Goal: Communication & Community: Answer question/provide support

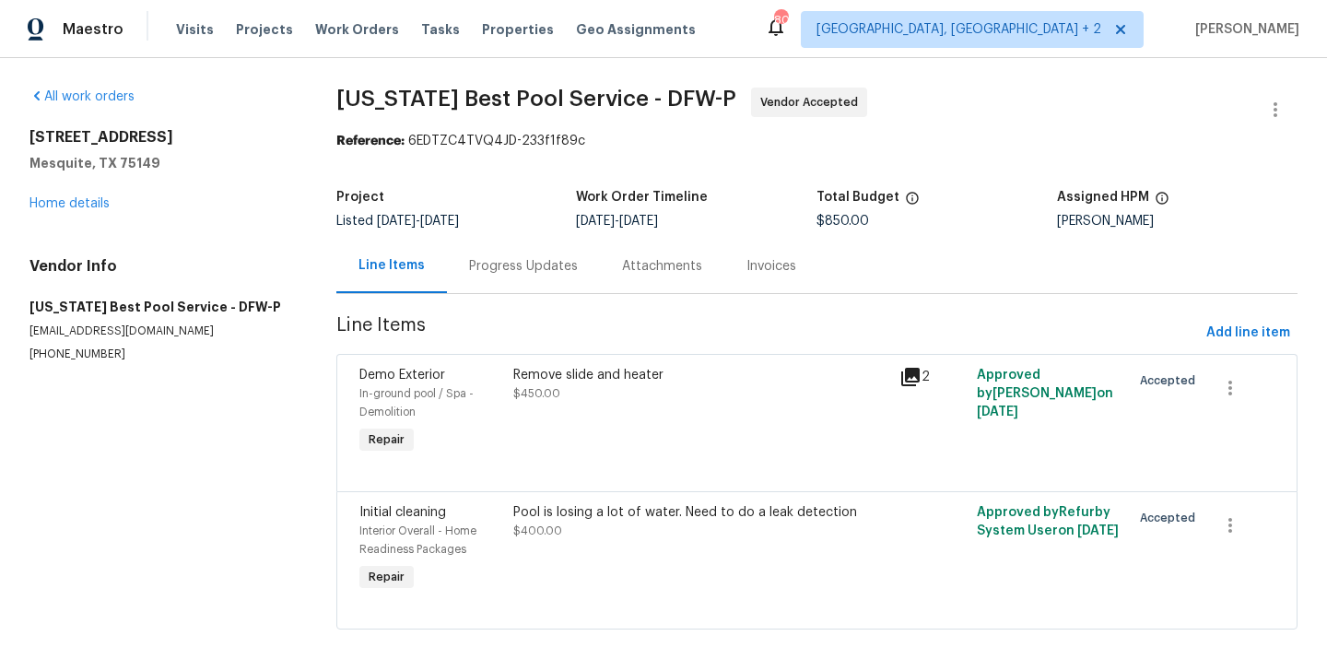
click at [506, 258] on div "Progress Updates" at bounding box center [523, 266] width 109 height 18
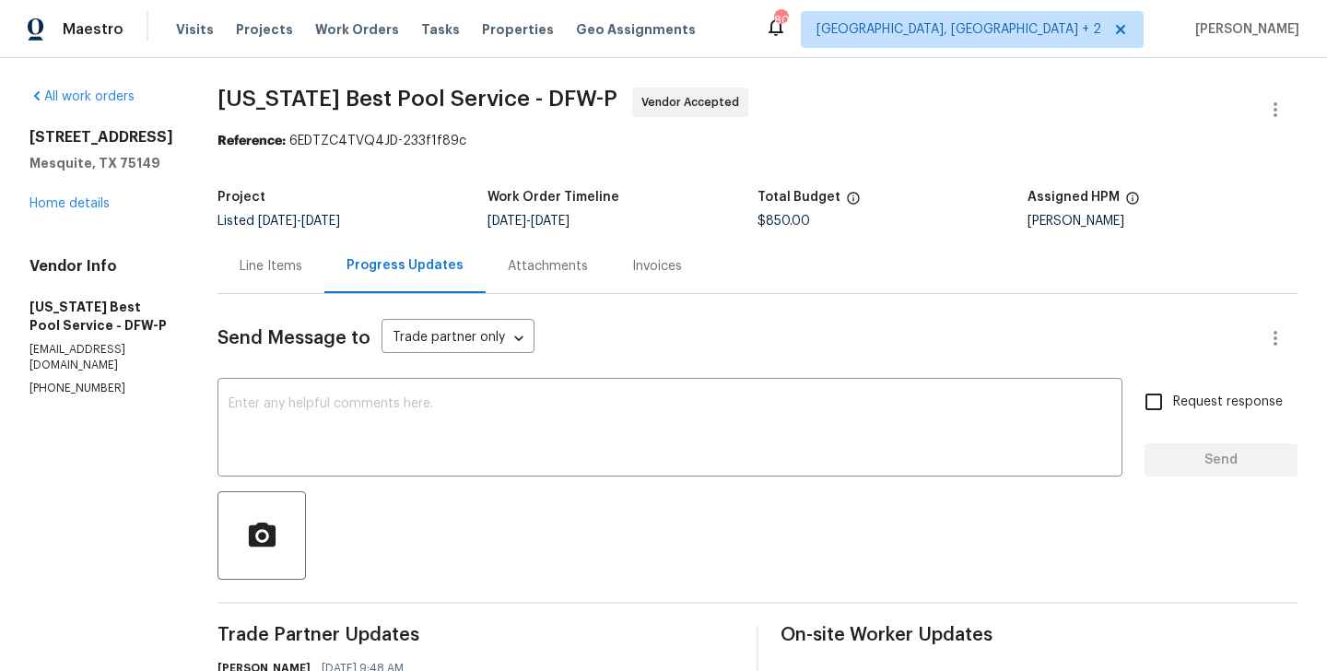
click at [83, 395] on p "(469) 531-1922" at bounding box center [101, 388] width 144 height 16
copy p "(469) 531-1922"
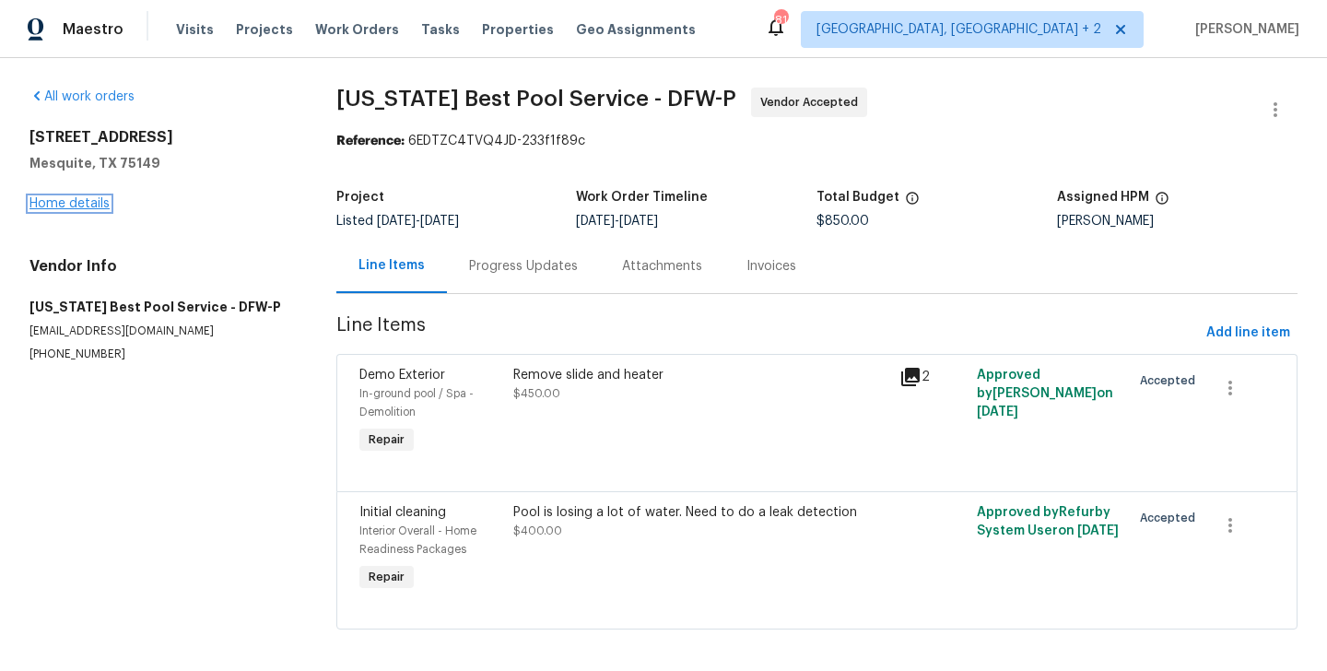
click at [70, 203] on link "Home details" at bounding box center [69, 203] width 80 height 13
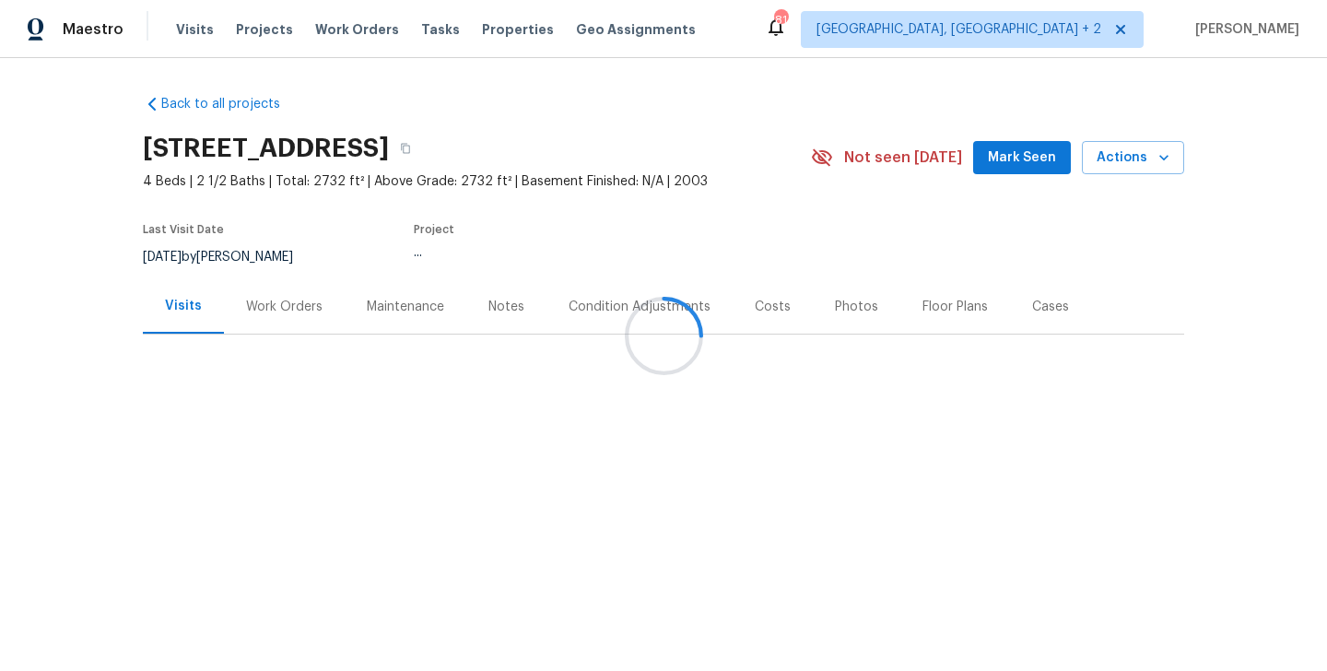
click at [285, 316] on div "Work Orders" at bounding box center [284, 306] width 121 height 54
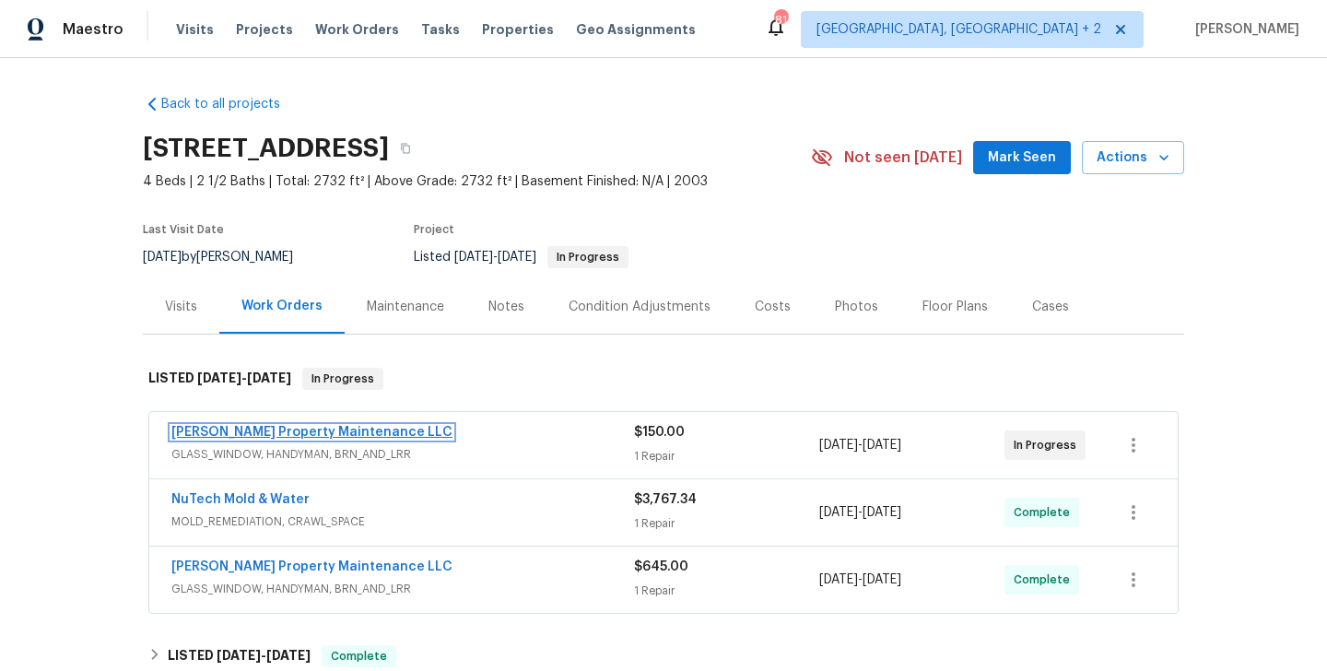
click at [309, 426] on link "Glen Property Maintenance LLC" at bounding box center [311, 432] width 281 height 13
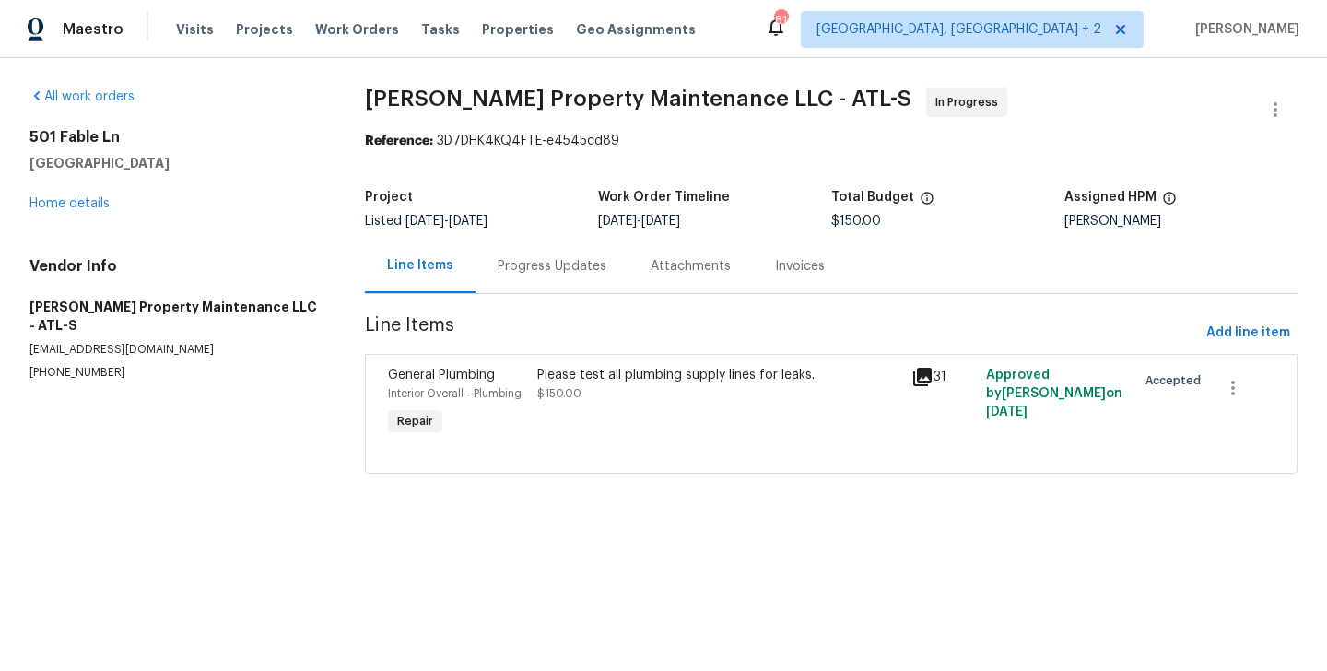
click at [534, 286] on div "Progress Updates" at bounding box center [551, 266] width 153 height 54
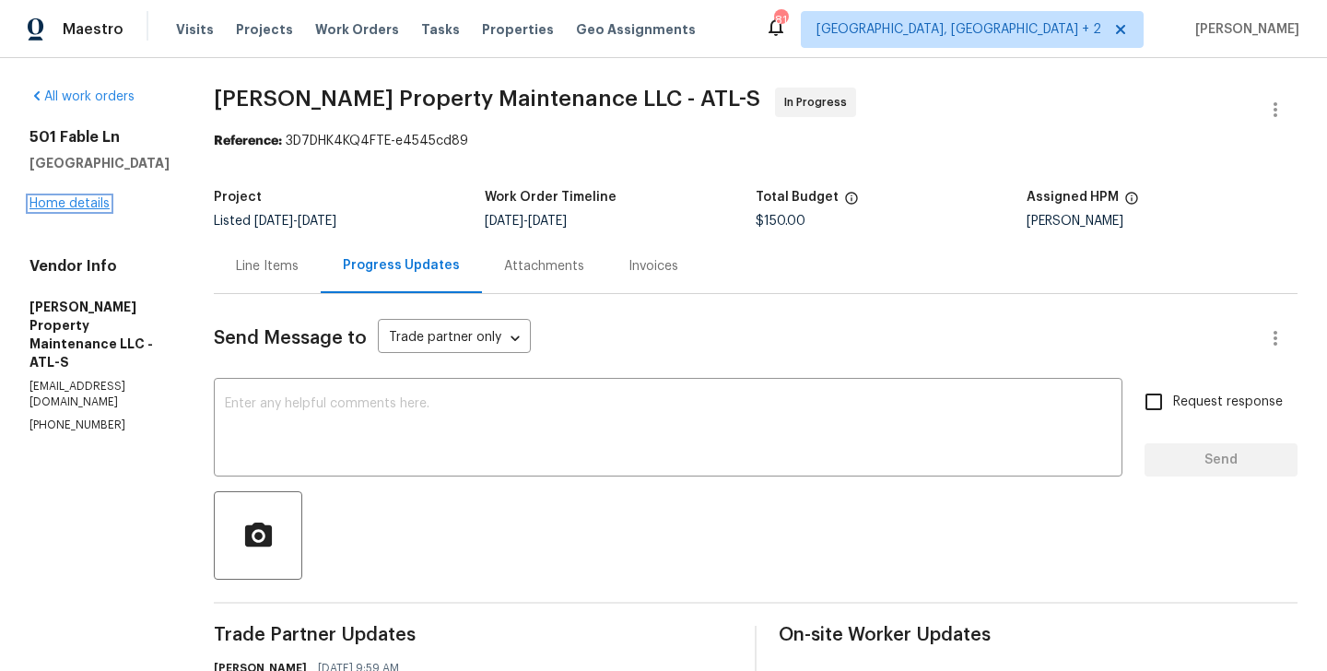
click at [50, 209] on link "Home details" at bounding box center [69, 203] width 80 height 13
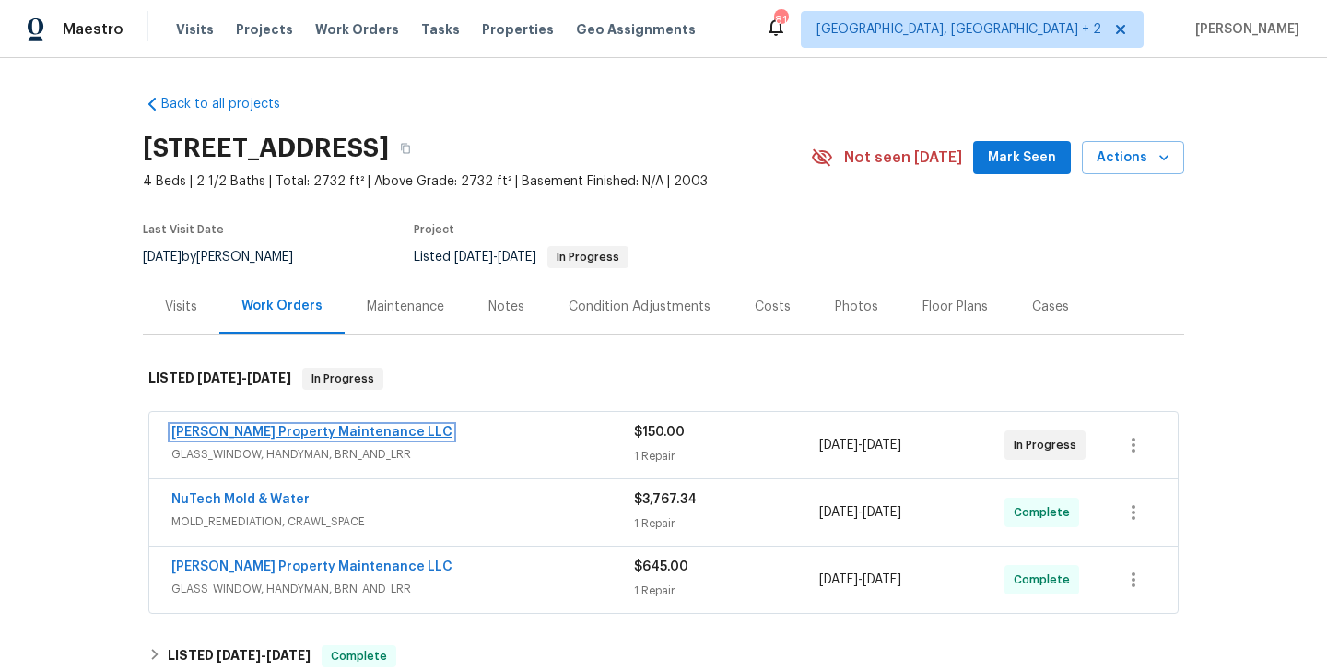
click at [353, 431] on link "Glen Property Maintenance LLC" at bounding box center [311, 432] width 281 height 13
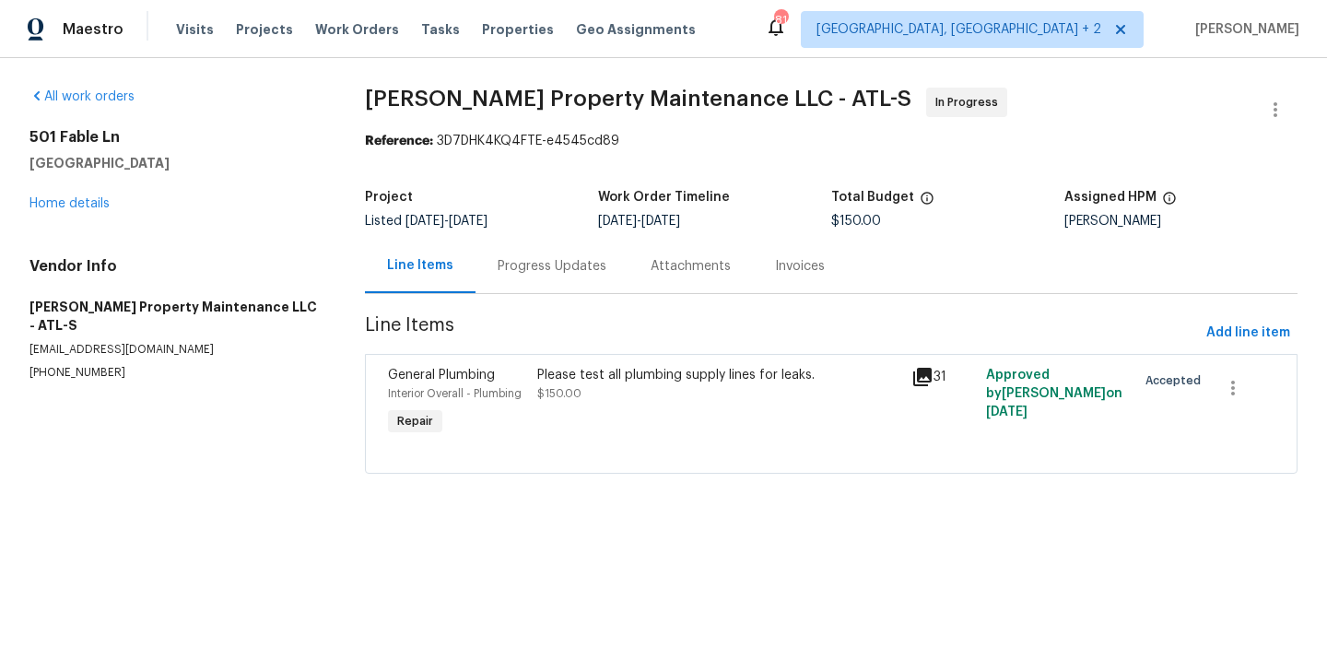
click at [504, 267] on div "Progress Updates" at bounding box center [551, 266] width 109 height 18
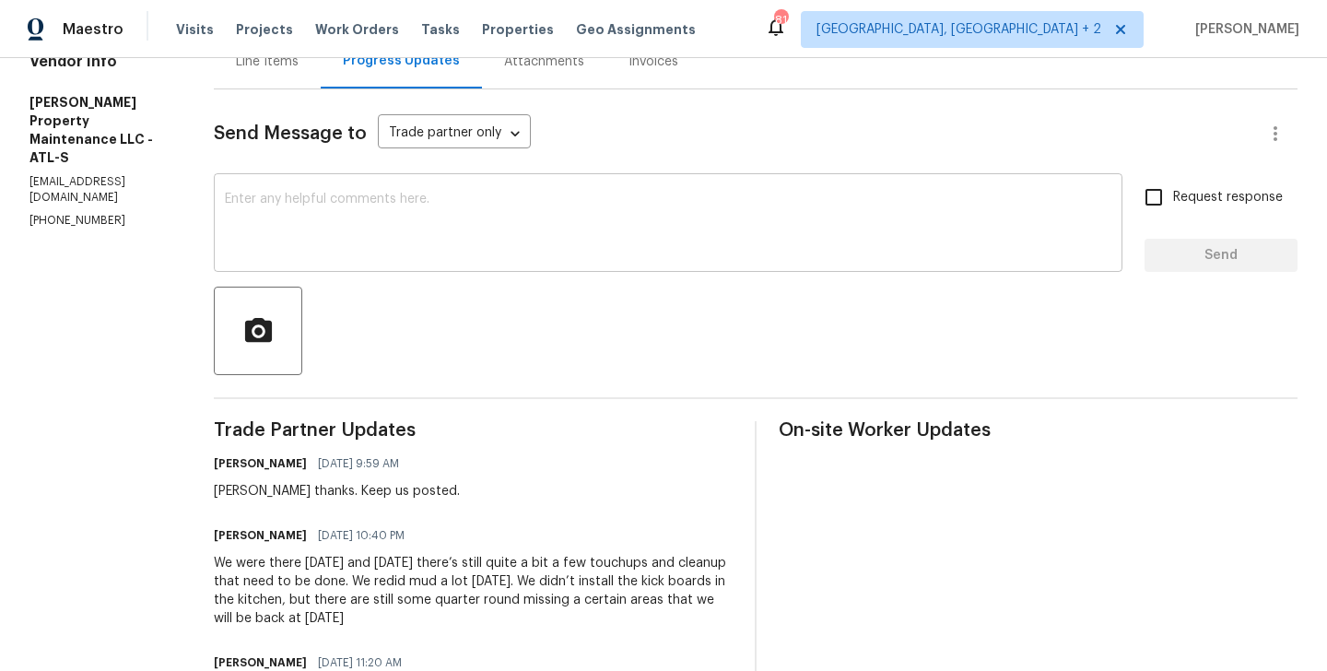
scroll to position [205, 0]
click at [70, 196] on section "All work orders 501 Fable Ln Canton, GA 30114 Home details Vendor Info Glen Pro…" at bounding box center [99, 574] width 140 height 1384
copy p "(770) 235-8482"
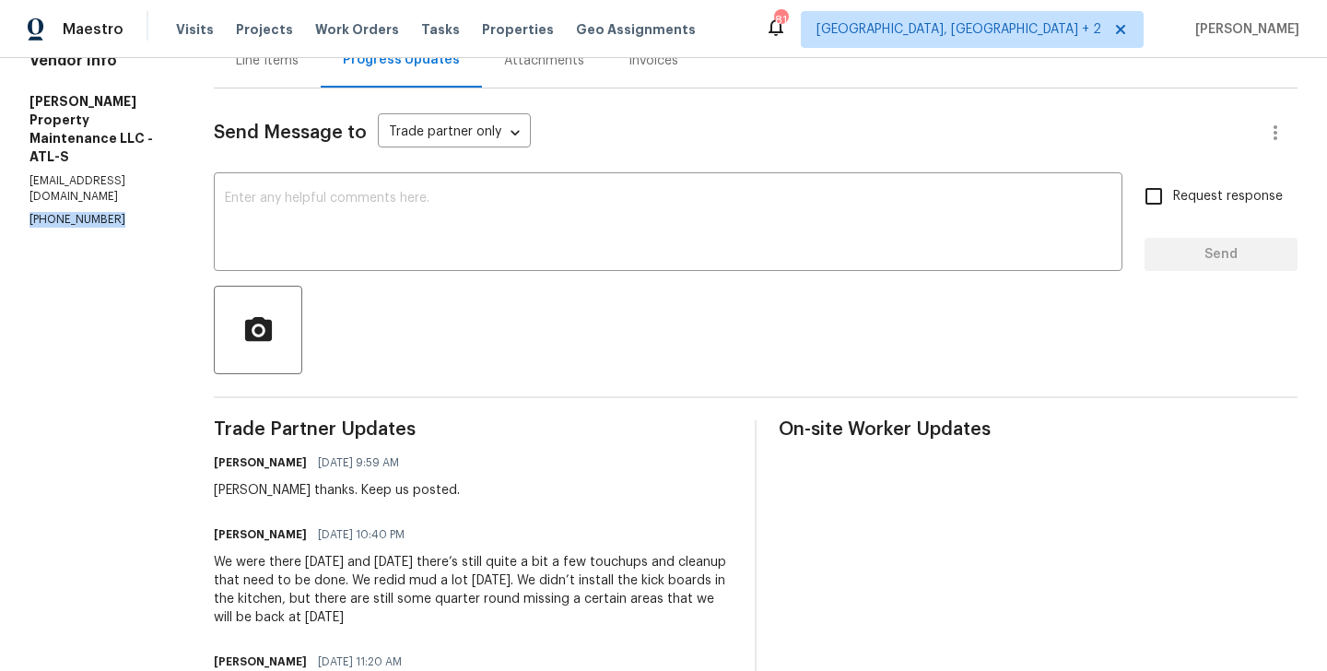
scroll to position [0, 0]
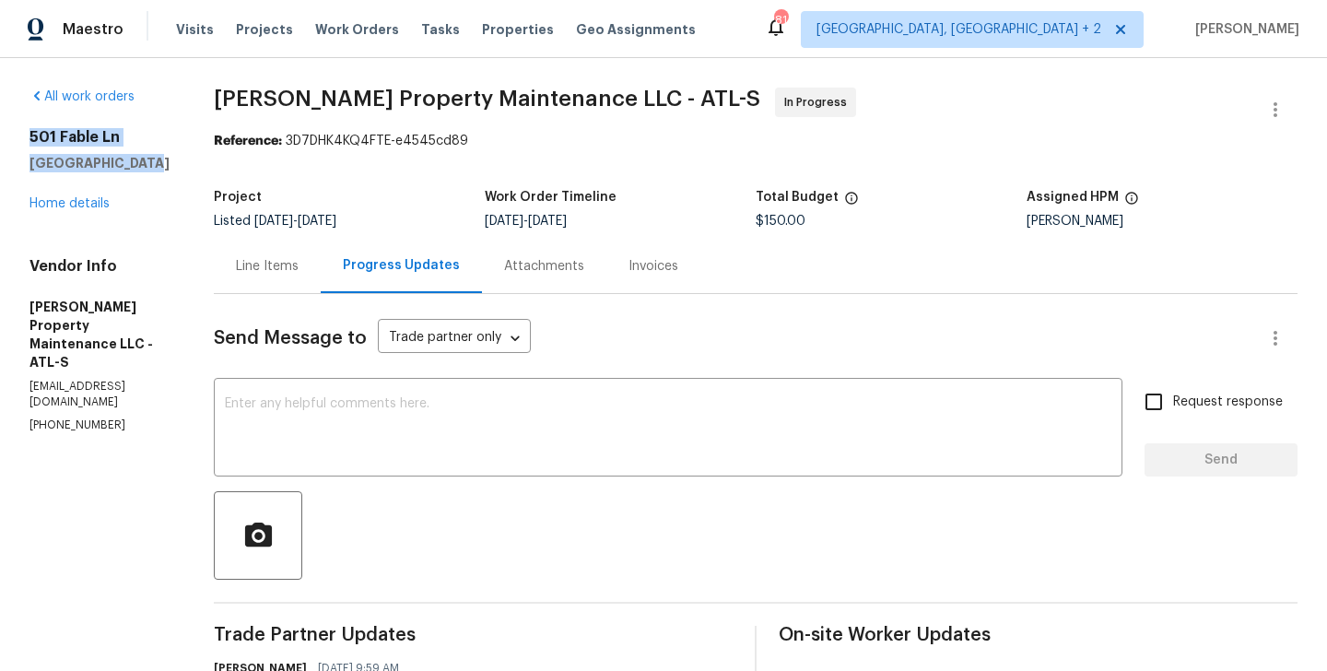
drag, startPoint x: 141, startPoint y: 156, endPoint x: 7, endPoint y: 139, distance: 134.6
copy div "501 Fable Ln Canton, GA 30114"
click at [342, 415] on textarea at bounding box center [668, 429] width 886 height 64
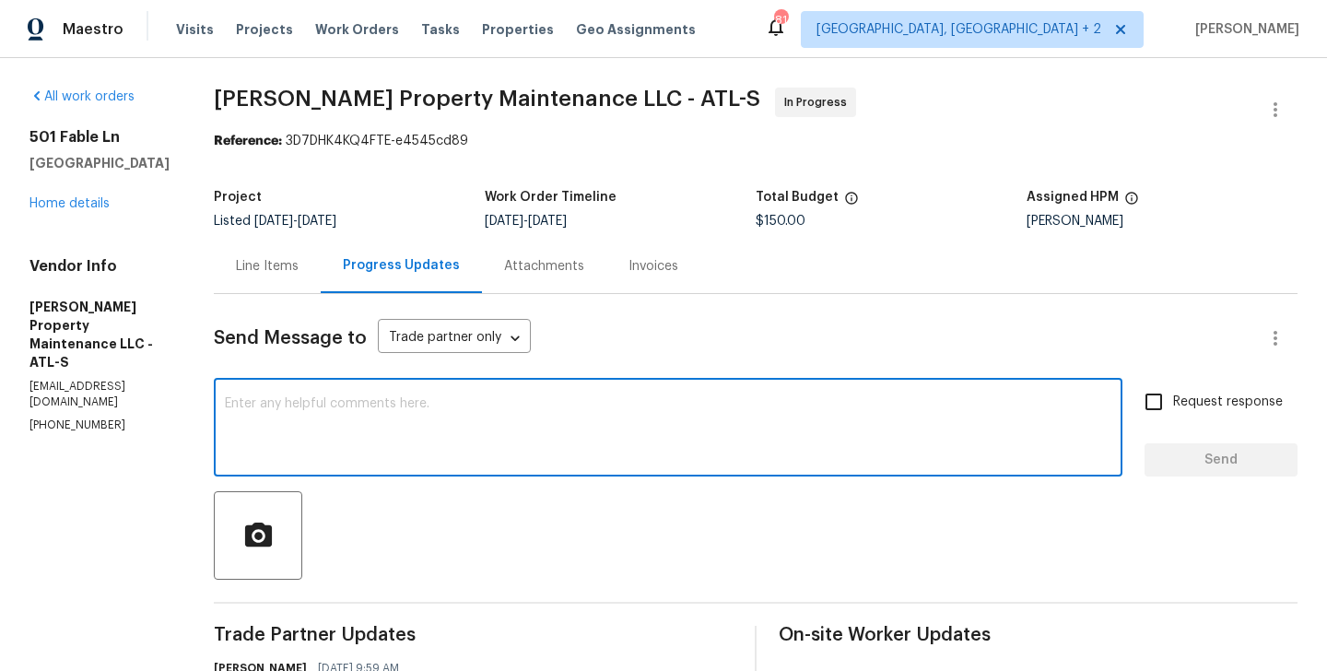
type textarea "S"
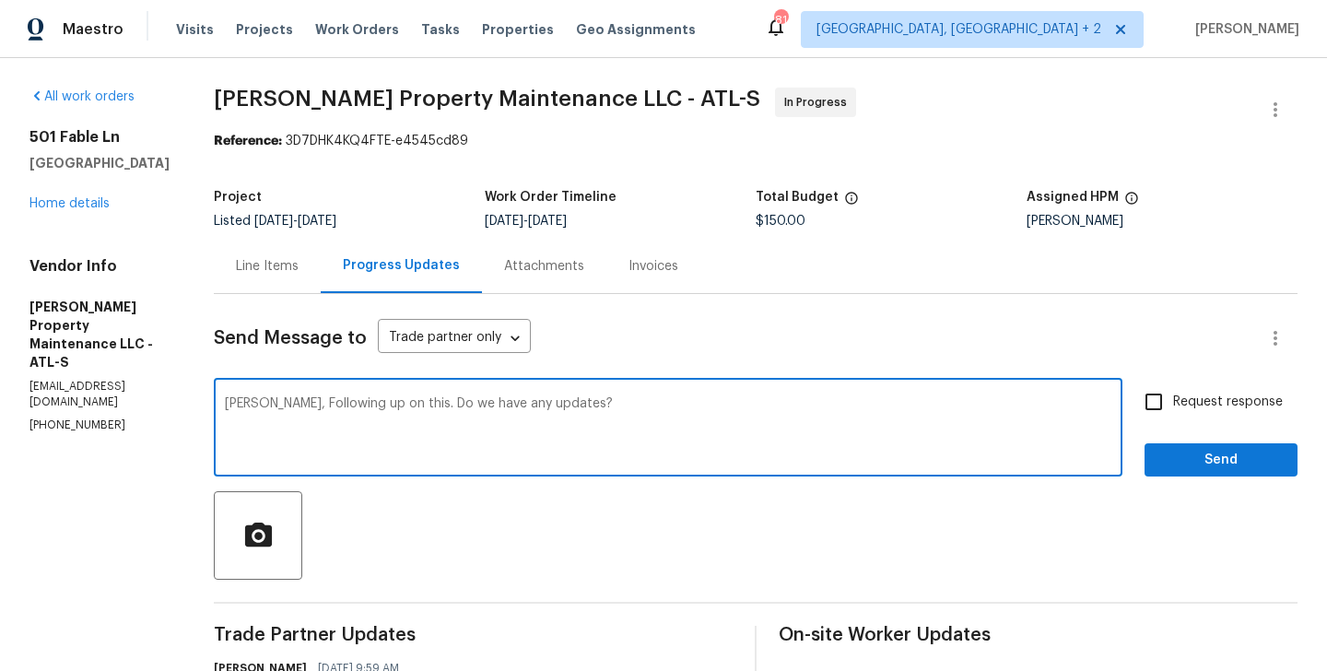
type textarea "Daniel, Following up on this. Do we have any updates?"
click at [1164, 395] on input "Request response" at bounding box center [1153, 401] width 39 height 39
checkbox input "true"
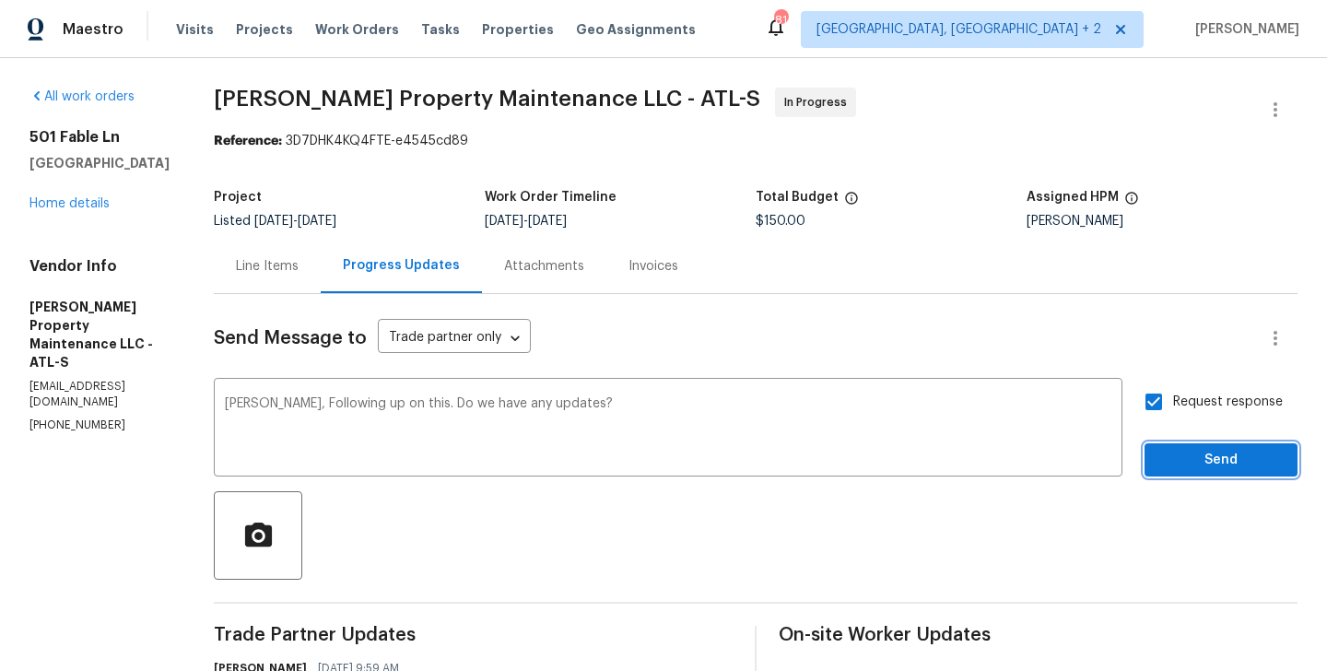
click at [1170, 467] on span "Send" at bounding box center [1220, 460] width 123 height 23
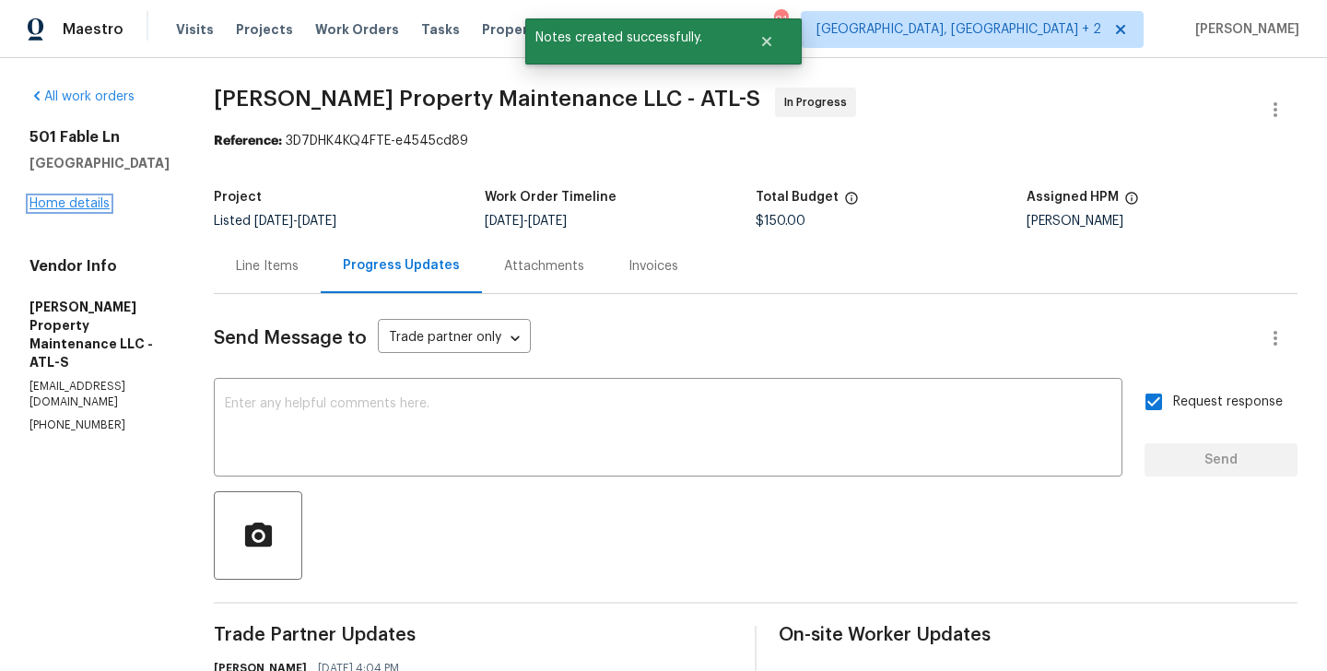
click at [77, 207] on link "Home details" at bounding box center [69, 203] width 80 height 13
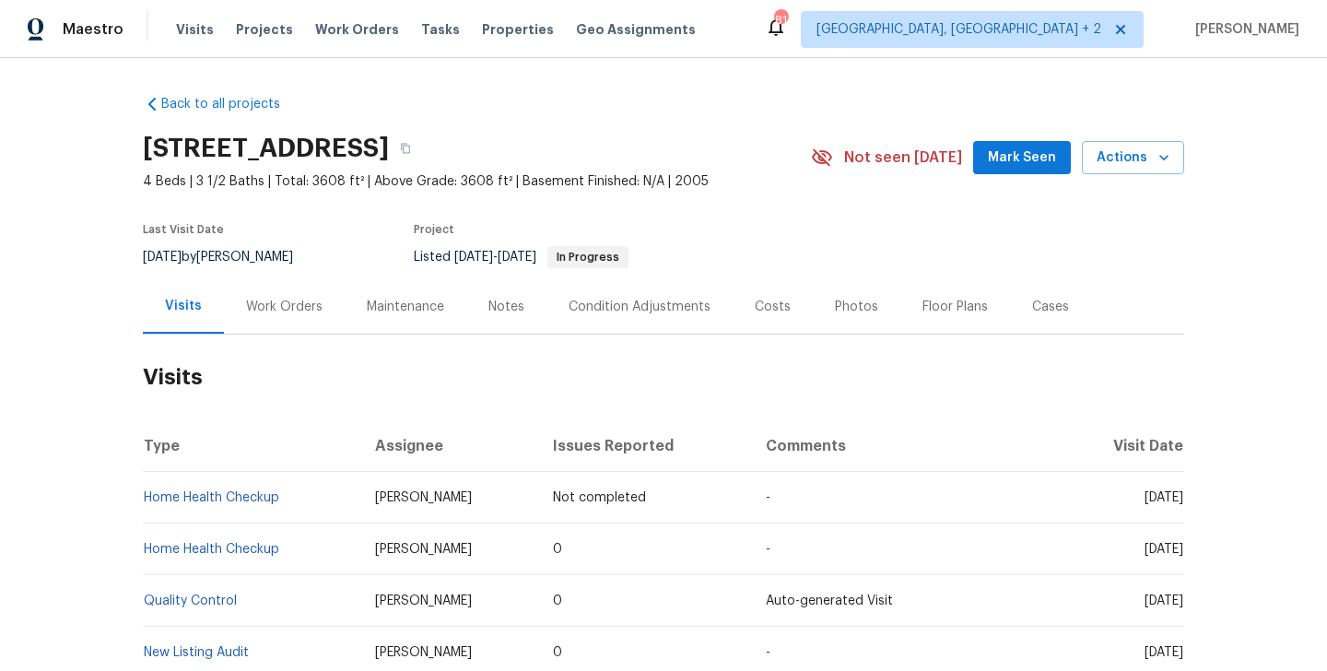
click at [298, 295] on div "Work Orders" at bounding box center [284, 306] width 121 height 54
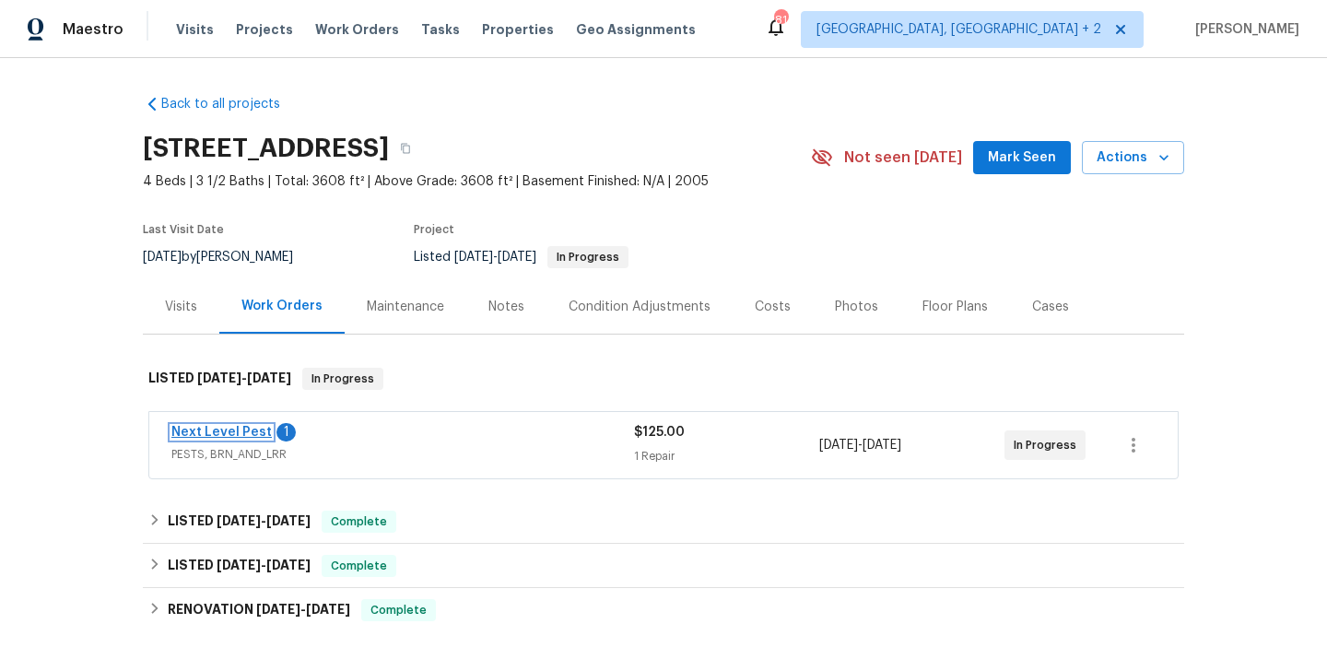
click at [245, 433] on link "Next Level Pest" at bounding box center [221, 432] width 100 height 13
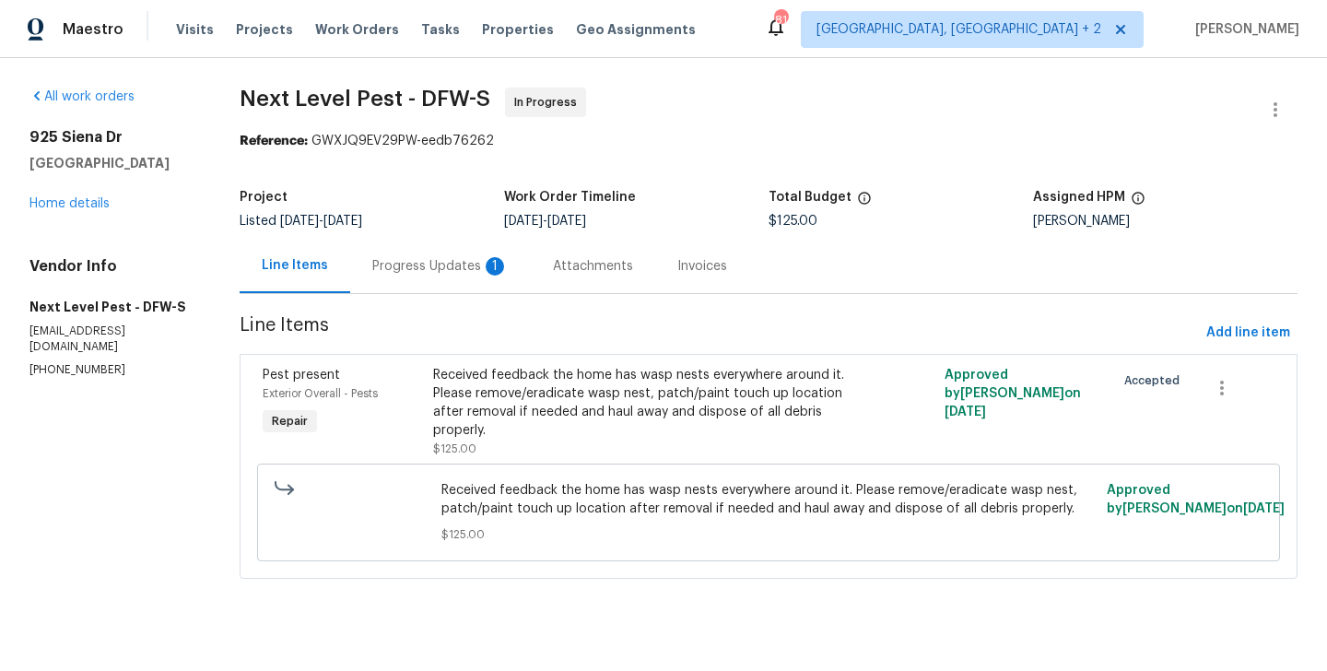
click at [497, 267] on div "1" at bounding box center [495, 266] width 18 height 18
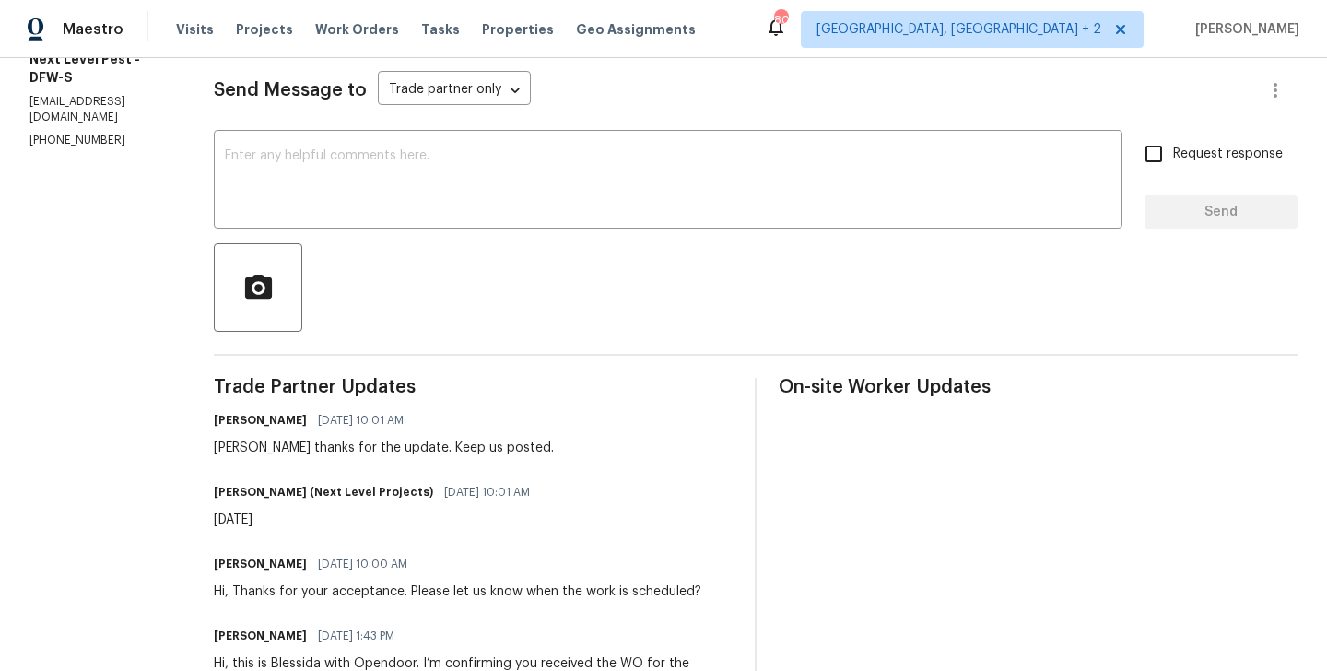
scroll to position [251, 0]
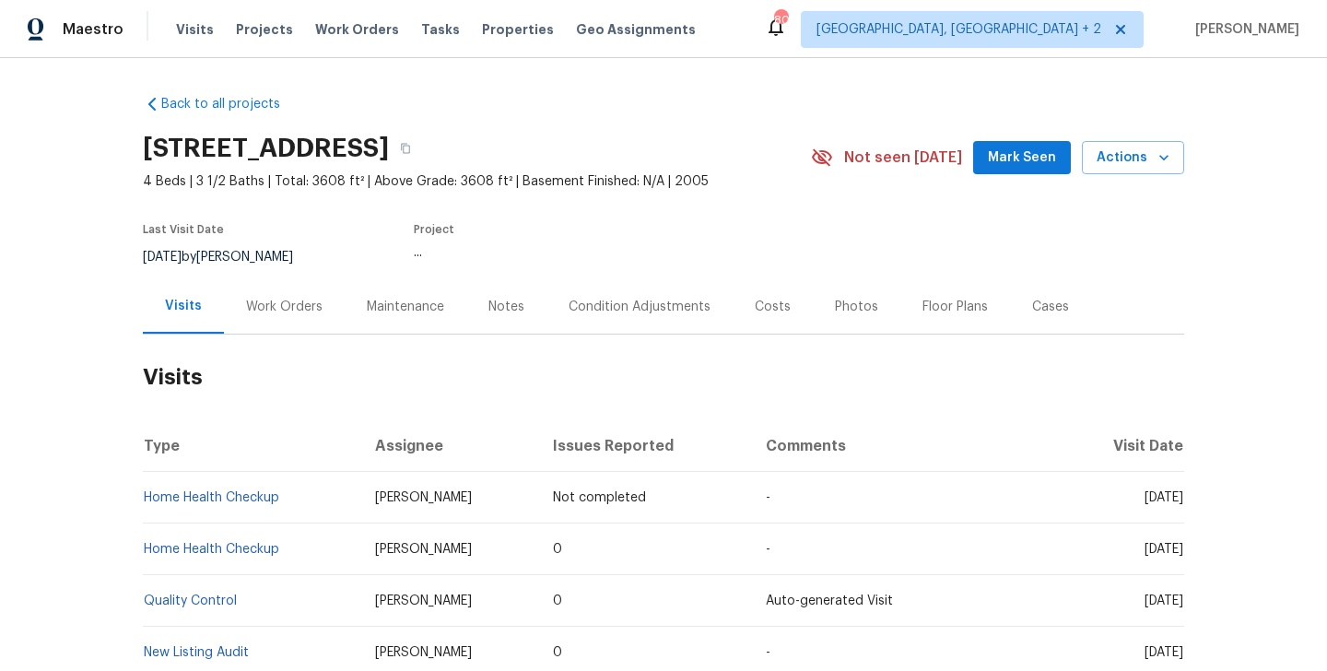
click at [288, 300] on div "Work Orders" at bounding box center [284, 307] width 76 height 18
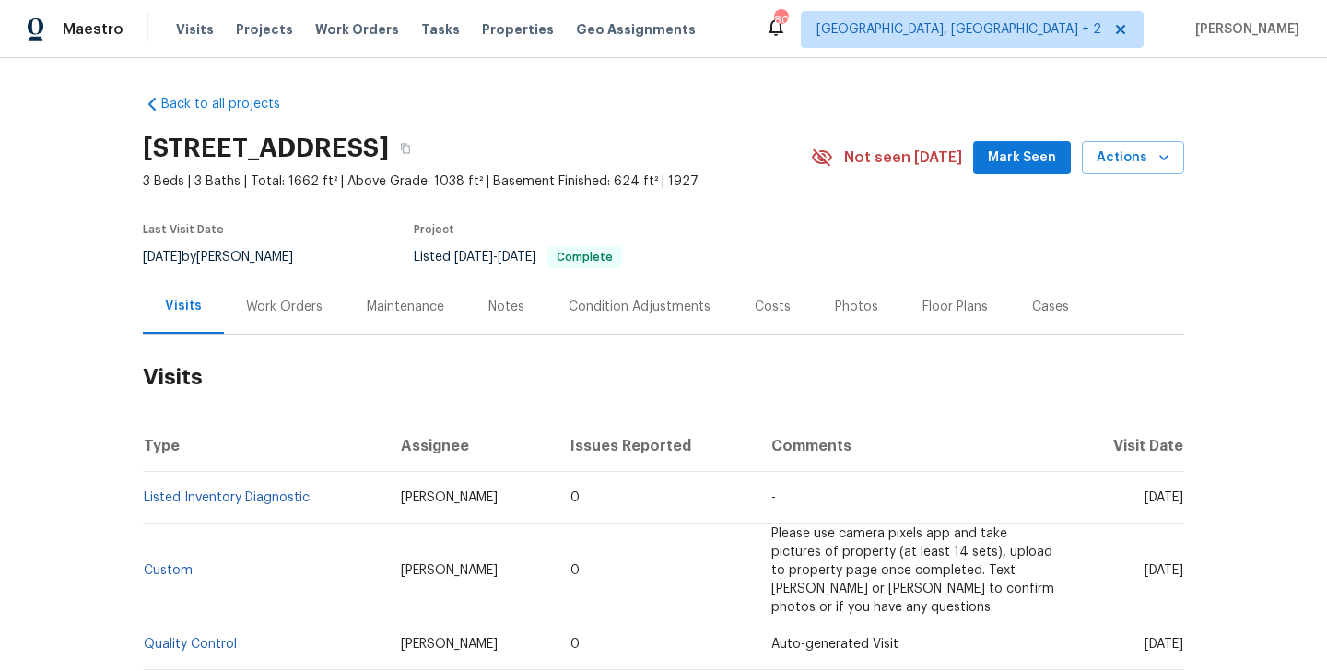
click at [301, 327] on div "Work Orders" at bounding box center [284, 306] width 121 height 54
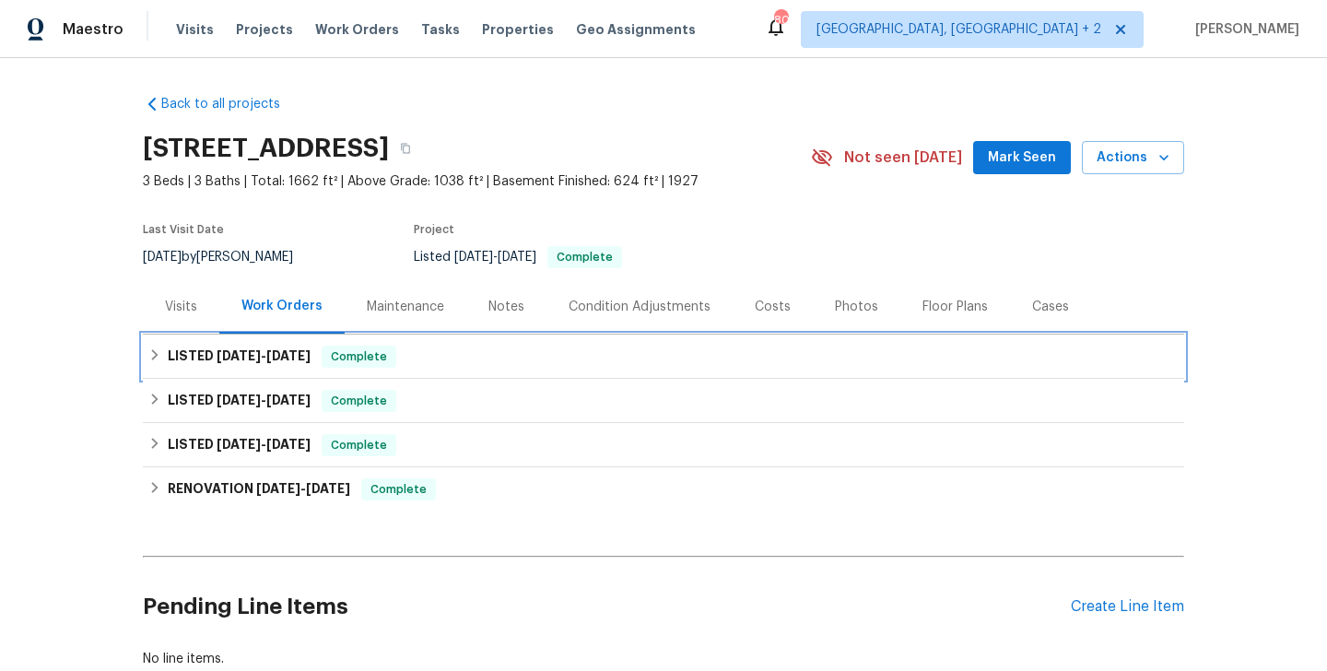
click at [300, 358] on span "9/5/25" at bounding box center [288, 355] width 44 height 13
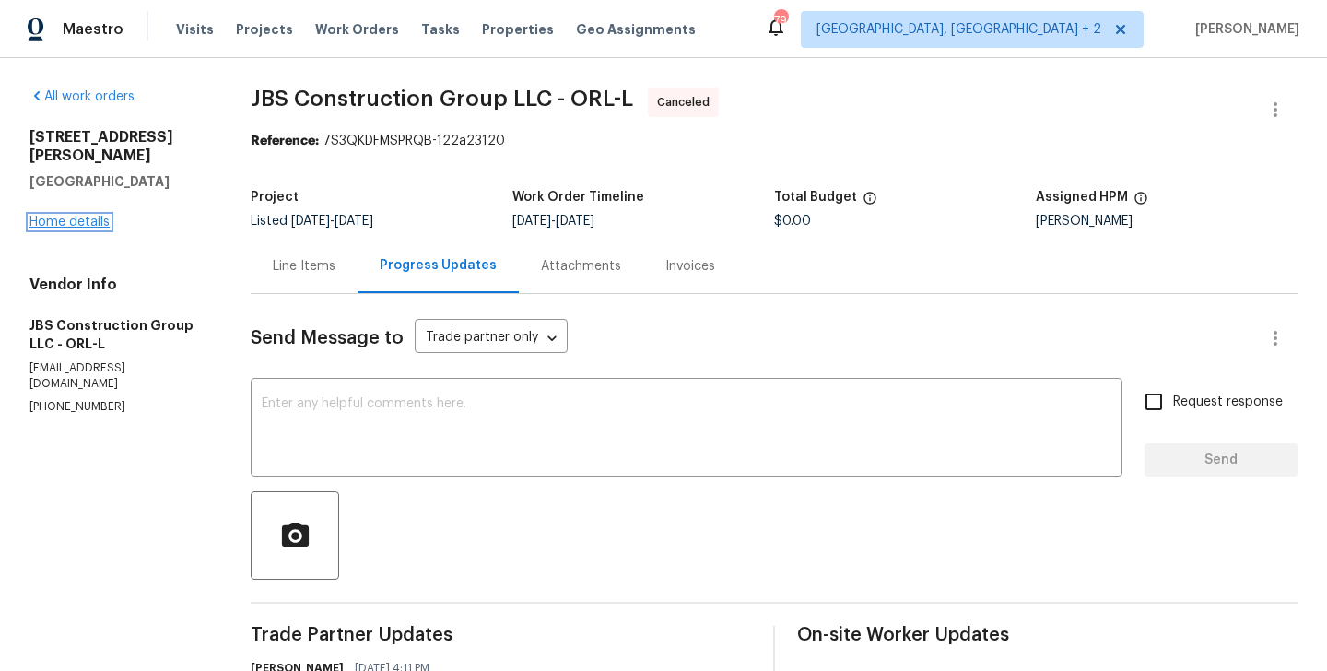
click at [64, 216] on link "Home details" at bounding box center [69, 222] width 80 height 13
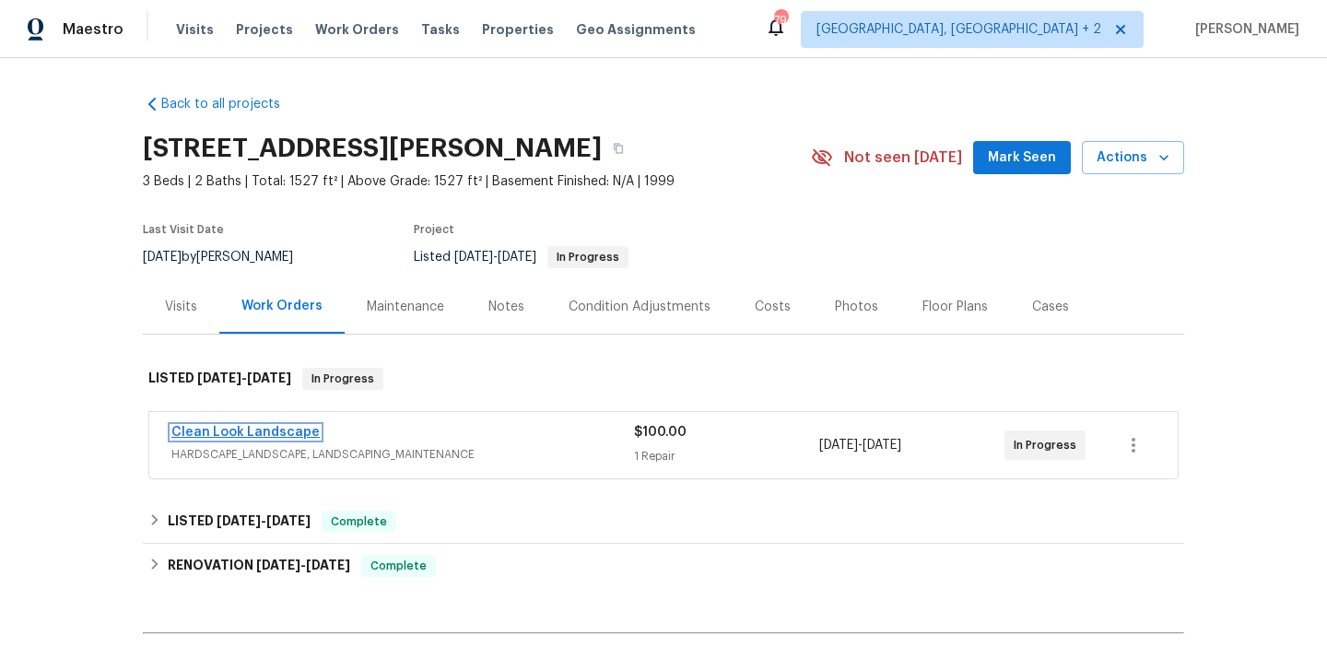
click at [292, 438] on link "Clean Look Landscape" at bounding box center [245, 432] width 148 height 13
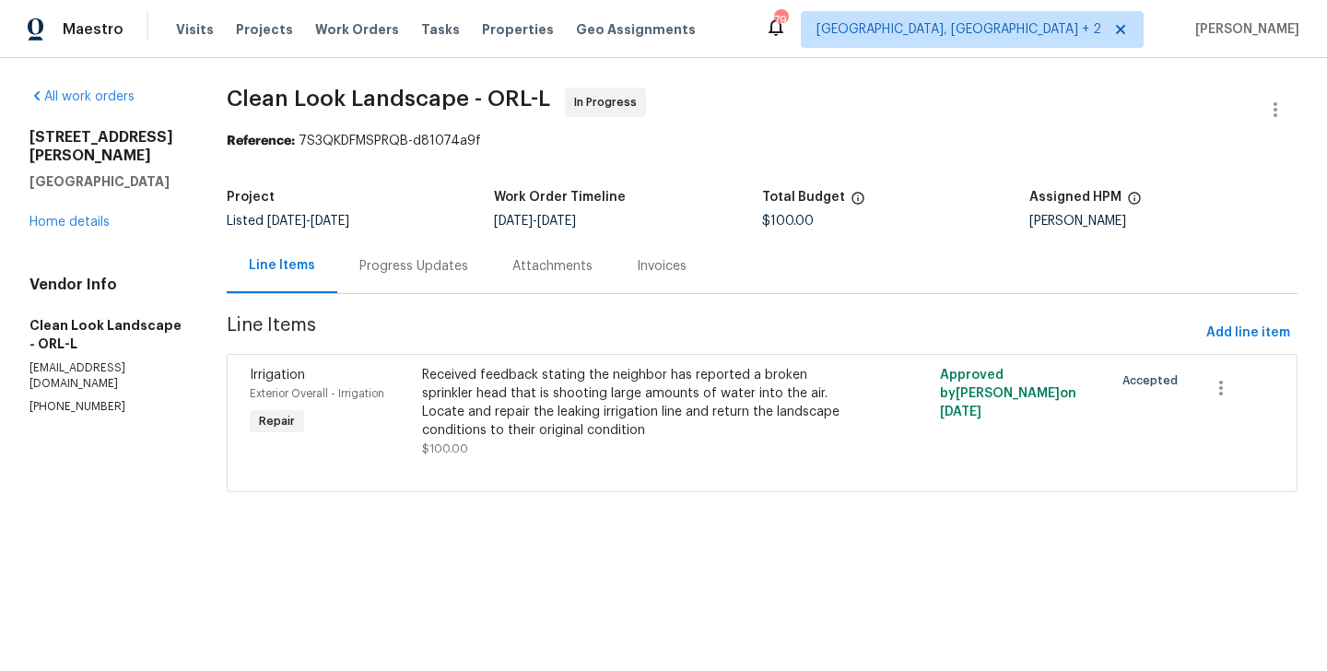
click at [457, 274] on div "Progress Updates" at bounding box center [413, 266] width 109 height 18
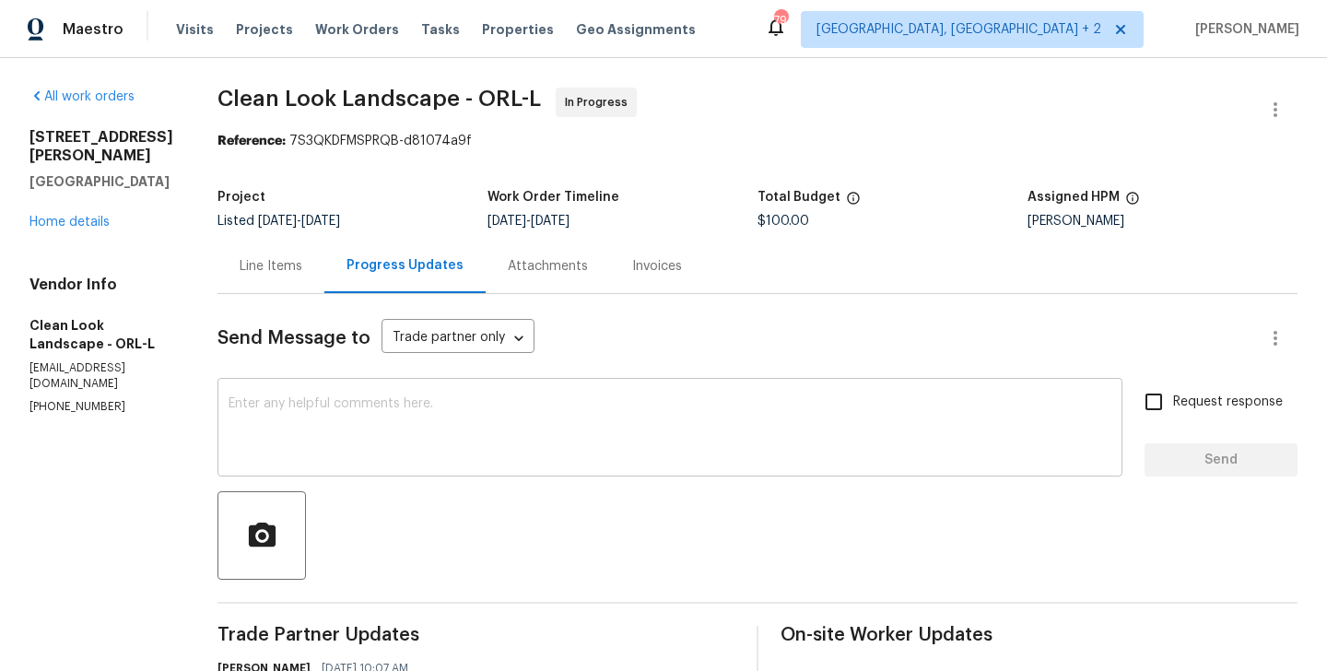
click at [393, 441] on textarea at bounding box center [669, 429] width 883 height 64
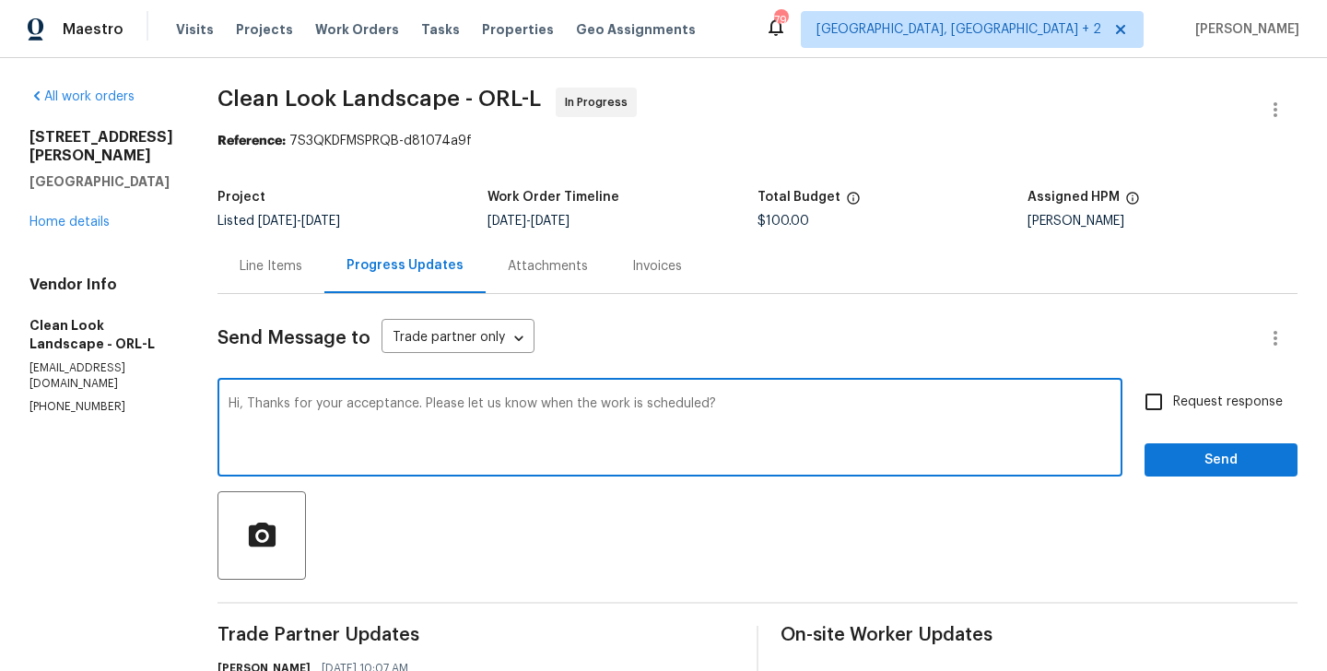
type textarea "Hi, Thanks for your acceptance. Please let us know when the work is scheduled?"
click at [1204, 417] on label "Request response" at bounding box center [1208, 401] width 148 height 39
click at [1173, 417] on input "Request response" at bounding box center [1153, 401] width 39 height 39
checkbox input "true"
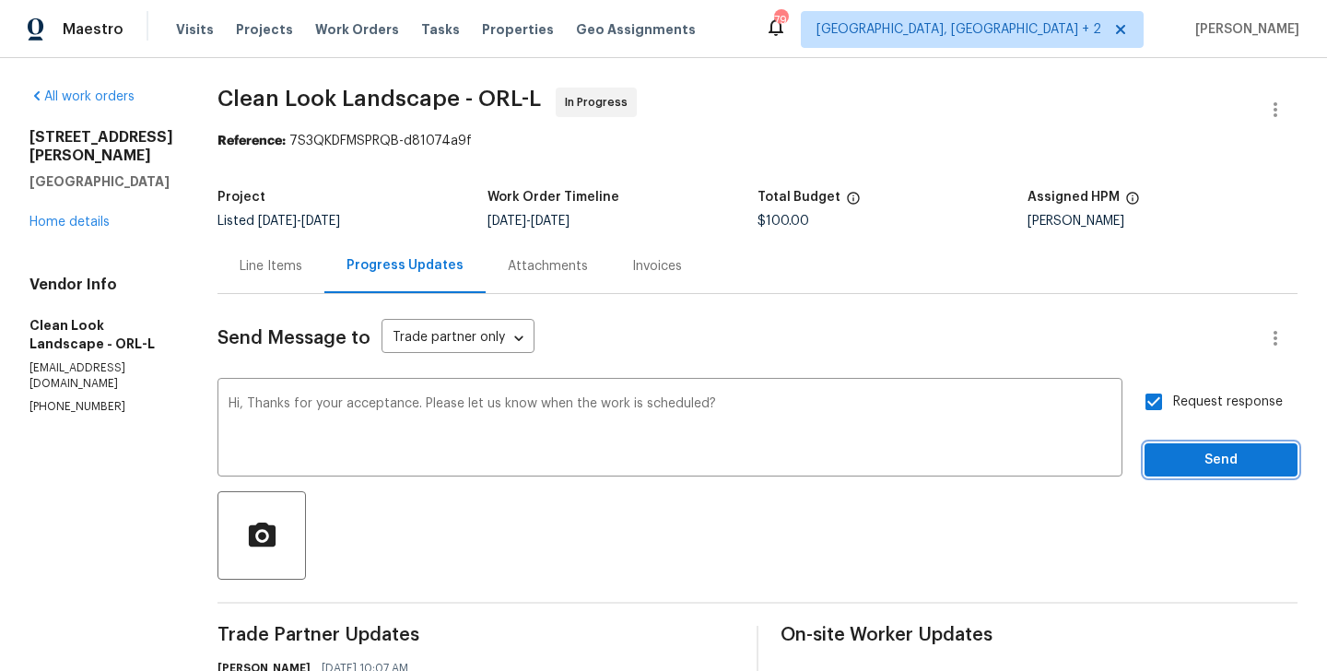
click at [1167, 453] on span "Send" at bounding box center [1220, 460] width 123 height 23
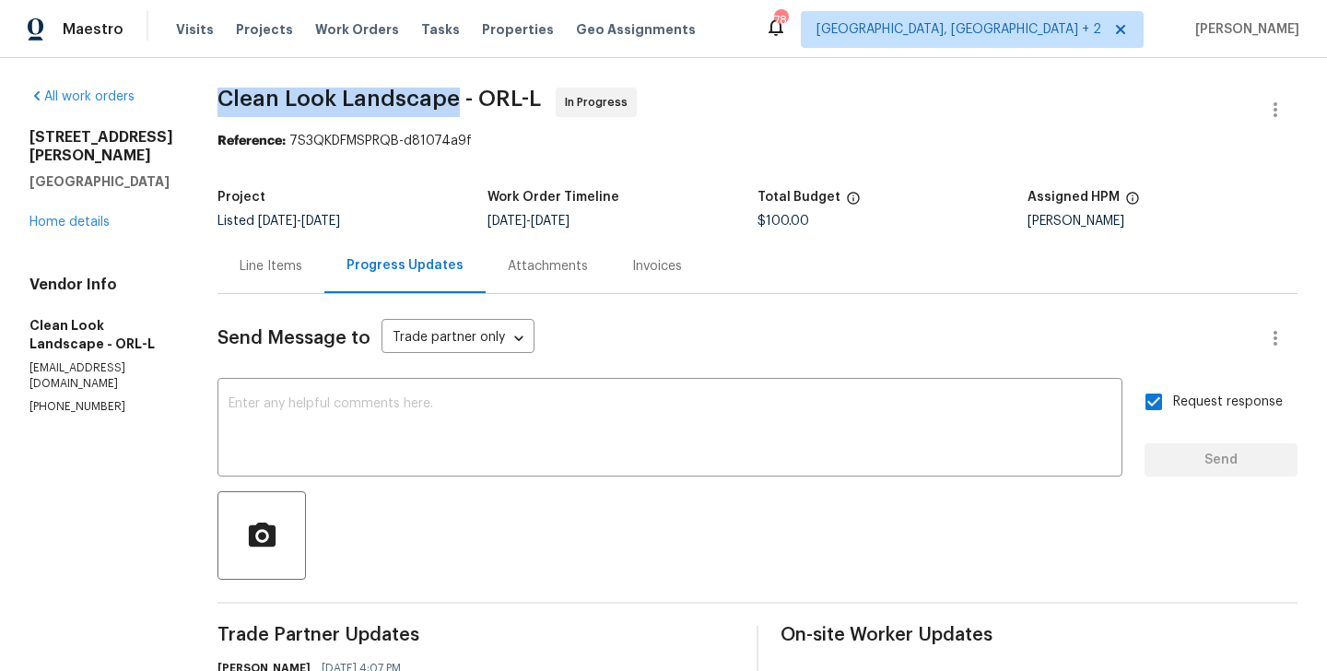
drag, startPoint x: 247, startPoint y: 99, endPoint x: 478, endPoint y: 108, distance: 231.4
click at [478, 108] on span "Clean Look Landscape - ORL-L" at bounding box center [378, 99] width 323 height 22
copy span "Clean Look Landscape"
click at [68, 216] on link "Home details" at bounding box center [69, 222] width 80 height 13
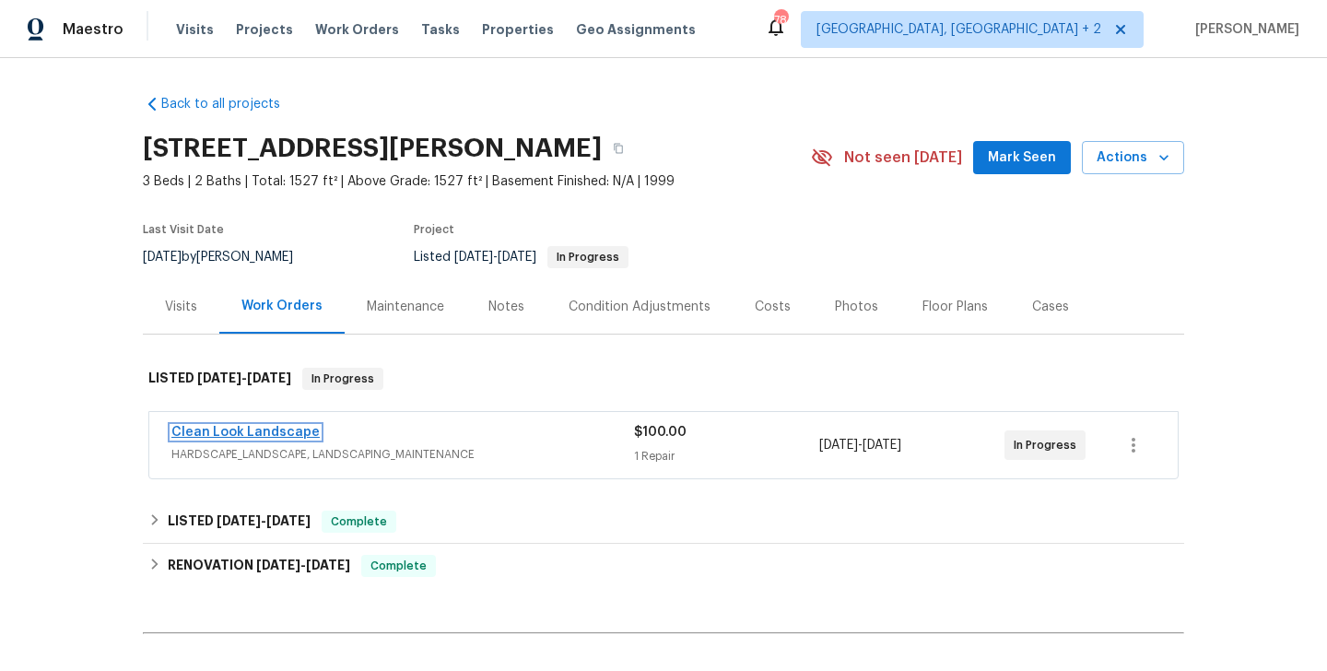
click at [282, 436] on link "Clean Look Landscape" at bounding box center [245, 432] width 148 height 13
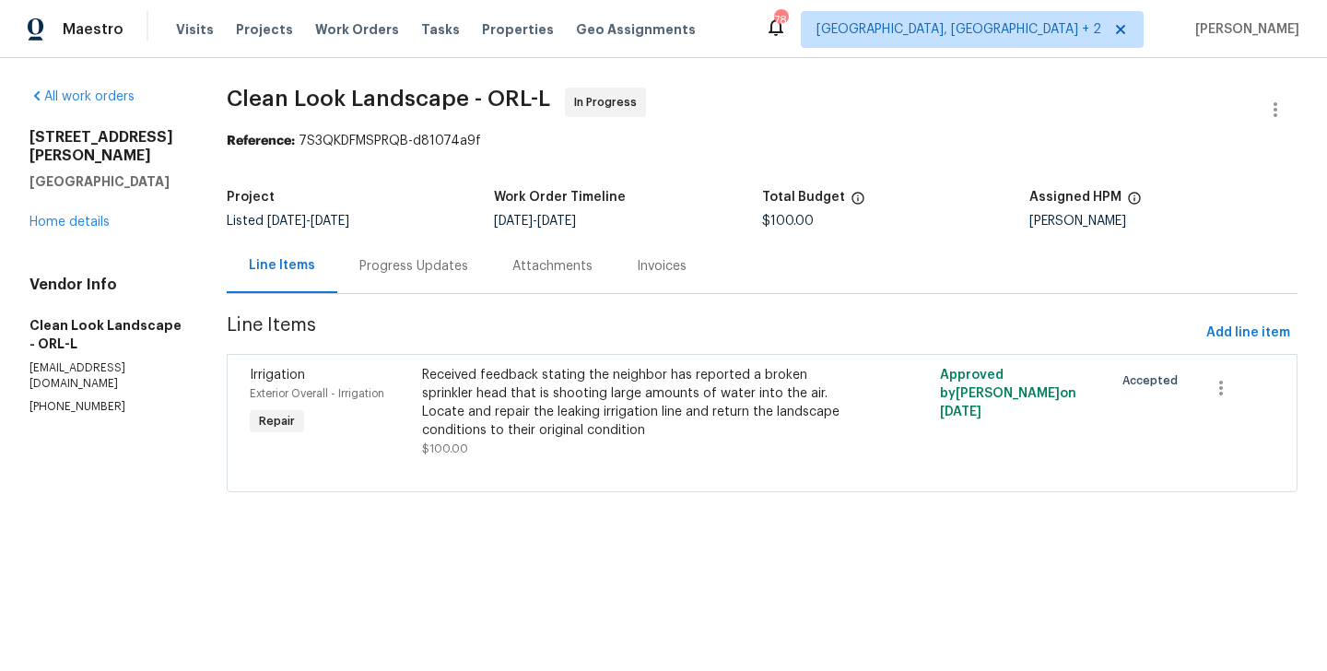
click at [461, 276] on div "Progress Updates" at bounding box center [413, 266] width 153 height 54
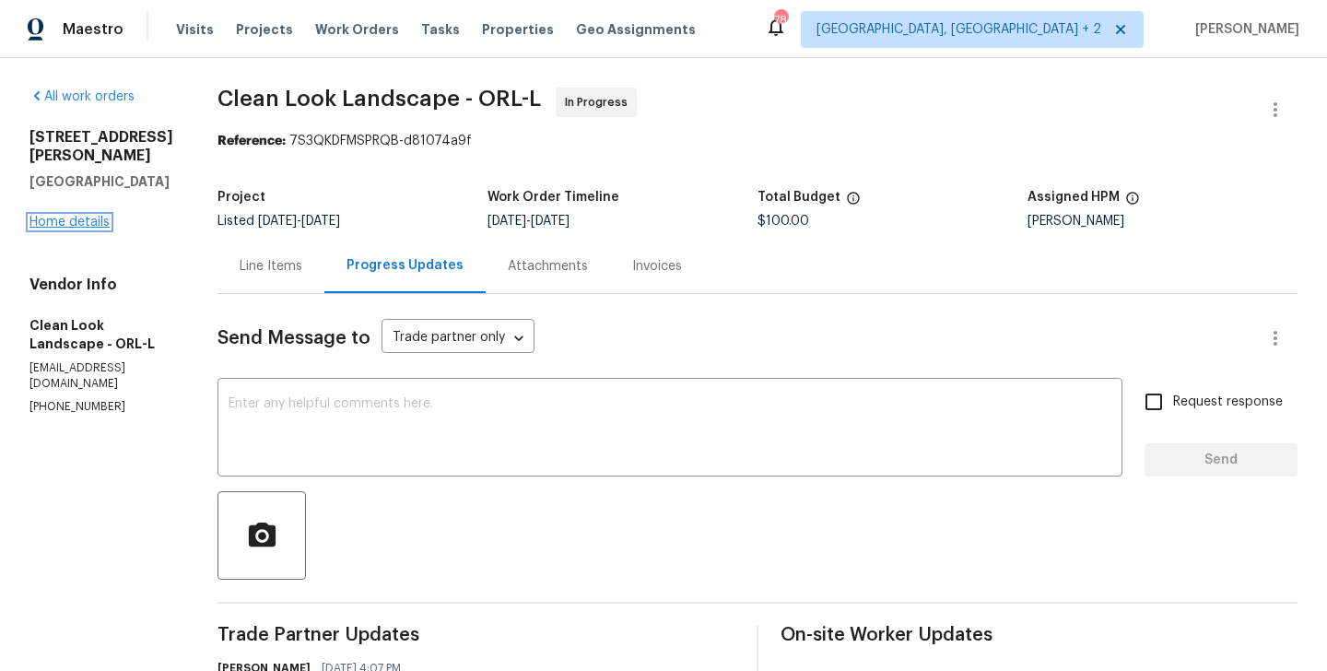
click at [99, 216] on link "Home details" at bounding box center [69, 222] width 80 height 13
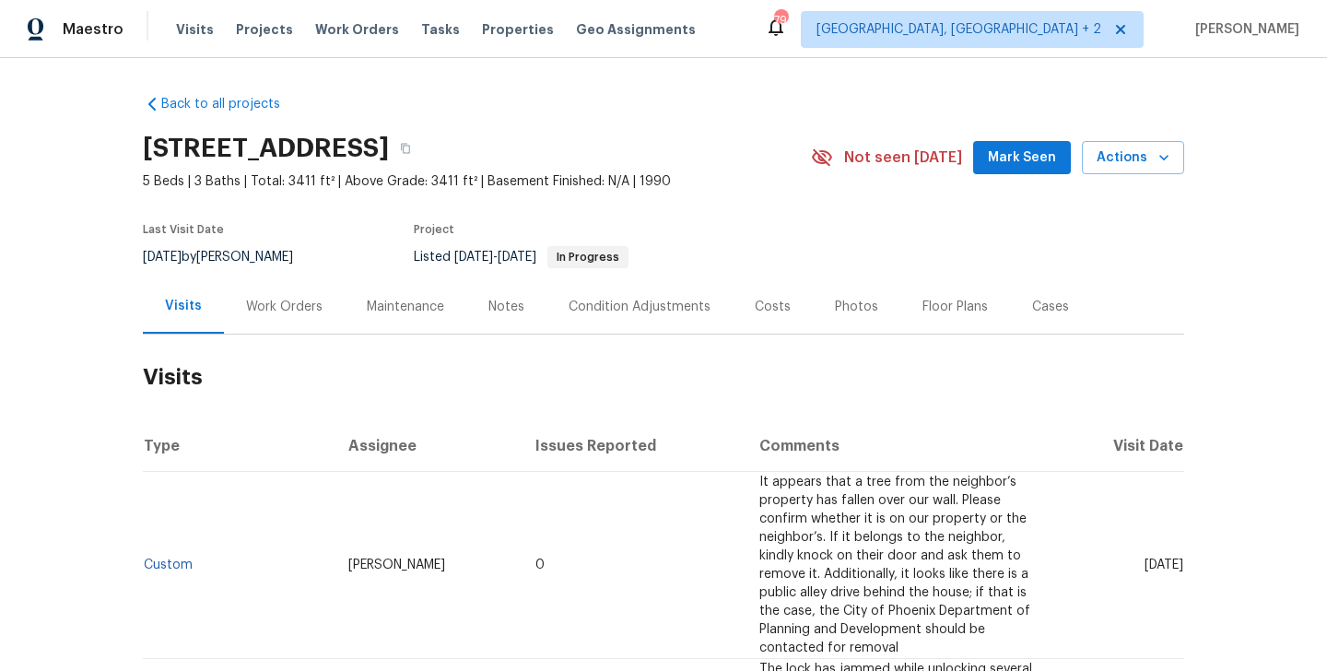
click at [292, 291] on div "Work Orders" at bounding box center [284, 306] width 121 height 54
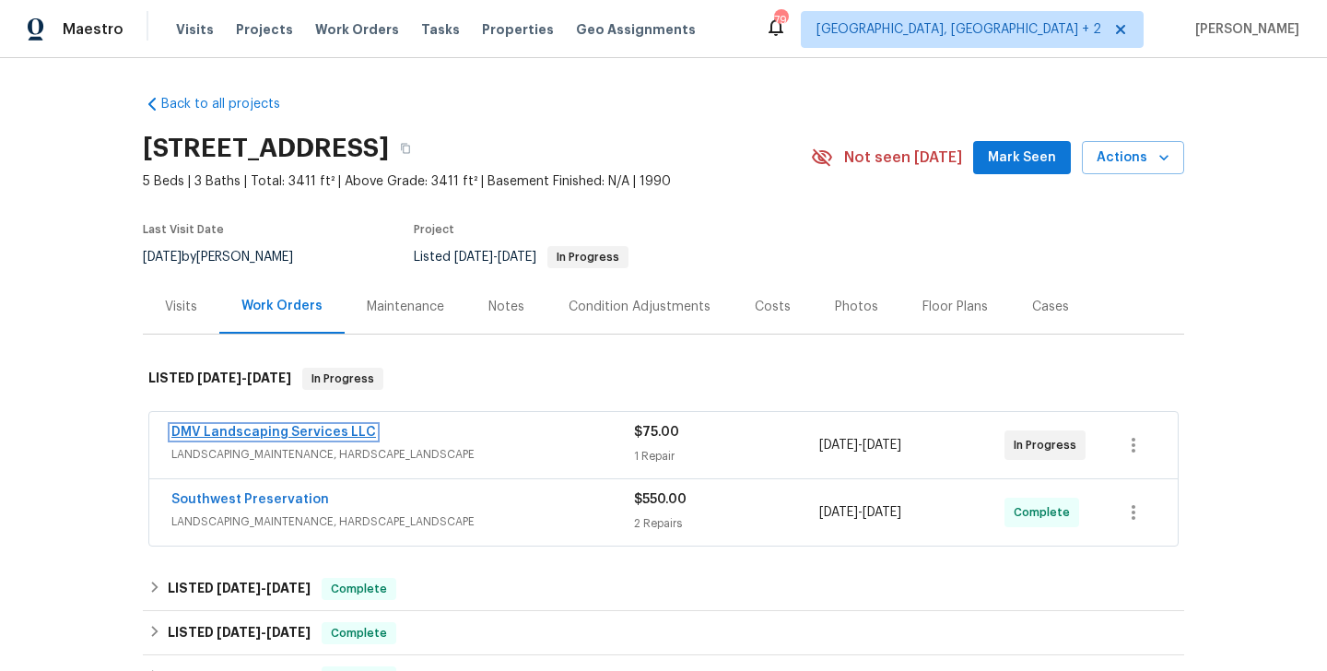
click at [330, 431] on link "DMV Landscaping Services LLC" at bounding box center [273, 432] width 205 height 13
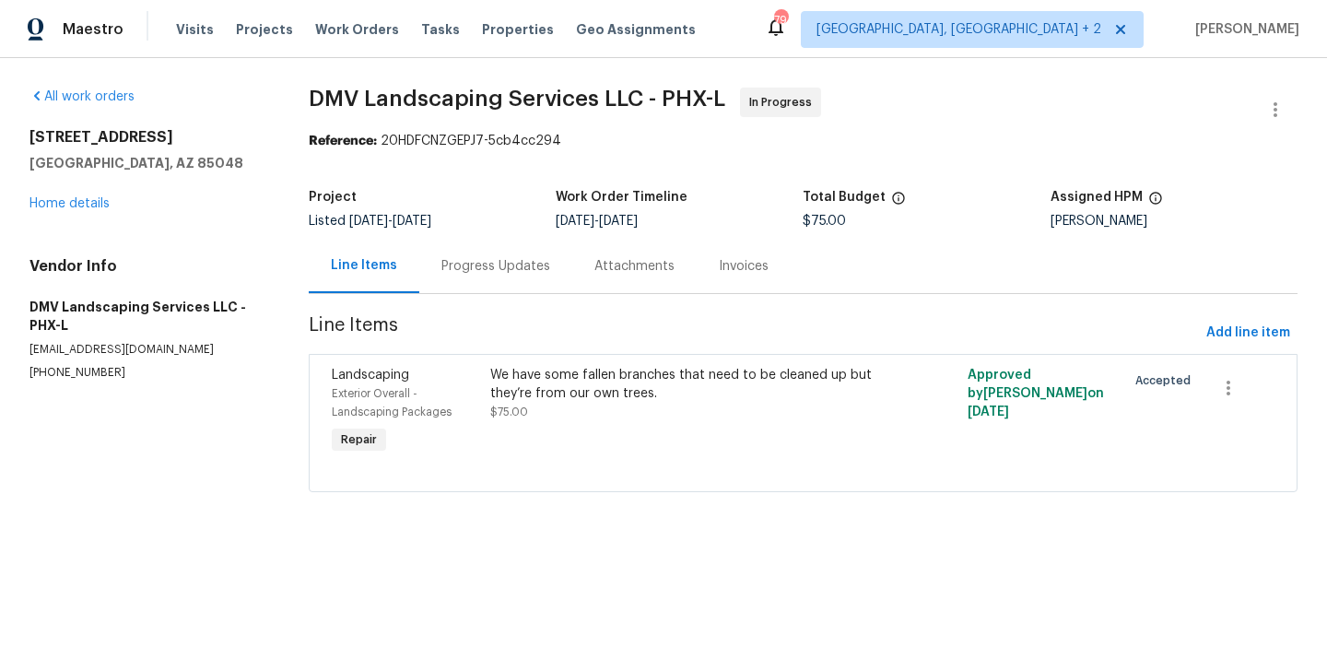
click at [448, 257] on div "Progress Updates" at bounding box center [495, 266] width 109 height 18
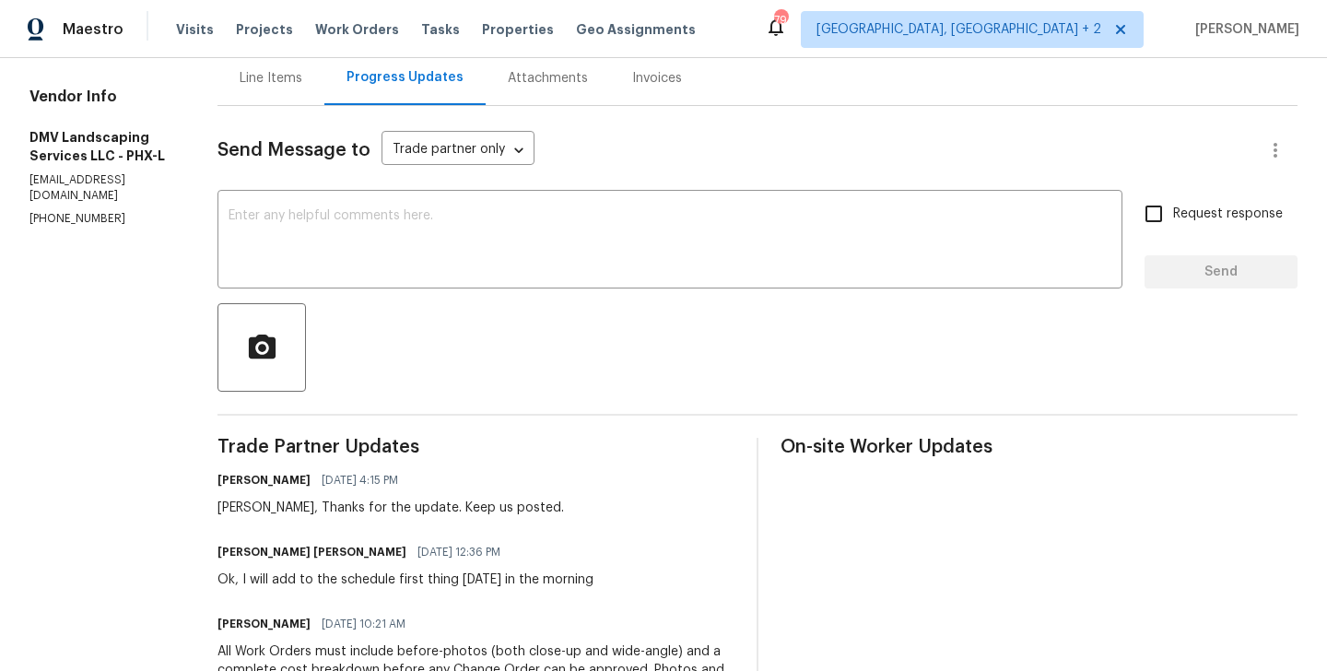
scroll to position [189, 0]
click at [217, 501] on div "[PERSON_NAME], Thanks for the update. Keep us posted." at bounding box center [390, 506] width 346 height 18
copy div "[PERSON_NAME]"
click at [335, 298] on div "Send Message to Trade partner only Trade partner only ​ x ​ Request response Se…" at bounding box center [757, 503] width 1080 height 796
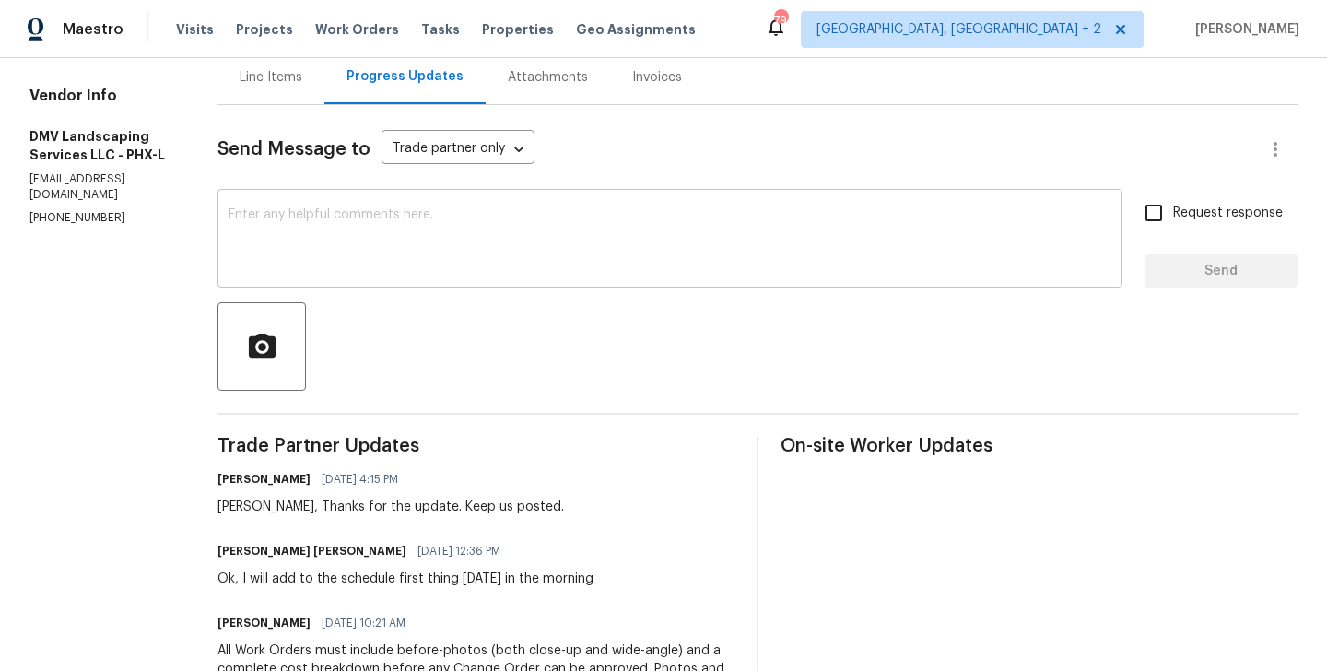
click at [316, 236] on textarea at bounding box center [669, 240] width 883 height 64
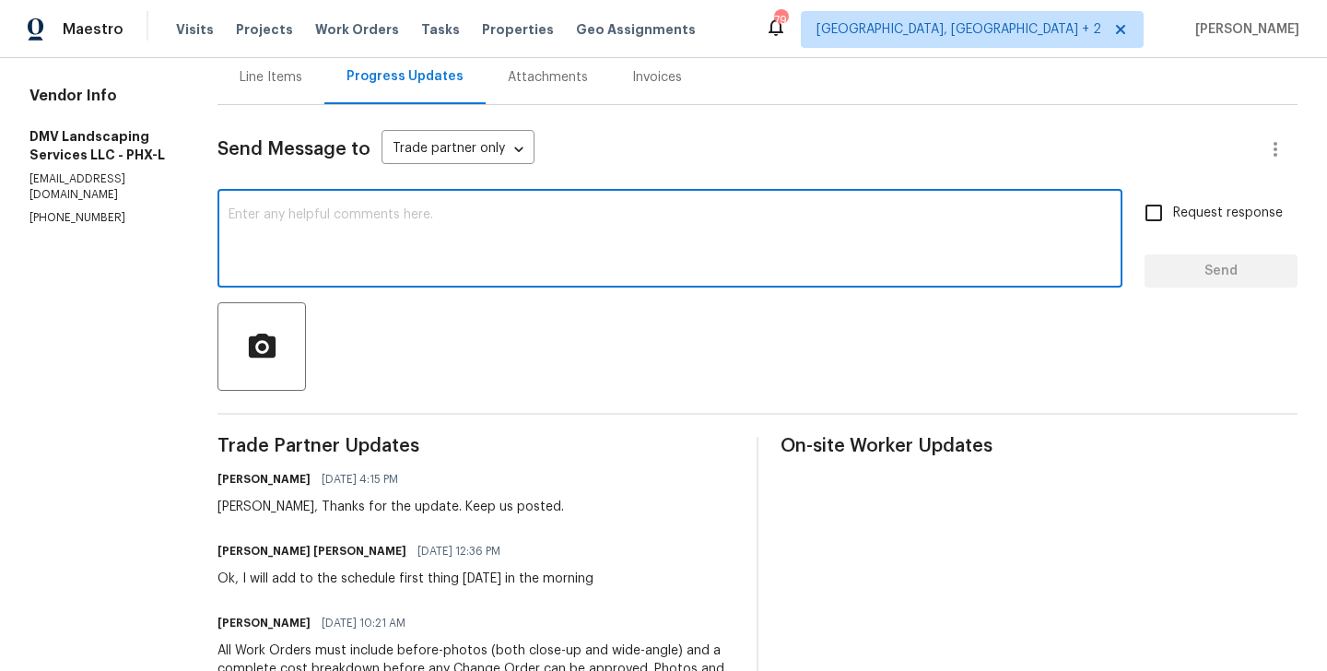
paste textarea "David"
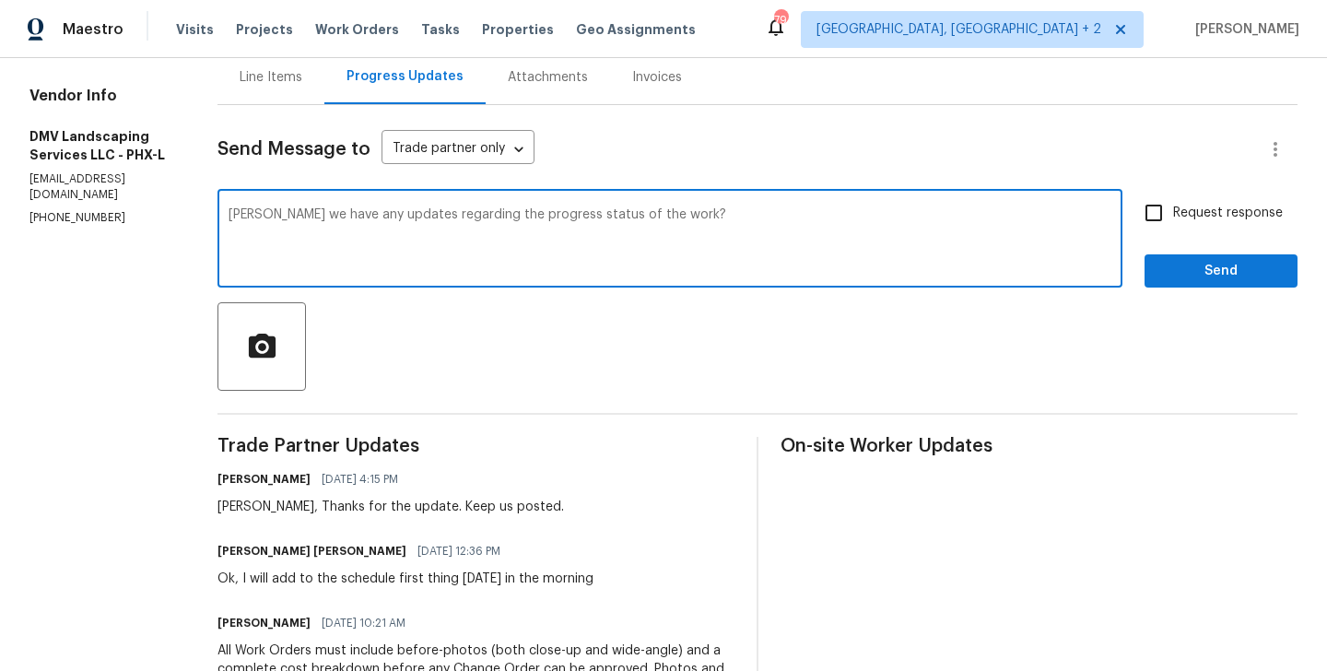
type textarea "David Do we have any updates regarding the progress status of the work?"
click at [1167, 229] on input "Request response" at bounding box center [1153, 212] width 39 height 39
checkbox input "true"
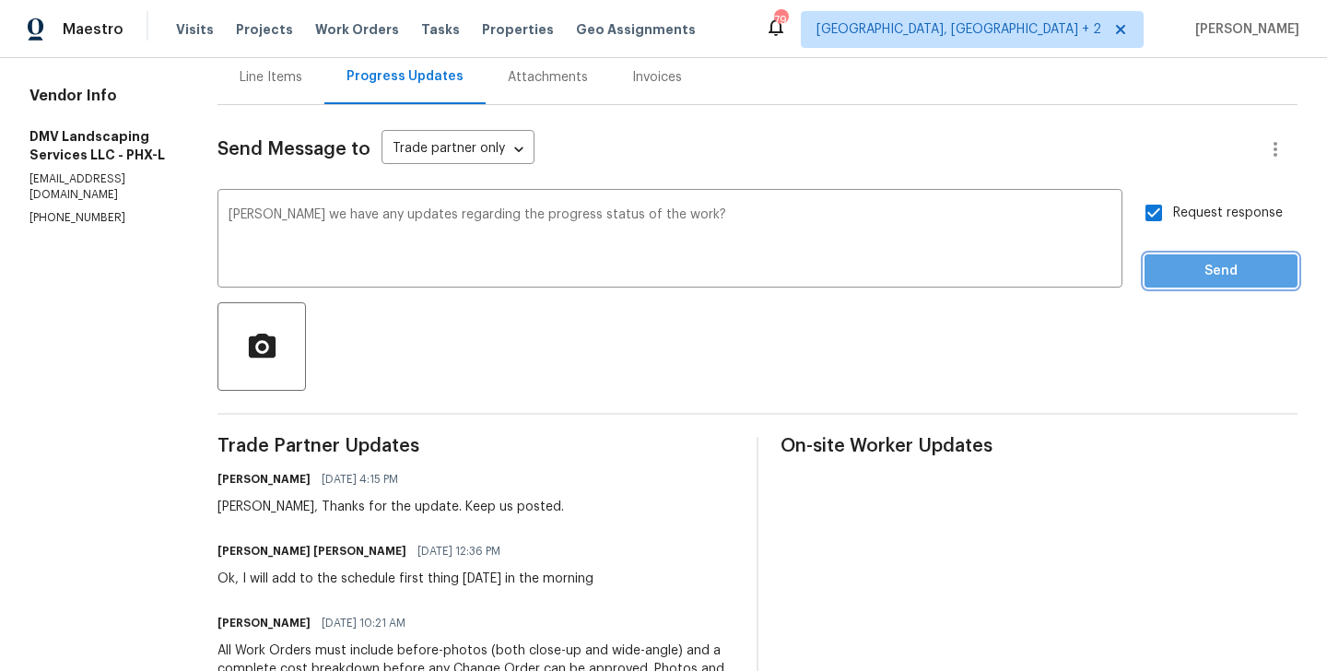
click at [1167, 264] on span "Send" at bounding box center [1220, 271] width 123 height 23
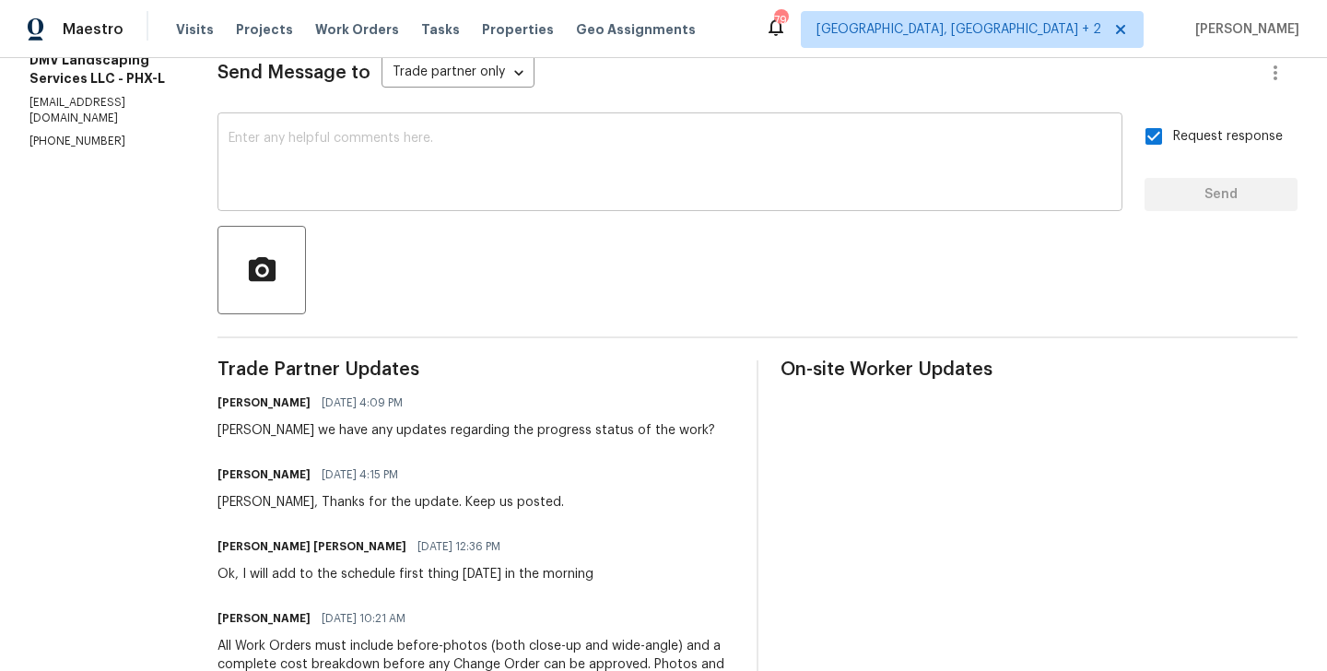
scroll to position [263, 0]
click at [786, 293] on div at bounding box center [757, 272] width 1080 height 88
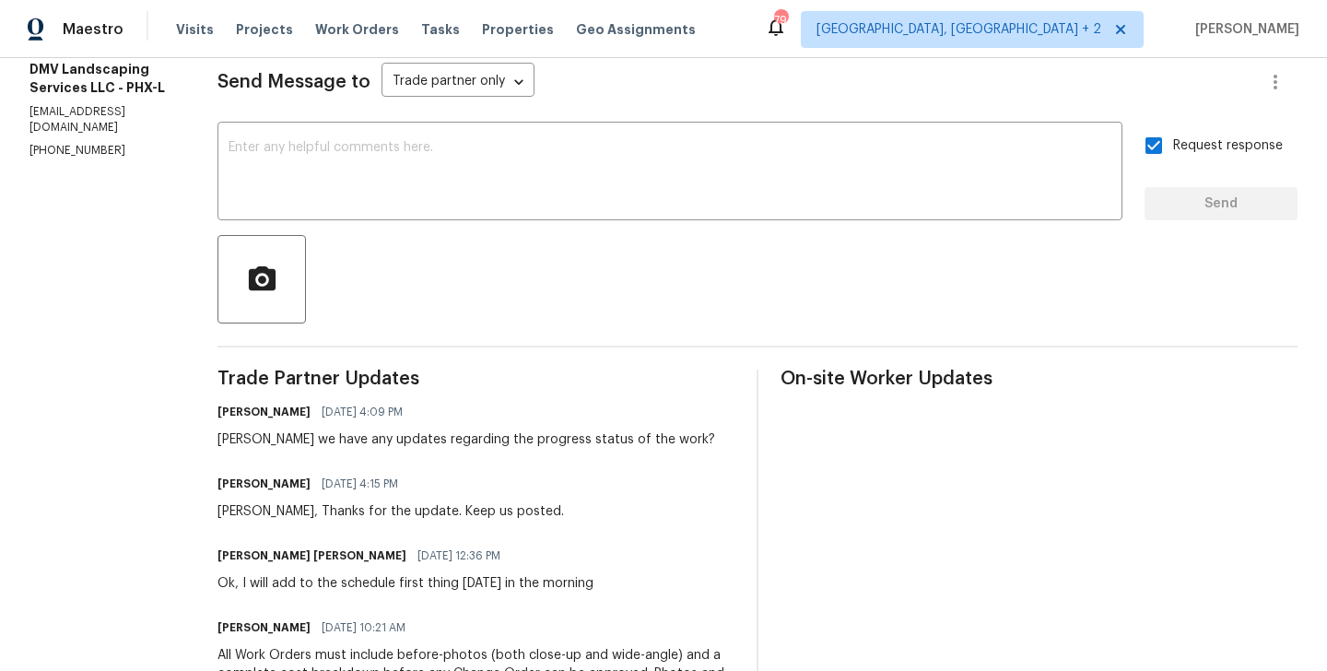
scroll to position [255, 0]
click at [87, 144] on p "(480) 228-5724" at bounding box center [101, 152] width 144 height 16
copy p "(480) 228-5724"
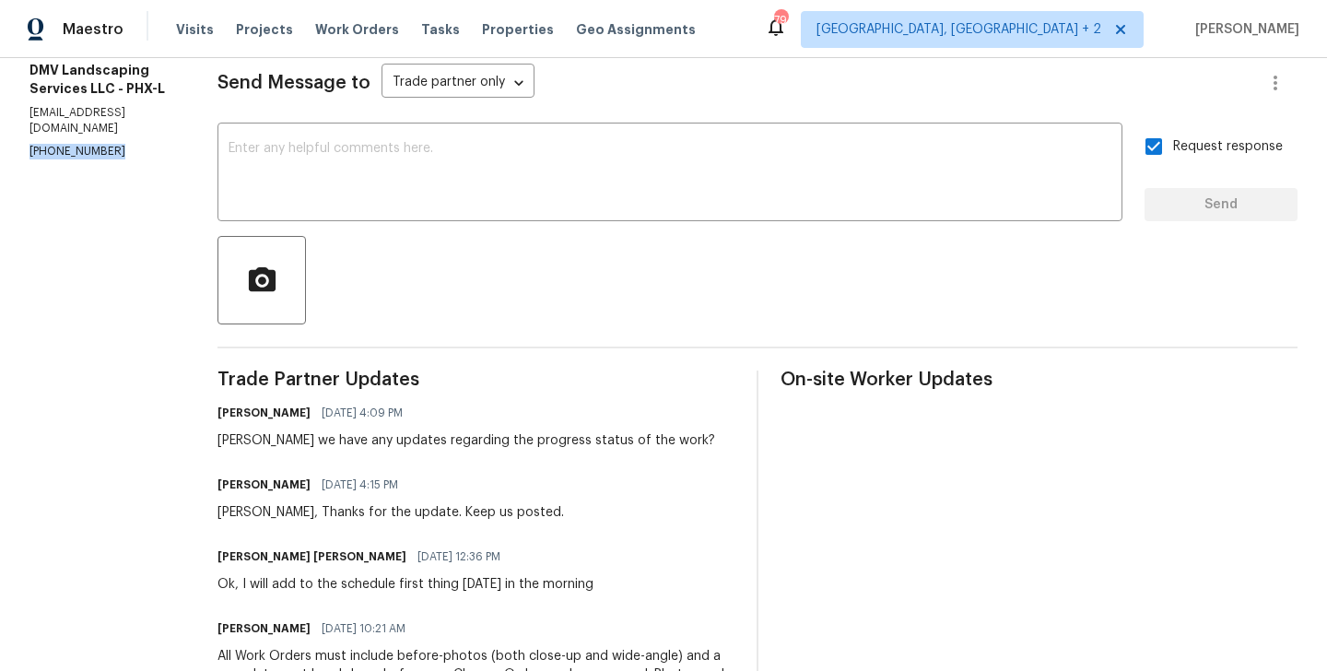
scroll to position [0, 0]
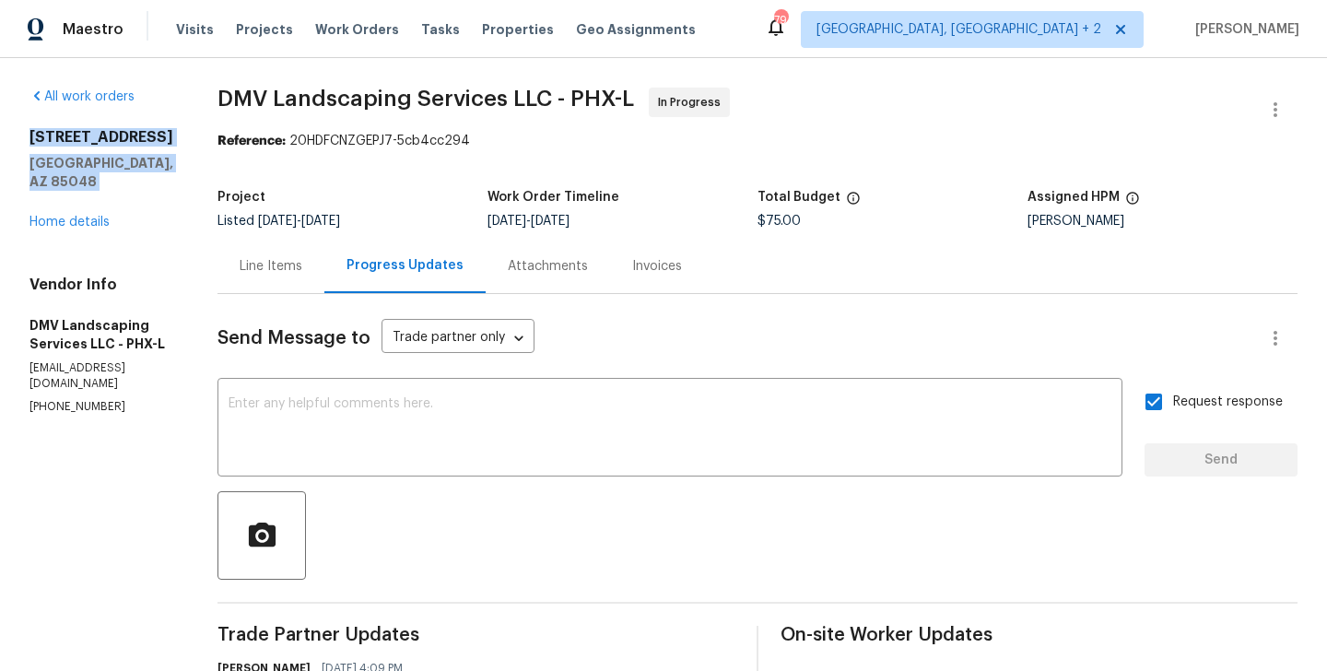
drag, startPoint x: 148, startPoint y: 177, endPoint x: 20, endPoint y: 127, distance: 137.4
click at [20, 127] on div "All work orders 14645 S 25th Pl Phoenix, AZ 85048 Home details Vendor Info DMV …" at bounding box center [663, 624] width 1327 height 1133
copy div "14645 S 25th Pl Phoenix, AZ 85048"
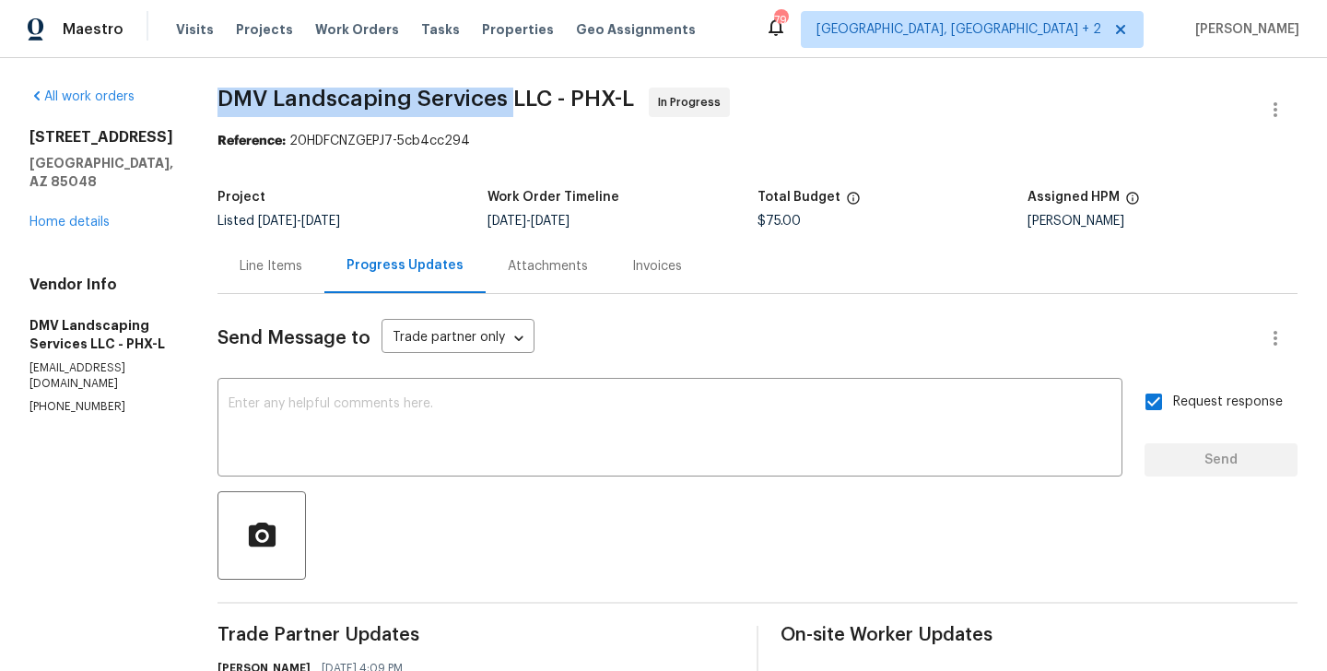
drag, startPoint x: 196, startPoint y: 96, endPoint x: 490, endPoint y: 98, distance: 293.9
click at [490, 98] on div "All work orders 14645 S 25th Pl Phoenix, AZ 85048 Home details Vendor Info DMV …" at bounding box center [663, 624] width 1327 height 1133
copy span "DMV Landscaping Services"
click at [77, 216] on link "Home details" at bounding box center [69, 222] width 80 height 13
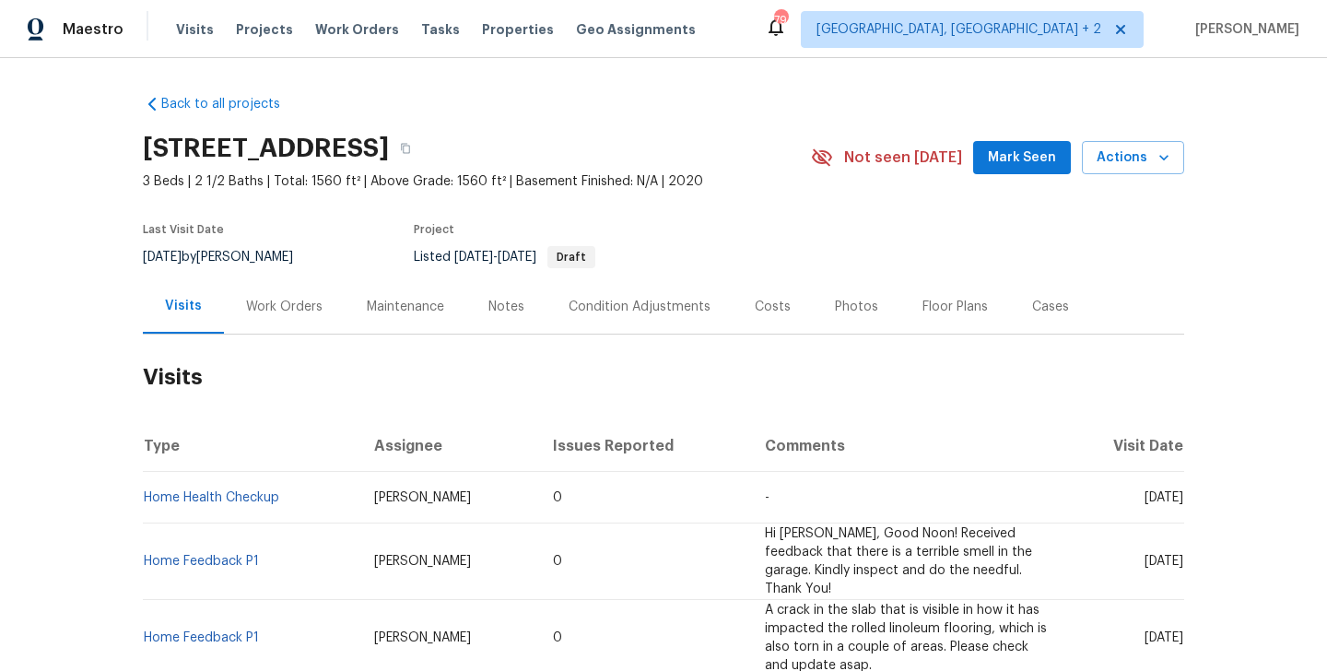
click at [293, 317] on div "Work Orders" at bounding box center [284, 306] width 121 height 54
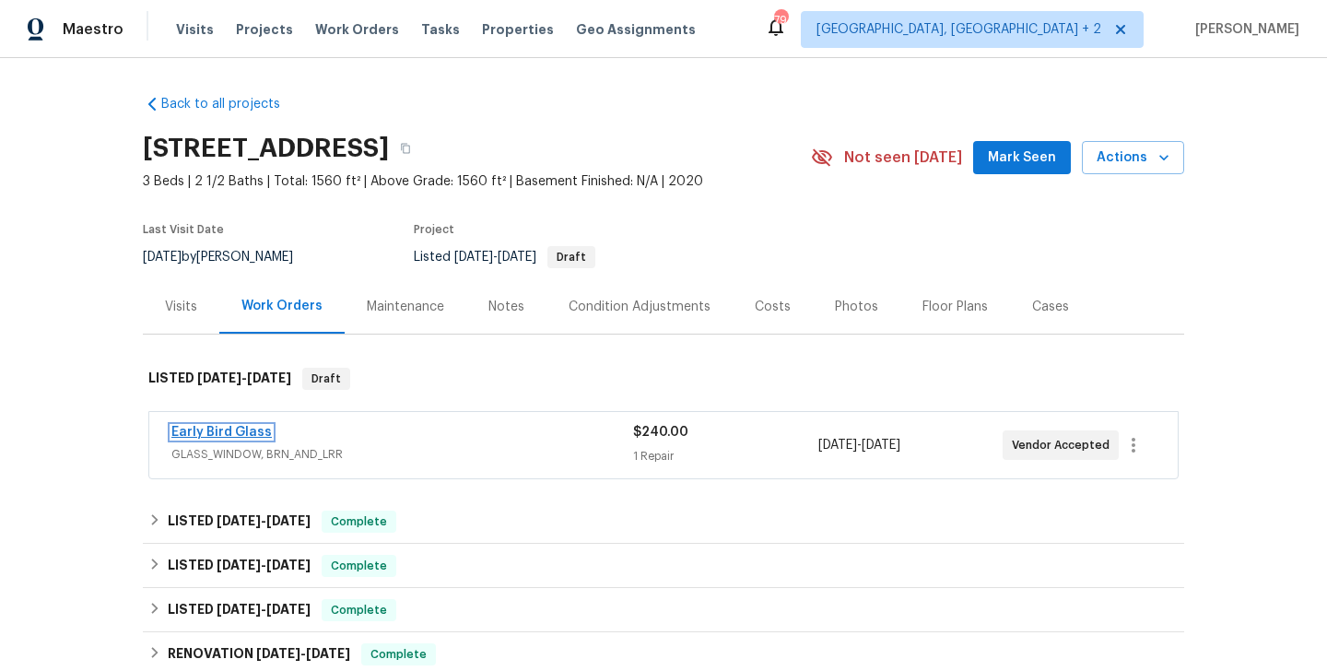
click at [226, 426] on link "Early Bird Glass" at bounding box center [221, 432] width 100 height 13
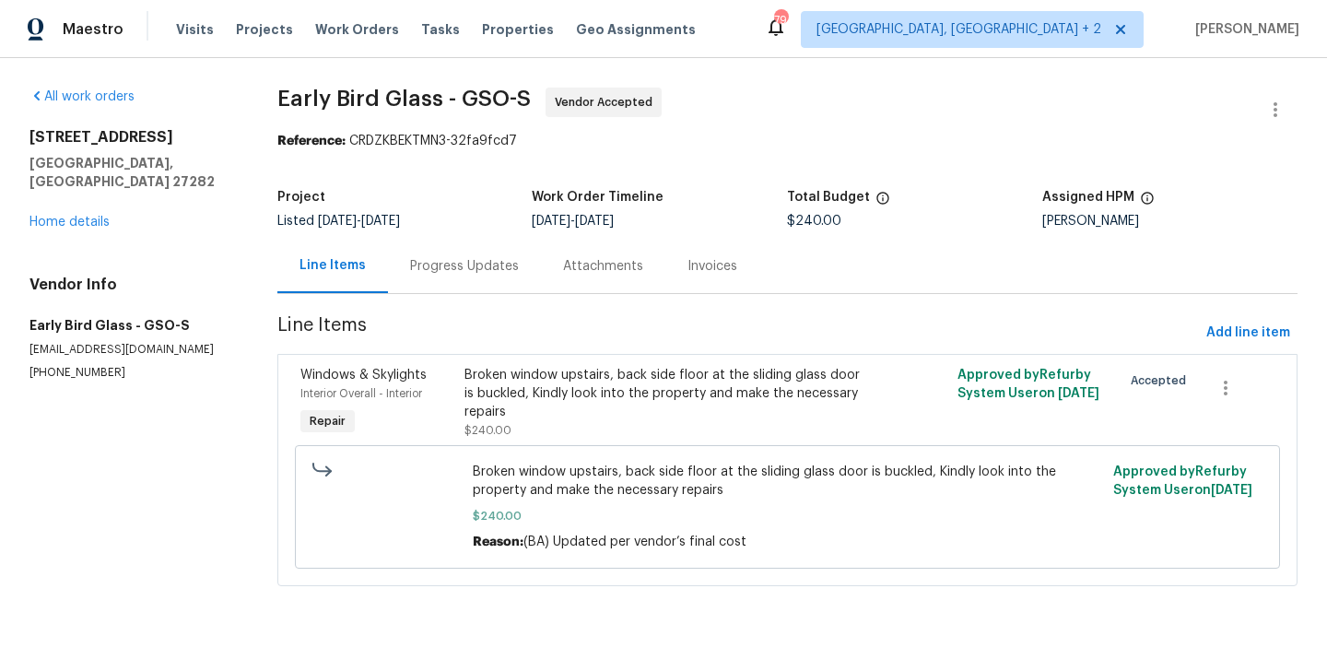
click at [469, 254] on div "Progress Updates" at bounding box center [464, 266] width 153 height 54
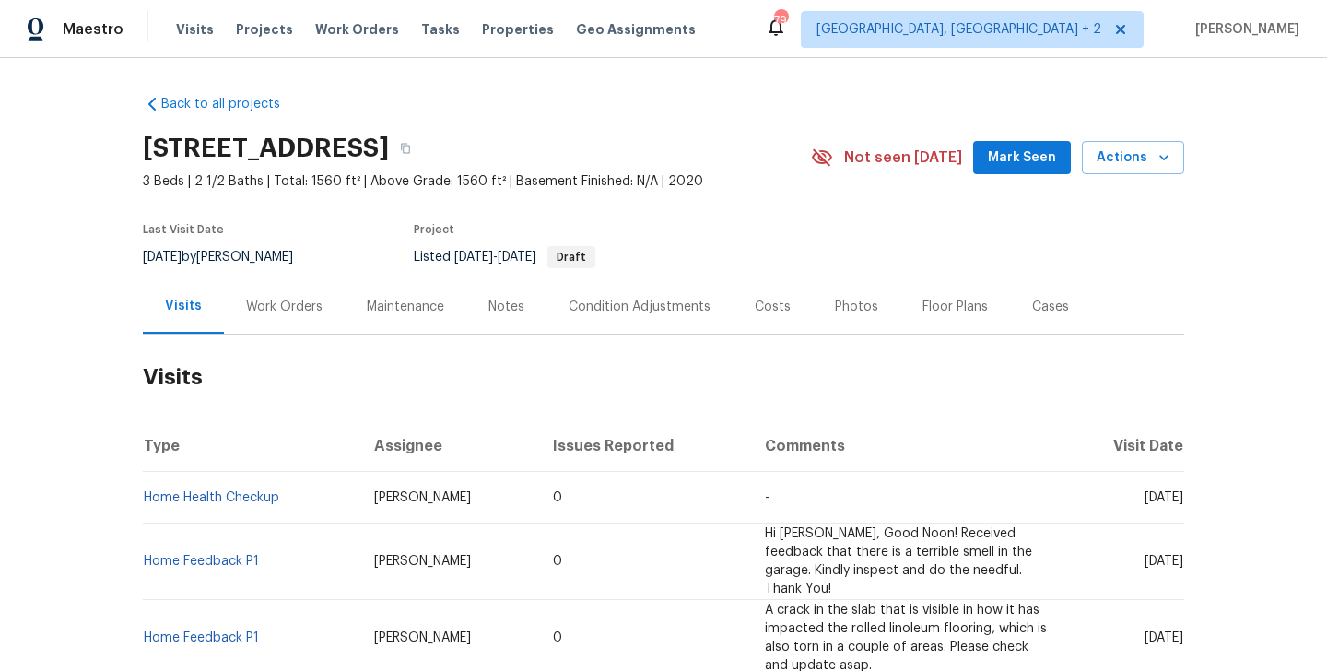
click at [260, 313] on div "Work Orders" at bounding box center [284, 307] width 76 height 18
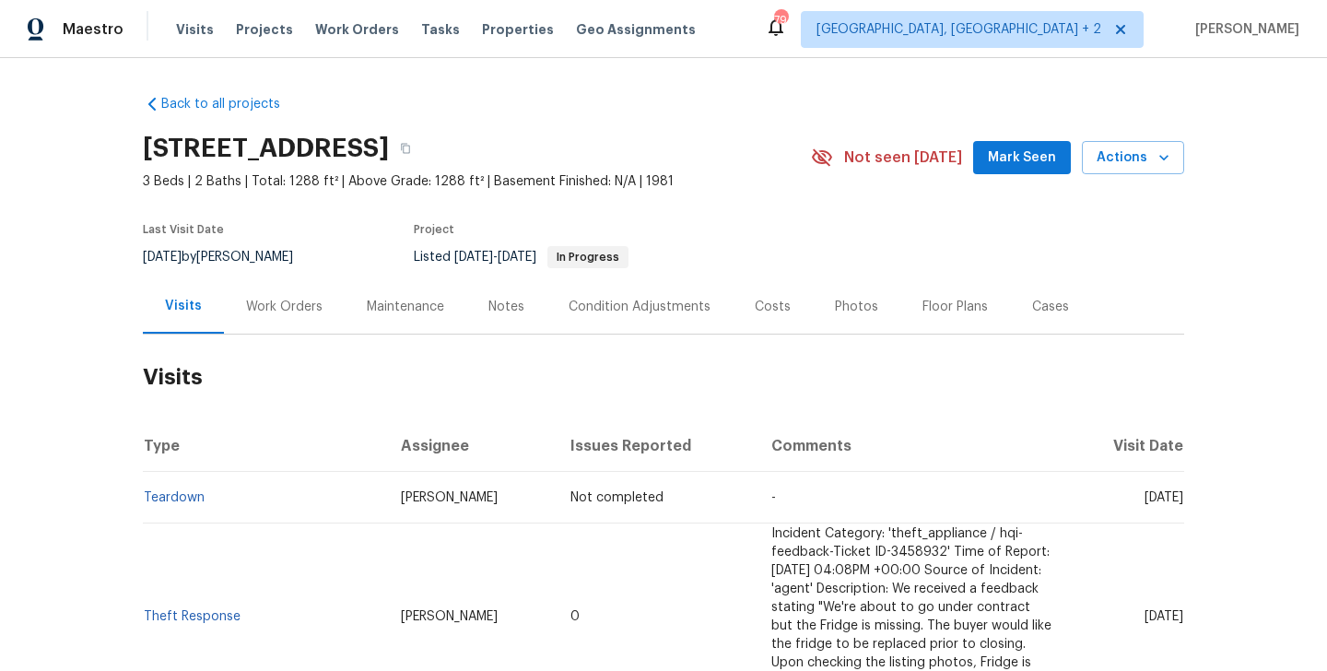
click at [326, 302] on div "Work Orders" at bounding box center [284, 306] width 121 height 54
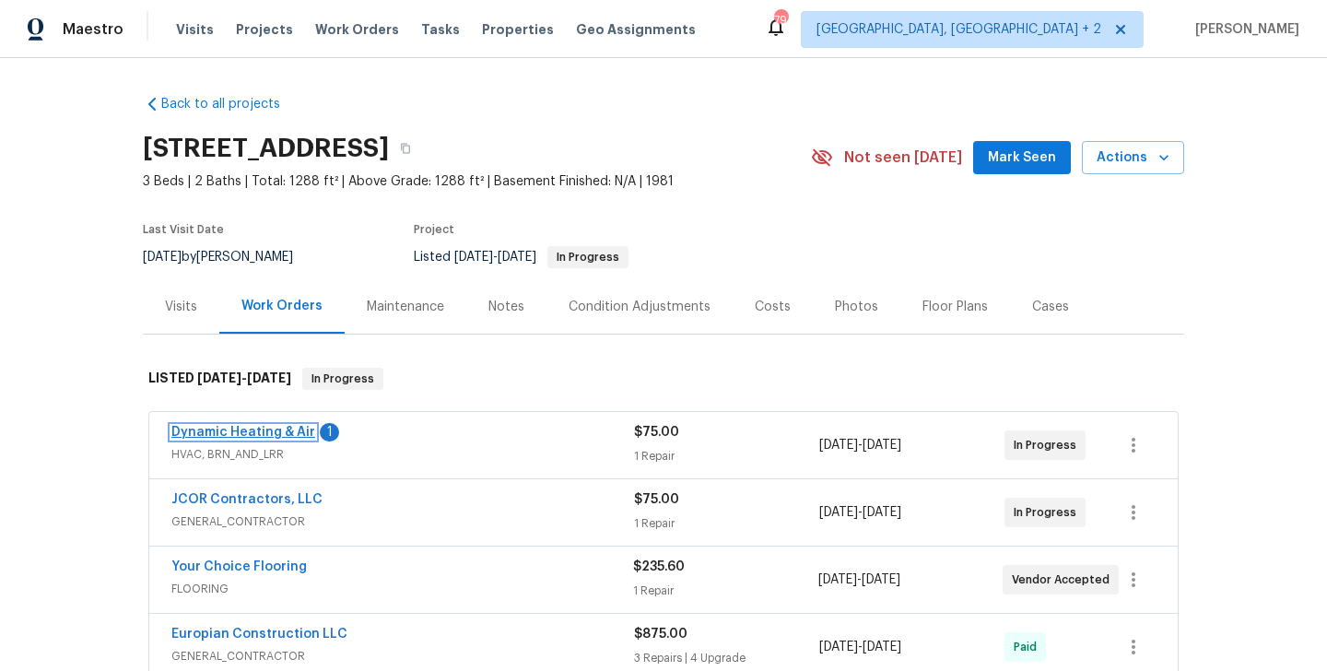
click at [292, 429] on link "Dynamic Heating & Air" at bounding box center [243, 432] width 144 height 13
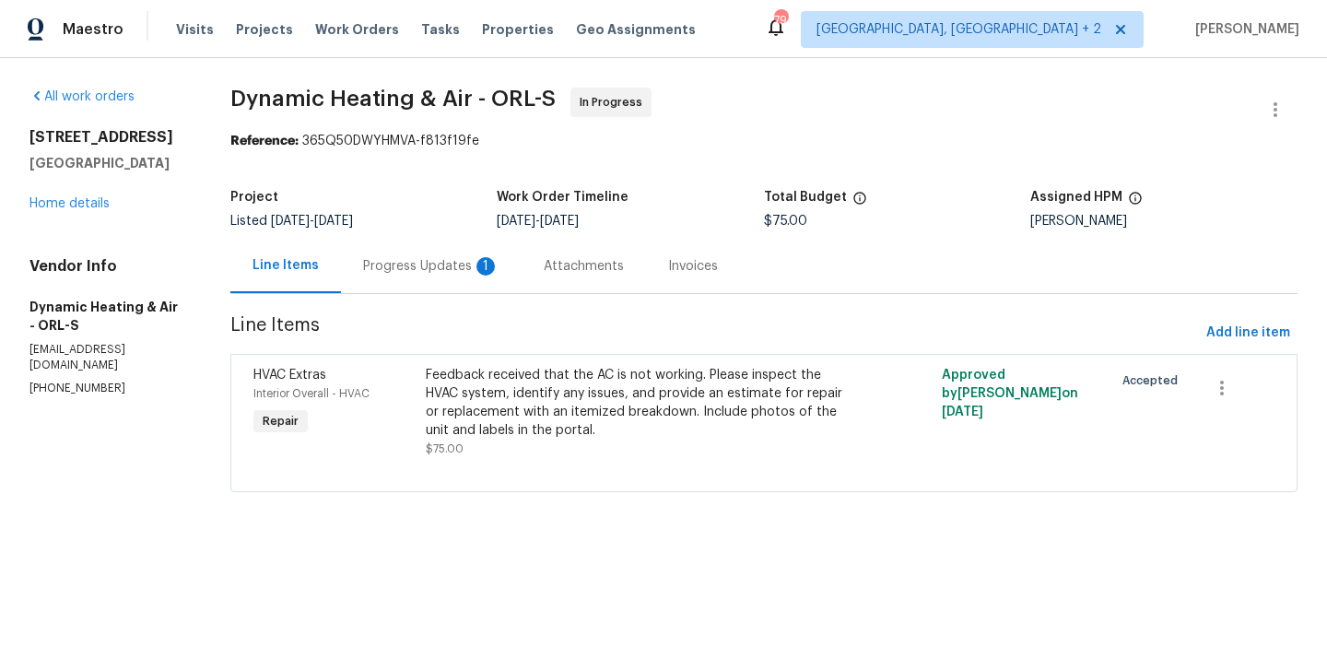
click at [423, 257] on div "Progress Updates 1" at bounding box center [431, 266] width 136 height 18
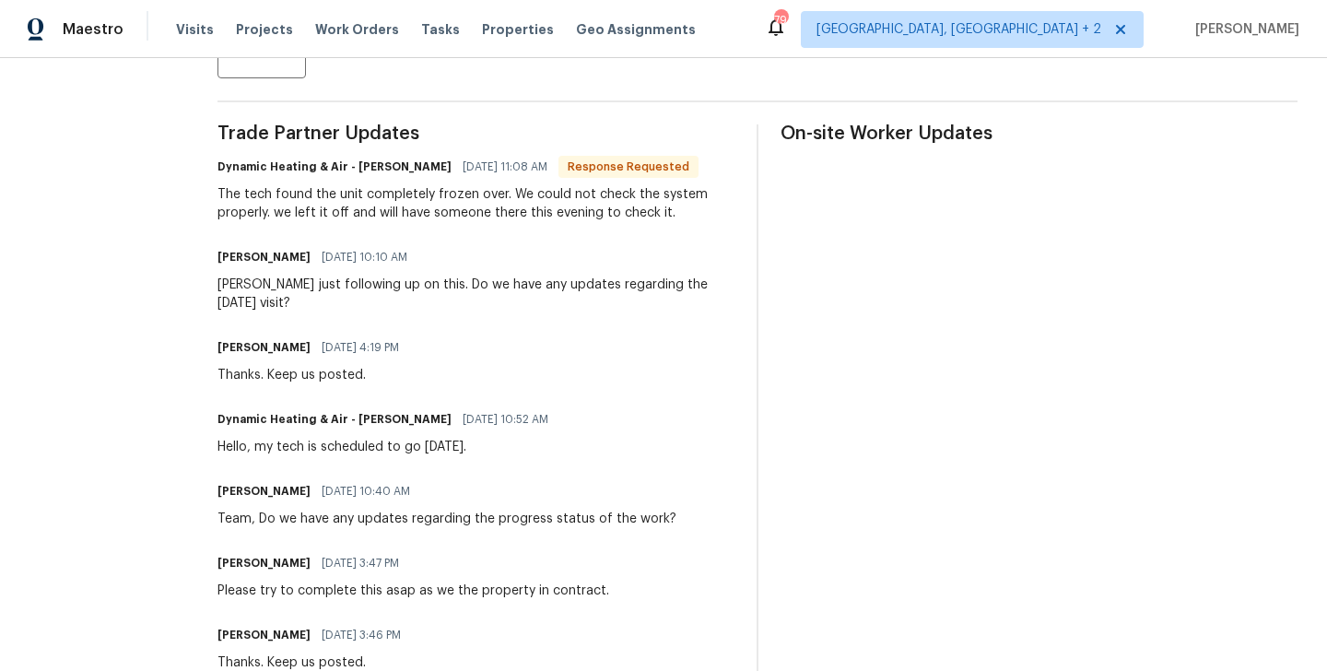
scroll to position [252, 0]
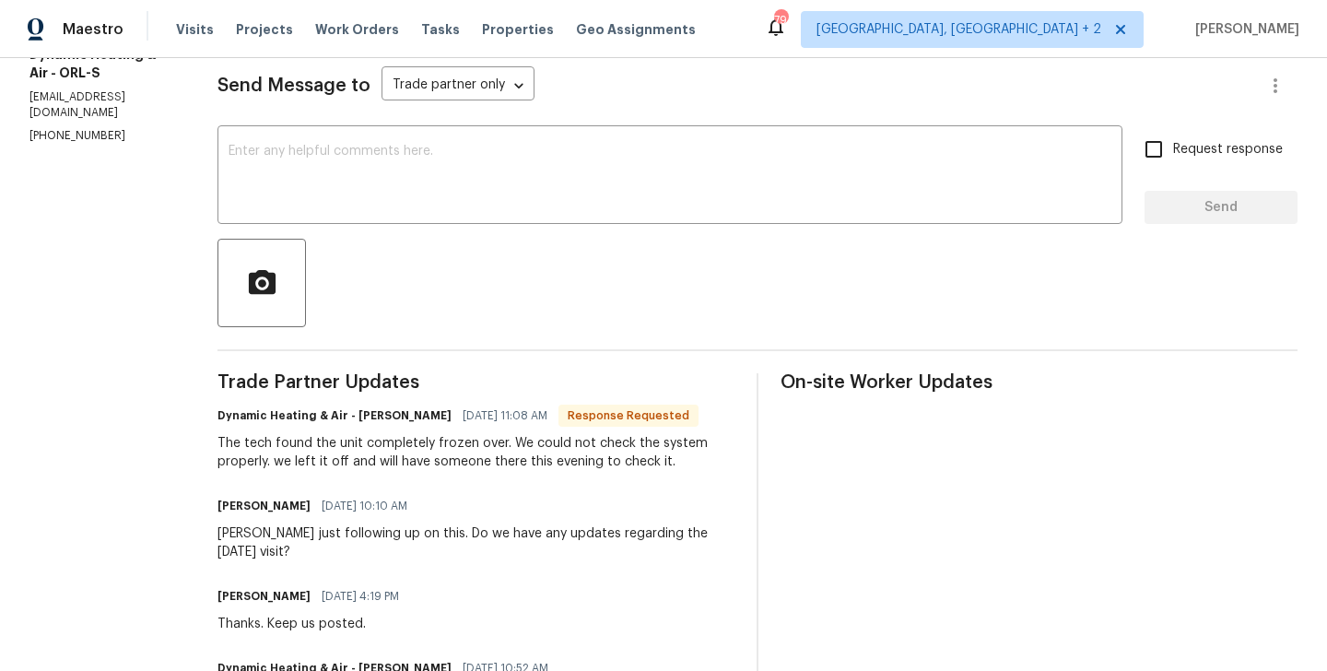
click at [362, 415] on h6 "Dynamic Heating & Air - Mike Hernandez" at bounding box center [334, 415] width 234 height 18
copy h6 "Mike"
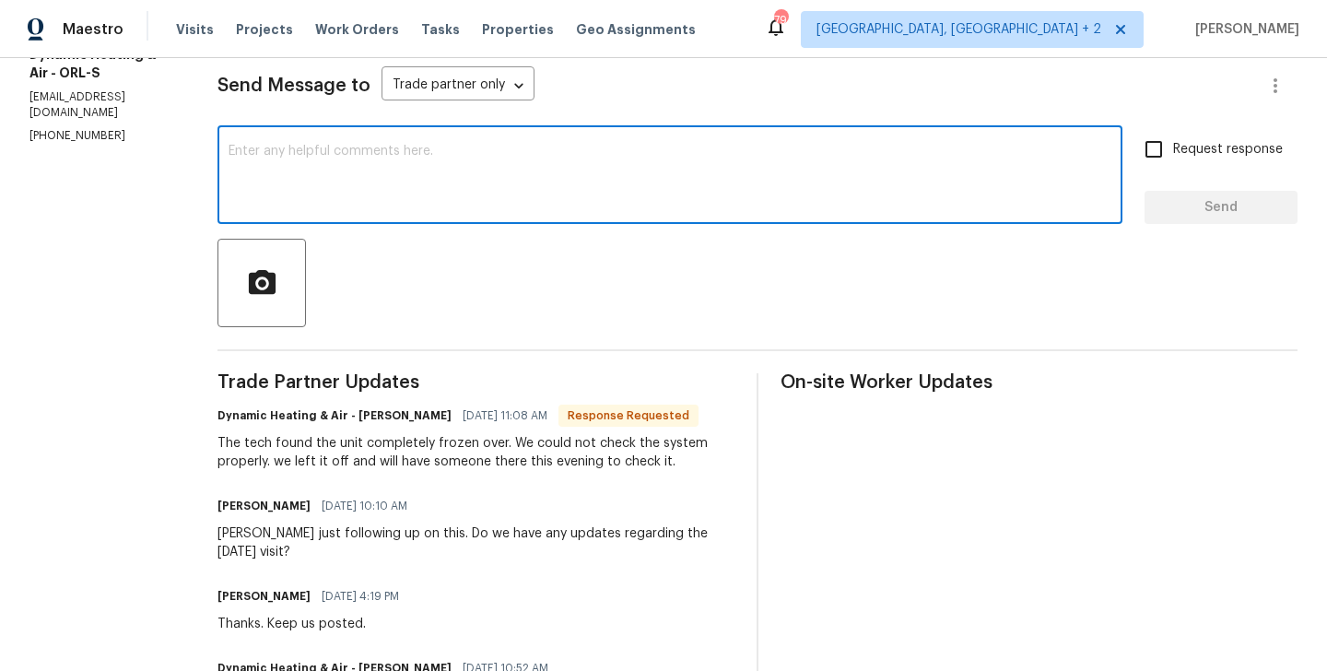
click at [305, 208] on textarea at bounding box center [669, 177] width 883 height 64
paste textarea "Mike"
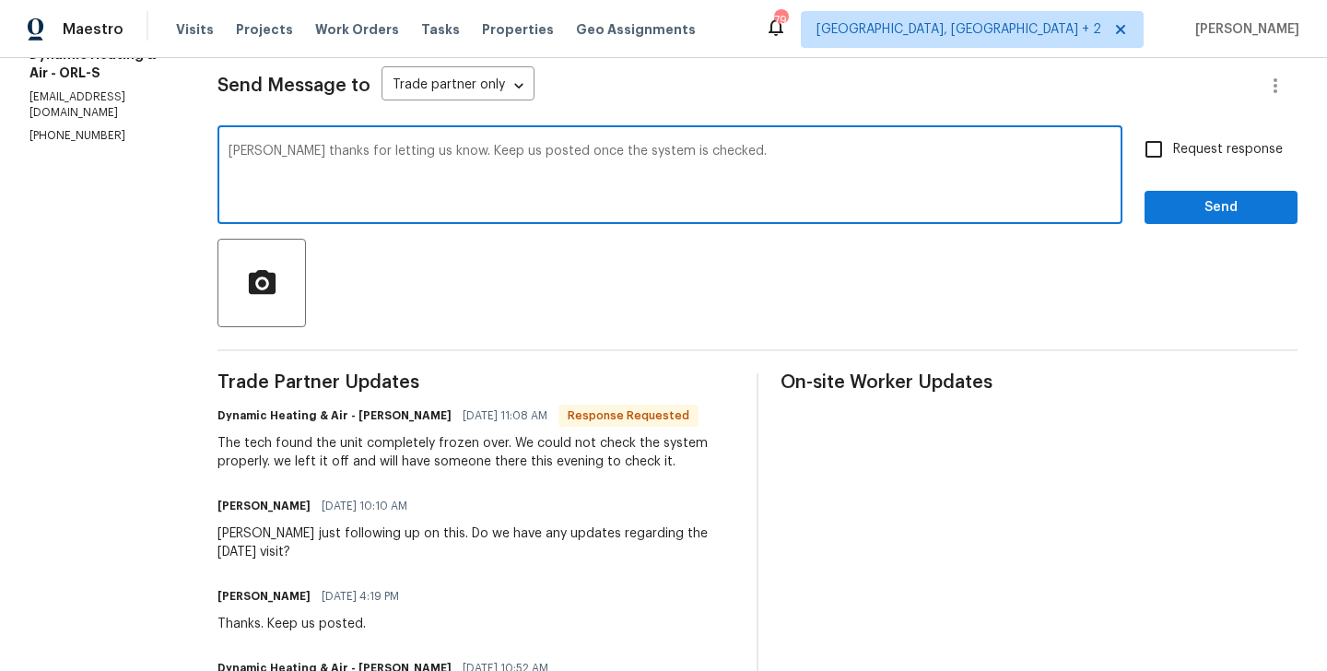
type textarea "Mike thanks for letting us know. Keep us posted once the system is checked."
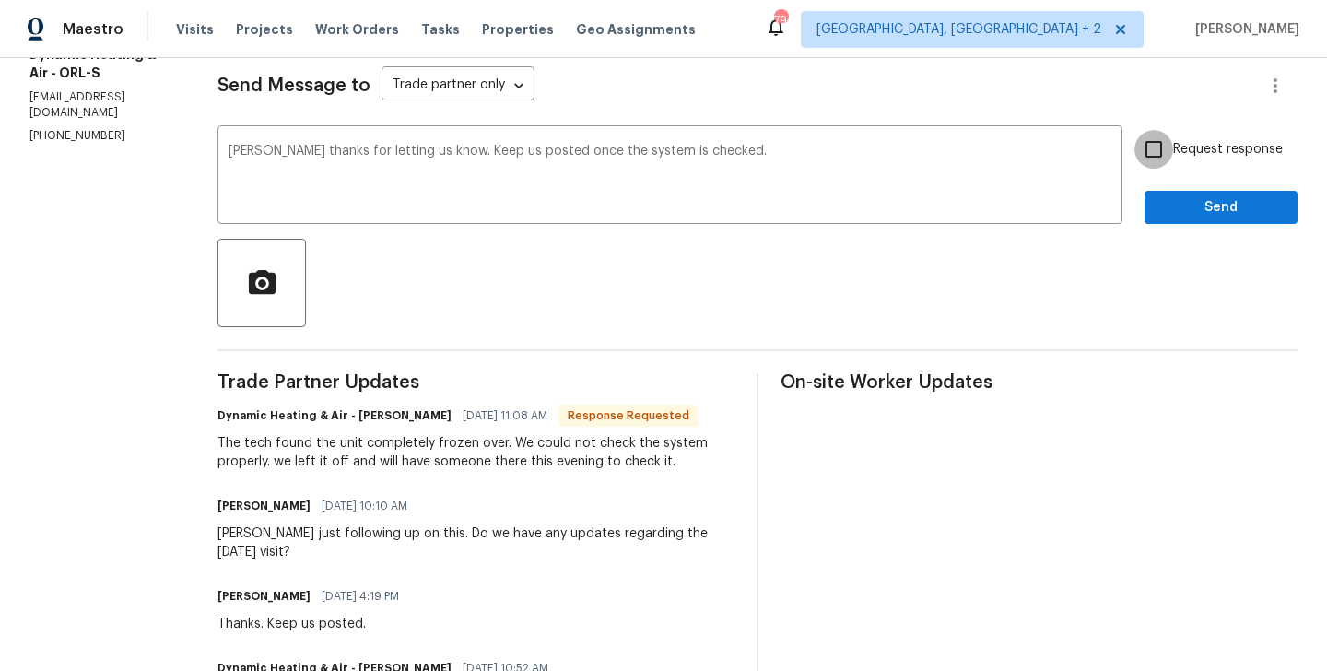
click at [1167, 156] on input "Request response" at bounding box center [1153, 149] width 39 height 39
checkbox input "true"
click at [1167, 200] on span "Send" at bounding box center [1220, 207] width 123 height 23
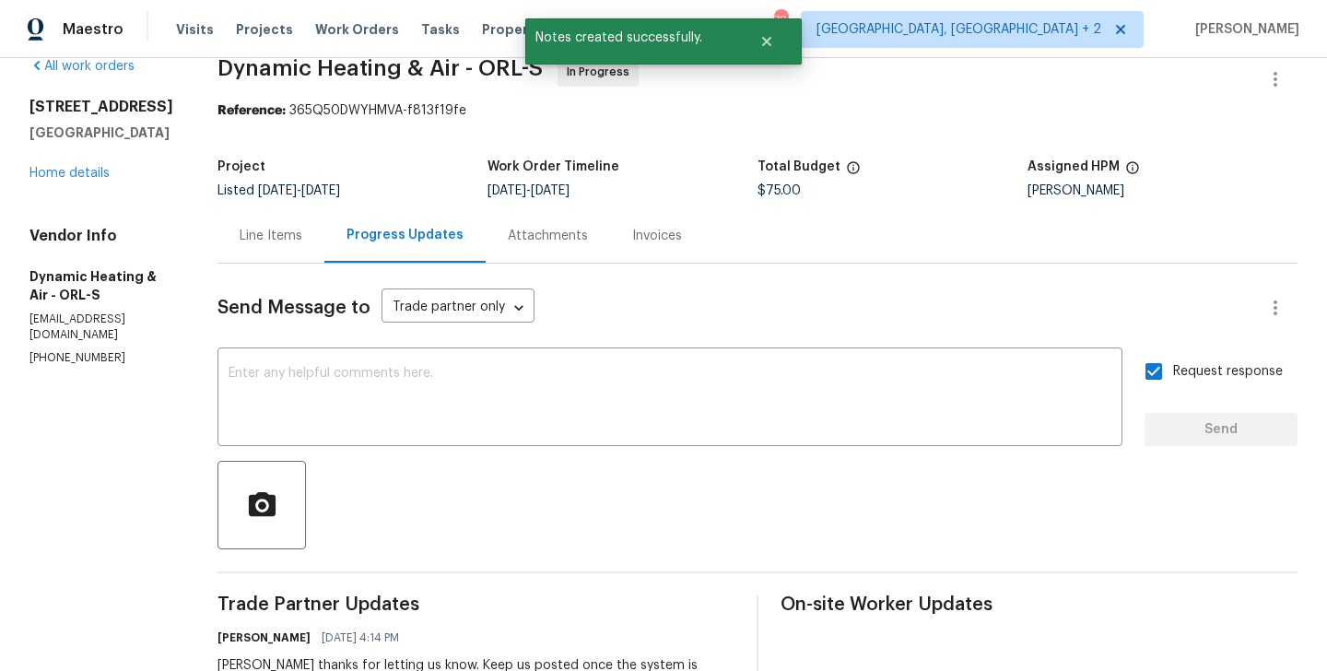
scroll to position [0, 0]
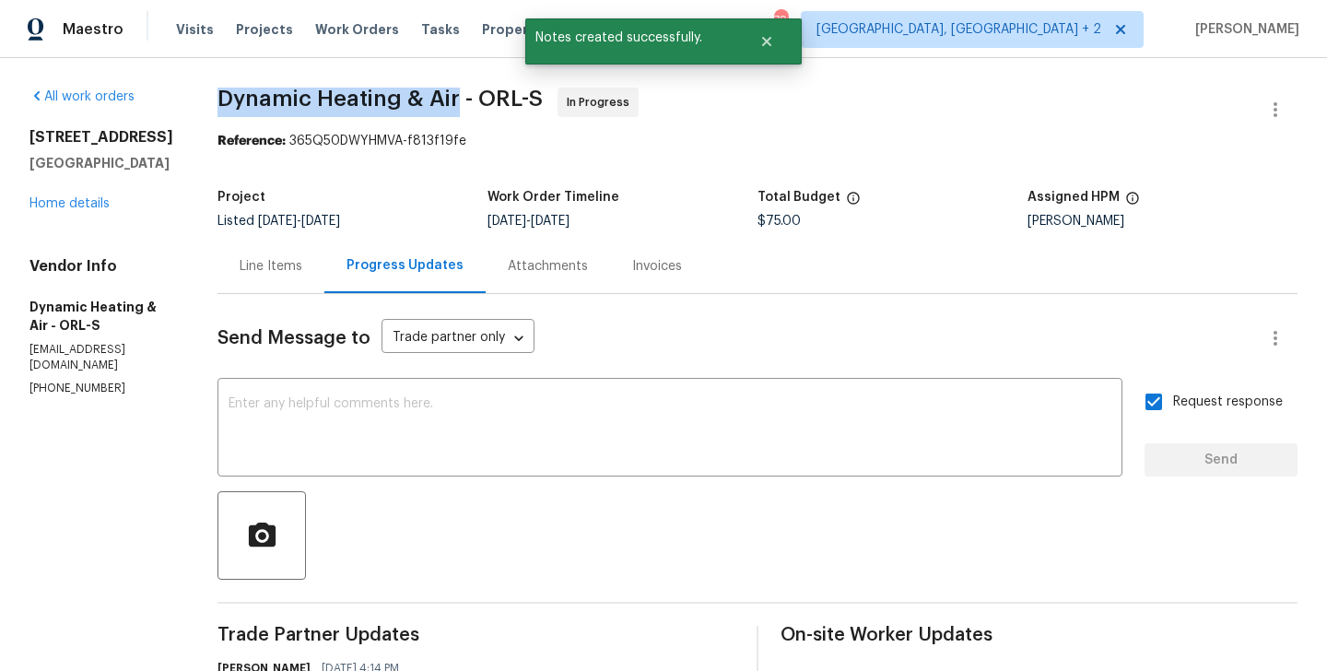
drag, startPoint x: 232, startPoint y: 91, endPoint x: 468, endPoint y: 95, distance: 235.9
click at [468, 95] on span "Dynamic Heating & Air - ORL-S" at bounding box center [379, 99] width 325 height 22
copy span "Dynamic Heating & Air"
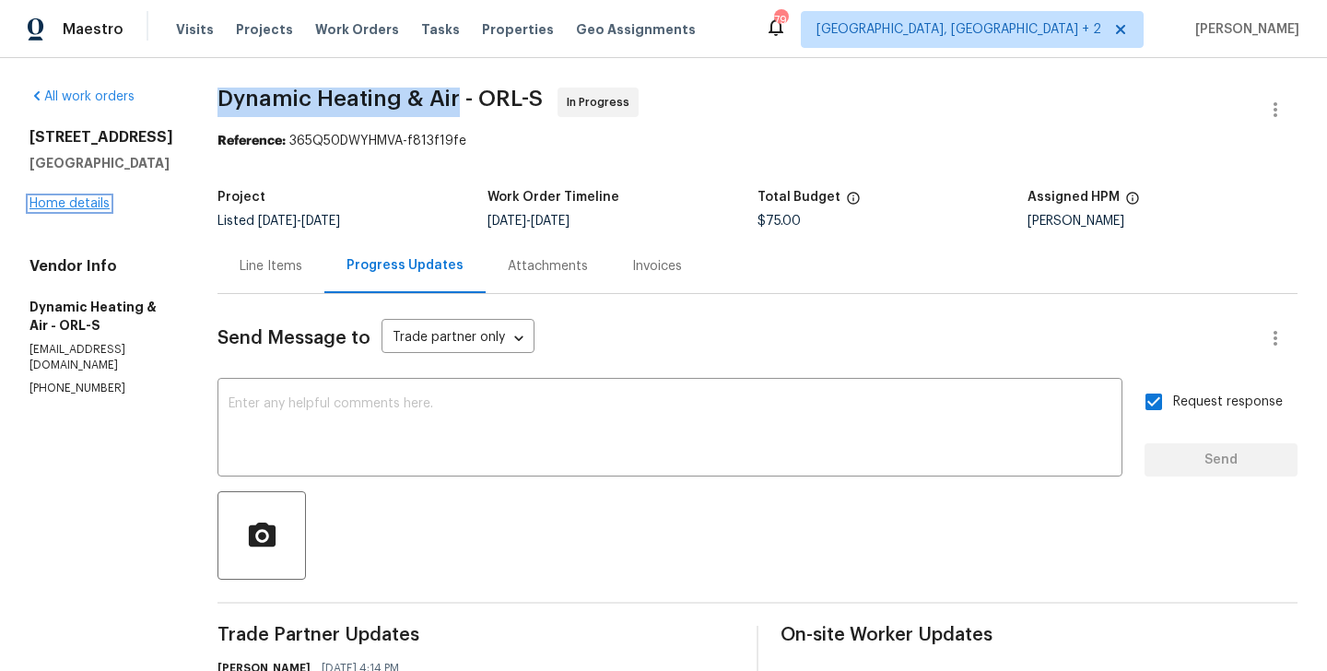
click at [91, 202] on link "Home details" at bounding box center [69, 203] width 80 height 13
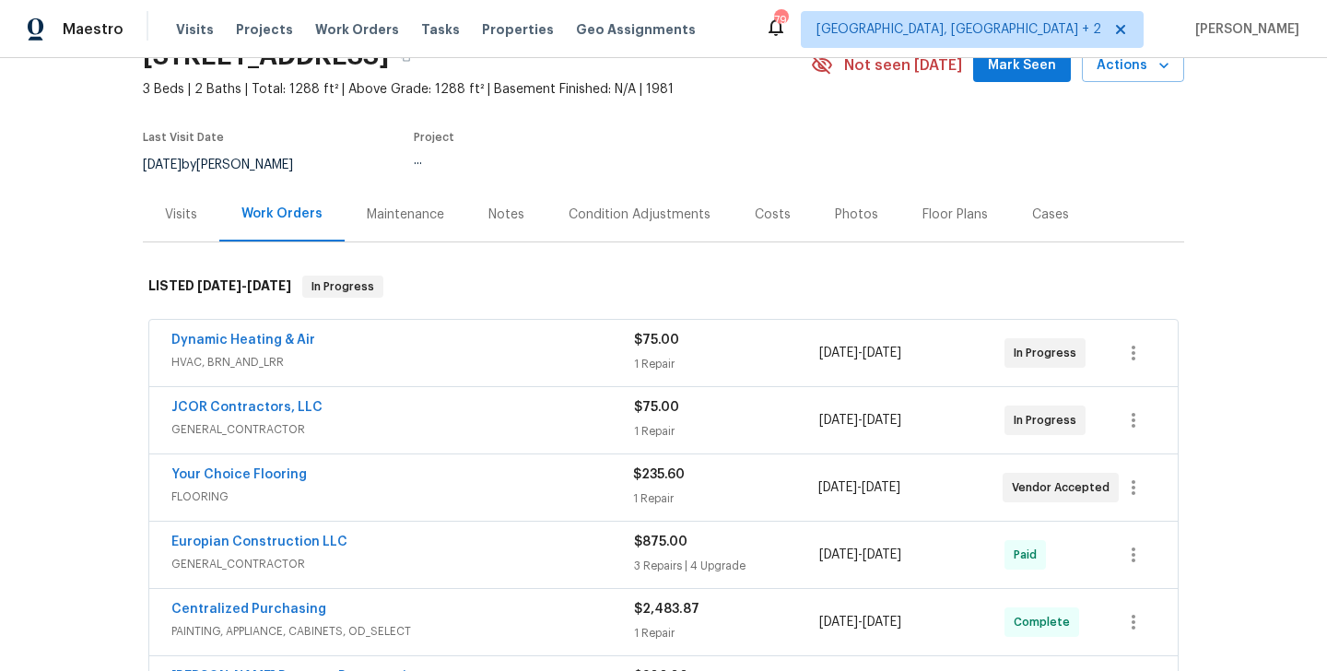
scroll to position [148, 0]
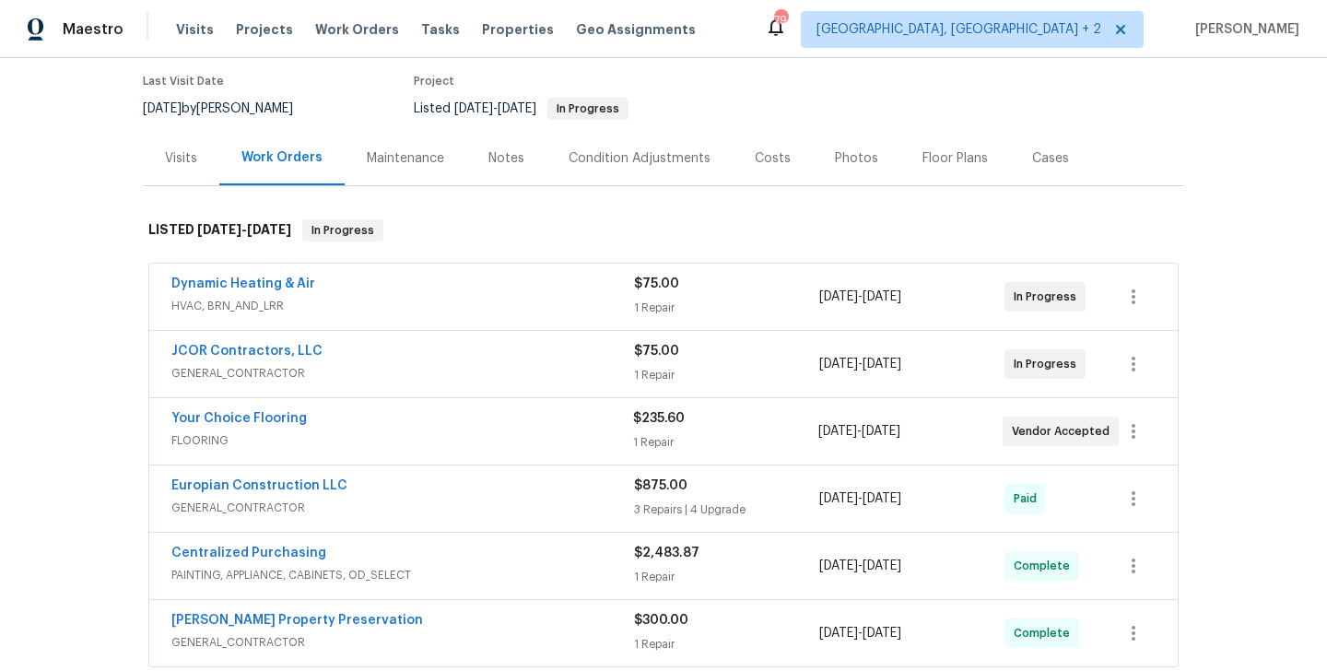
click at [355, 354] on div "JCOR Contractors, LLC" at bounding box center [402, 353] width 462 height 22
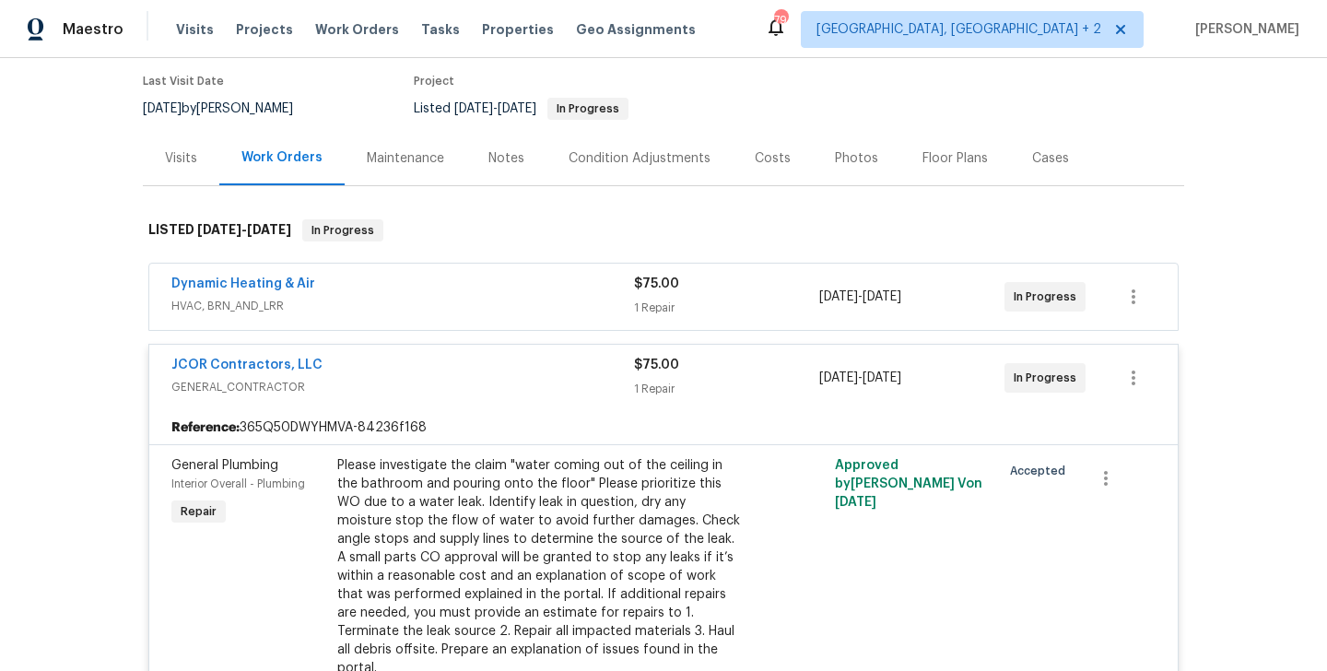
click at [355, 369] on div "JCOR Contractors, LLC" at bounding box center [402, 367] width 462 height 22
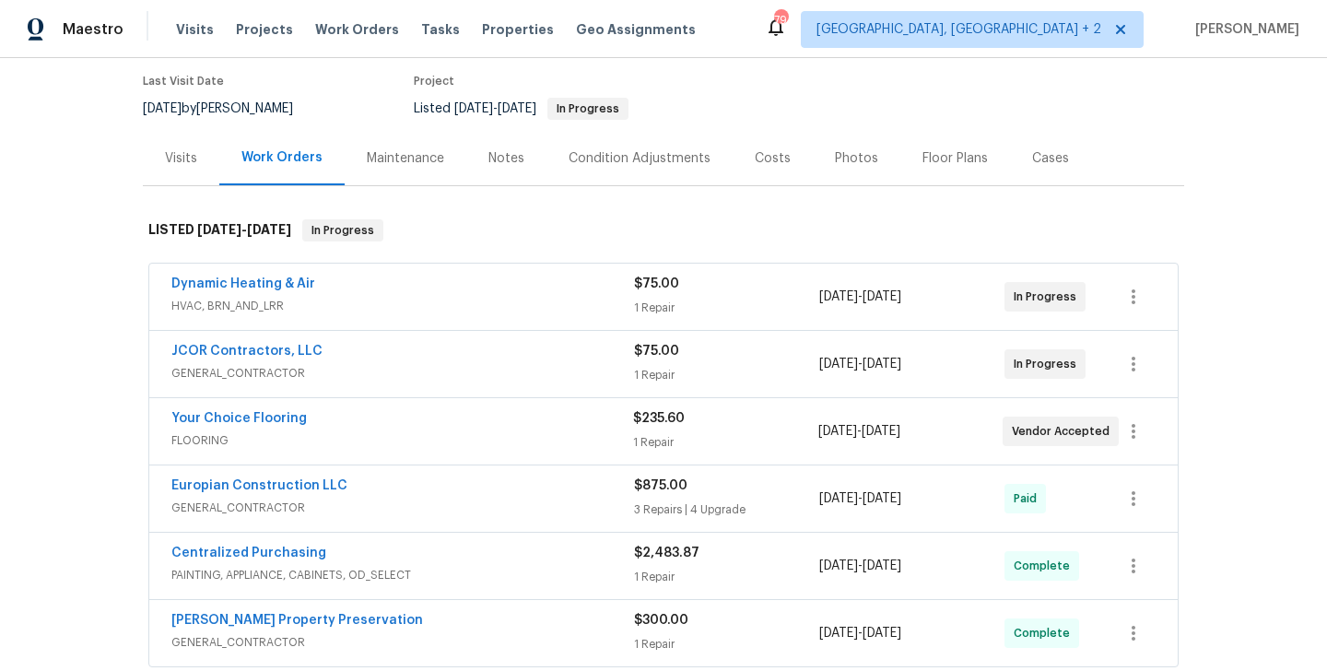
click at [346, 410] on div "Your Choice Flooring" at bounding box center [402, 420] width 462 height 22
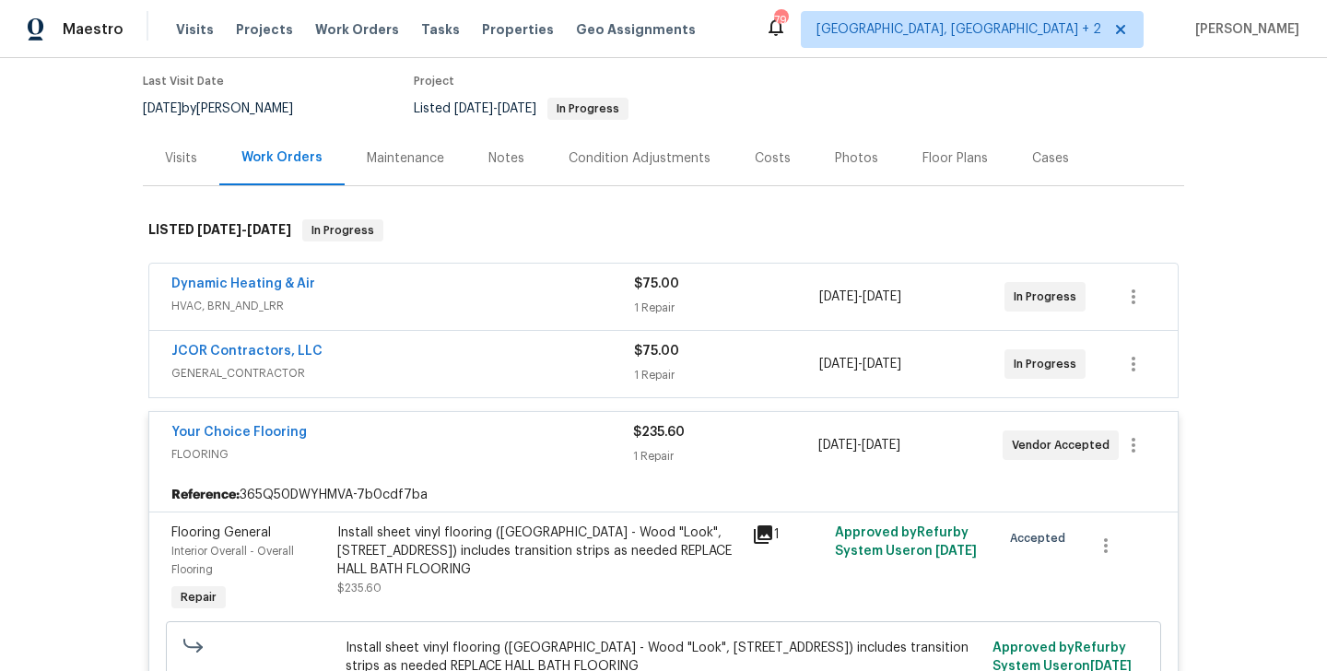
scroll to position [153, 0]
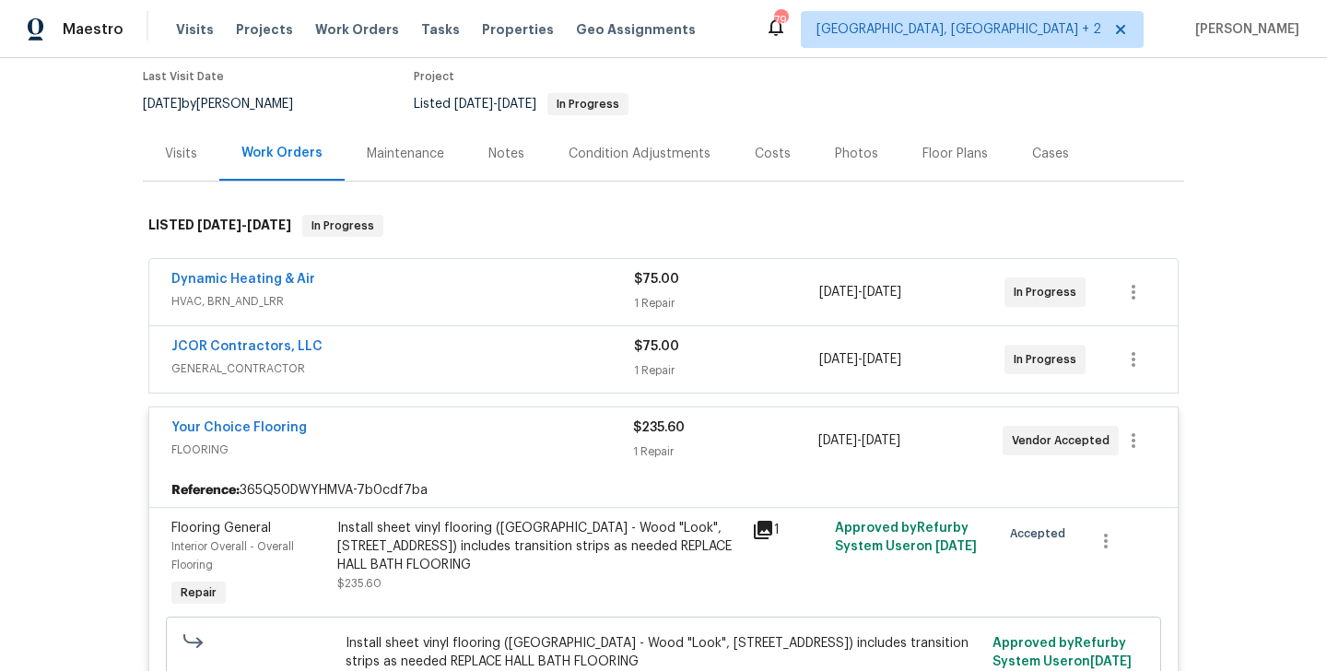
click at [353, 440] on span "FLOORING" at bounding box center [402, 449] width 462 height 18
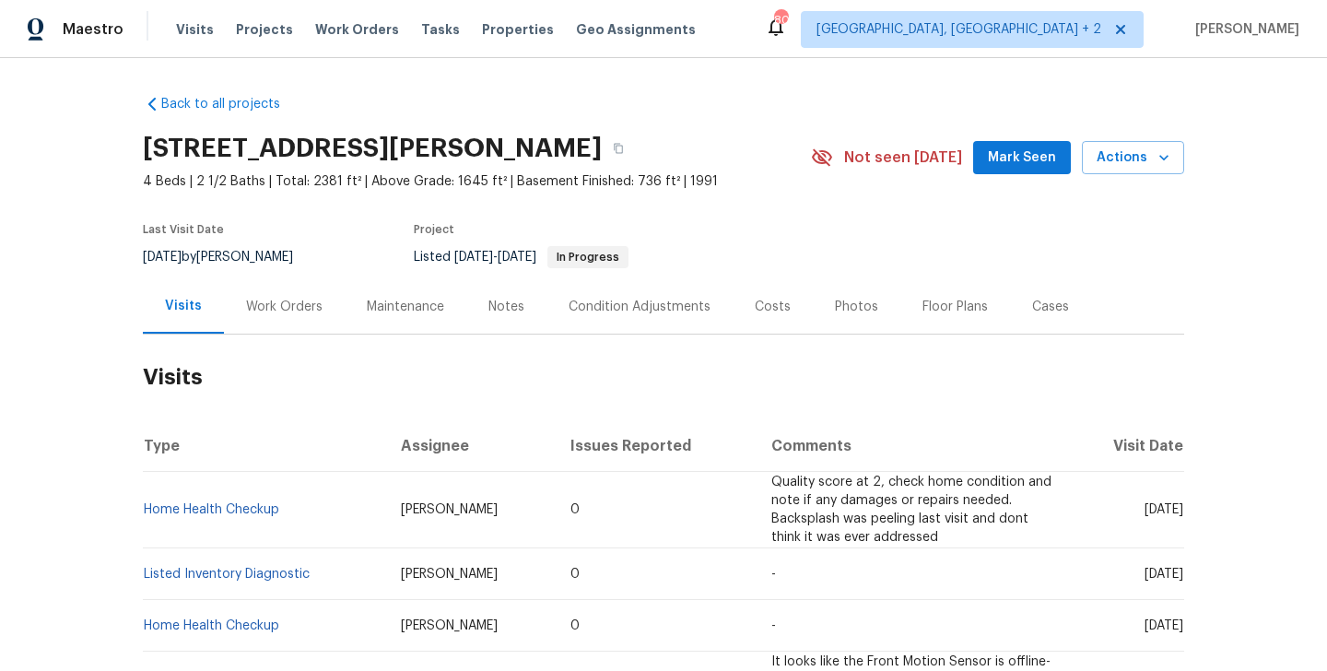
click at [287, 299] on div "Work Orders" at bounding box center [284, 307] width 76 height 18
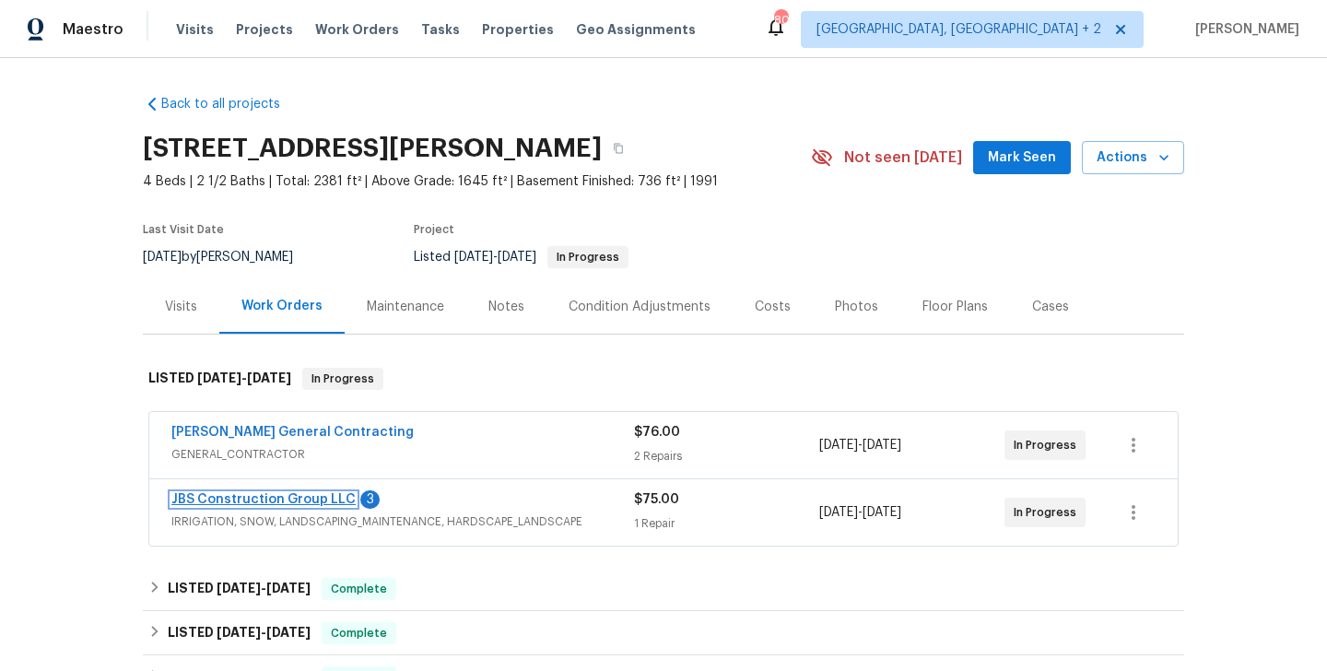
click at [337, 500] on link "JBS Construction Group LLC" at bounding box center [263, 499] width 184 height 13
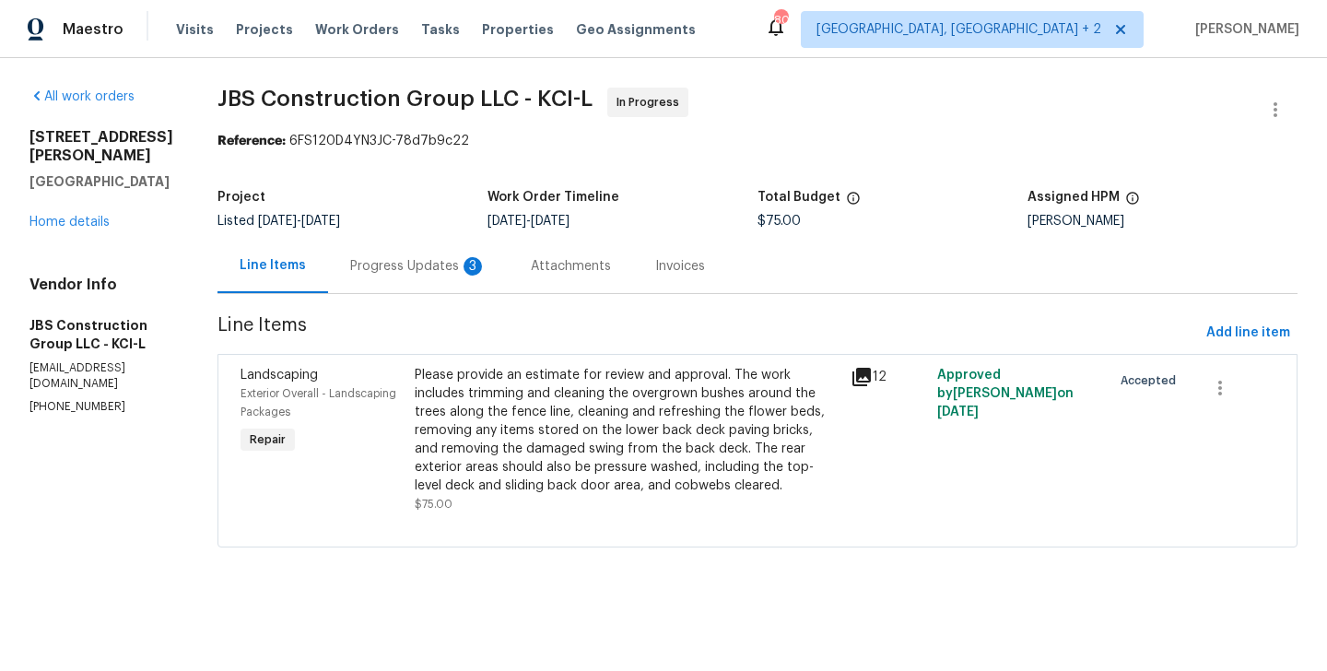
click at [479, 275] on div "Progress Updates 3" at bounding box center [418, 266] width 136 height 18
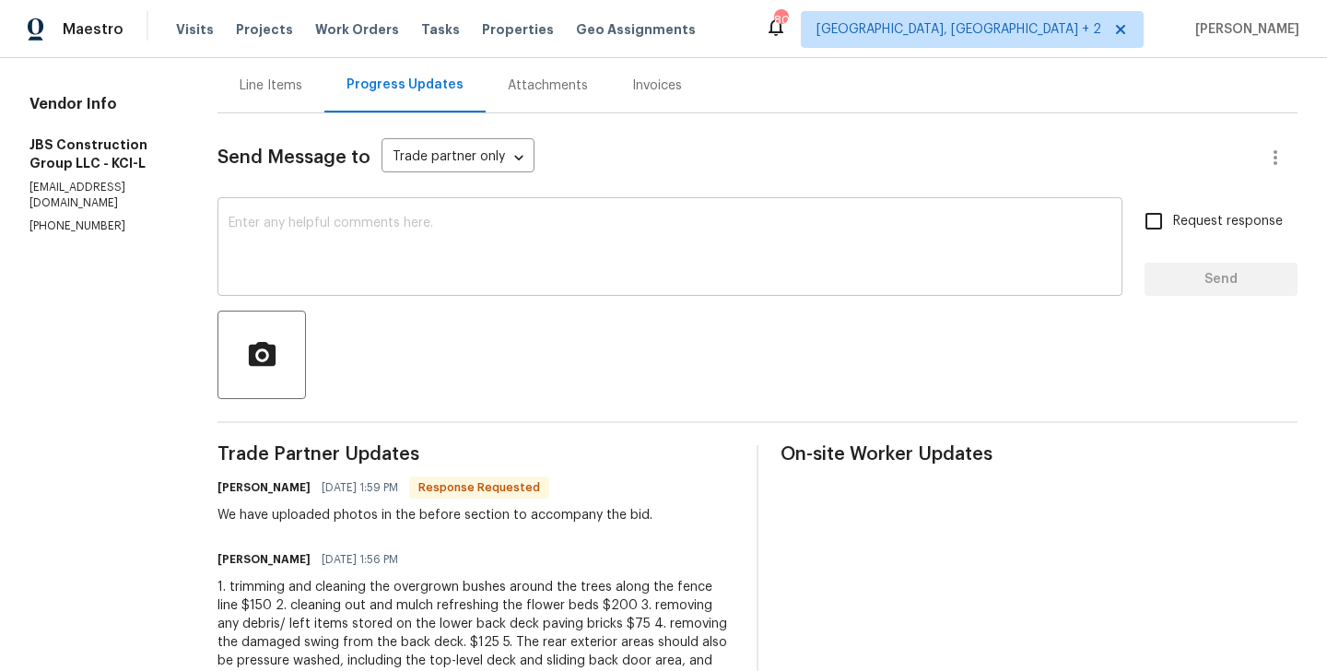
scroll to position [266, 0]
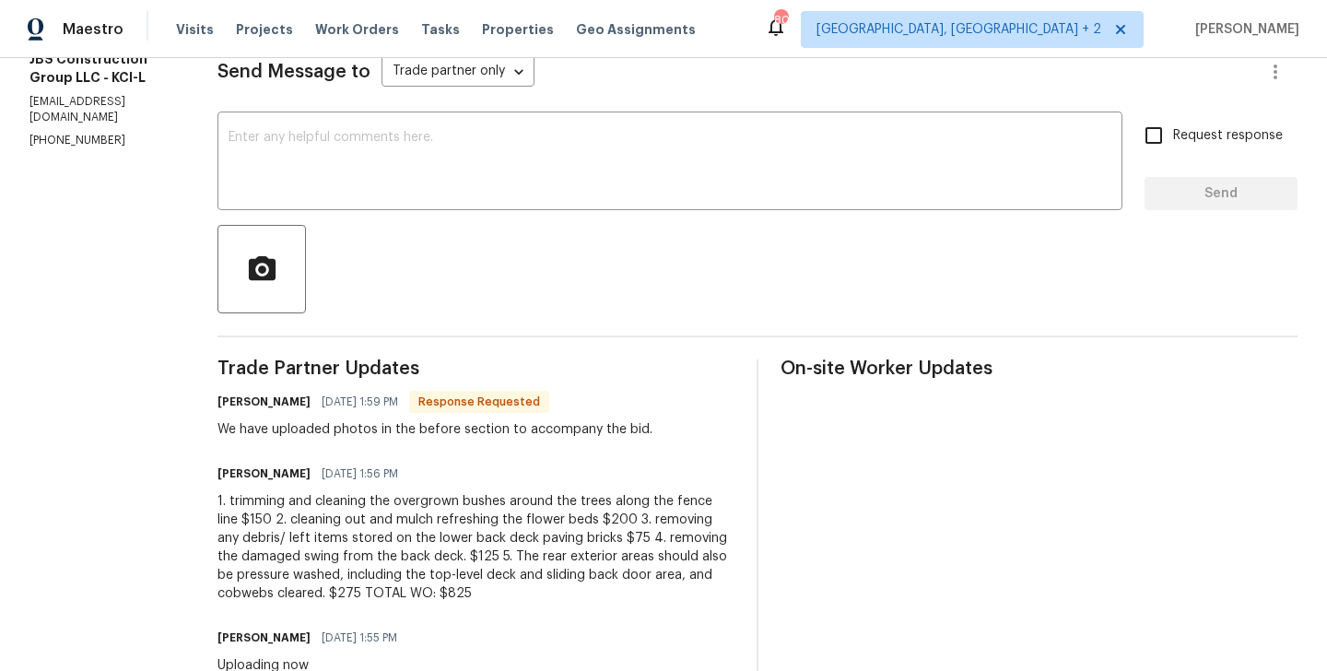
click at [279, 408] on h6 "[PERSON_NAME]" at bounding box center [263, 401] width 93 height 18
copy h6 "[PERSON_NAME]"
click at [421, 117] on div "x ​" at bounding box center [669, 163] width 905 height 94
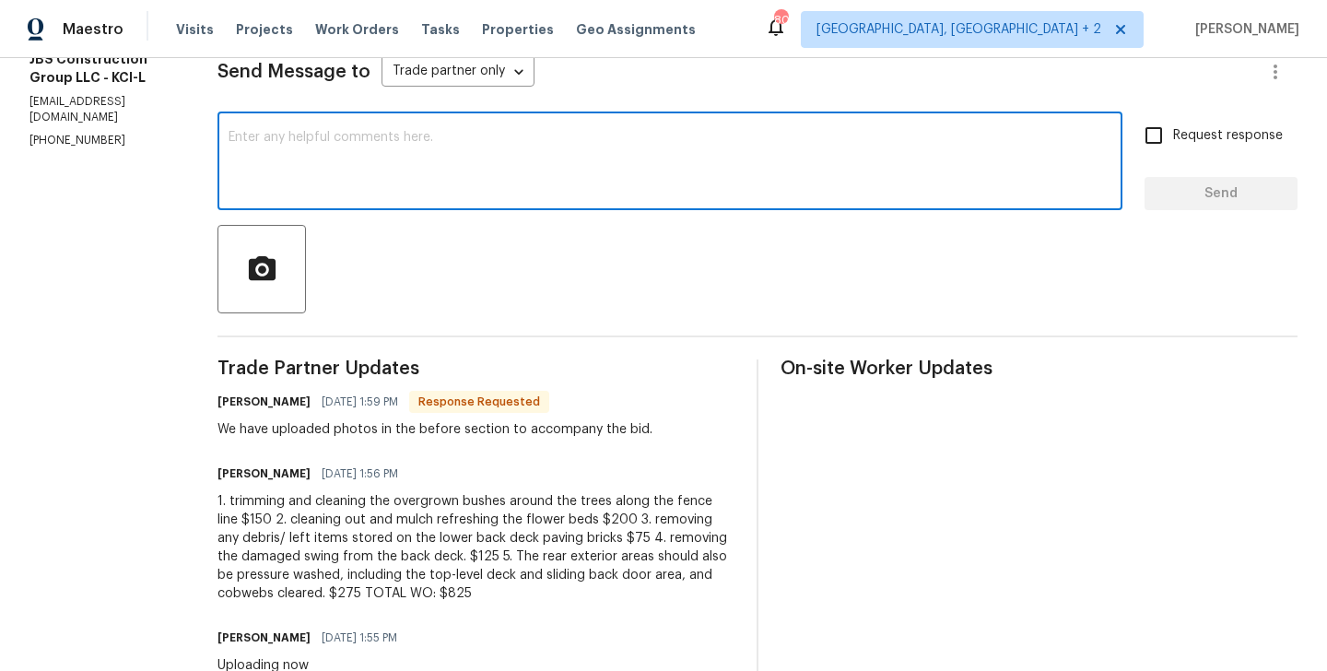
paste textarea "[PERSON_NAME]"
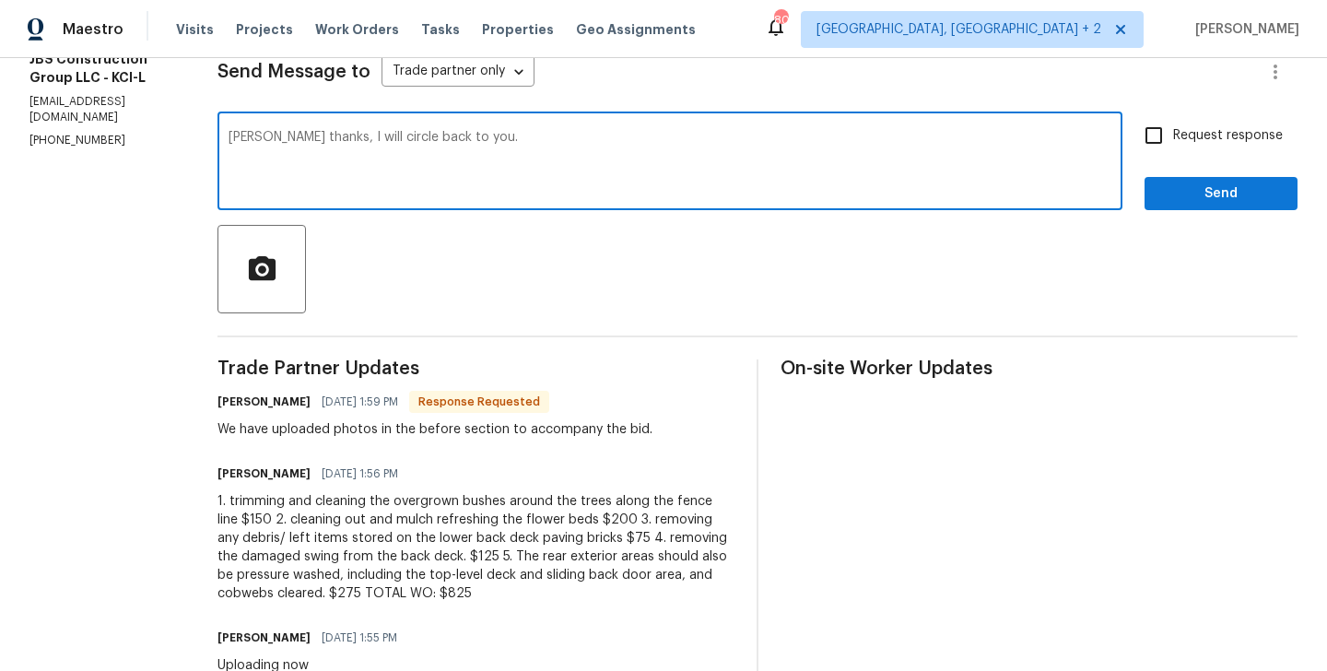
type textarea "[PERSON_NAME] thanks, I will circle back to you."
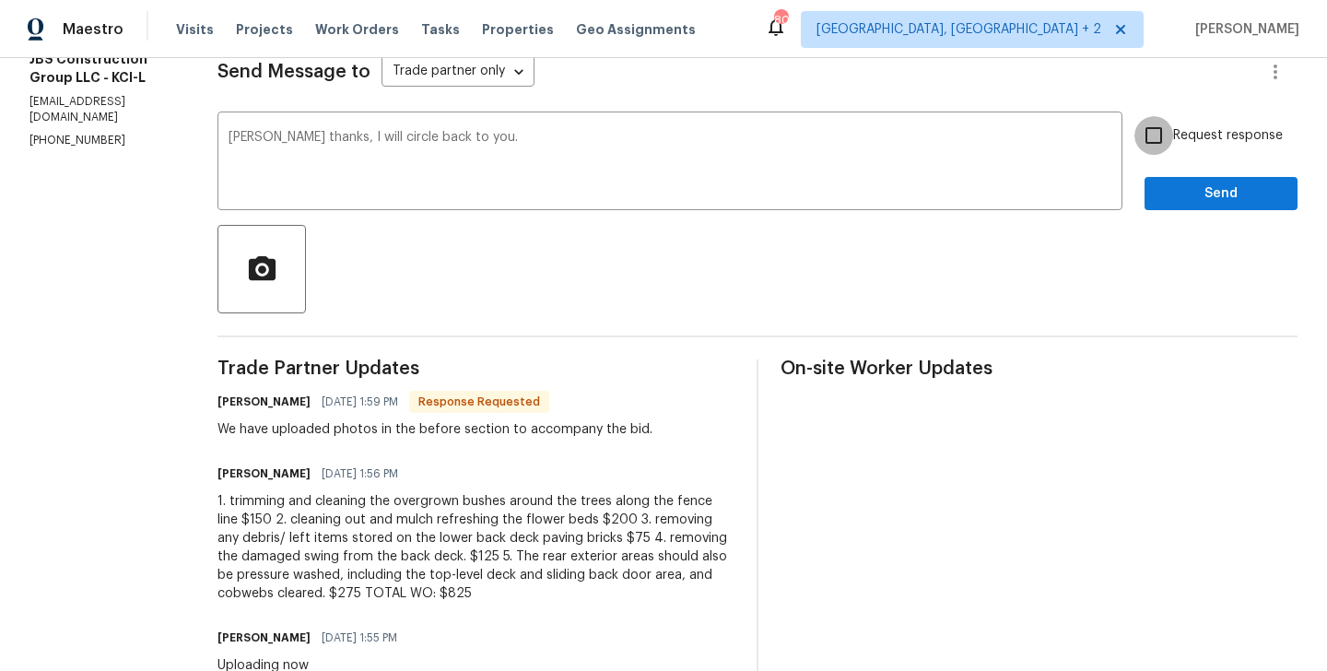
click at [1158, 143] on input "Request response" at bounding box center [1153, 135] width 39 height 39
checkbox input "true"
click at [1158, 189] on button "Send" at bounding box center [1220, 194] width 153 height 34
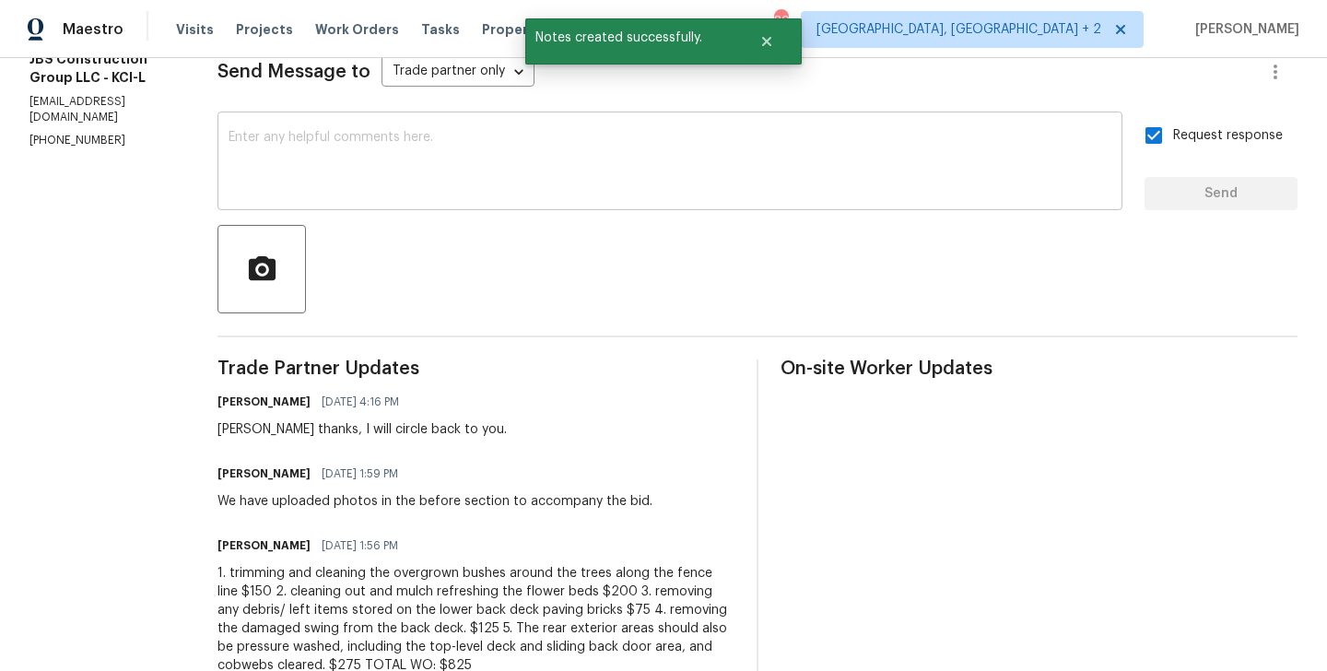
scroll to position [0, 0]
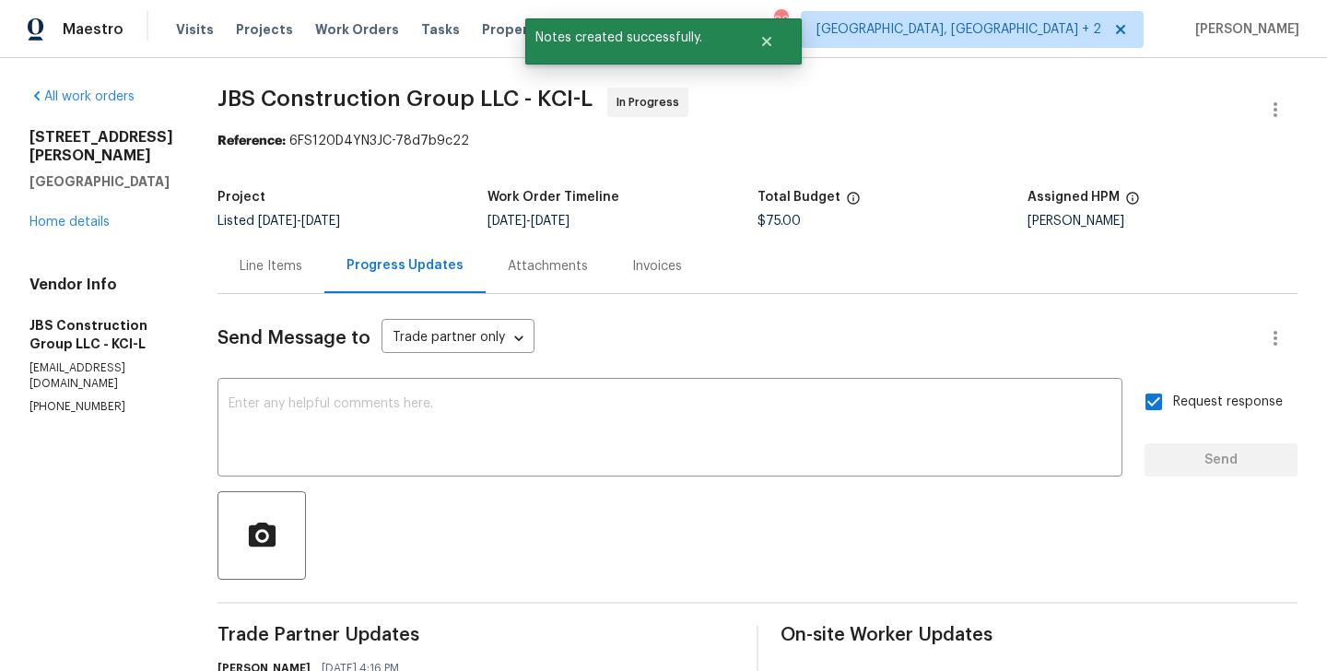
click at [304, 252] on div "Line Items" at bounding box center [270, 266] width 107 height 54
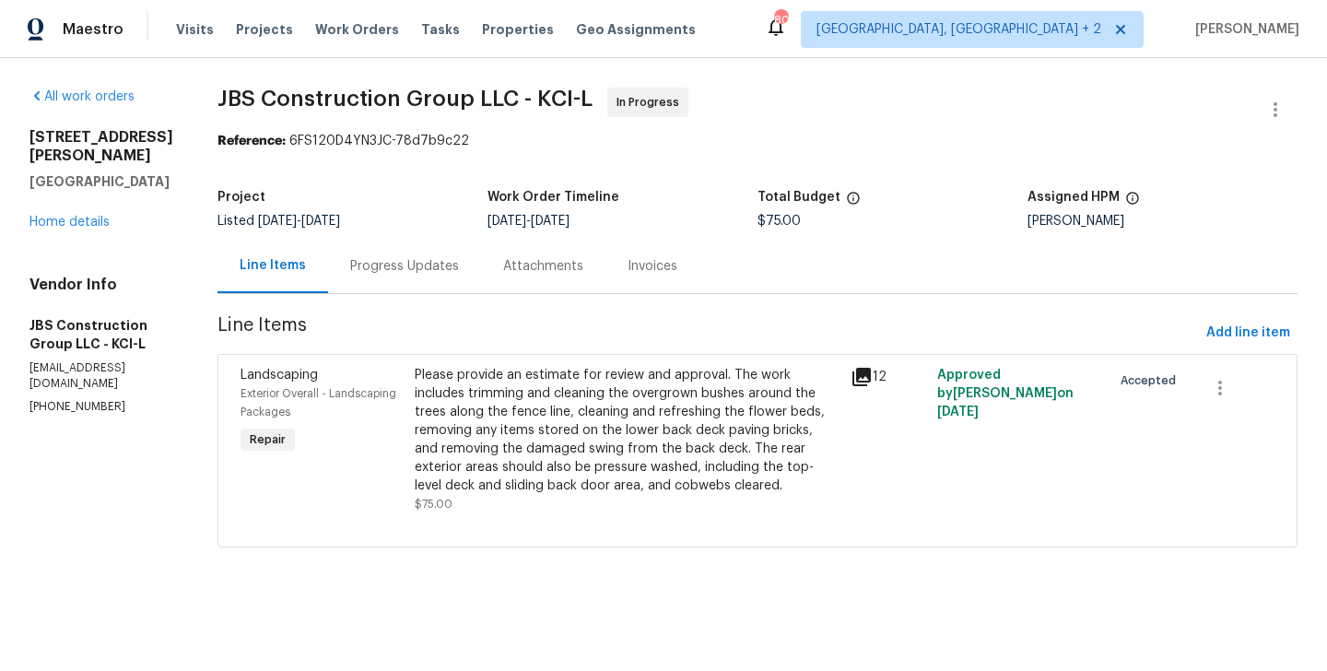
click at [690, 421] on div "Please provide an estimate for review and approval. The work includes trimming …" at bounding box center [627, 430] width 425 height 129
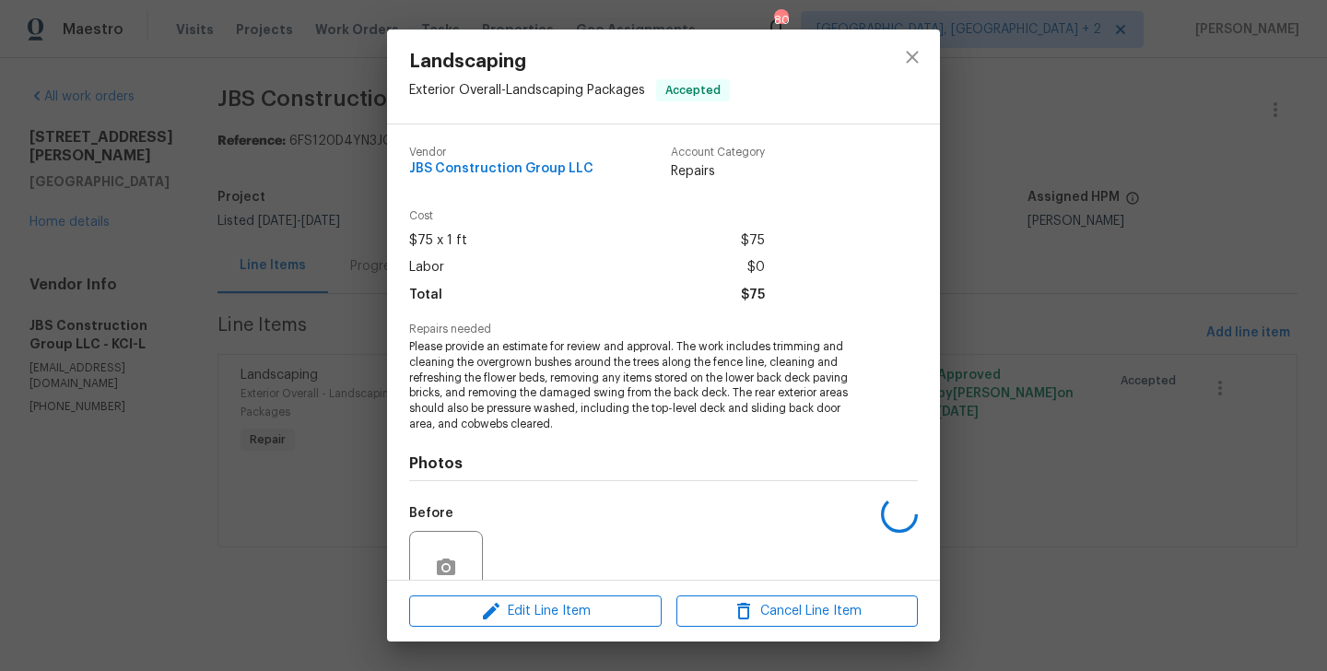
scroll to position [162, 0]
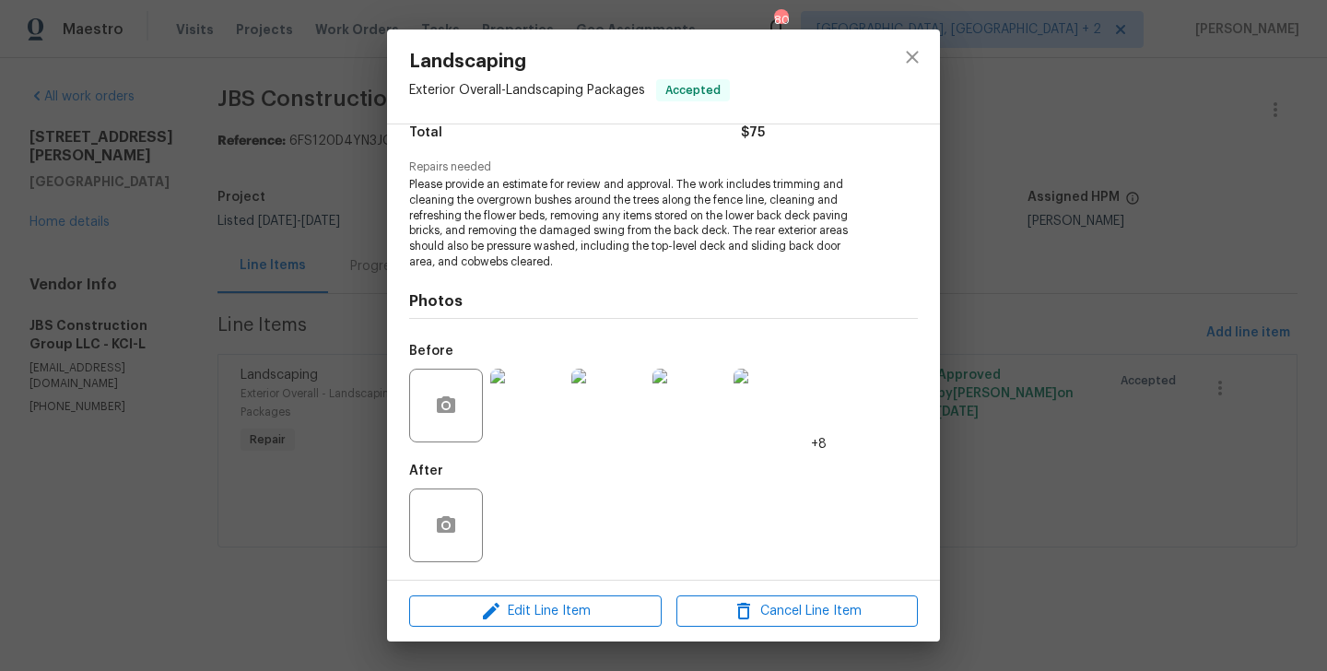
click at [549, 432] on img at bounding box center [527, 406] width 74 height 74
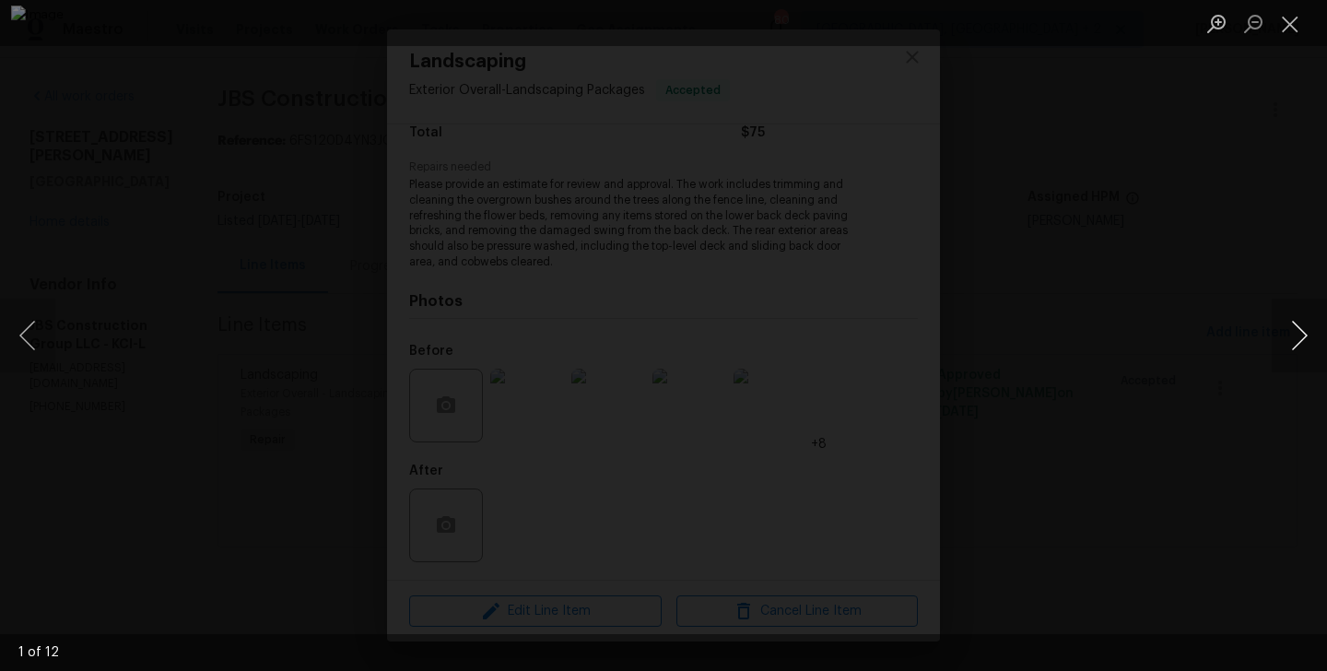
click at [1299, 344] on button "Next image" at bounding box center [1298, 335] width 55 height 74
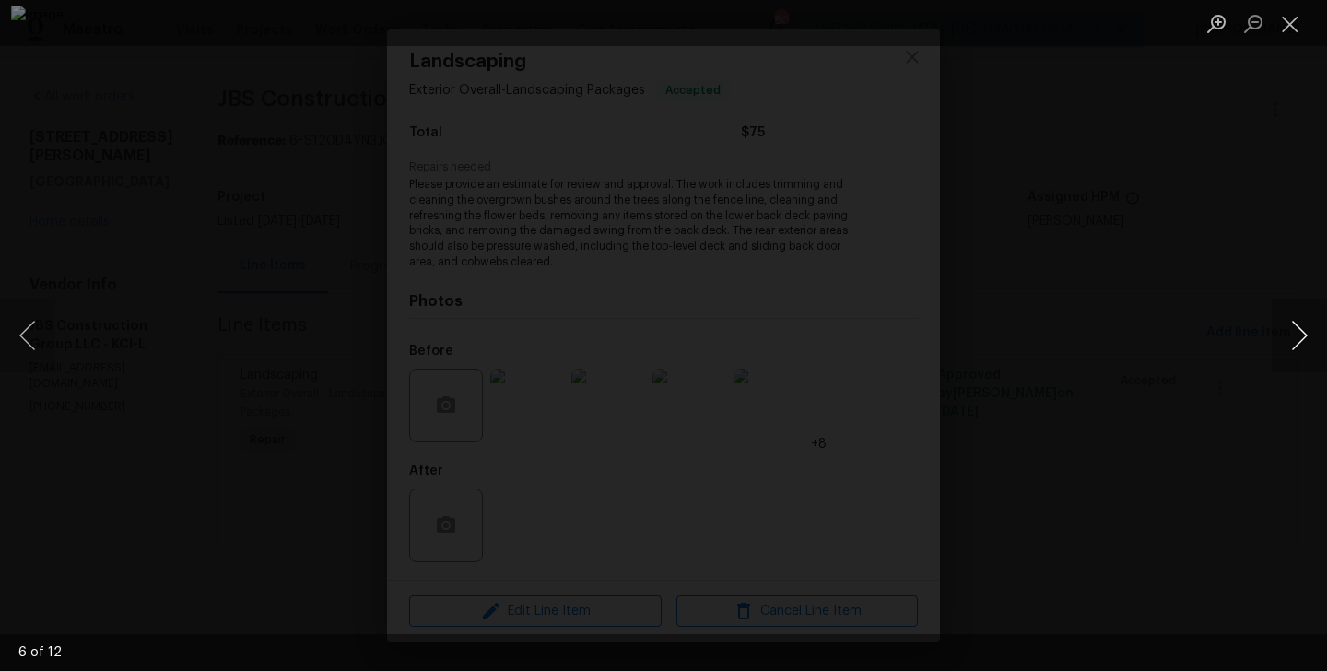
click at [1299, 344] on button "Next image" at bounding box center [1298, 335] width 55 height 74
click at [1138, 356] on div "Lightbox" at bounding box center [663, 335] width 1327 height 671
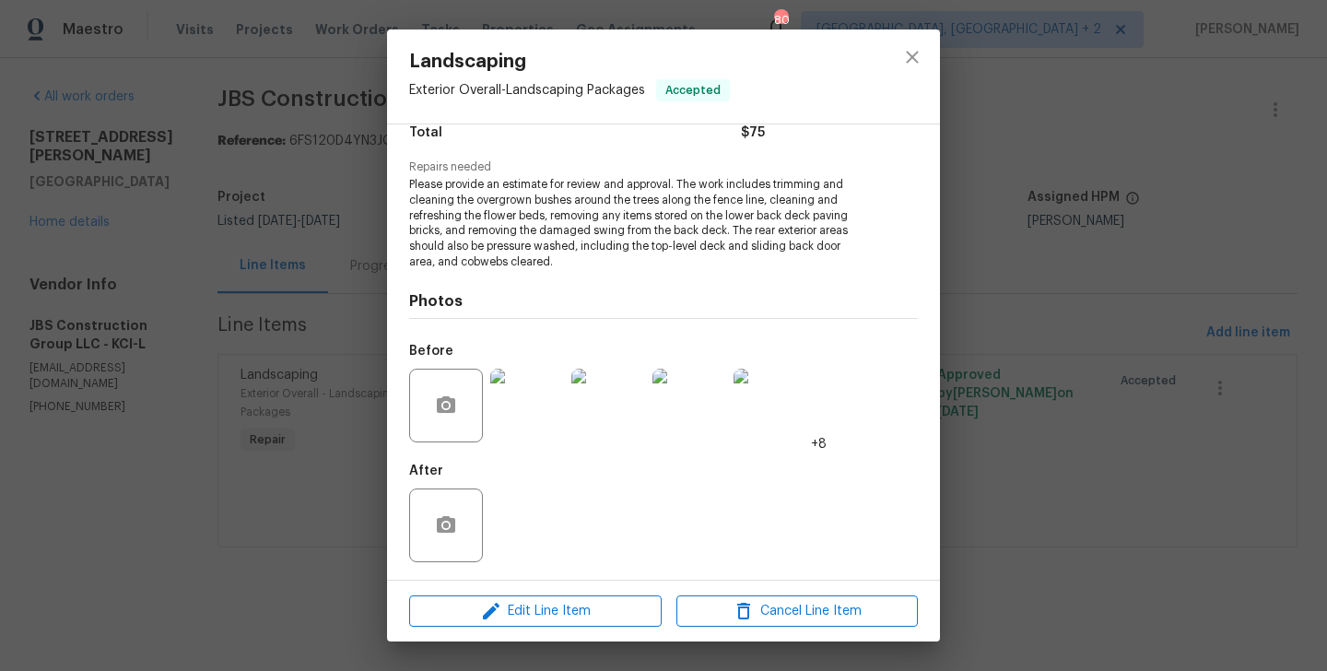
click at [1138, 356] on div "Landscaping Exterior Overall - Landscaping Packages Accepted Vendor JBS Constru…" at bounding box center [663, 335] width 1327 height 671
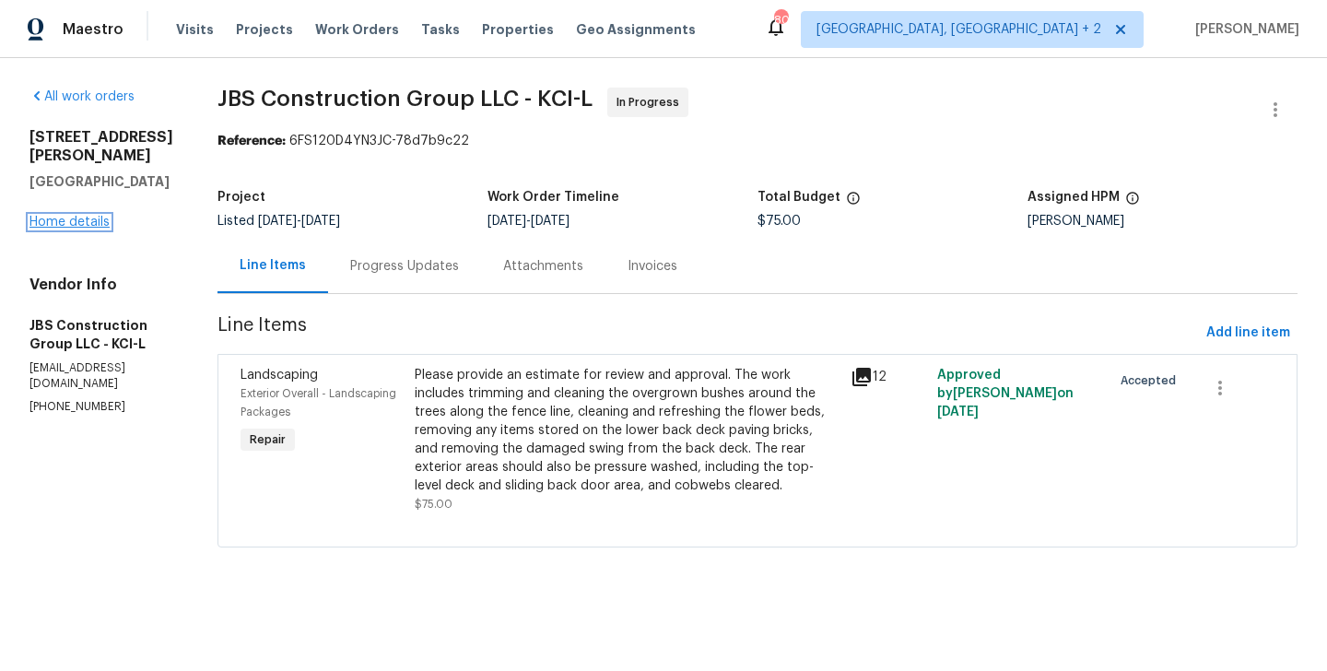
click at [96, 216] on link "Home details" at bounding box center [69, 222] width 80 height 13
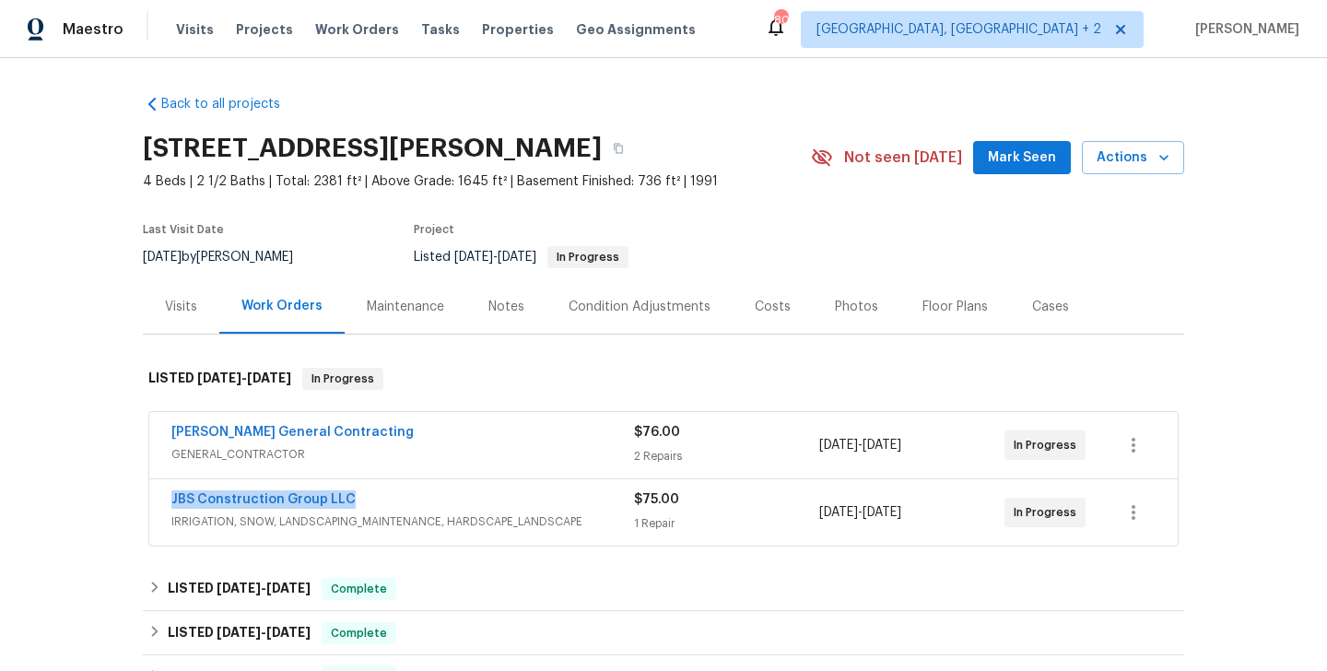
drag, startPoint x: 379, startPoint y: 491, endPoint x: 158, endPoint y: 489, distance: 220.2
click at [158, 489] on div "JBS Construction Group LLC IRRIGATION, SNOW, LANDSCAPING_MAINTENANCE, HARDSCAPE…" at bounding box center [663, 512] width 1028 height 66
copy link "JBS Construction Group LLC"
click at [227, 497] on link "JBS Construction Group LLC" at bounding box center [263, 499] width 184 height 13
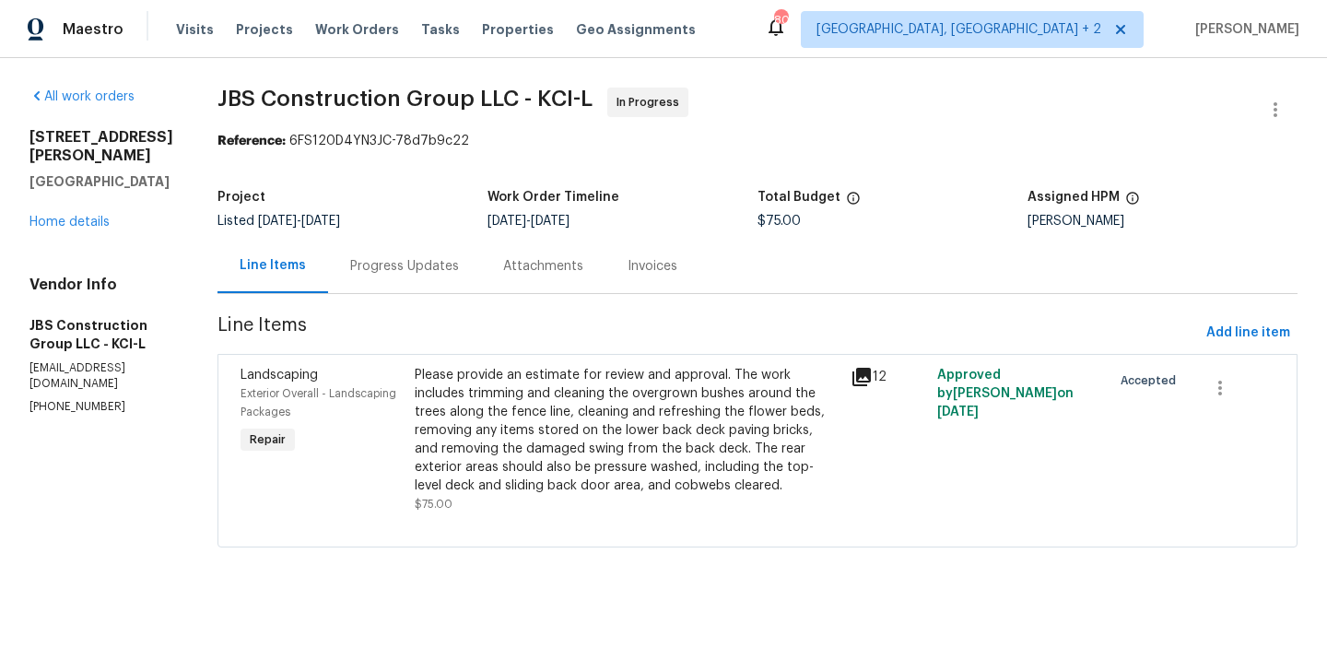
click at [463, 287] on div "Progress Updates" at bounding box center [404, 266] width 153 height 54
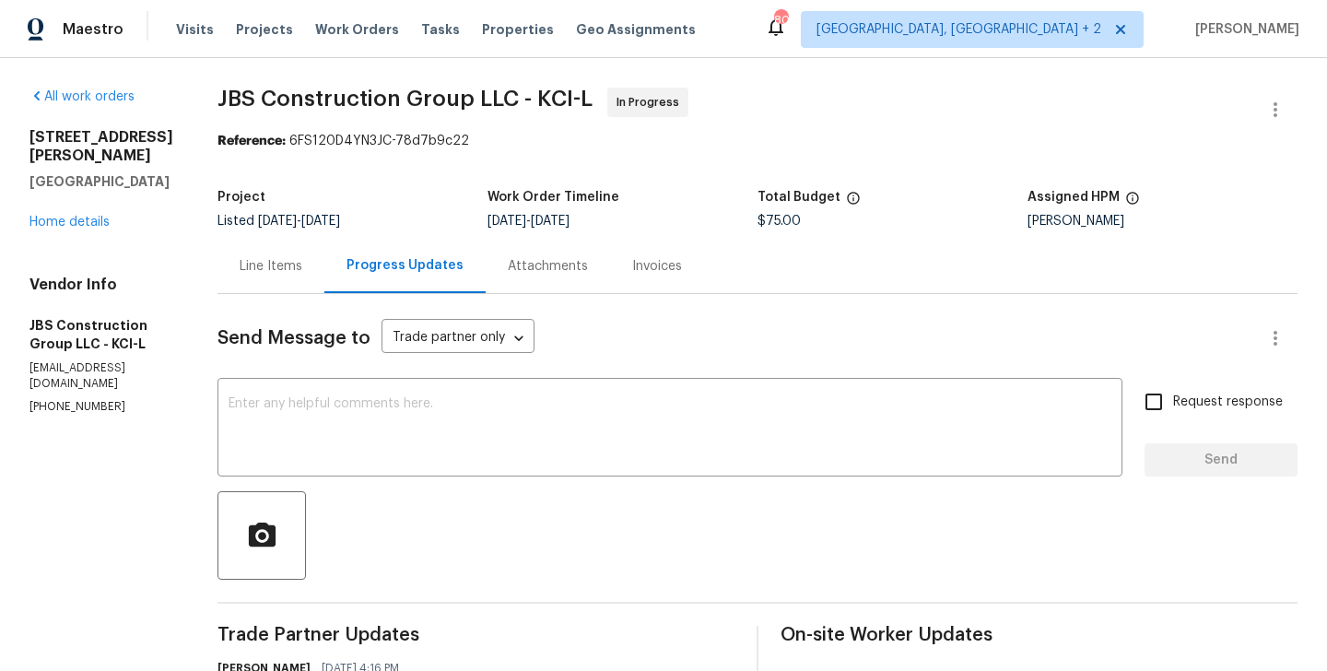
click at [302, 272] on div "Line Items" at bounding box center [271, 266] width 63 height 18
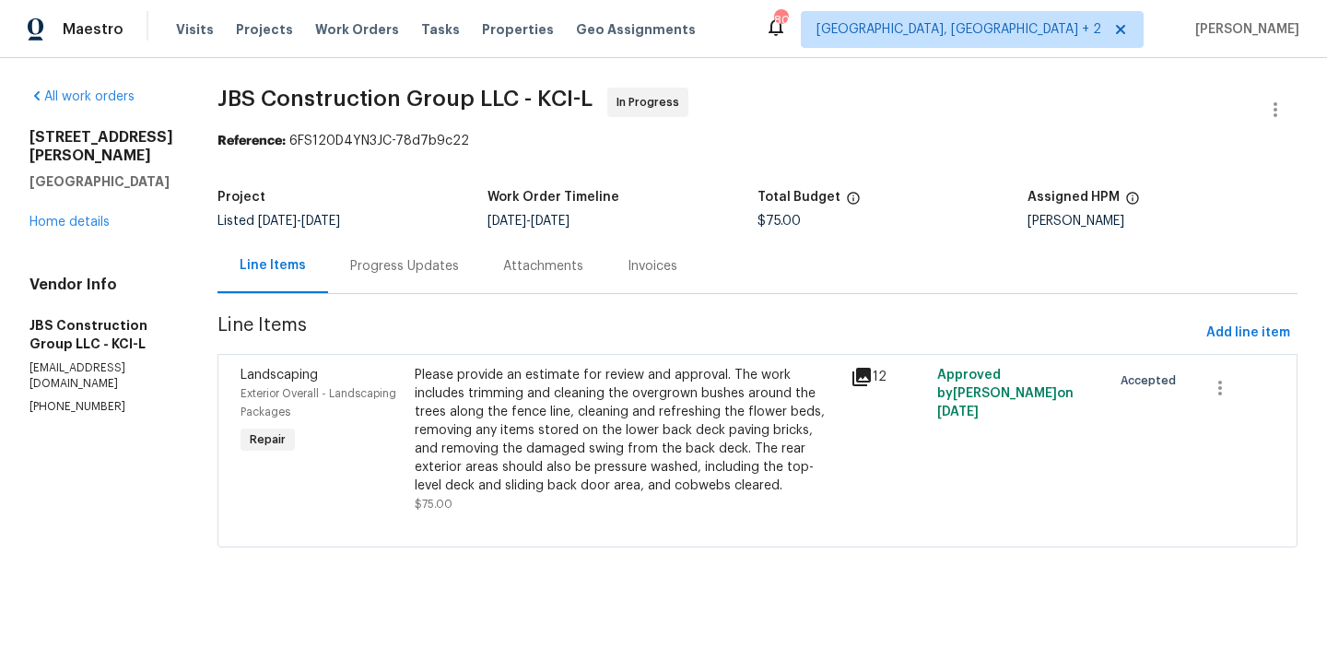
click at [596, 402] on div "Please provide an estimate for review and approval. The work includes trimming …" at bounding box center [627, 430] width 425 height 129
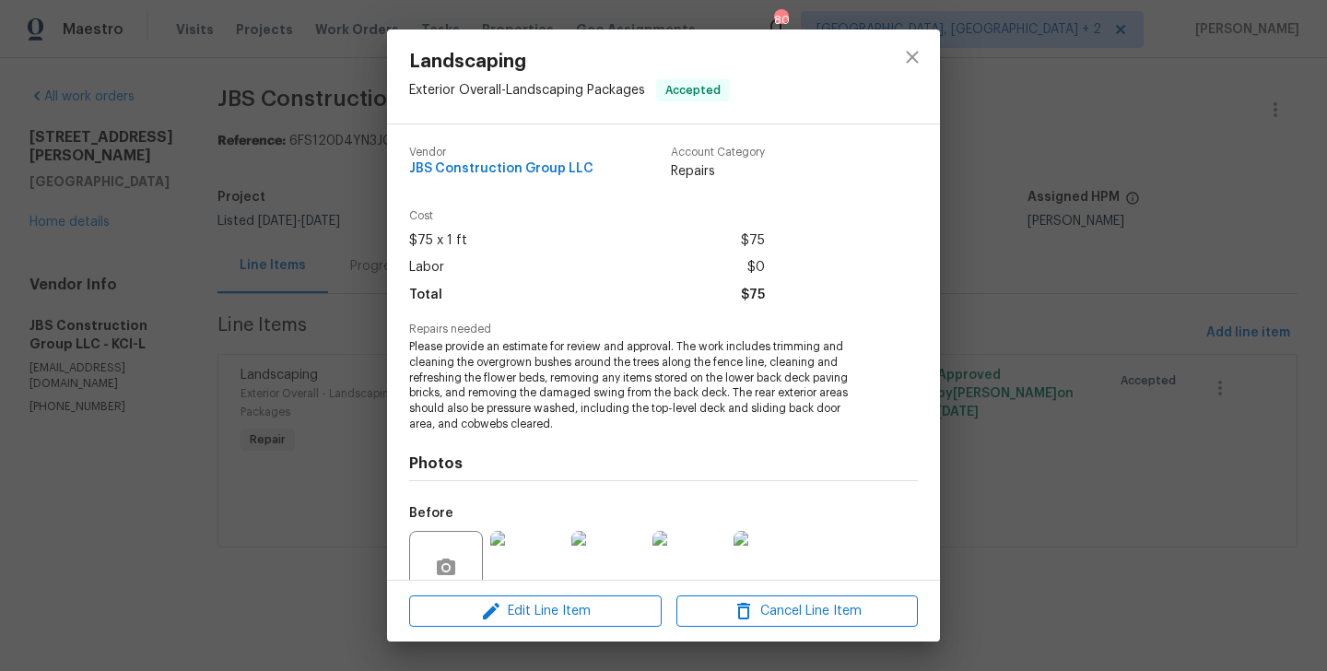
click at [515, 351] on span "Please provide an estimate for review and approval. The work includes trimming …" at bounding box center [638, 385] width 458 height 93
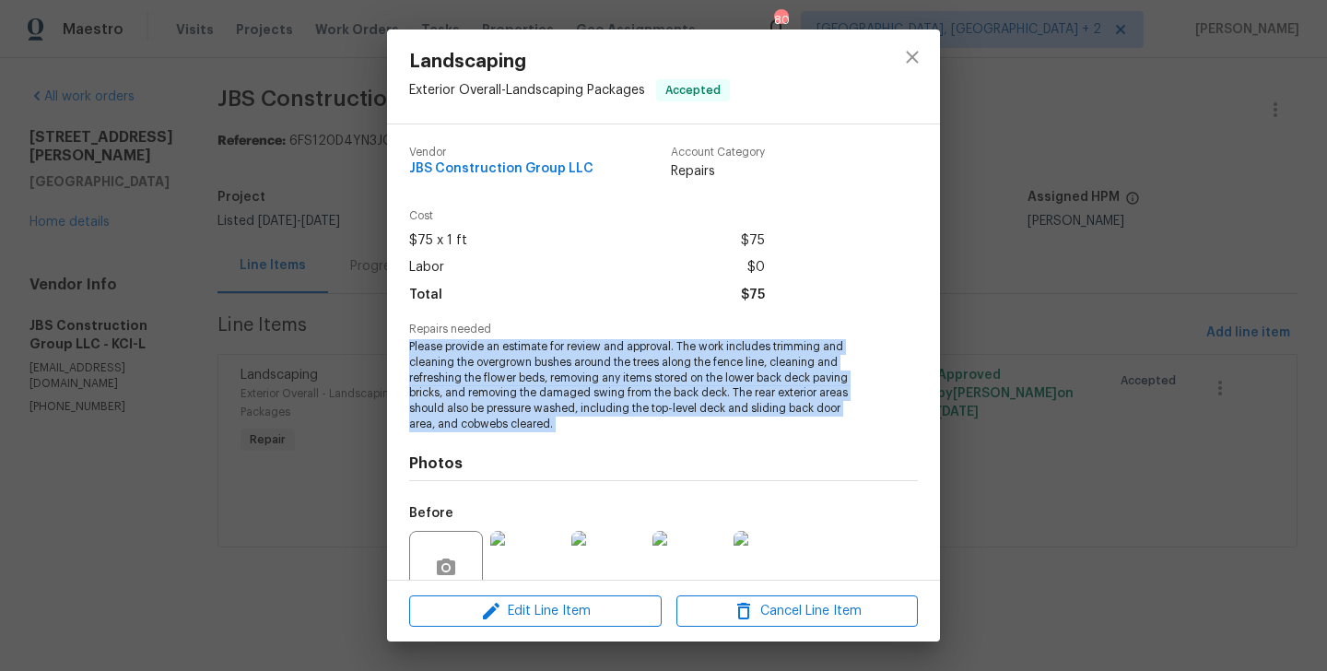
click at [515, 351] on span "Please provide an estimate for review and approval. The work includes trimming …" at bounding box center [638, 385] width 458 height 93
copy span "Please provide an estimate for review and approval. The work includes trimming …"
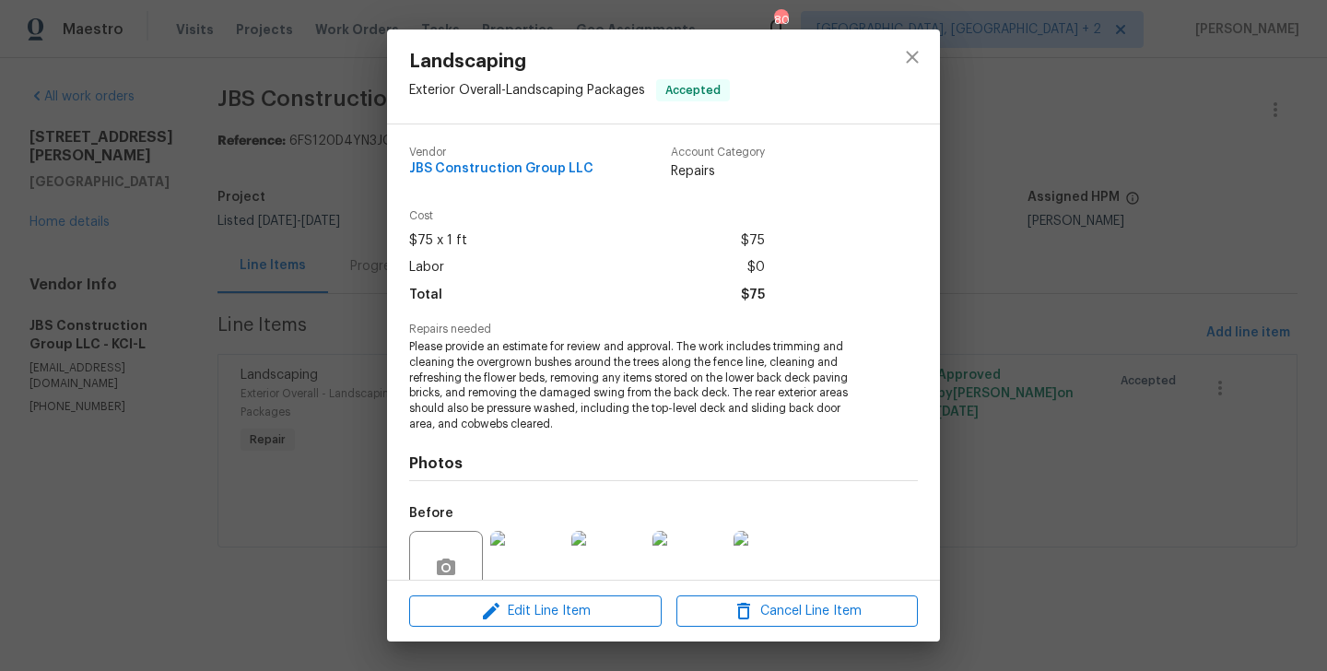
click at [251, 230] on div "Landscaping Exterior Overall - Landscaping Packages Accepted Vendor JBS Constru…" at bounding box center [663, 335] width 1327 height 671
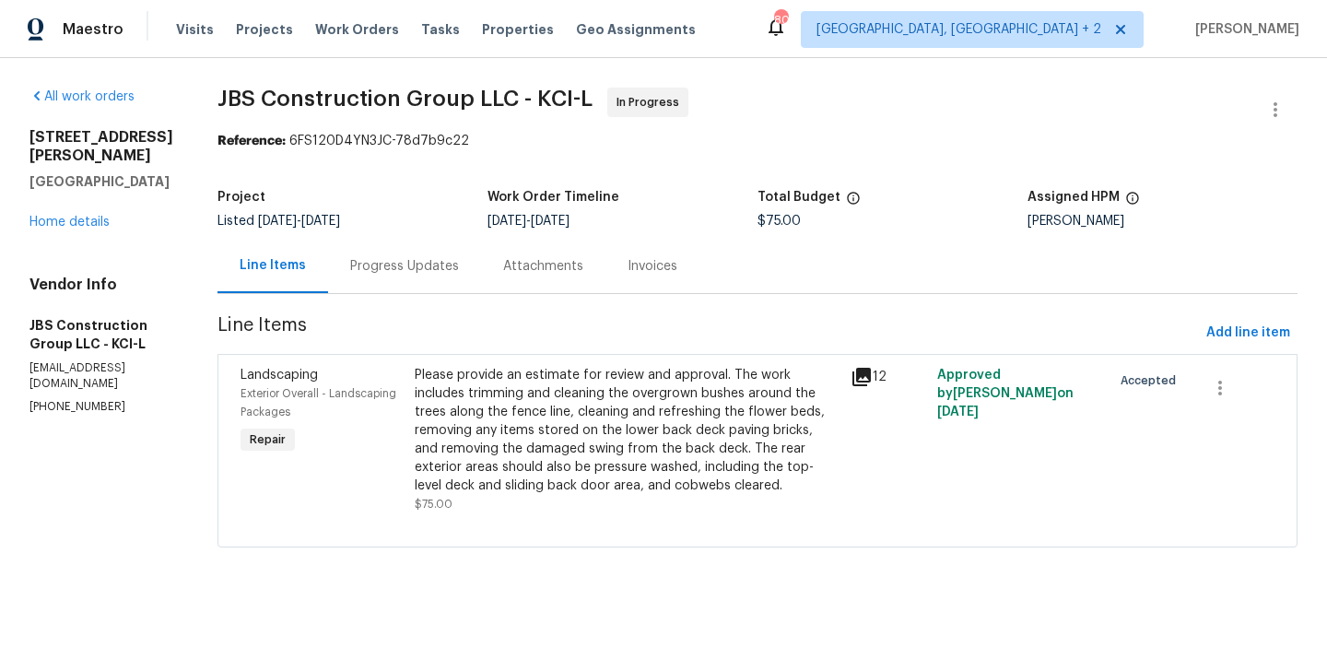
click at [454, 240] on div "Progress Updates" at bounding box center [404, 266] width 153 height 54
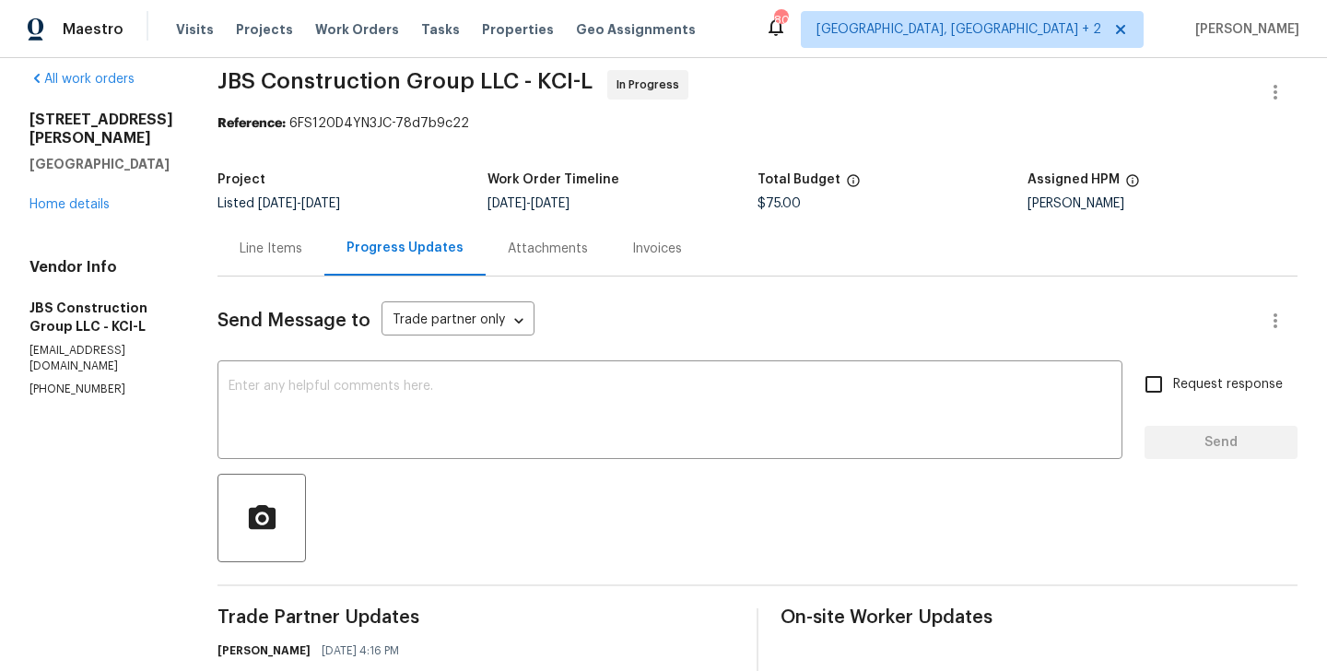
scroll to position [452, 0]
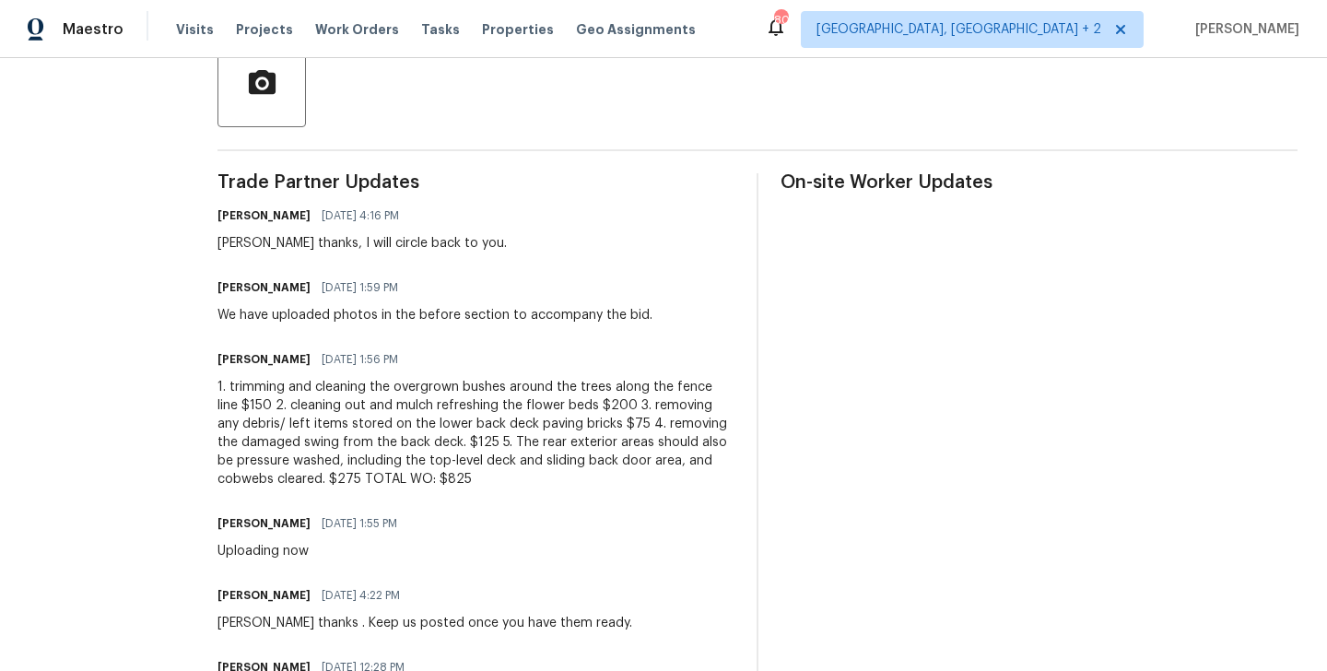
click at [384, 415] on div "1. trimming and cleaning the overgrown bushes around the trees along the fence …" at bounding box center [475, 433] width 517 height 111
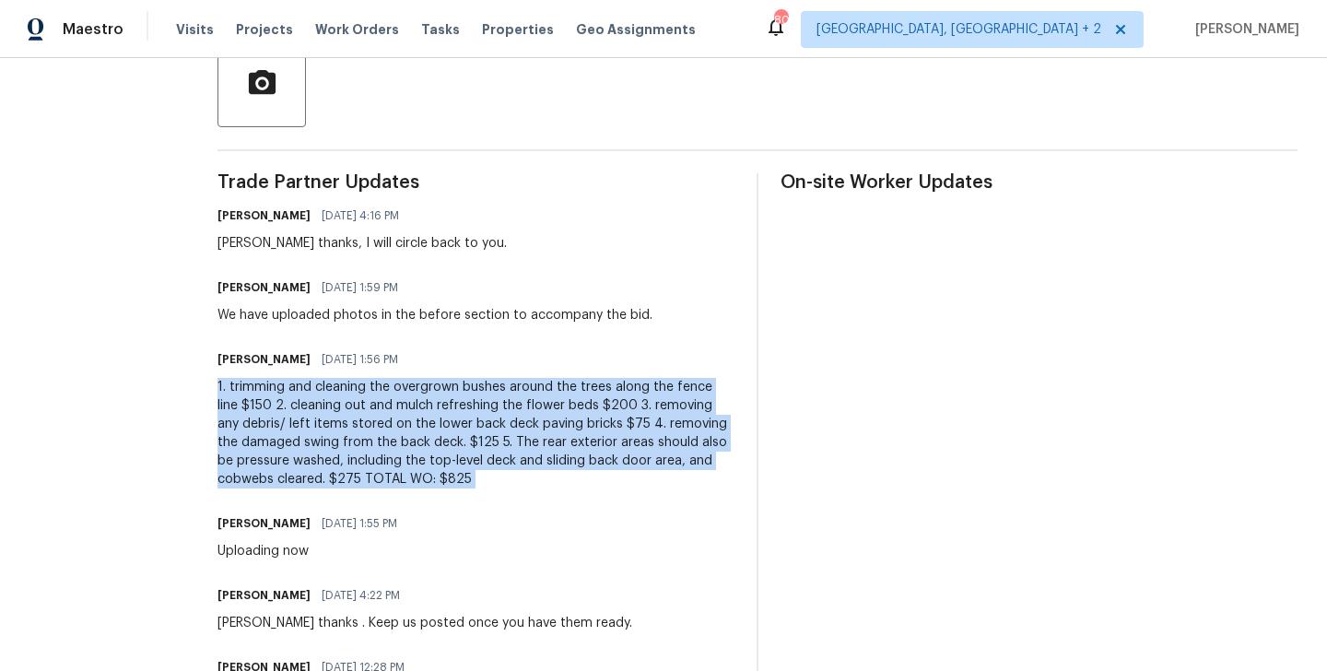
click at [384, 415] on div "1. trimming and cleaning the overgrown bushes around the trees along the fence …" at bounding box center [475, 433] width 517 height 111
copy div "1. trimming and cleaning the overgrown bushes around the trees along the fence …"
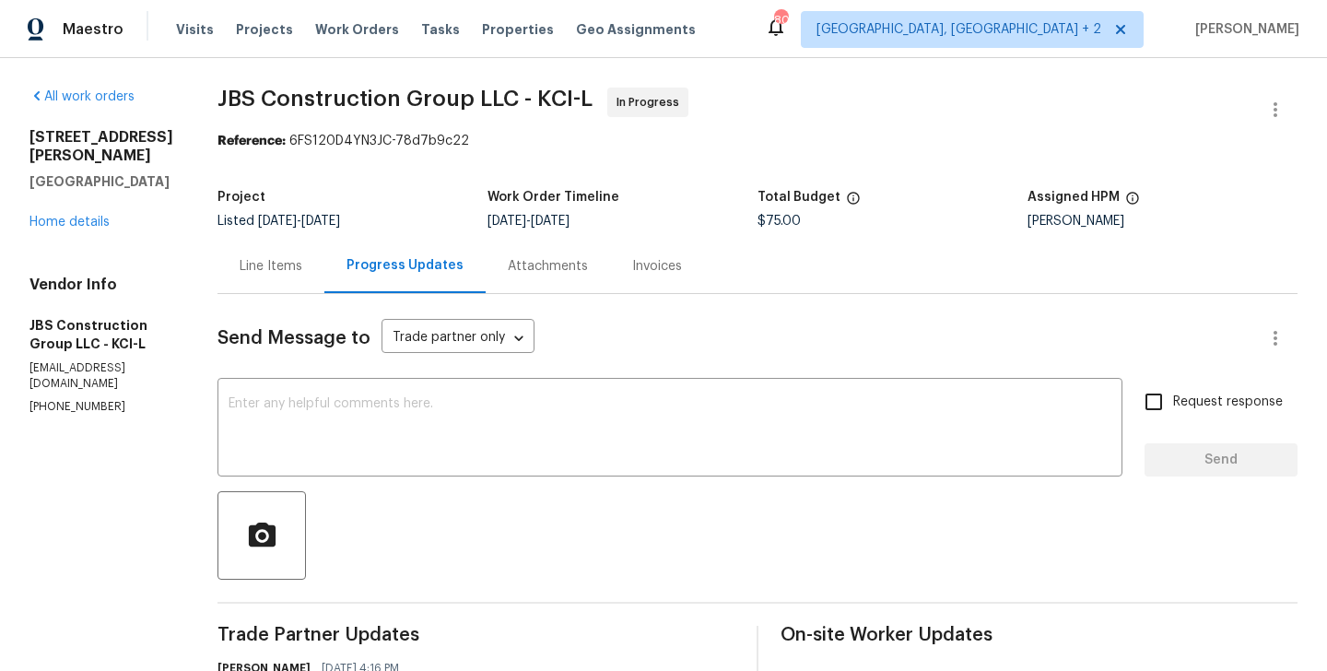
click at [801, 221] on span "$75.00" at bounding box center [778, 221] width 43 height 13
copy span "$75.00"
click at [302, 269] on div "Line Items" at bounding box center [271, 266] width 63 height 18
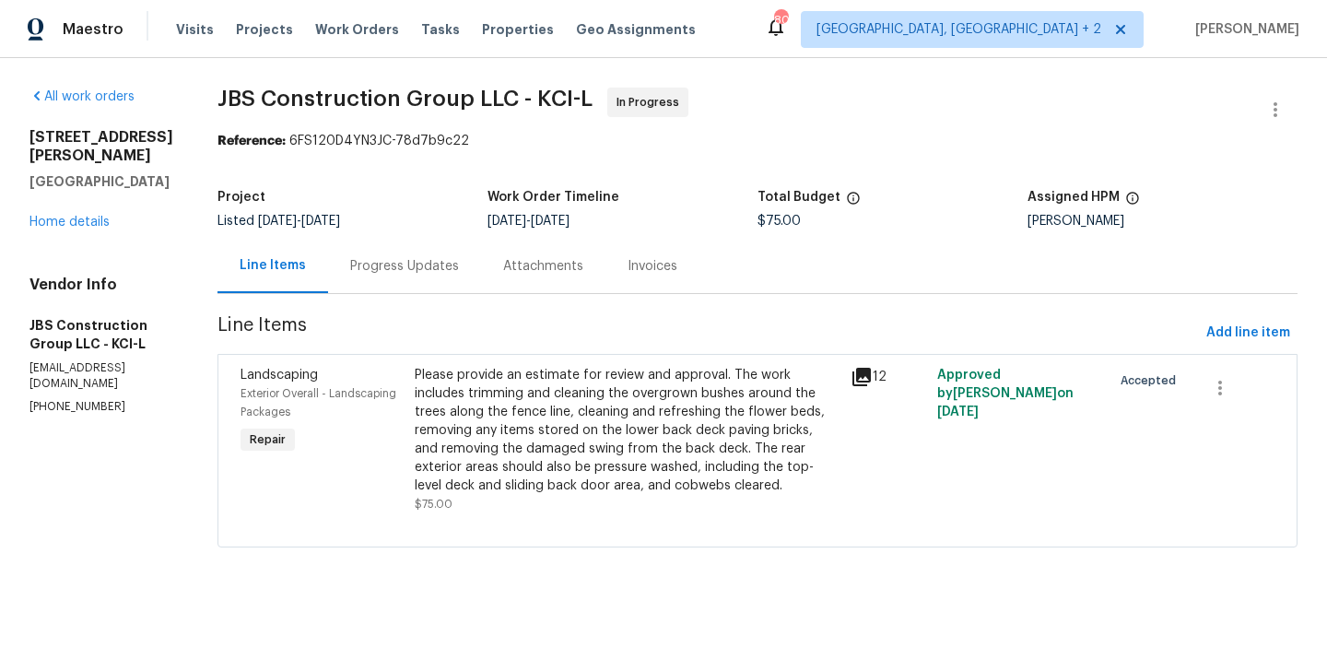
click at [612, 380] on div "Please provide an estimate for review and approval. The work includes trimming …" at bounding box center [627, 430] width 425 height 129
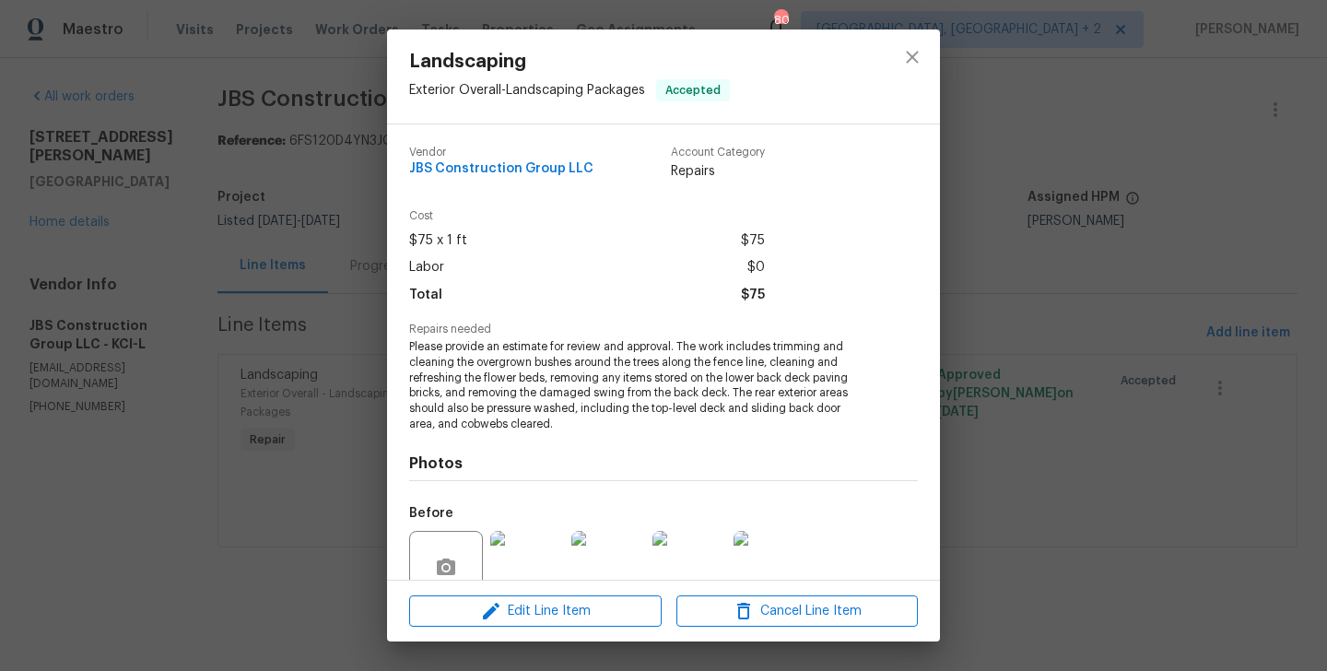
scroll to position [162, 0]
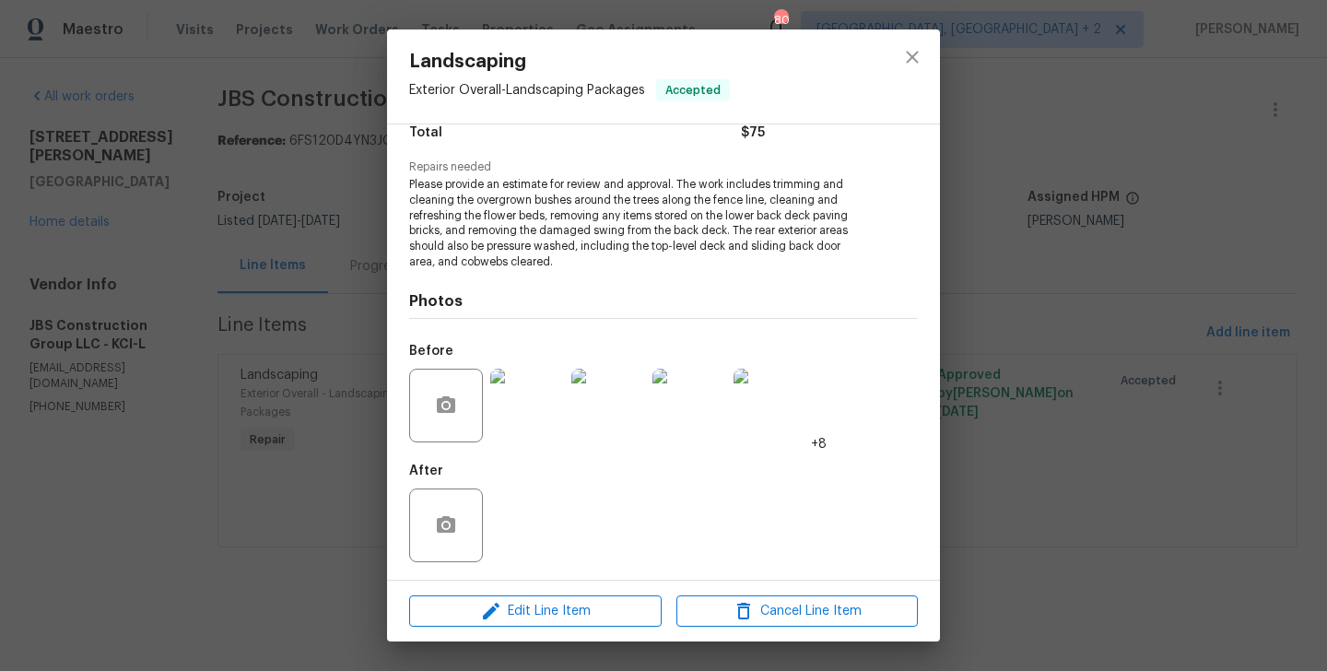
click at [528, 417] on img at bounding box center [527, 406] width 74 height 74
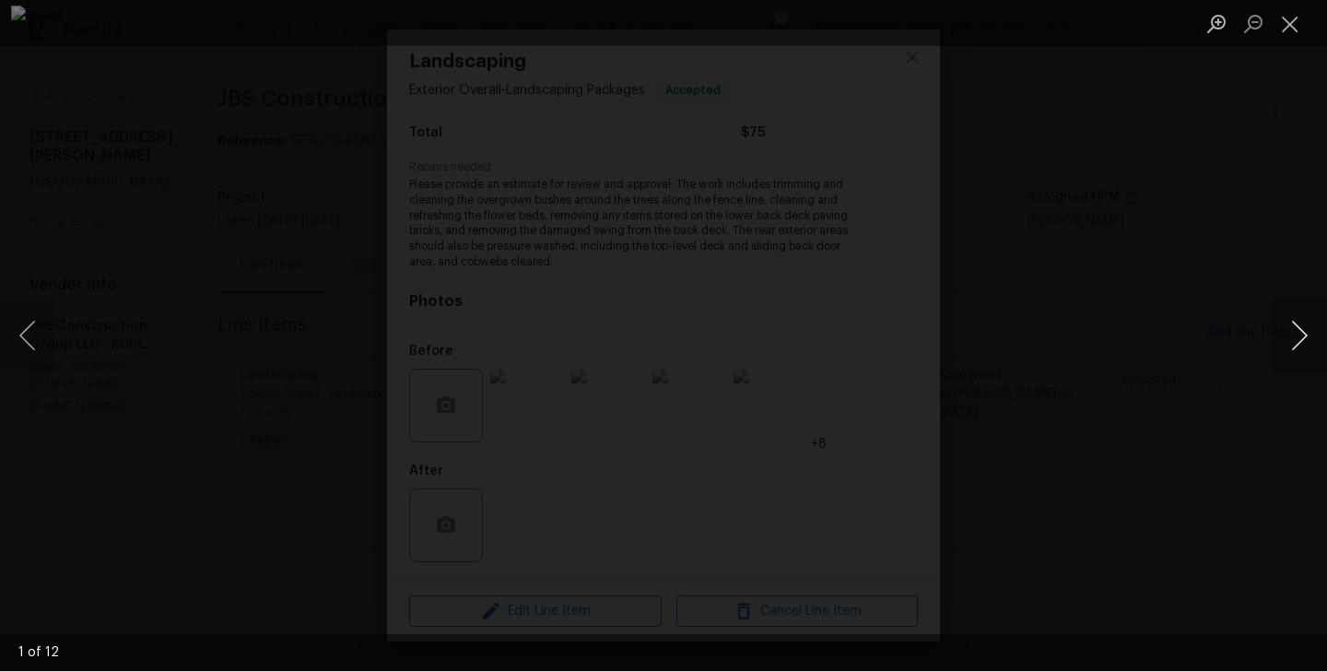
click at [1305, 341] on button "Next image" at bounding box center [1298, 335] width 55 height 74
click at [55, 323] on div "Lightbox" at bounding box center [663, 335] width 1327 height 671
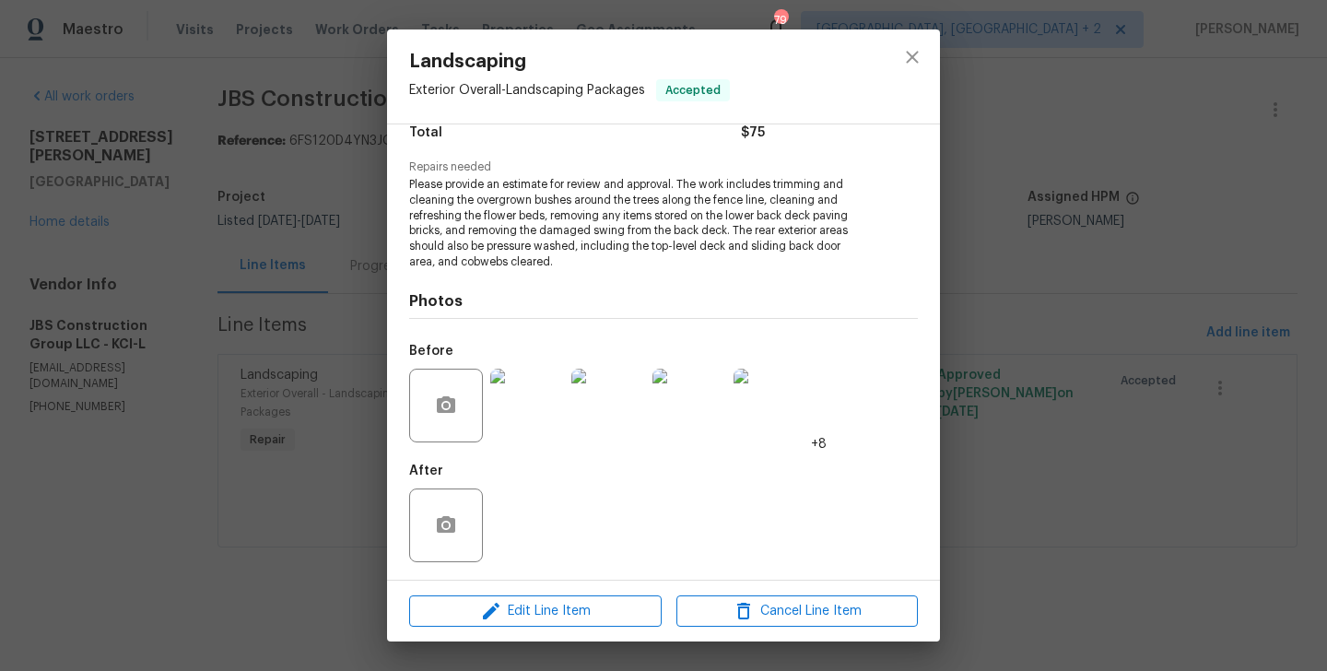
click at [676, 413] on img at bounding box center [689, 406] width 74 height 74
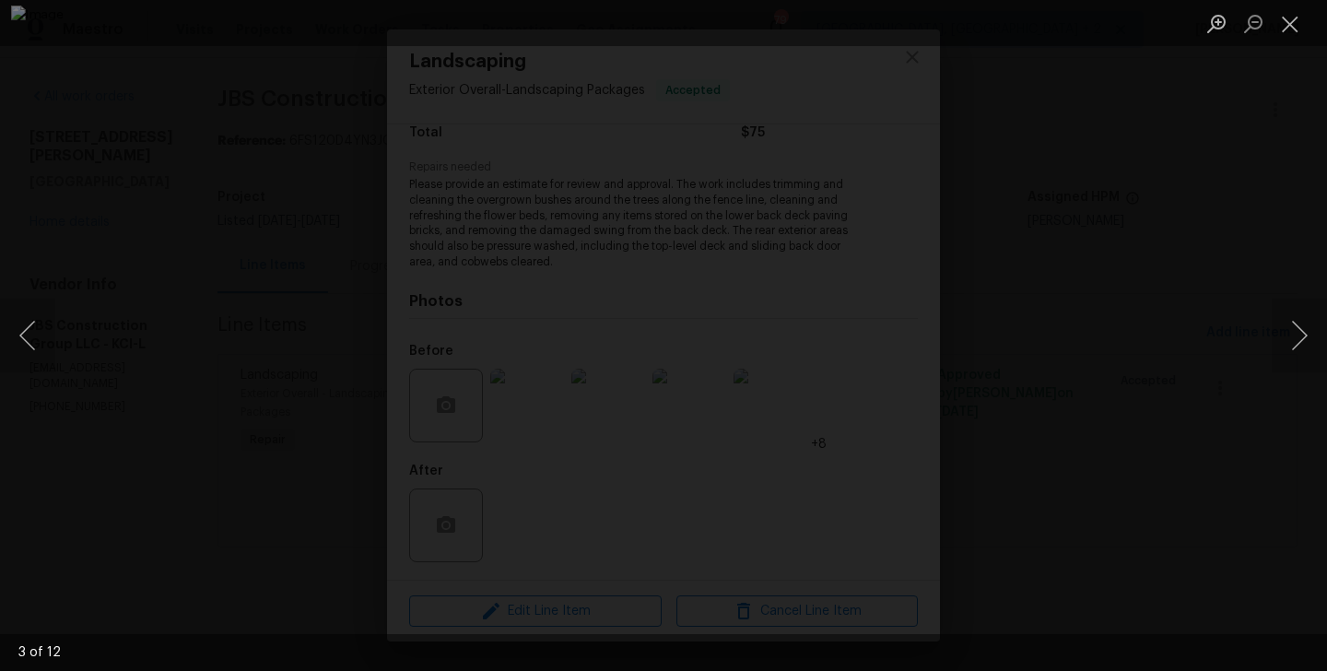
click at [1045, 284] on div "Lightbox" at bounding box center [663, 335] width 1327 height 671
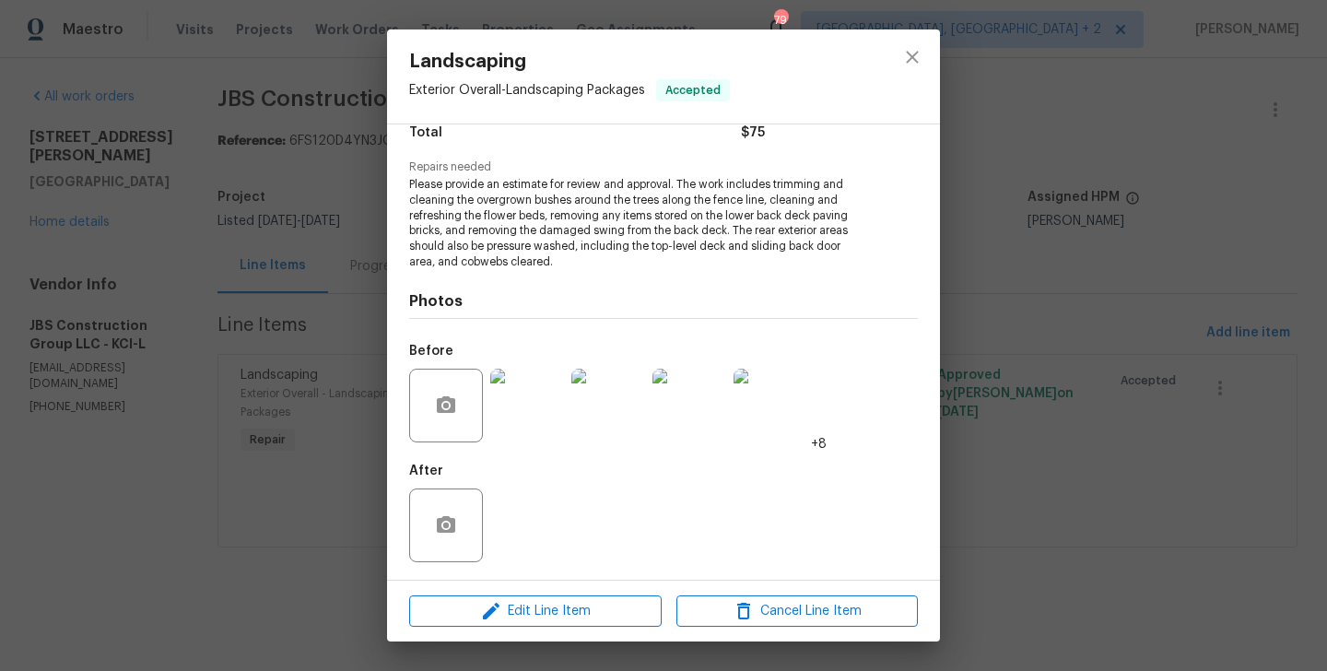
click at [1045, 284] on div "Landscaping Exterior Overall - Landscaping Packages Accepted Vendor JBS Constru…" at bounding box center [663, 335] width 1327 height 671
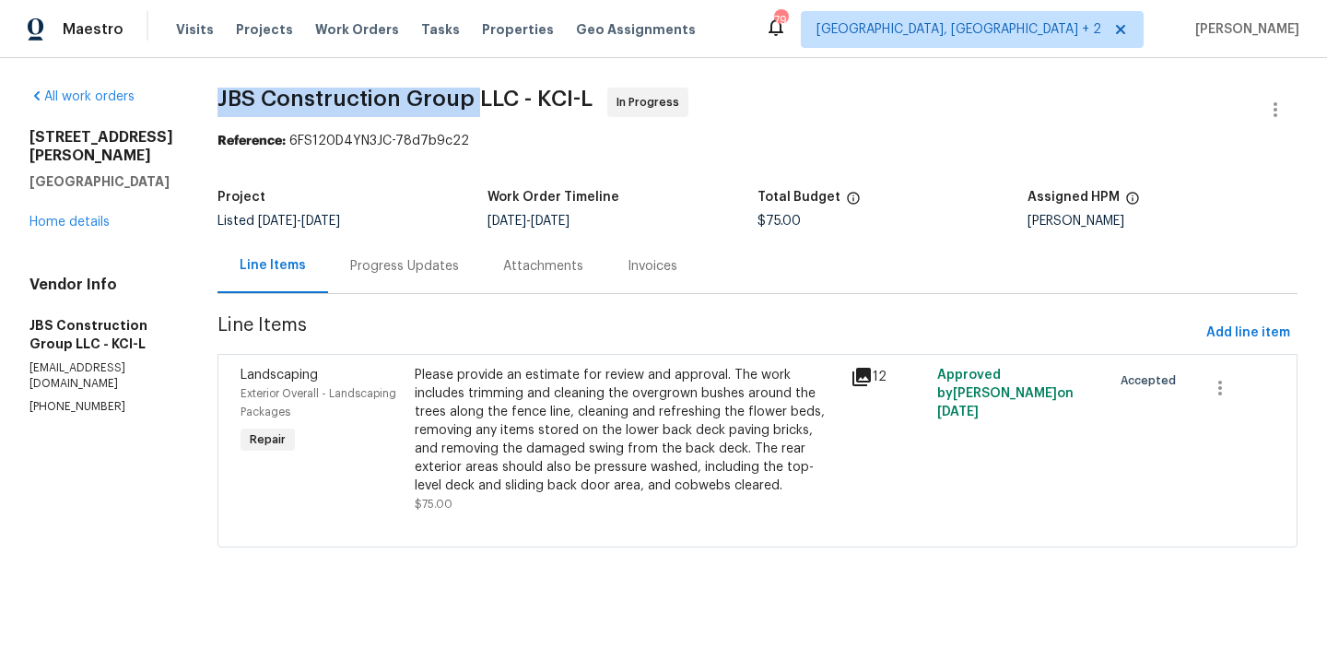
drag, startPoint x: 269, startPoint y: 103, endPoint x: 530, endPoint y: 99, distance: 260.7
click at [530, 99] on div "All work orders 15416 Floyd St Overland Park, KS 66223 Home details Vendor Info…" at bounding box center [663, 328] width 1327 height 541
copy span "JBS Construction Group"
click at [86, 216] on link "Home details" at bounding box center [69, 222] width 80 height 13
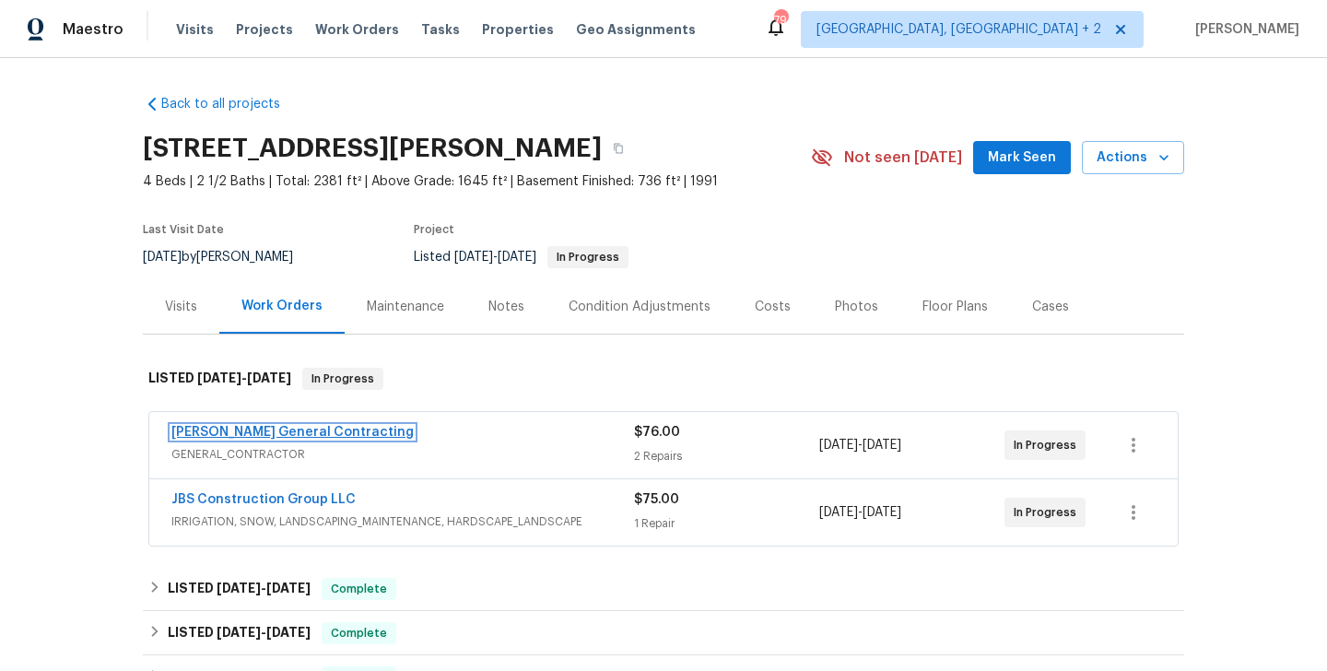
click at [340, 431] on link "Nicholson General Contracting" at bounding box center [292, 432] width 242 height 13
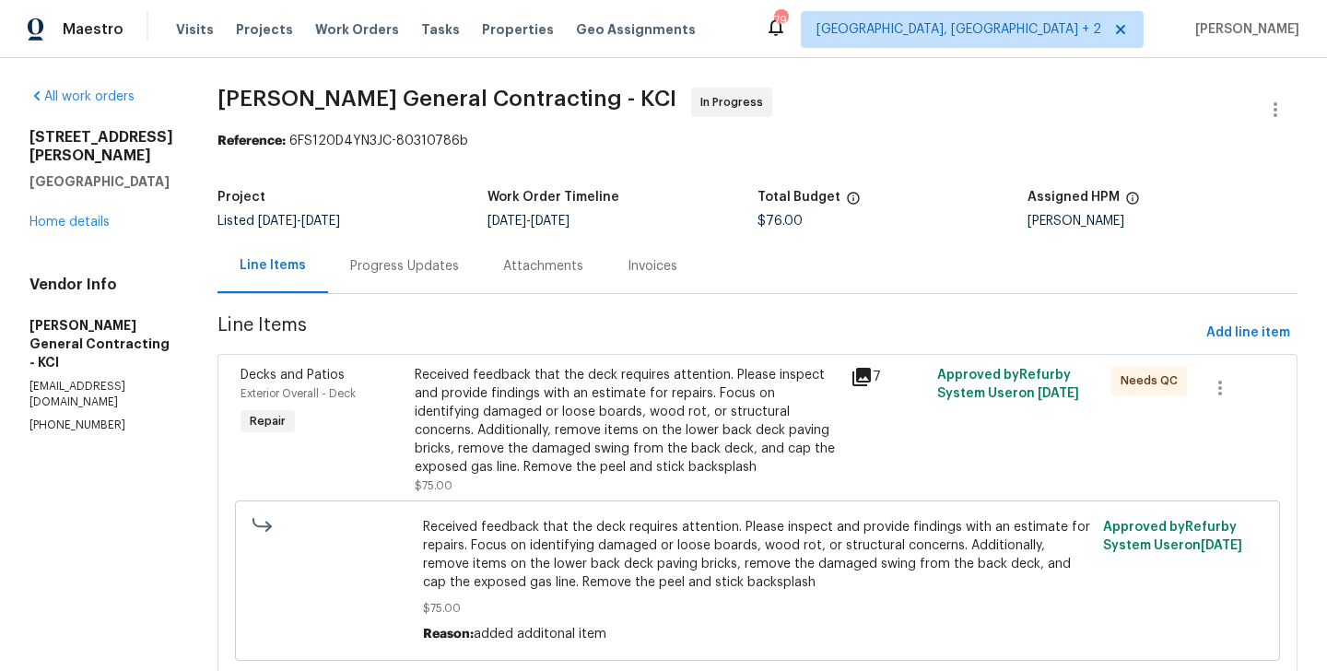
click at [459, 266] on div "Progress Updates" at bounding box center [404, 266] width 109 height 18
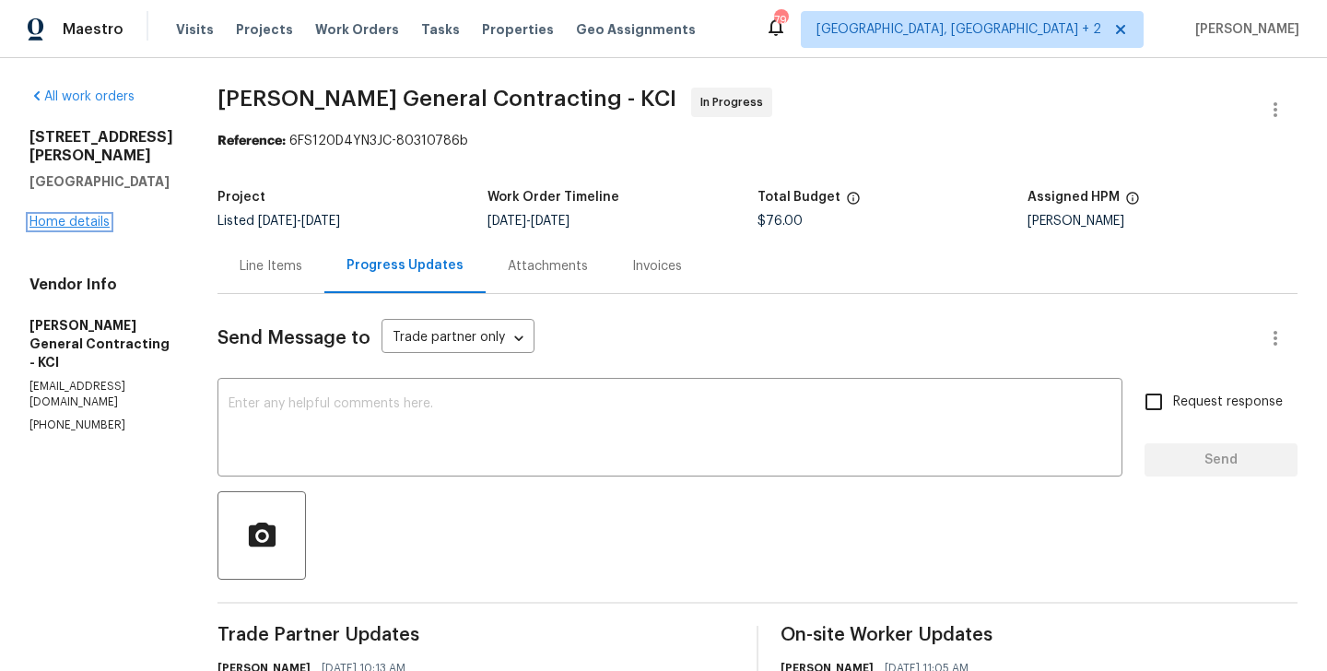
click at [47, 216] on link "Home details" at bounding box center [69, 222] width 80 height 13
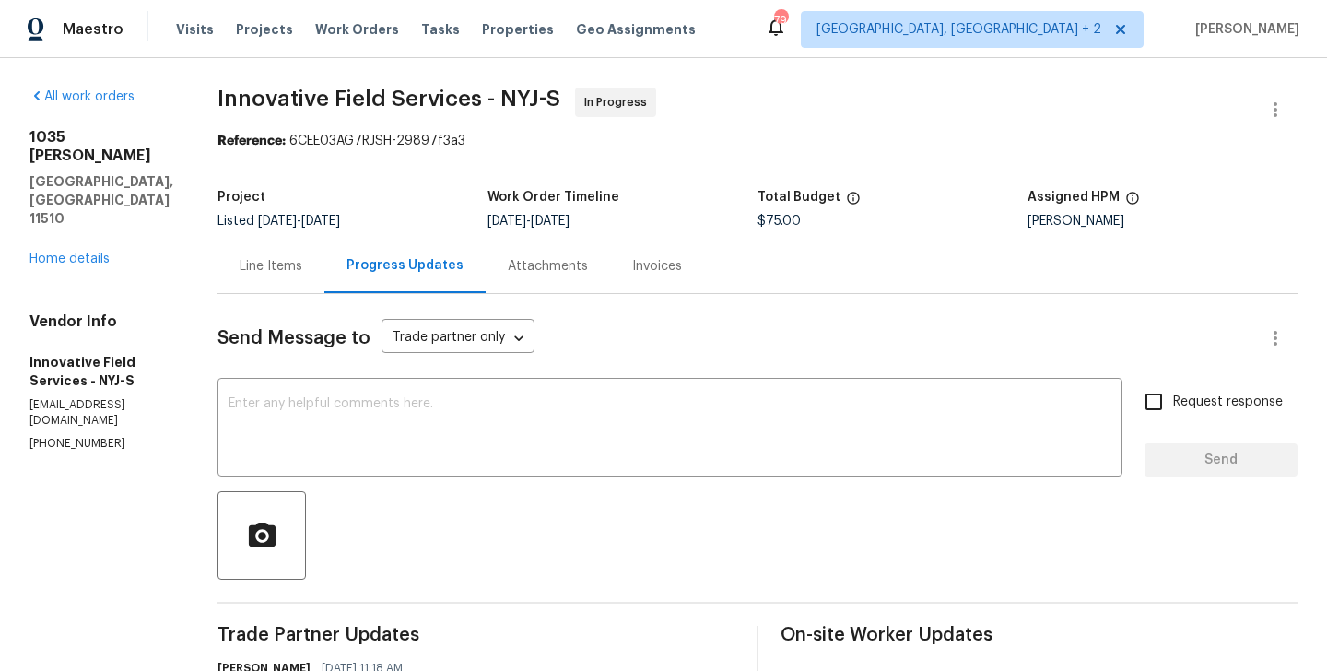
click at [876, 221] on div "$75.00" at bounding box center [892, 221] width 270 height 13
click at [1281, 98] on button "button" at bounding box center [1275, 110] width 44 height 44
click at [1244, 102] on li "Edit" at bounding box center [1215, 110] width 199 height 30
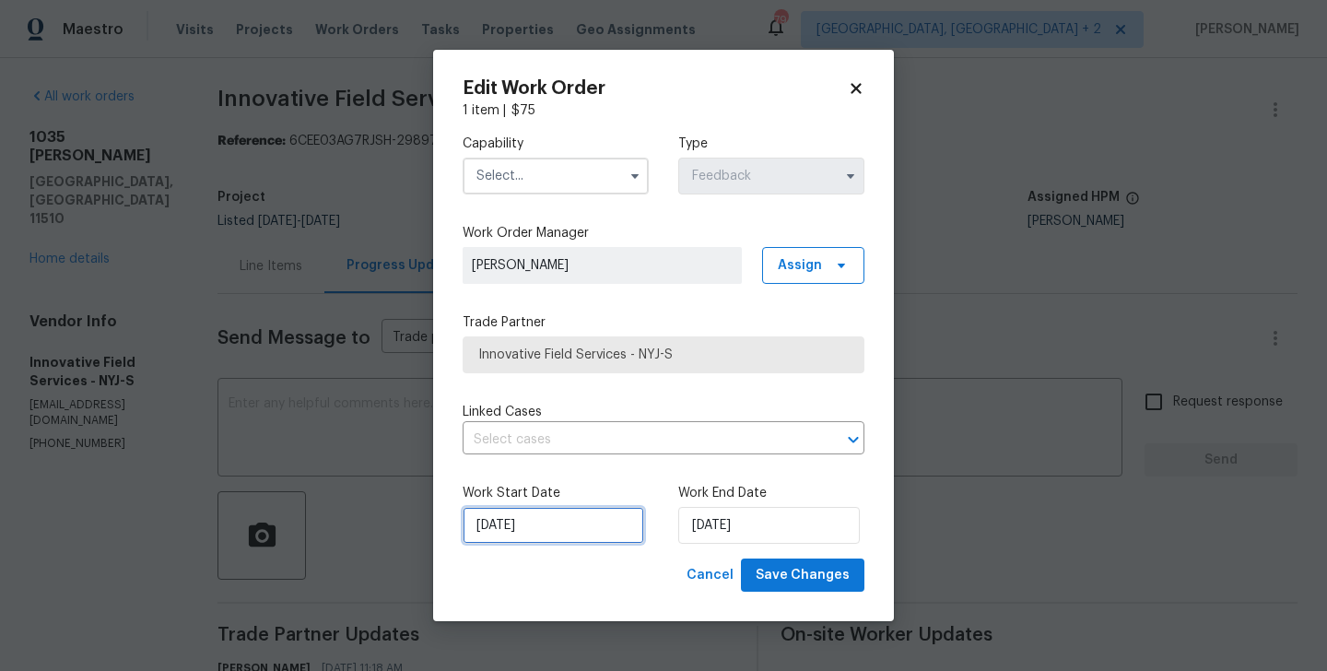
click at [571, 515] on input "[DATE]" at bounding box center [552, 525] width 181 height 37
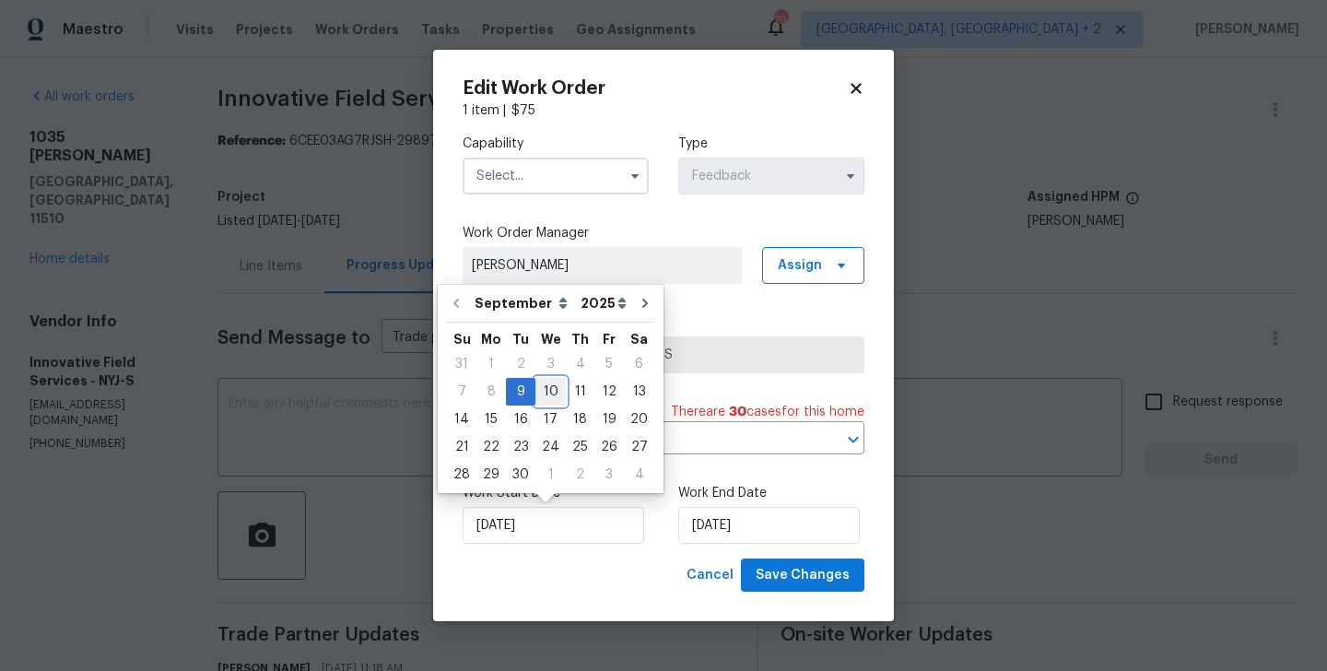
click at [550, 387] on div "10" at bounding box center [550, 392] width 30 height 26
type input "10/09/2025"
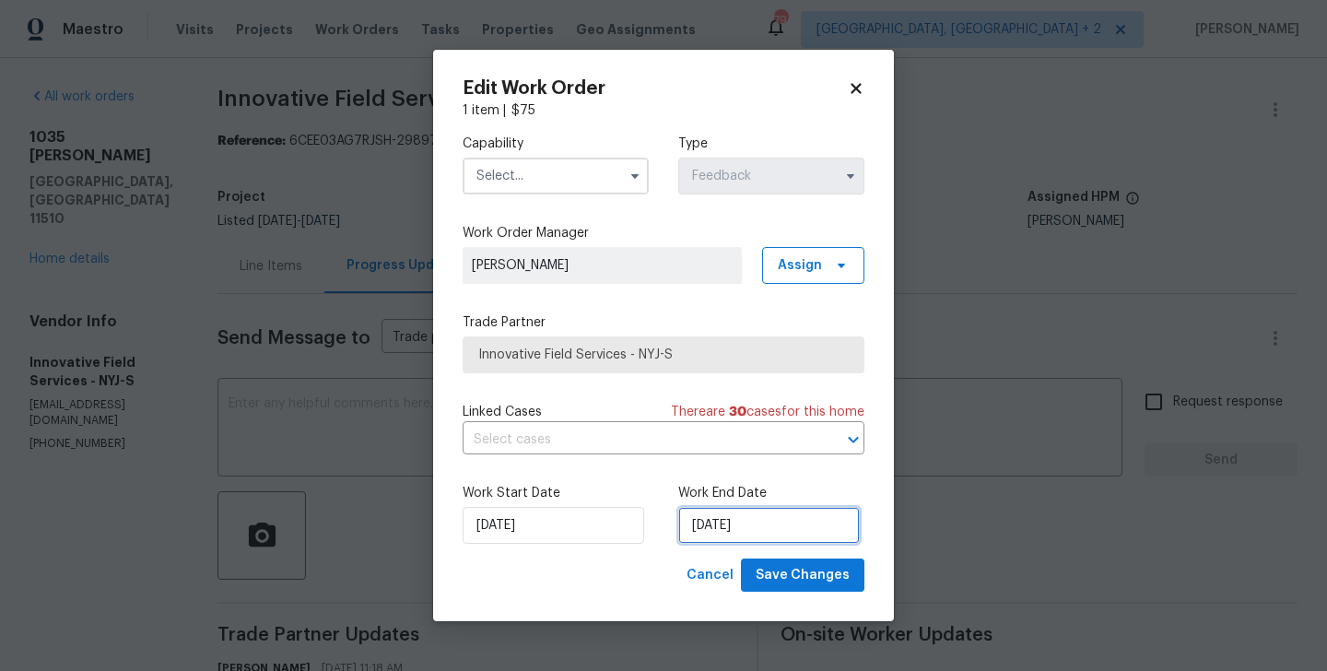
click at [708, 510] on input "11/09/2025" at bounding box center [768, 525] width 181 height 37
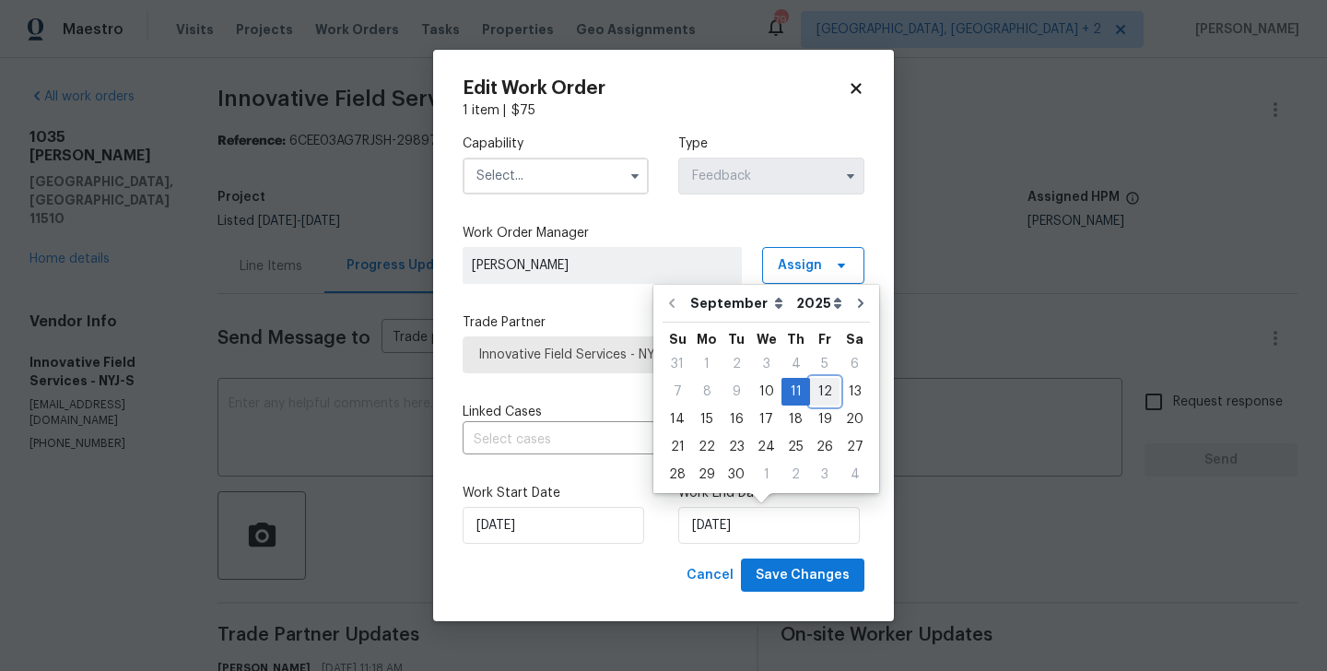
click at [822, 396] on div "12" at bounding box center [824, 392] width 29 height 26
type input "12/09/2025"
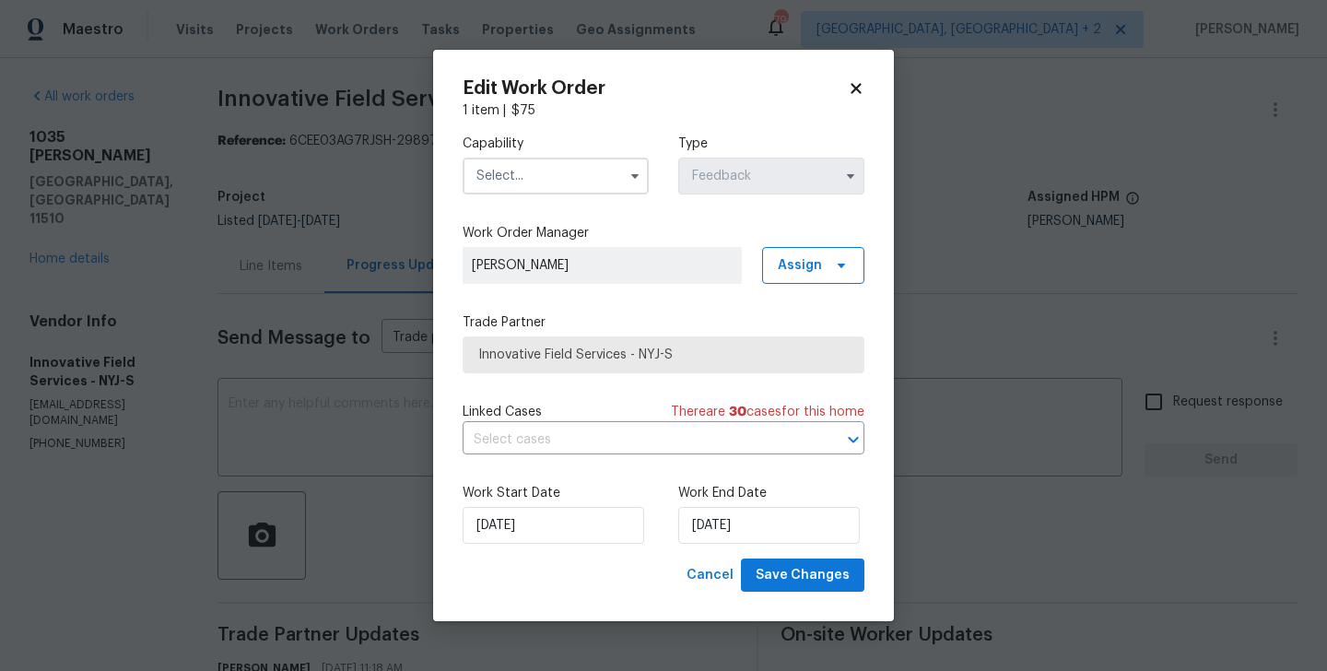
click at [497, 173] on input "text" at bounding box center [555, 176] width 186 height 37
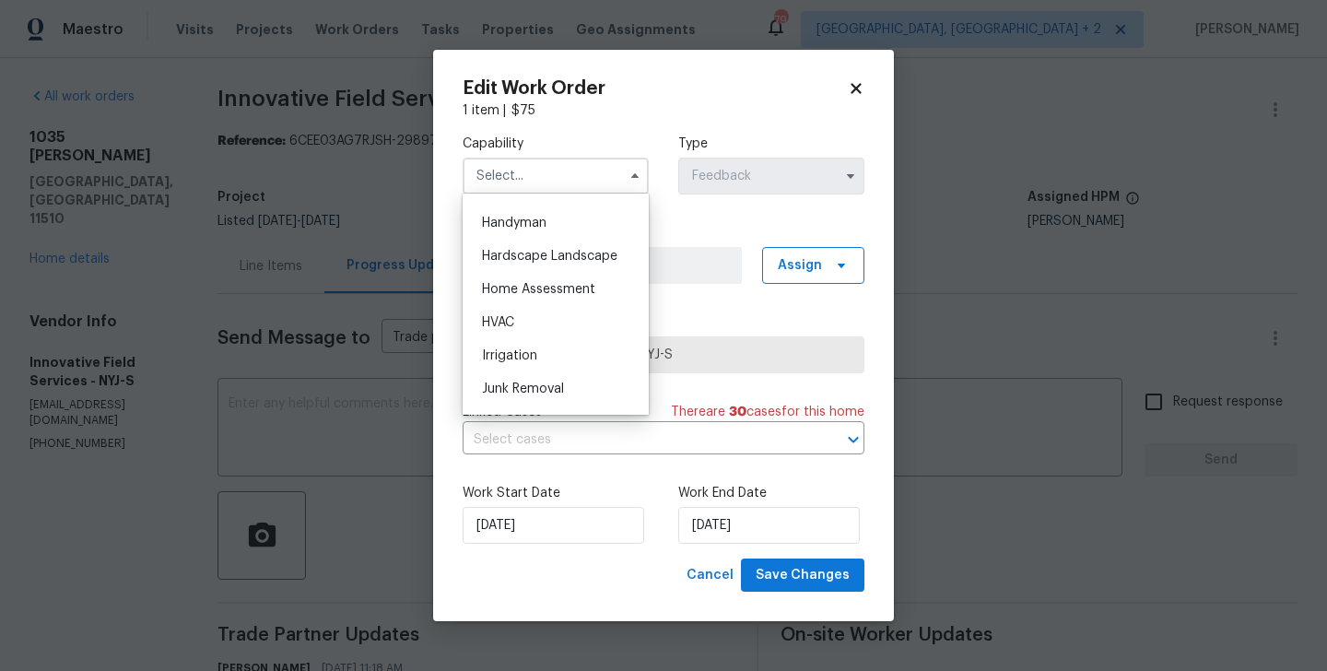
scroll to position [1011, 0]
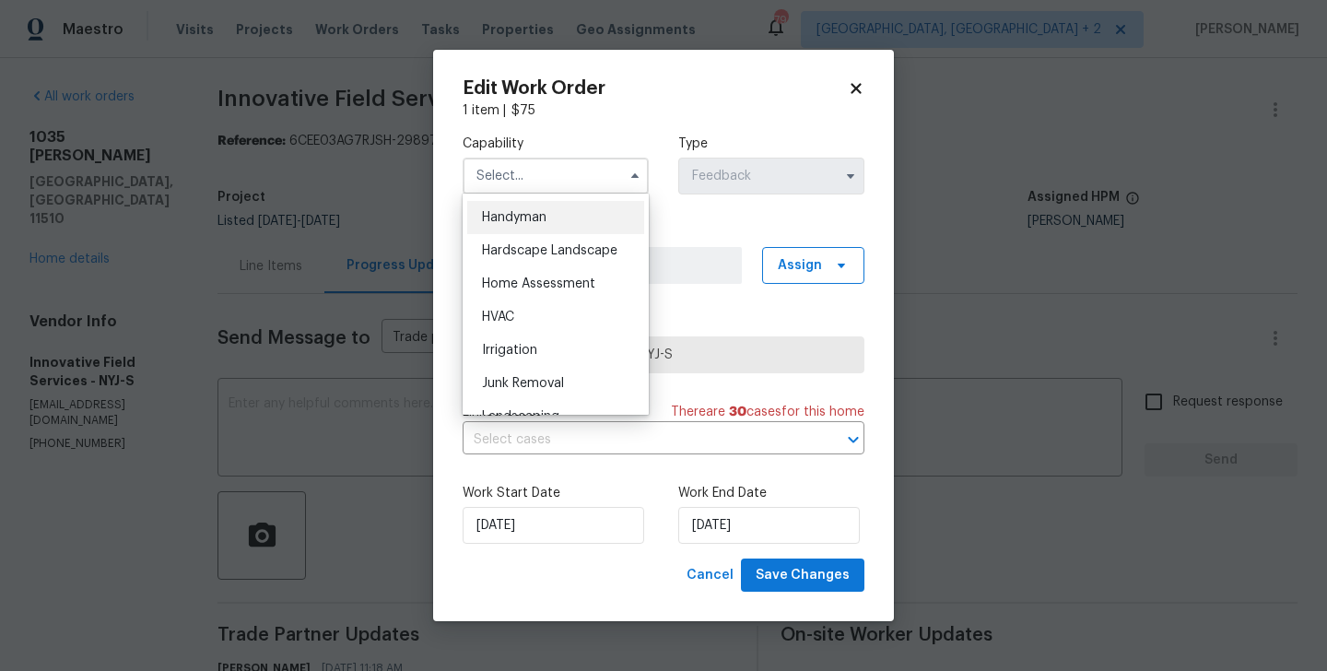
click at [521, 216] on span "Handyman" at bounding box center [514, 217] width 64 height 13
type input "Handyman"
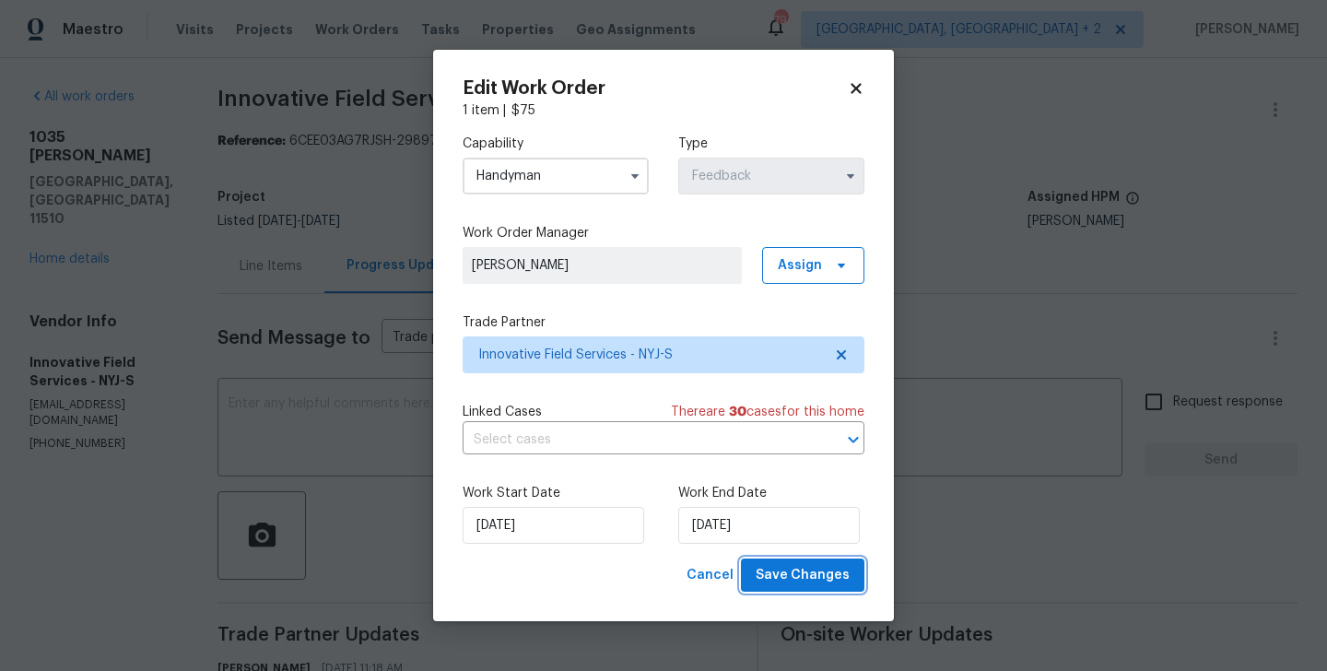
click at [802, 583] on span "Save Changes" at bounding box center [802, 575] width 94 height 23
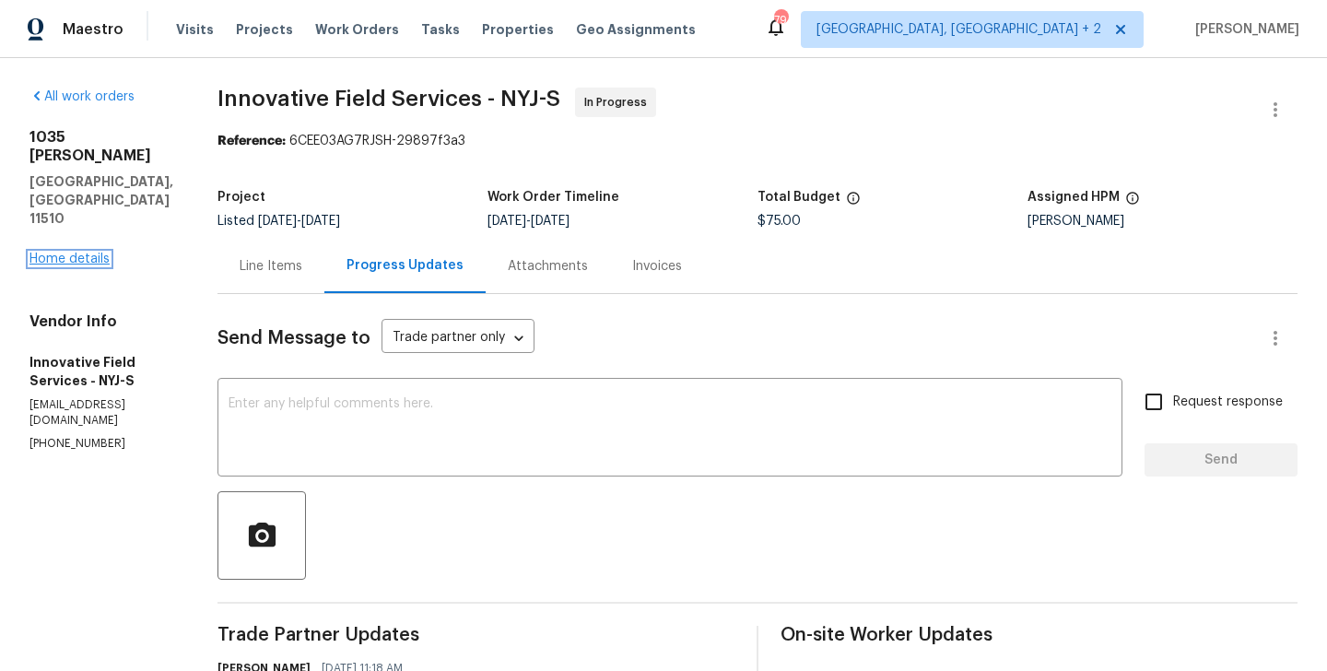
click at [73, 252] on link "Home details" at bounding box center [69, 258] width 80 height 13
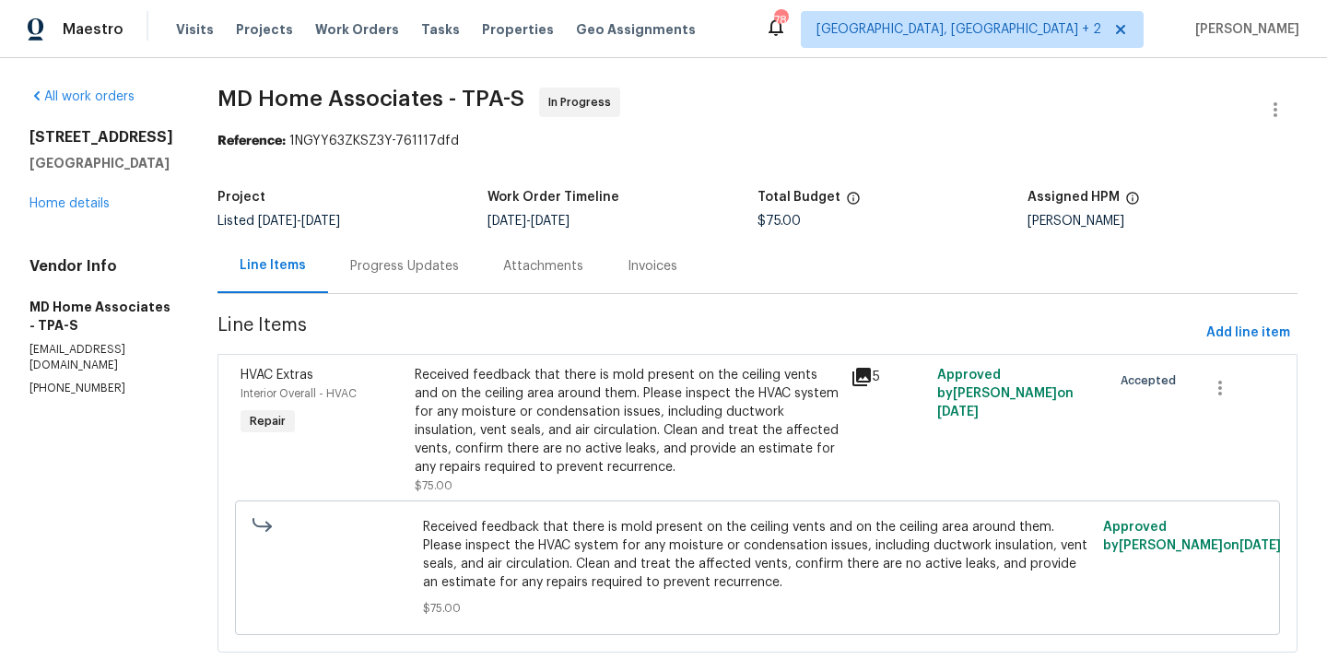
click at [434, 278] on div "Progress Updates" at bounding box center [404, 266] width 153 height 54
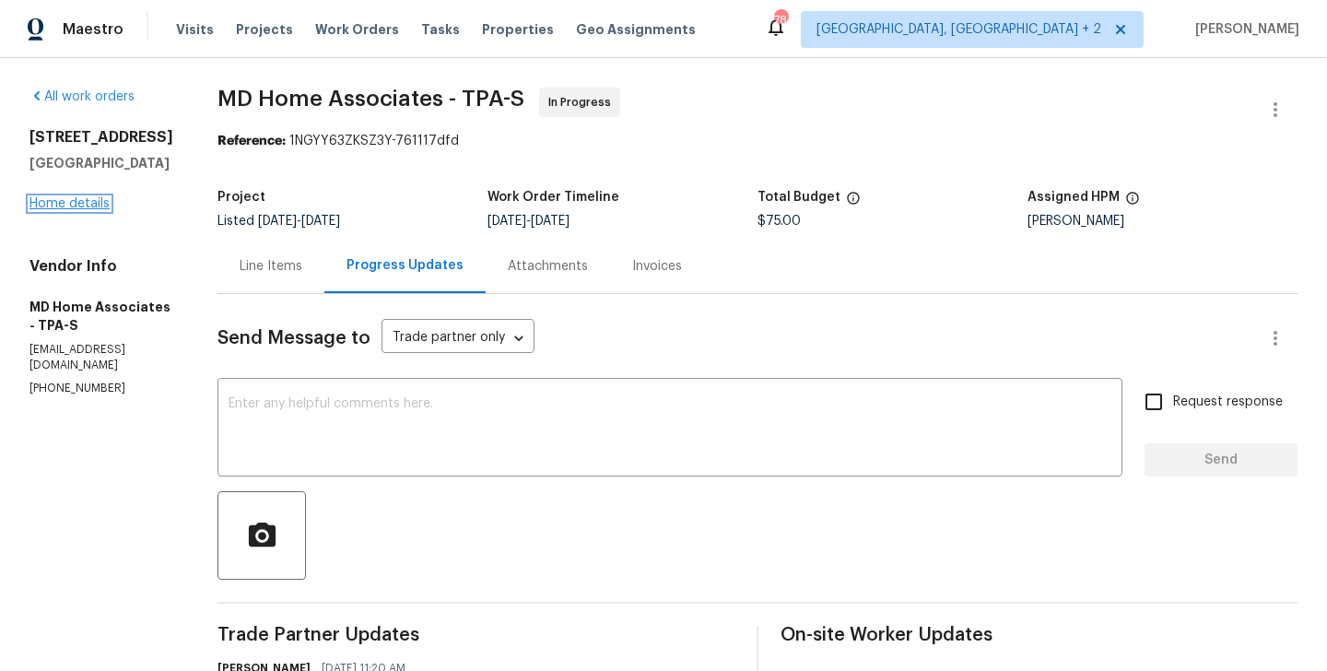
click at [90, 210] on link "Home details" at bounding box center [69, 203] width 80 height 13
click at [93, 213] on div "[STREET_ADDRESS] Home details" at bounding box center [101, 170] width 144 height 85
click at [93, 210] on link "Home details" at bounding box center [69, 203] width 80 height 13
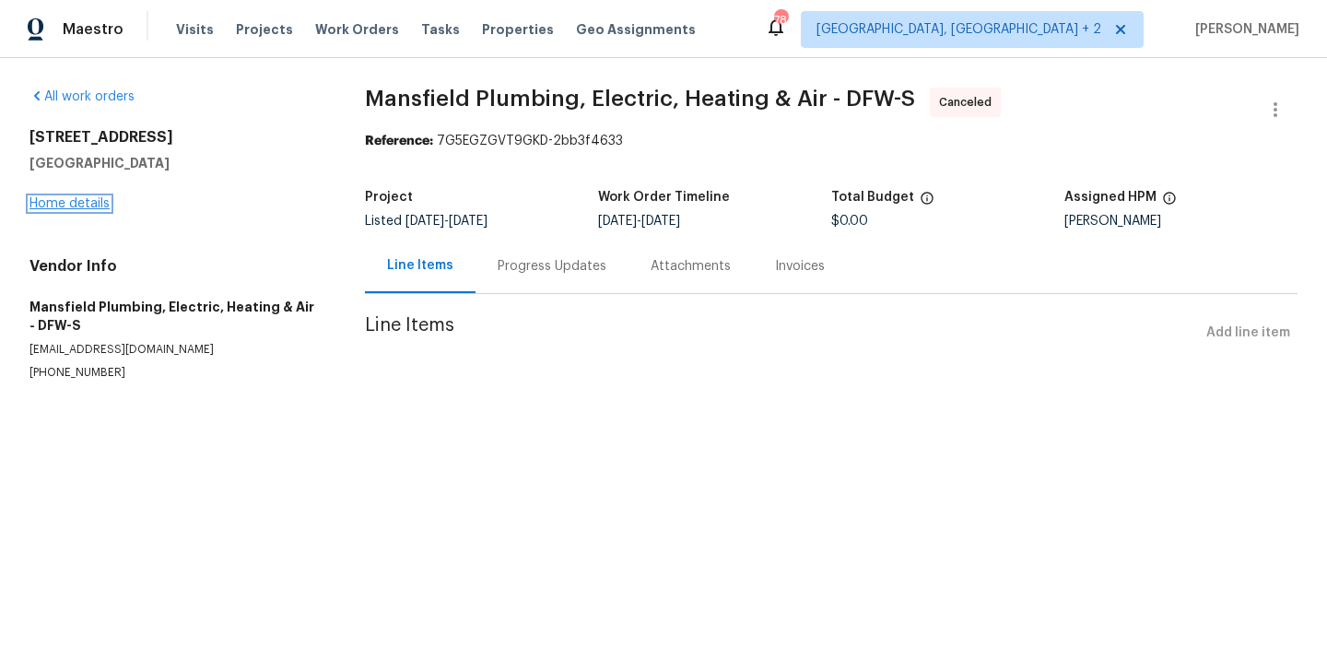
click at [88, 201] on link "Home details" at bounding box center [69, 203] width 80 height 13
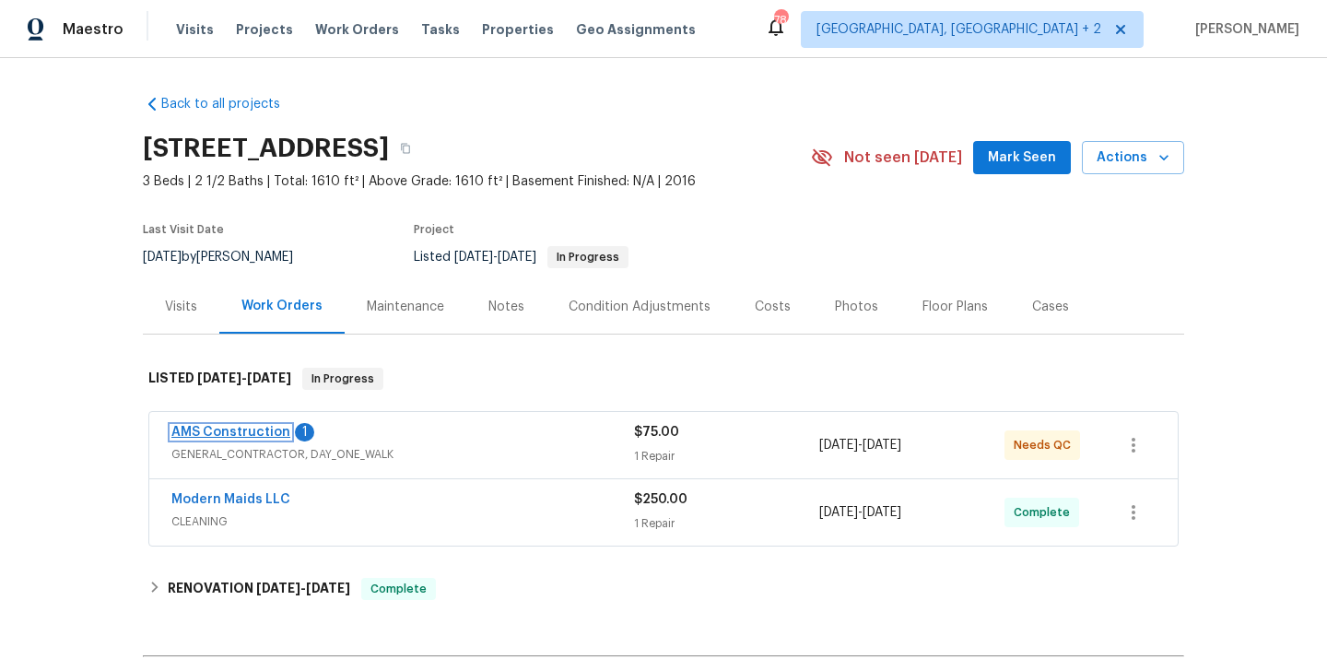
click at [245, 432] on link "AMS Construction" at bounding box center [230, 432] width 119 height 13
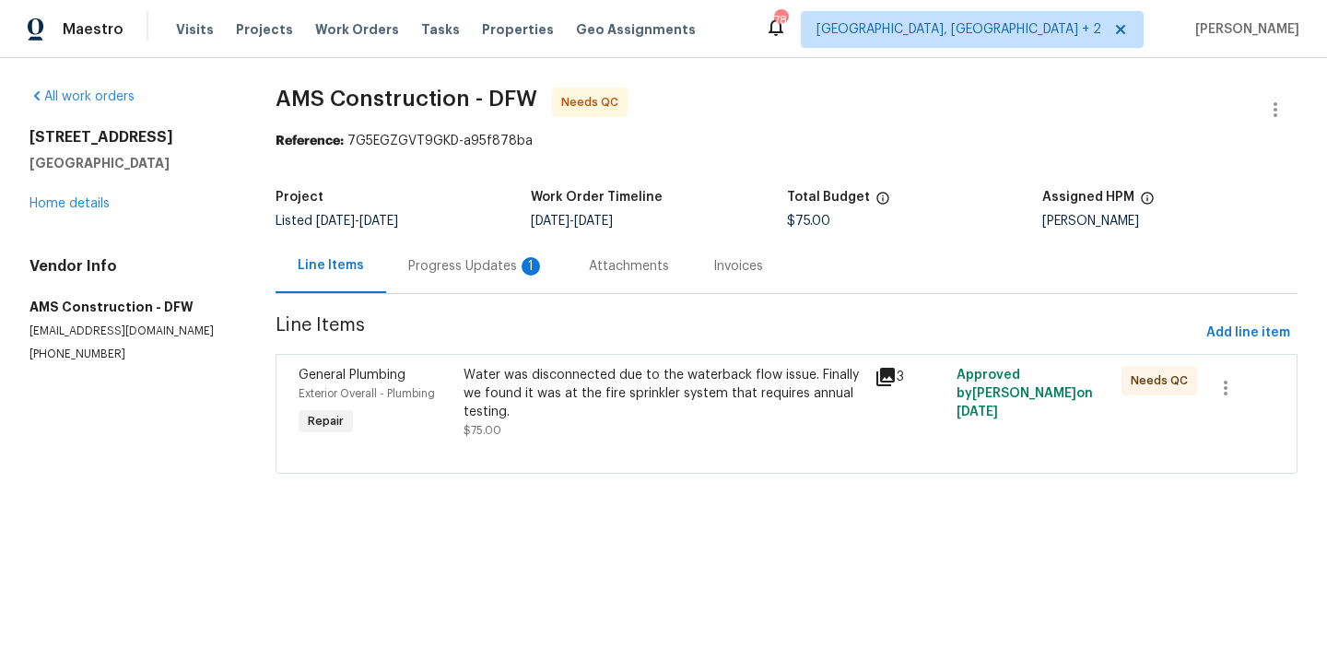
click at [486, 268] on div "Progress Updates 1" at bounding box center [476, 266] width 136 height 18
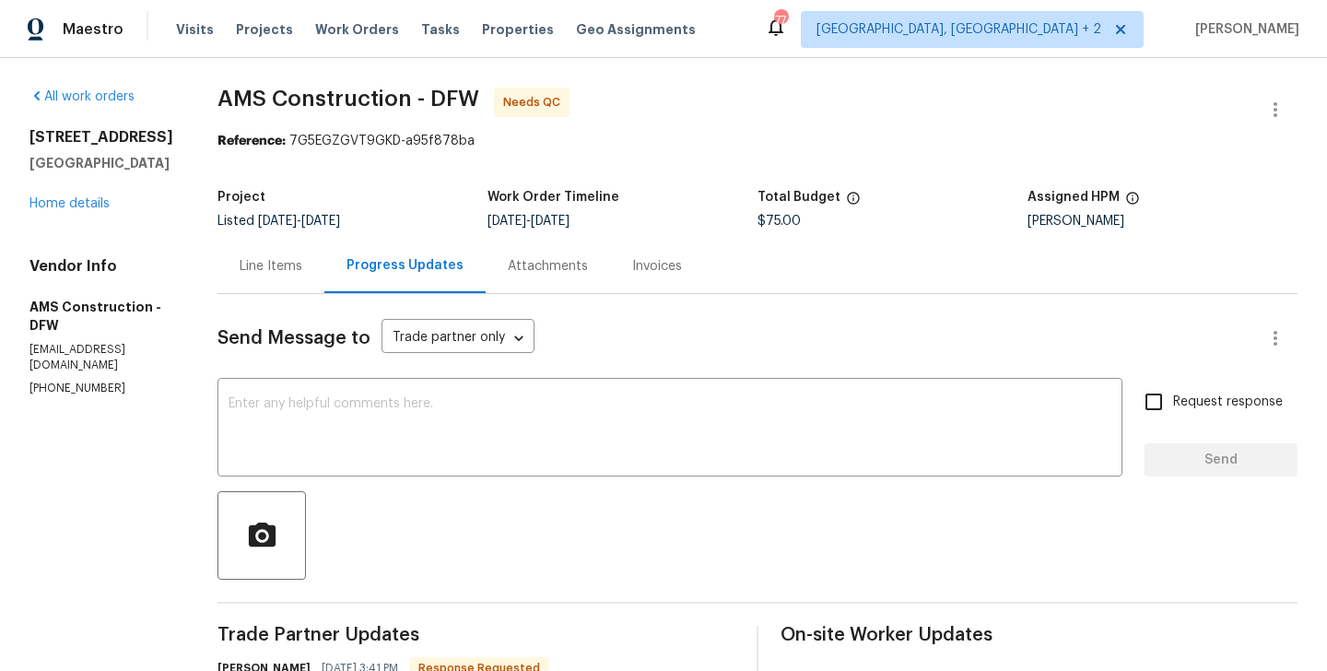
click at [263, 253] on div "Line Items" at bounding box center [270, 266] width 107 height 54
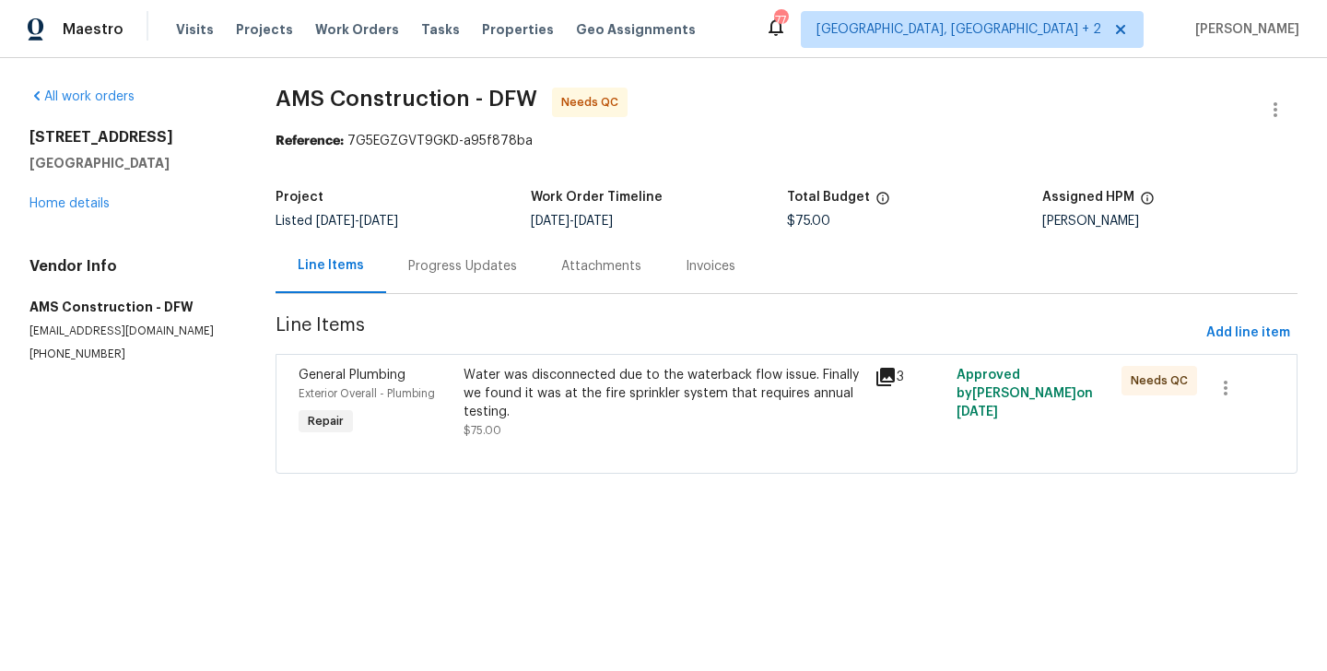
click at [626, 361] on div "Water was disconnected due to the waterback flow issue. Finally we found it was…" at bounding box center [663, 402] width 411 height 85
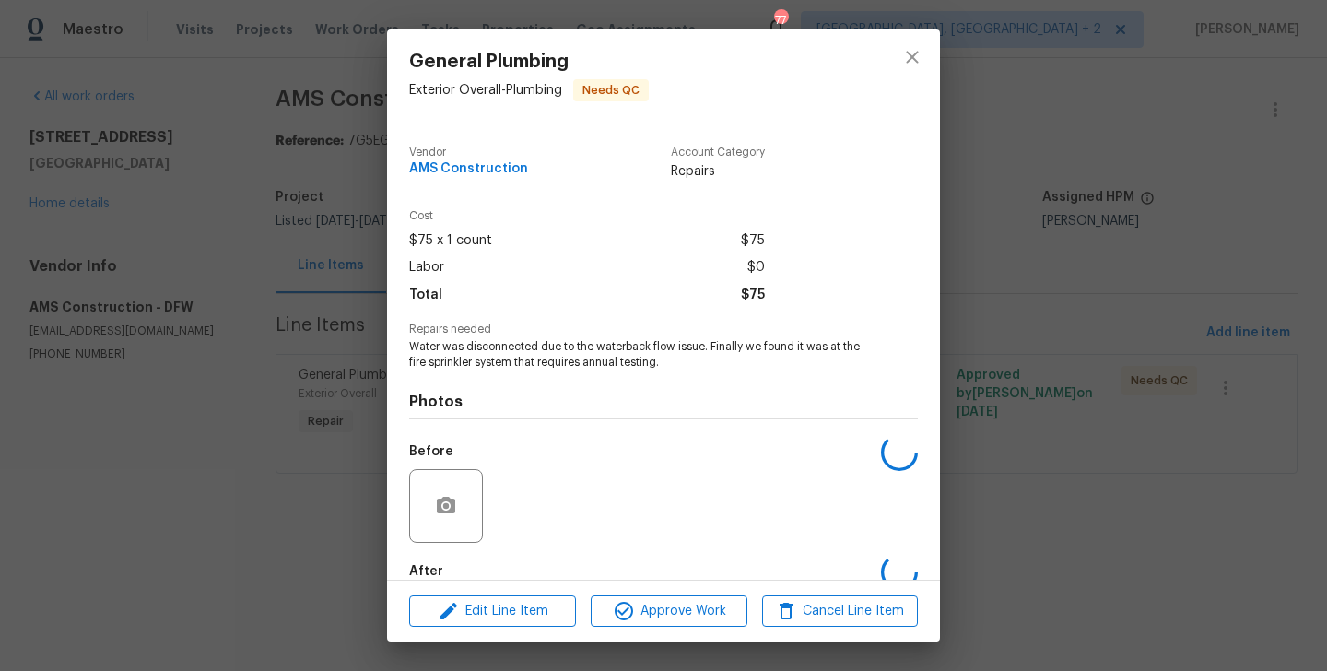
scroll to position [101, 0]
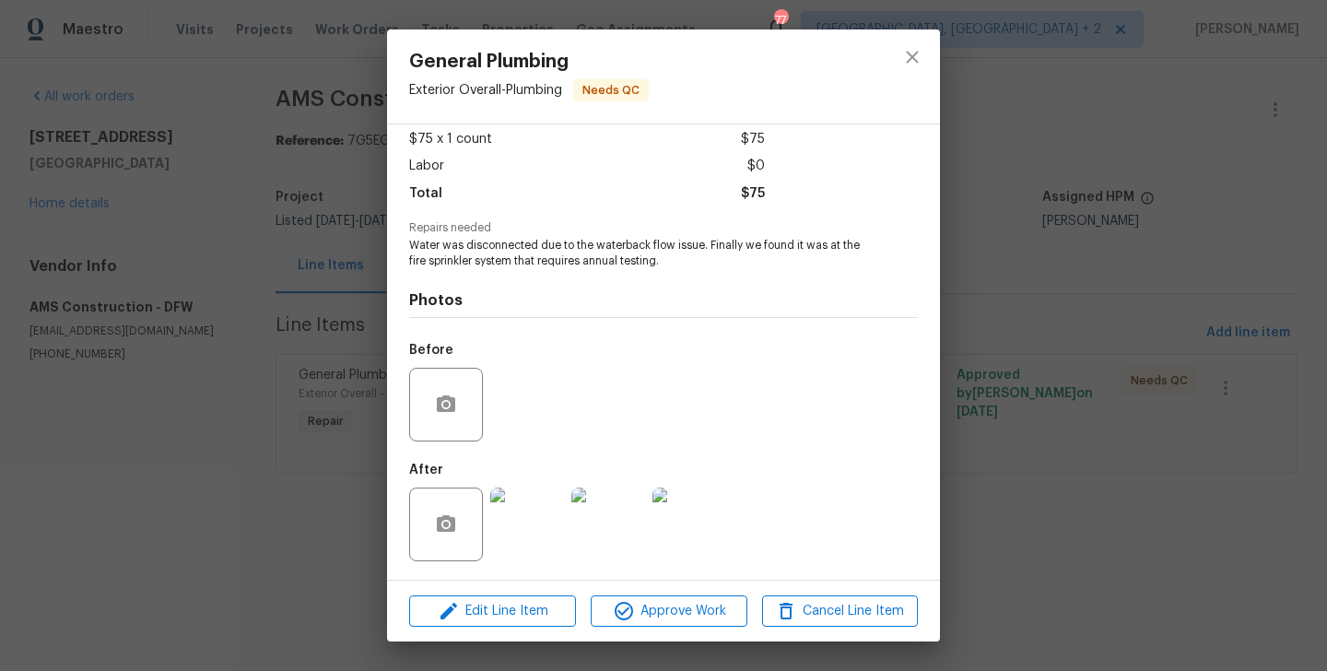
click at [521, 538] on img at bounding box center [527, 524] width 74 height 74
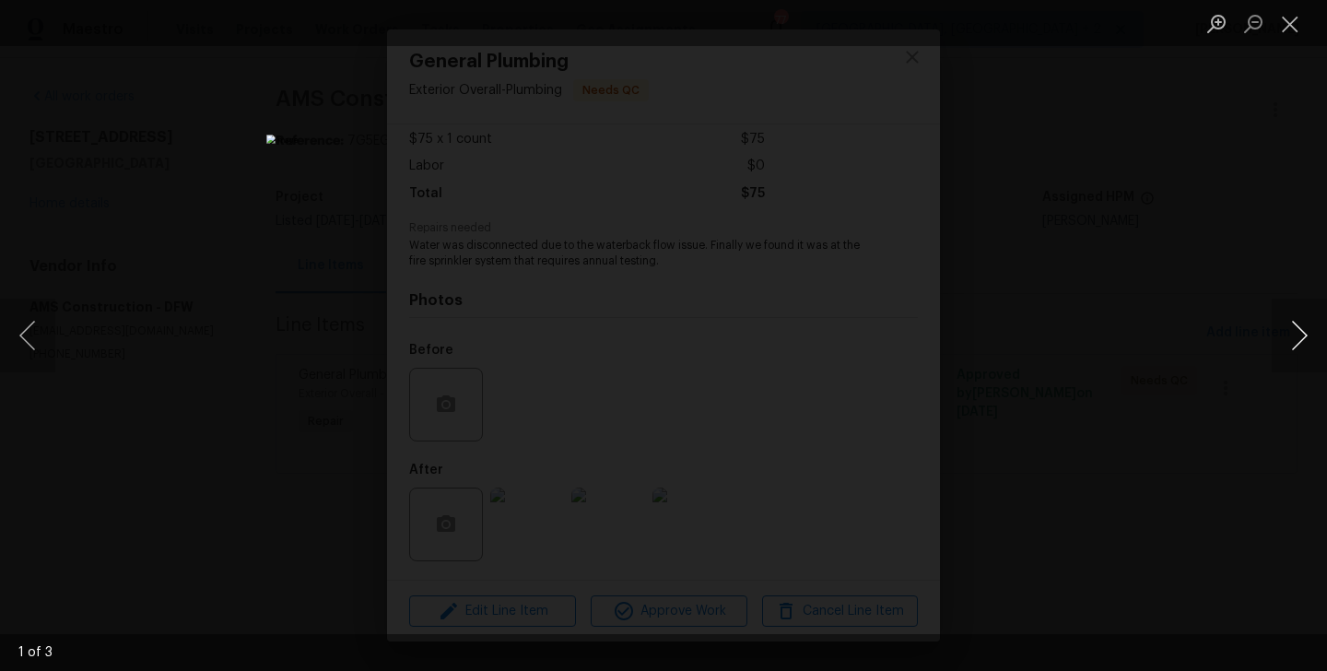
click at [1323, 331] on button "Next image" at bounding box center [1298, 335] width 55 height 74
click at [1091, 376] on div "Lightbox" at bounding box center [663, 335] width 1327 height 671
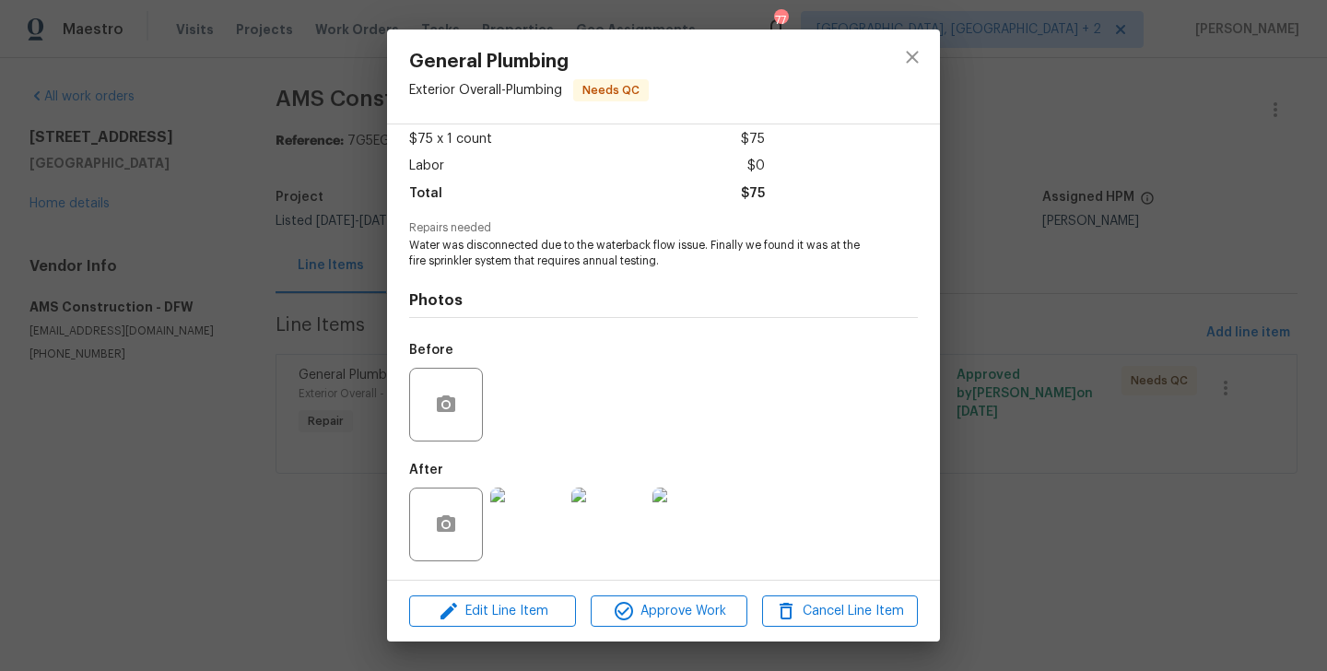
click at [713, 528] on img at bounding box center [689, 524] width 74 height 74
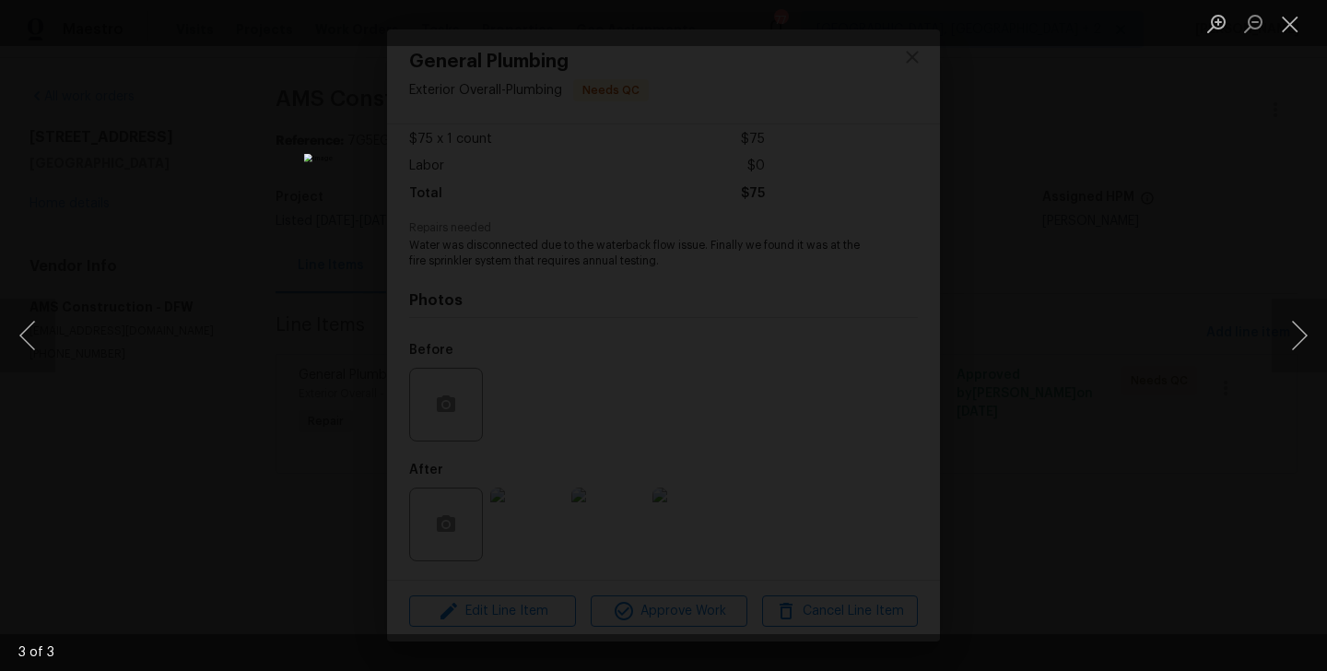
click at [1061, 283] on div "Lightbox" at bounding box center [663, 335] width 1327 height 671
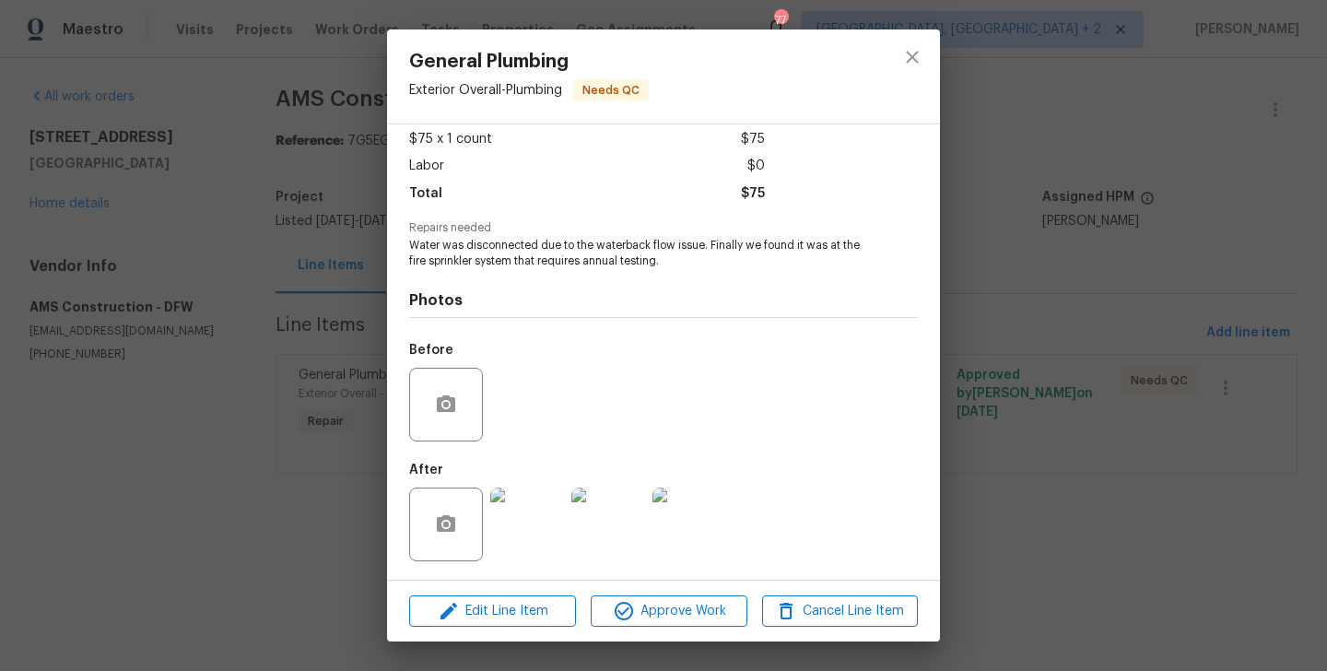
click at [1061, 284] on div "General Plumbing Exterior Overall - Plumbing Needs QC Vendor AMS Construction A…" at bounding box center [663, 335] width 1327 height 671
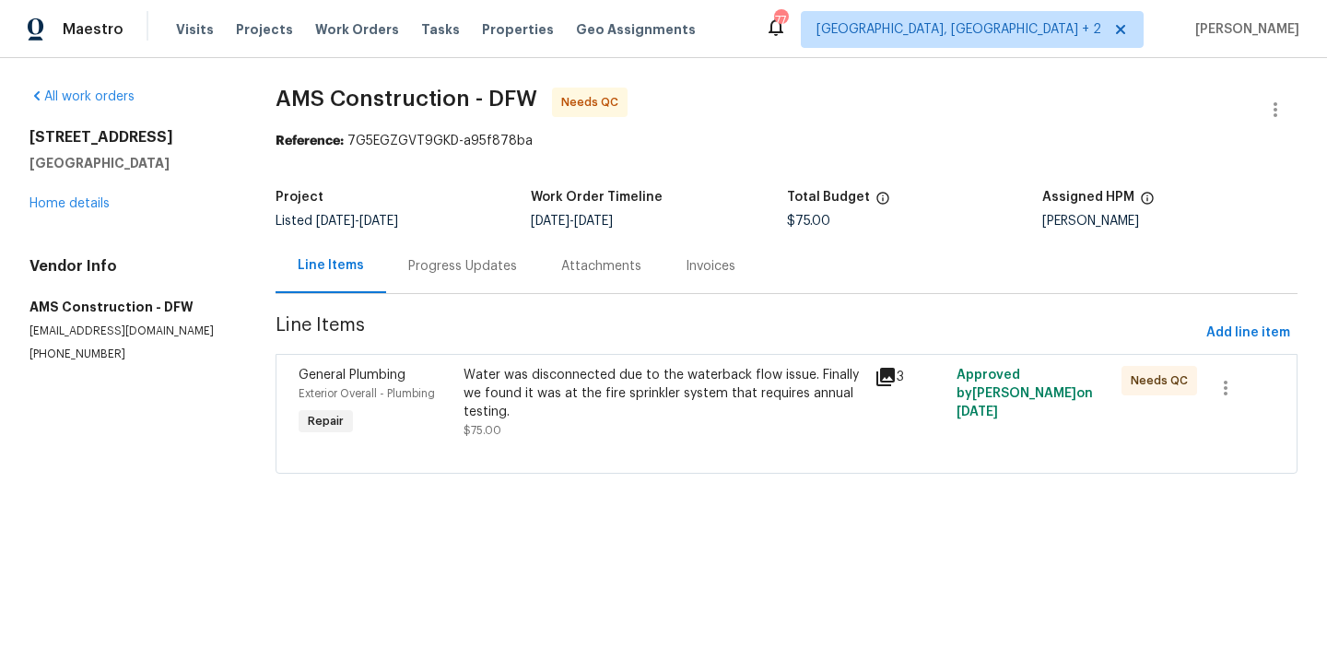
click at [456, 273] on div "Progress Updates" at bounding box center [462, 266] width 109 height 18
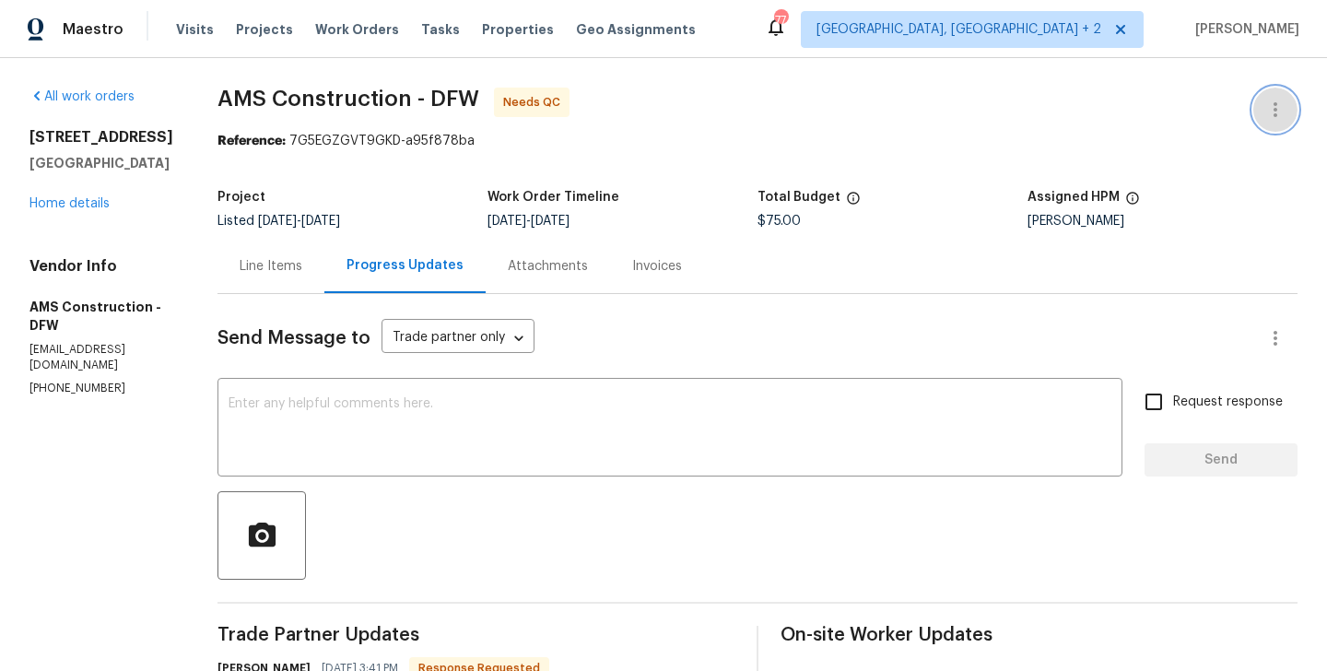
click at [1280, 99] on icon "button" at bounding box center [1275, 110] width 22 height 22
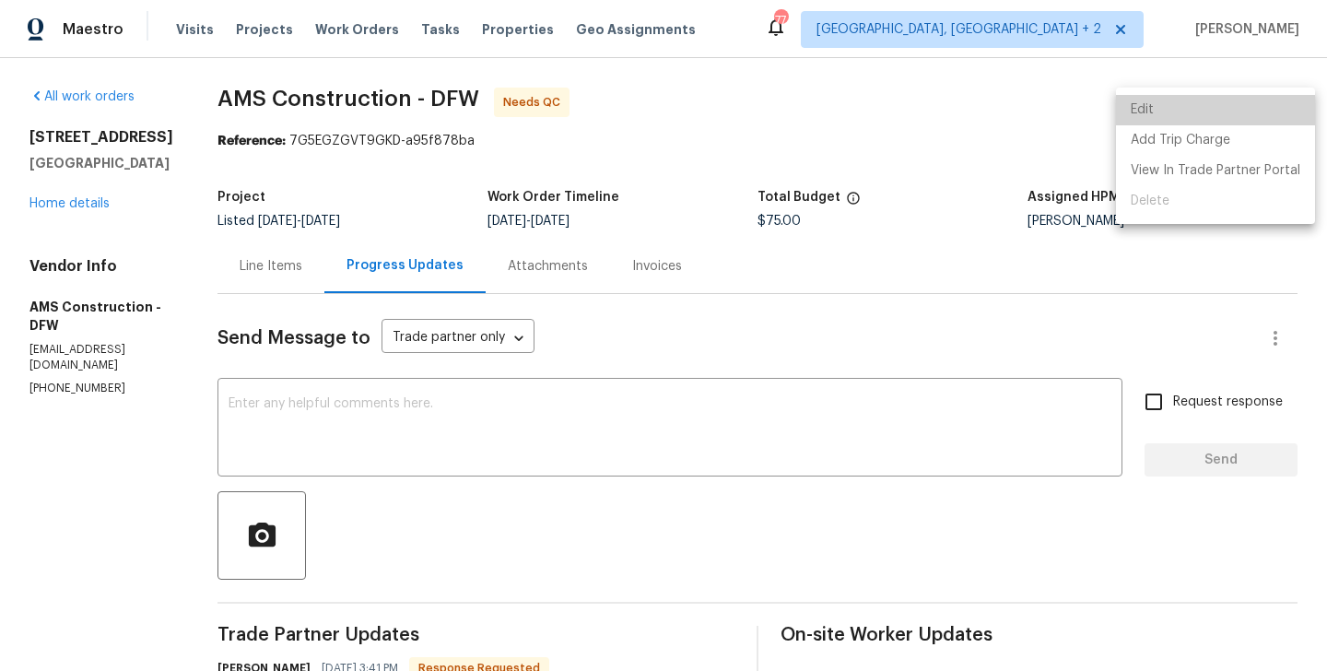
click at [1223, 99] on li "Edit" at bounding box center [1215, 110] width 199 height 30
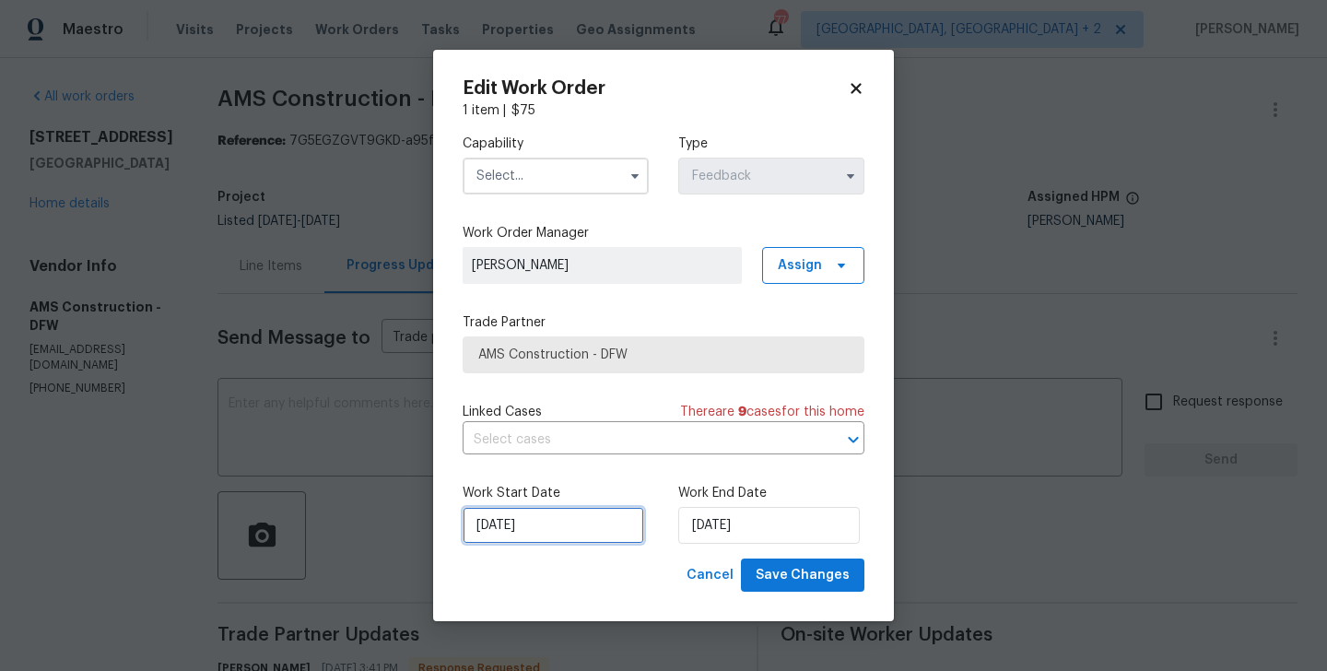
click at [544, 537] on input "06/09/2025" at bounding box center [552, 525] width 181 height 37
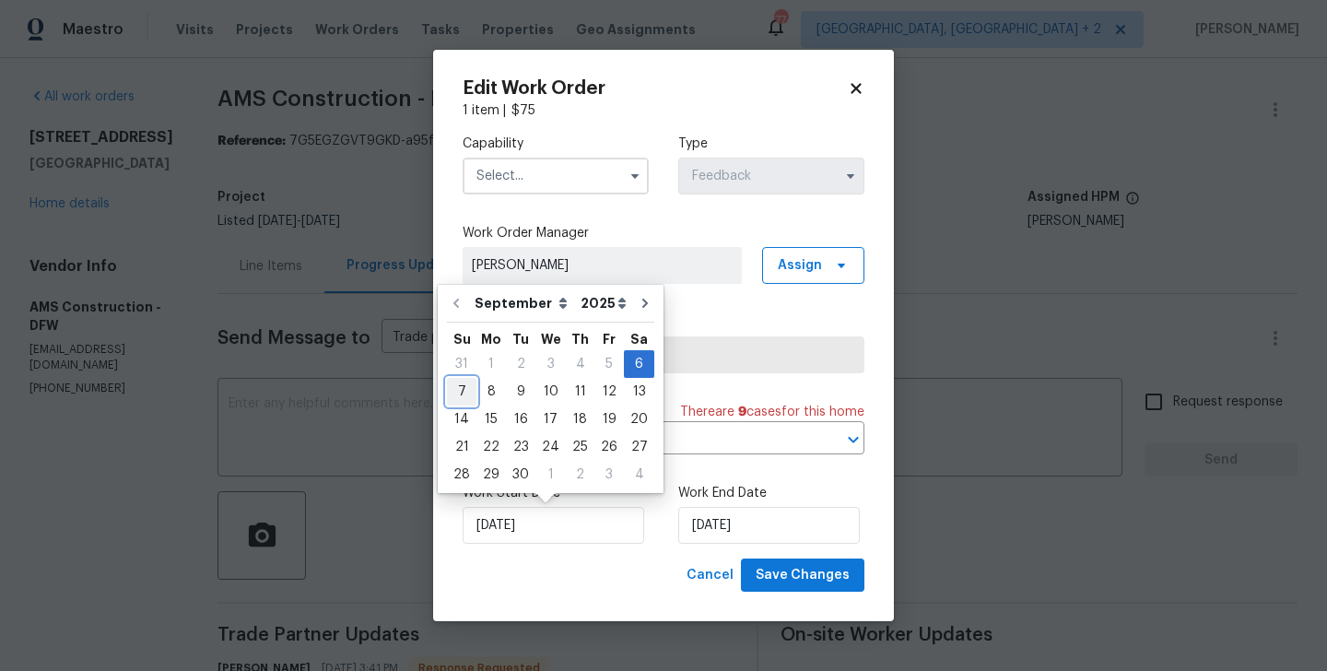
click at [465, 397] on div "7" at bounding box center [461, 392] width 29 height 26
type input "07/09/2025"
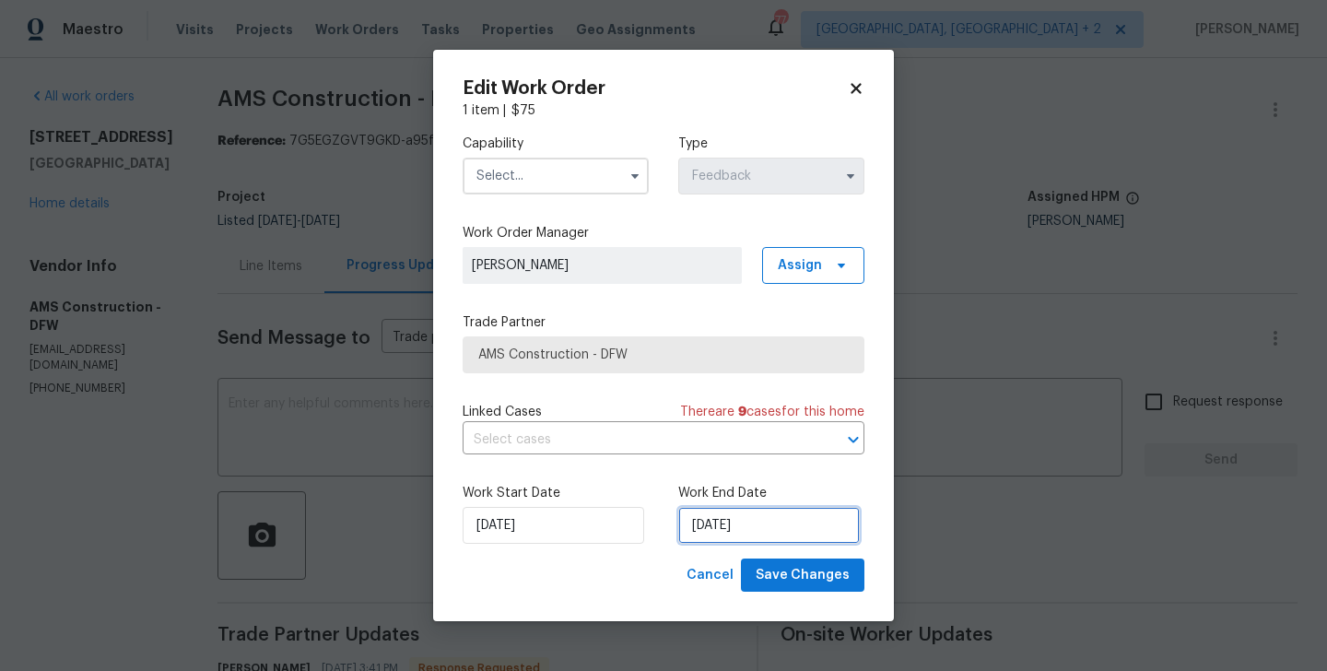
click at [717, 511] on input "[DATE]" at bounding box center [768, 525] width 181 height 37
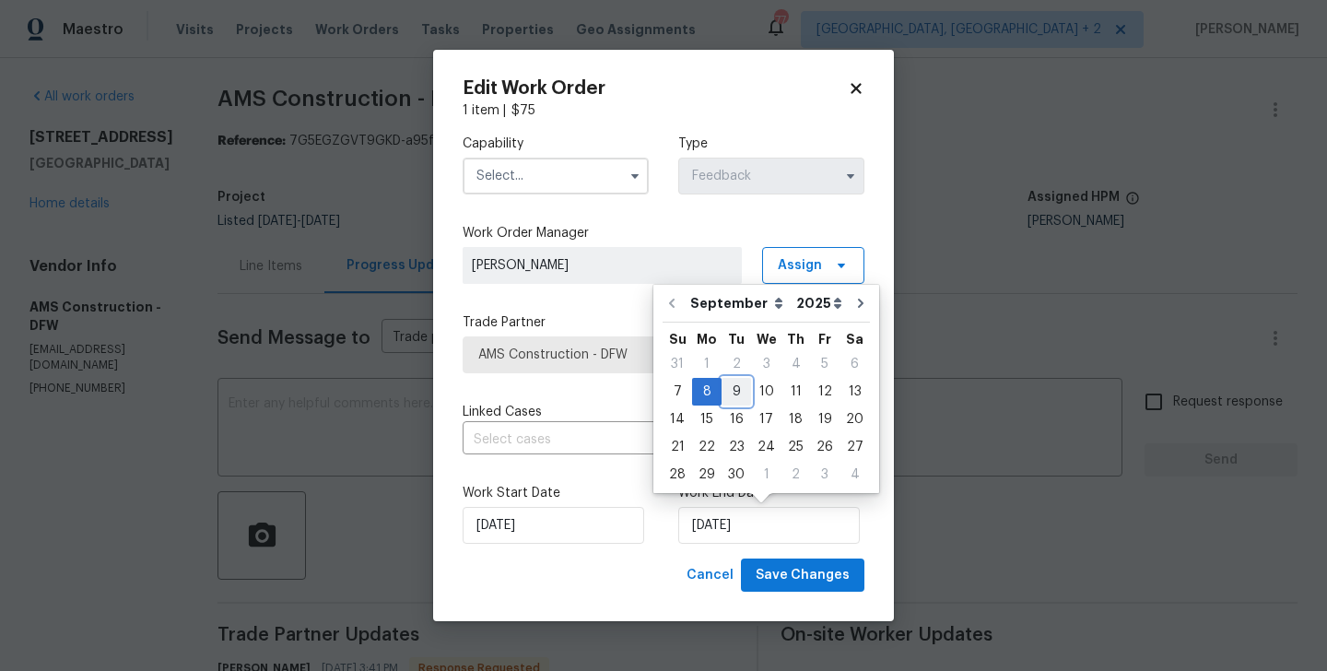
click at [738, 387] on div "9" at bounding box center [735, 392] width 29 height 26
type input "[DATE]"
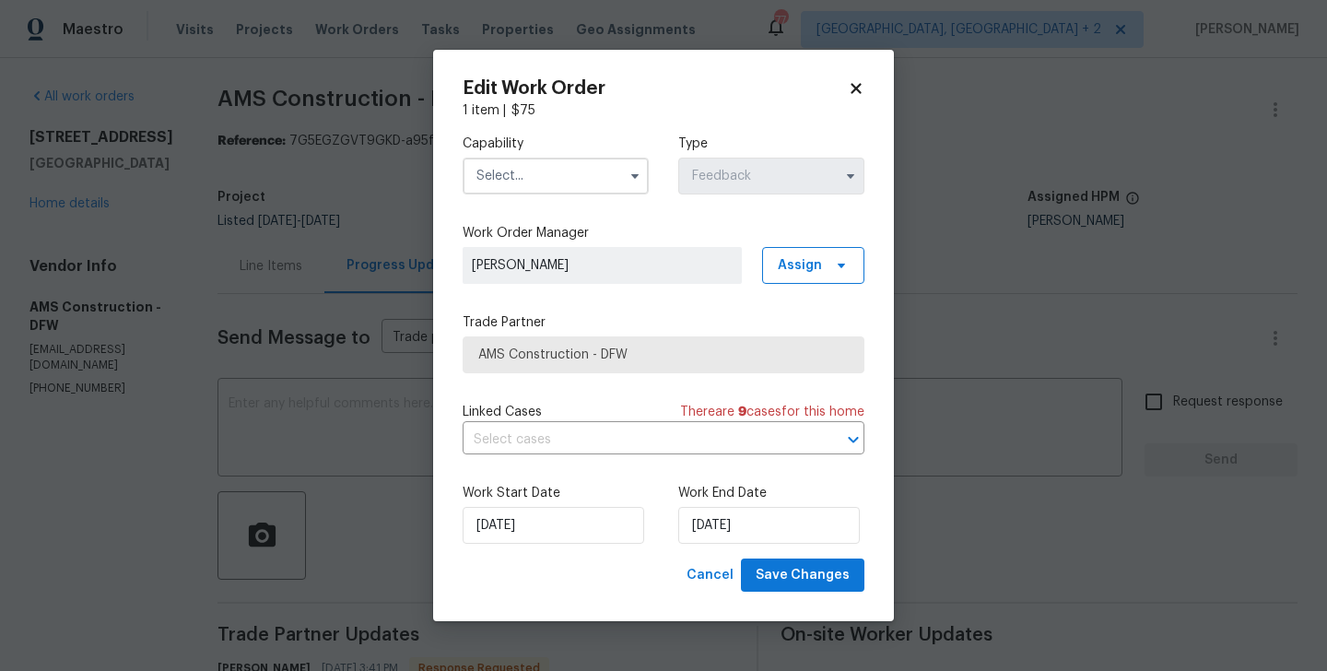
click at [547, 170] on input "text" at bounding box center [555, 176] width 186 height 37
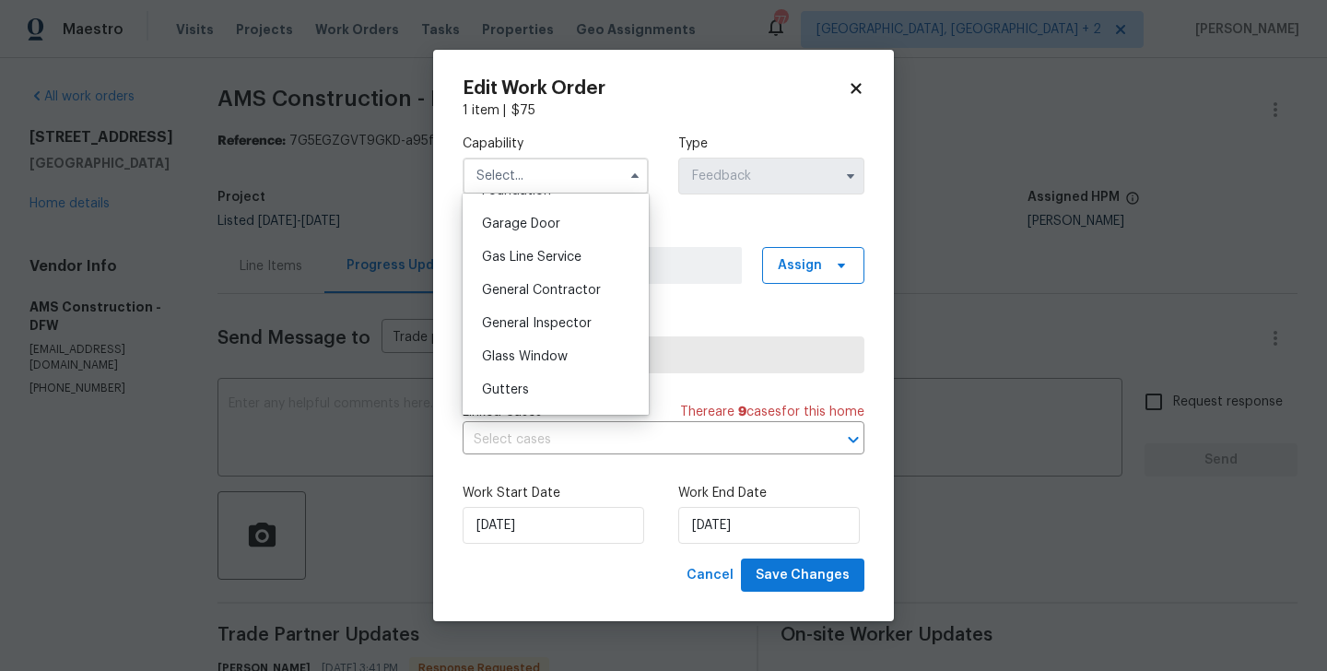
scroll to position [914, 0]
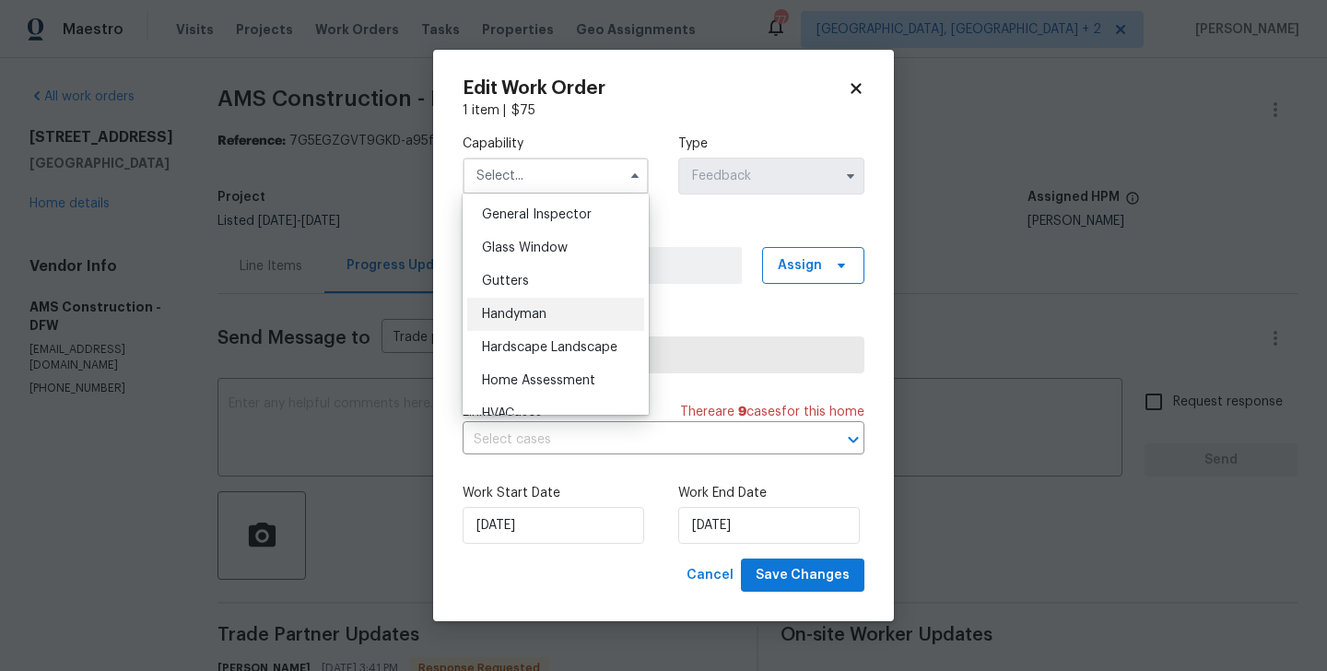
click at [514, 314] on span "Handyman" at bounding box center [514, 314] width 64 height 13
type input "Handyman"
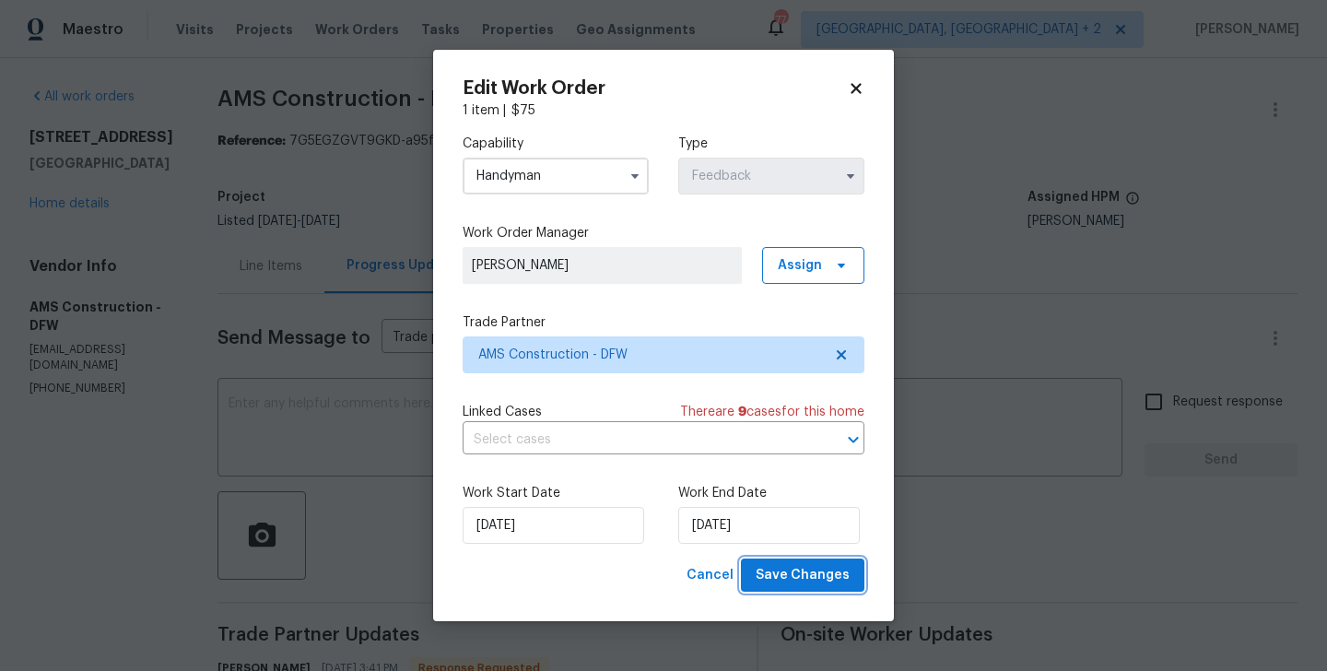
click at [826, 571] on span "Save Changes" at bounding box center [802, 575] width 94 height 23
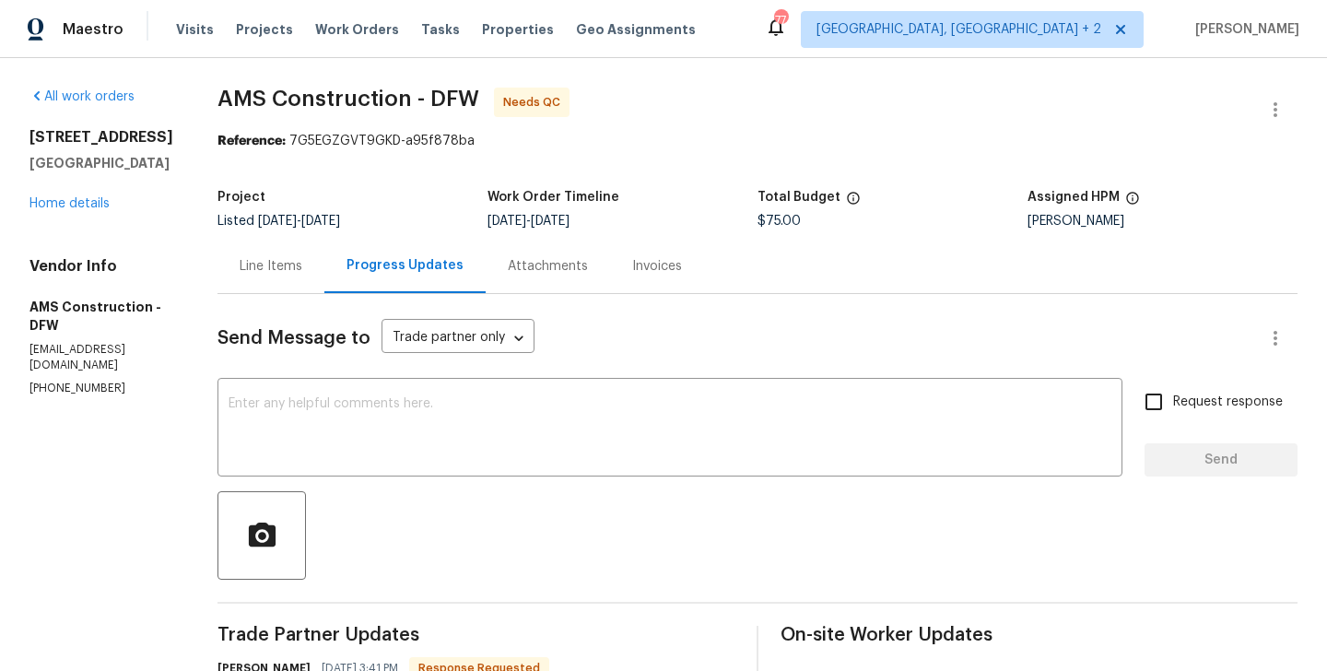
click at [240, 263] on div "Line Items" at bounding box center [271, 266] width 63 height 18
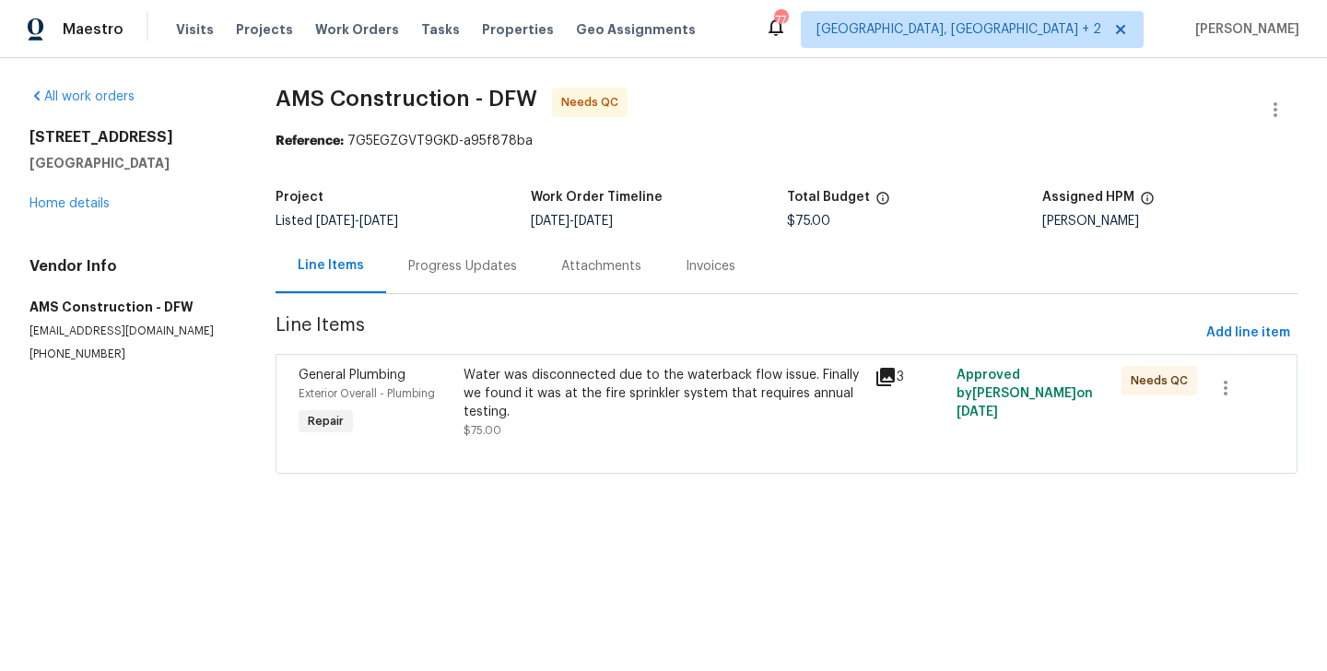
click at [548, 394] on div "Water was disconnected due to the waterback flow issue. Finally we found it was…" at bounding box center [663, 393] width 400 height 55
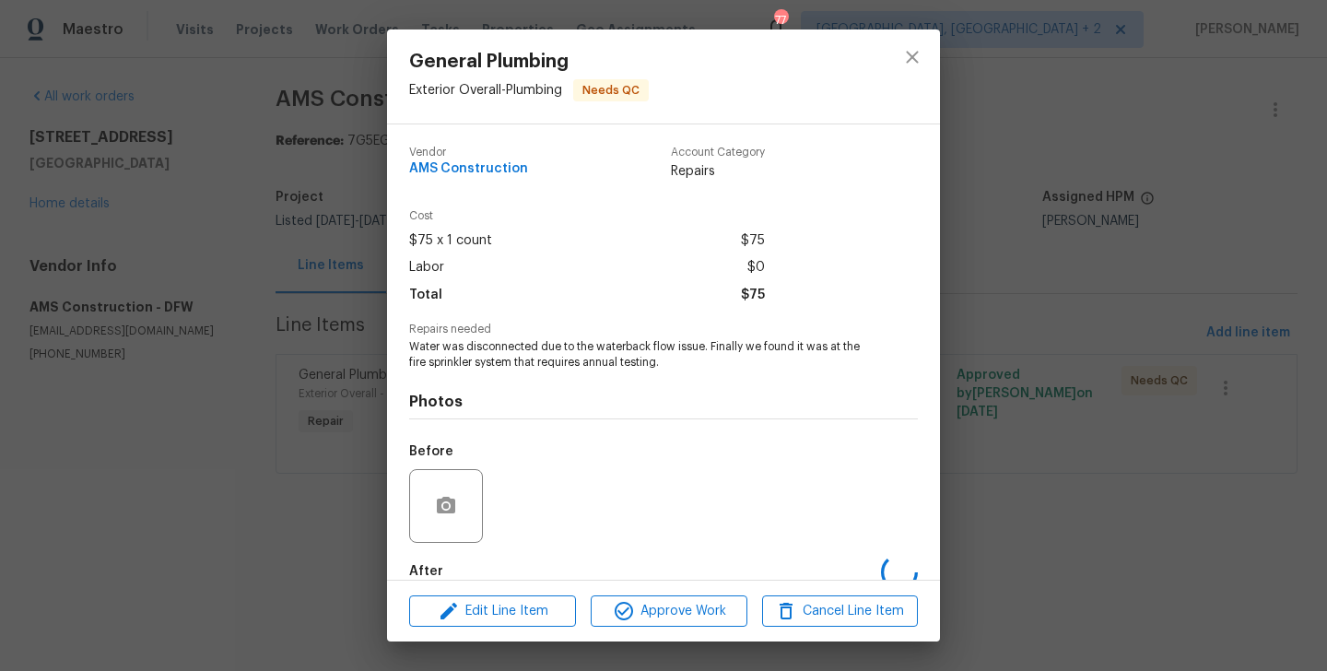
scroll to position [101, 0]
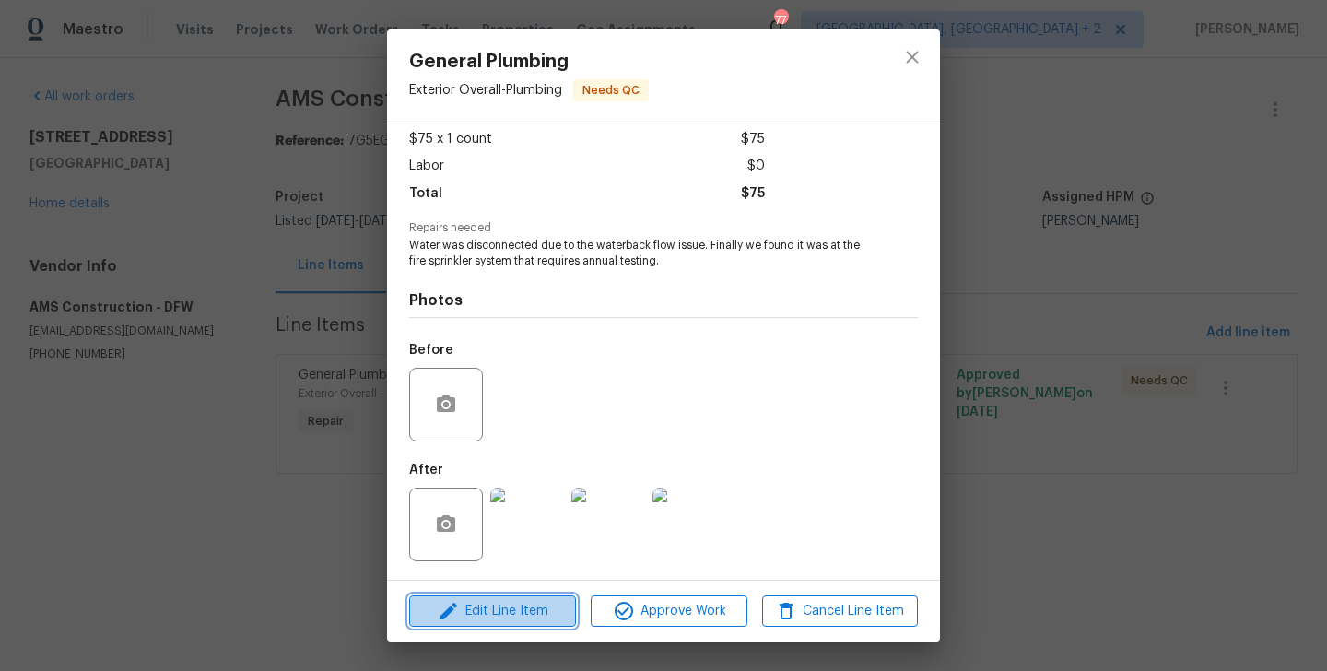
click at [516, 600] on span "Edit Line Item" at bounding box center [493, 611] width 156 height 23
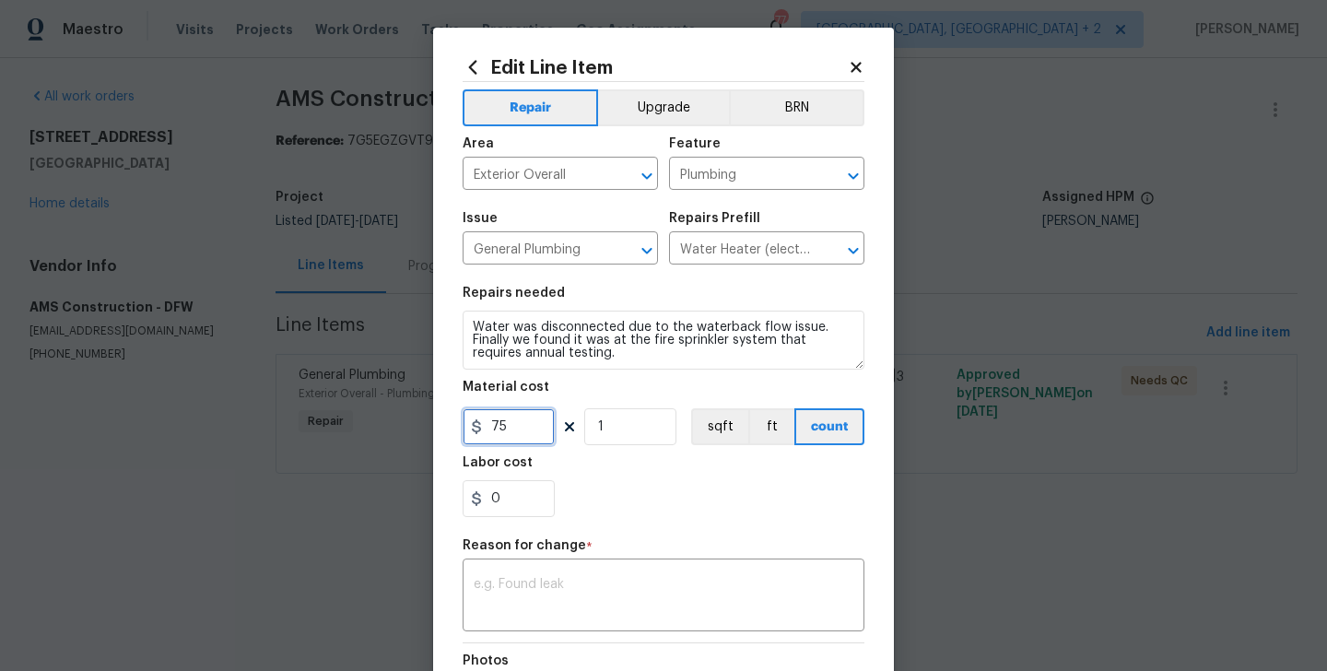
click at [513, 427] on input "75" at bounding box center [508, 426] width 92 height 37
type input "450"
click at [561, 620] on div "x ​" at bounding box center [663, 597] width 402 height 68
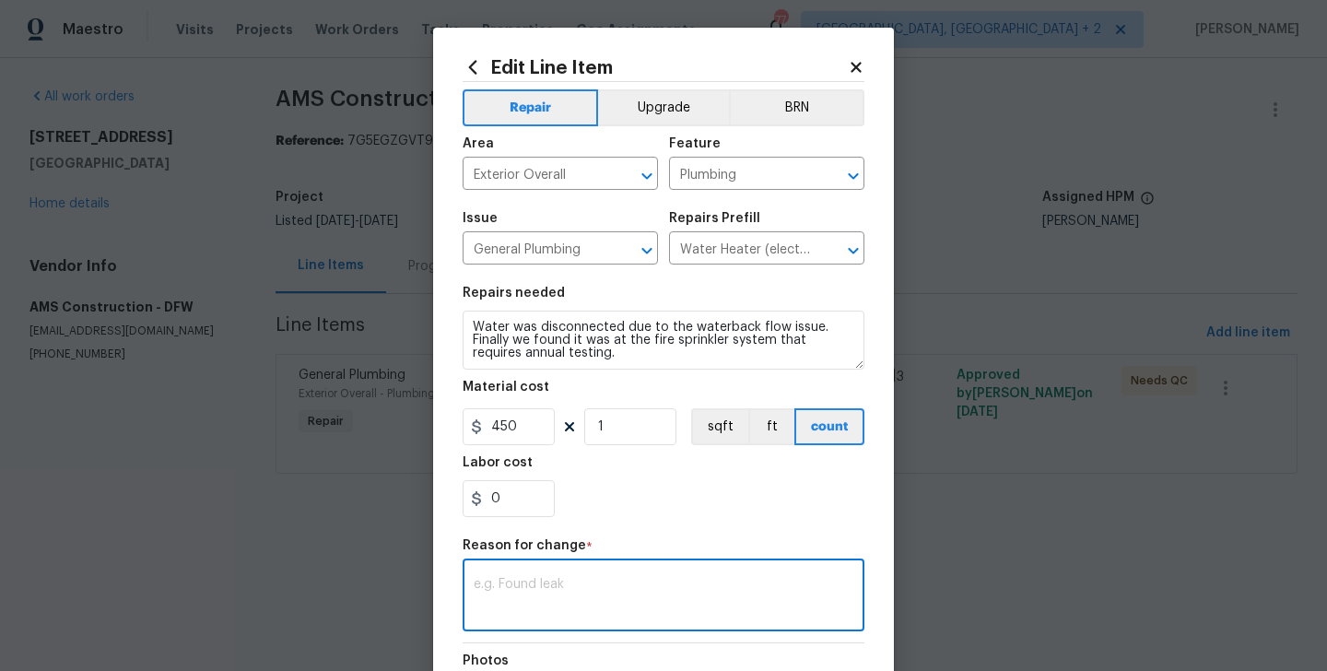
paste textarea "(BA) Updated per vendor’s final cost."
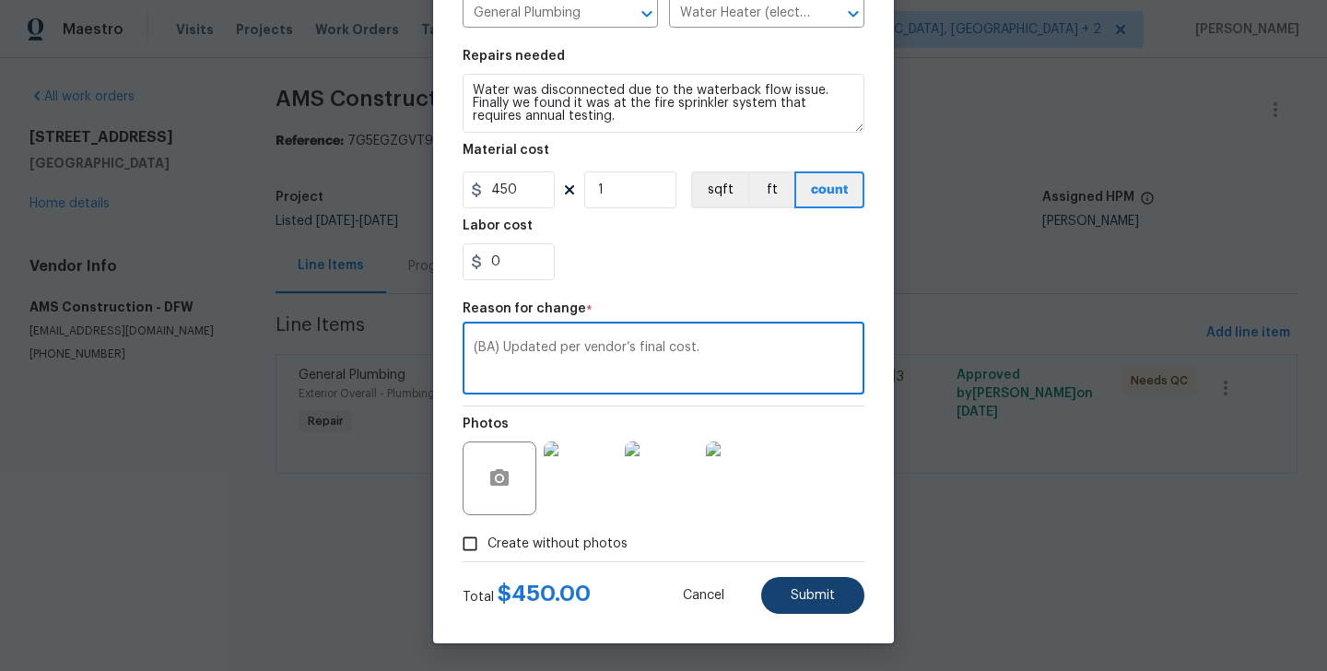
type textarea "(BA) Updated per vendor’s final cost."
click at [802, 609] on button "Submit" at bounding box center [812, 595] width 103 height 37
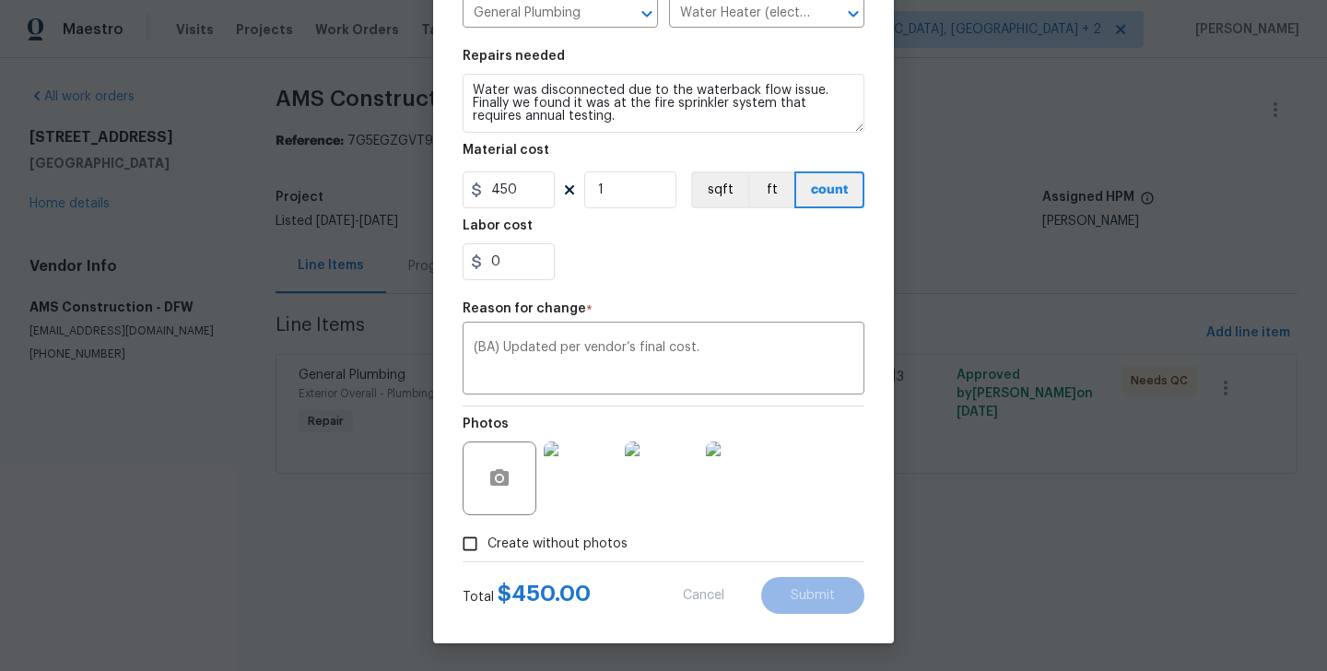
type input "75"
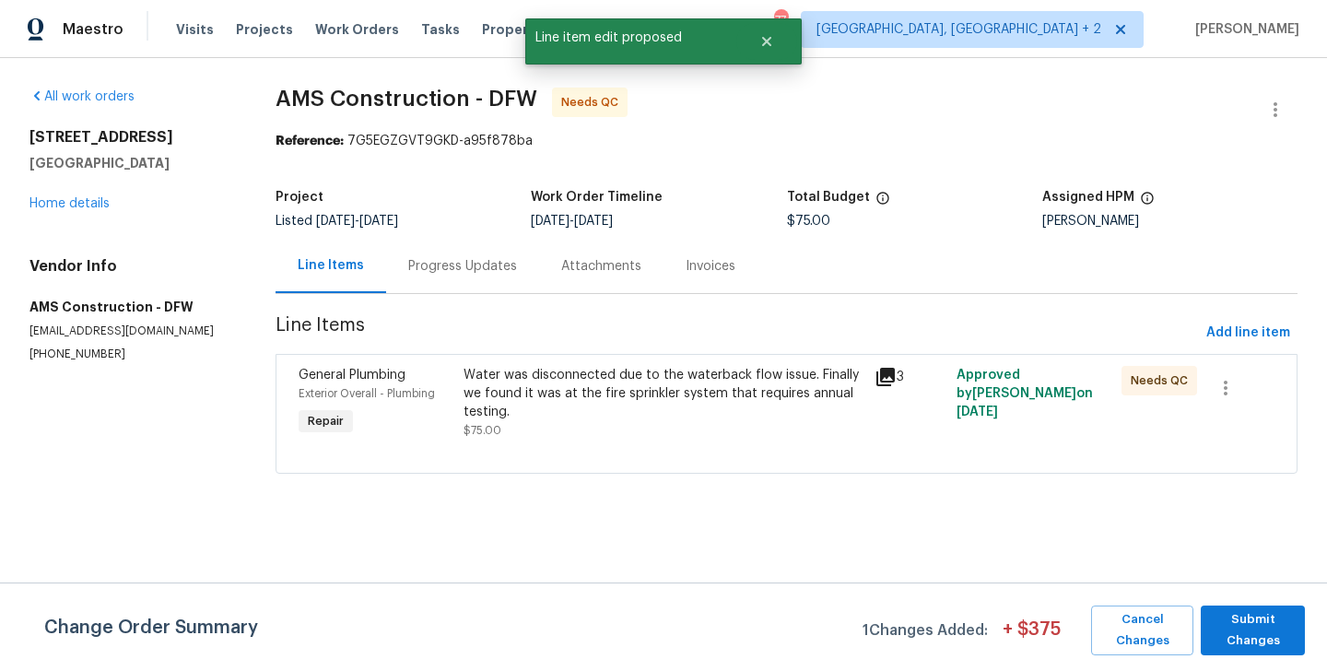
scroll to position [0, 0]
click at [1237, 615] on span "Submit Changes" at bounding box center [1253, 630] width 86 height 42
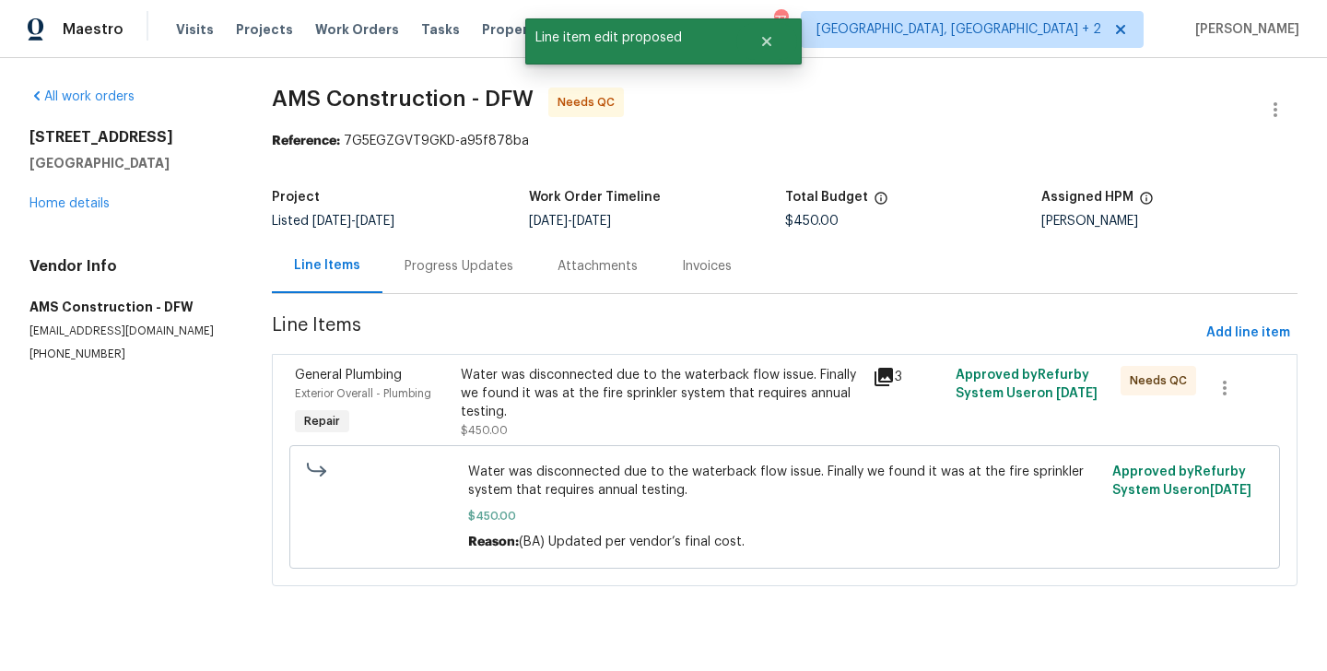
click at [486, 281] on div "Progress Updates" at bounding box center [458, 266] width 153 height 54
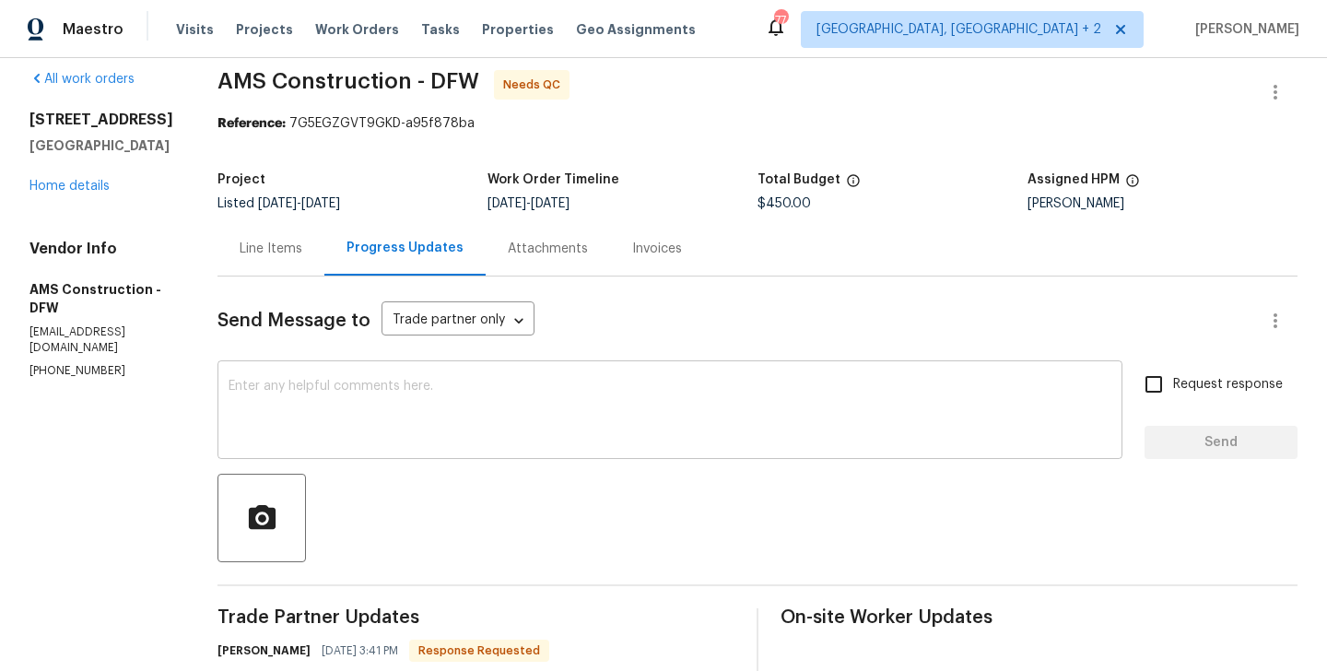
scroll to position [153, 0]
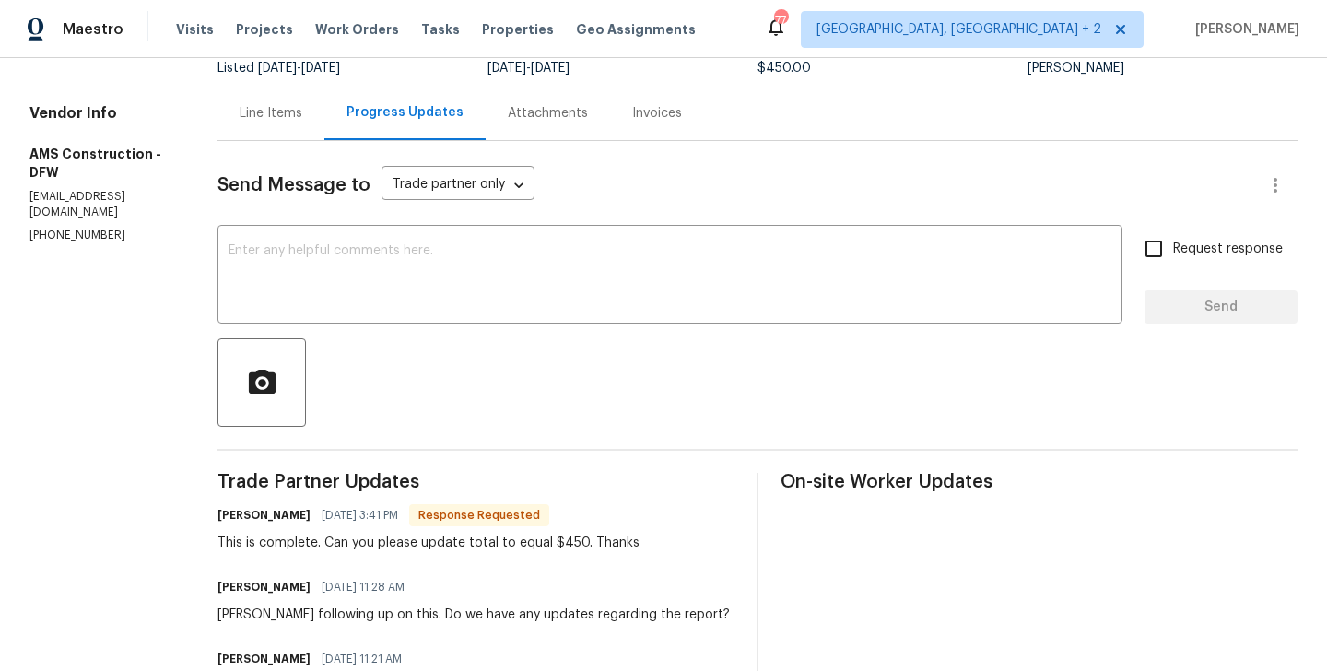
click at [217, 511] on h6 "Michael Kimbrell" at bounding box center [263, 515] width 93 height 18
copy h6 "Michael"
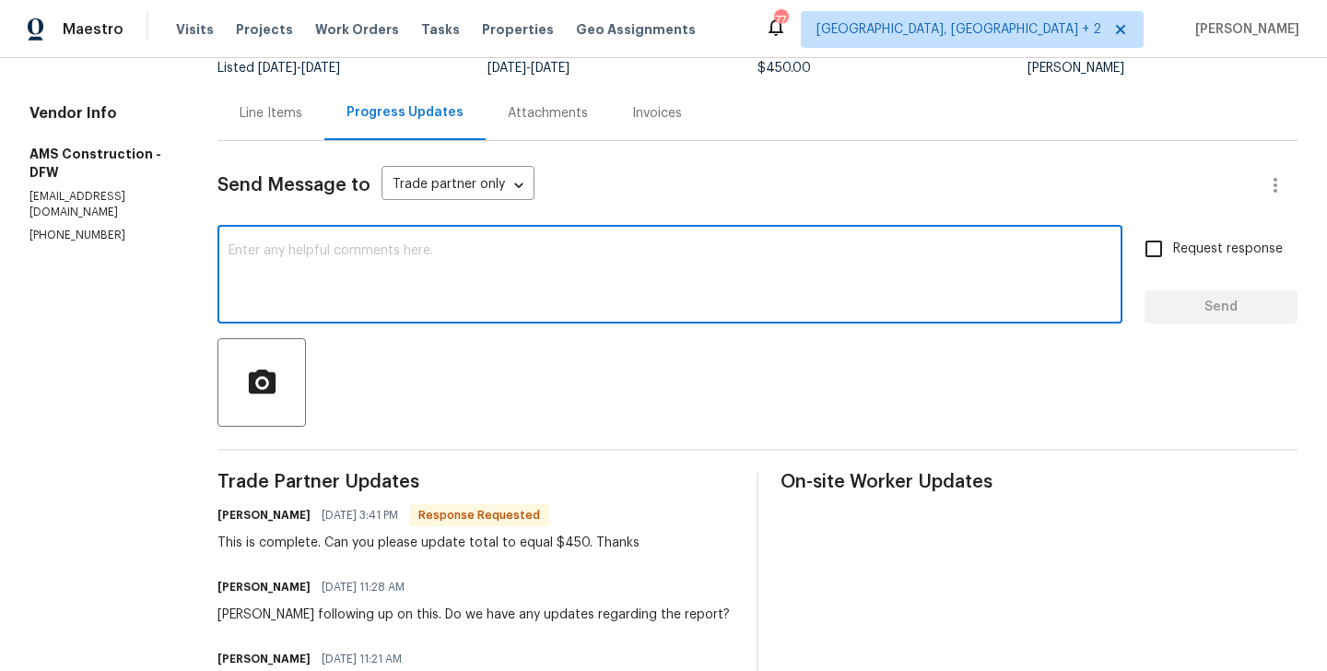
click at [289, 248] on textarea at bounding box center [669, 276] width 883 height 64
paste textarea "Michael"
type textarea "Michael The cost has been updated. WO approved. Thanks!"
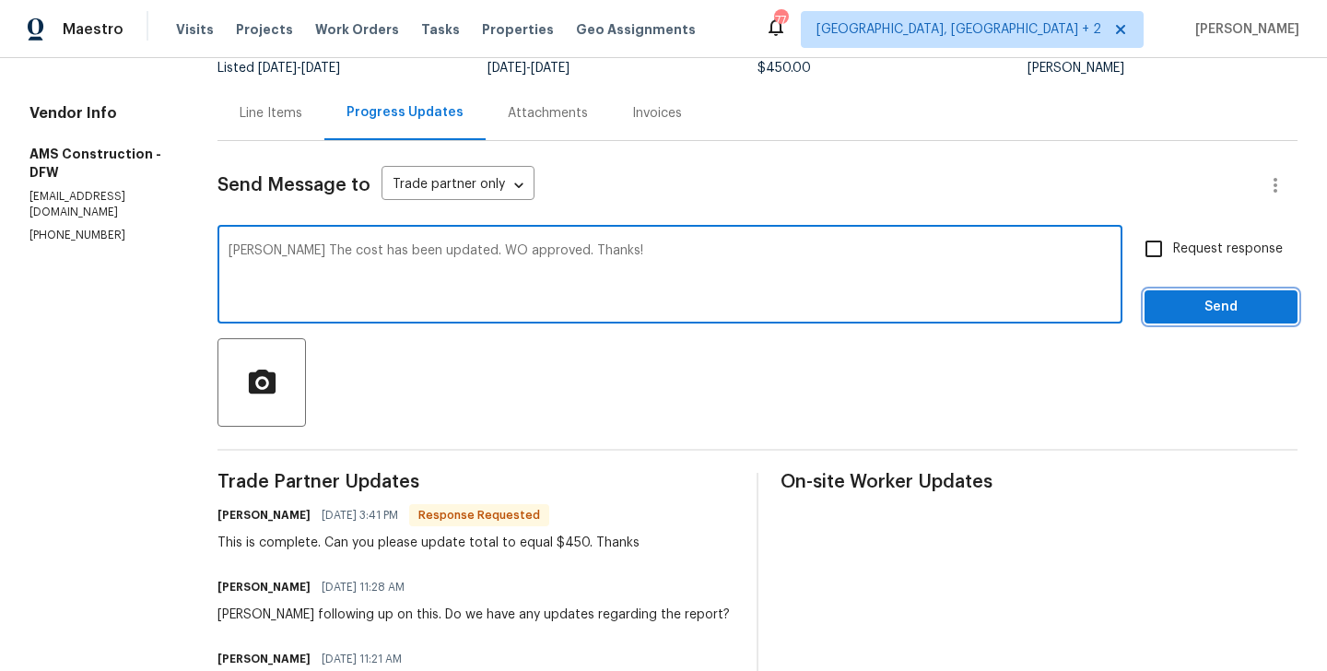
click at [1260, 315] on span "Send" at bounding box center [1220, 307] width 123 height 23
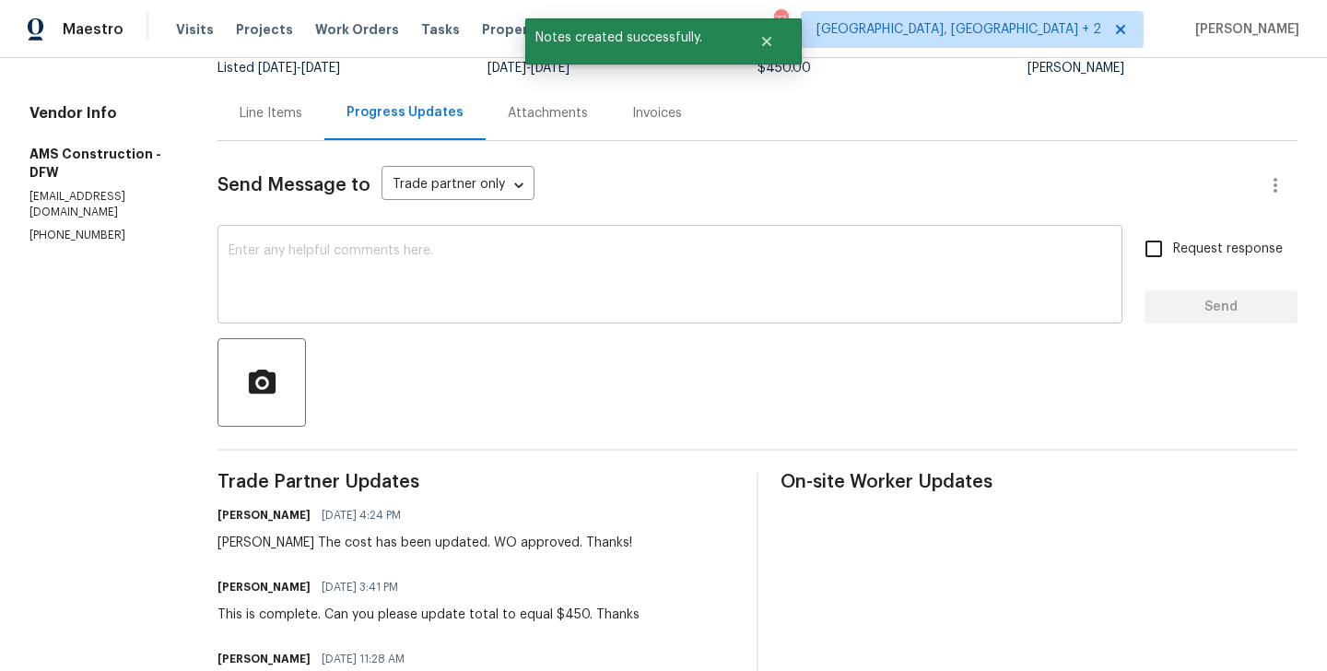
scroll to position [0, 0]
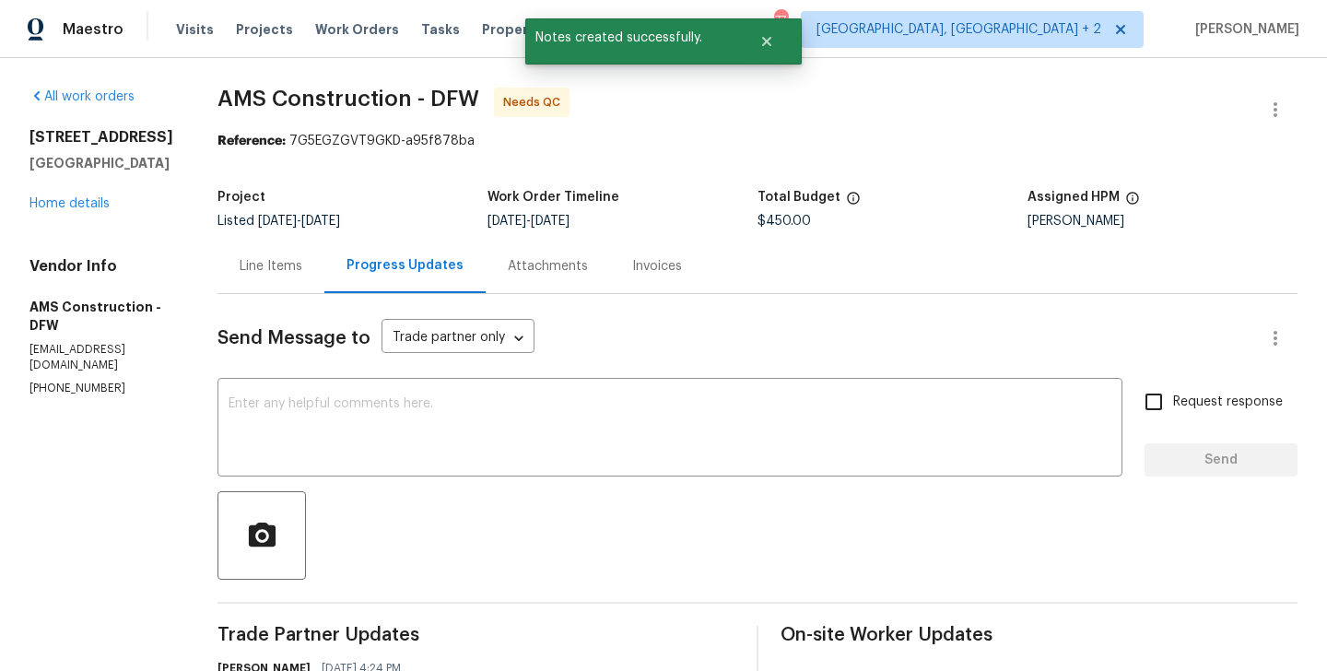
click at [261, 259] on div "Line Items" at bounding box center [271, 266] width 63 height 18
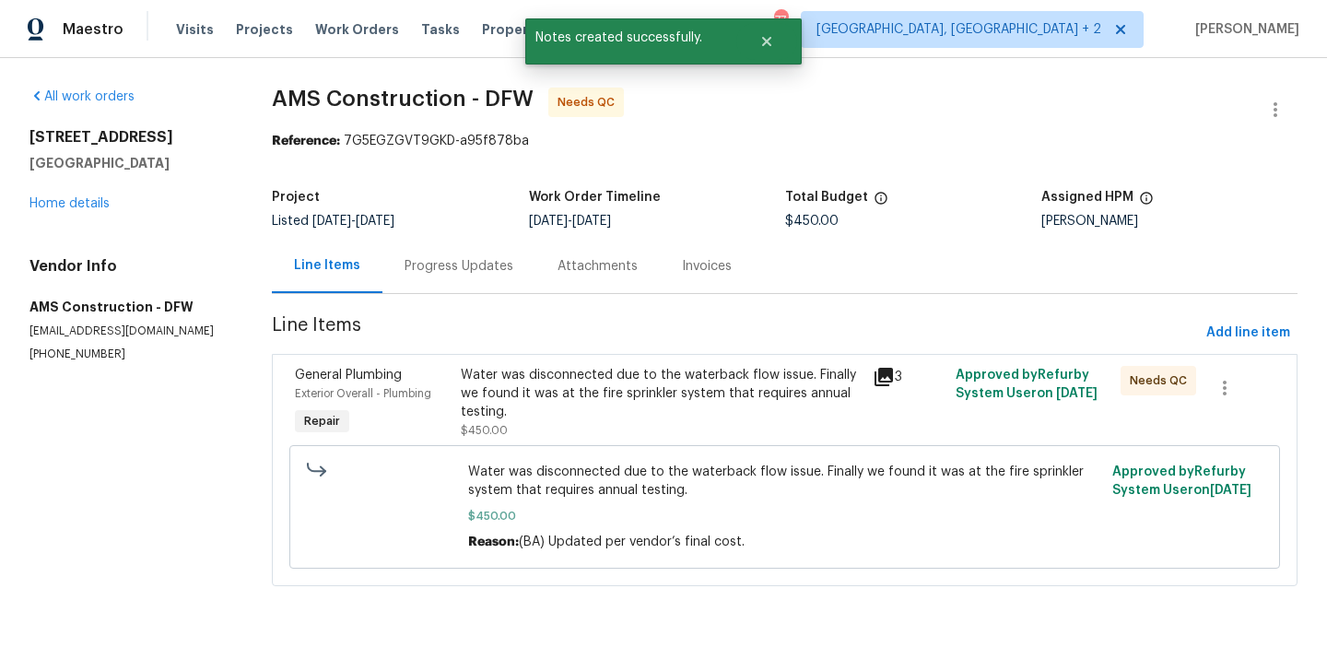
click at [591, 441] on div "Water was disconnected due to the waterback flow issue. Finally we found it was…" at bounding box center [784, 506] width 979 height 135
click at [569, 399] on div "Water was disconnected due to the waterback flow issue. Finally we found it was…" at bounding box center [662, 393] width 402 height 55
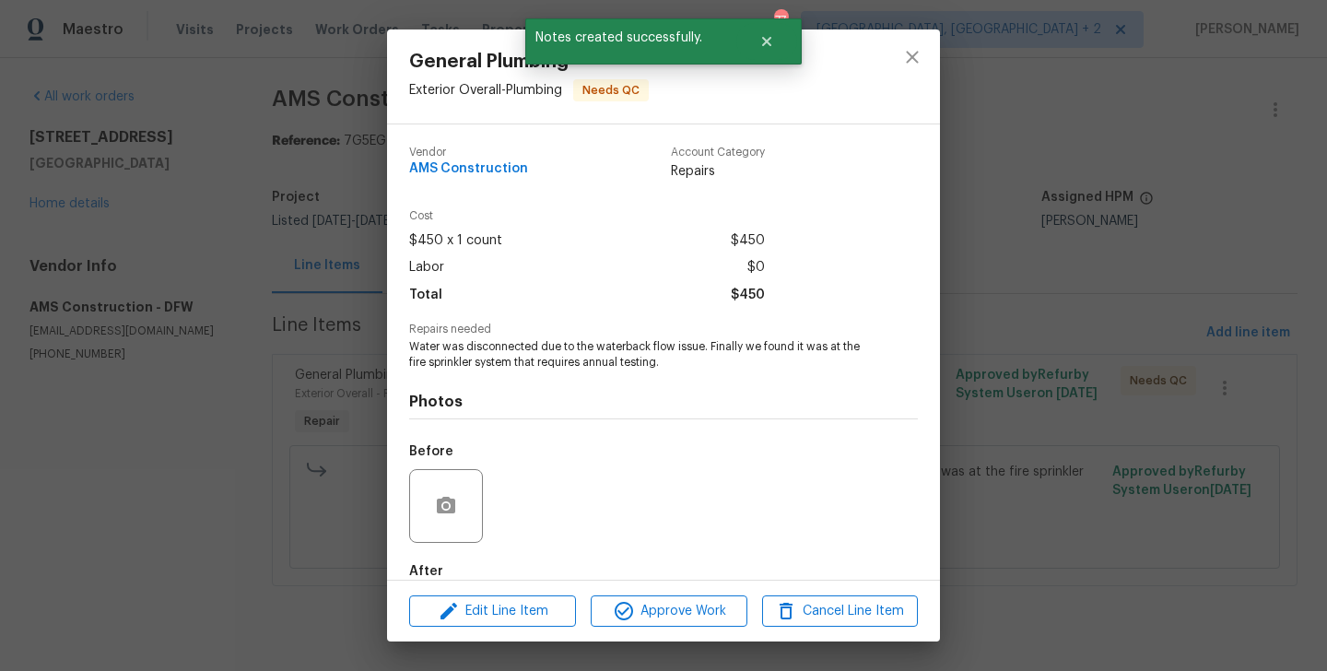
scroll to position [101, 0]
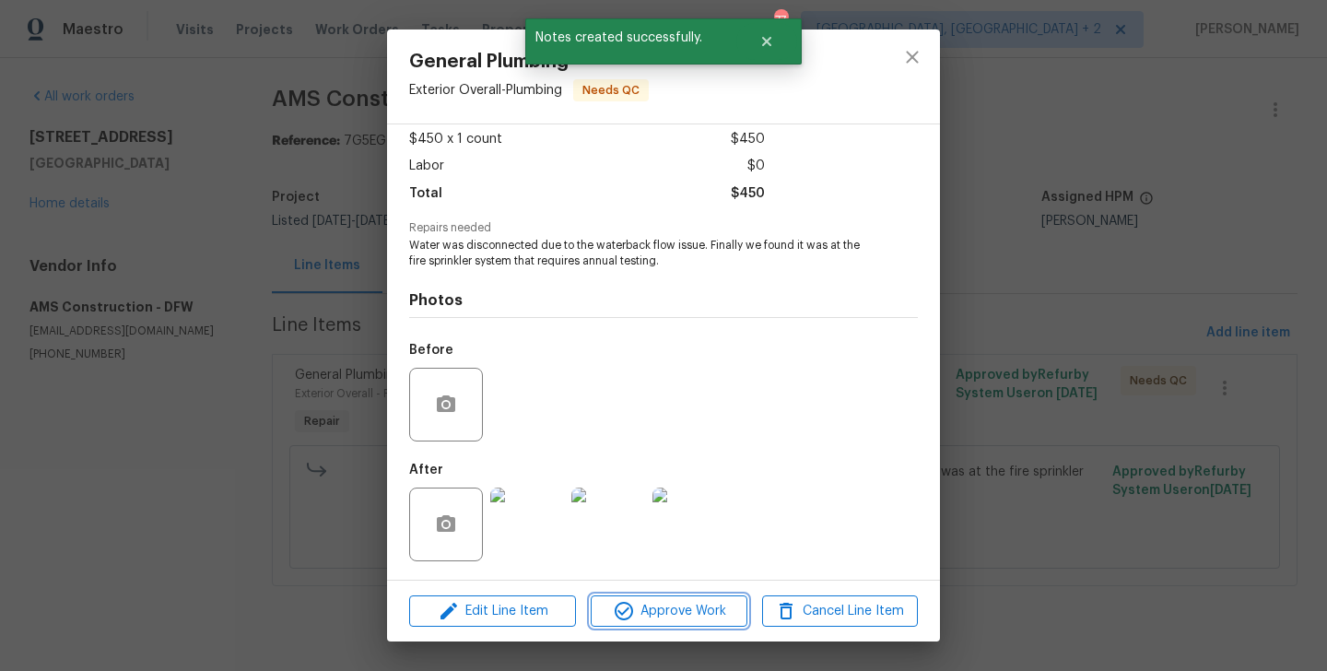
click at [661, 602] on span "Approve Work" at bounding box center [668, 611] width 145 height 23
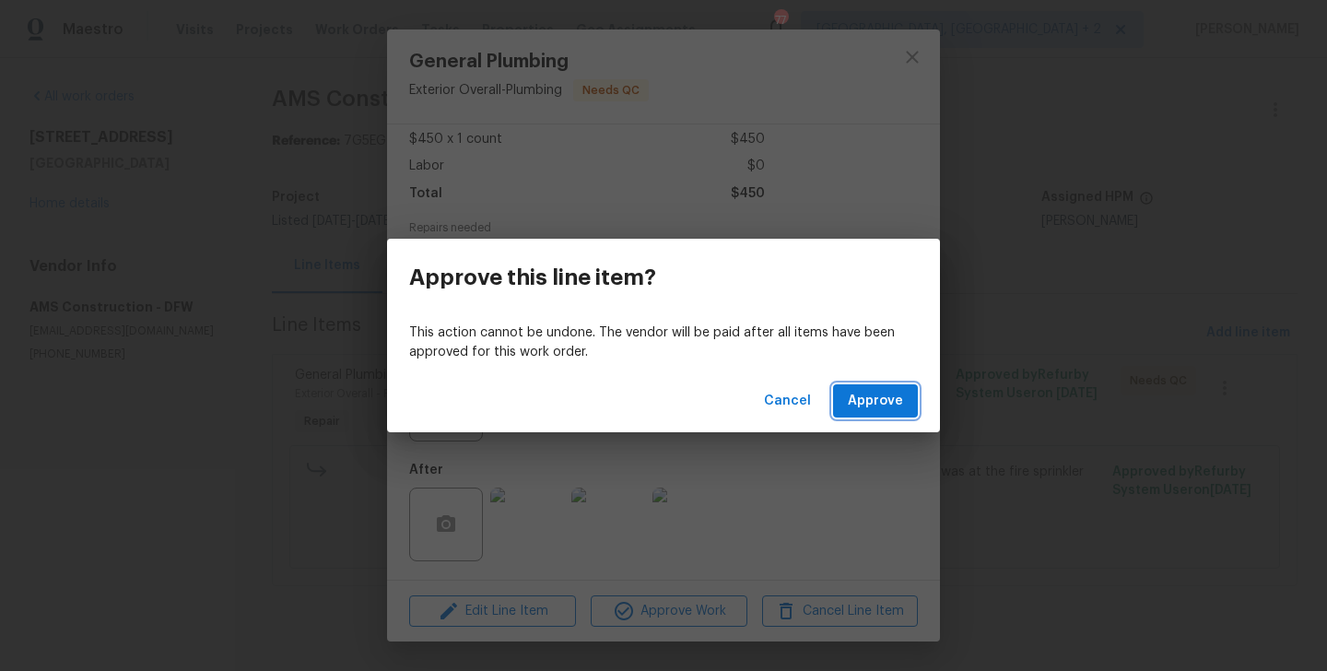
click at [879, 411] on span "Approve" at bounding box center [875, 401] width 55 height 23
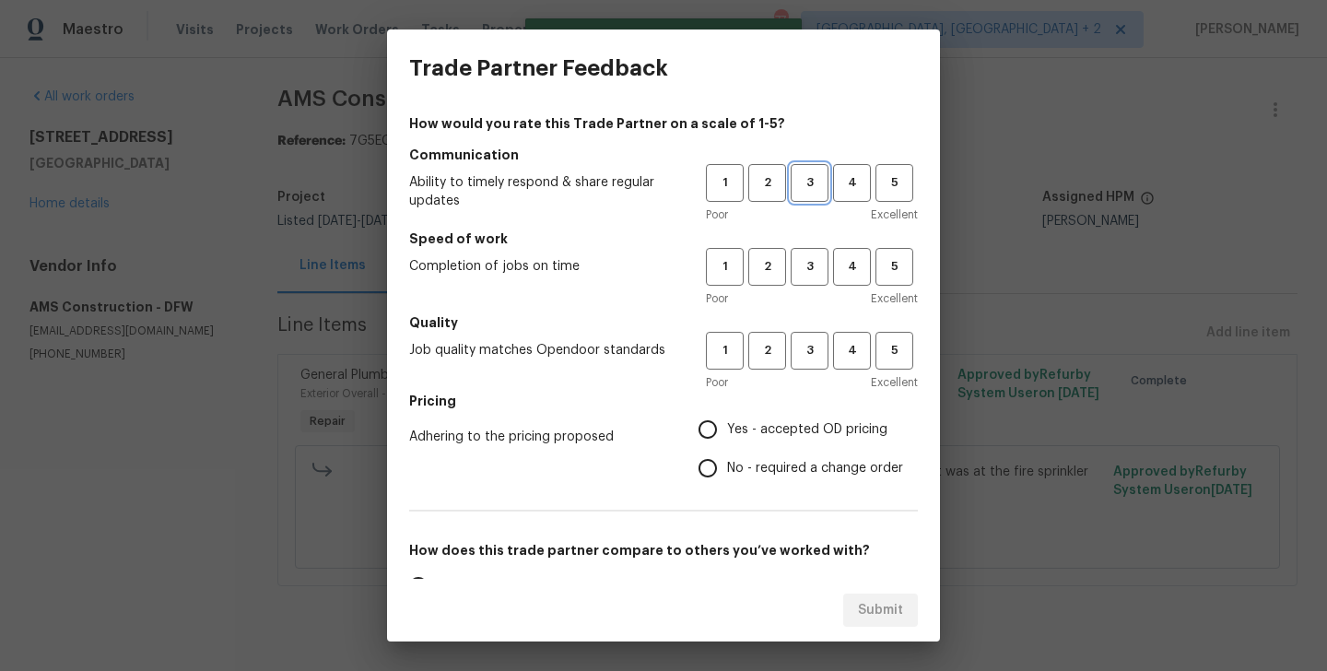
click at [802, 194] on button "3" at bounding box center [809, 183] width 38 height 38
click at [811, 263] on span "3" at bounding box center [809, 266] width 34 height 21
click at [811, 336] on button "3" at bounding box center [809, 351] width 38 height 38
click at [797, 462] on span "No - required a change order" at bounding box center [815, 468] width 176 height 19
click at [727, 462] on input "No - required a change order" at bounding box center [707, 468] width 39 height 39
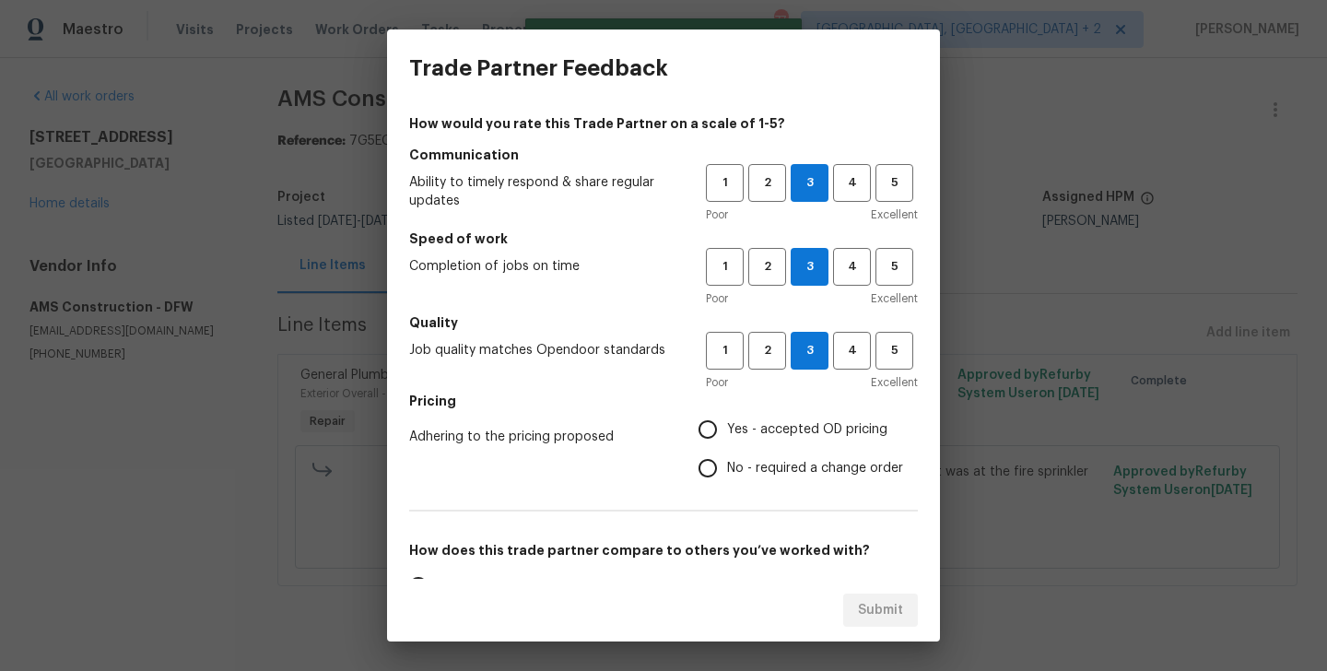
radio input "true"
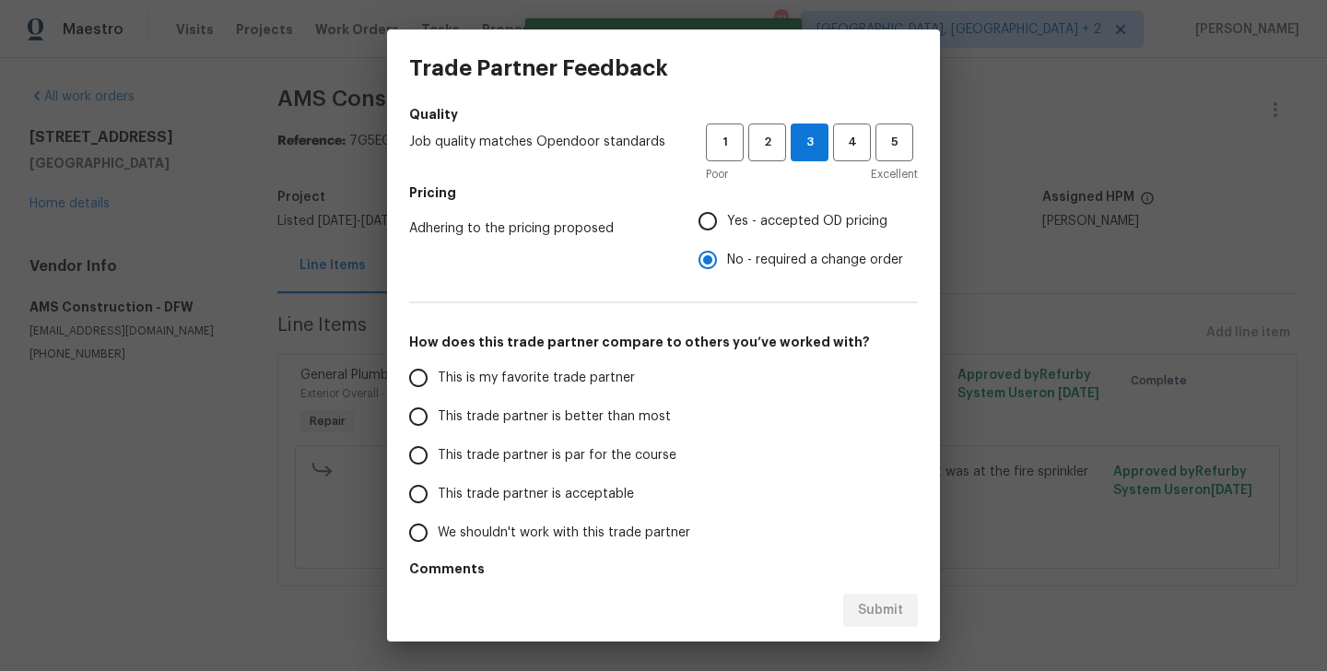
click at [647, 432] on label "This trade partner is better than most" at bounding box center [544, 416] width 291 height 39
click at [438, 432] on input "This trade partner is better than most" at bounding box center [418, 416] width 39 height 39
click at [868, 615] on span "Submit" at bounding box center [880, 610] width 45 height 23
radio input "true"
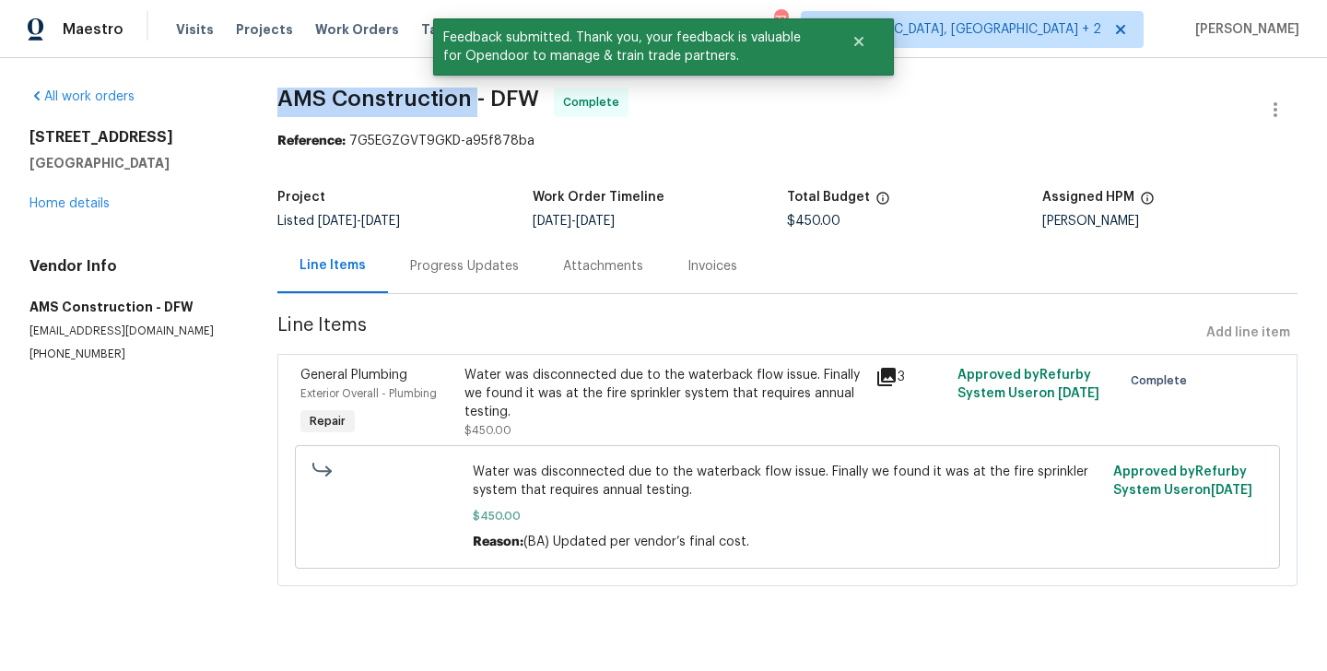
drag, startPoint x: 273, startPoint y: 114, endPoint x: 476, endPoint y: 104, distance: 203.9
click at [476, 104] on div "All work orders 4224 Tallulah Dr Plano, TX 75074 Home details Vendor Info AMS C…" at bounding box center [663, 347] width 1327 height 579
copy span "AMS Construction"
click at [448, 265] on div "Progress Updates" at bounding box center [464, 266] width 109 height 18
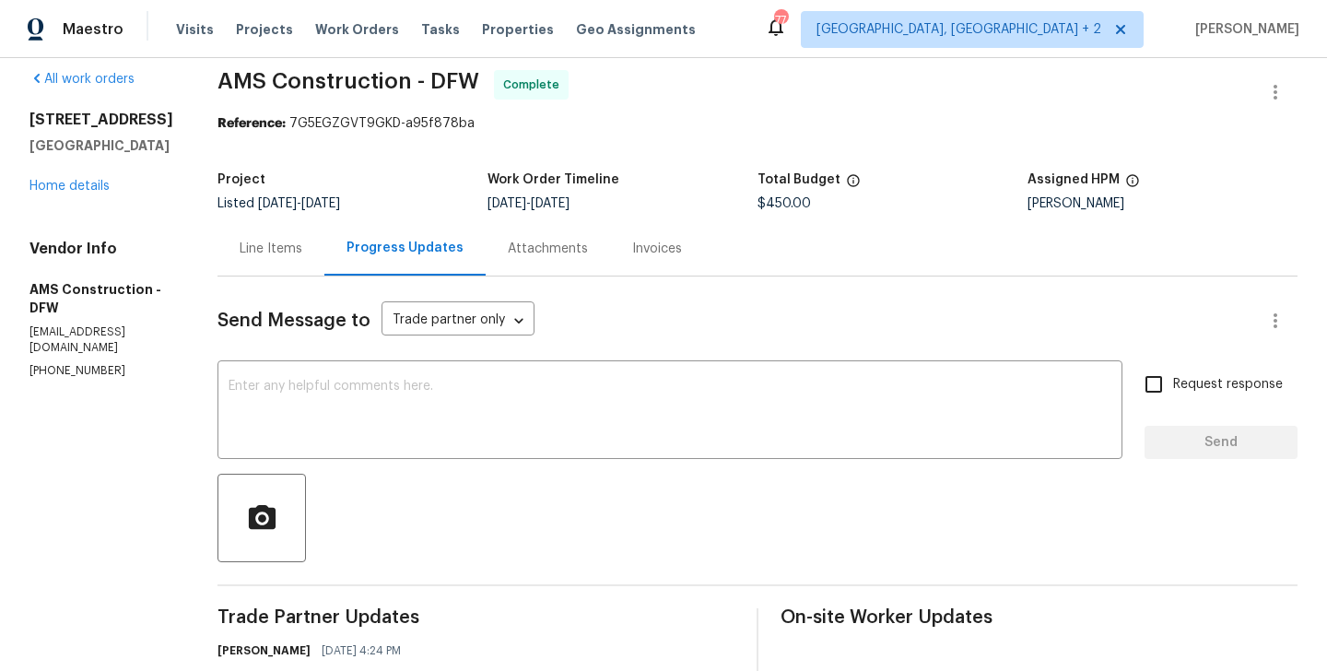
scroll to position [406, 0]
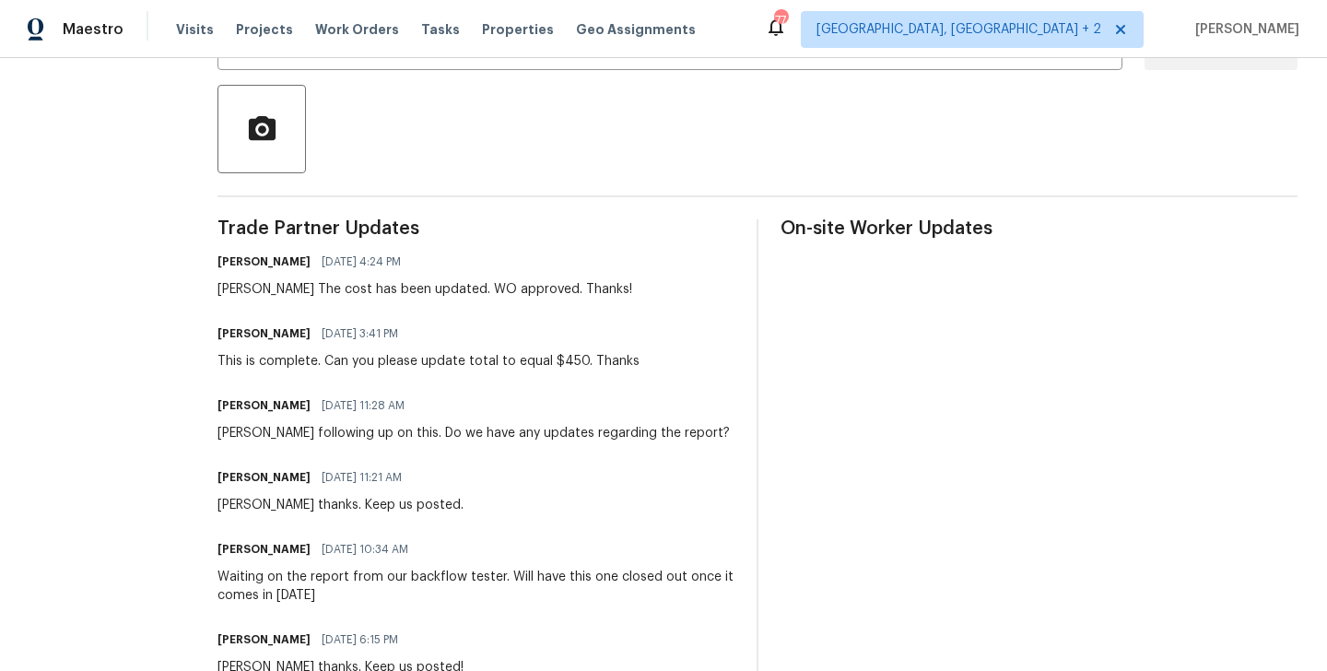
click at [396, 358] on div "This is complete. Can you please update total to equal $450. Thanks" at bounding box center [428, 361] width 422 height 18
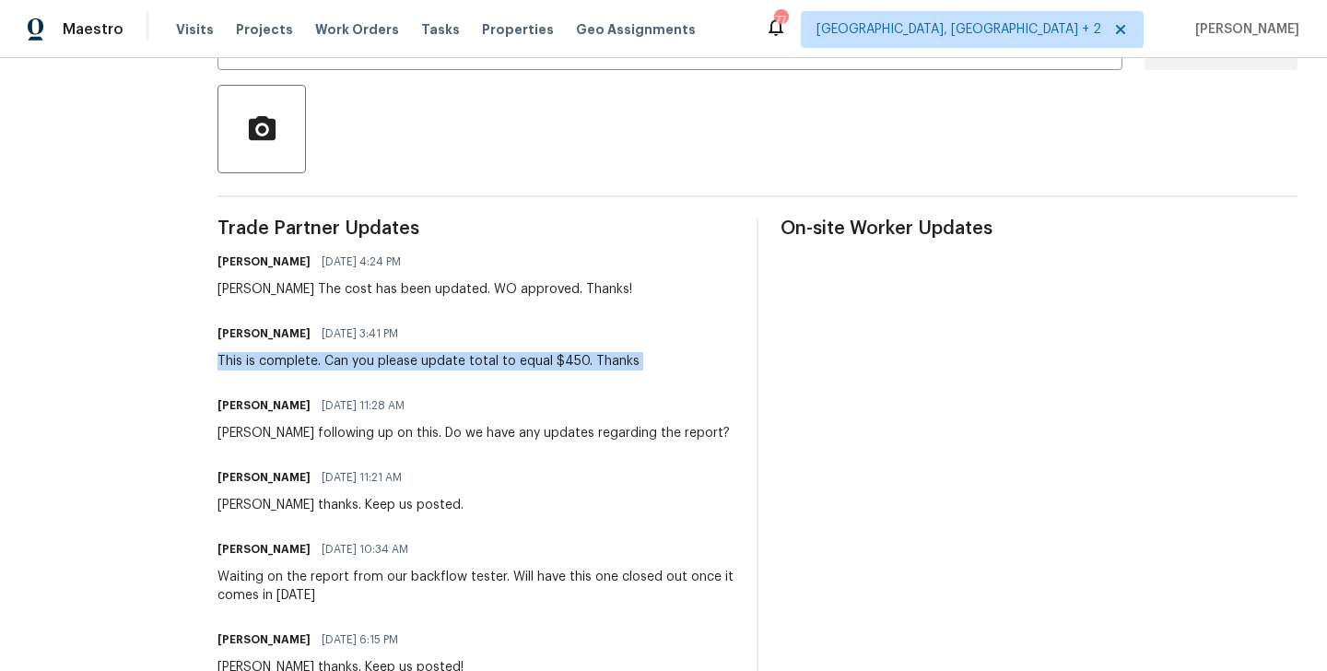
click at [396, 358] on div "This is complete. Can you please update total to equal $450. Thanks" at bounding box center [428, 361] width 422 height 18
copy div "This is complete. Can you please update total to equal $450. Thanks"
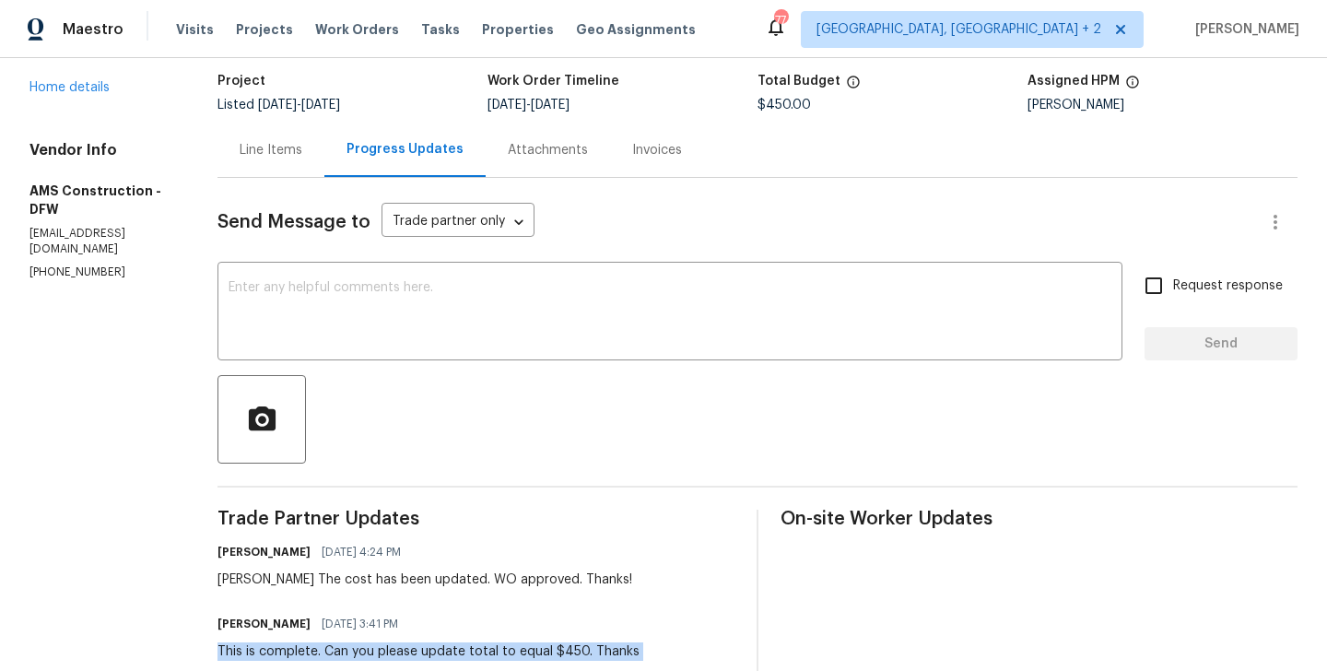
scroll to position [43, 0]
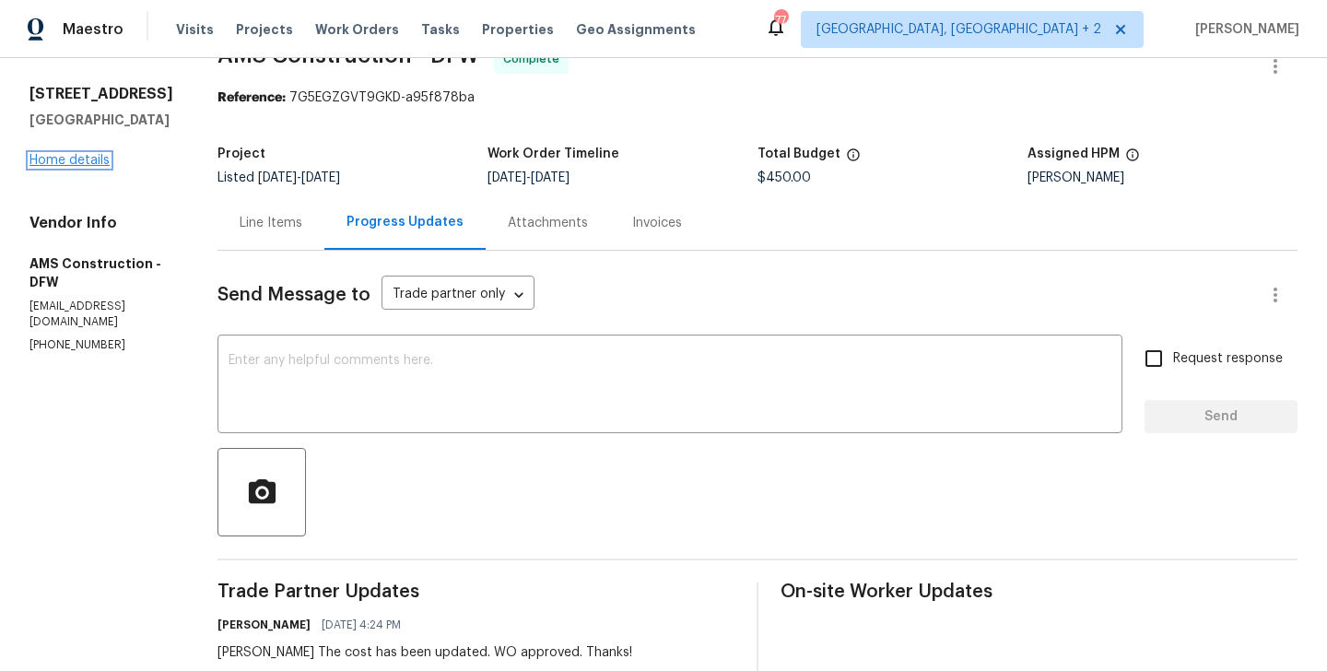
click at [91, 162] on link "Home details" at bounding box center [69, 160] width 80 height 13
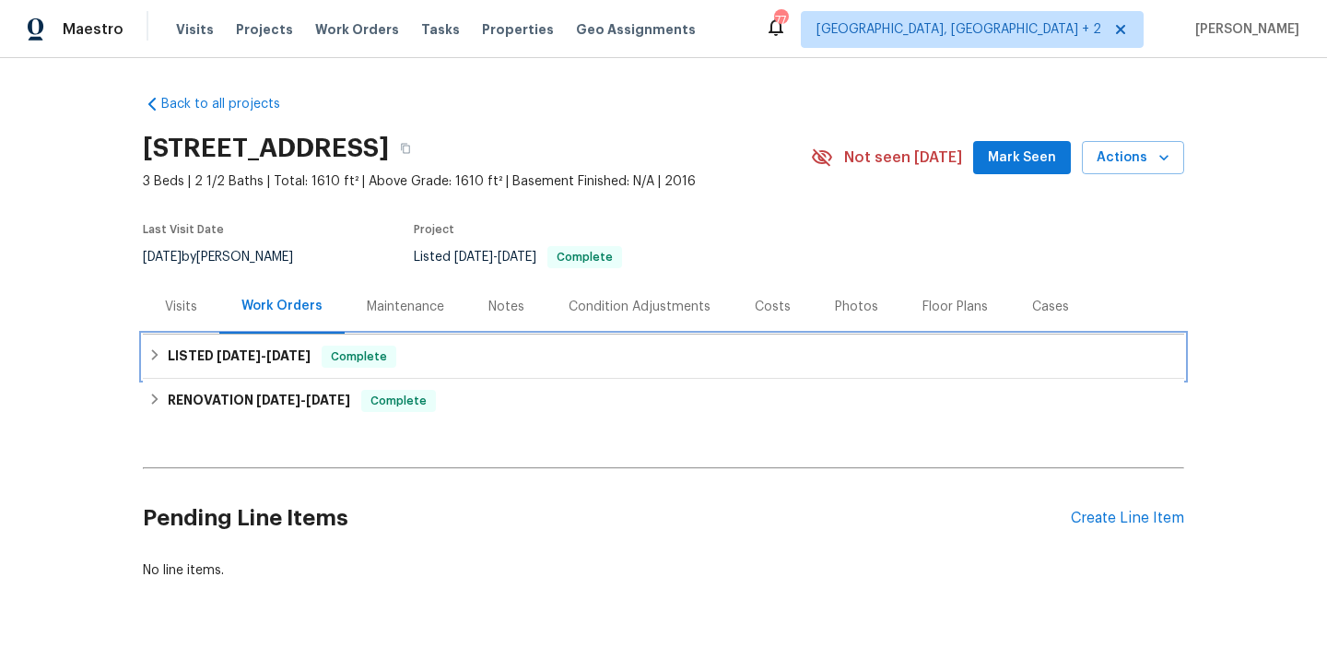
click at [415, 351] on div "LISTED 8/27/25 - 9/9/25 Complete" at bounding box center [663, 356] width 1030 height 22
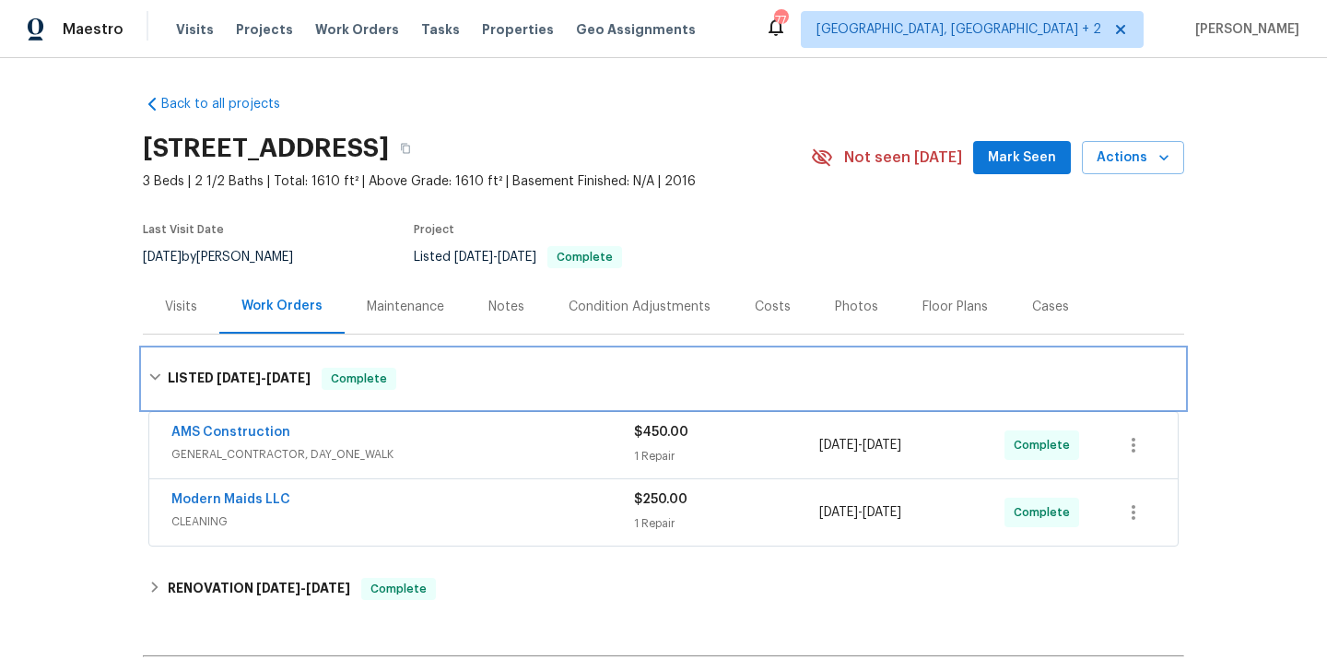
click at [407, 382] on div "LISTED 8/27/25 - 9/9/25 Complete" at bounding box center [663, 379] width 1030 height 22
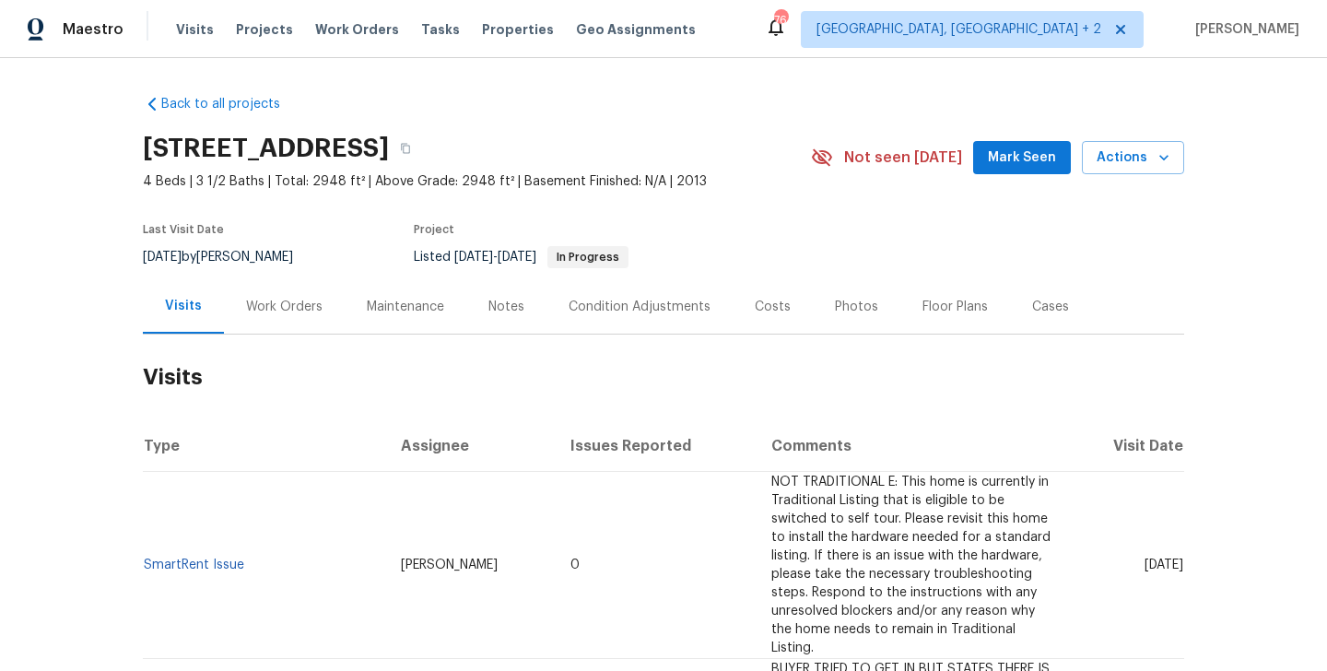
click at [297, 316] on div "Work Orders" at bounding box center [284, 306] width 121 height 54
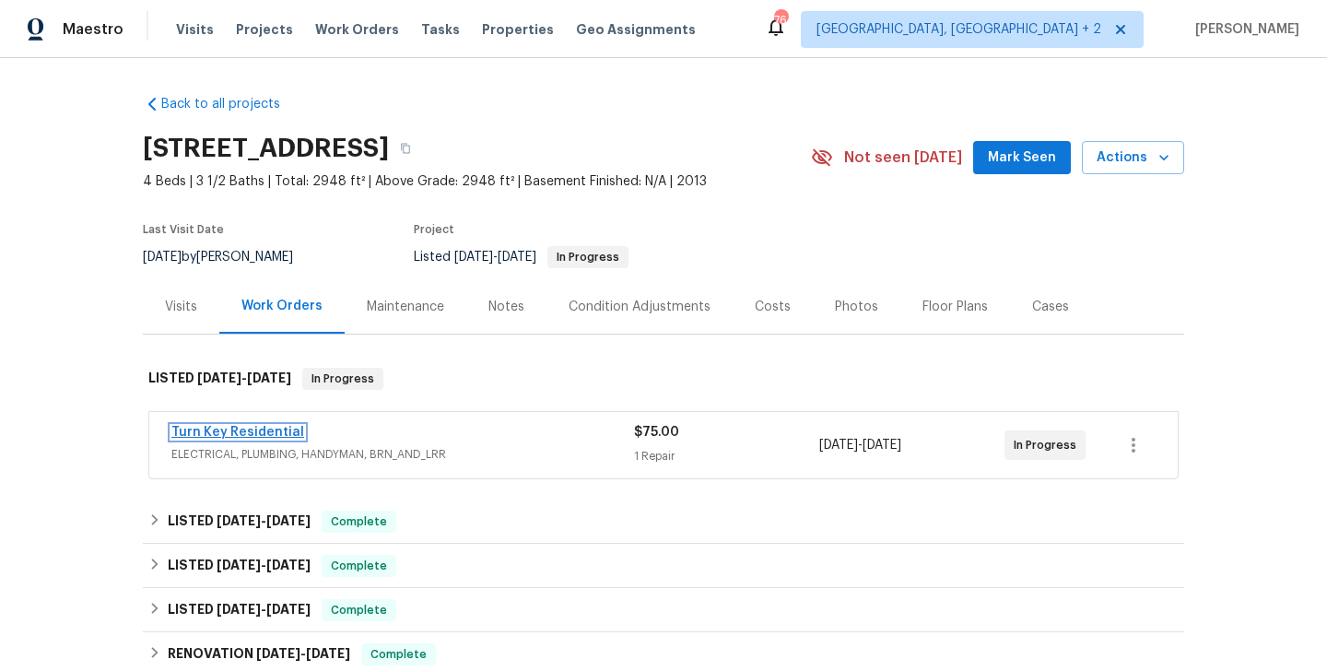
click at [282, 431] on link "Turn Key Residential" at bounding box center [237, 432] width 133 height 13
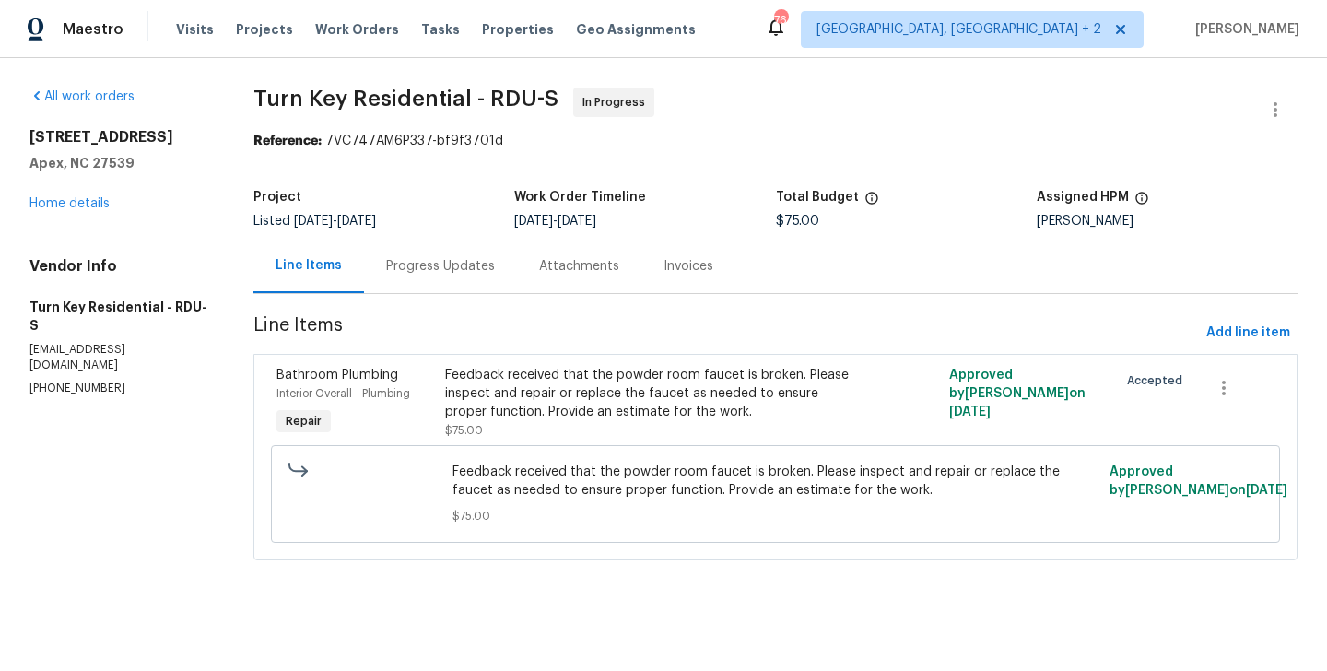
click at [434, 276] on div "Progress Updates" at bounding box center [440, 266] width 153 height 54
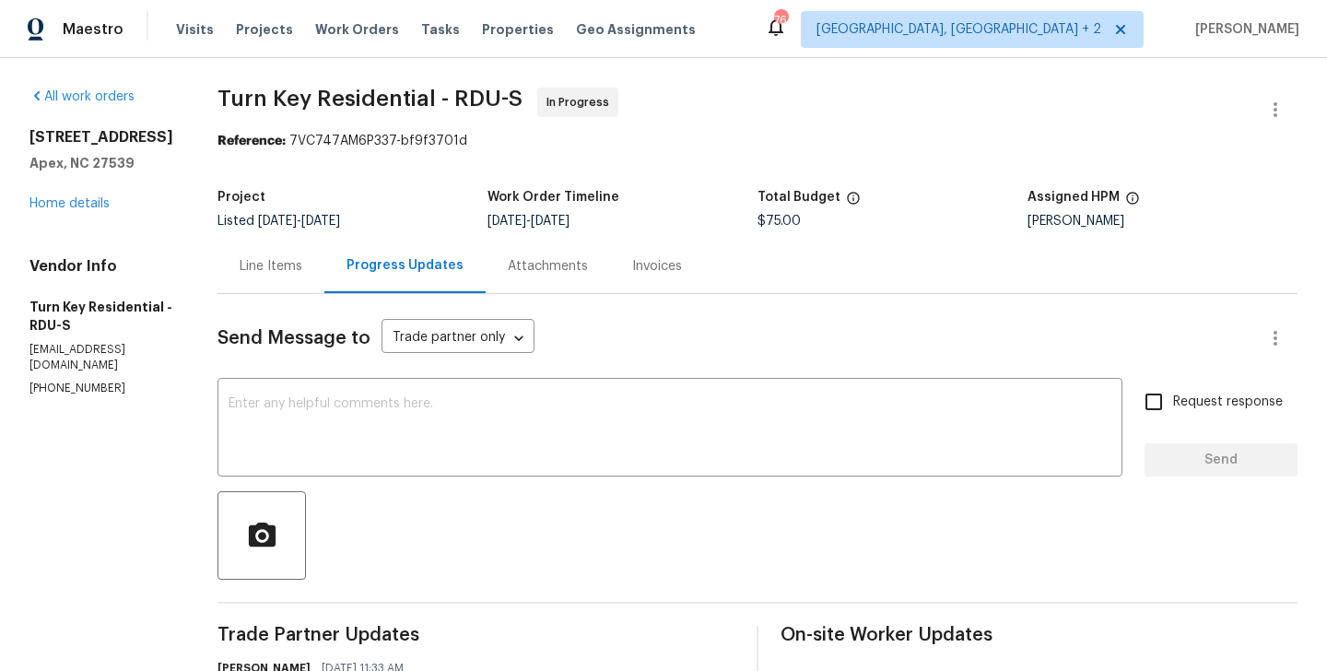
click at [104, 380] on p "[PHONE_NUMBER]" at bounding box center [101, 388] width 144 height 16
copy p "[PHONE_NUMBER]"
click at [302, 261] on div "Line Items" at bounding box center [271, 266] width 63 height 18
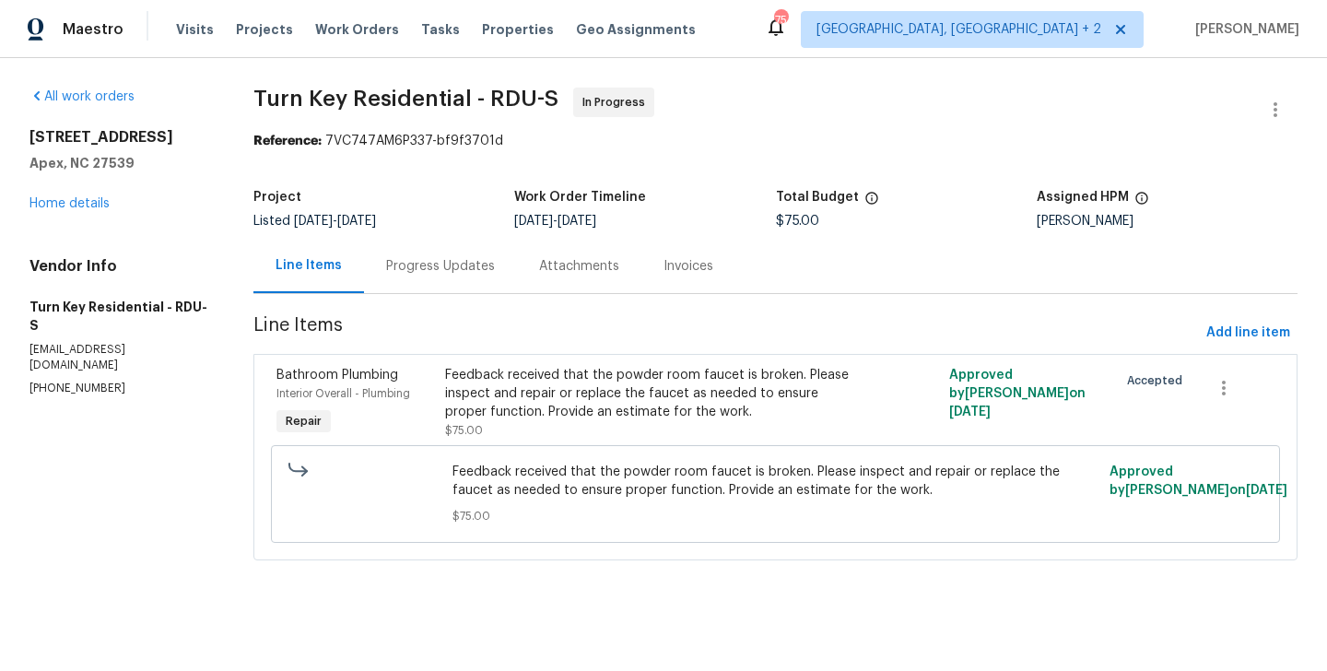
click at [463, 255] on div "Progress Updates" at bounding box center [440, 266] width 153 height 54
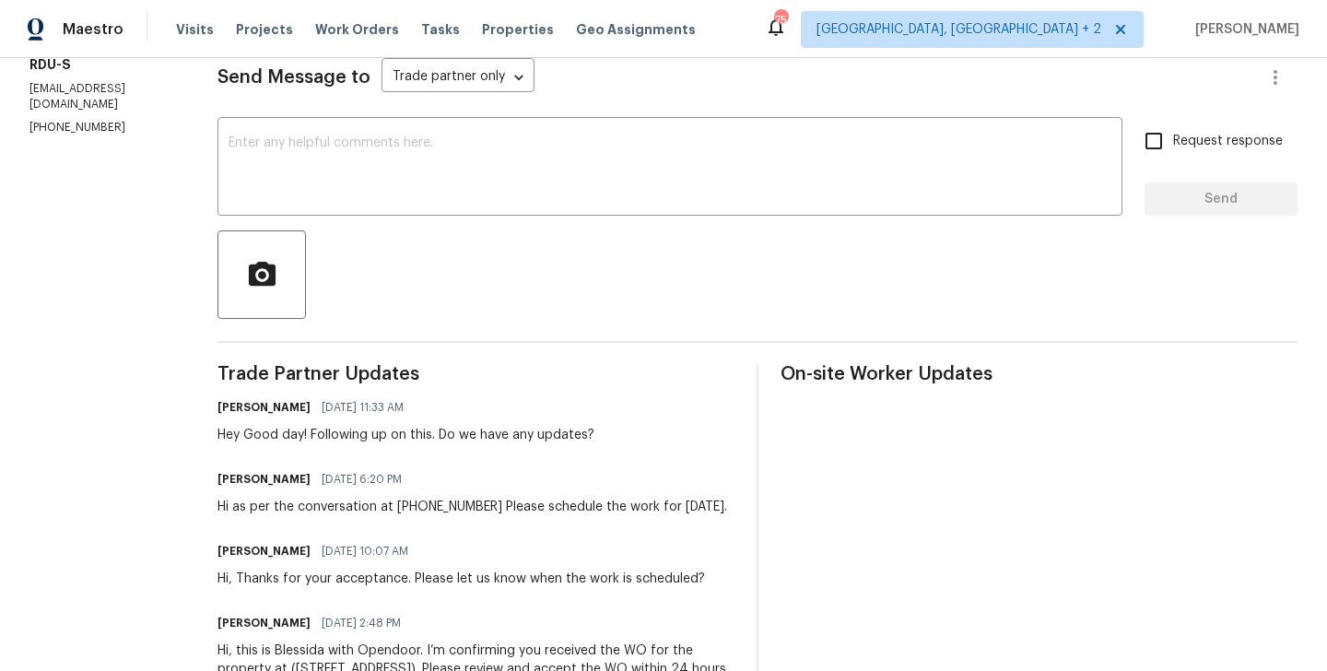
scroll to position [146, 0]
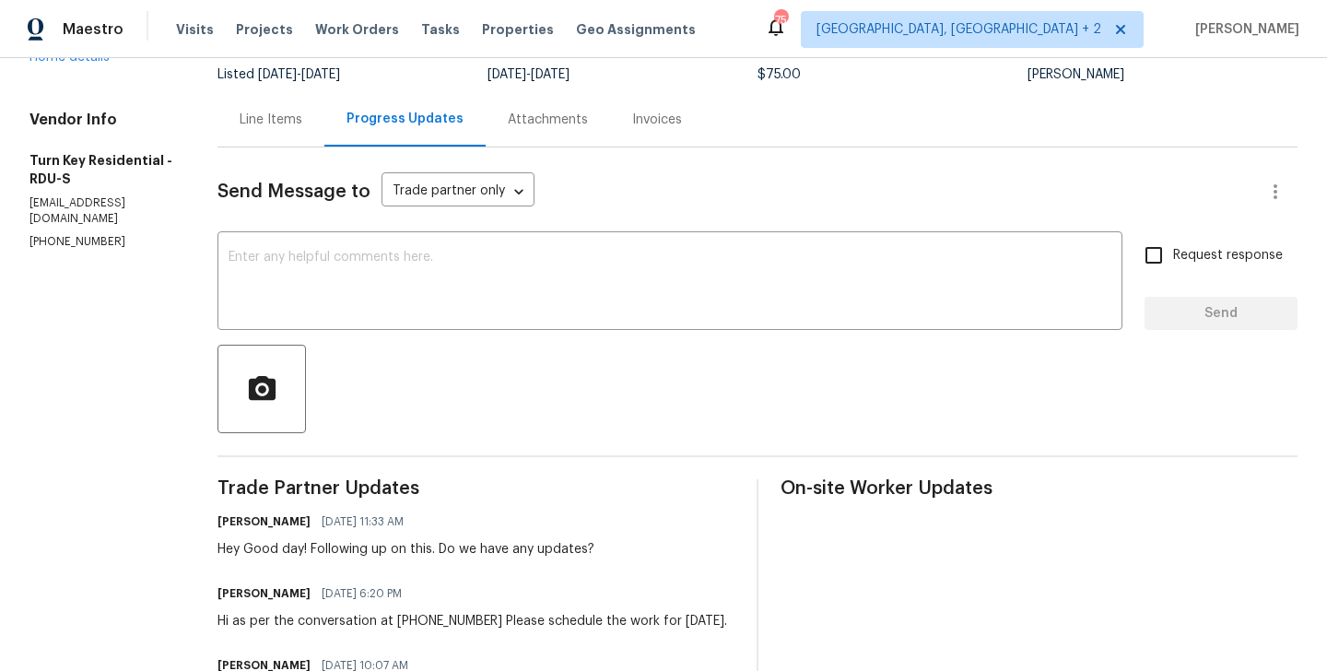
click at [63, 234] on p "[PHONE_NUMBER]" at bounding box center [101, 242] width 144 height 16
copy p "[PHONE_NUMBER]"
click at [456, 284] on textarea at bounding box center [669, 283] width 883 height 64
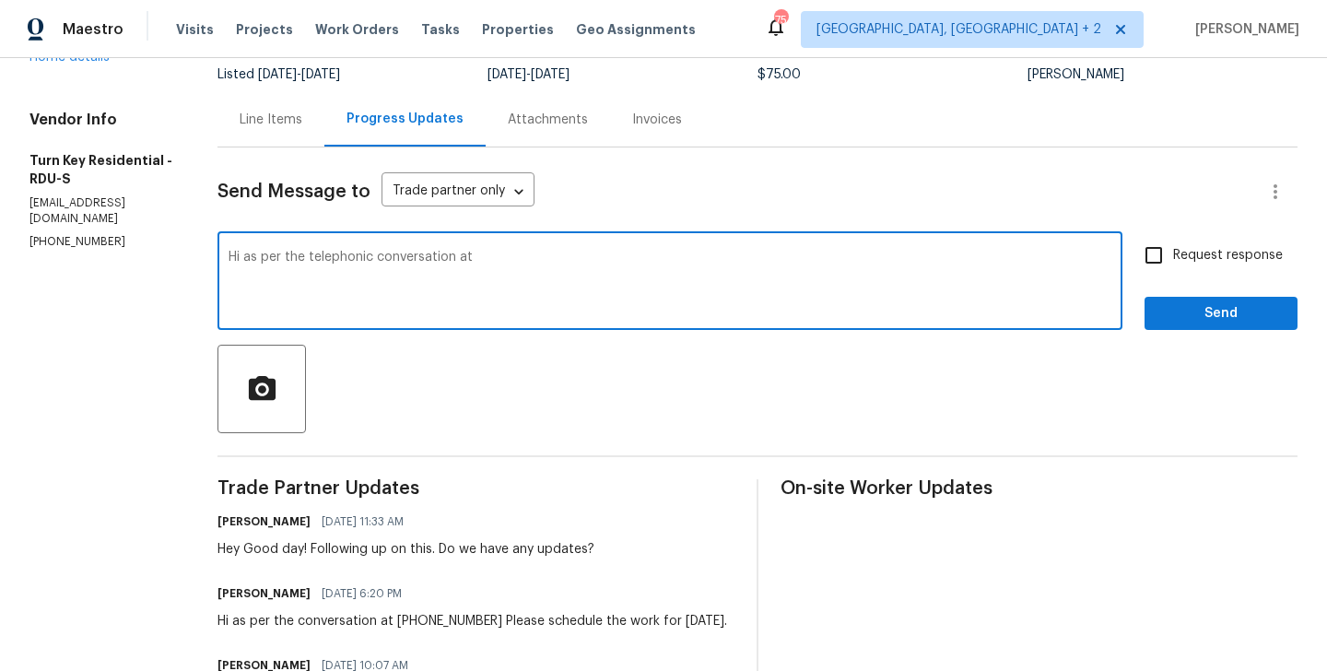
paste textarea "[PHONE_NUMBER]"
type textarea "Hi as per the telephonic conversation at [PHONE_NUMBER] Please have it complete…"
click at [1202, 251] on span "Request response" at bounding box center [1228, 255] width 110 height 19
click at [1173, 251] on input "Request response" at bounding box center [1153, 255] width 39 height 39
checkbox input "true"
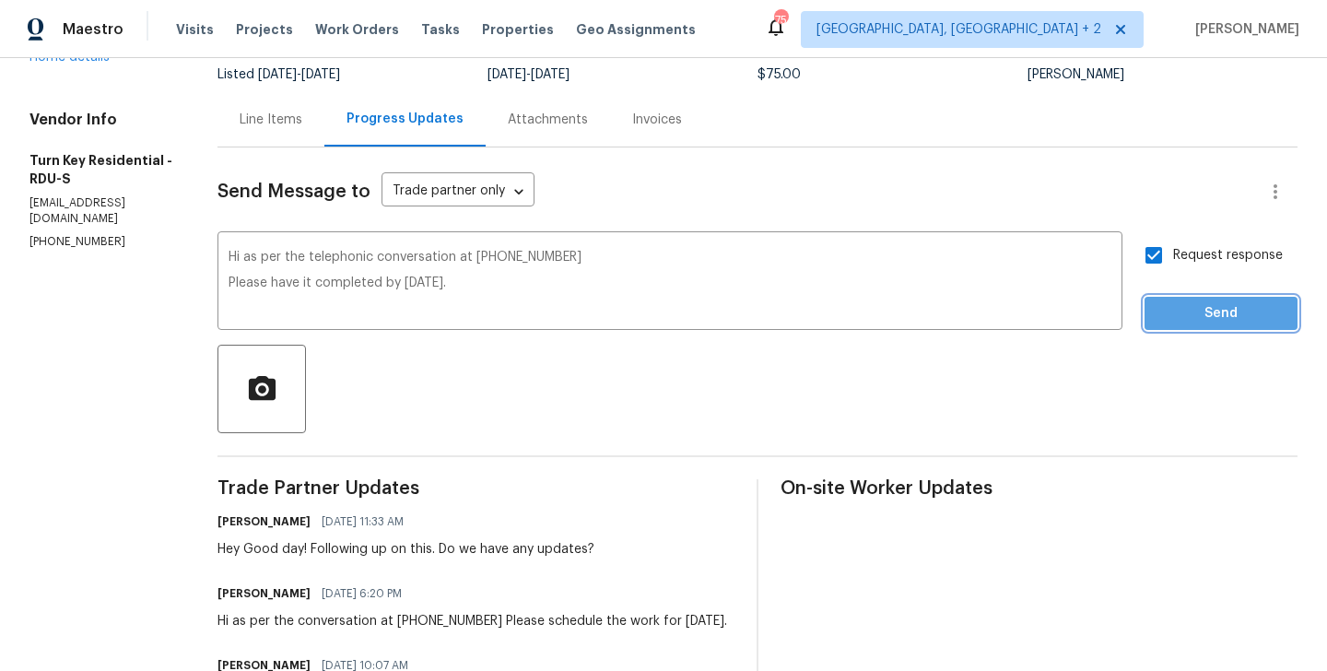
click at [1195, 300] on button "Send" at bounding box center [1220, 314] width 153 height 34
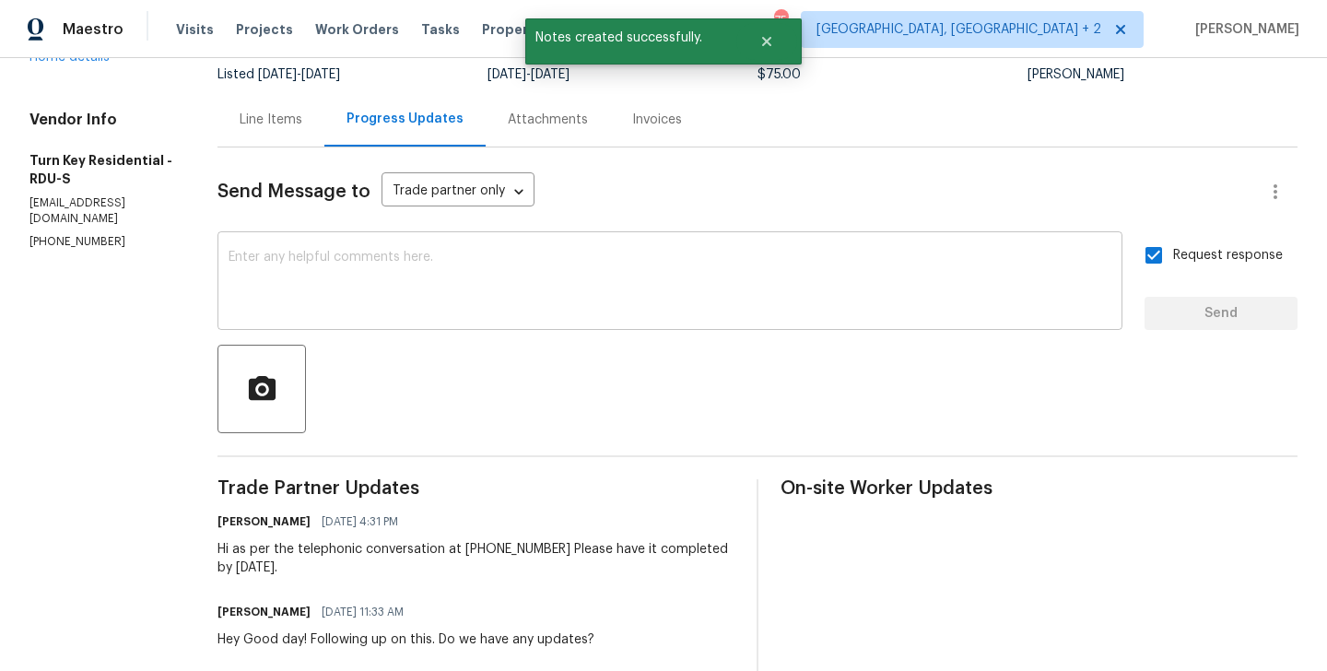
scroll to position [0, 0]
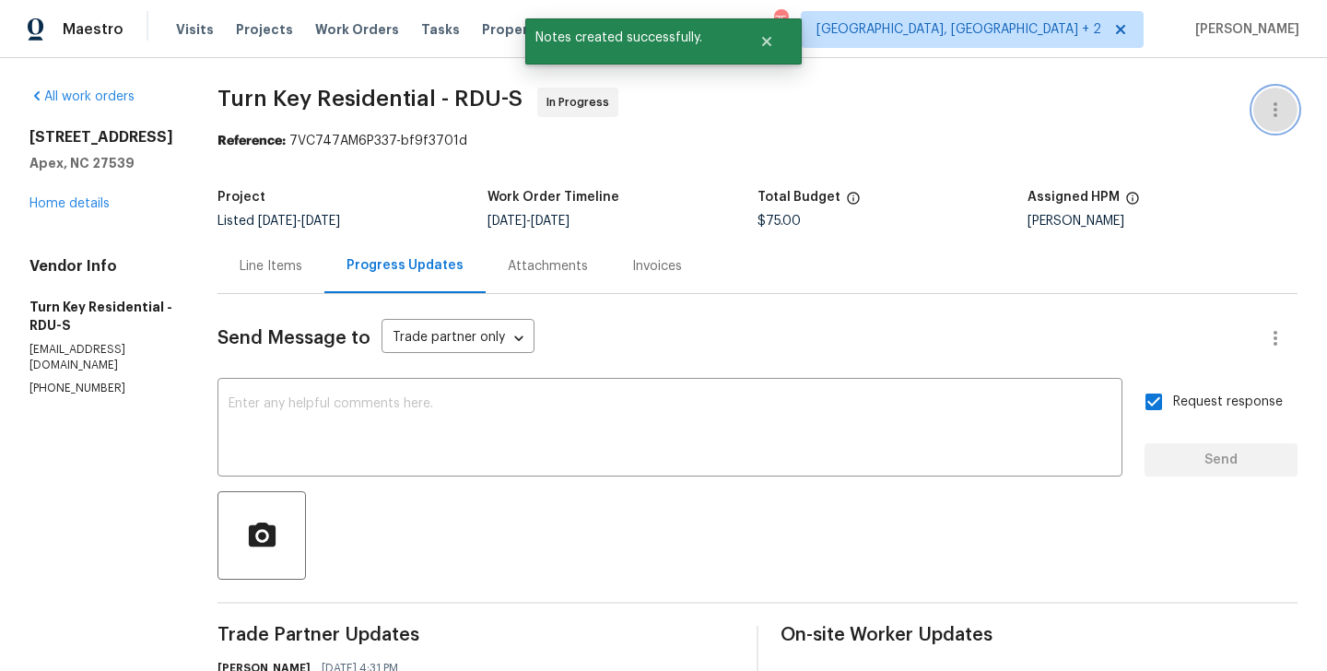
click at [1268, 107] on icon "button" at bounding box center [1275, 110] width 22 height 22
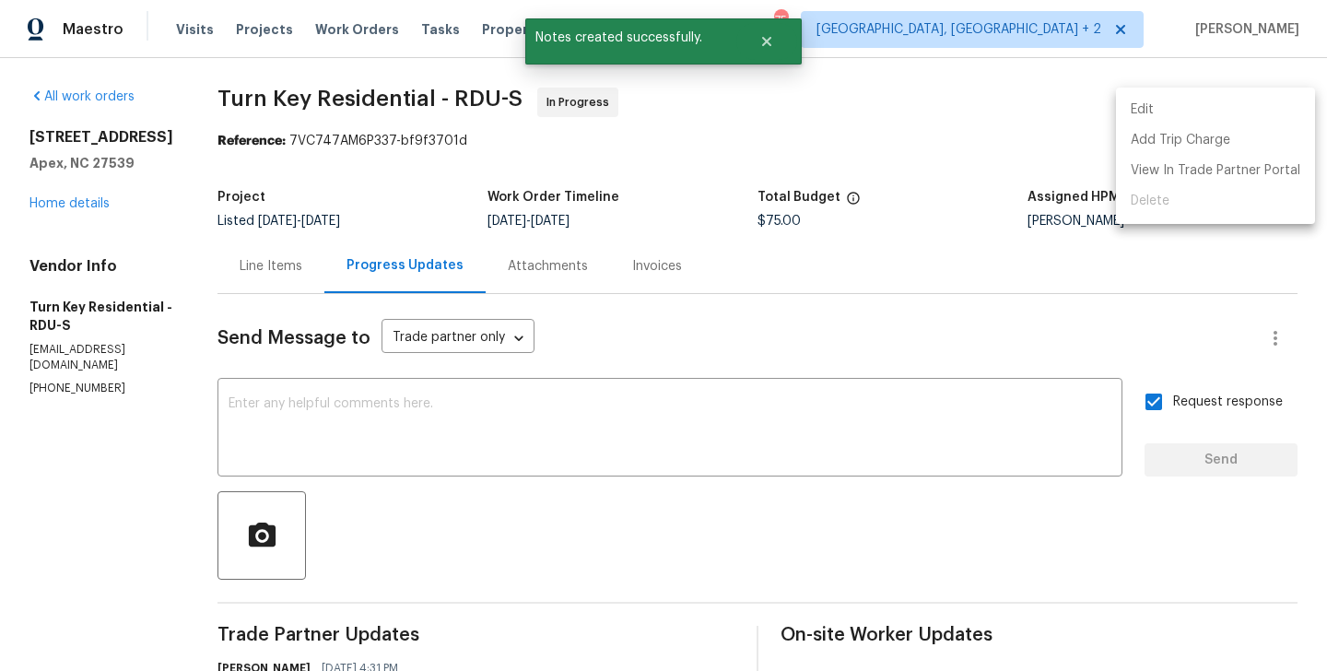
click at [1235, 107] on li "Edit" at bounding box center [1215, 110] width 199 height 30
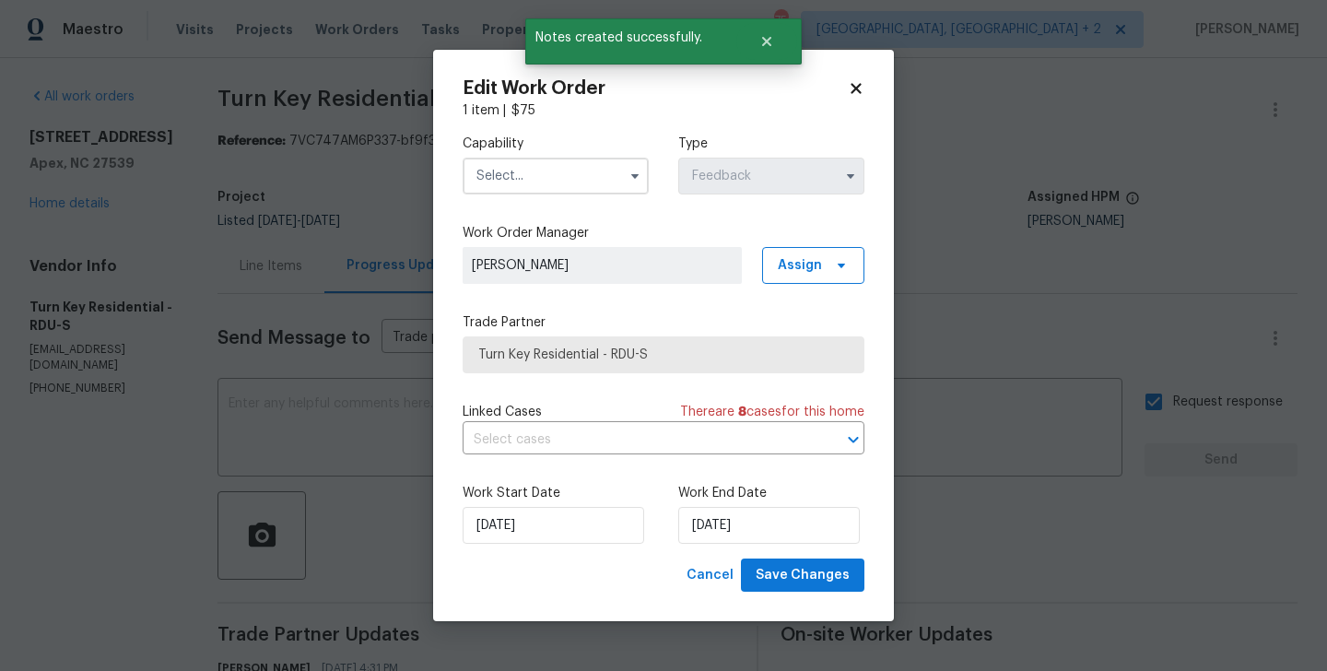
click at [577, 506] on div "Work Start Date 07/09/2025" at bounding box center [555, 514] width 186 height 60
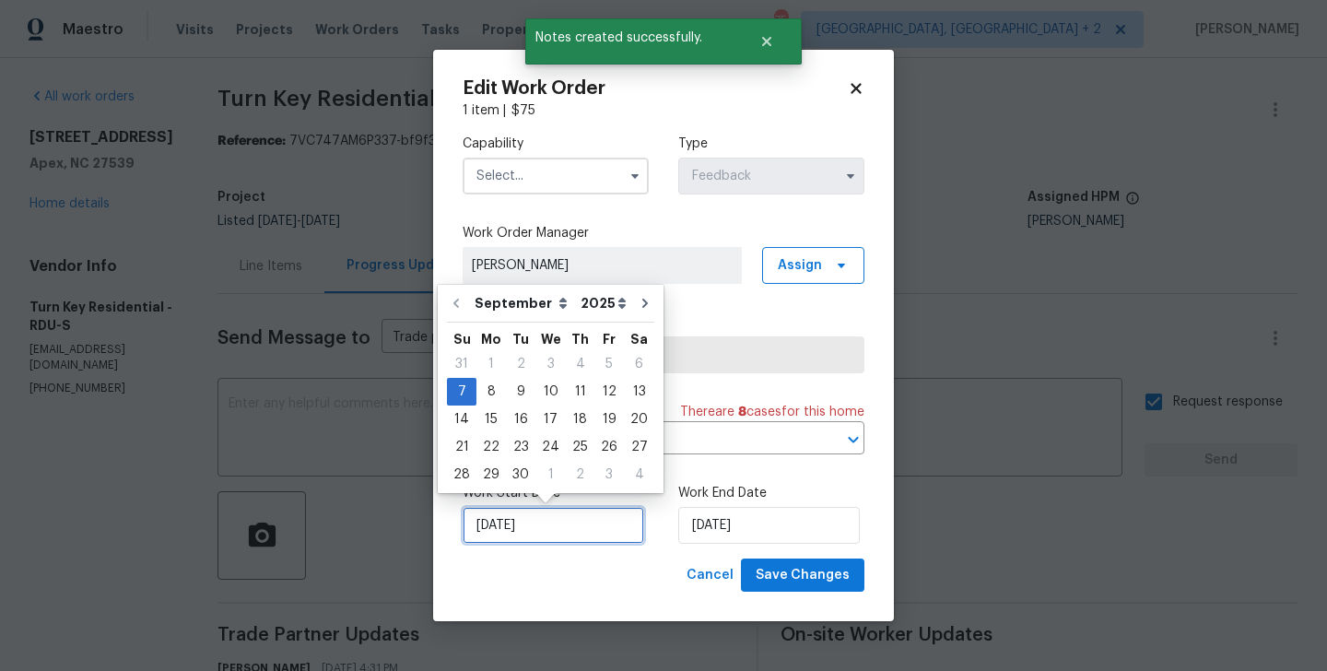
click at [556, 522] on input "07/09/2025" at bounding box center [552, 525] width 181 height 37
click at [517, 393] on div "9" at bounding box center [520, 392] width 29 height 26
type input "09/09/2025"
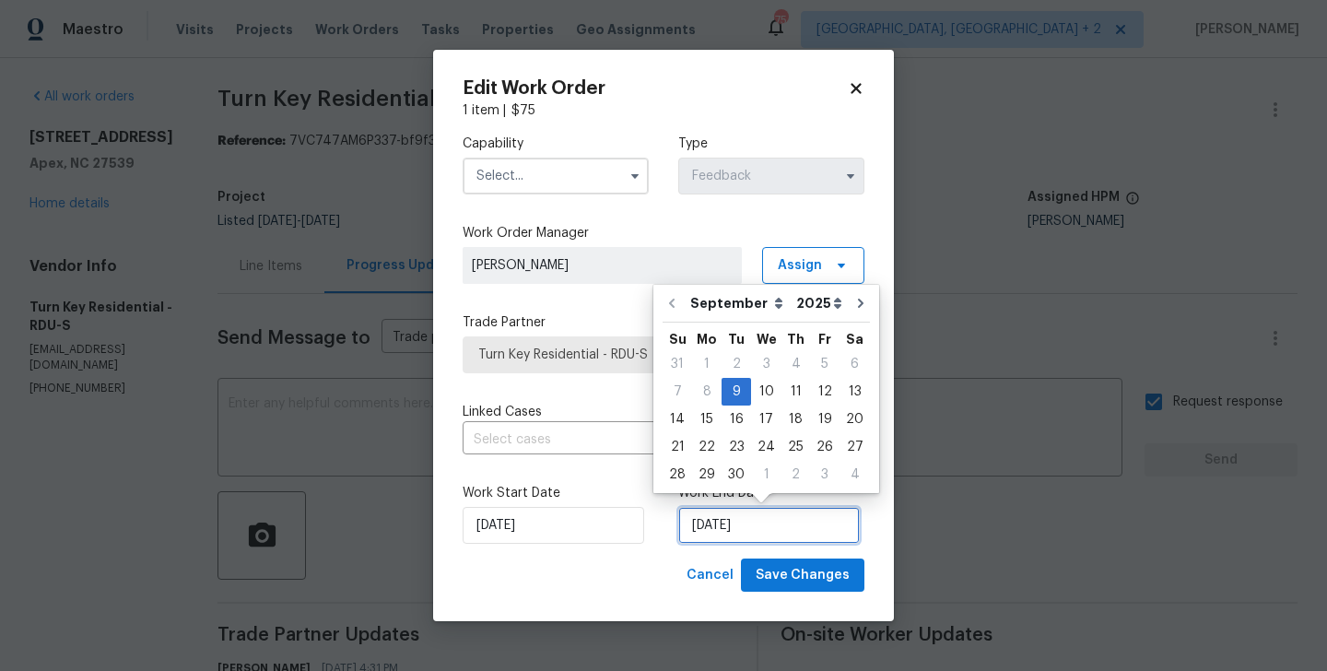
click at [704, 515] on input "09/09/2025" at bounding box center [768, 525] width 181 height 37
click at [785, 392] on div "11" at bounding box center [795, 392] width 29 height 26
type input "11/09/2025"
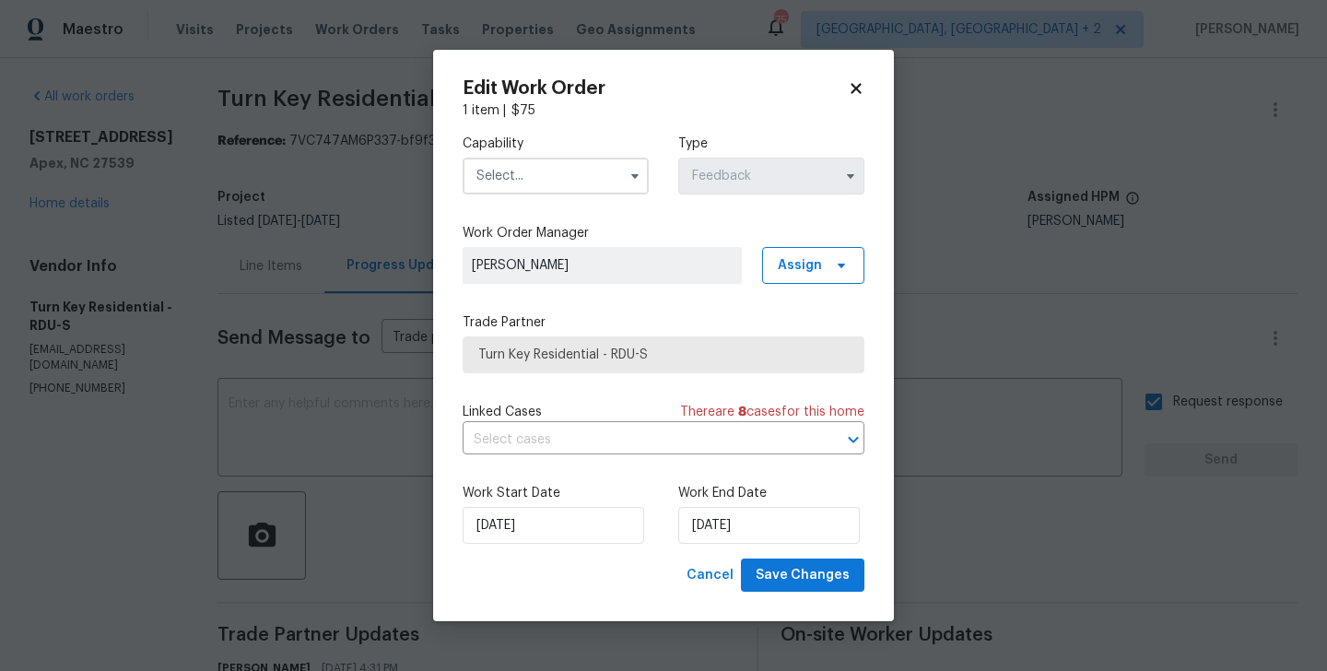
click at [498, 163] on input "text" at bounding box center [555, 176] width 186 height 37
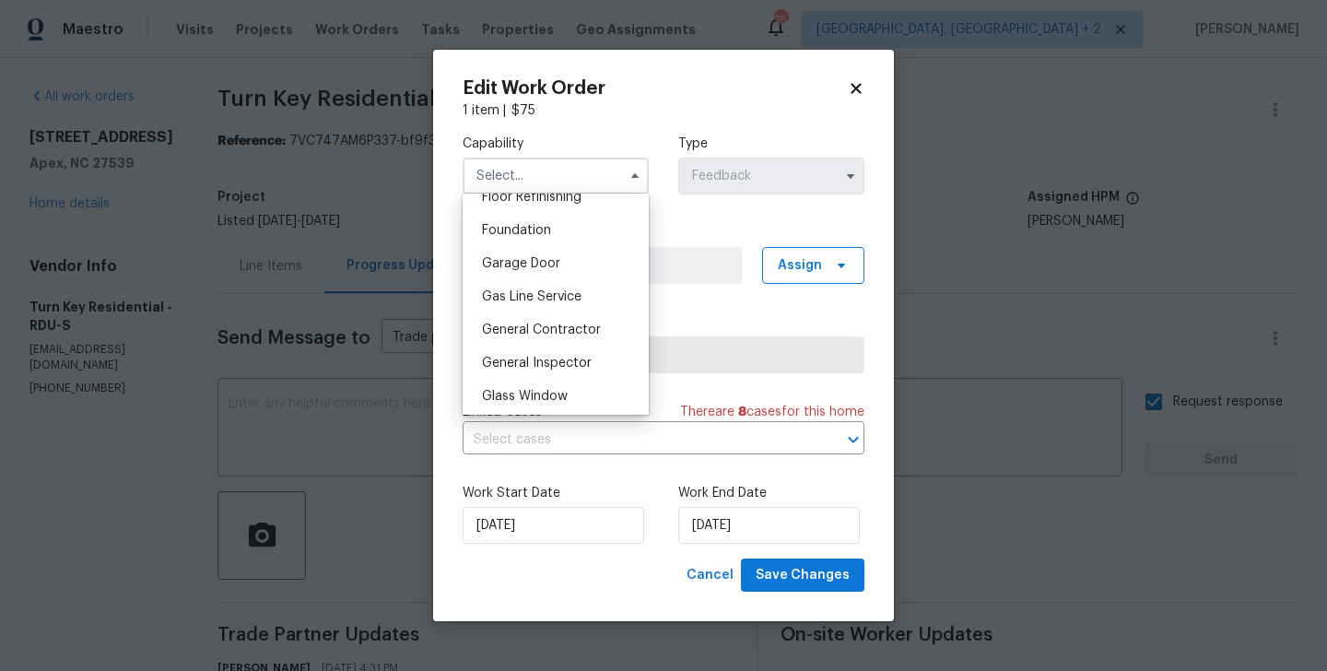
scroll to position [932, 0]
click at [541, 287] on div "Handyman" at bounding box center [555, 295] width 177 height 33
type input "Handyman"
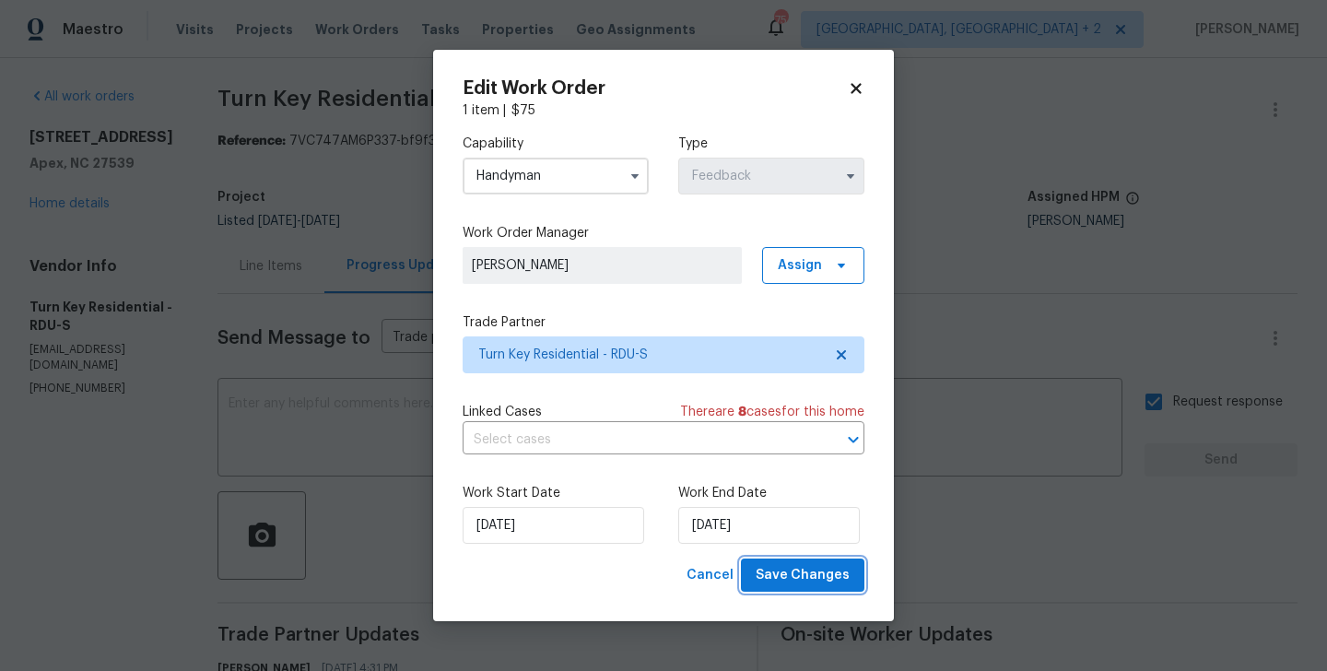
click at [798, 569] on span "Save Changes" at bounding box center [802, 575] width 94 height 23
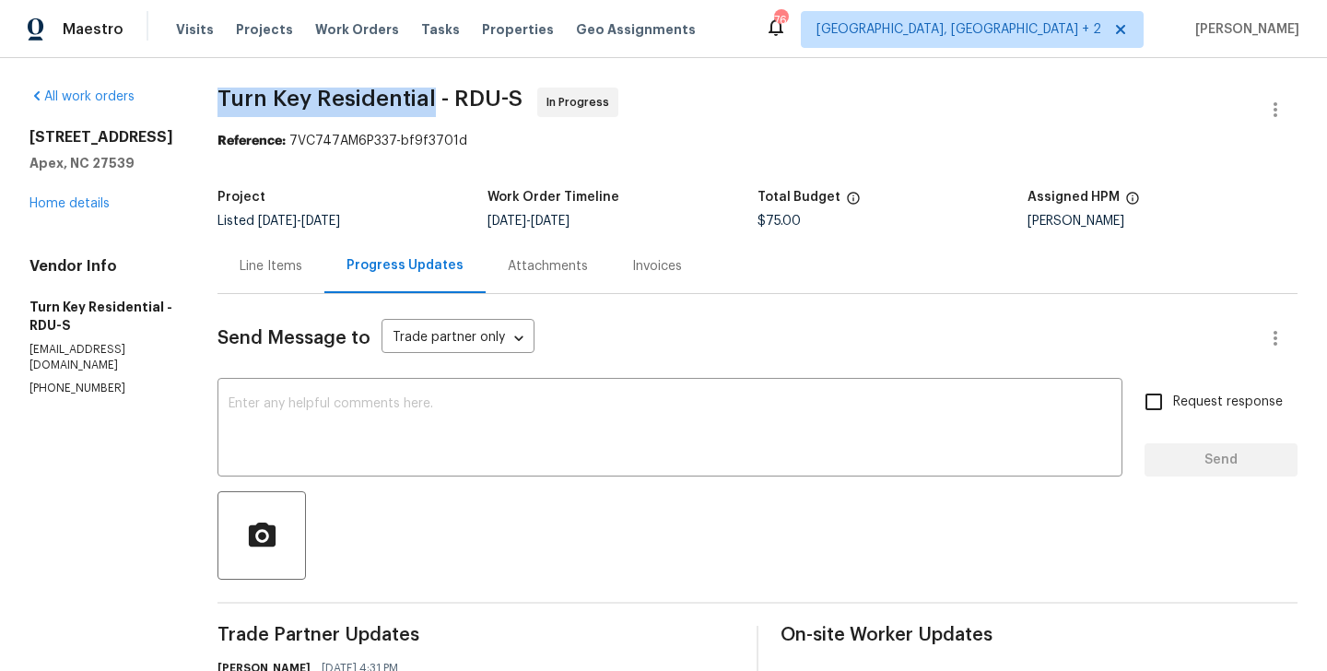
drag, startPoint x: 266, startPoint y: 99, endPoint x: 474, endPoint y: 99, distance: 207.3
click at [474, 99] on span "Turn Key Residential - RDU-S" at bounding box center [369, 99] width 305 height 22
copy span "Turn Key Residential"
click at [103, 202] on link "Home details" at bounding box center [69, 203] width 80 height 13
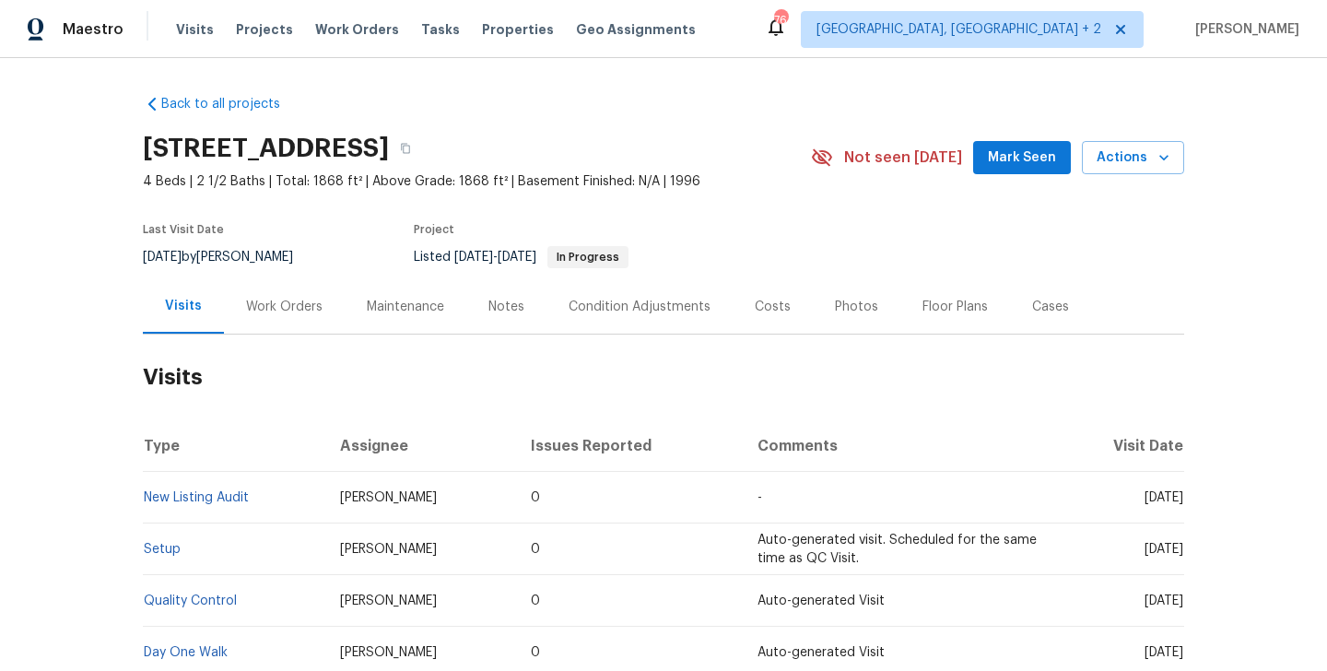
click at [287, 312] on div "Work Orders" at bounding box center [284, 307] width 76 height 18
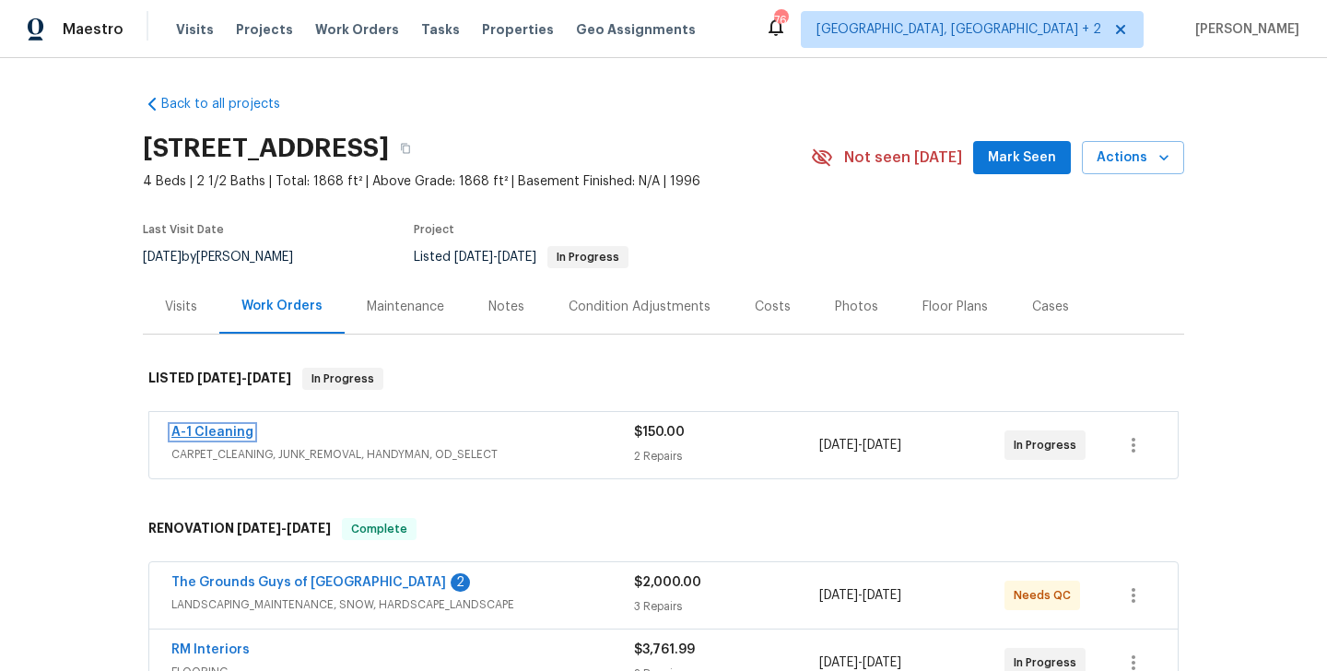
click at [232, 427] on link "A-1 Cleaning" at bounding box center [212, 432] width 82 height 13
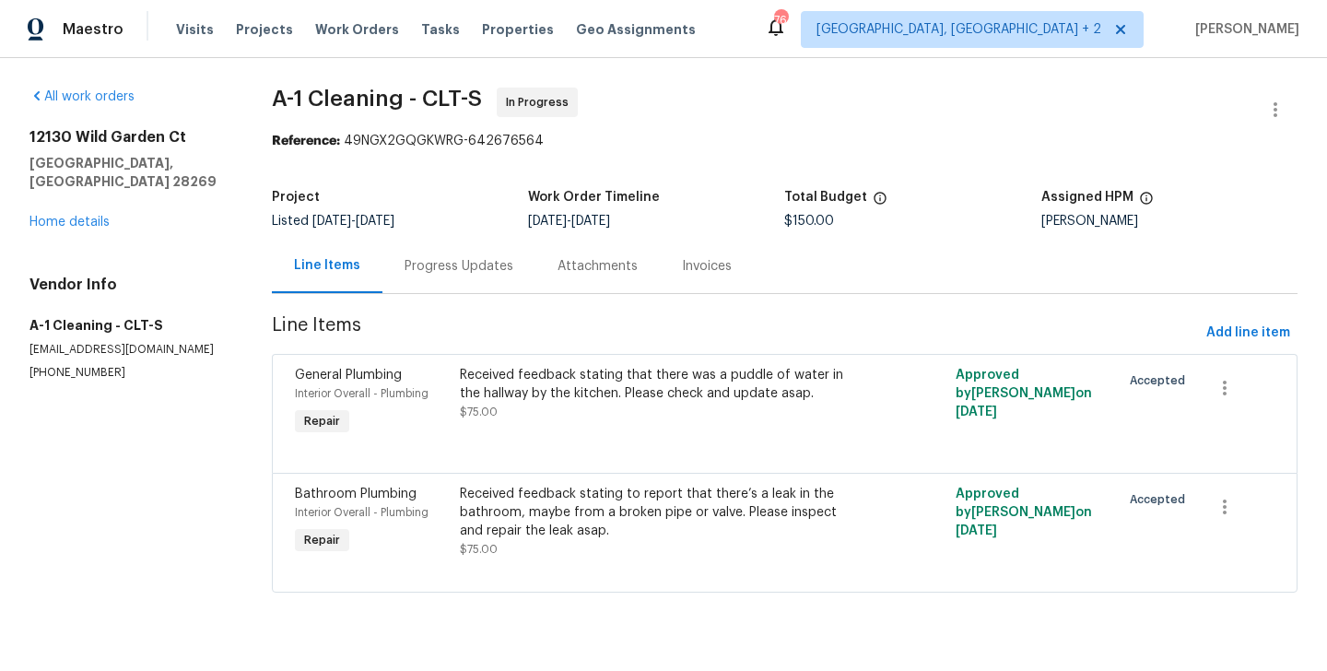
click at [464, 275] on div "Progress Updates" at bounding box center [458, 266] width 109 height 18
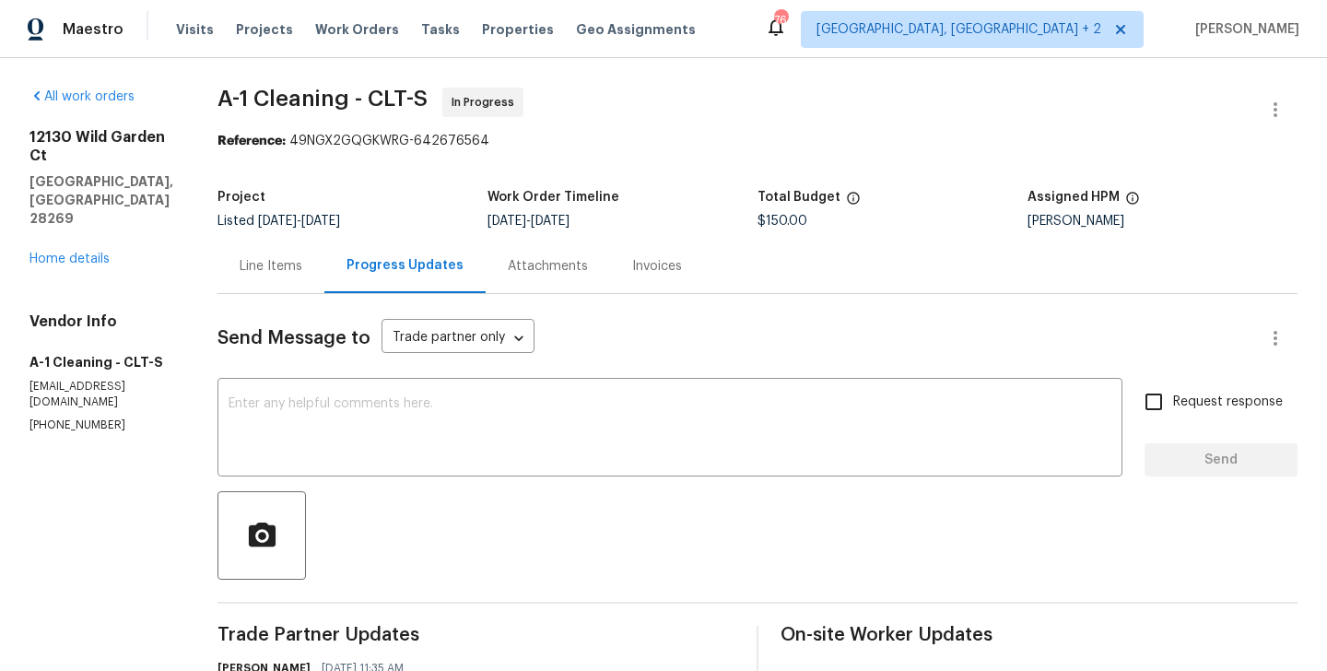
click at [98, 417] on p "[PHONE_NUMBER]" at bounding box center [101, 425] width 144 height 16
copy p "[PHONE_NUMBER]"
click at [321, 451] on textarea at bounding box center [669, 429] width 883 height 64
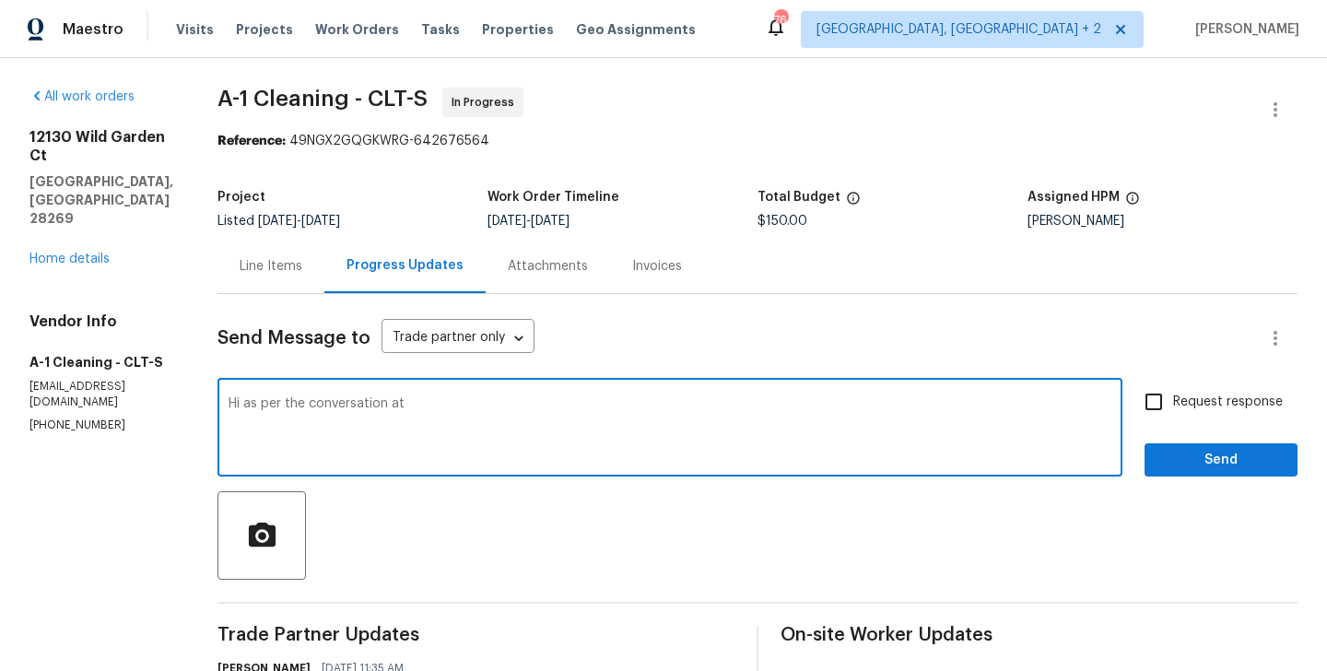
paste textarea "[PHONE_NUMBER]"
type textarea "Hi as per the conversation at [PHONE_NUMBER] Please schedule the work for [DATE…"
click at [1167, 390] on input "Request response" at bounding box center [1153, 401] width 39 height 39
checkbox input "true"
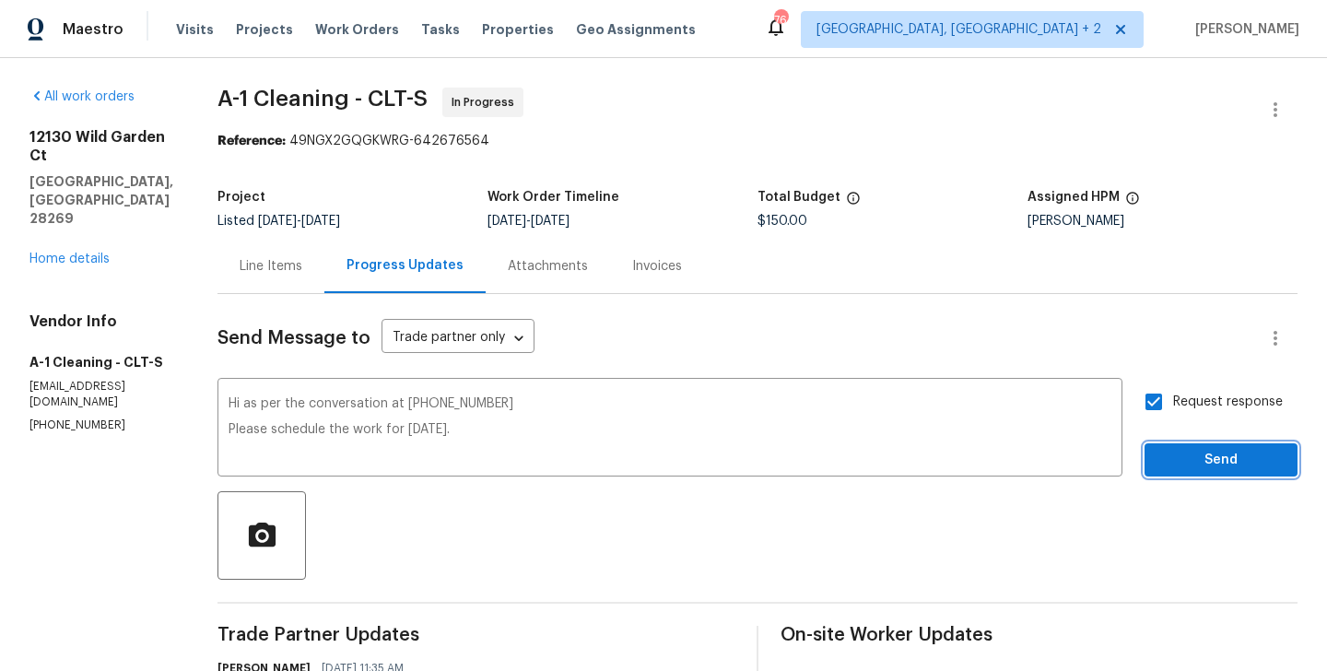
click at [1167, 465] on span "Send" at bounding box center [1220, 460] width 123 height 23
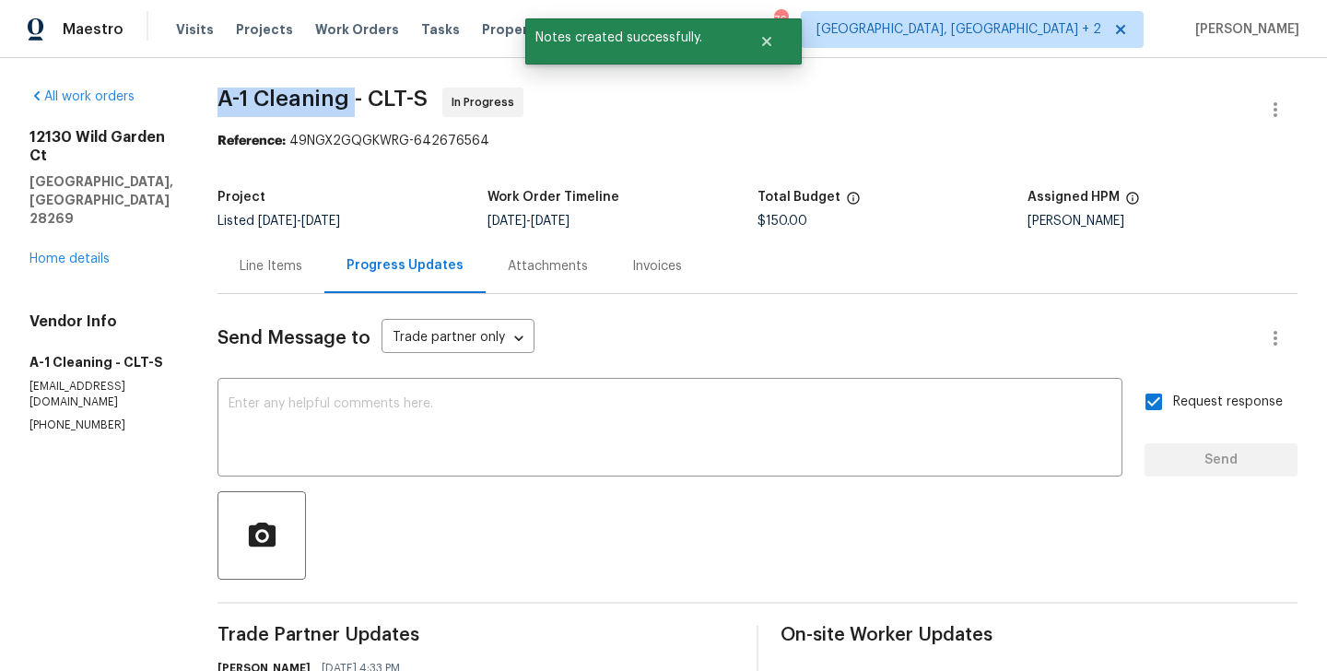
drag, startPoint x: 202, startPoint y: 101, endPoint x: 341, endPoint y: 108, distance: 139.3
click at [341, 108] on div "All work orders [STREET_ADDRESS] Home details Vendor Info A-1 Cleaning - CLT-S …" at bounding box center [663, 588] width 1327 height 1061
copy span "A-1 Cleaning"
click at [99, 252] on link "Home details" at bounding box center [69, 258] width 80 height 13
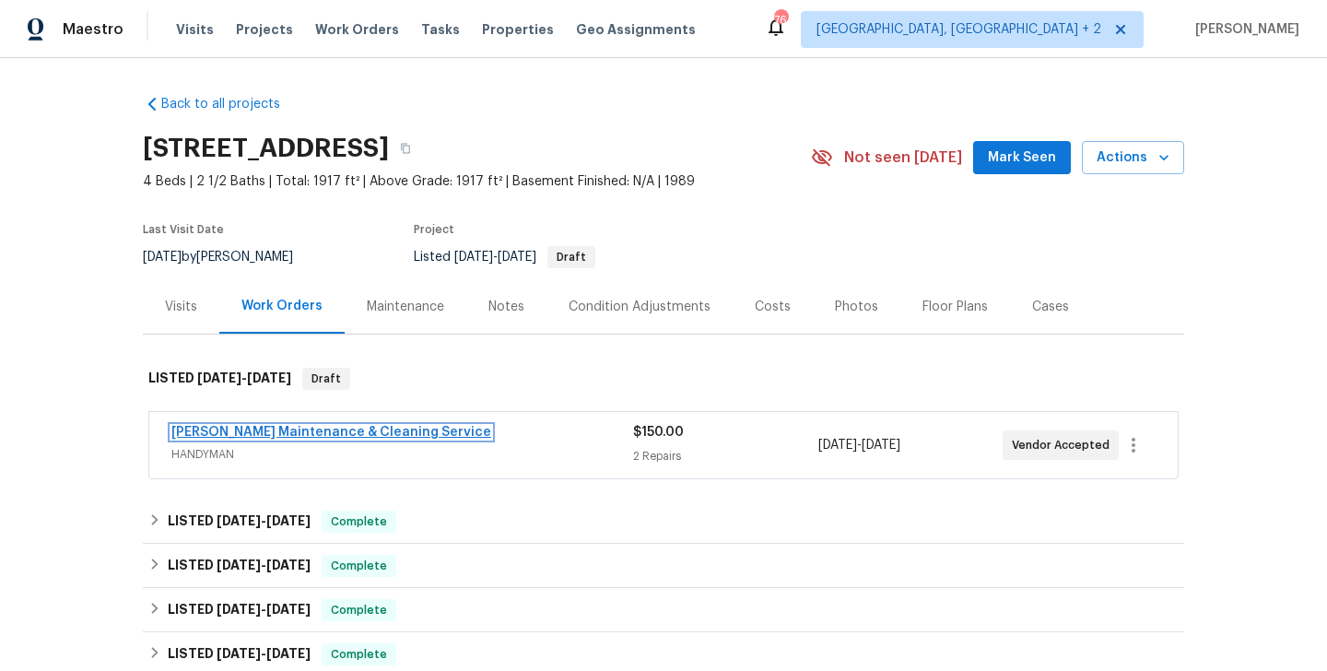
click at [374, 428] on link "[PERSON_NAME] Maintenance & Cleaning Service" at bounding box center [331, 432] width 320 height 13
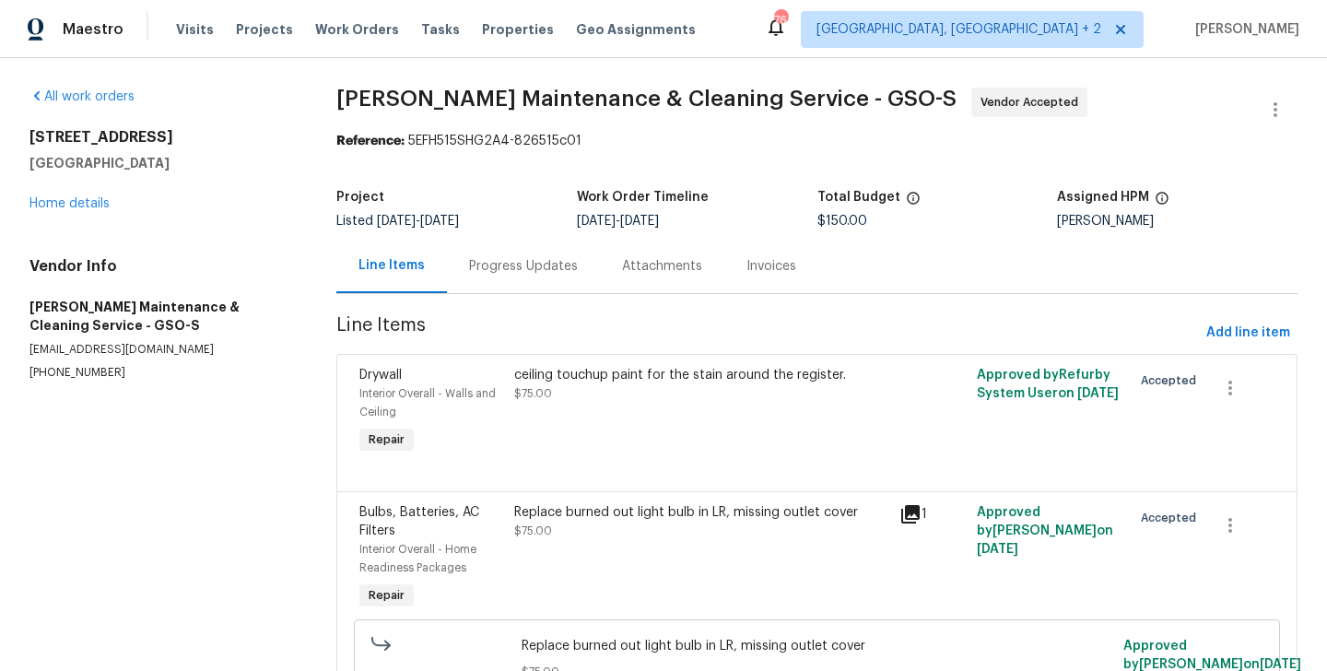
click at [479, 299] on section "[PERSON_NAME] Maintenance & Cleaning Service - GSO-S Vendor Accepted Reference:…" at bounding box center [816, 413] width 961 height 650
click at [488, 247] on div "Progress Updates" at bounding box center [523, 266] width 153 height 54
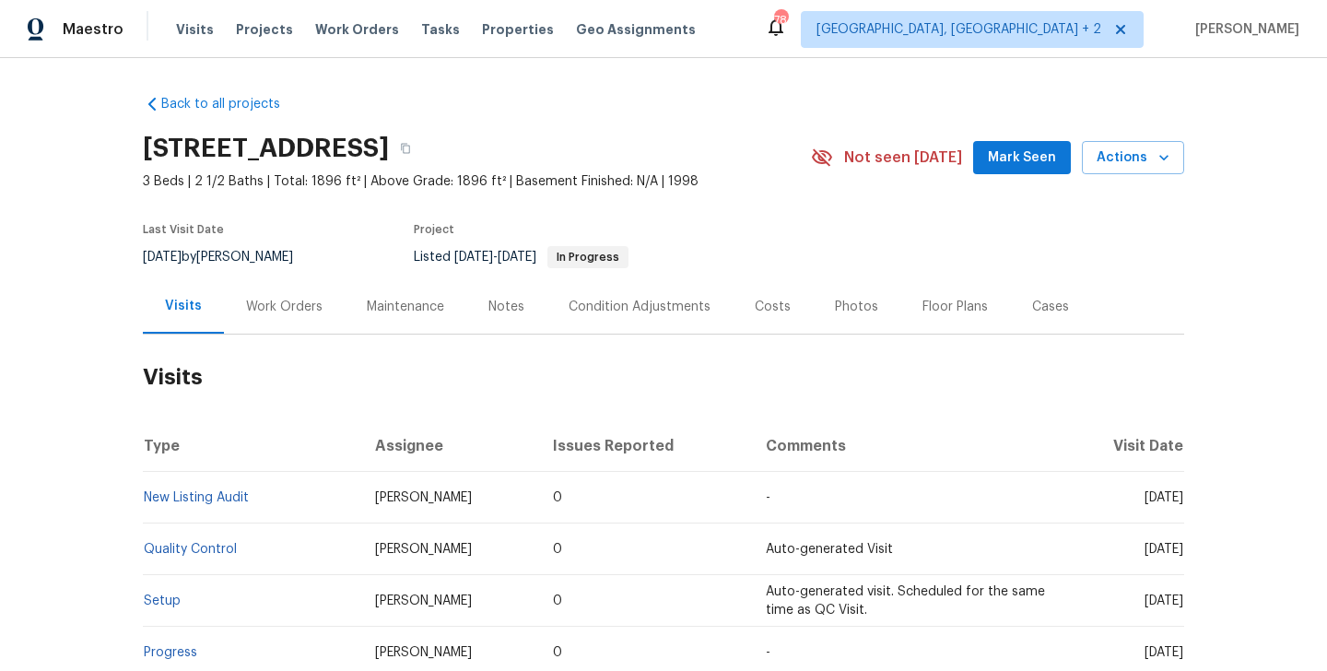
click at [290, 322] on div "Work Orders" at bounding box center [284, 306] width 121 height 54
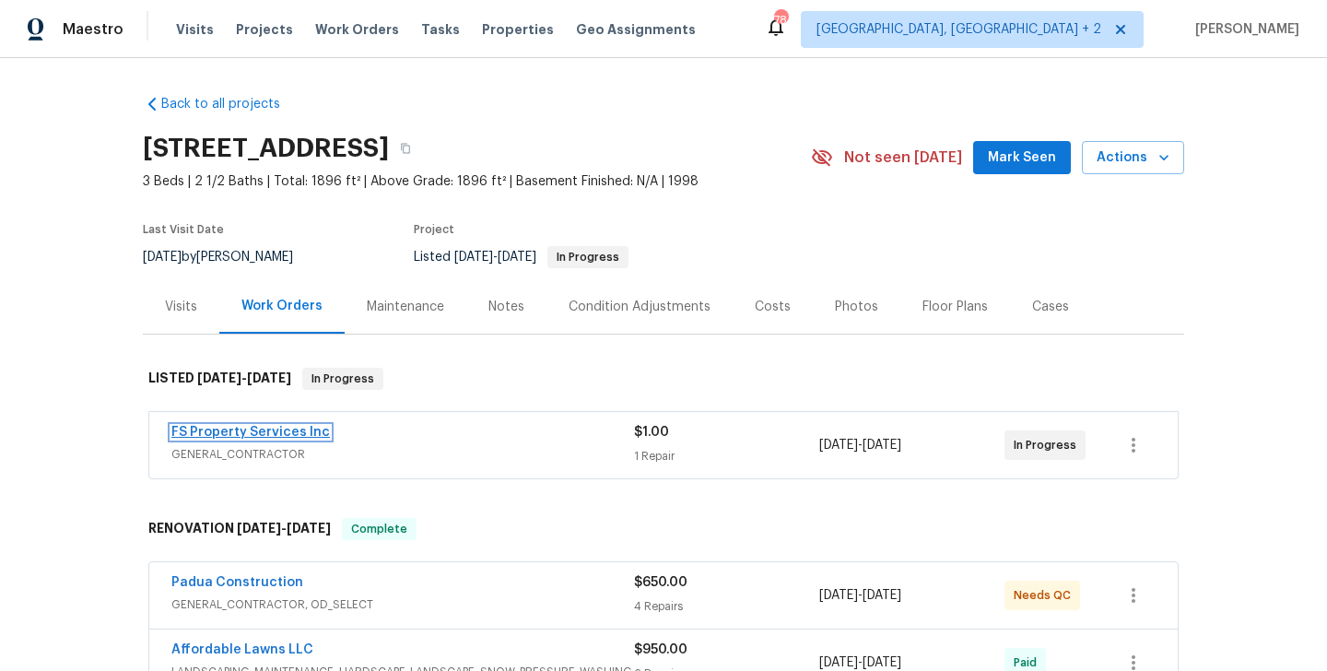
click at [282, 428] on link "FS Property Services Inc" at bounding box center [250, 432] width 158 height 13
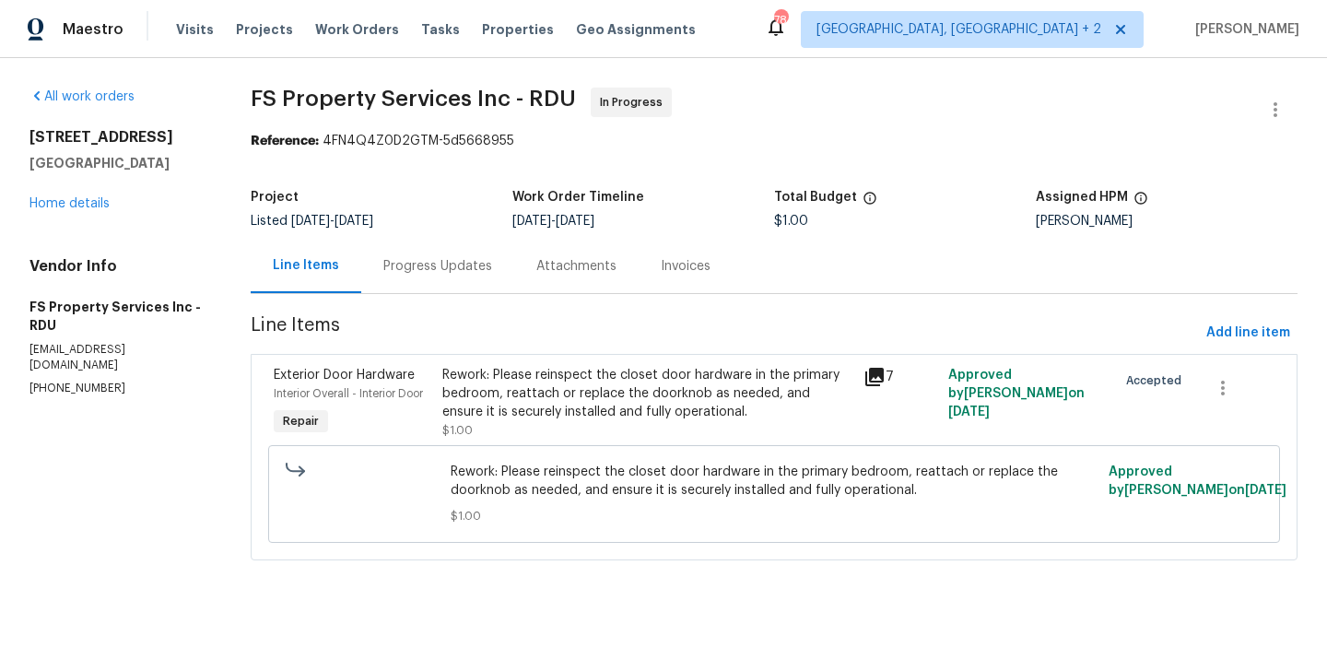
click at [451, 256] on div "Progress Updates" at bounding box center [437, 266] width 153 height 54
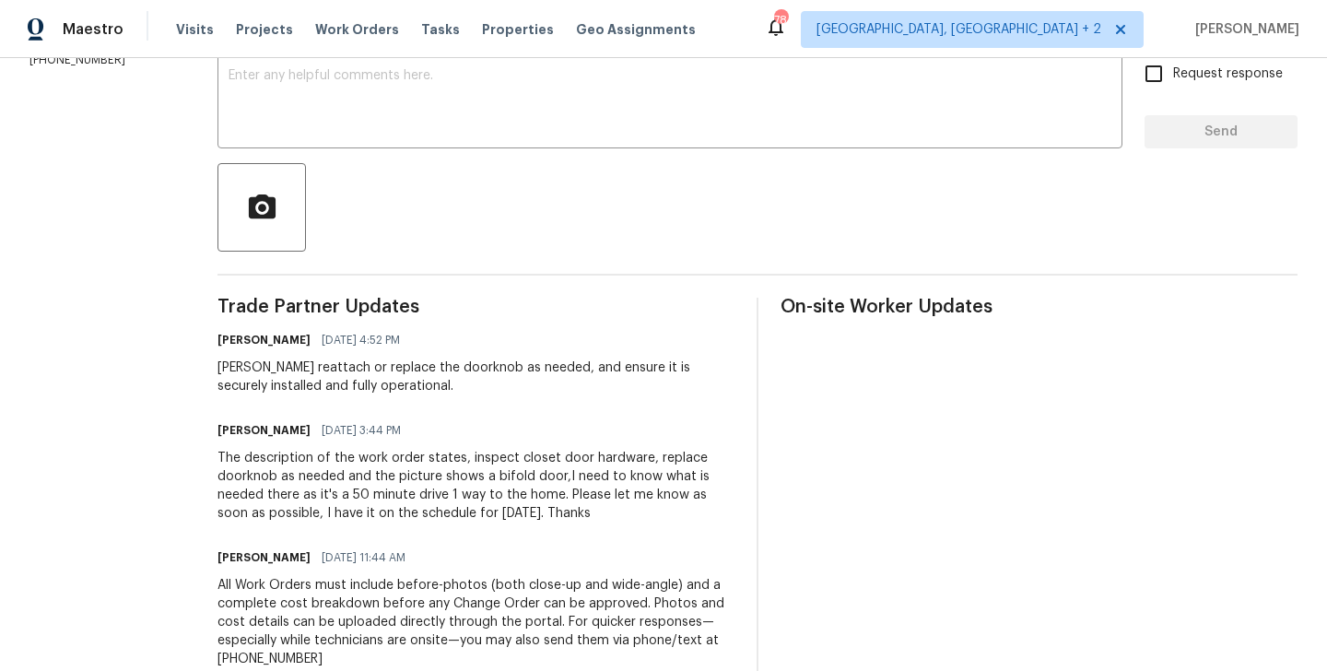
scroll to position [366, 0]
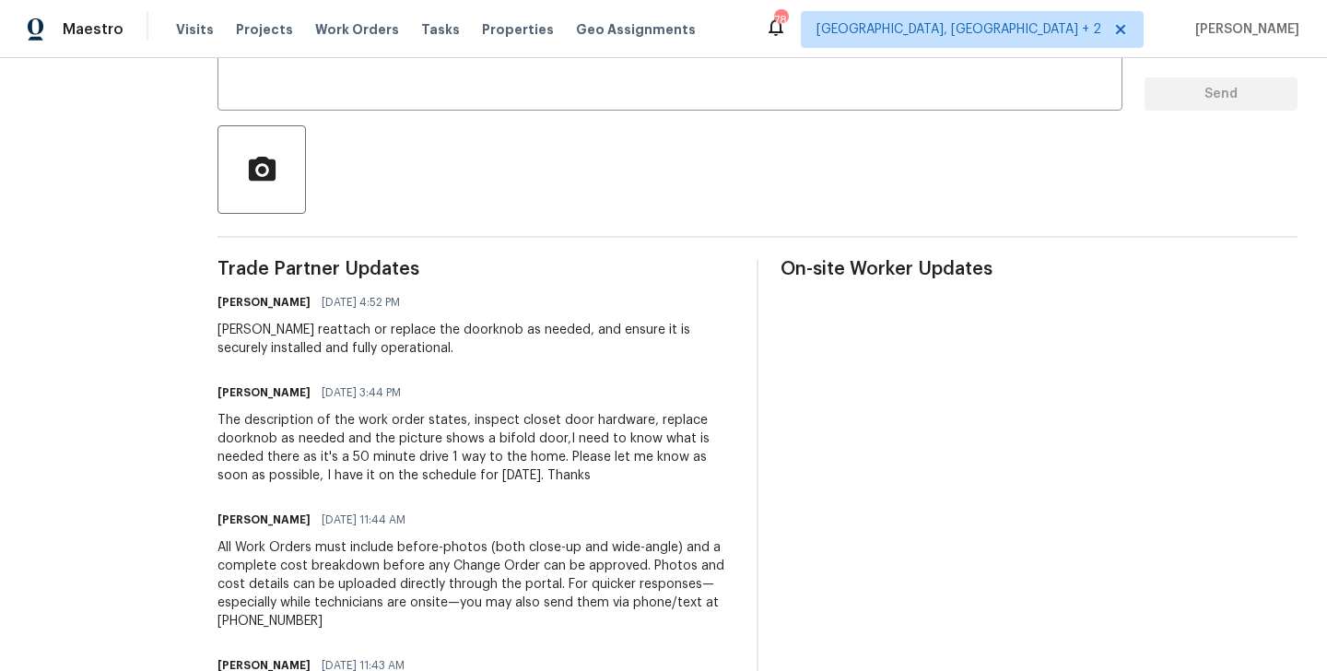
click at [264, 389] on h6 "[PERSON_NAME]" at bounding box center [263, 392] width 93 height 18
copy h6 "[PERSON_NAME]"
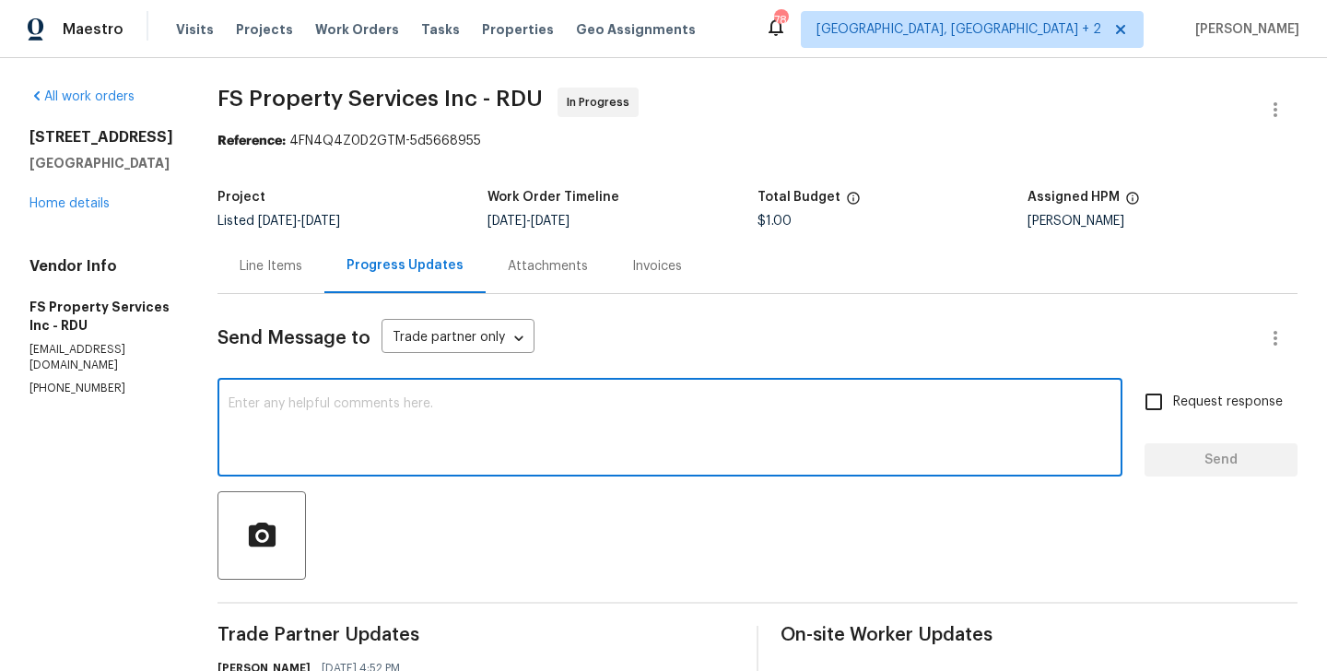
click at [370, 410] on textarea at bounding box center [669, 429] width 883 height 64
paste textarea "[PERSON_NAME]"
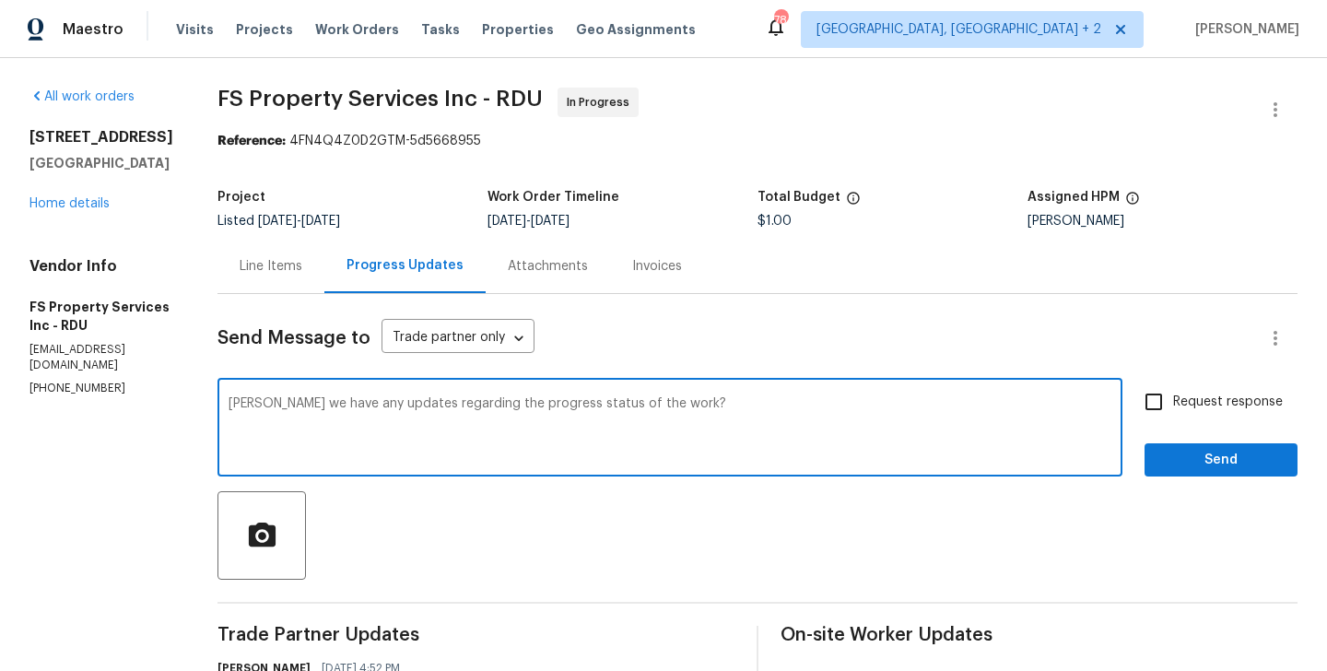
type textarea "[PERSON_NAME] we have any updates regarding the progress status of the work?"
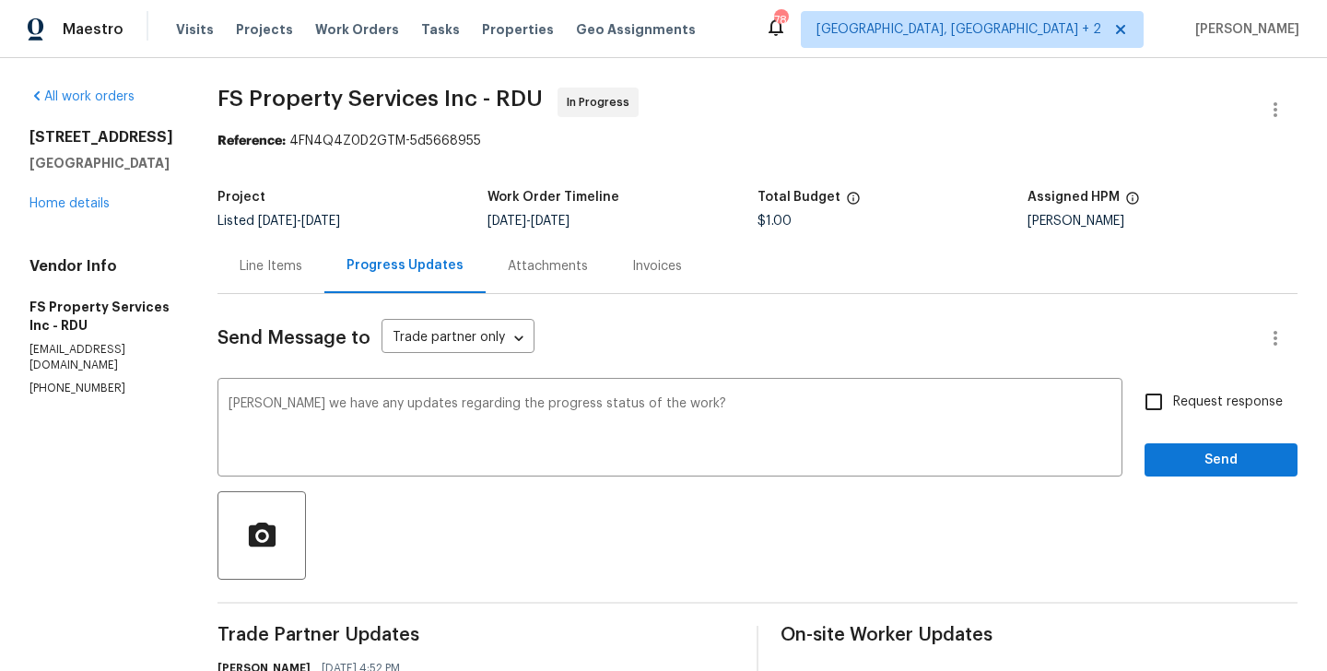
click at [1184, 404] on span "Request response" at bounding box center [1228, 401] width 110 height 19
click at [1173, 404] on input "Request response" at bounding box center [1153, 401] width 39 height 39
checkbox input "true"
click at [1184, 465] on span "Send" at bounding box center [1220, 460] width 123 height 23
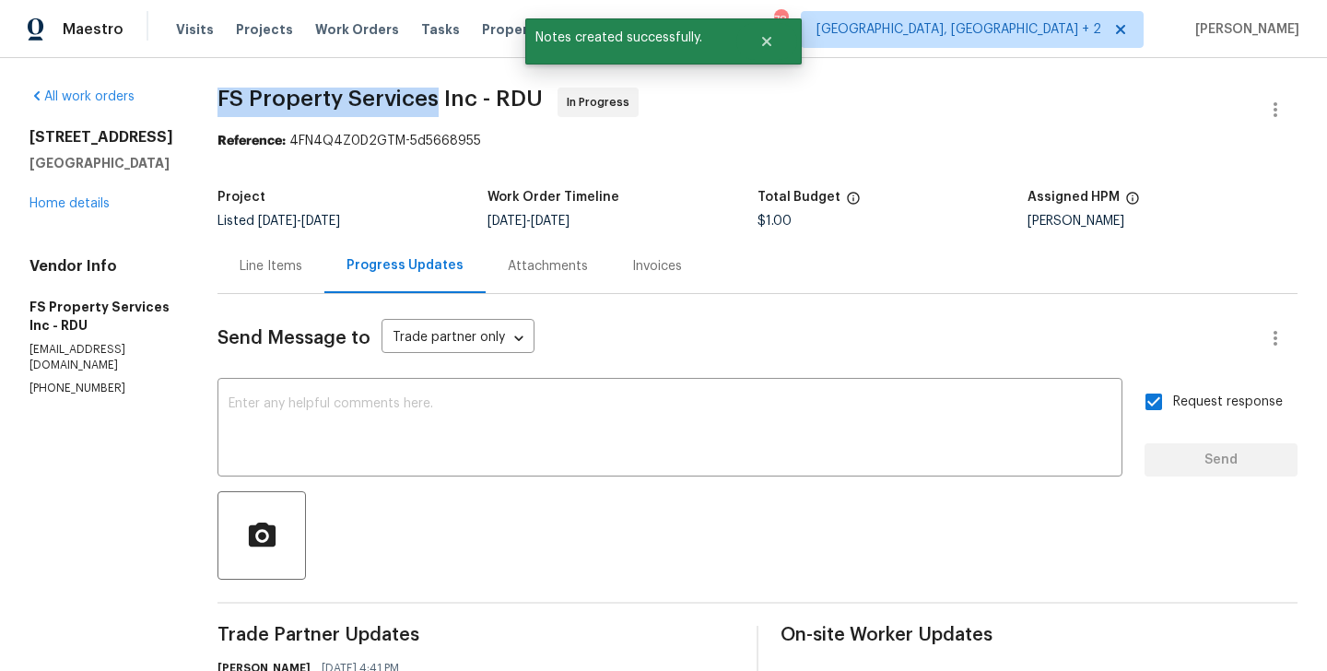
drag, startPoint x: 249, startPoint y: 95, endPoint x: 465, endPoint y: 106, distance: 216.8
click at [465, 106] on div "All work orders [STREET_ADDRESS][PERSON_NAME] Home details Vendor Info FS Prope…" at bounding box center [663, 661] width 1327 height 1207
copy span "FS Property Services"
click at [52, 197] on link "Home details" at bounding box center [69, 203] width 80 height 13
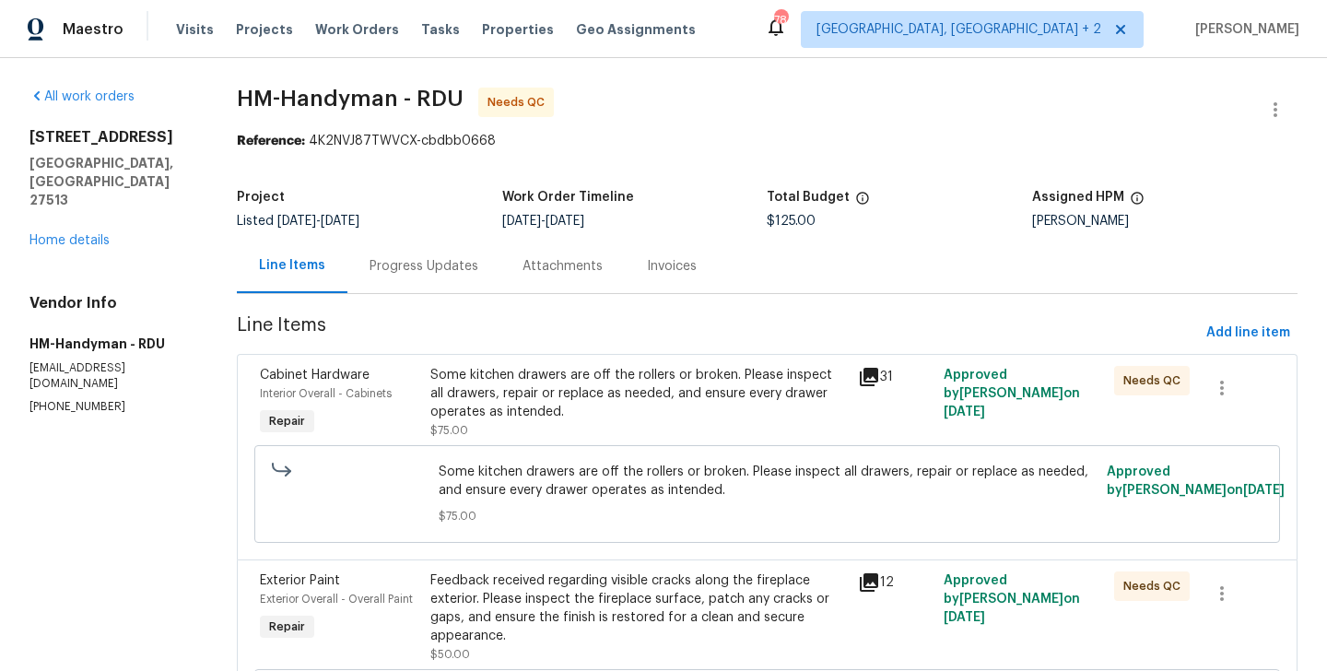
click at [463, 273] on div "Progress Updates" at bounding box center [423, 266] width 109 height 18
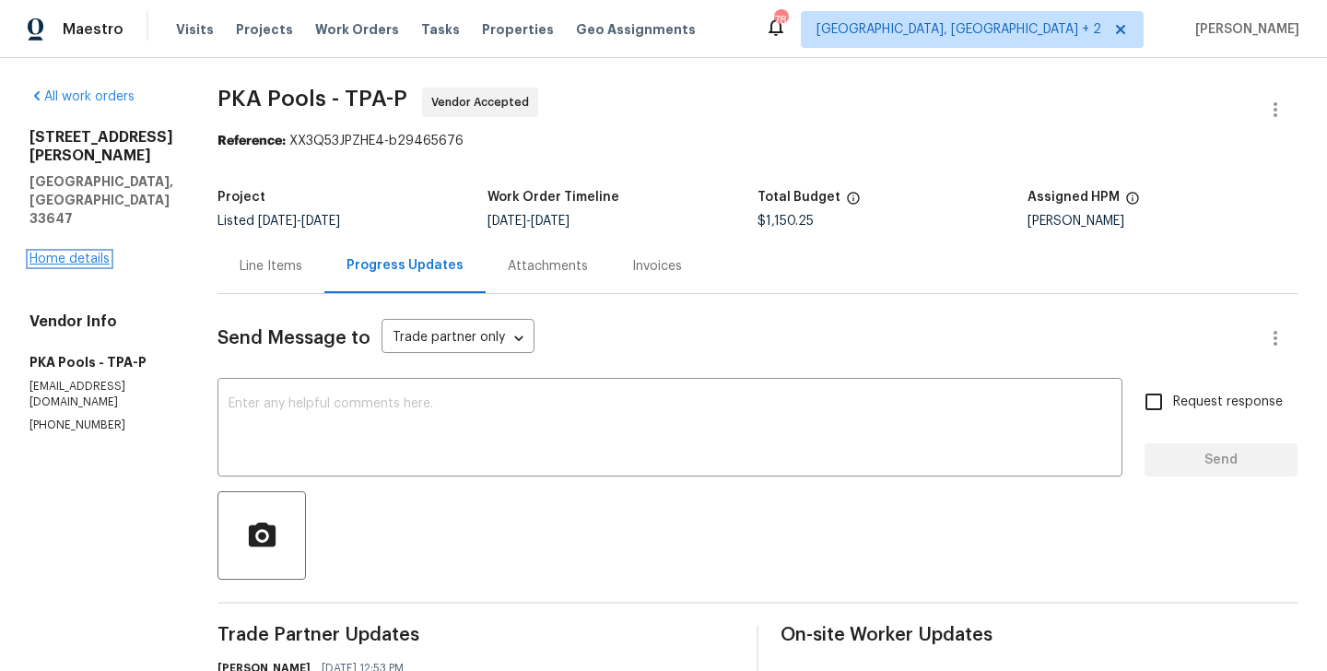
click at [81, 252] on link "Home details" at bounding box center [69, 258] width 80 height 13
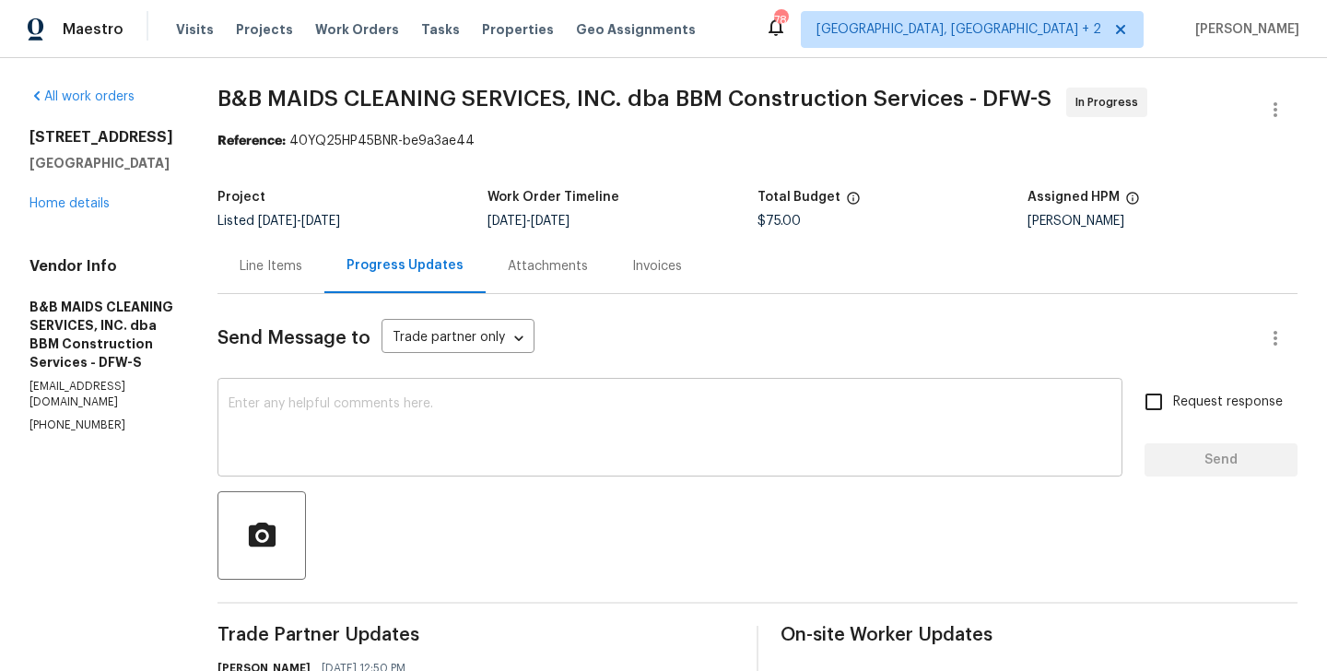
click at [419, 452] on textarea at bounding box center [669, 429] width 883 height 64
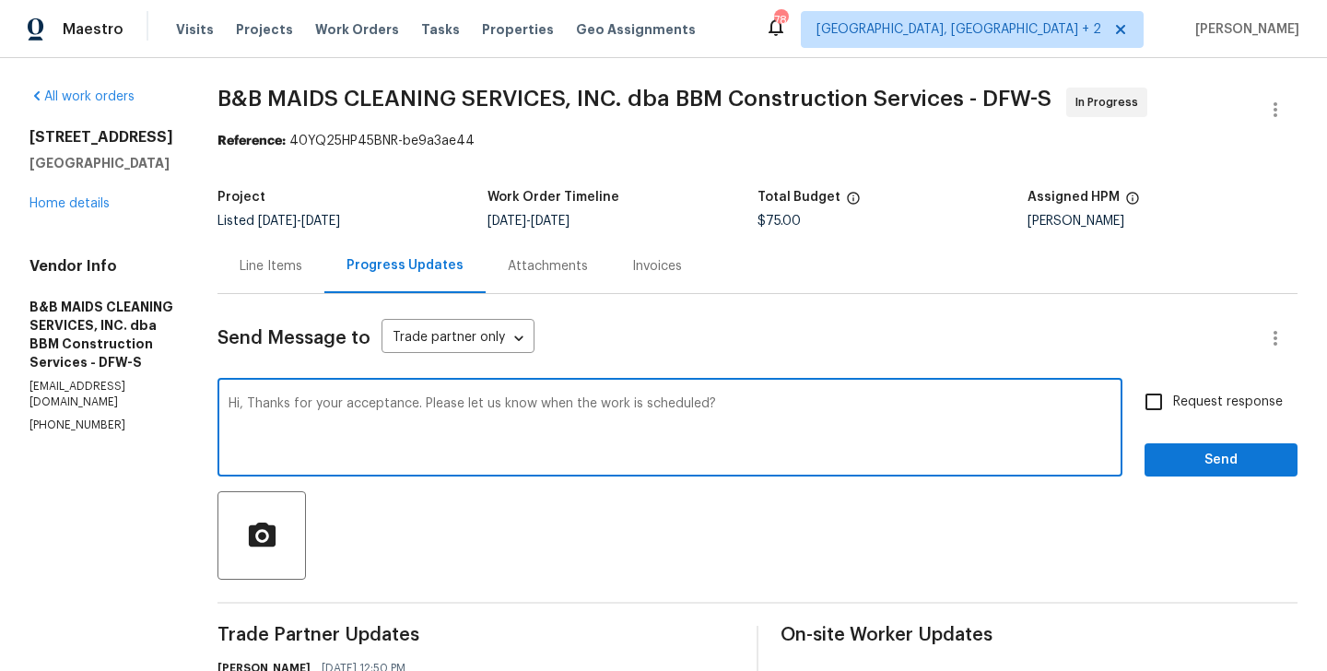
type textarea "Hi, Thanks for your acceptance. Please let us know when the work is scheduled?"
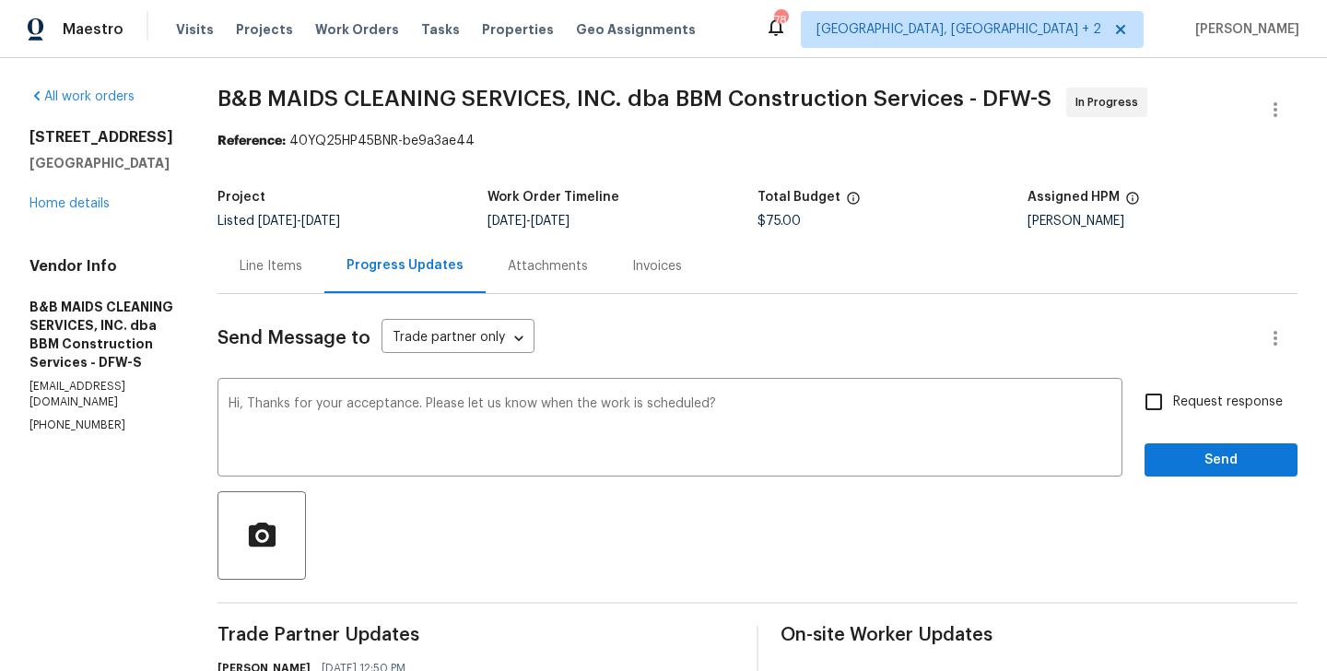
click at [1195, 410] on span "Request response" at bounding box center [1228, 401] width 110 height 19
click at [1173, 410] on input "Request response" at bounding box center [1153, 401] width 39 height 39
checkbox input "true"
click at [1195, 463] on span "Send" at bounding box center [1220, 460] width 123 height 23
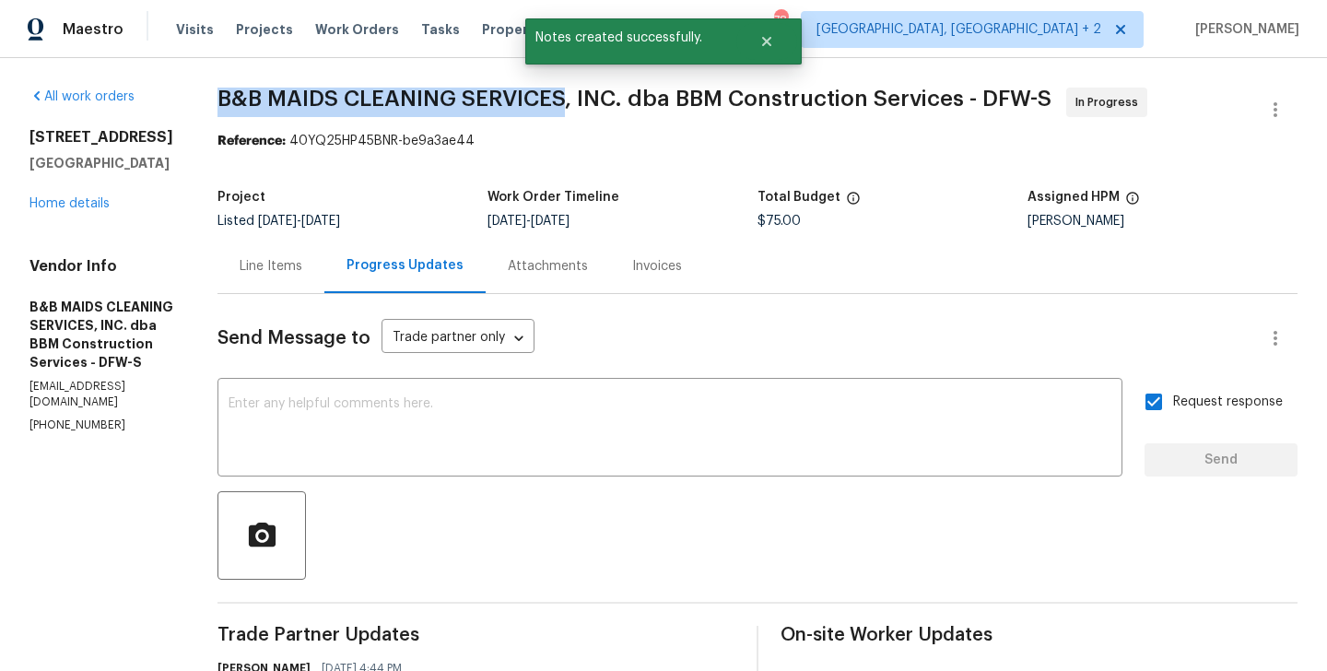
drag, startPoint x: 283, startPoint y: 100, endPoint x: 631, endPoint y: 105, distance: 348.3
click at [631, 105] on span "B&B MAIDS CLEANING SERVICES, INC. dba BBM Construction Services - DFW-S" at bounding box center [634, 99] width 834 height 22
copy span "B&B MAIDS CLEANING SERVICES"
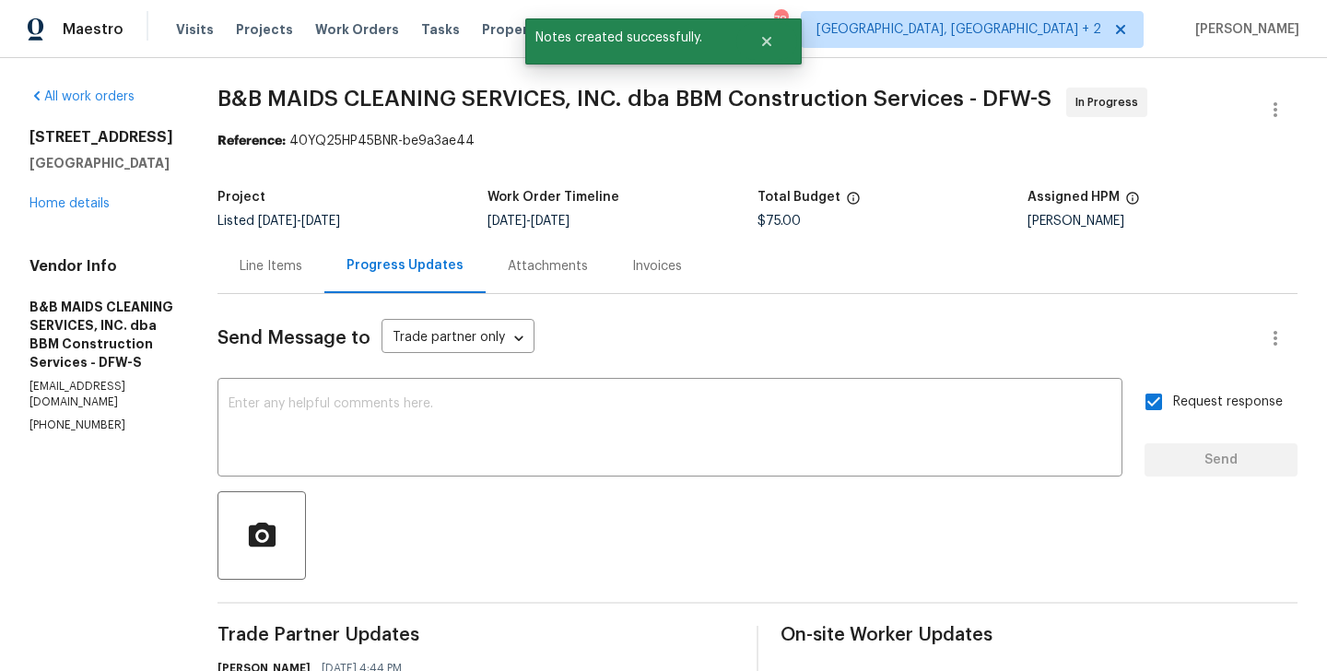
click at [99, 196] on div "7417 Cowhand Ct Fort Worth, TX 76131 Home details" at bounding box center [101, 170] width 144 height 85
click at [92, 205] on link "Home details" at bounding box center [69, 203] width 80 height 13
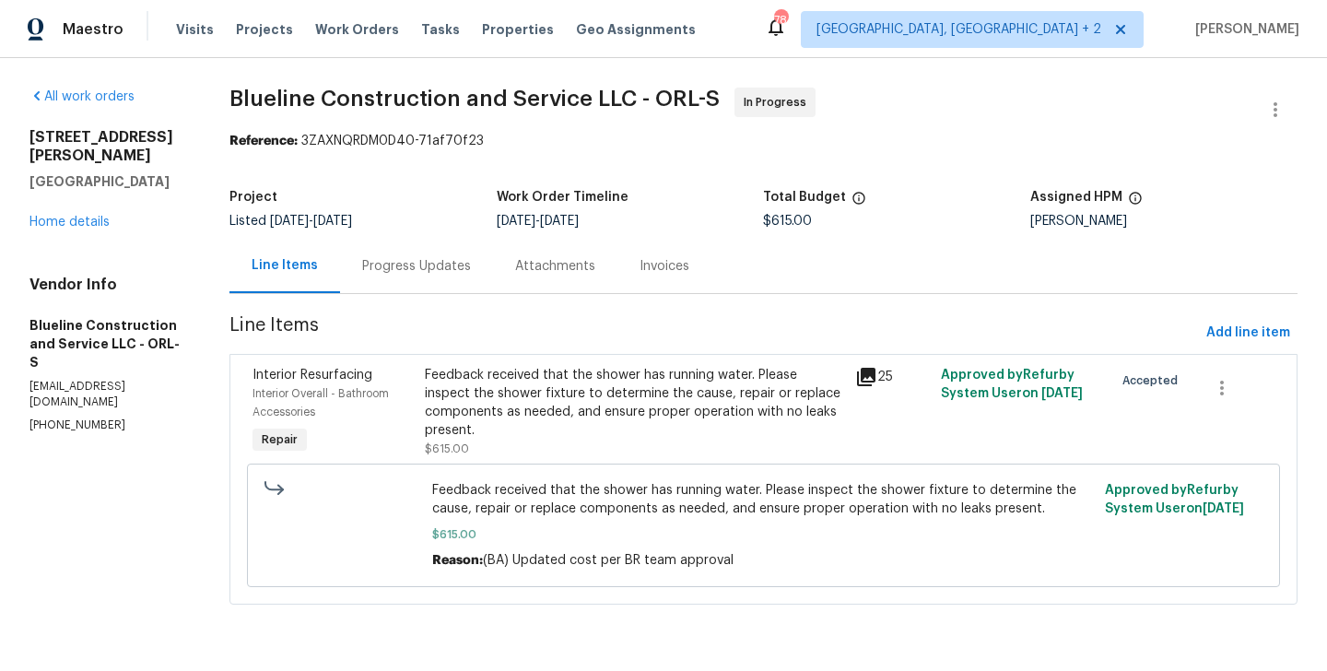
click at [471, 262] on div "Progress Updates" at bounding box center [416, 266] width 109 height 18
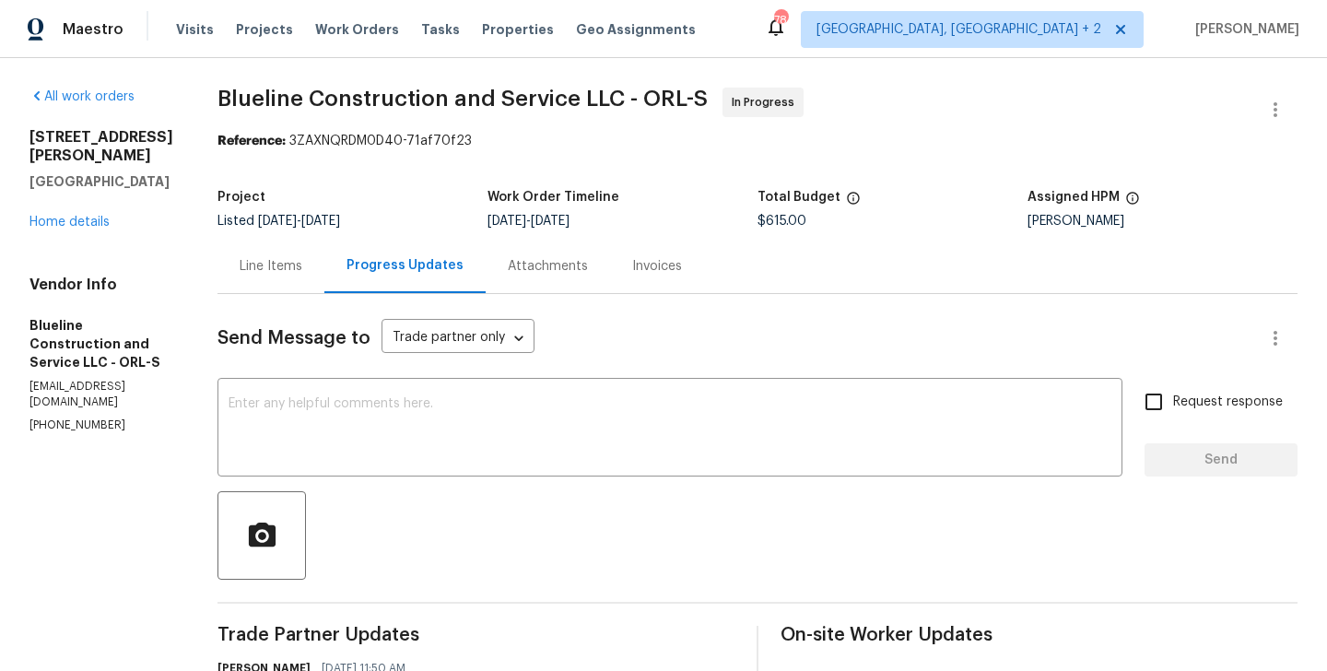
copy p "(407) 702-8301"
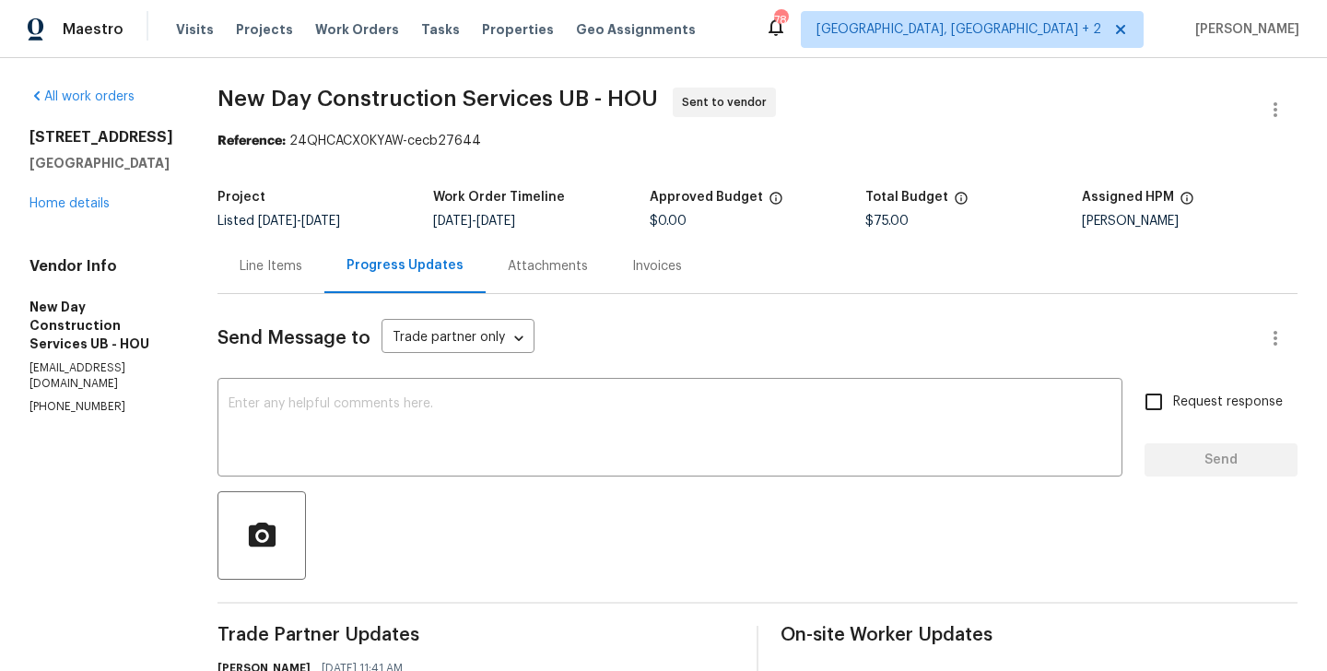
click at [92, 380] on div "Vendor Info New Day Construction Services UB - HOU dyllon@nashrestorationllc.co…" at bounding box center [101, 336] width 144 height 158
copy p "(713) 724-1248"
click at [265, 264] on div "Line Items" at bounding box center [271, 266] width 63 height 18
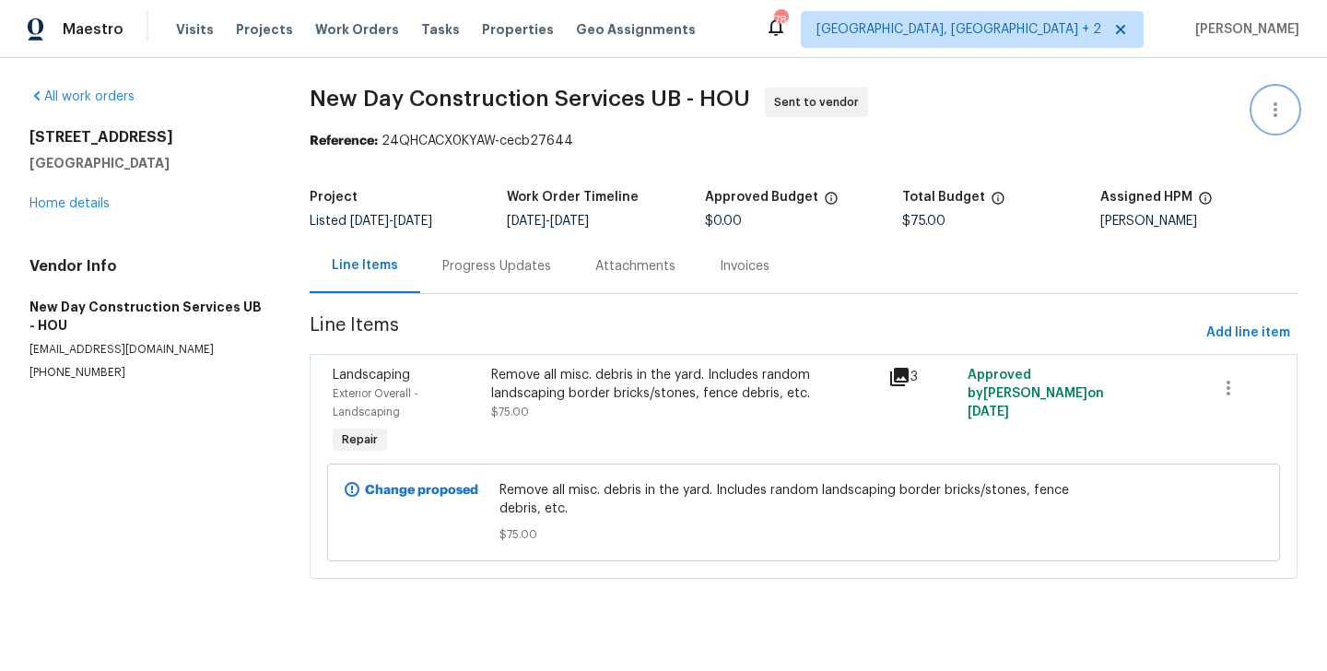
click at [1279, 100] on icon "button" at bounding box center [1275, 110] width 22 height 22
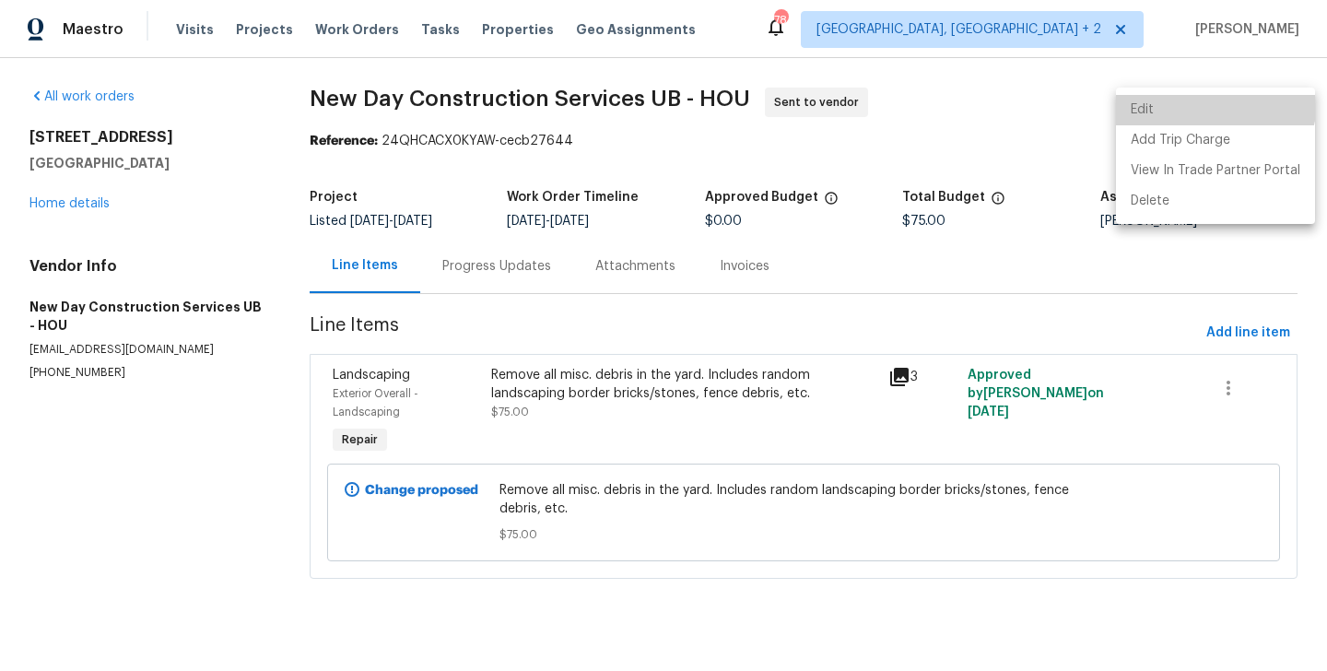
click at [1214, 101] on li "Edit" at bounding box center [1215, 110] width 199 height 30
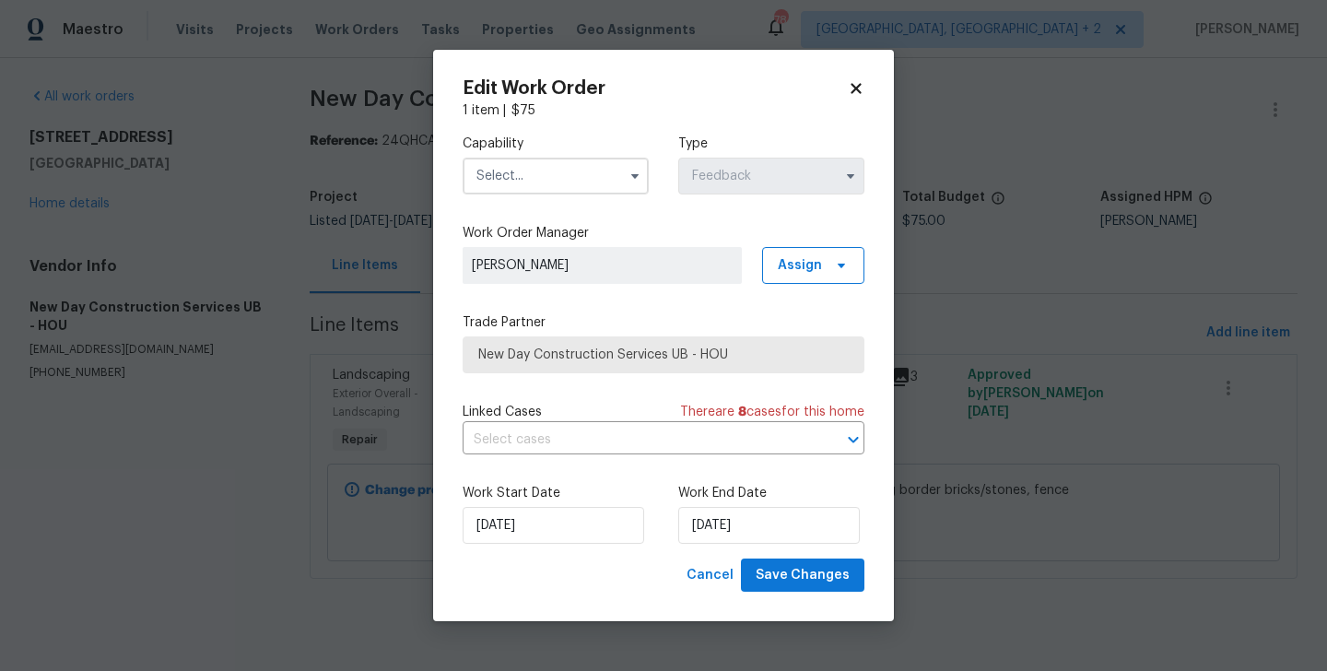
click at [519, 173] on input "text" at bounding box center [555, 176] width 186 height 37
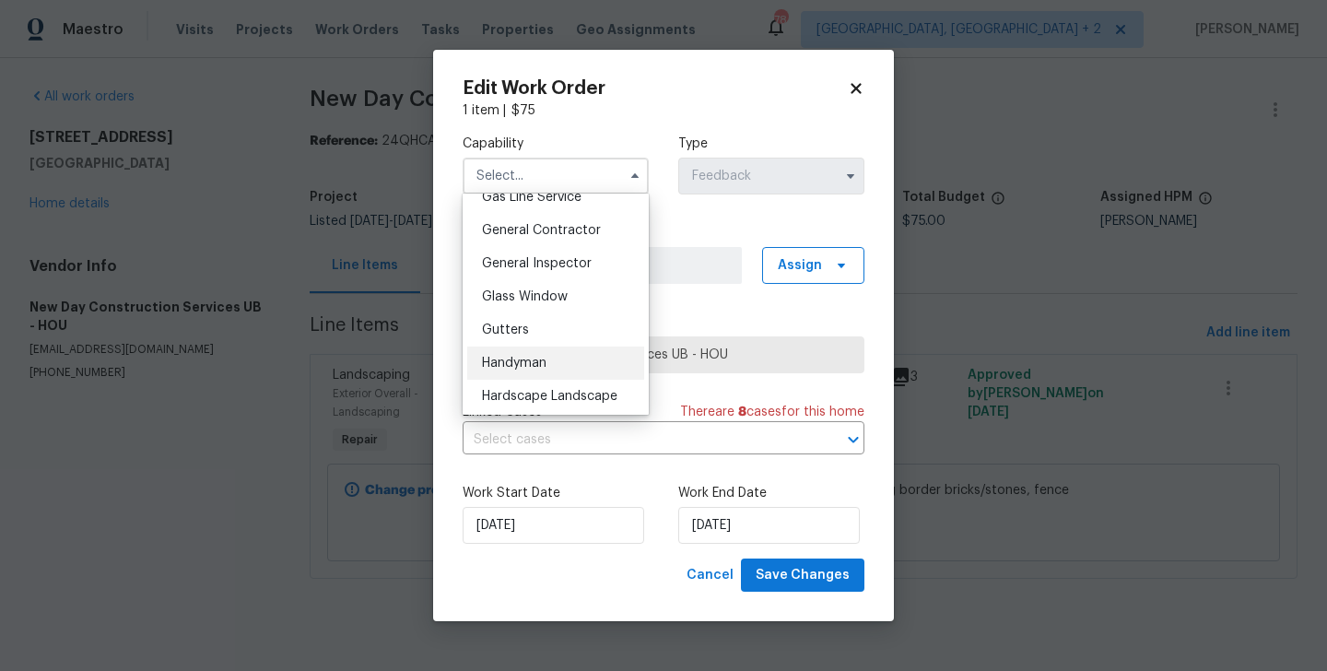
scroll to position [866, 0]
click at [542, 364] on span "Handyman" at bounding box center [514, 362] width 64 height 13
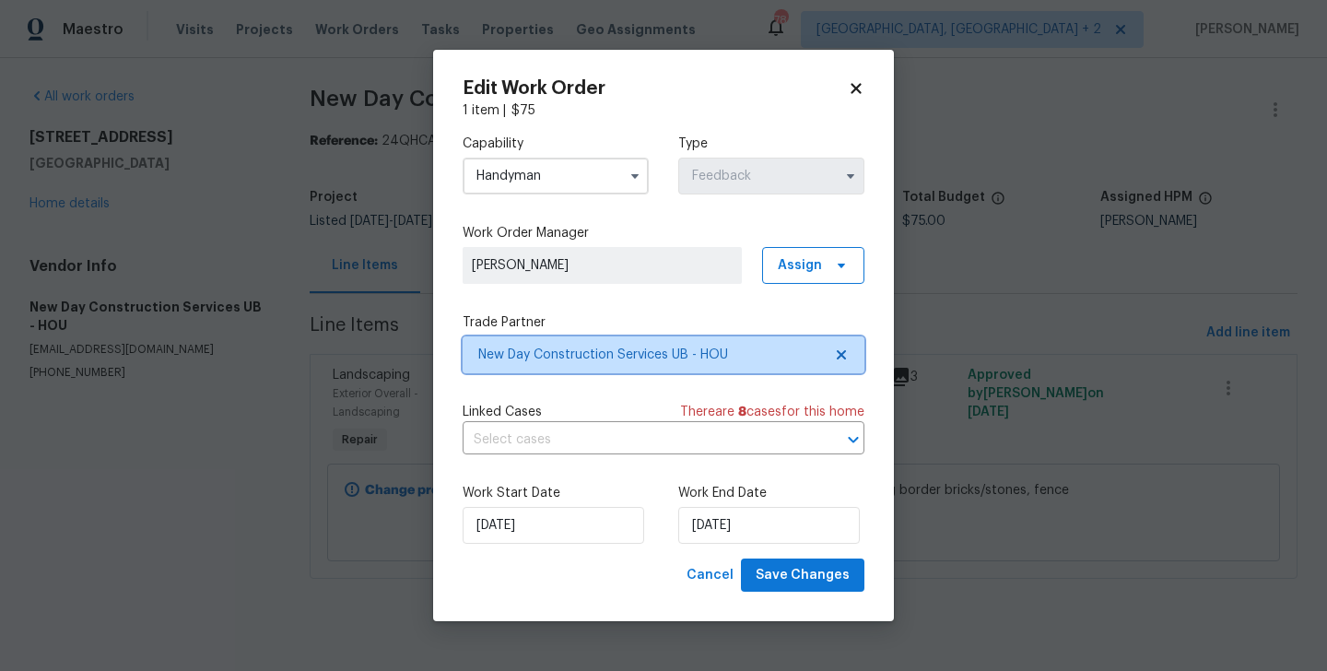
click at [581, 368] on span "New Day Construction Services UB - HOU" at bounding box center [663, 354] width 402 height 37
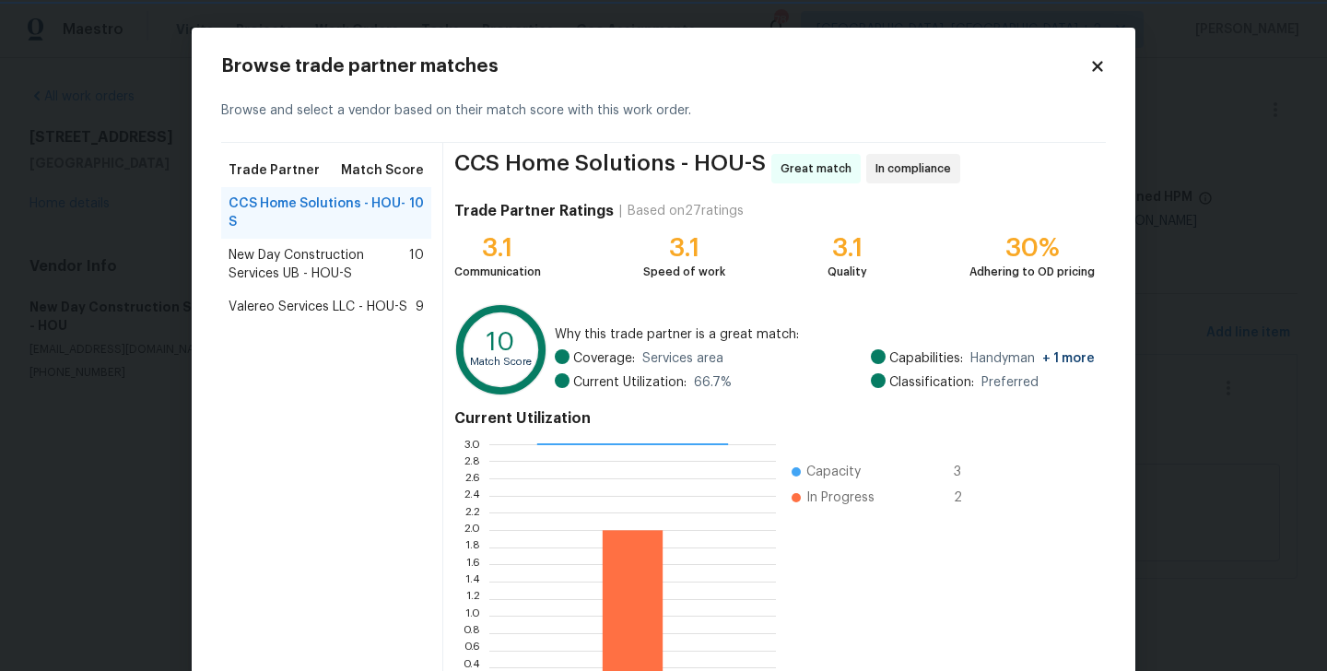
scroll to position [142, 0]
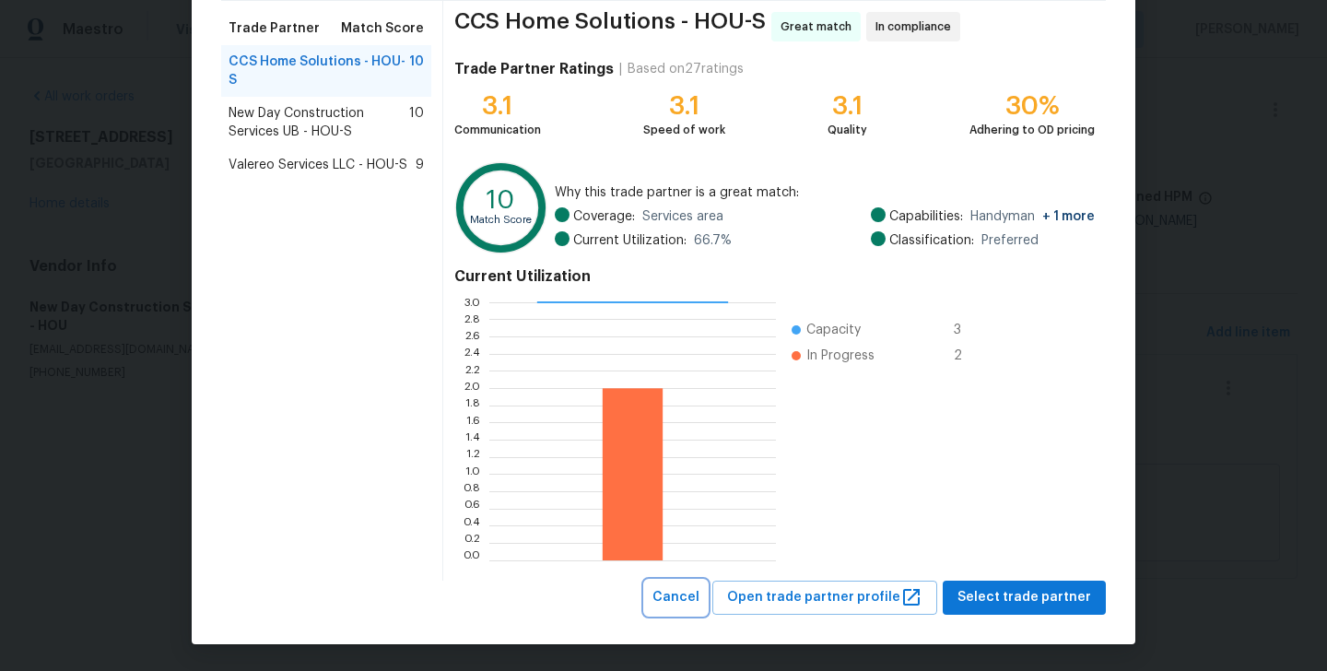
click at [680, 604] on span "Cancel" at bounding box center [675, 597] width 47 height 23
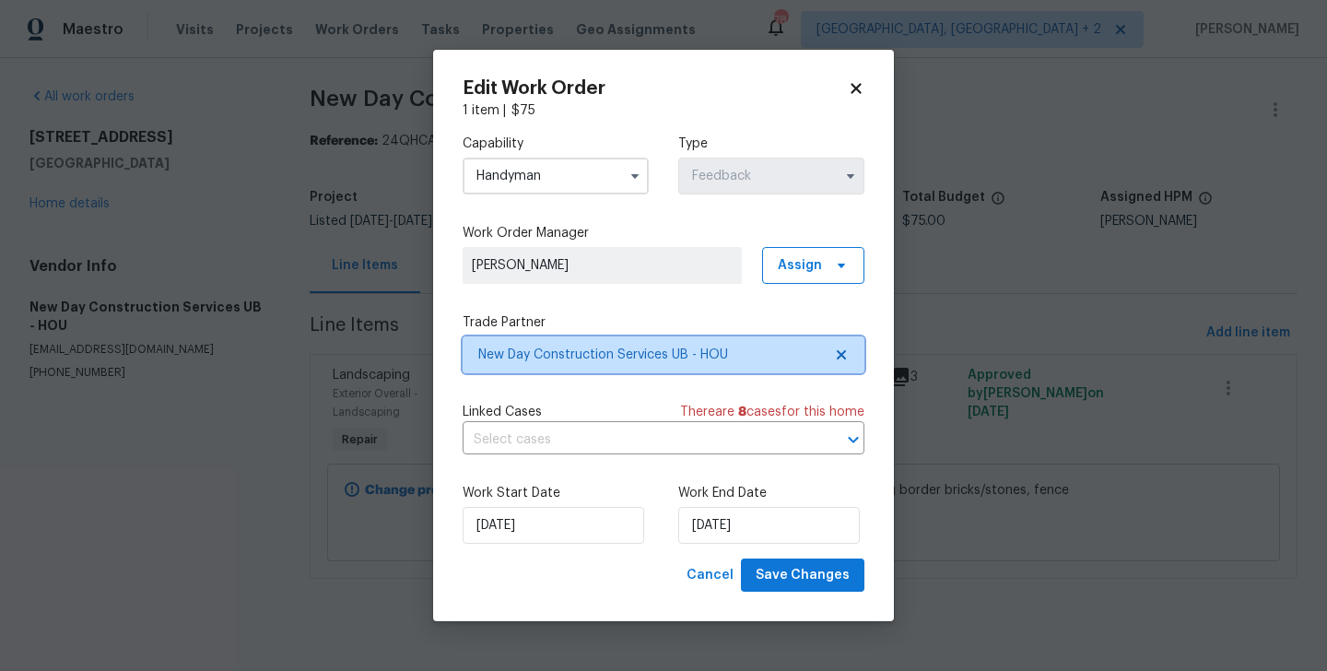
scroll to position [0, 0]
click at [523, 168] on input "Handyman" at bounding box center [555, 176] width 186 height 37
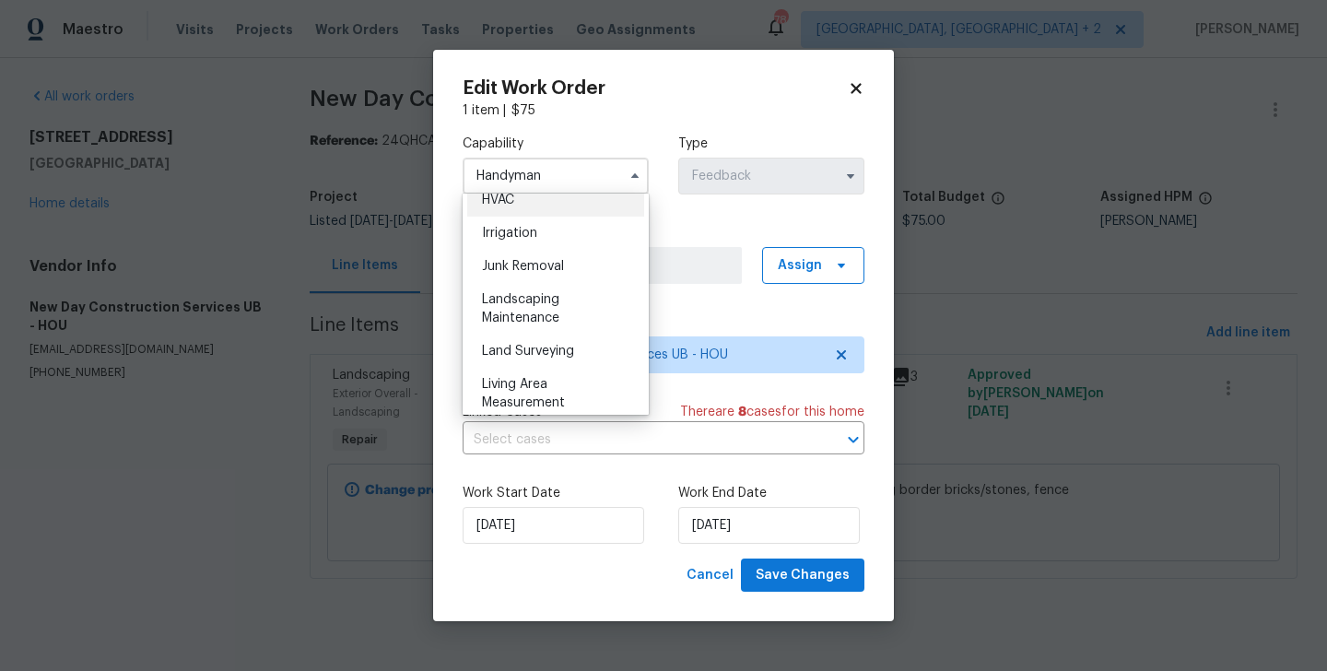
scroll to position [1129, 0]
click at [545, 312] on span "Landscaping Maintenance" at bounding box center [520, 306] width 77 height 31
type input "Landscaping Maintenance"
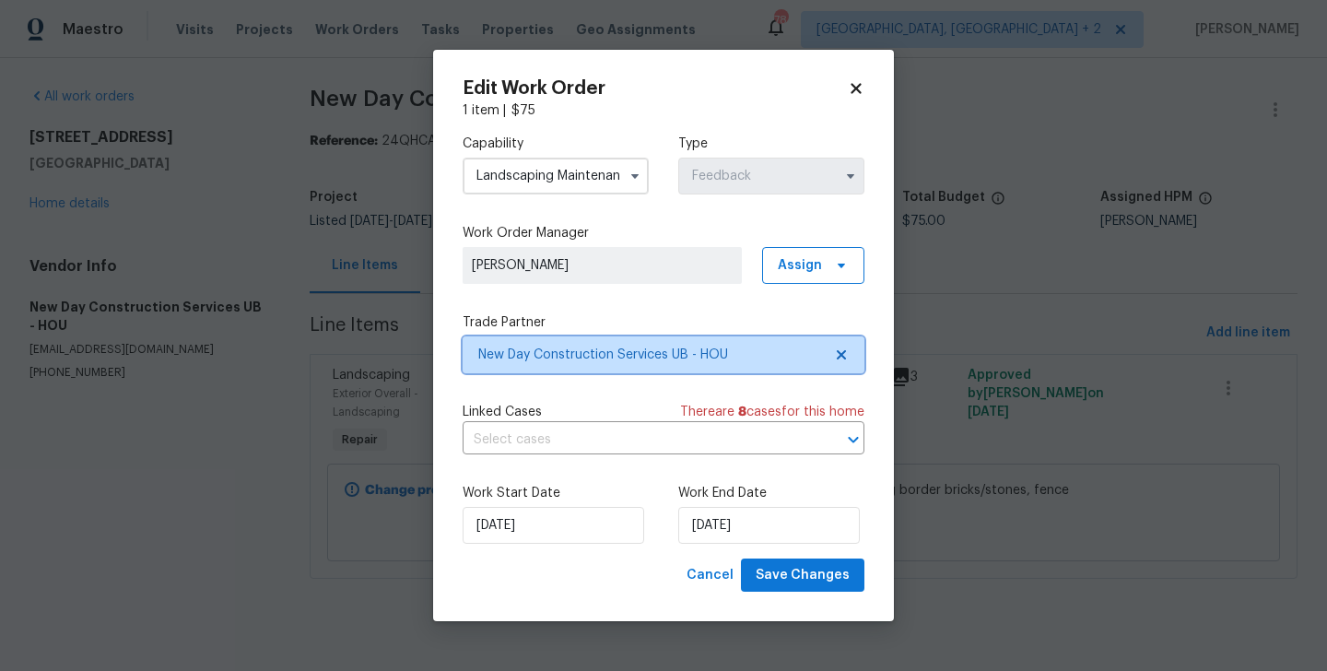
click at [556, 338] on span "New Day Construction Services UB - HOU" at bounding box center [663, 354] width 402 height 37
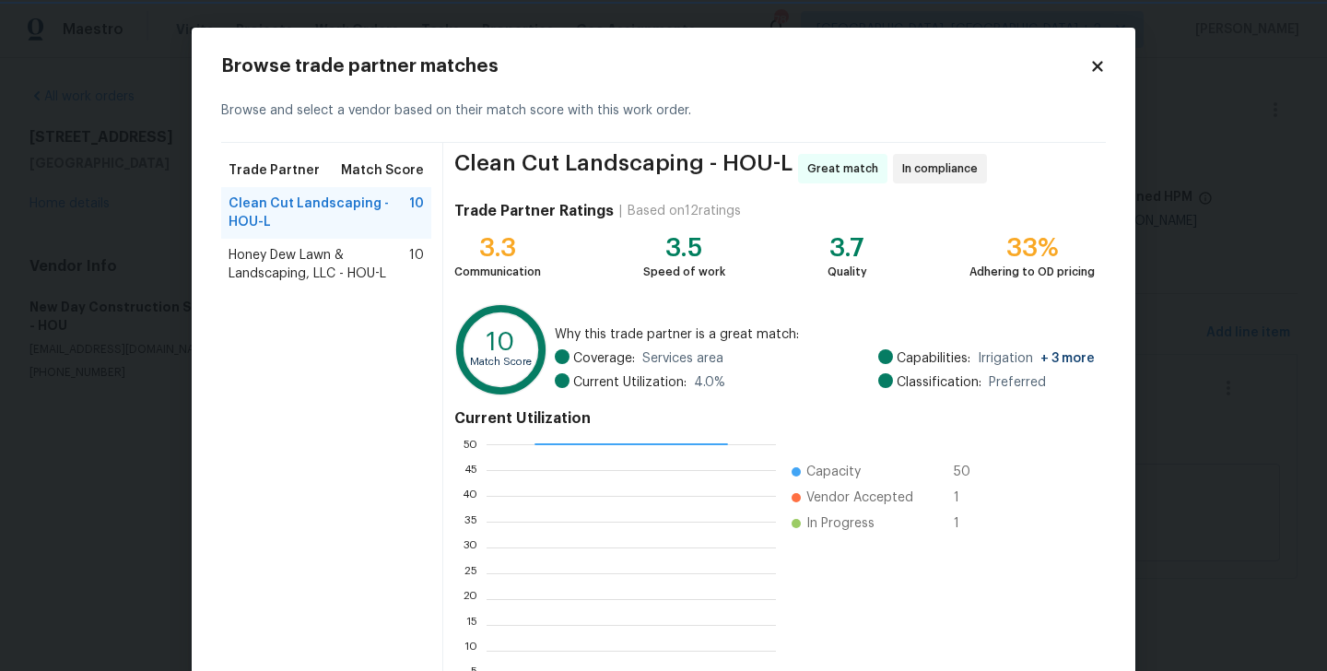
scroll to position [2, 1]
click at [370, 274] on span "Honey Dew Lawn & Landscaping, LLC - HOU-L" at bounding box center [318, 264] width 181 height 37
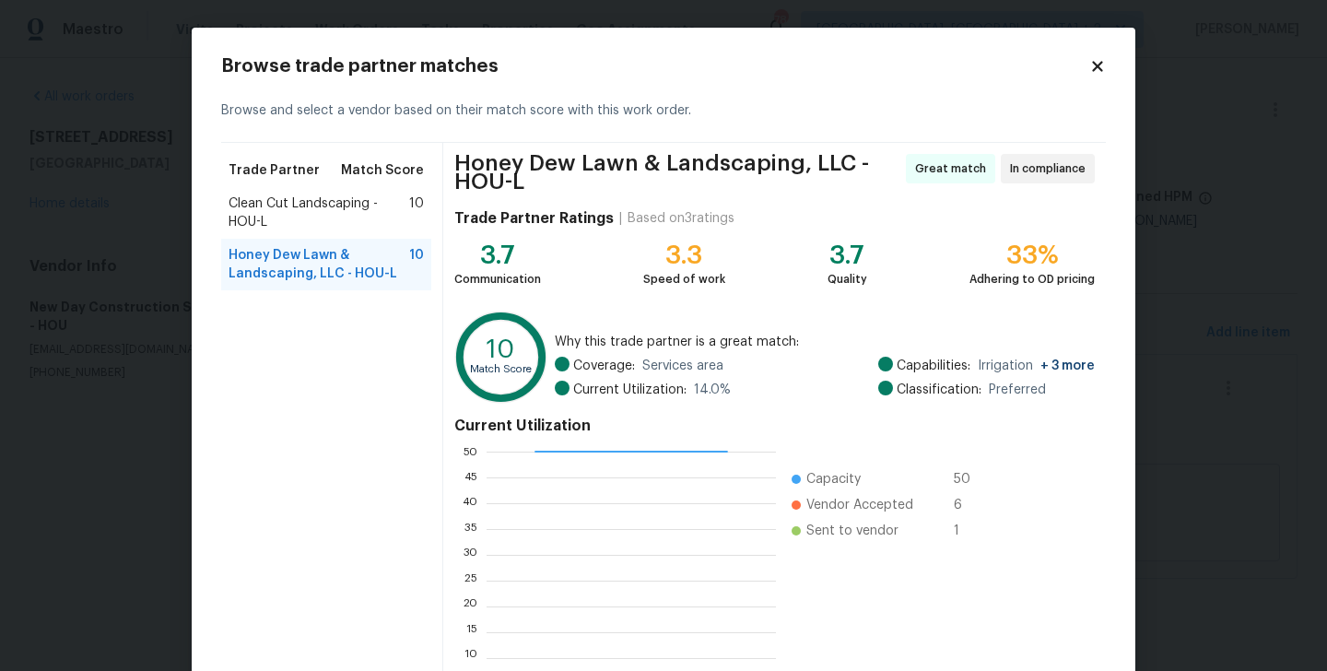
click at [327, 215] on span "Clean Cut Landscaping - HOU-L" at bounding box center [318, 212] width 181 height 37
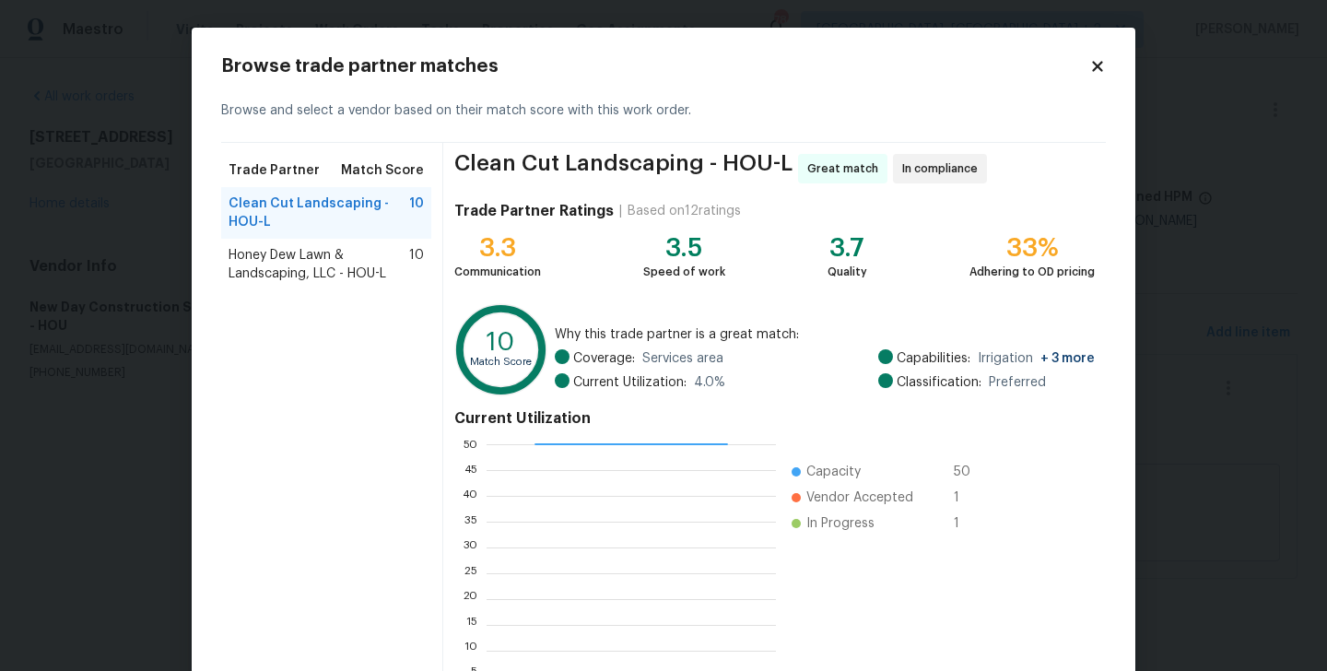
scroll to position [142, 0]
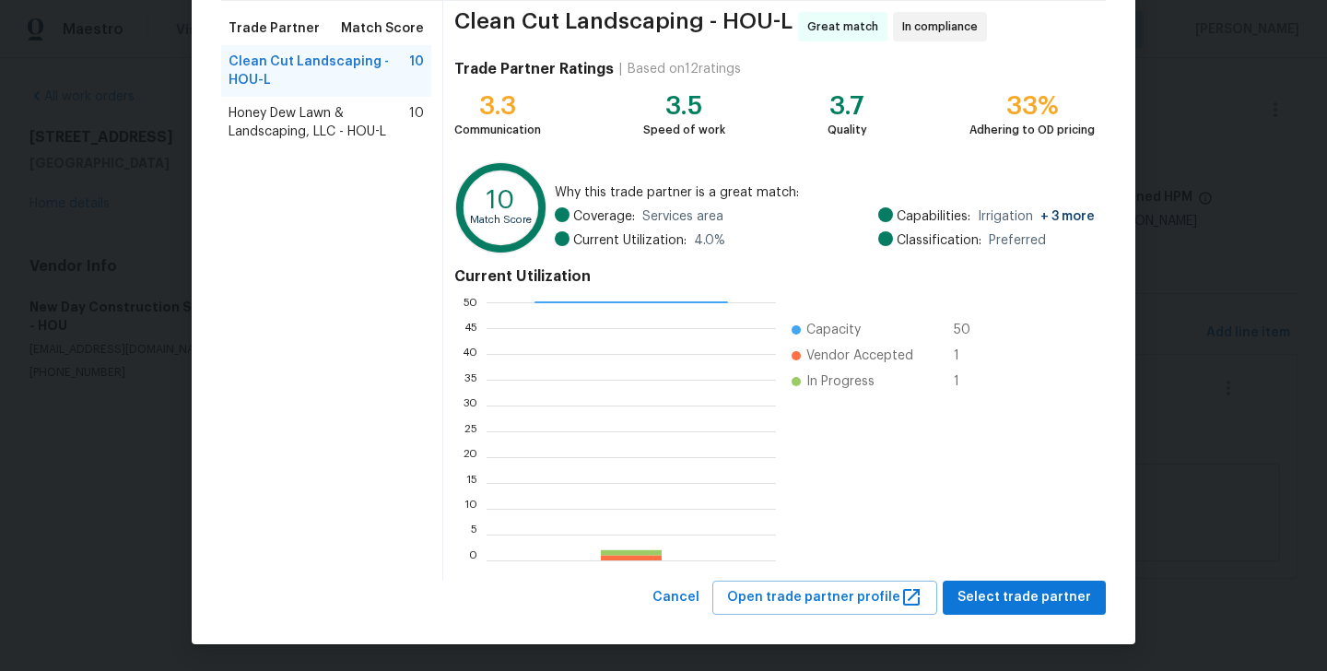
click at [1032, 579] on div "Clean Cut Landscaping - HOU-L Great match In compliance Trade Partner Ratings |…" at bounding box center [774, 290] width 662 height 579
click at [1032, 587] on span "Select trade partner" at bounding box center [1024, 597] width 134 height 23
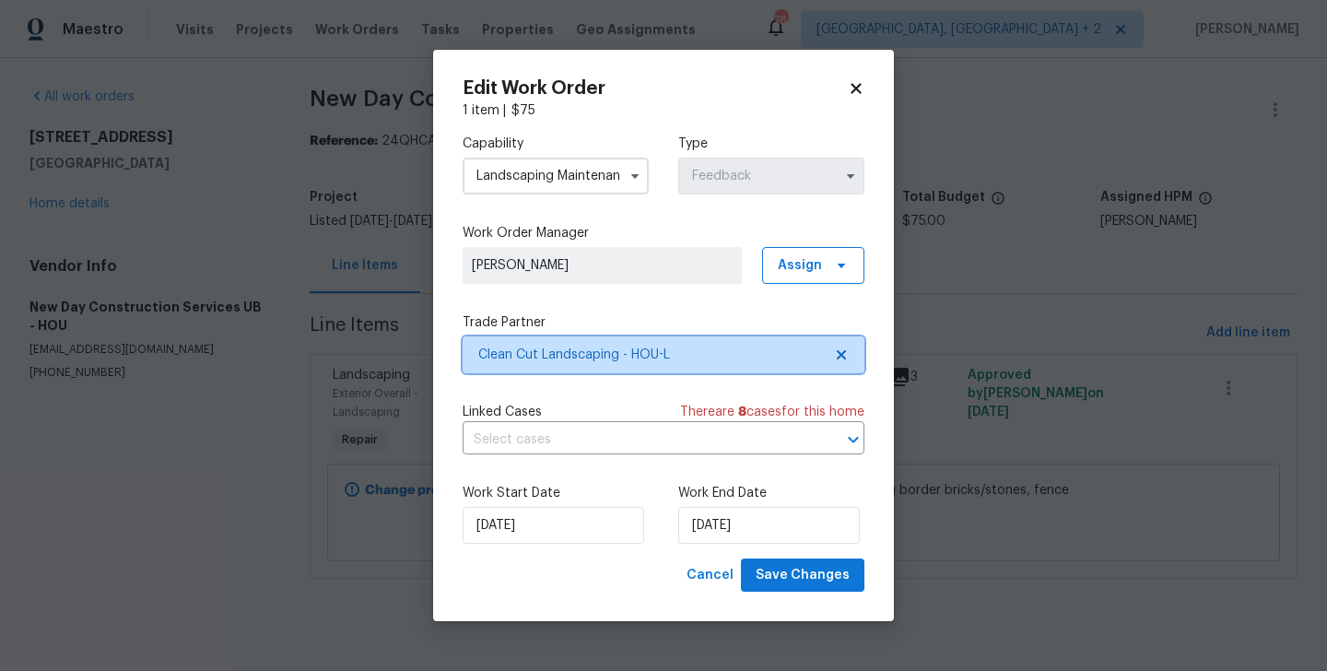
scroll to position [0, 0]
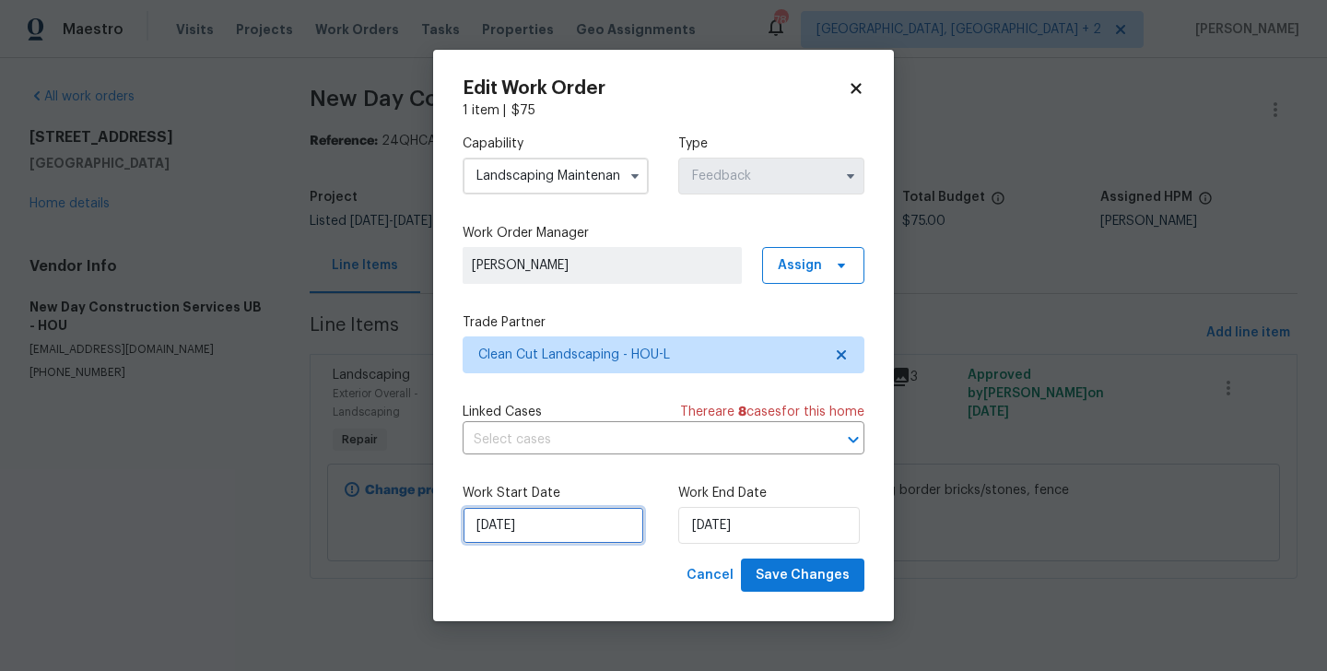
click at [525, 522] on input "08/09/2025" at bounding box center [552, 525] width 181 height 37
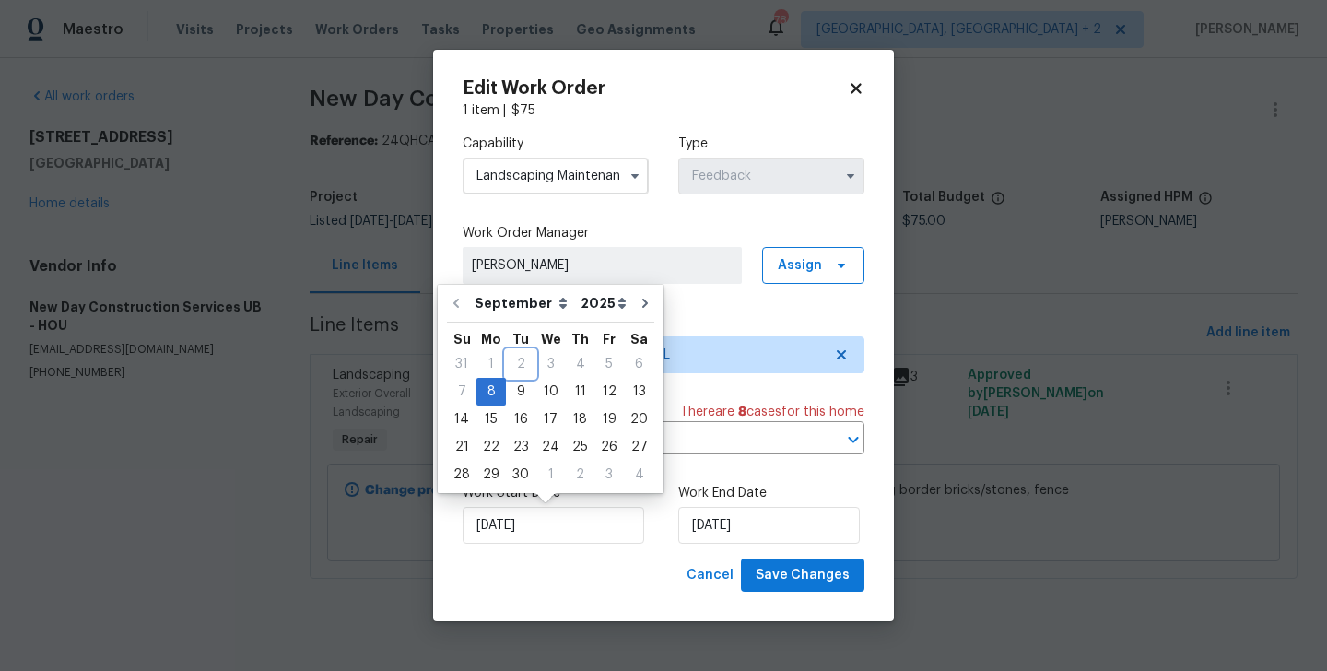
click at [514, 373] on div "2" at bounding box center [520, 364] width 29 height 26
click at [514, 382] on div "9" at bounding box center [520, 392] width 29 height 26
type input "09/09/2025"
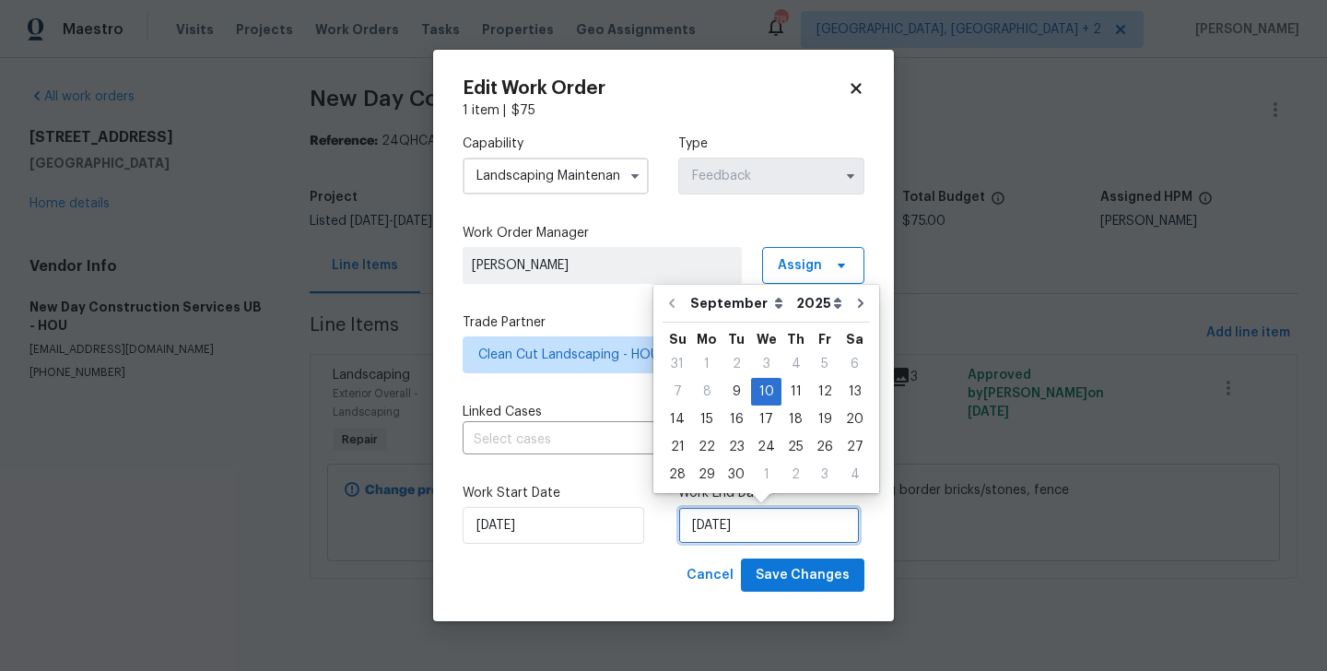
click at [751, 532] on input "10/09/2025" at bounding box center [768, 525] width 181 height 37
click at [782, 390] on div "11" at bounding box center [795, 392] width 29 height 26
type input "11/09/2025"
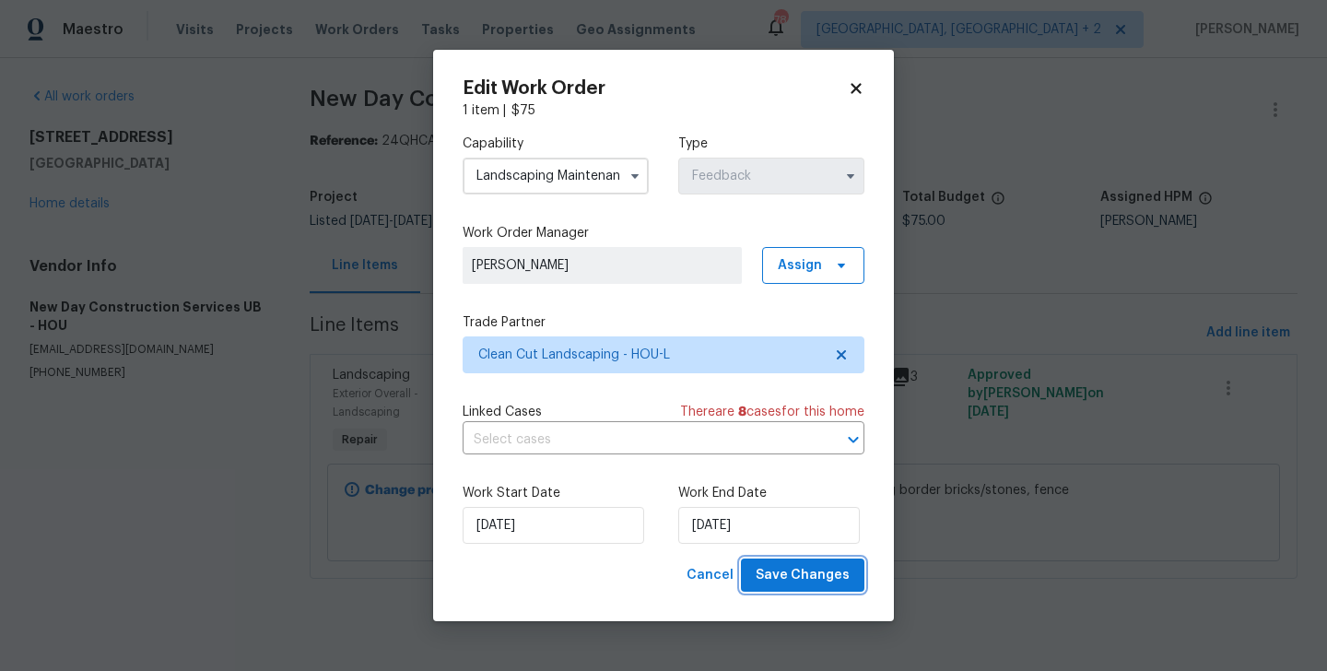
click at [793, 565] on span "Save Changes" at bounding box center [802, 575] width 94 height 23
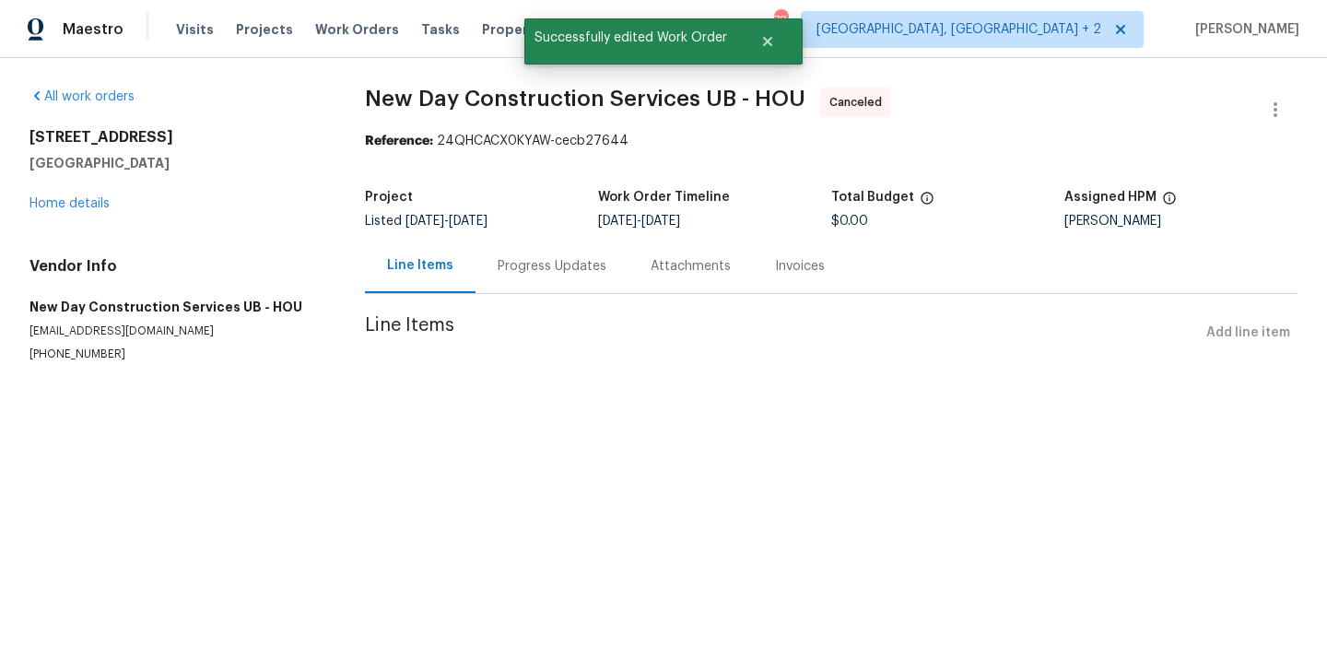
click at [538, 212] on div "Project" at bounding box center [481, 203] width 233 height 24
click at [518, 267] on div "Progress Updates" at bounding box center [551, 266] width 109 height 18
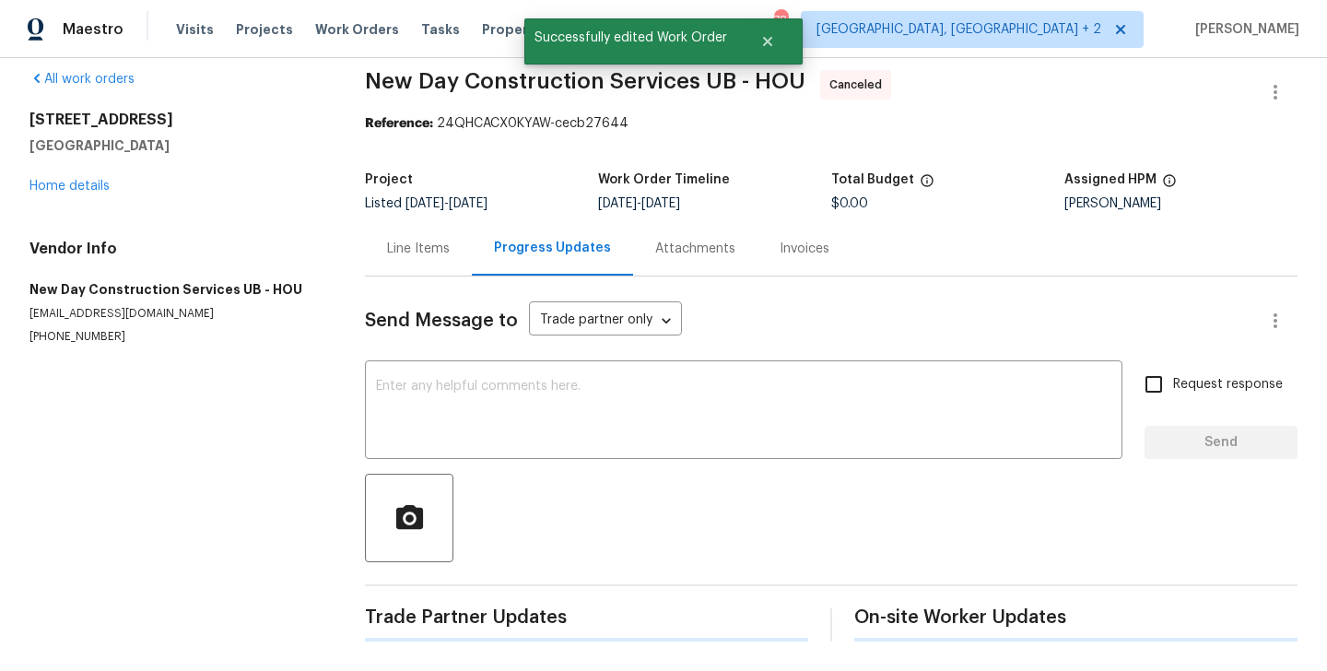
scroll to position [395, 0]
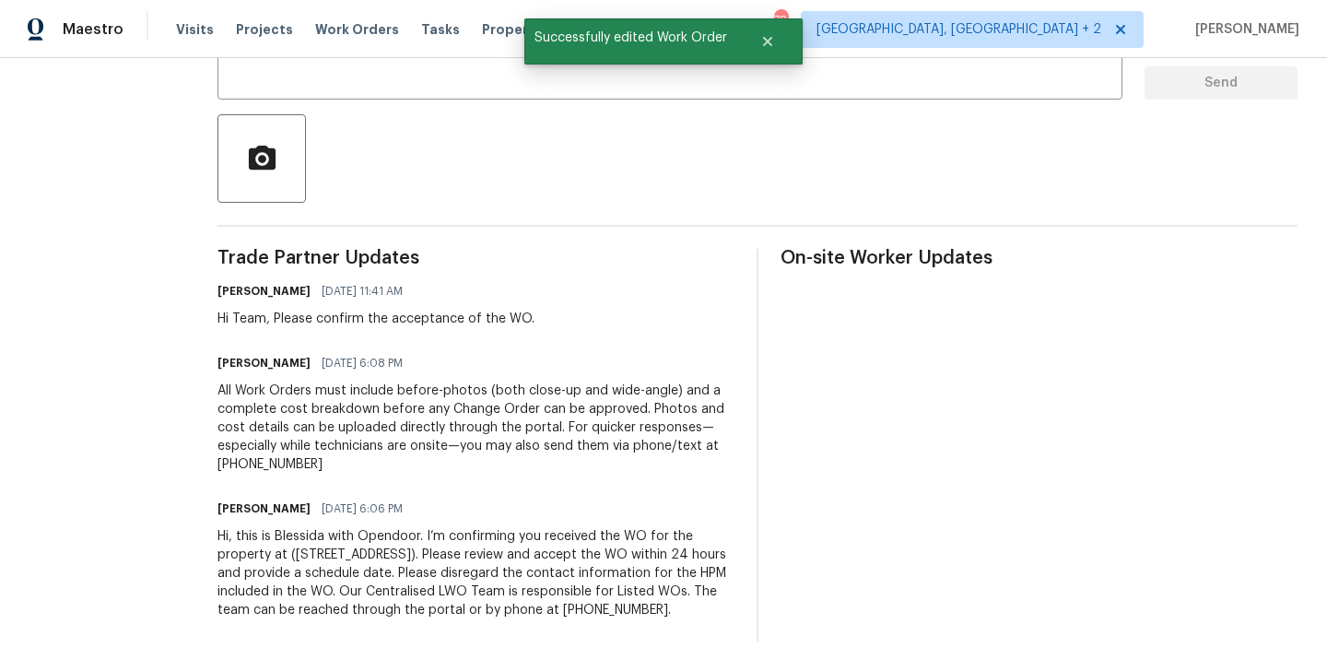
click at [406, 572] on div "Hi, this is Blessida with Opendoor. I’m confirming you received the WO for the …" at bounding box center [475, 573] width 517 height 92
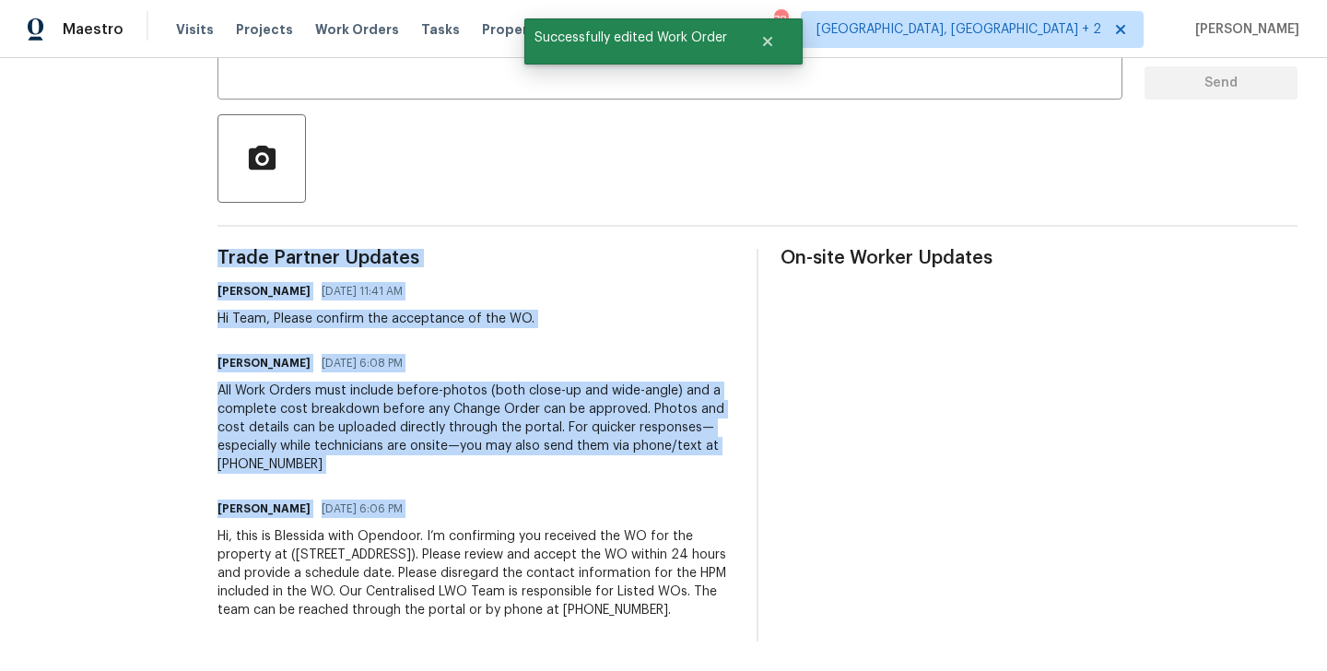
click at [406, 572] on div "Hi, this is Blessida with Opendoor. I’m confirming you received the WO for the …" at bounding box center [475, 573] width 517 height 92
copy div "Trade Partner Updates Blessida Angeline M 09/09/2025 11:41 AM Hi Team, Please c…"
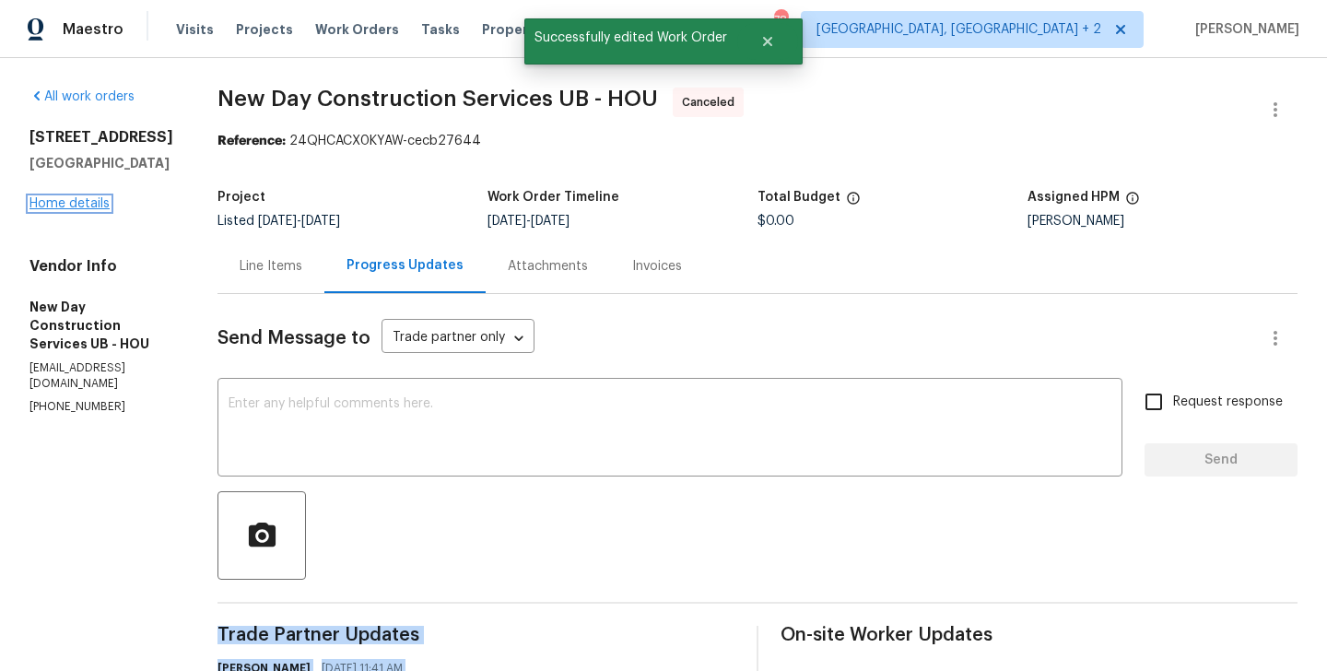
click at [88, 210] on link "Home details" at bounding box center [69, 203] width 80 height 13
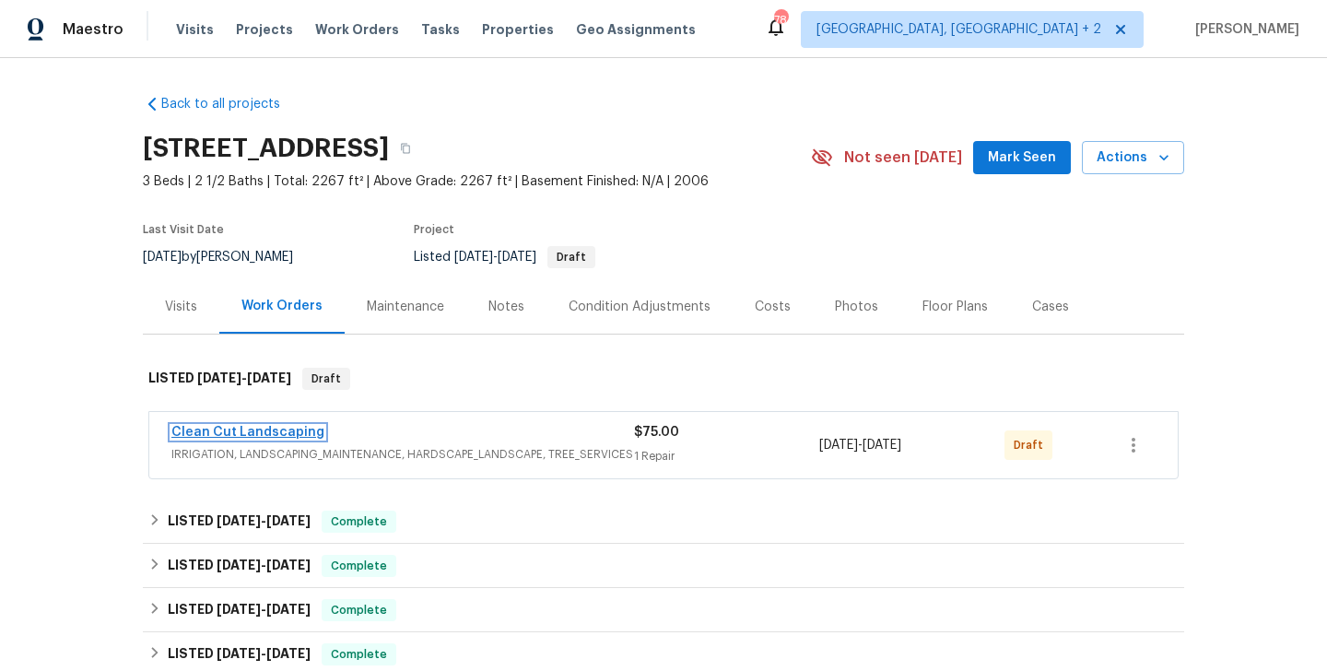
click at [275, 432] on link "Clean Cut Landscaping" at bounding box center [247, 432] width 153 height 13
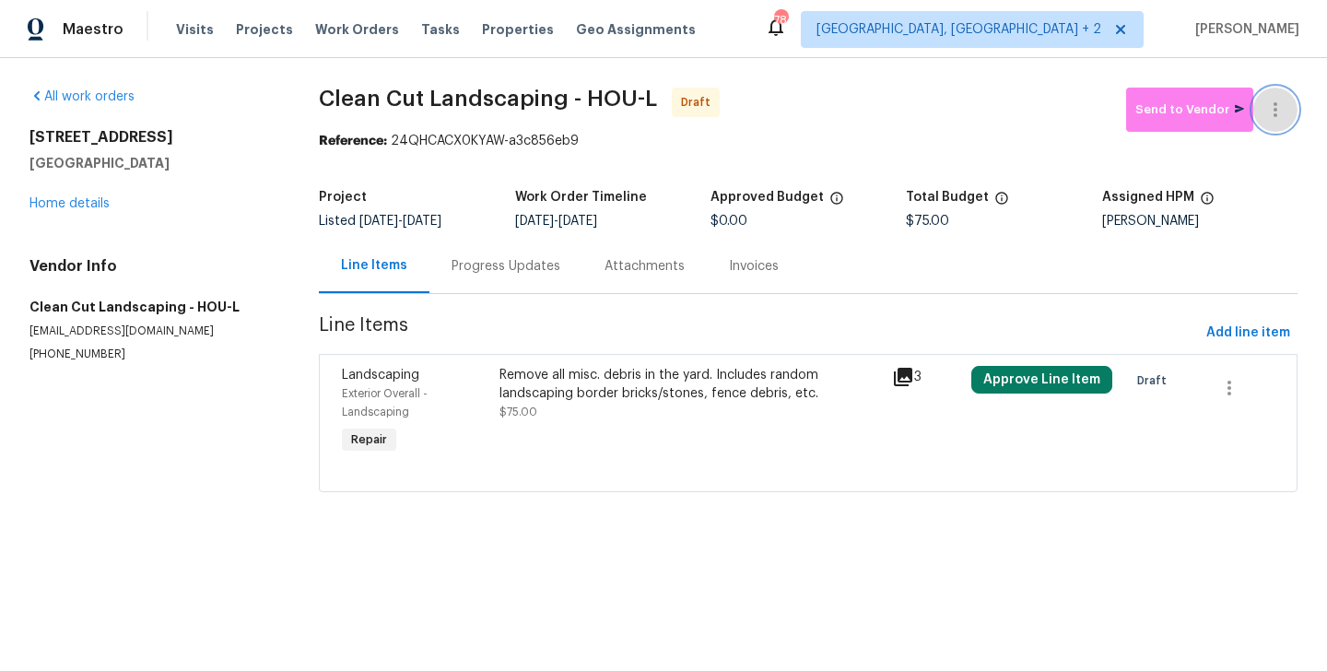
click at [1272, 96] on button "button" at bounding box center [1275, 110] width 44 height 44
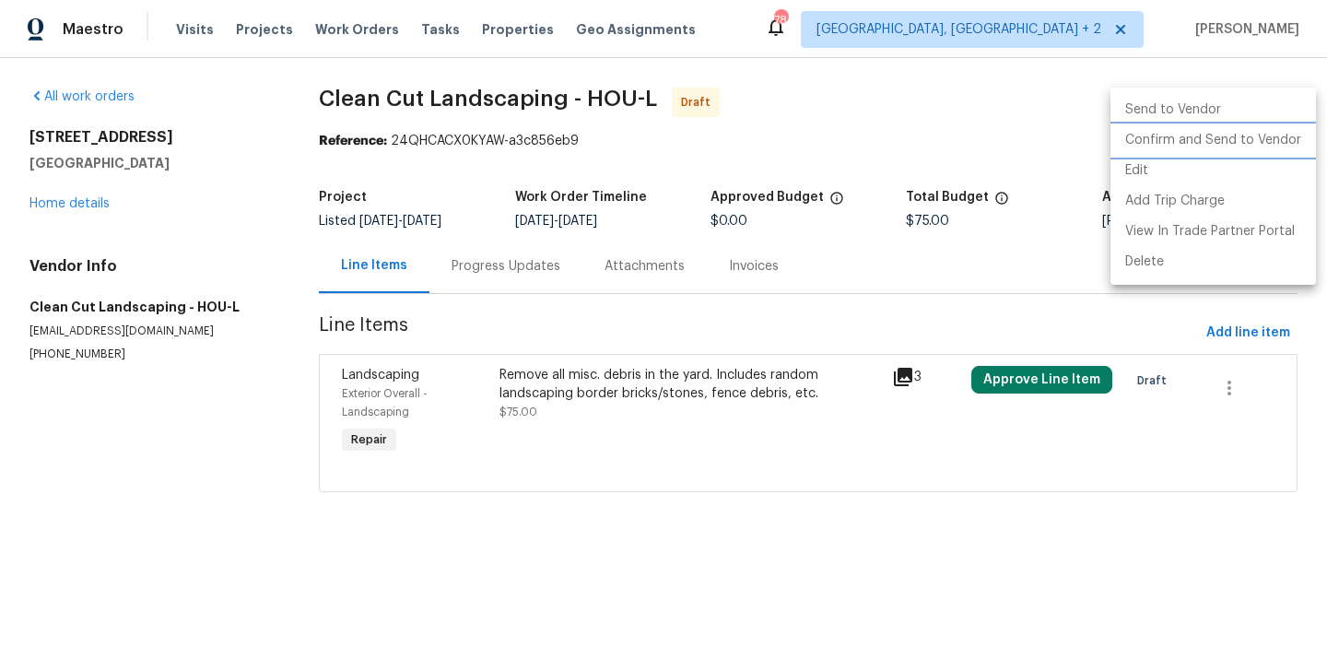
click at [1273, 142] on li "Confirm and Send to Vendor" at bounding box center [1212, 140] width 205 height 30
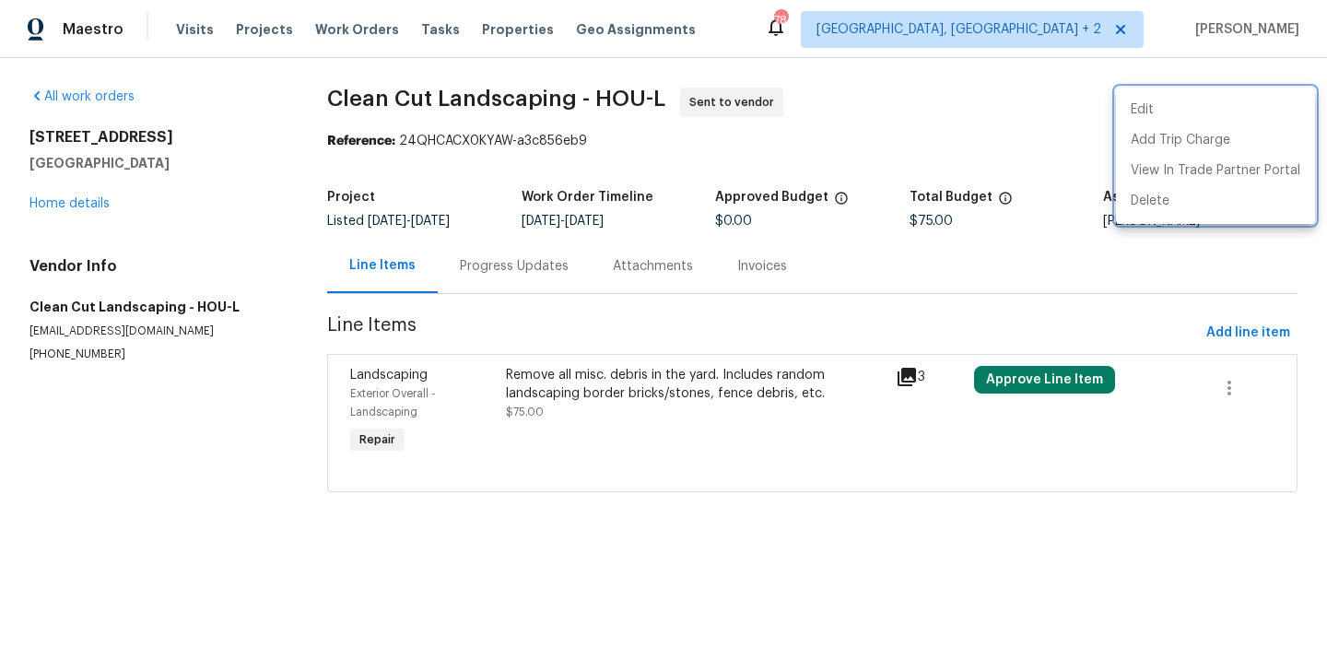
click at [509, 285] on div at bounding box center [663, 335] width 1327 height 671
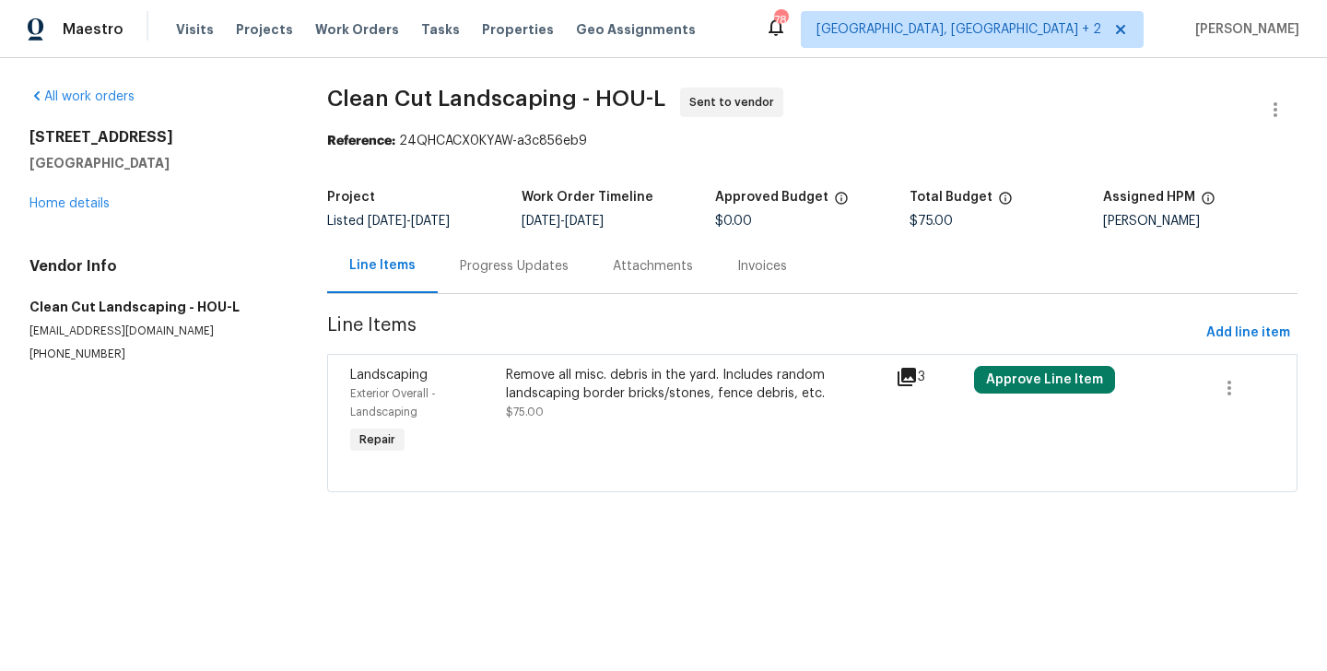
click at [509, 285] on div "Progress Updates" at bounding box center [514, 266] width 153 height 54
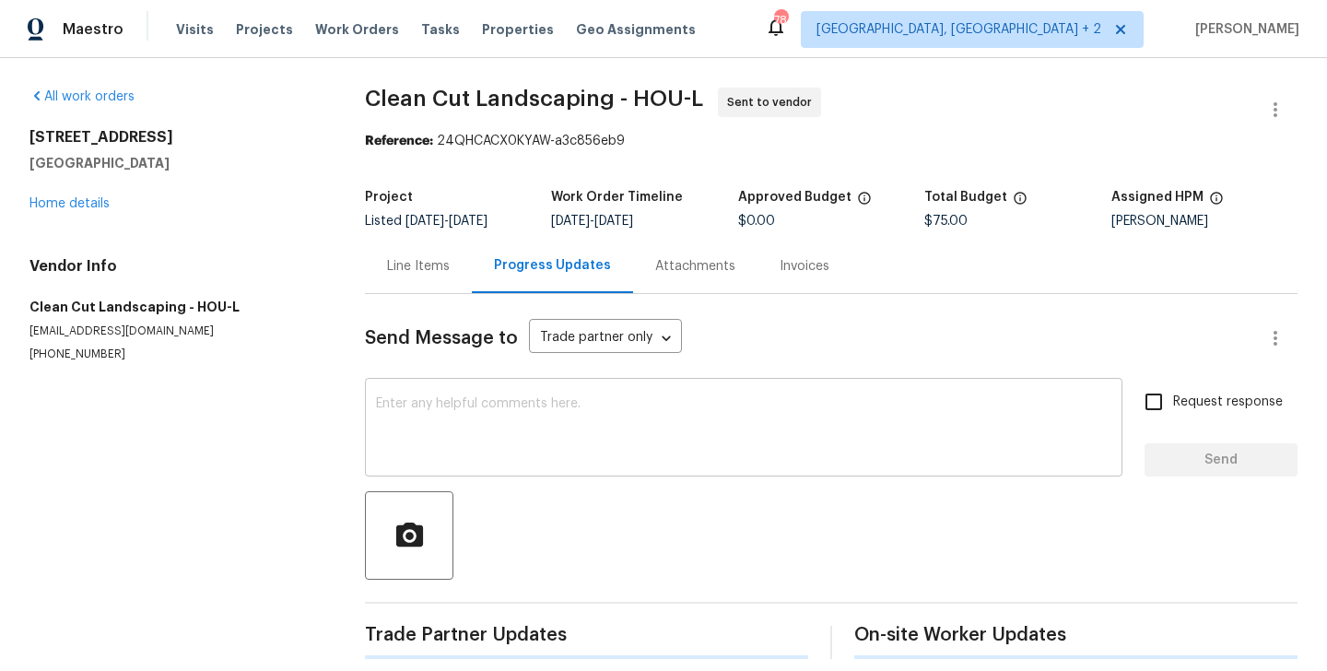
click at [544, 456] on textarea at bounding box center [743, 429] width 735 height 64
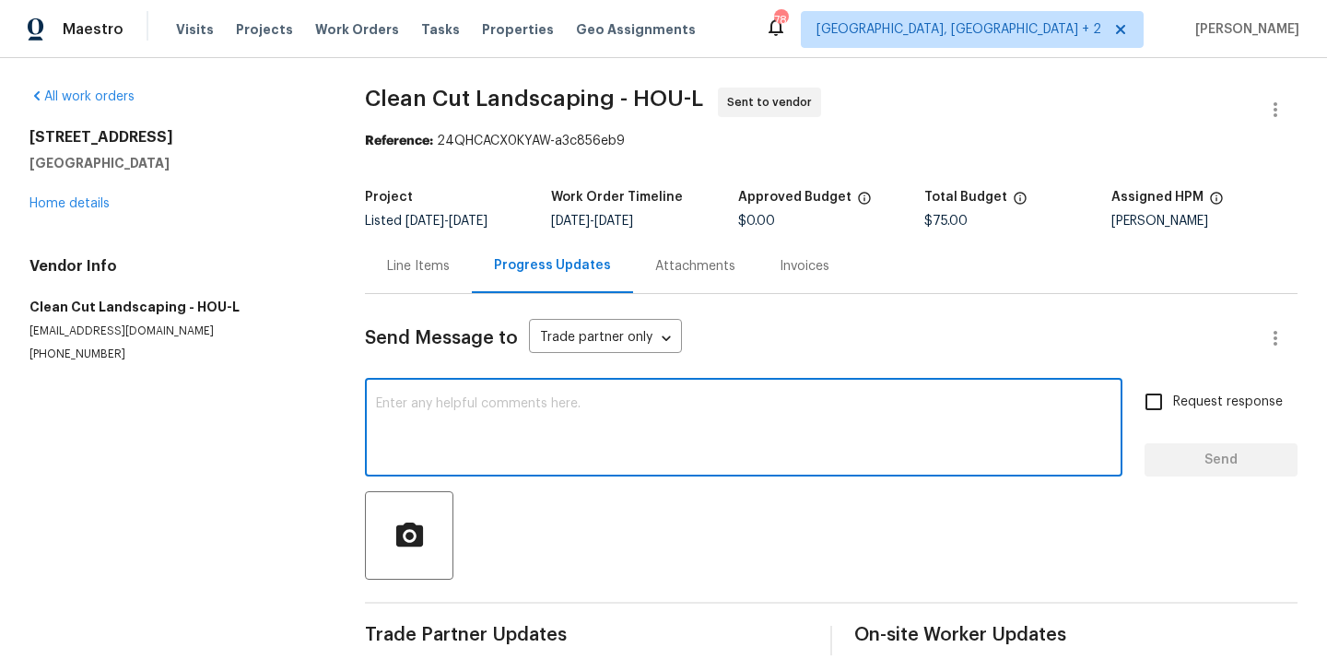
paste textarea "Hi, this is Blessida with Opendoor. I’m confirming you received the WO for the …"
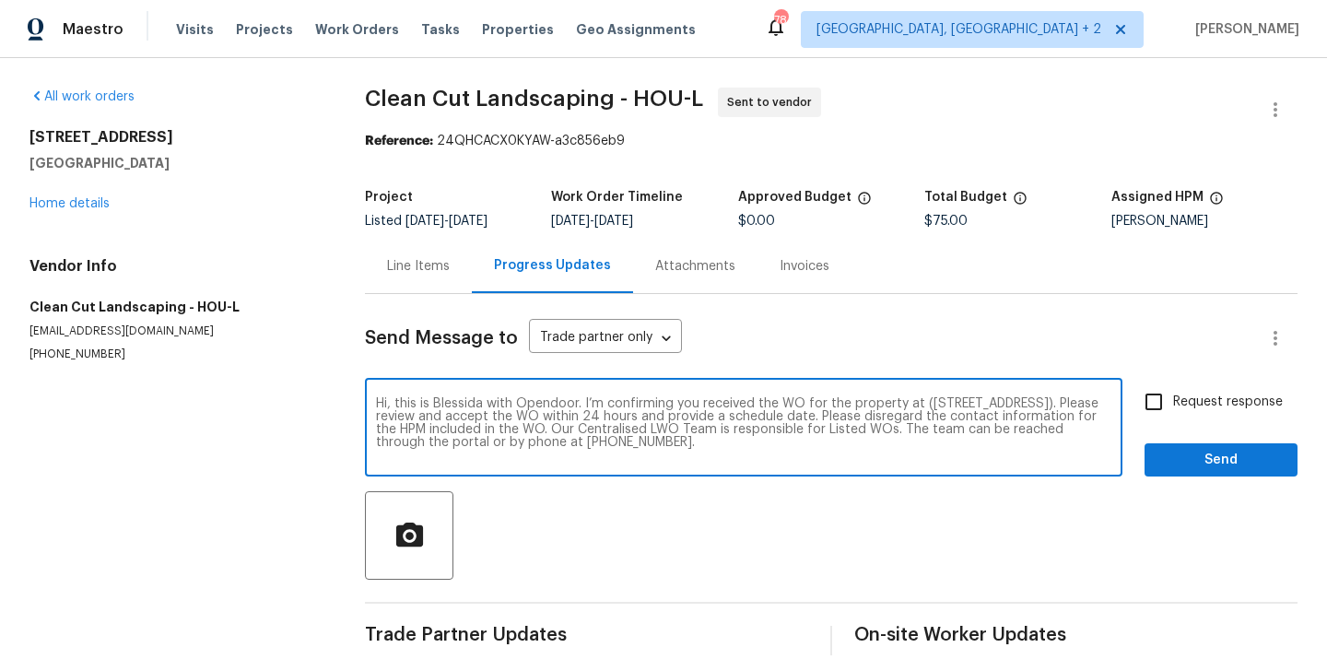
type textarea "Hi, this is Blessida with Opendoor. I’m confirming you received the WO for the …"
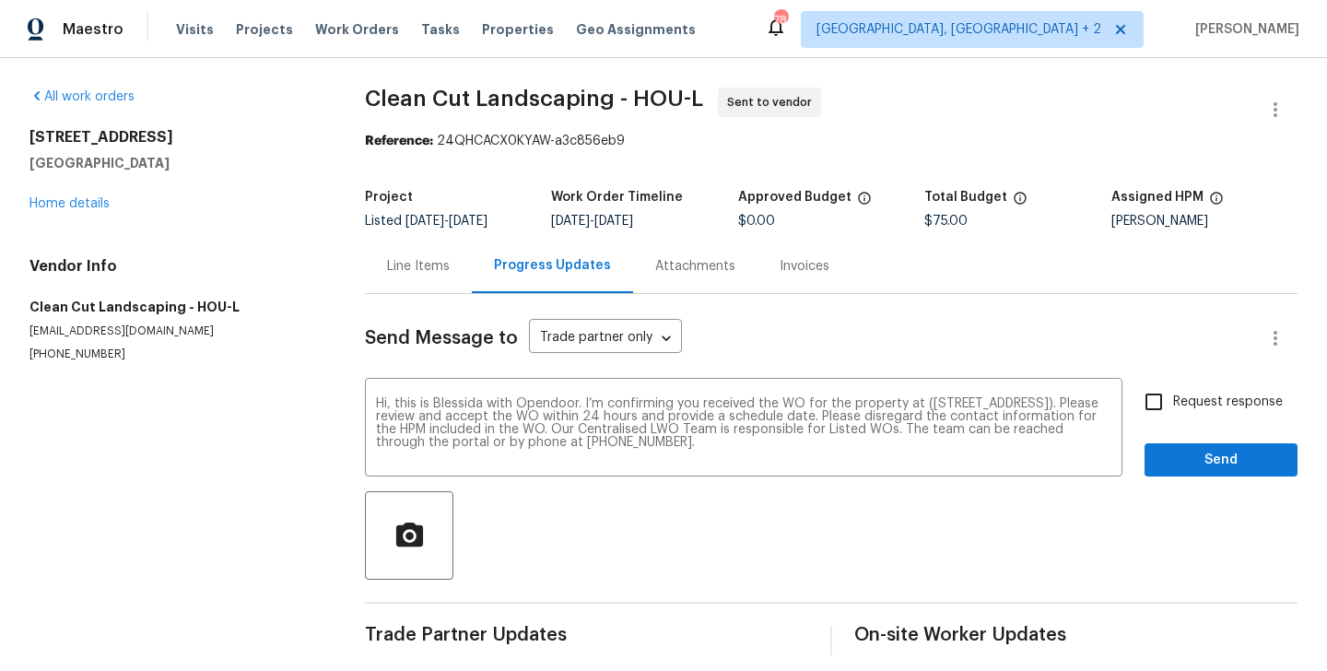
click at [1227, 414] on label "Request response" at bounding box center [1208, 401] width 148 height 39
click at [1173, 414] on input "Request response" at bounding box center [1153, 401] width 39 height 39
checkbox input "true"
click at [1194, 467] on span "Send" at bounding box center [1220, 460] width 123 height 23
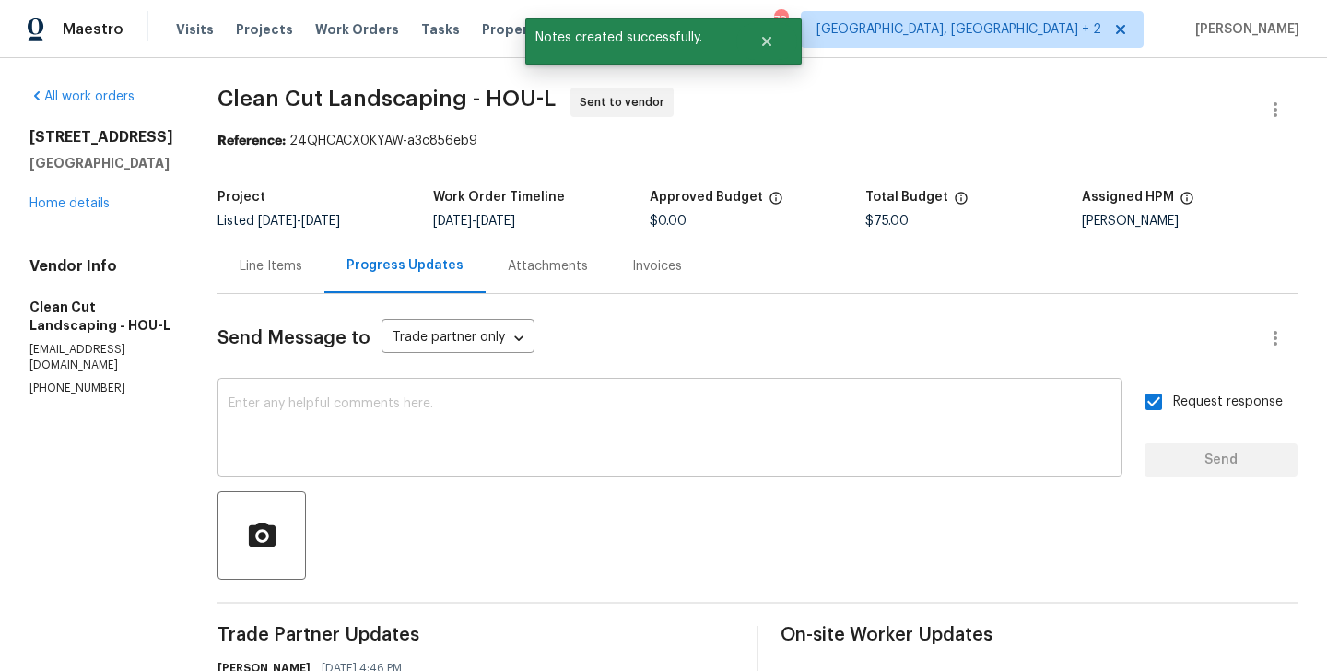
click at [558, 392] on div "x ​" at bounding box center [669, 429] width 905 height 94
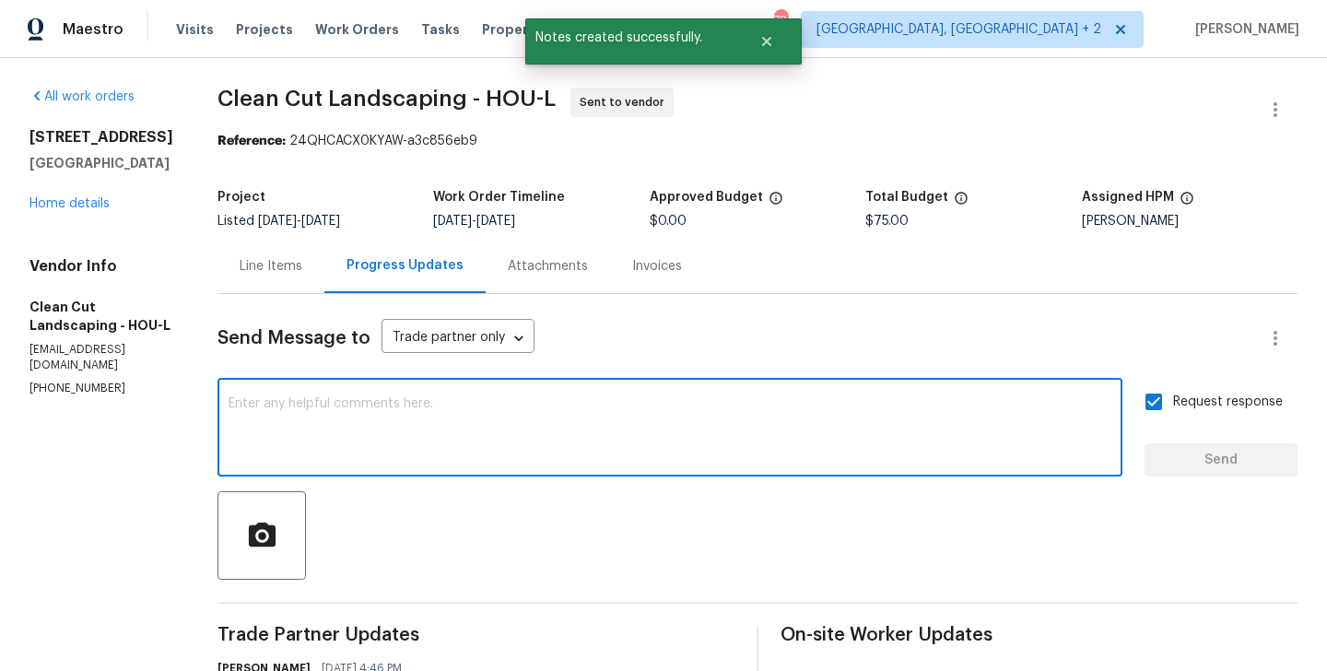
paste textarea "All Work Orders must include before-photos (both close-up and wide-angle) and a…"
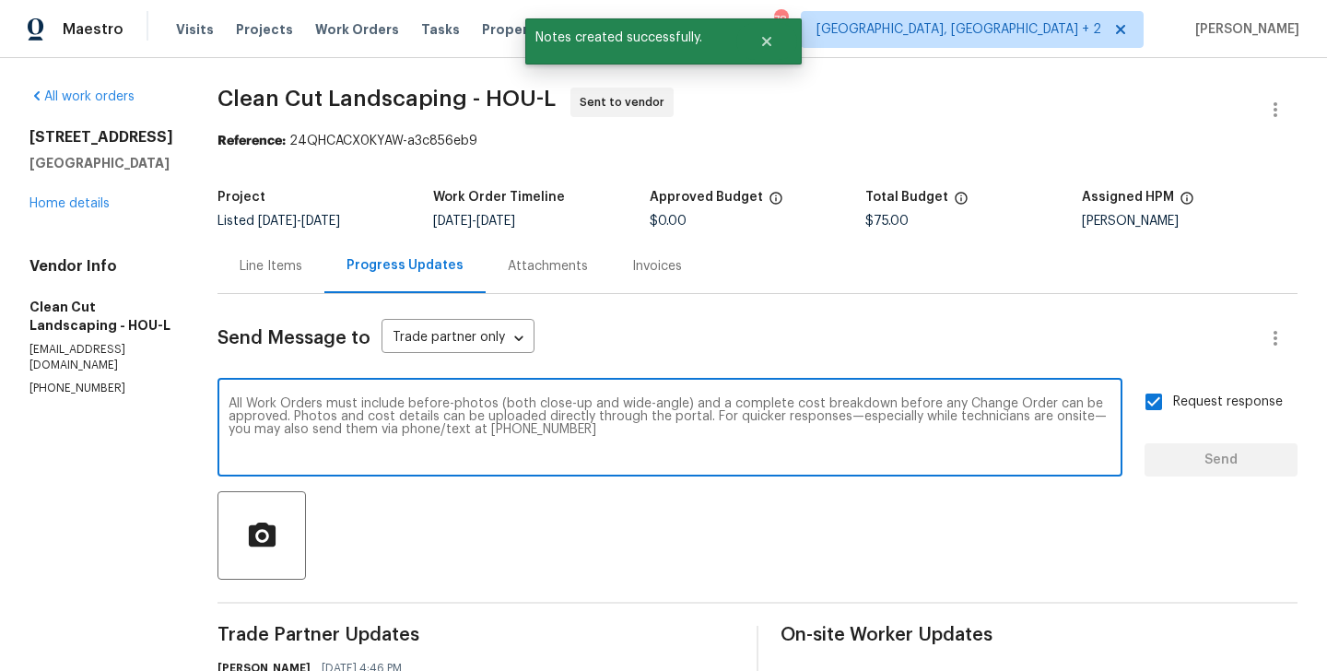
scroll to position [13, 0]
type textarea "All Work Orders must include before-photos (both close-up and wide-angle) and a…"
click at [1200, 476] on button "Send" at bounding box center [1220, 460] width 153 height 34
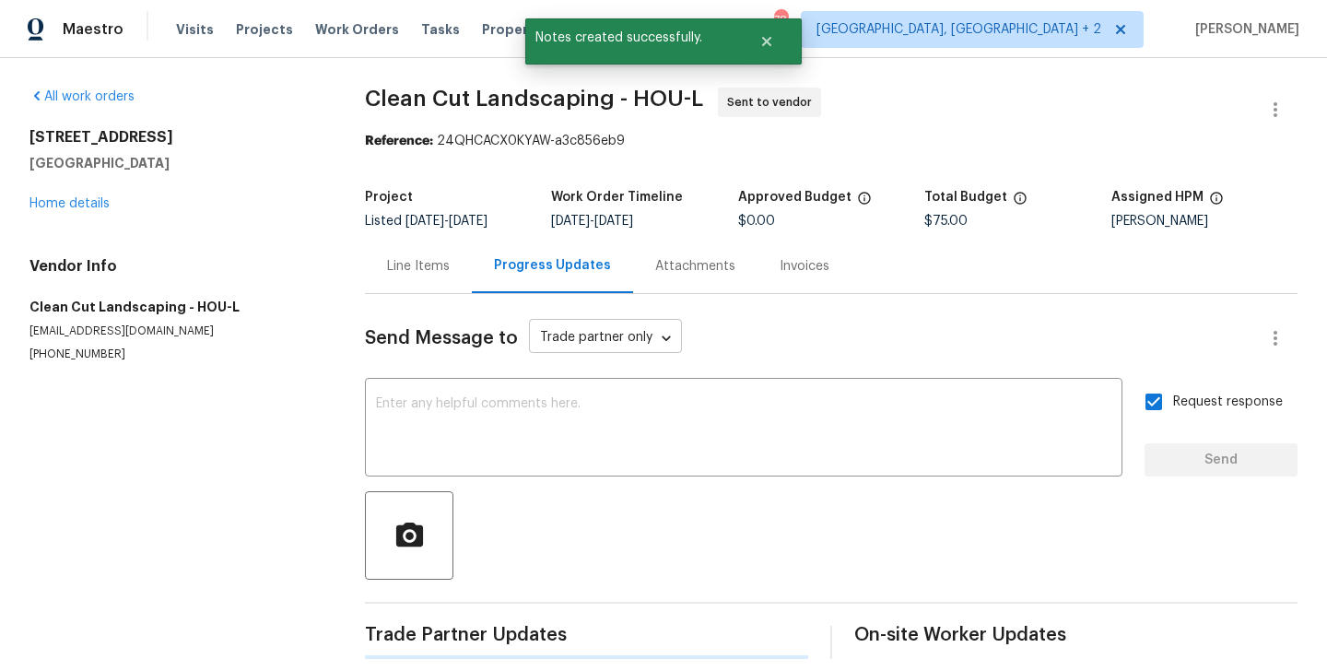
scroll to position [0, 0]
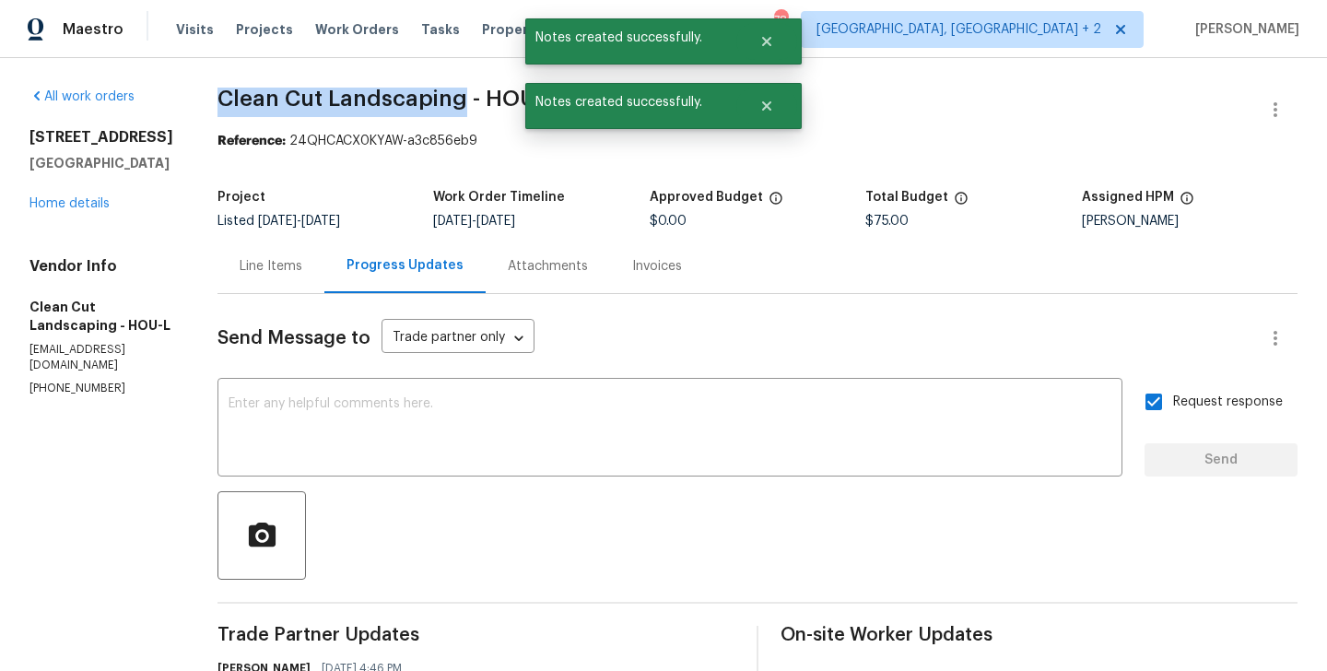
drag, startPoint x: 235, startPoint y: 88, endPoint x: 476, endPoint y: 92, distance: 241.4
click at [476, 92] on div "All work orders 6910 Enchanted Crest Ct Katy, TX 77449 Home details Vendor Info…" at bounding box center [663, 517] width 1327 height 918
copy span "Clean Cut Landscaping"
click at [54, 210] on link "Home details" at bounding box center [69, 203] width 80 height 13
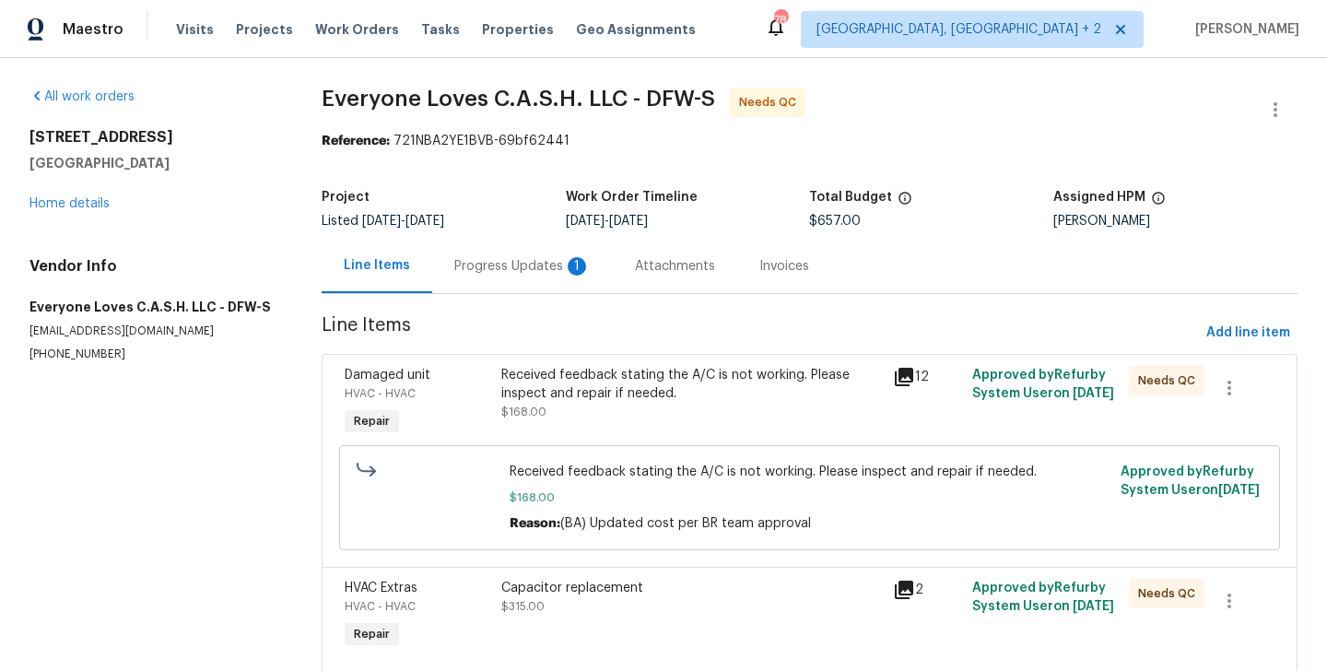
click at [476, 271] on div "Progress Updates 1" at bounding box center [522, 266] width 136 height 18
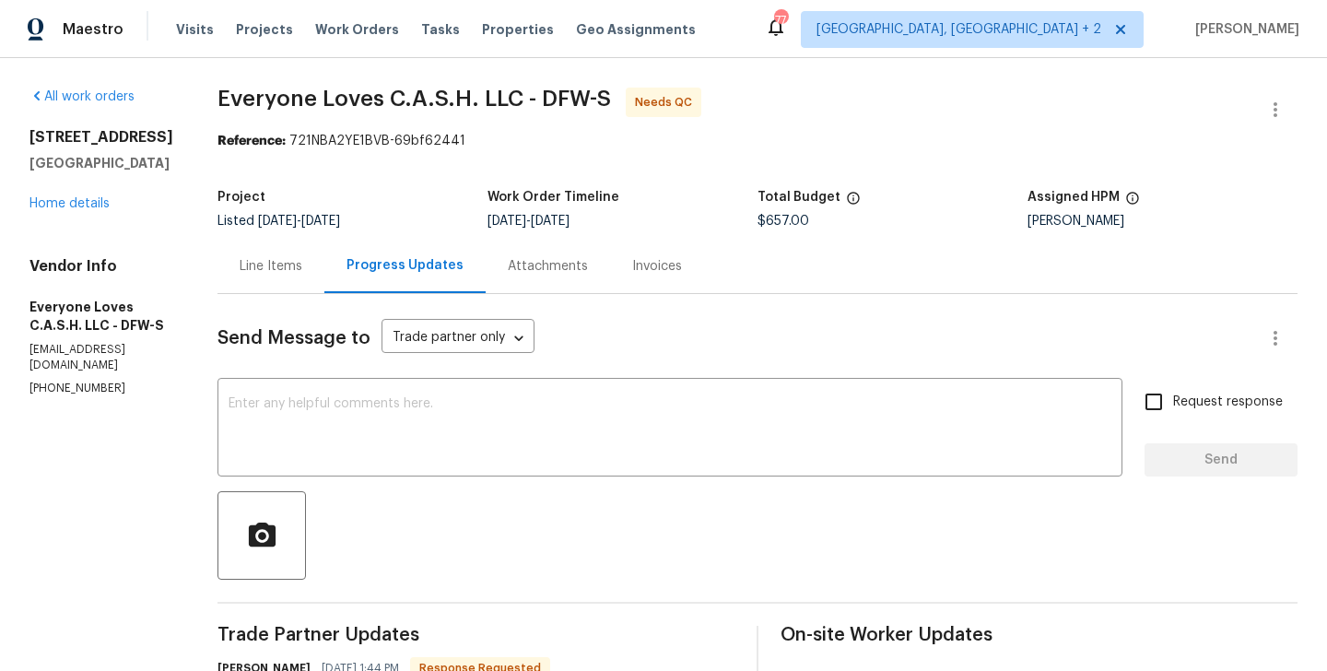
click at [324, 267] on div "Line Items" at bounding box center [270, 266] width 107 height 54
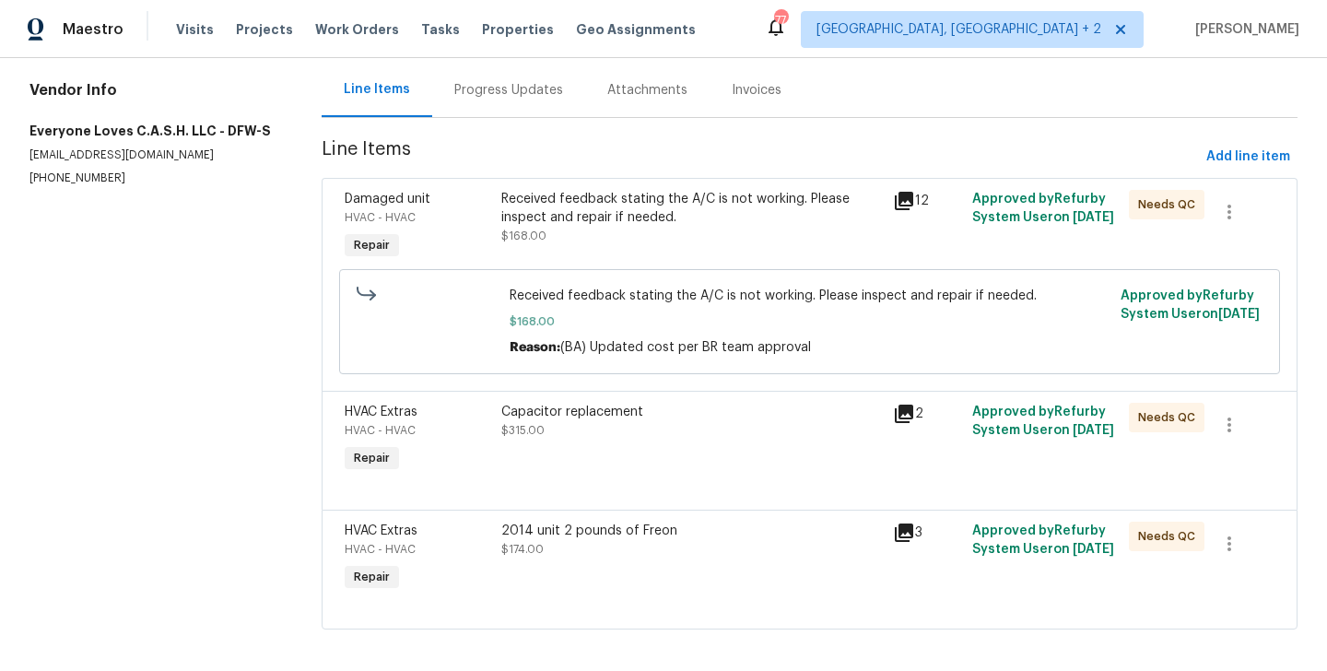
scroll to position [188, 0]
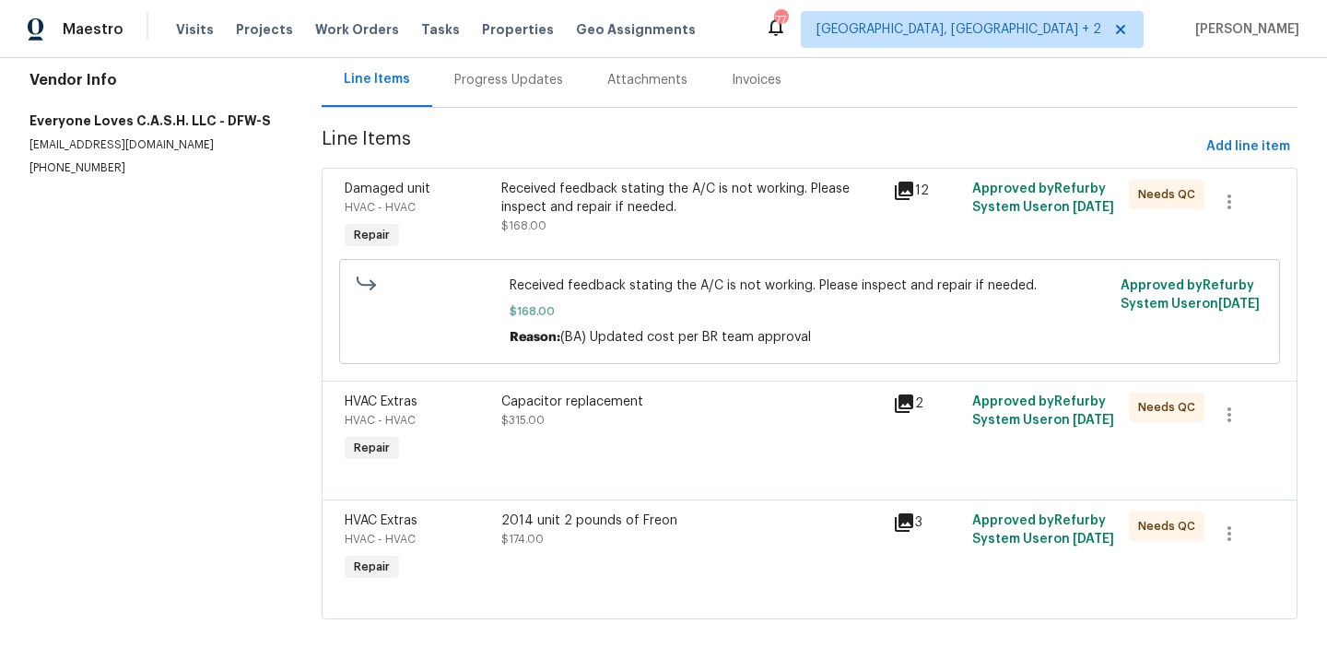
click at [671, 436] on div "Capacitor replacement $315.00" at bounding box center [692, 429] width 392 height 85
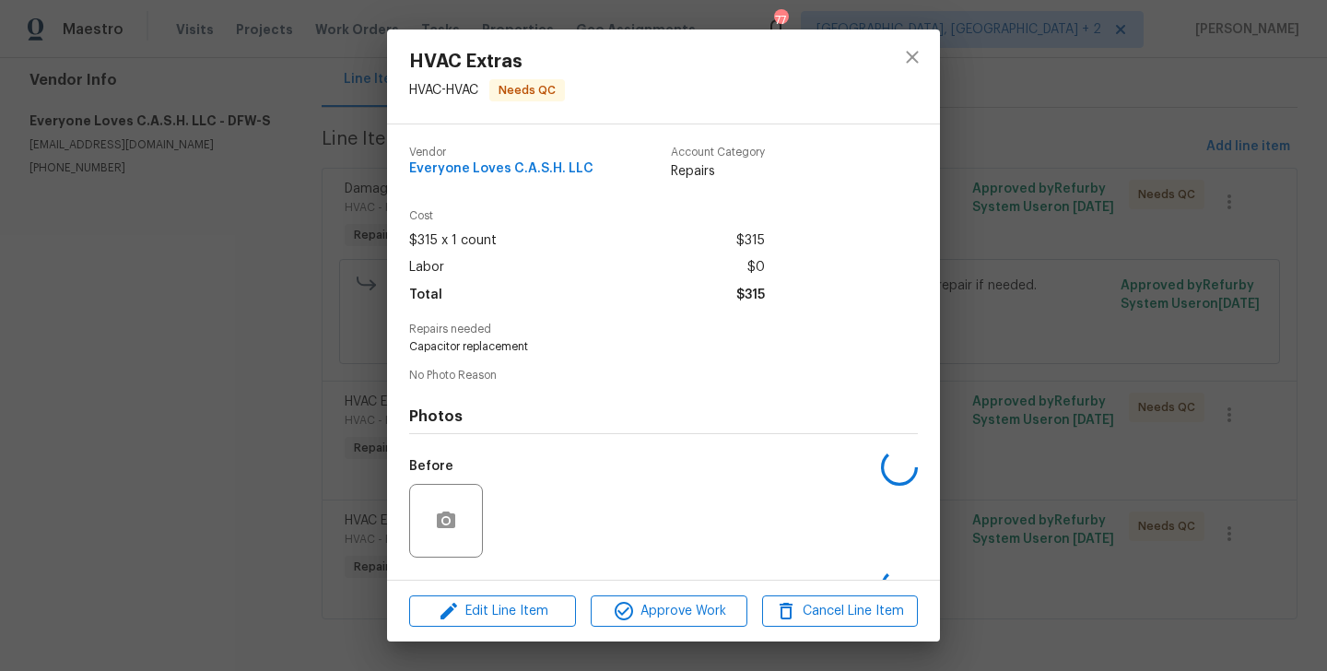
scroll to position [116, 0]
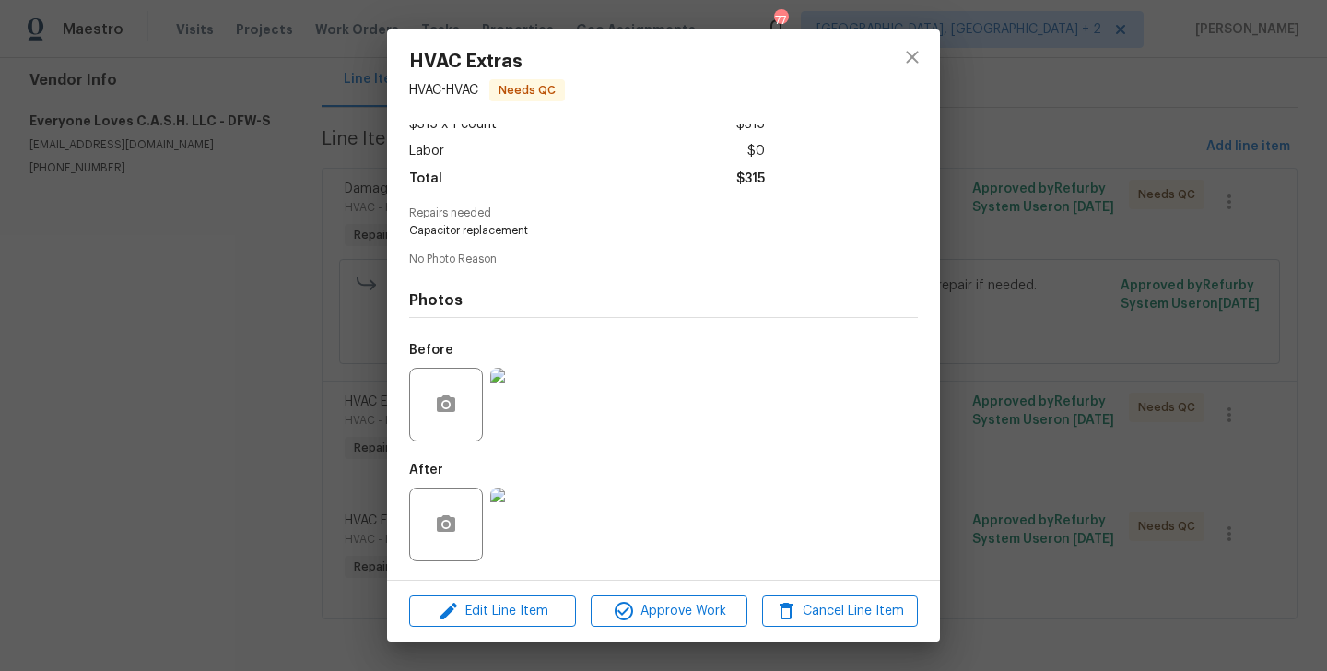
click at [1037, 440] on div "HVAC Extras HVAC - HVAC Needs QC Vendor Everyone Loves C.A.S.H. LLC Account Cat…" at bounding box center [663, 335] width 1327 height 671
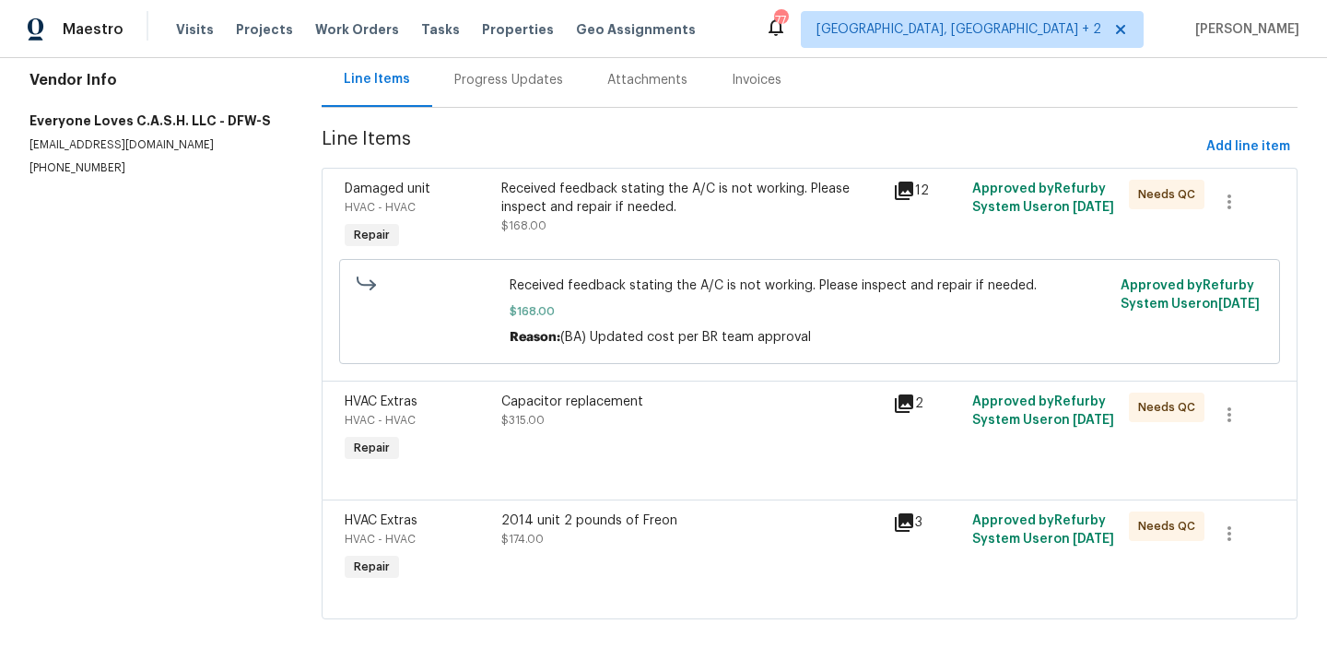
click at [647, 521] on div "2014 unit 2 pounds of Freon" at bounding box center [691, 520] width 381 height 18
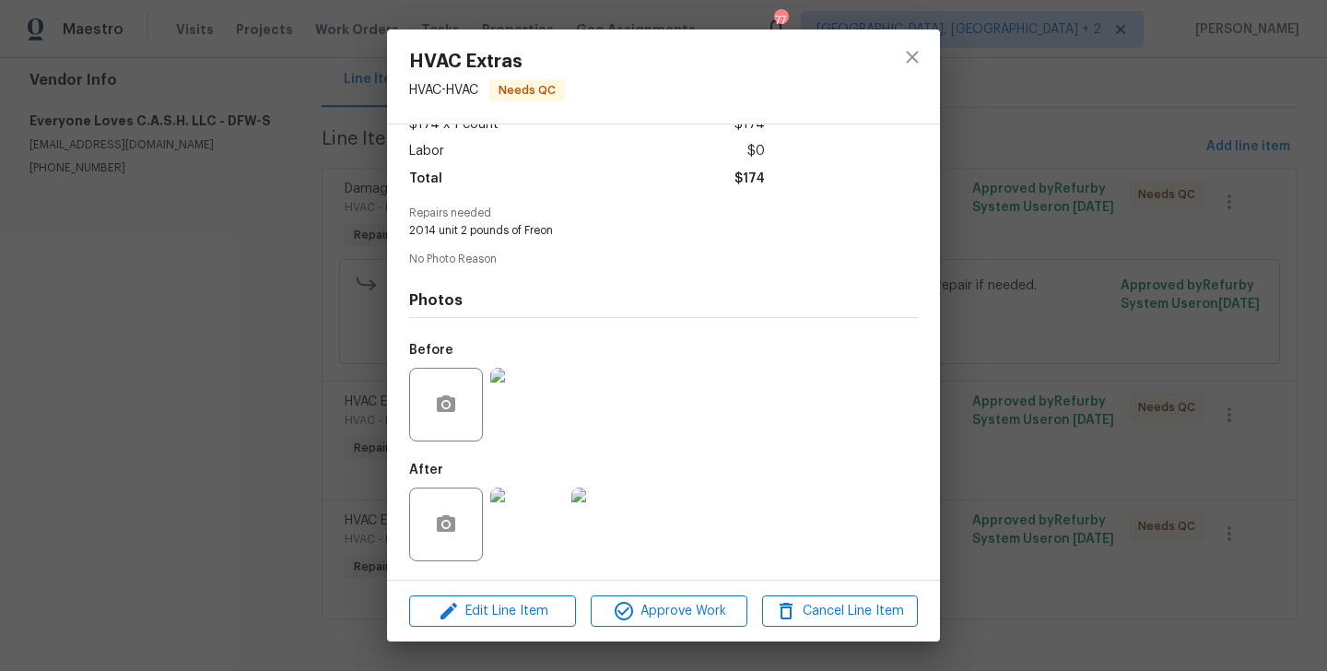
click at [627, 530] on img at bounding box center [608, 524] width 74 height 74
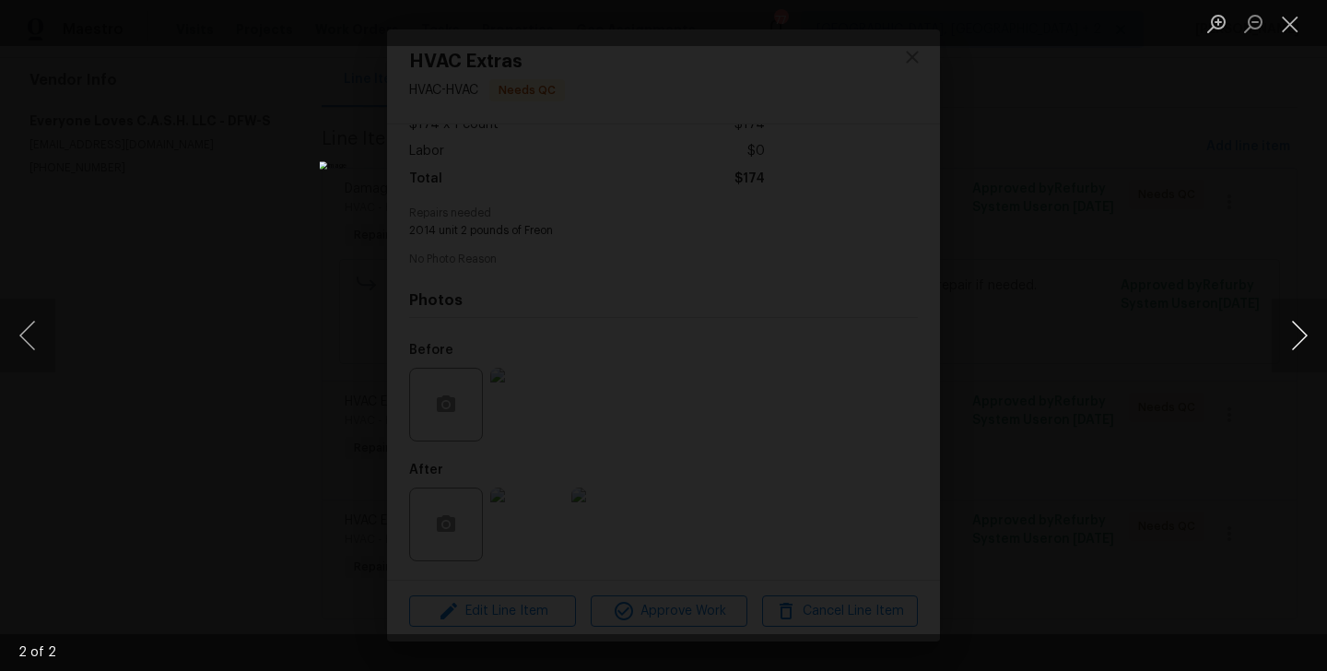
click at [1298, 342] on button "Next image" at bounding box center [1298, 335] width 55 height 74
click at [1148, 367] on div "Lightbox" at bounding box center [663, 335] width 1327 height 671
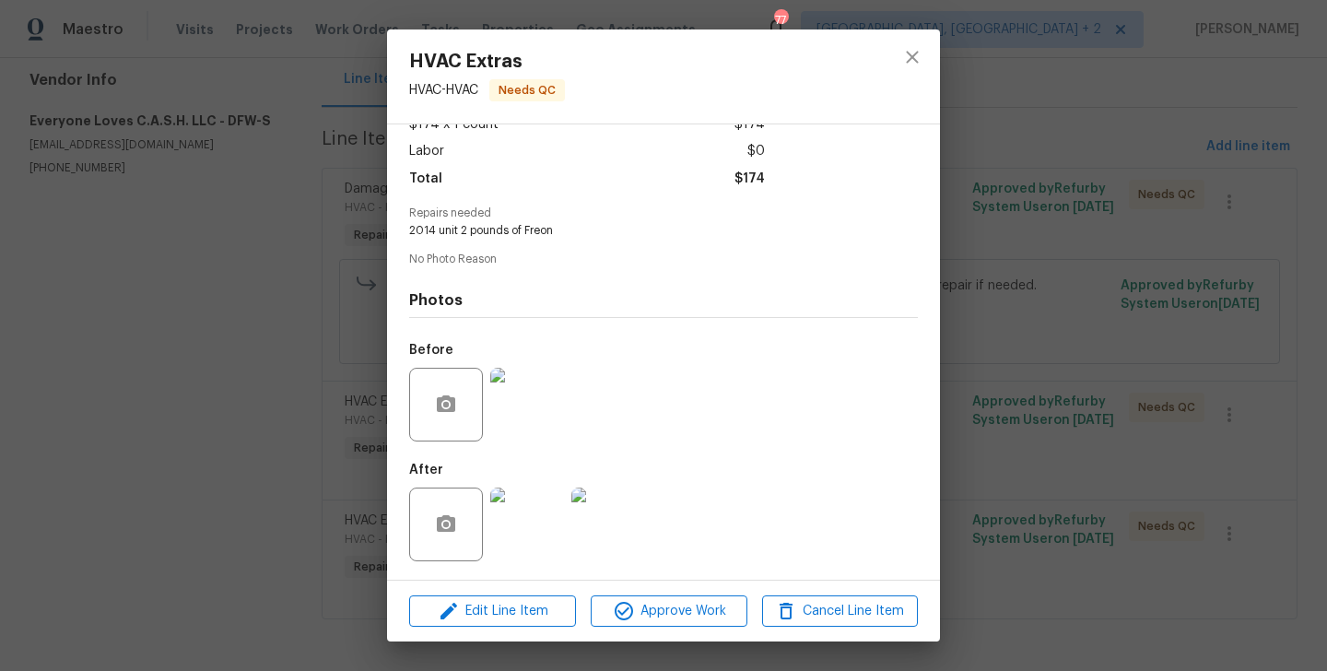
click at [993, 374] on div "HVAC Extras HVAC - HVAC Needs QC Vendor Everyone Loves C.A.S.H. LLC Account Cat…" at bounding box center [663, 335] width 1327 height 671
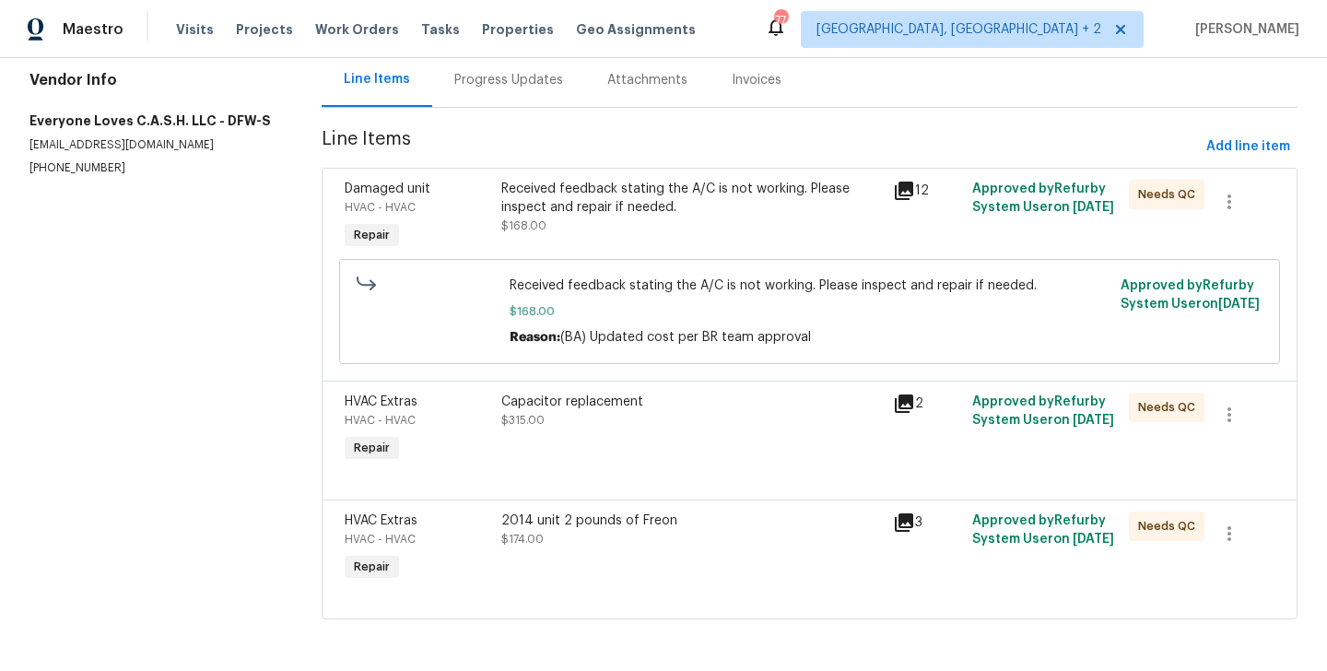
click at [568, 206] on div "Received feedback stating the A/C is not working. Please inspect and repair if …" at bounding box center [691, 198] width 381 height 37
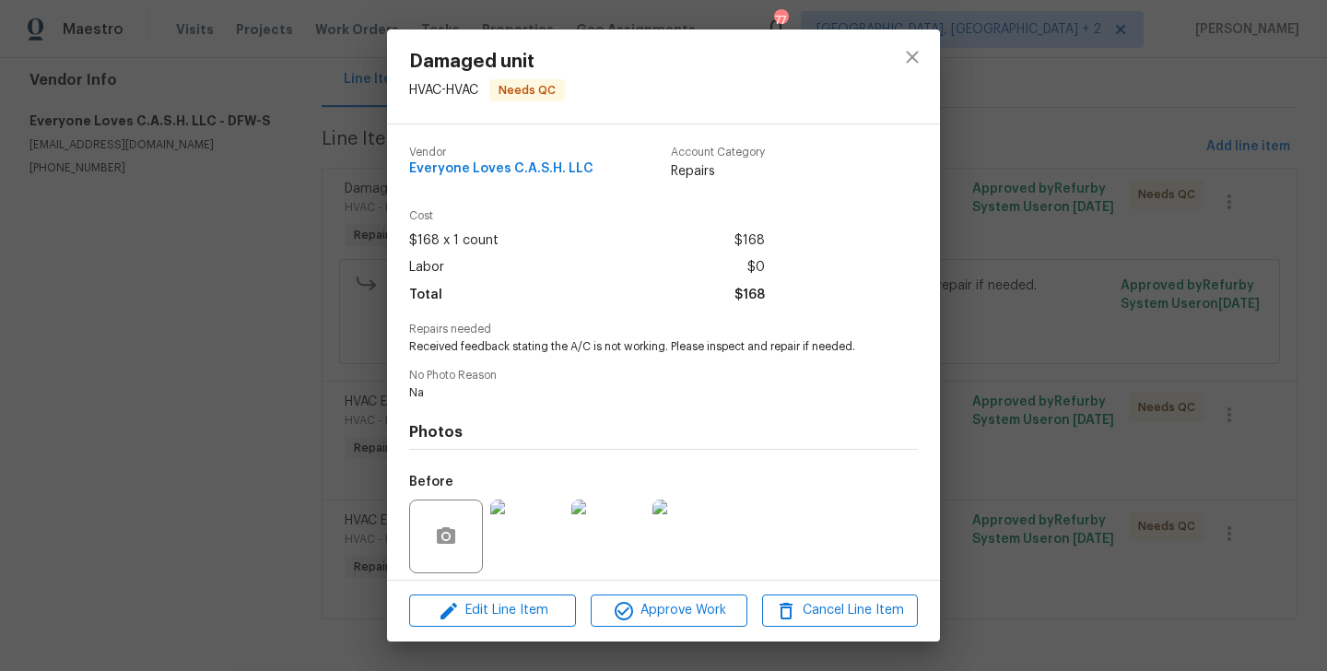
scroll to position [132, 0]
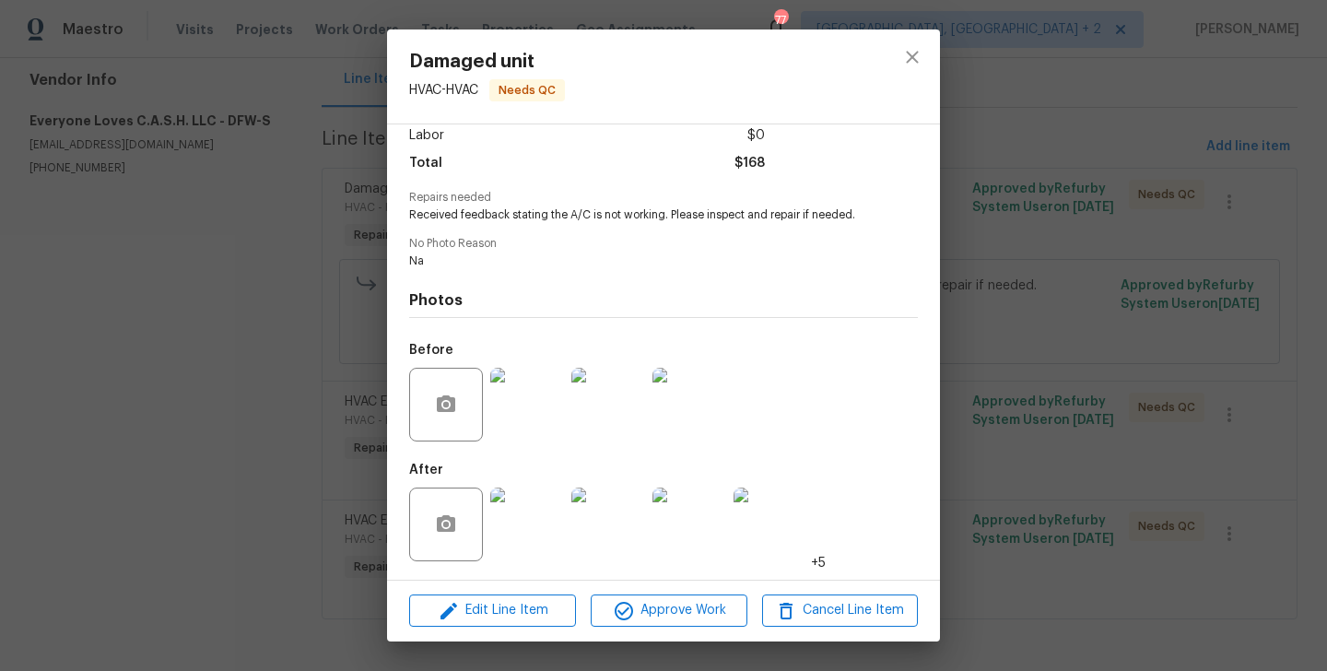
click at [526, 527] on img at bounding box center [527, 524] width 74 height 74
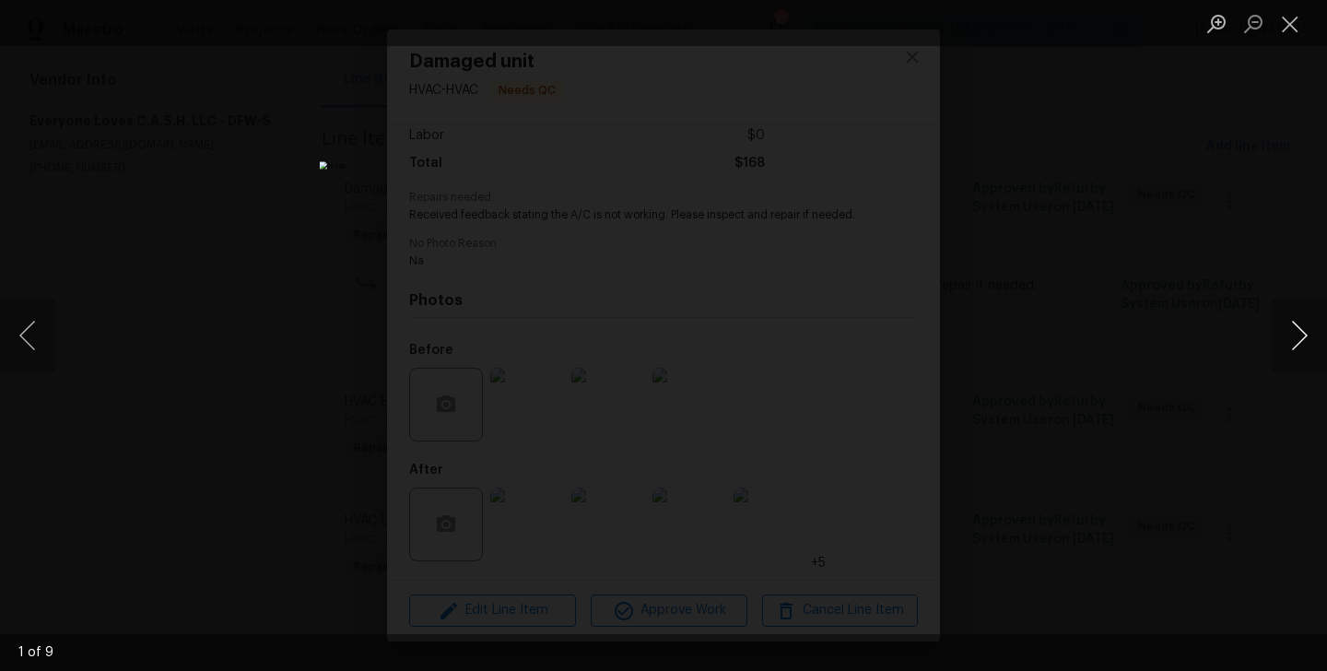
click at [1305, 344] on button "Next image" at bounding box center [1298, 335] width 55 height 74
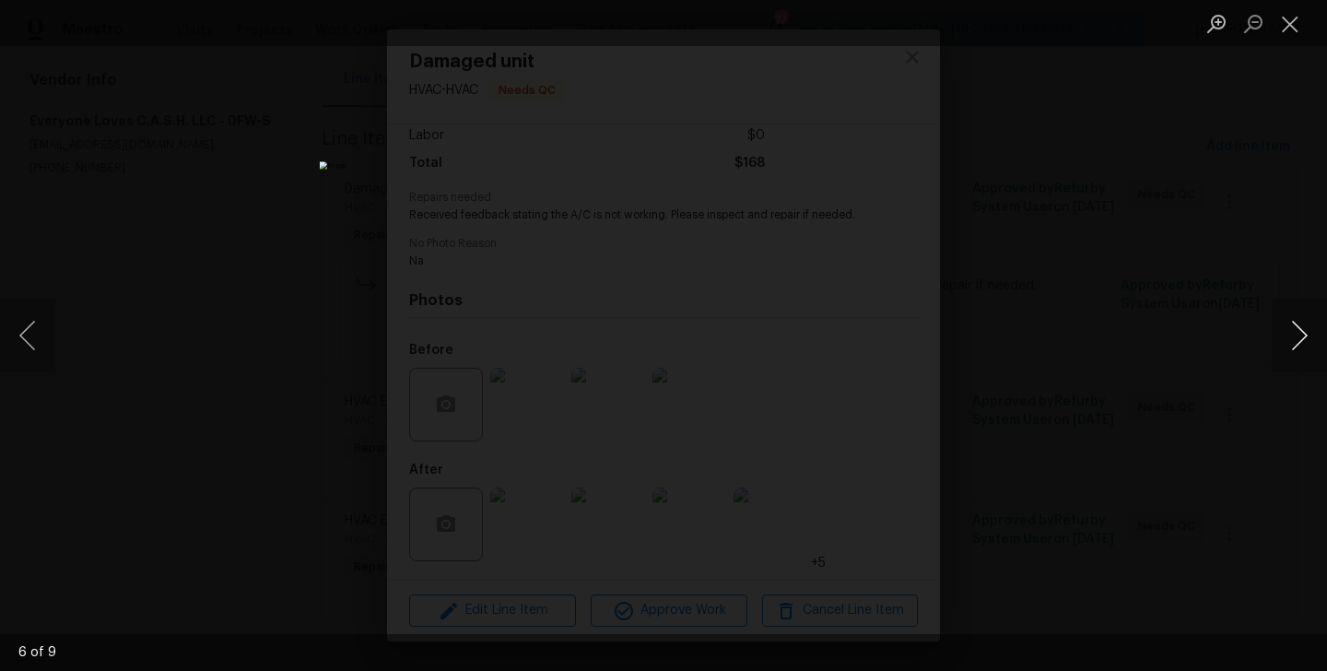
click at [1305, 344] on button "Next image" at bounding box center [1298, 335] width 55 height 74
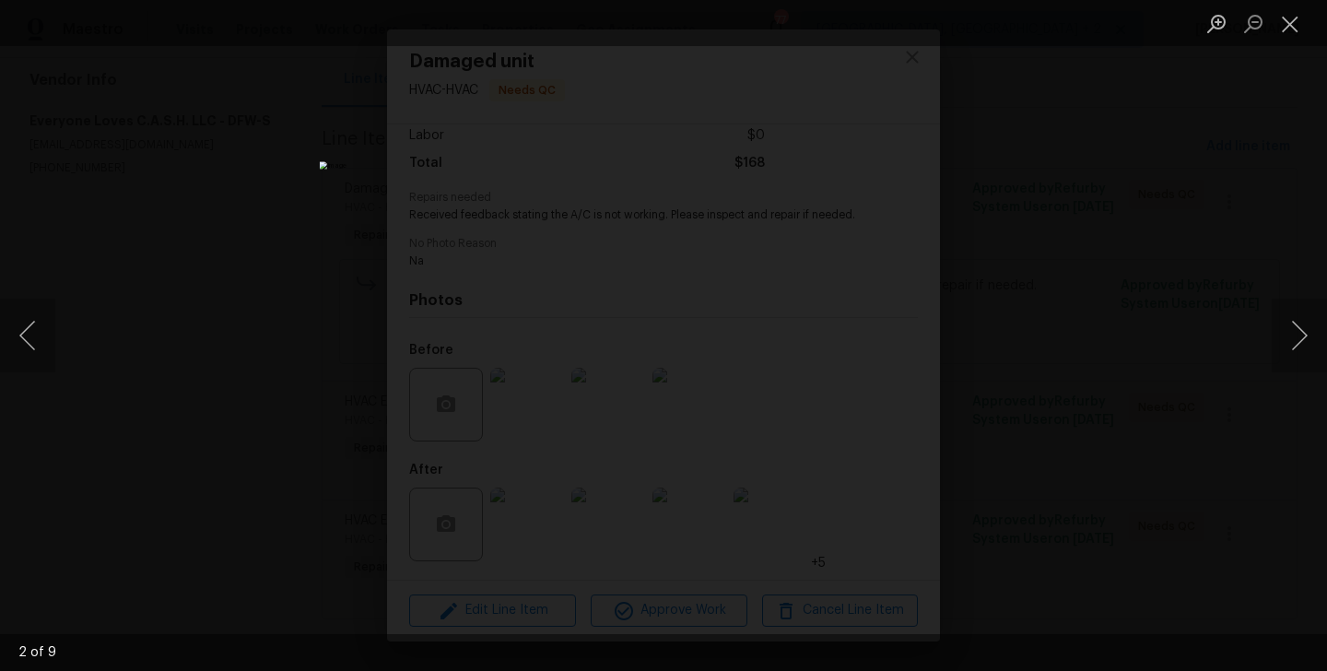
click at [1066, 422] on div "Lightbox" at bounding box center [663, 335] width 1327 height 671
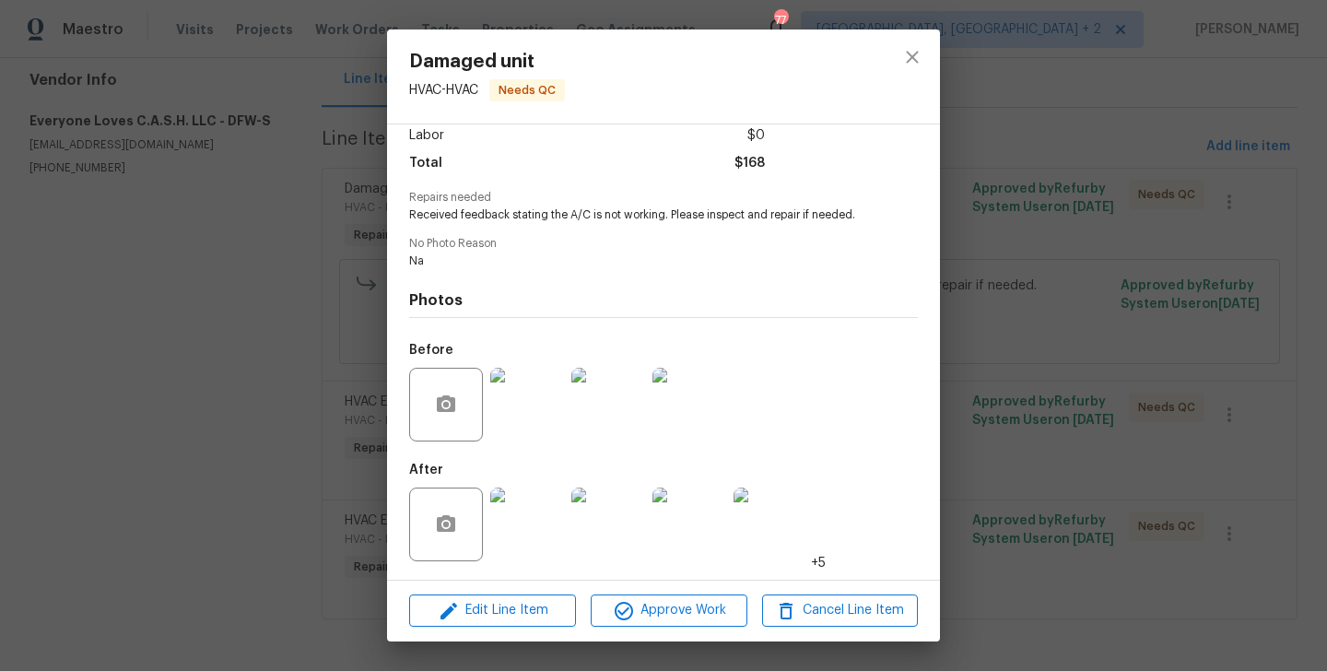
click at [1066, 422] on div "Damaged unit HVAC - HVAC Needs QC Vendor Everyone Loves C.A.S.H. LLC Account Ca…" at bounding box center [663, 335] width 1327 height 671
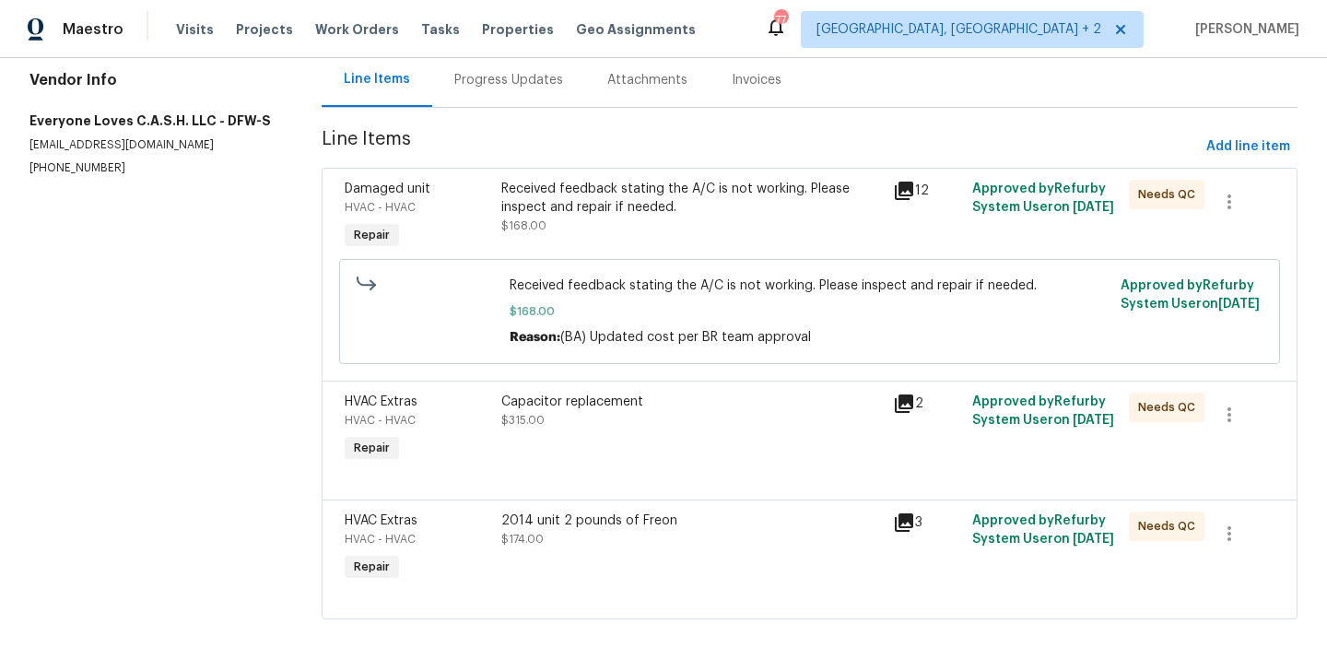
scroll to position [0, 0]
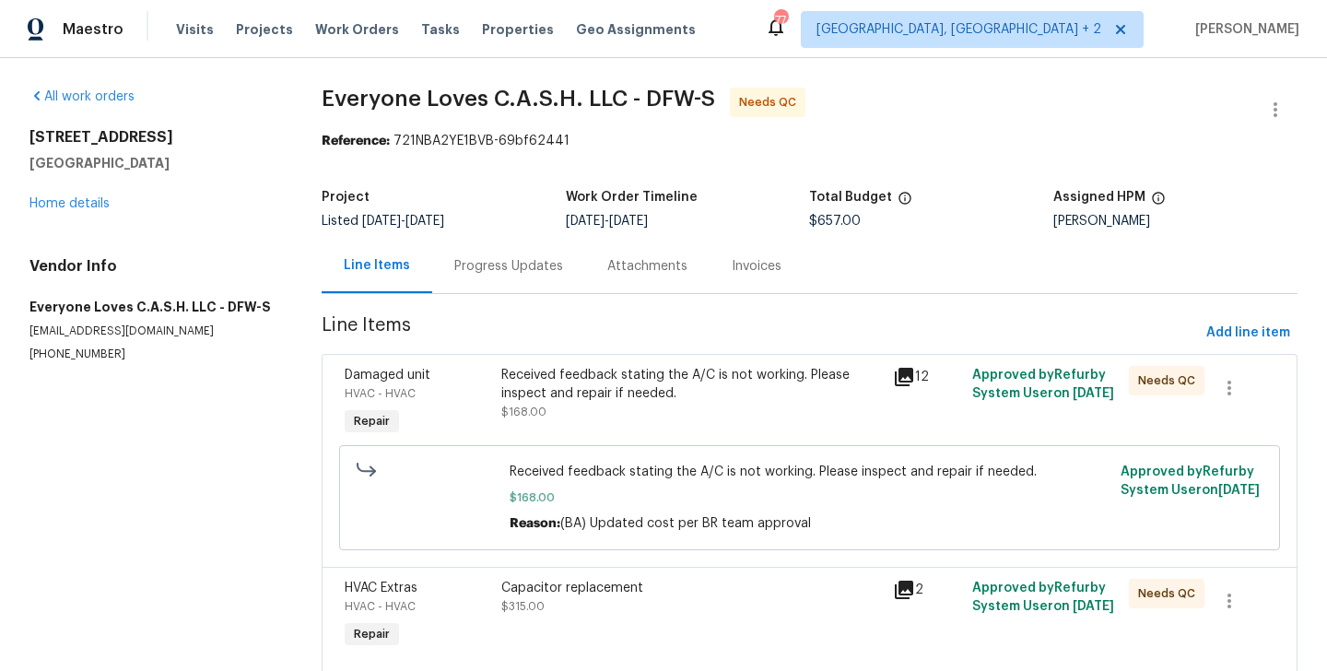
click at [475, 245] on div "Progress Updates" at bounding box center [508, 266] width 153 height 54
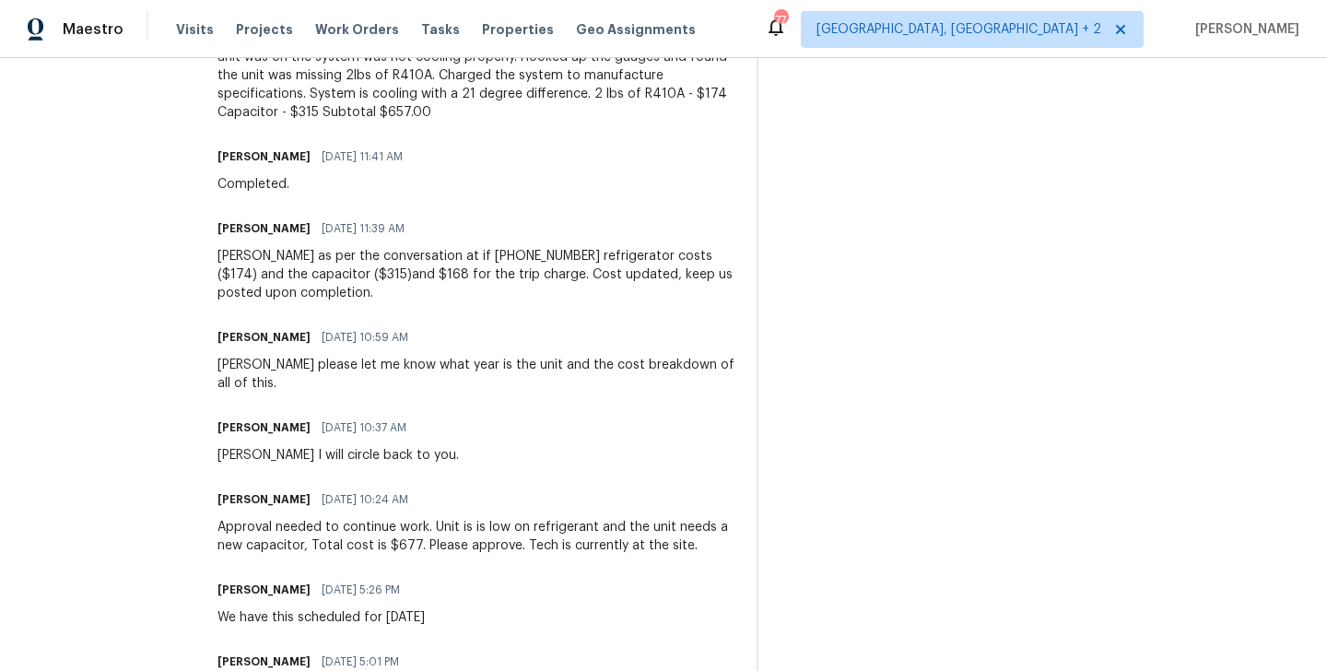
scroll to position [91, 0]
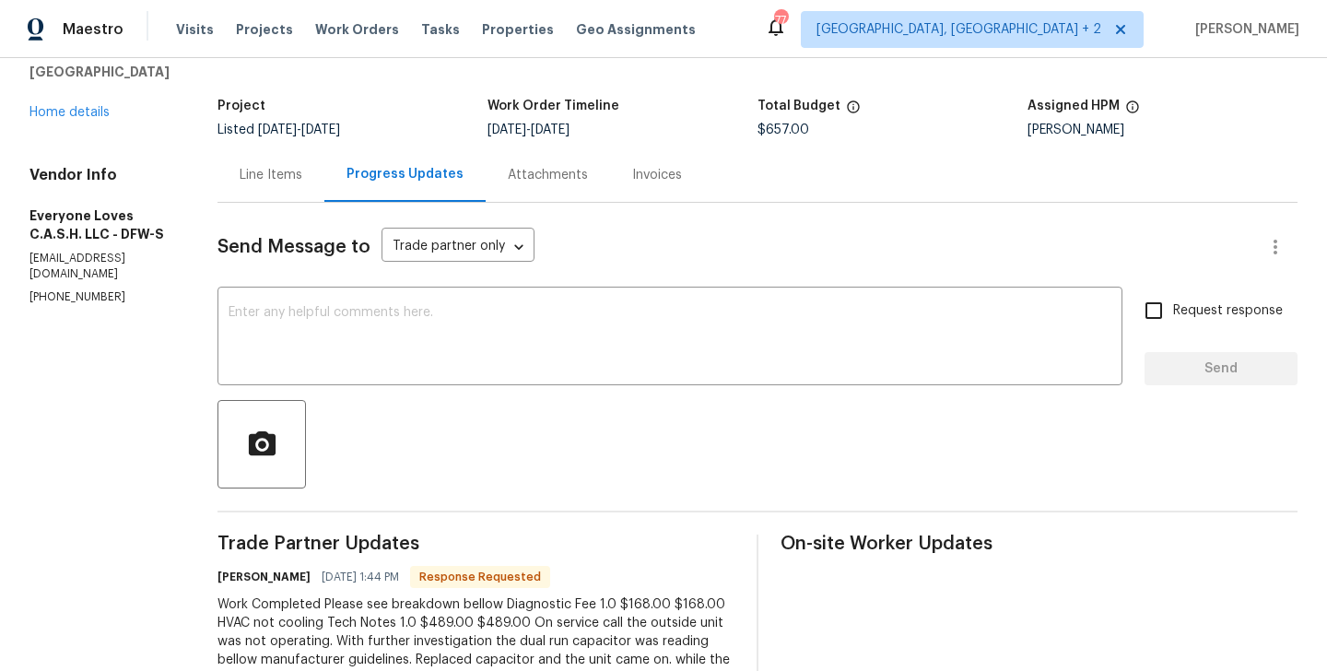
click at [260, 566] on div "Tim Roach 09/09/2025 1:44 PM Response Requested" at bounding box center [475, 577] width 517 height 26
copy h6 "Tim"
click at [347, 403] on div at bounding box center [757, 444] width 1080 height 88
click at [338, 344] on textarea at bounding box center [669, 338] width 883 height 64
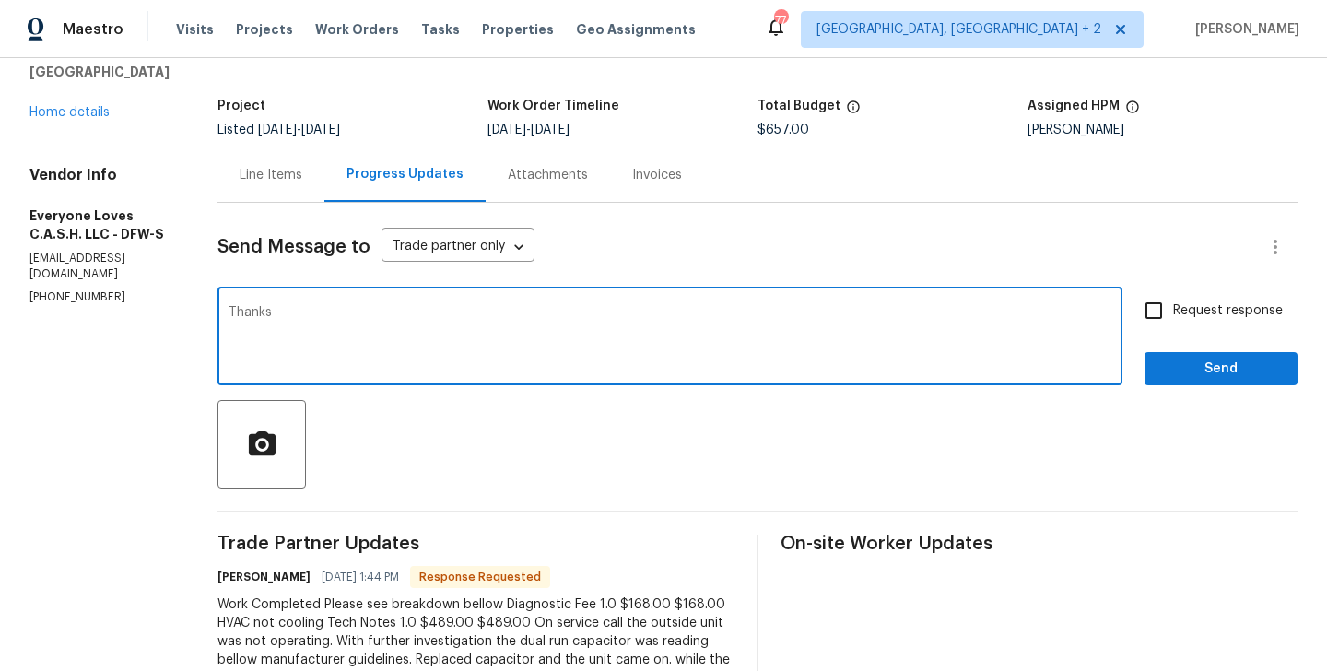
paste textarea "Tim"
type textarea "Thanks Tim. WO approved."
click at [1269, 371] on span "Send" at bounding box center [1220, 368] width 123 height 23
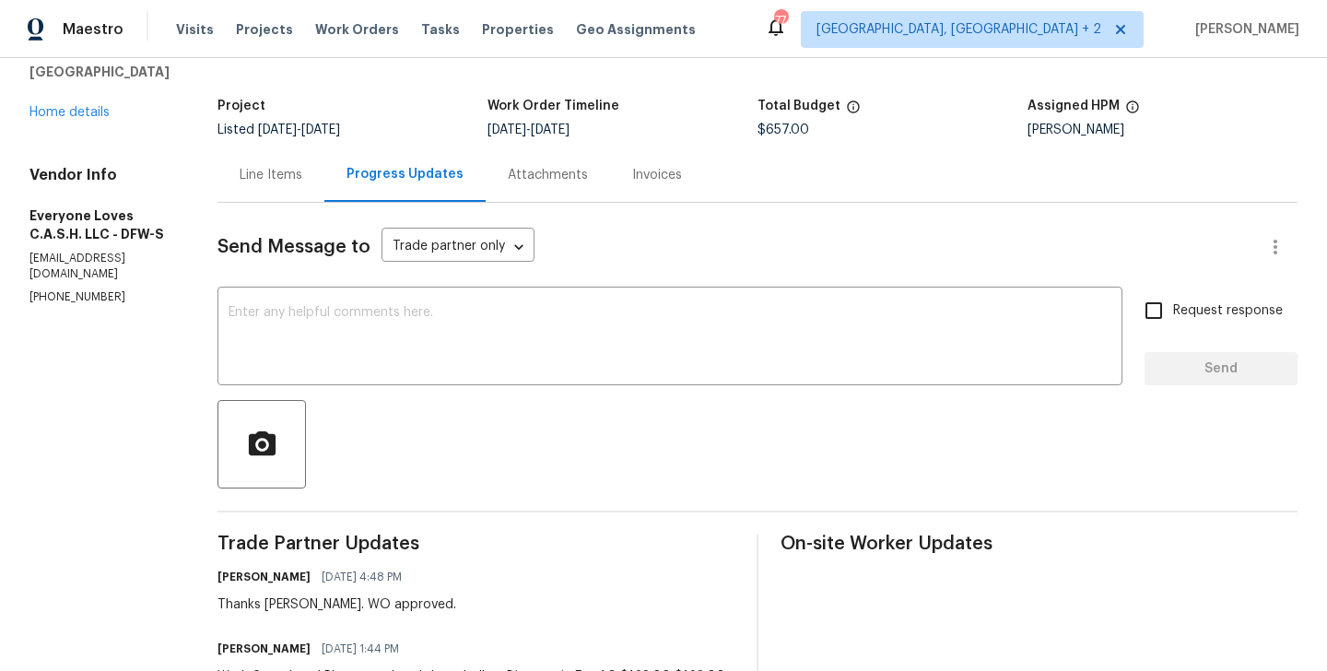
scroll to position [0, 0]
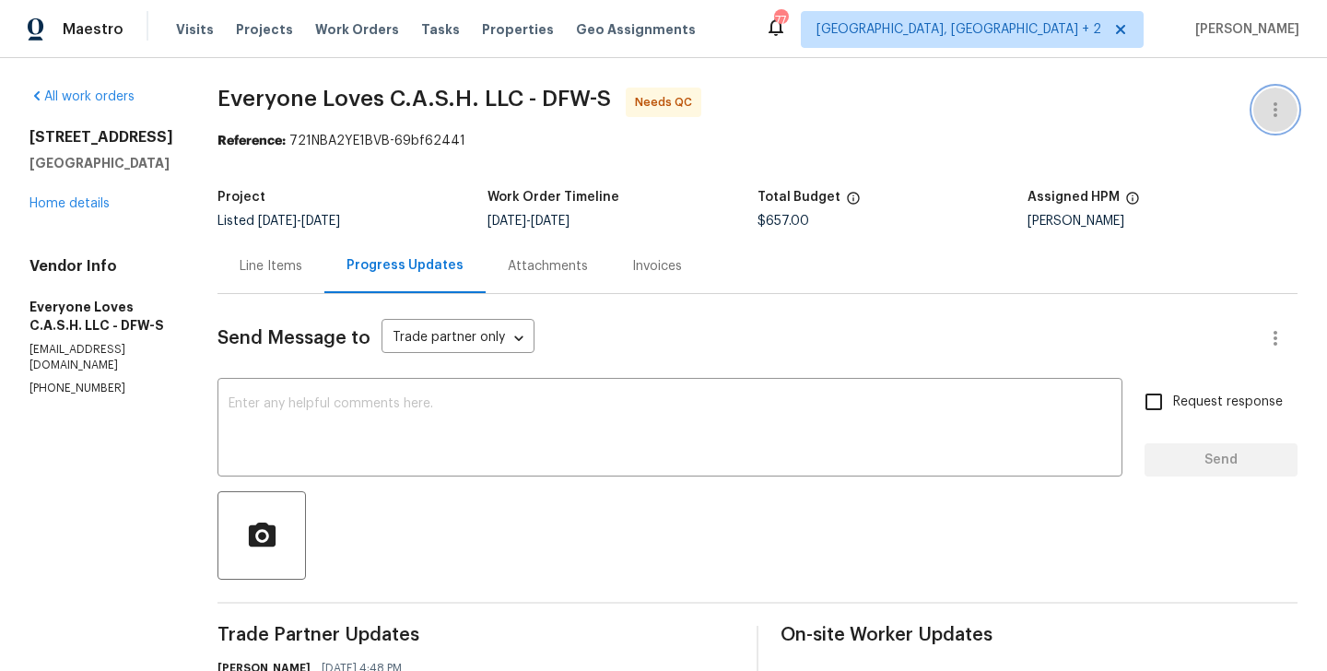
click at [1270, 107] on icon "button" at bounding box center [1275, 110] width 22 height 22
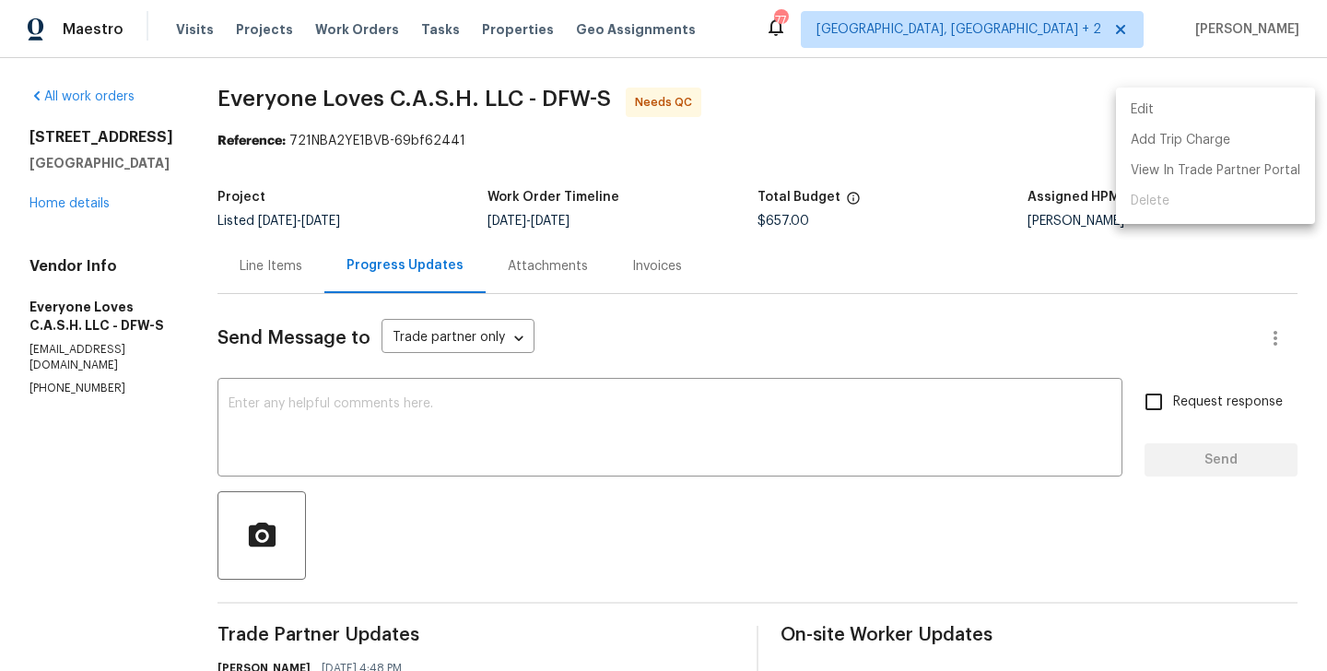
click at [1216, 107] on li "Edit" at bounding box center [1215, 110] width 199 height 30
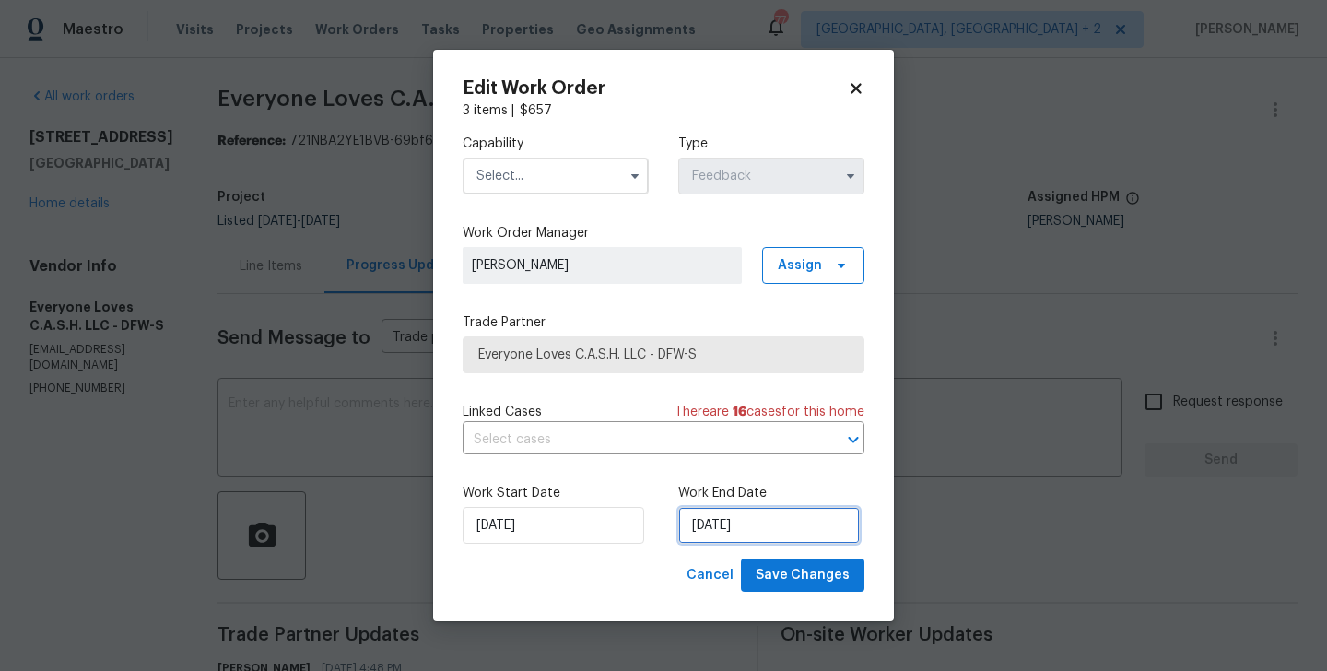
click at [720, 521] on input "10/09/2025" at bounding box center [768, 525] width 181 height 37
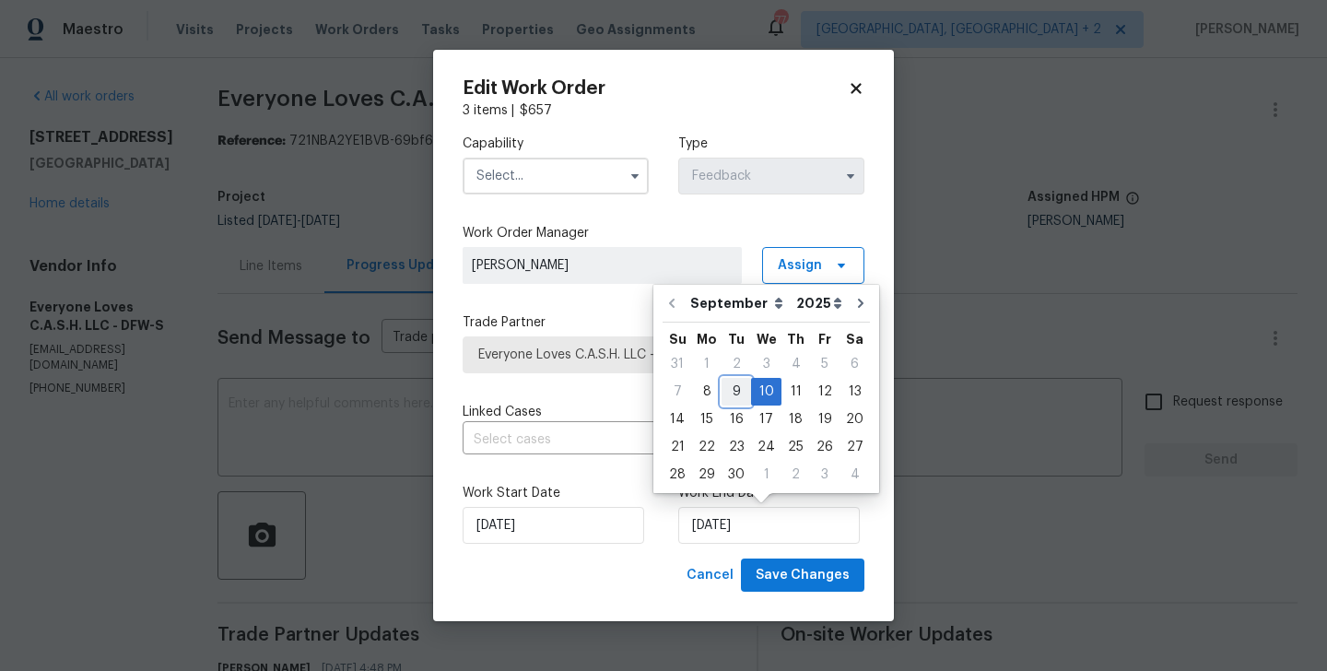
click at [723, 399] on div "9" at bounding box center [735, 392] width 29 height 26
type input "09/09/2025"
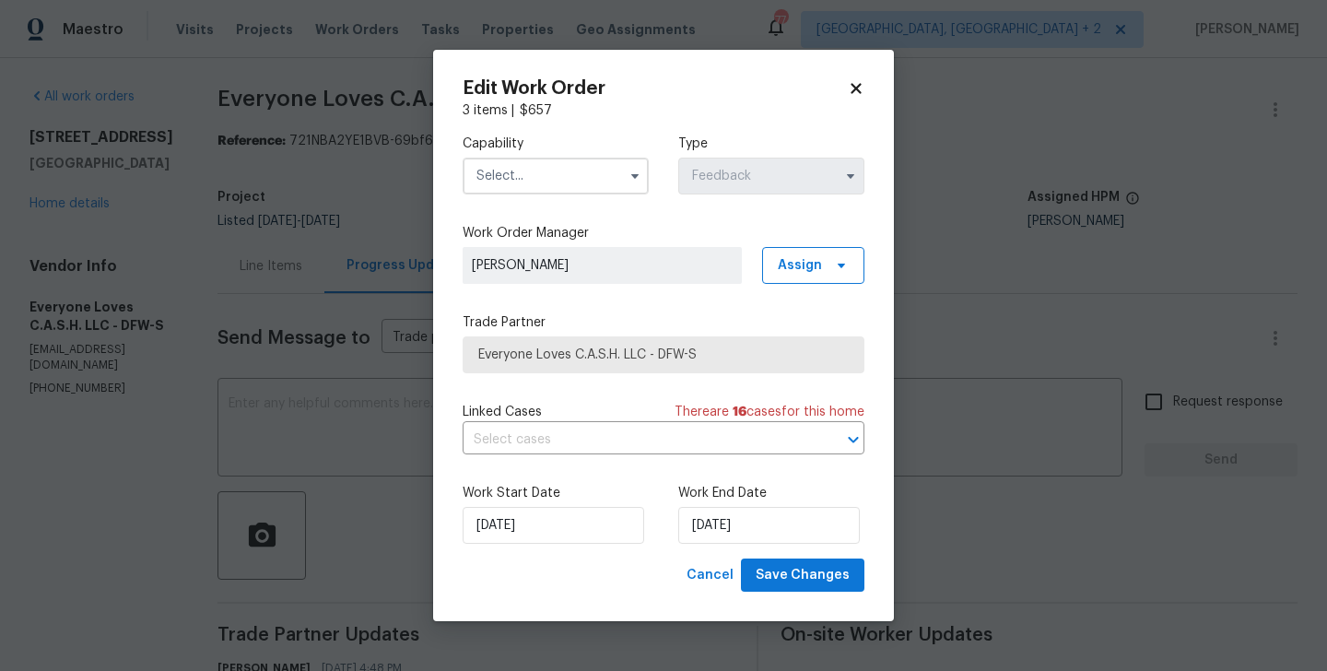
click at [513, 179] on input "text" at bounding box center [555, 176] width 186 height 37
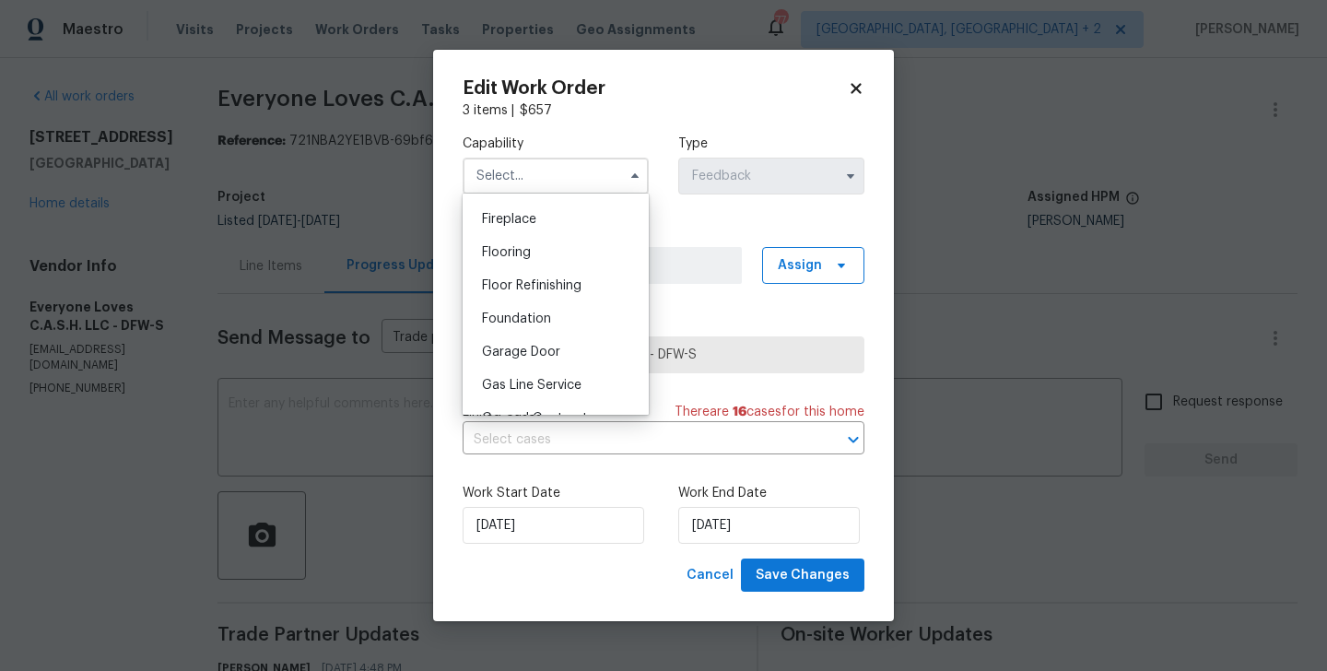
scroll to position [919, 0]
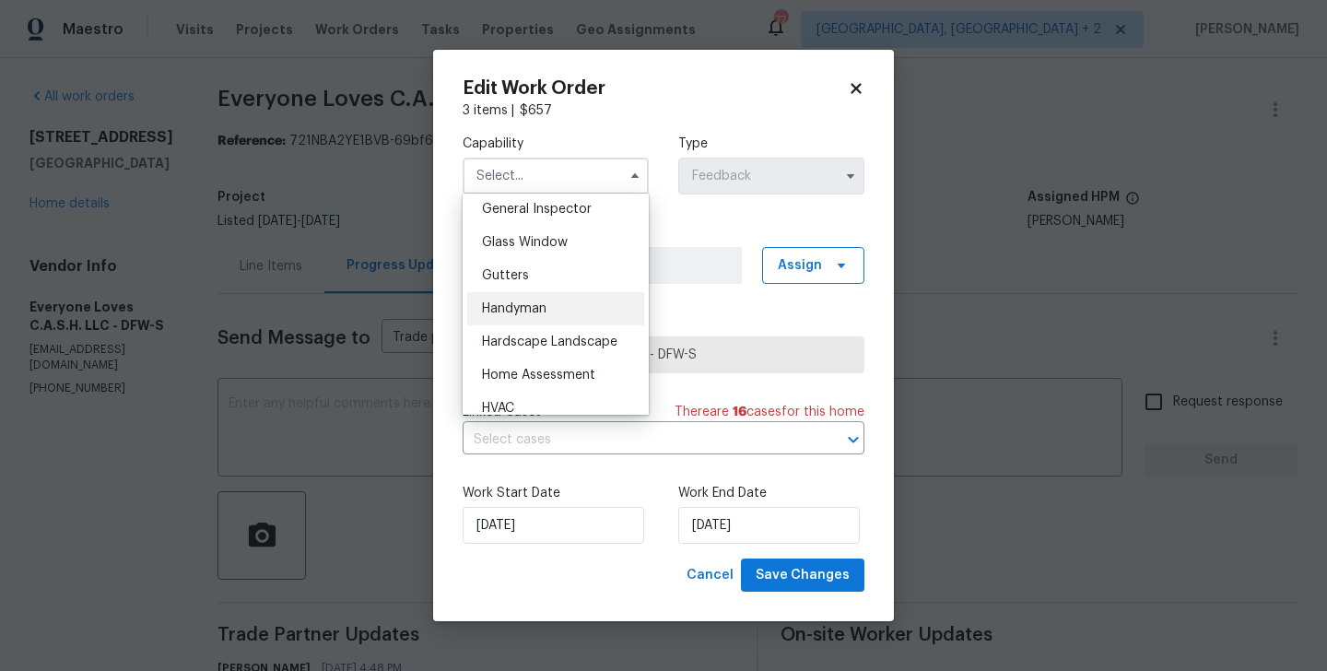
click at [560, 305] on div "Handyman" at bounding box center [555, 308] width 177 height 33
type input "Handyman"
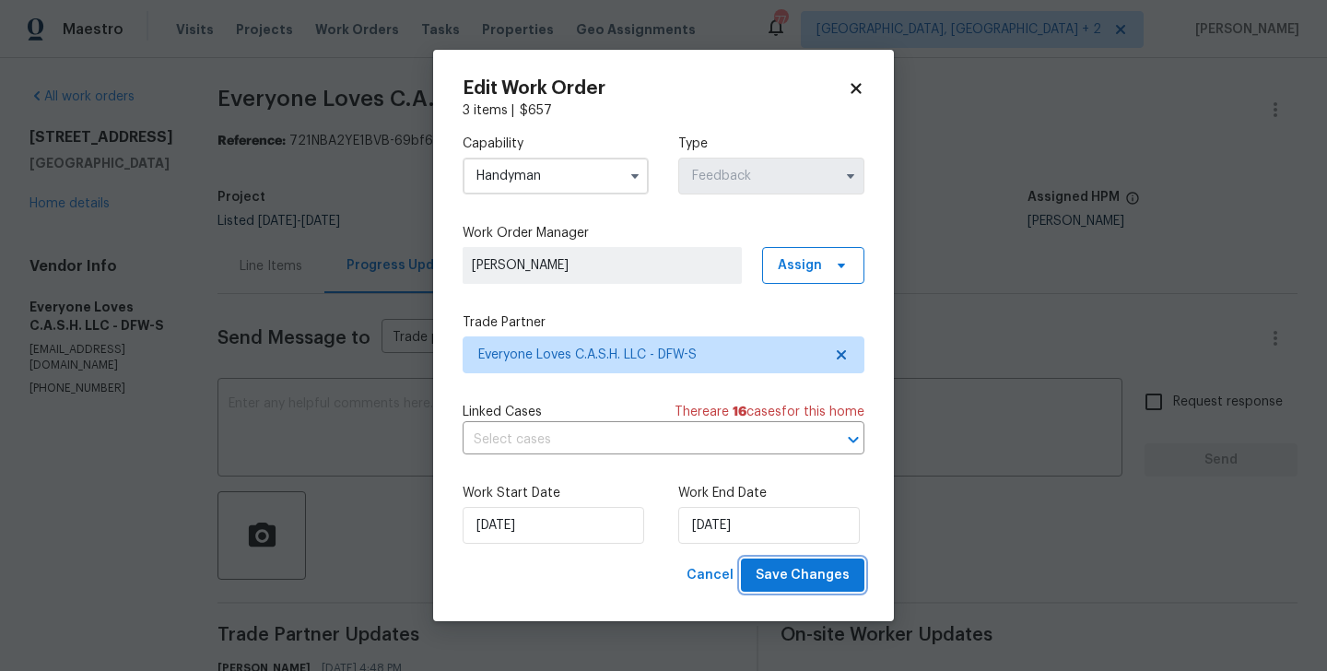
click at [834, 578] on span "Save Changes" at bounding box center [802, 575] width 94 height 23
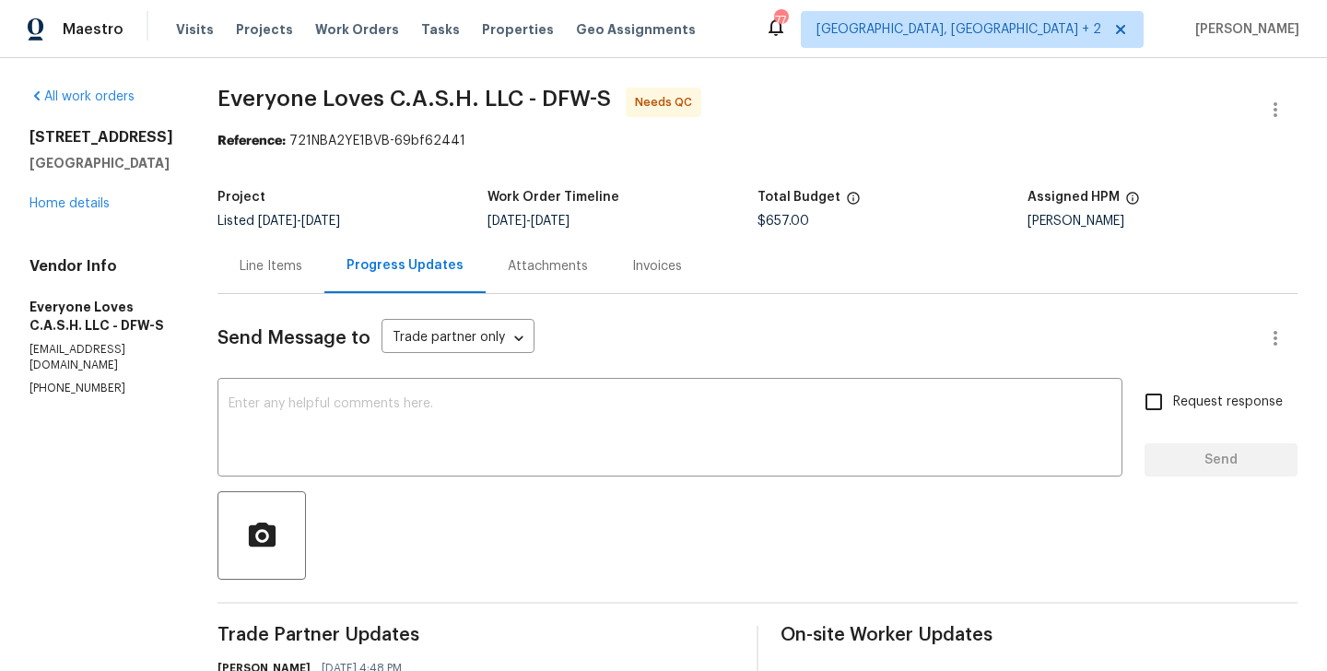
click at [302, 260] on div "Line Items" at bounding box center [271, 266] width 63 height 18
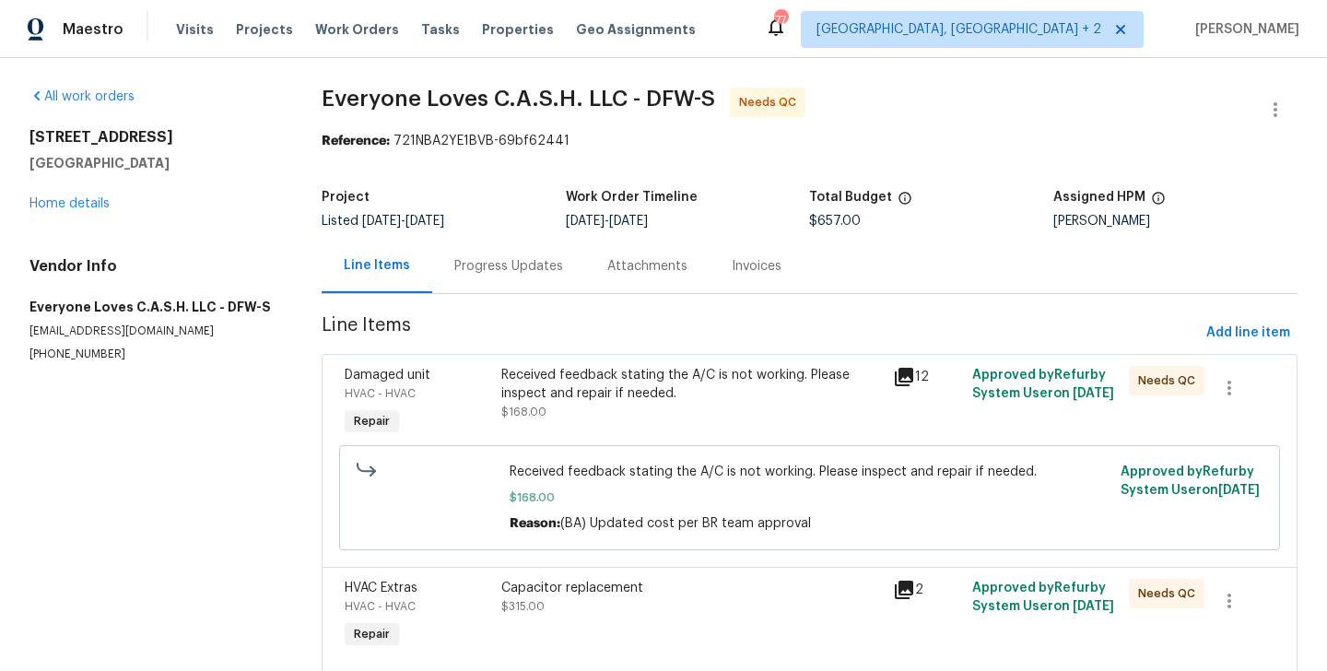
click at [575, 387] on div "Received feedback stating the A/C is not working. Please inspect and repair if …" at bounding box center [691, 384] width 381 height 37
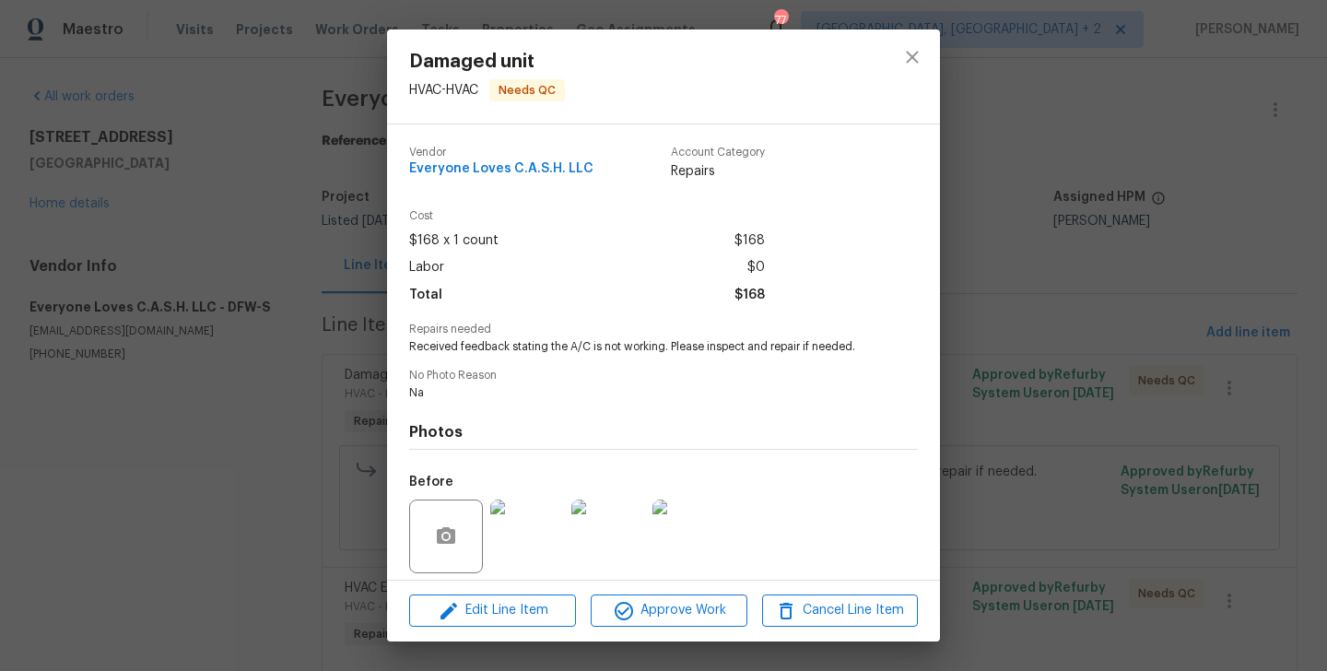
scroll to position [132, 0]
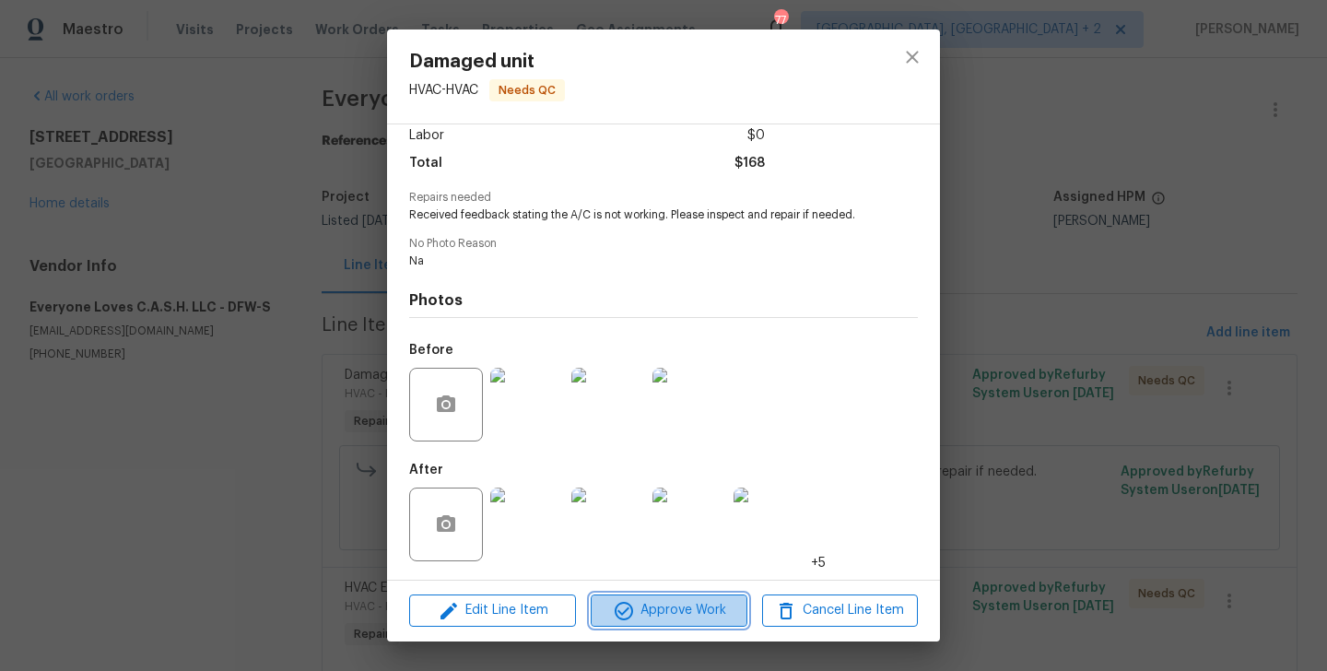
click at [694, 618] on span "Approve Work" at bounding box center [668, 610] width 145 height 23
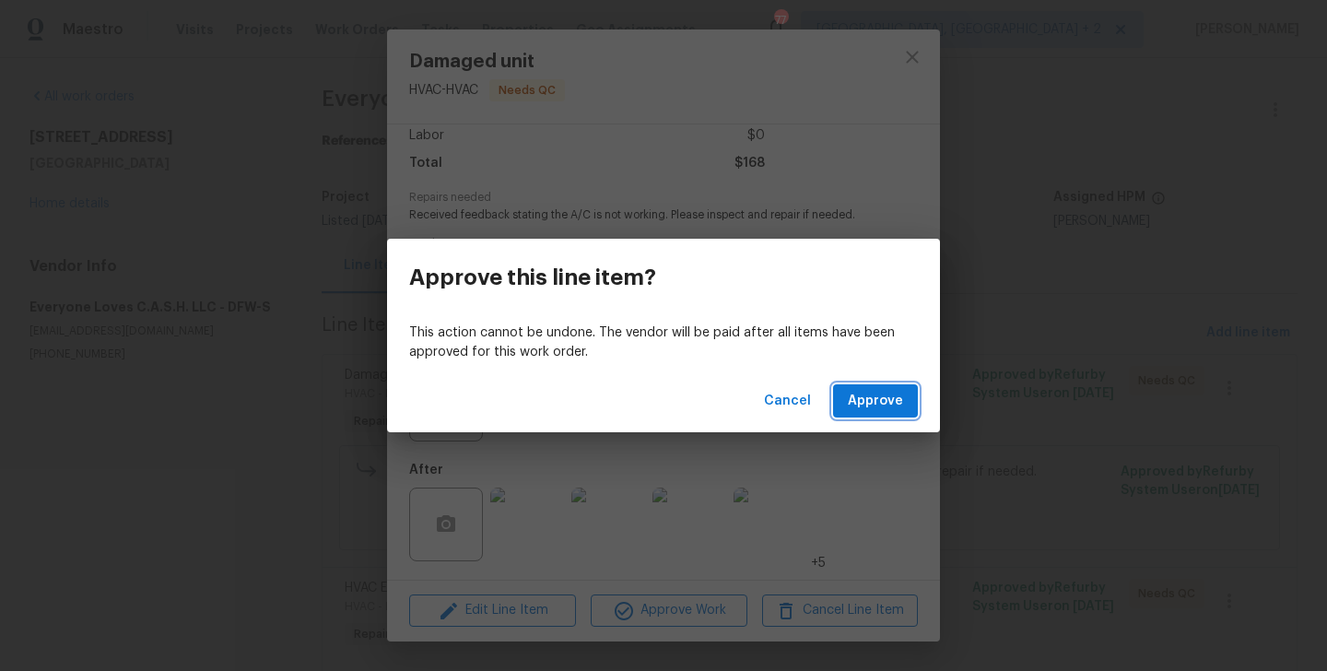
click at [870, 407] on span "Approve" at bounding box center [875, 401] width 55 height 23
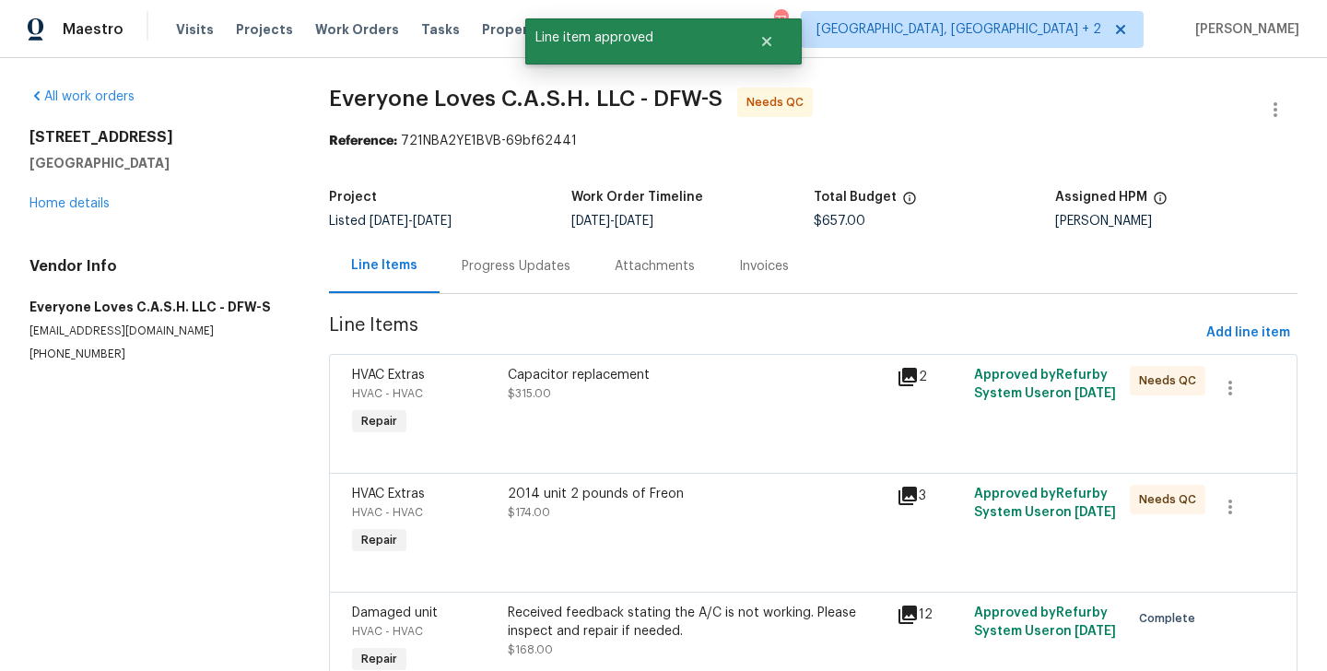
click at [656, 374] on div "Capacitor replacement" at bounding box center [697, 375] width 378 height 18
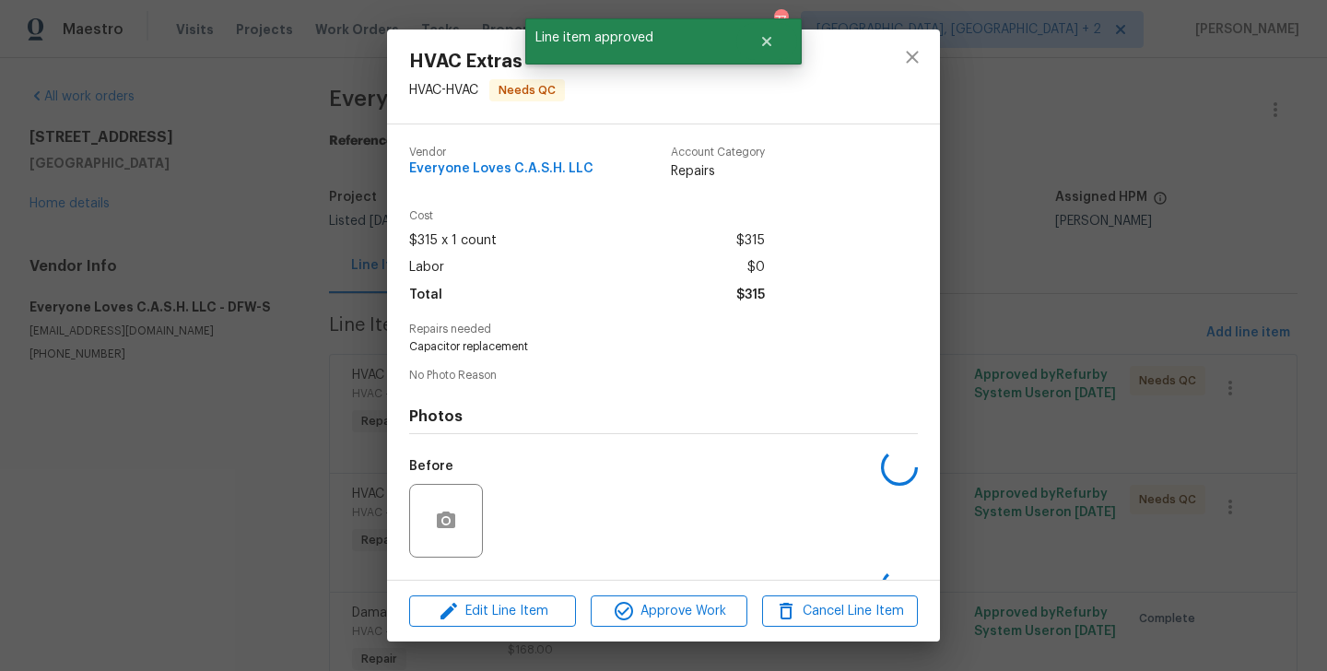
scroll to position [116, 0]
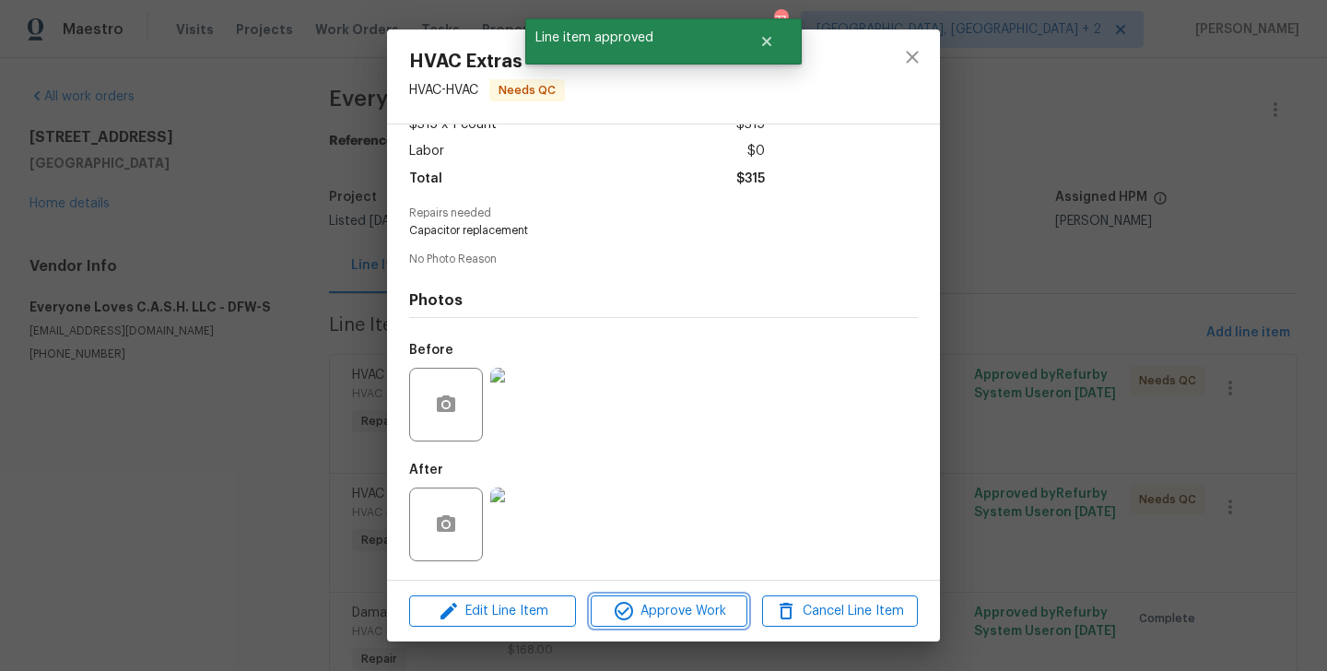
click at [655, 605] on span "Approve Work" at bounding box center [668, 611] width 145 height 23
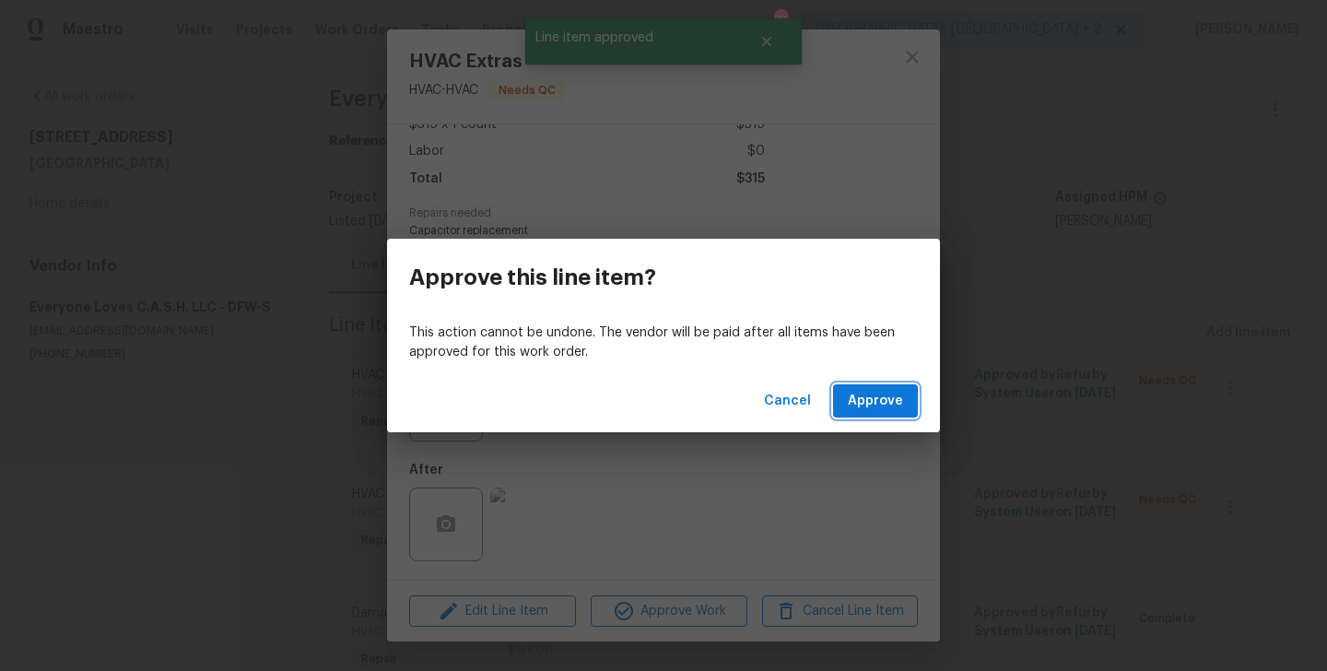
click at [876, 410] on span "Approve" at bounding box center [875, 401] width 55 height 23
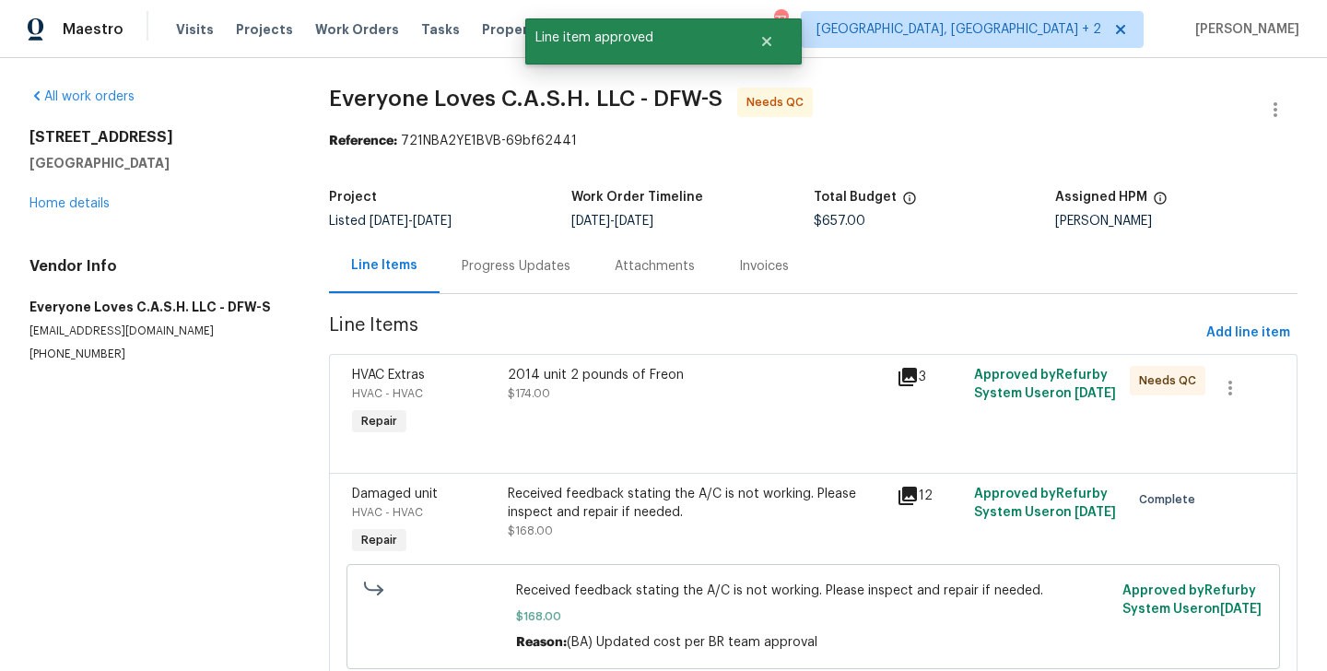
click at [659, 376] on div "2014 unit 2 pounds of Freon" at bounding box center [697, 375] width 378 height 18
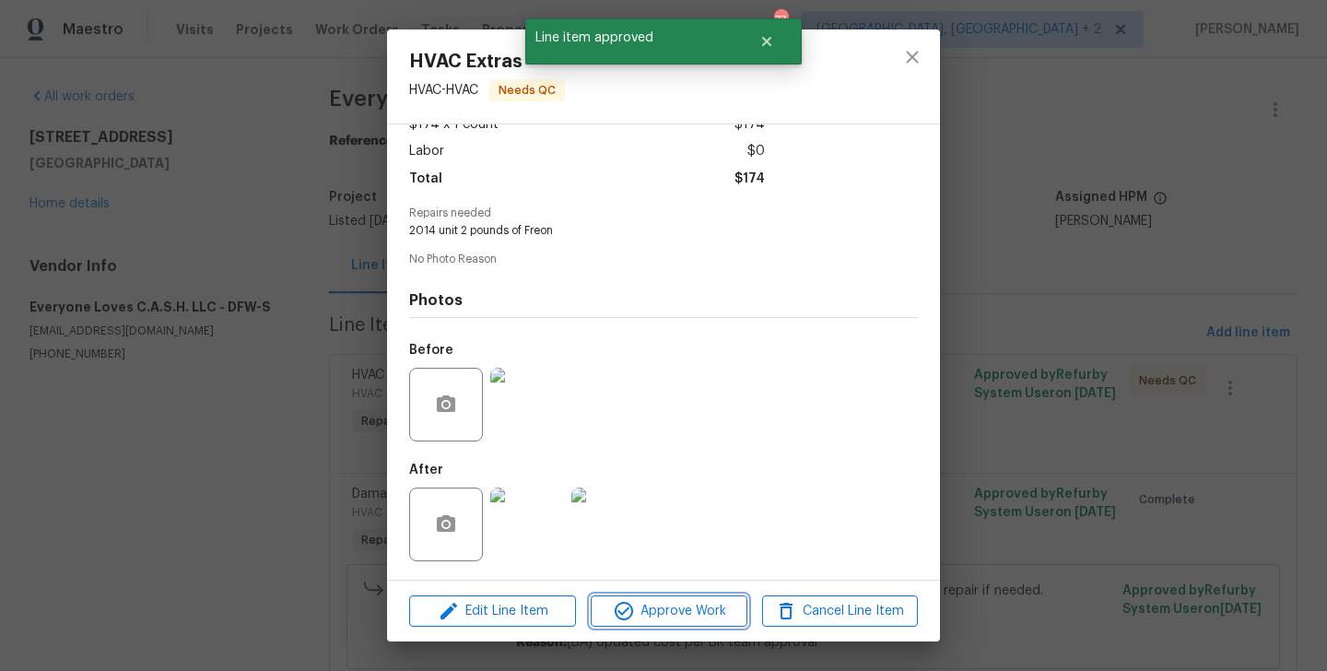
click at [631, 623] on button "Approve Work" at bounding box center [669, 611] width 156 height 32
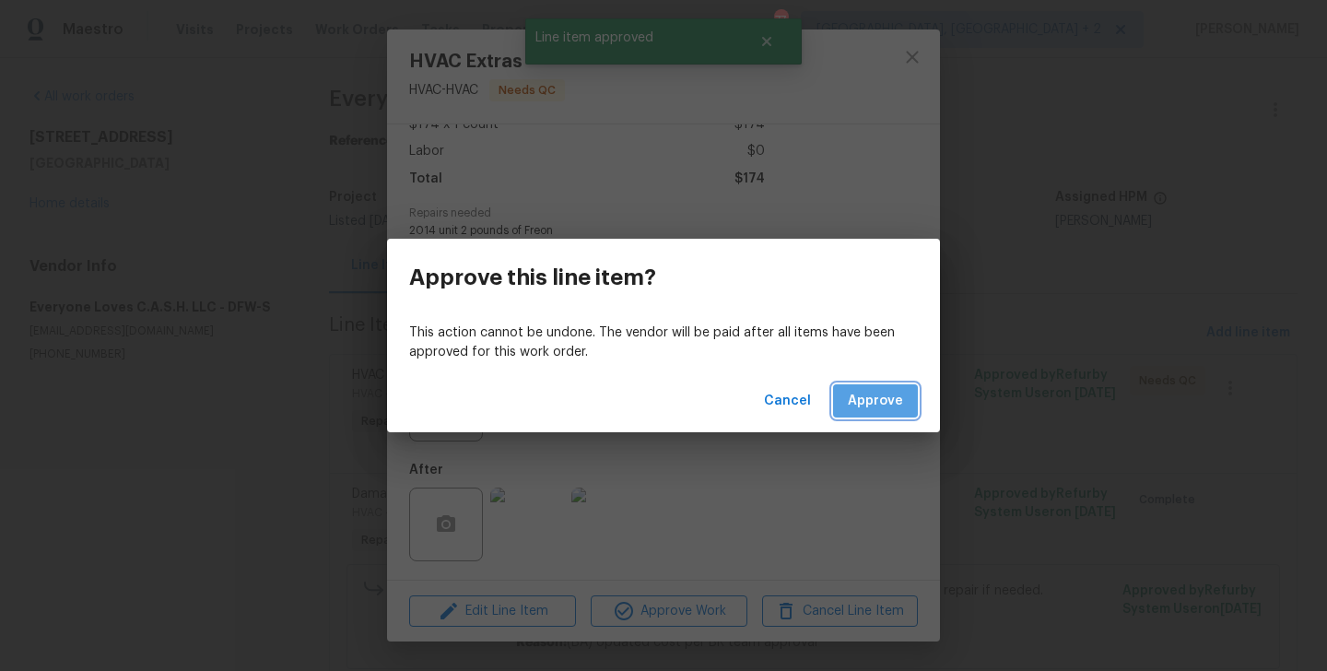
click at [913, 396] on button "Approve" at bounding box center [875, 401] width 85 height 34
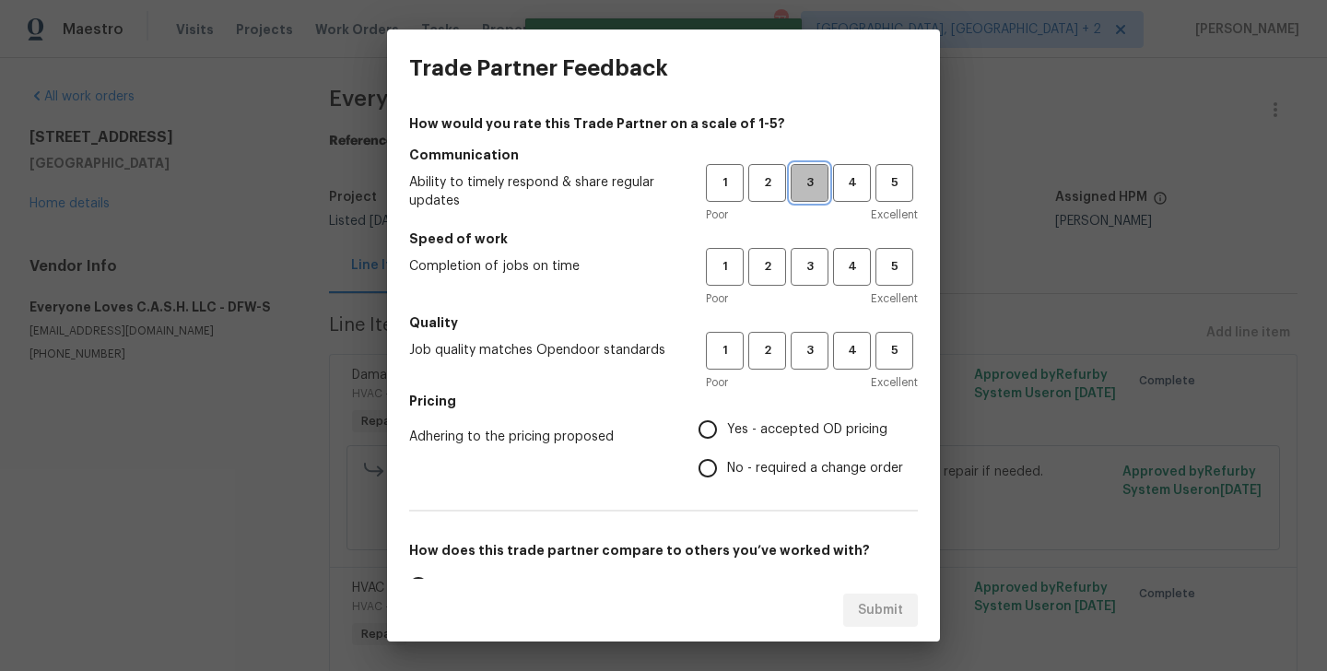
click at [810, 182] on span "3" at bounding box center [809, 182] width 34 height 21
click at [810, 263] on span "3" at bounding box center [809, 266] width 34 height 21
click at [821, 384] on div "Poor Excellent" at bounding box center [812, 382] width 212 height 18
click at [818, 379] on div "Poor Excellent" at bounding box center [812, 382] width 212 height 18
click at [818, 371] on div "1 2 3 4 5 Poor Excellent" at bounding box center [812, 362] width 212 height 60
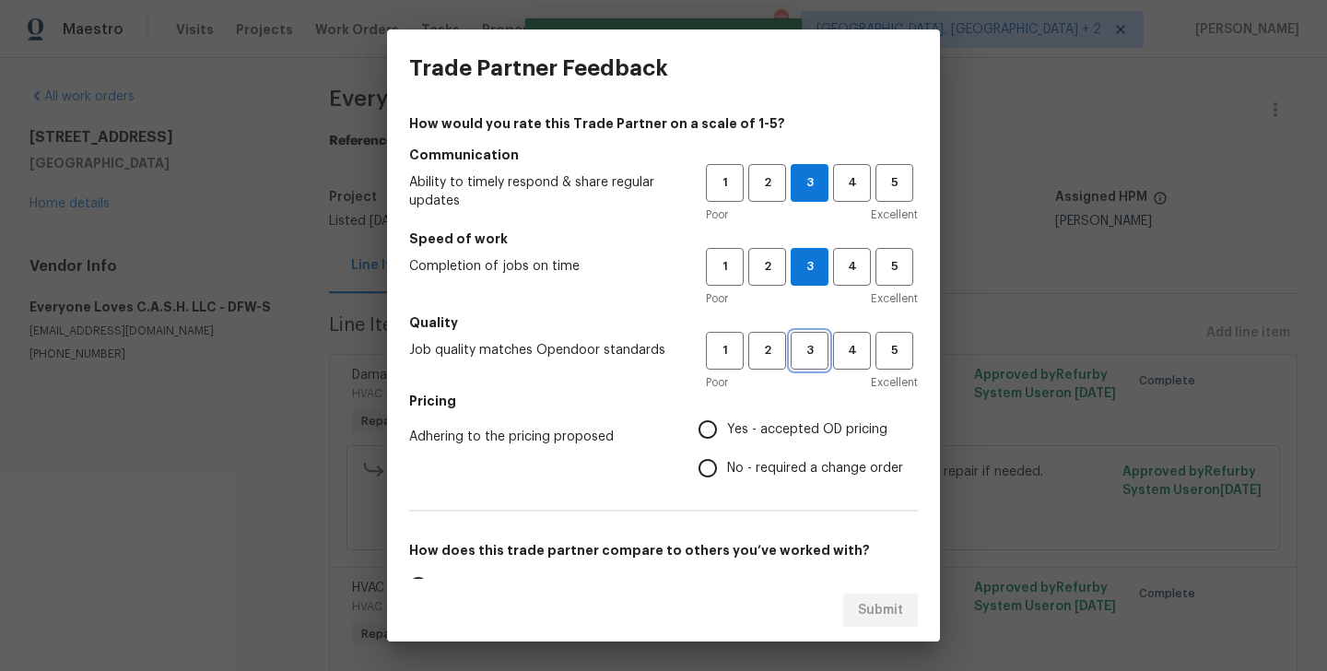
click at [813, 360] on span "3" at bounding box center [809, 350] width 34 height 21
click at [813, 459] on span "No - required a change order" at bounding box center [815, 468] width 176 height 19
click at [727, 458] on input "No - required a change order" at bounding box center [707, 468] width 39 height 39
radio input "true"
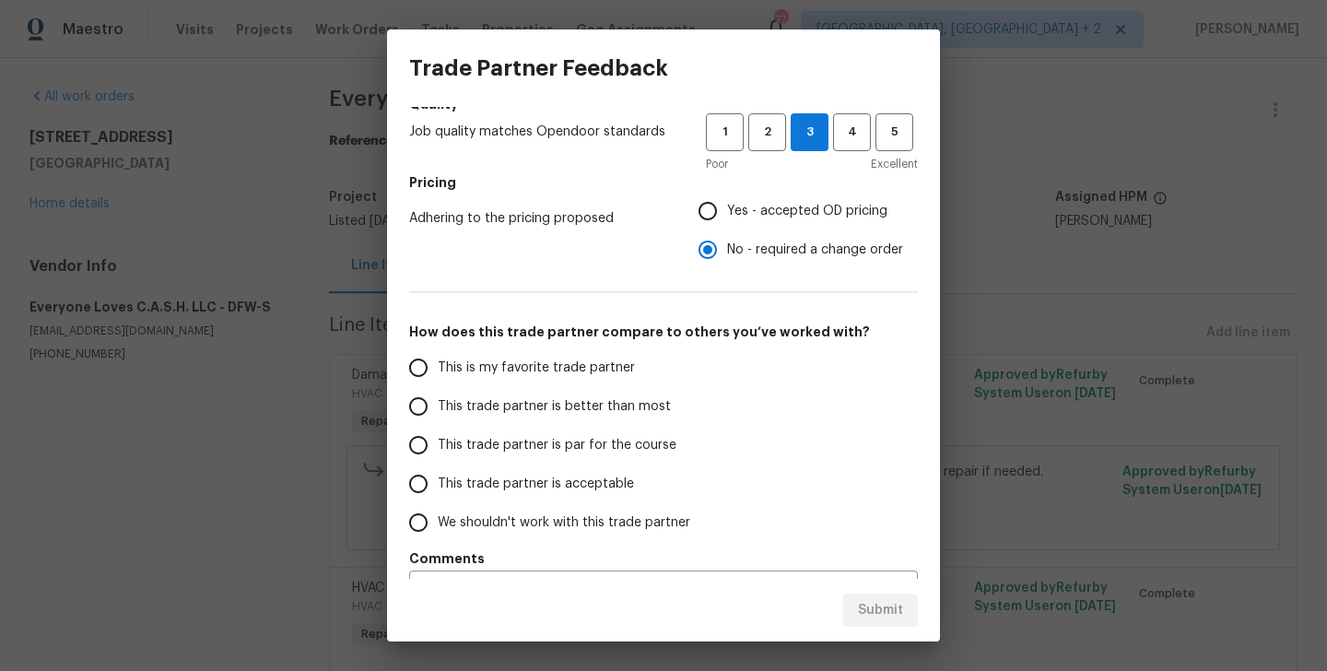
click at [623, 417] on label "This trade partner is better than most" at bounding box center [544, 406] width 291 height 39
click at [438, 417] on input "This trade partner is better than most" at bounding box center [418, 406] width 39 height 39
click at [868, 596] on button "Submit" at bounding box center [880, 610] width 75 height 34
radio input "true"
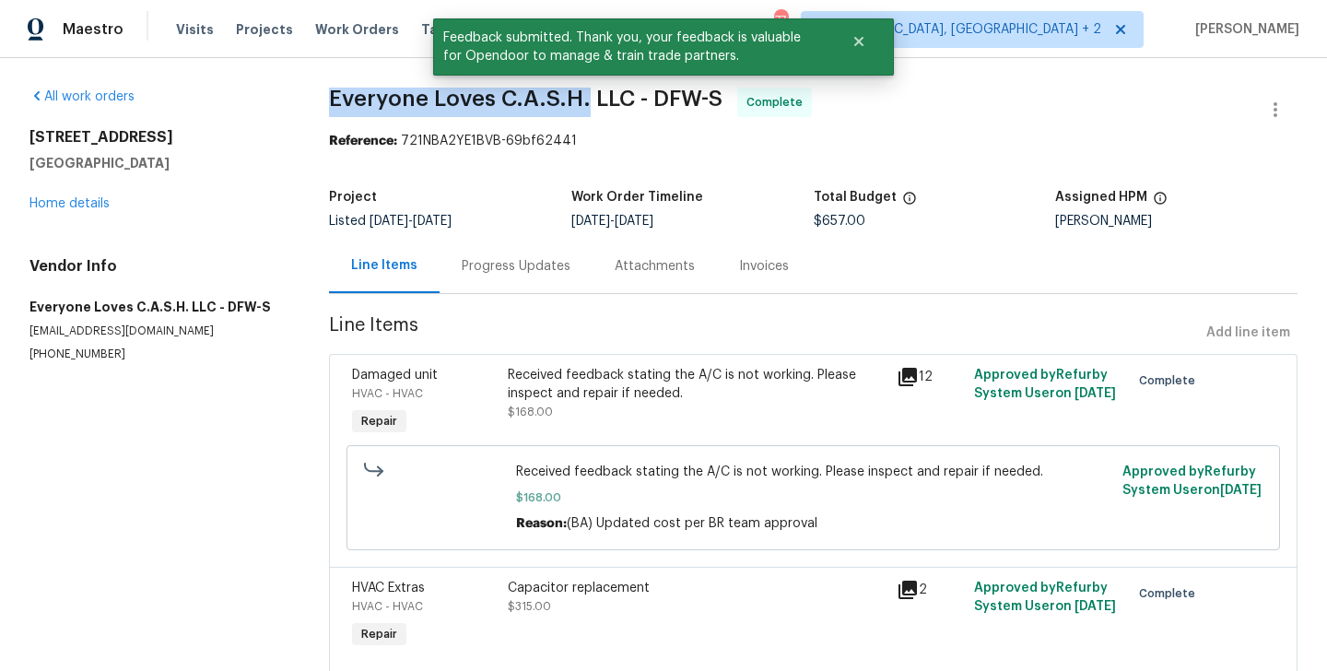
drag, startPoint x: 315, startPoint y: 88, endPoint x: 582, endPoint y: 107, distance: 267.8
click at [582, 107] on div "All work orders 316 Diamond Ln Burleson, TX 76028 Home details Vendor Info Ever…" at bounding box center [663, 457] width 1327 height 799
copy span "Everyone Loves C.A.S.H."
click at [87, 205] on link "Home details" at bounding box center [69, 203] width 80 height 13
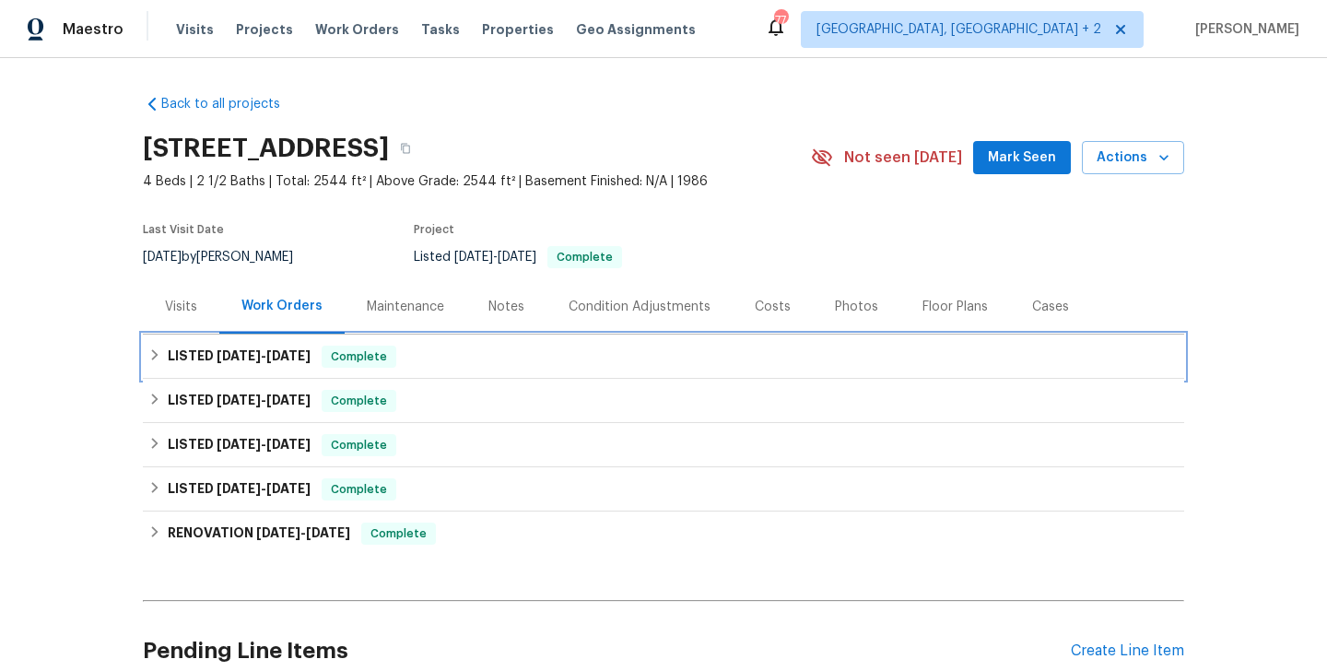
click at [406, 362] on div "LISTED 9/8/25 - 9/9/25 Complete" at bounding box center [663, 356] width 1030 height 22
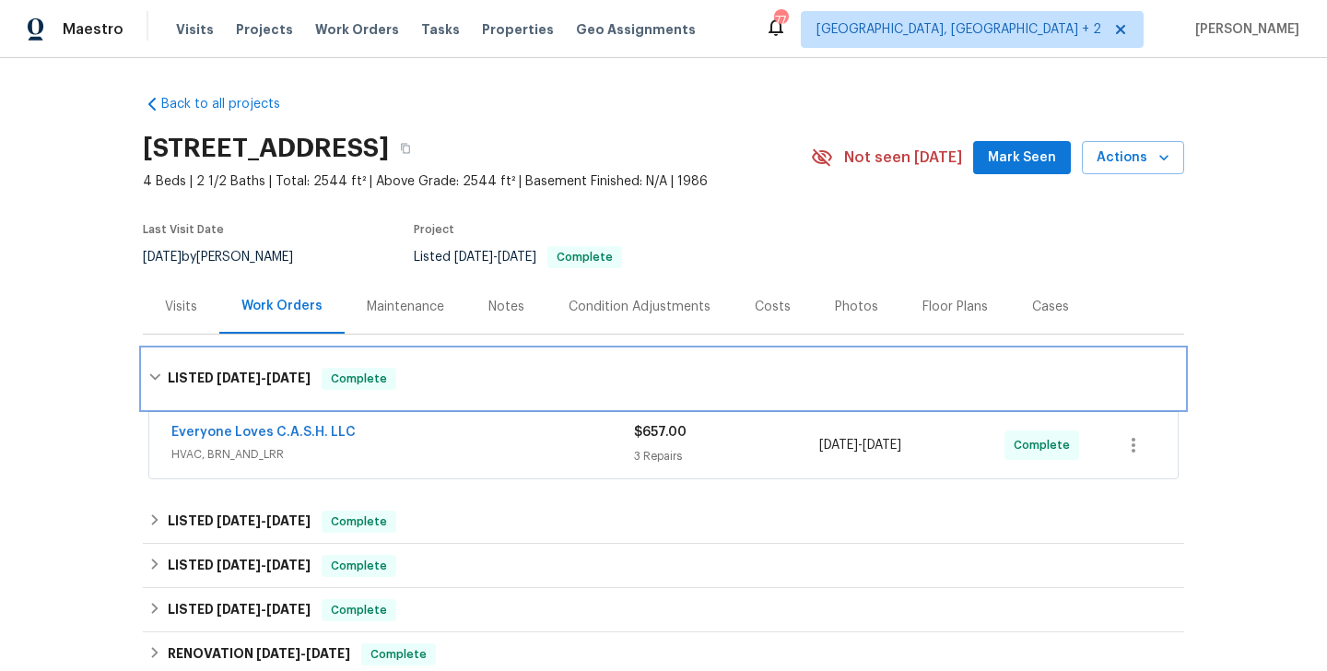
click at [406, 362] on div "LISTED 9/8/25 - 9/9/25 Complete" at bounding box center [663, 378] width 1041 height 59
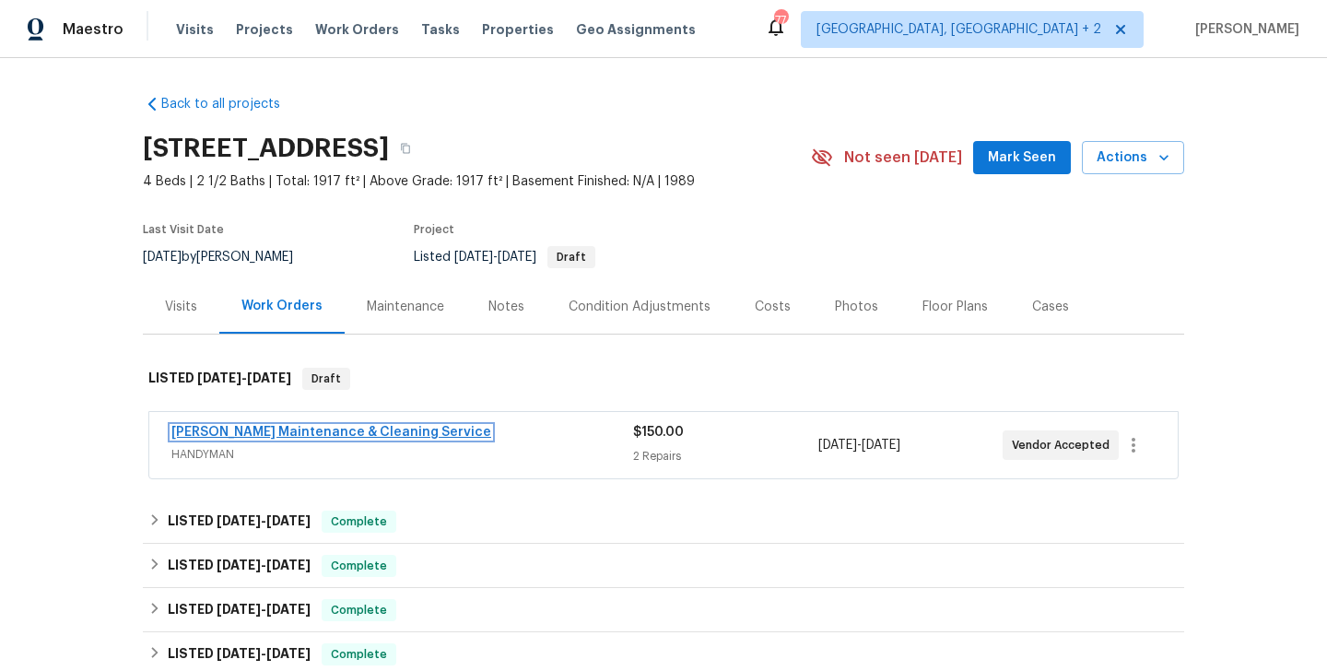
click at [338, 428] on link "[PERSON_NAME] Maintenance & Cleaning Service" at bounding box center [331, 432] width 320 height 13
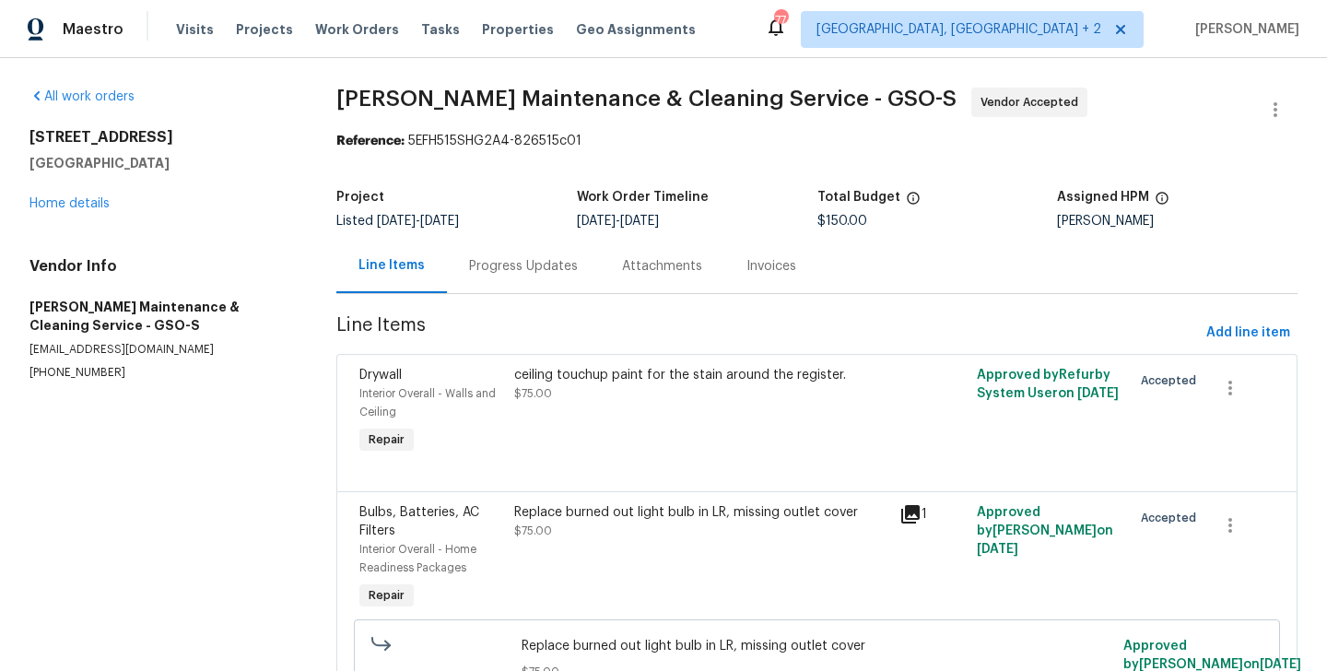
click at [499, 277] on div "Progress Updates" at bounding box center [523, 266] width 153 height 54
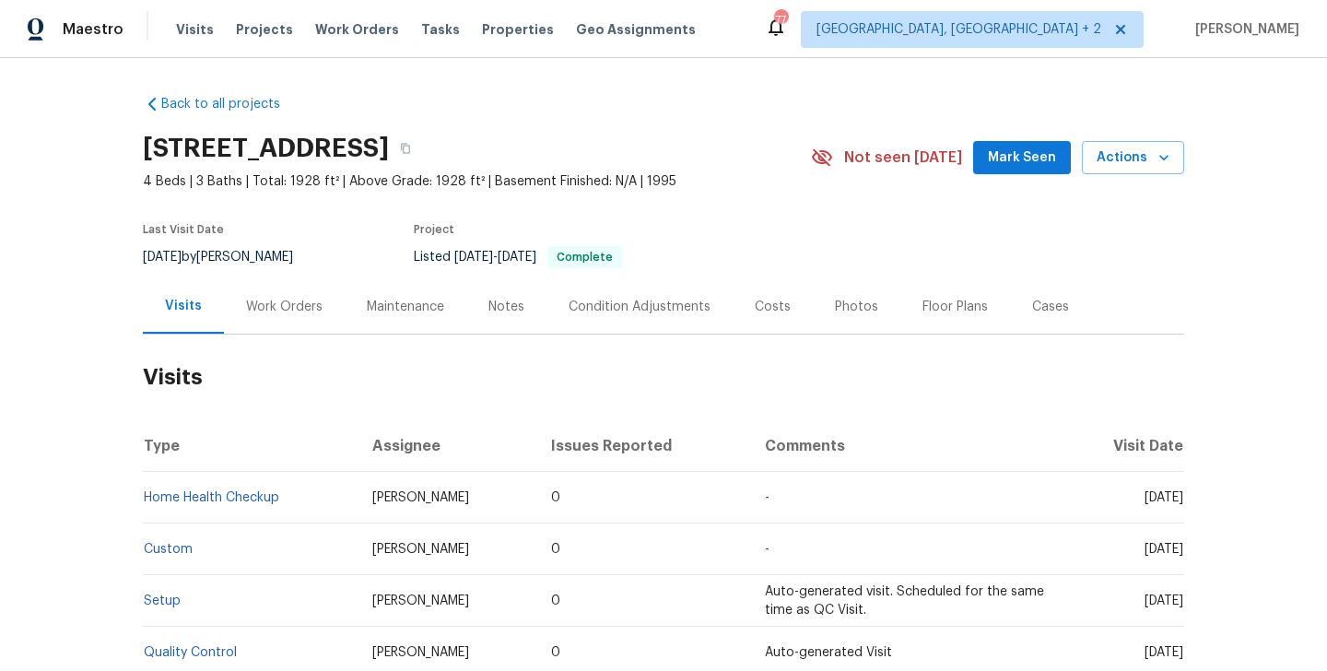
click at [281, 311] on div "Work Orders" at bounding box center [284, 307] width 76 height 18
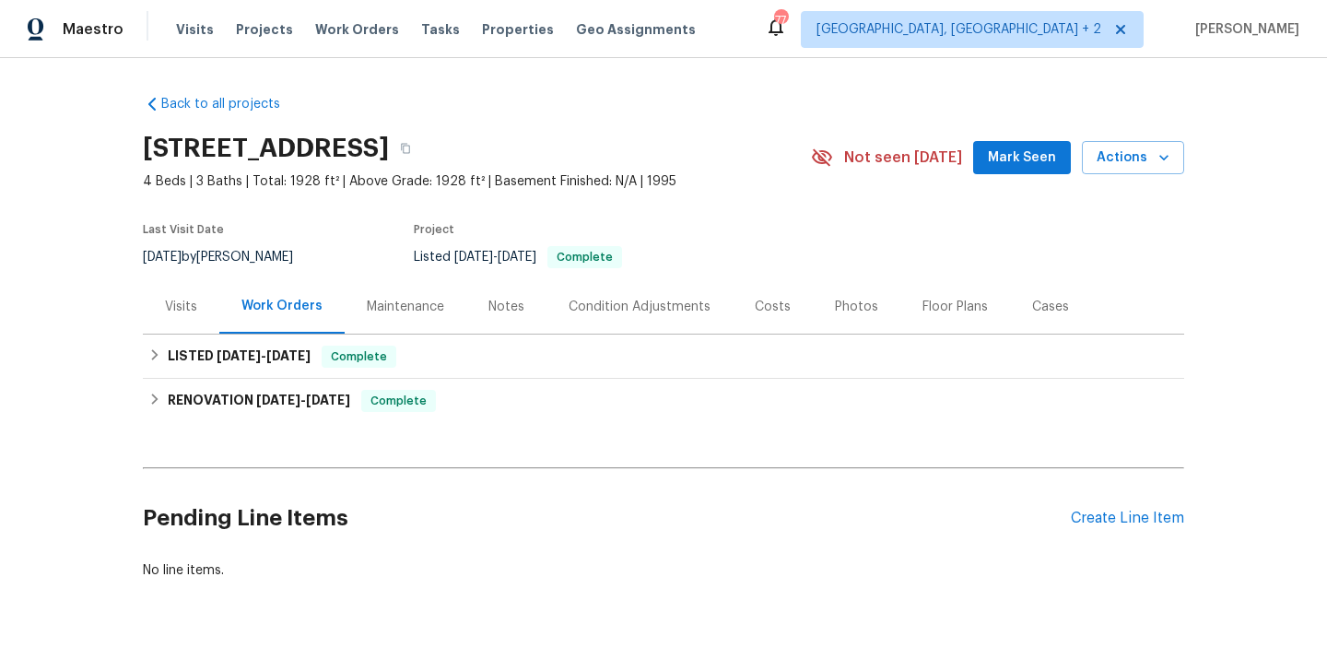
click at [1123, 528] on div "Pending Line Items Create Line Item" at bounding box center [663, 518] width 1041 height 86
click at [1090, 509] on div "Create Line Item" at bounding box center [1127, 518] width 113 height 18
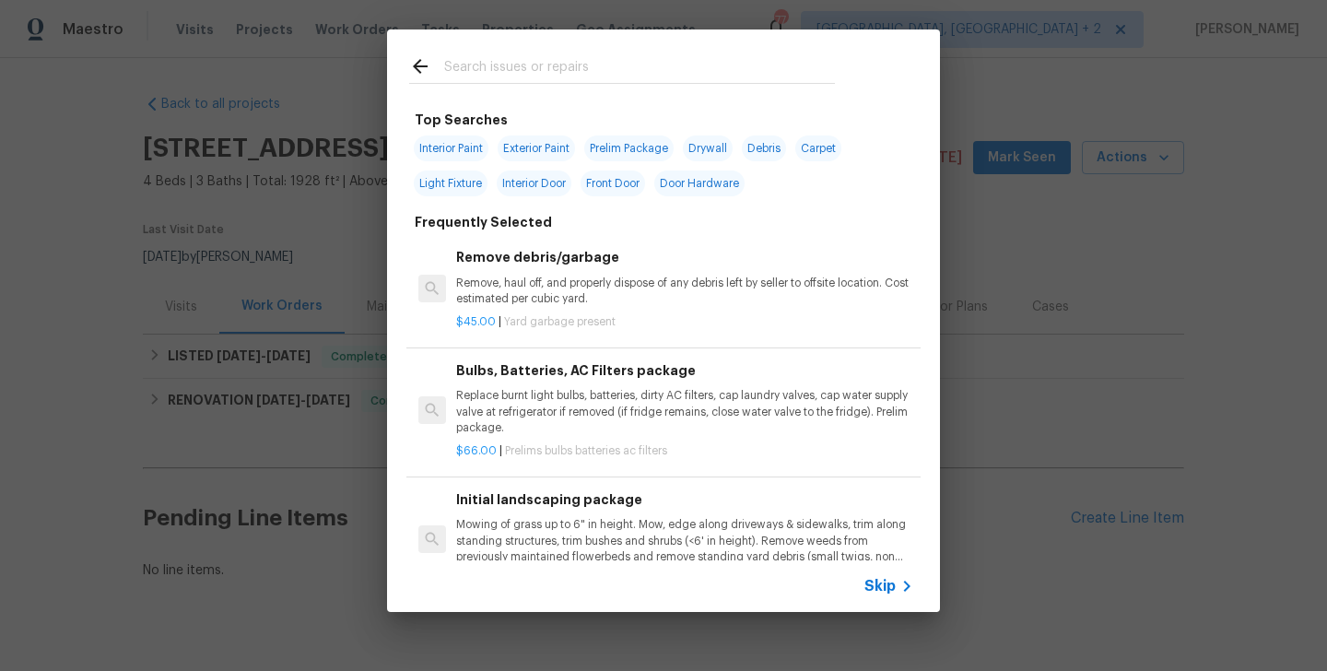
click at [459, 77] on input "text" at bounding box center [639, 69] width 391 height 28
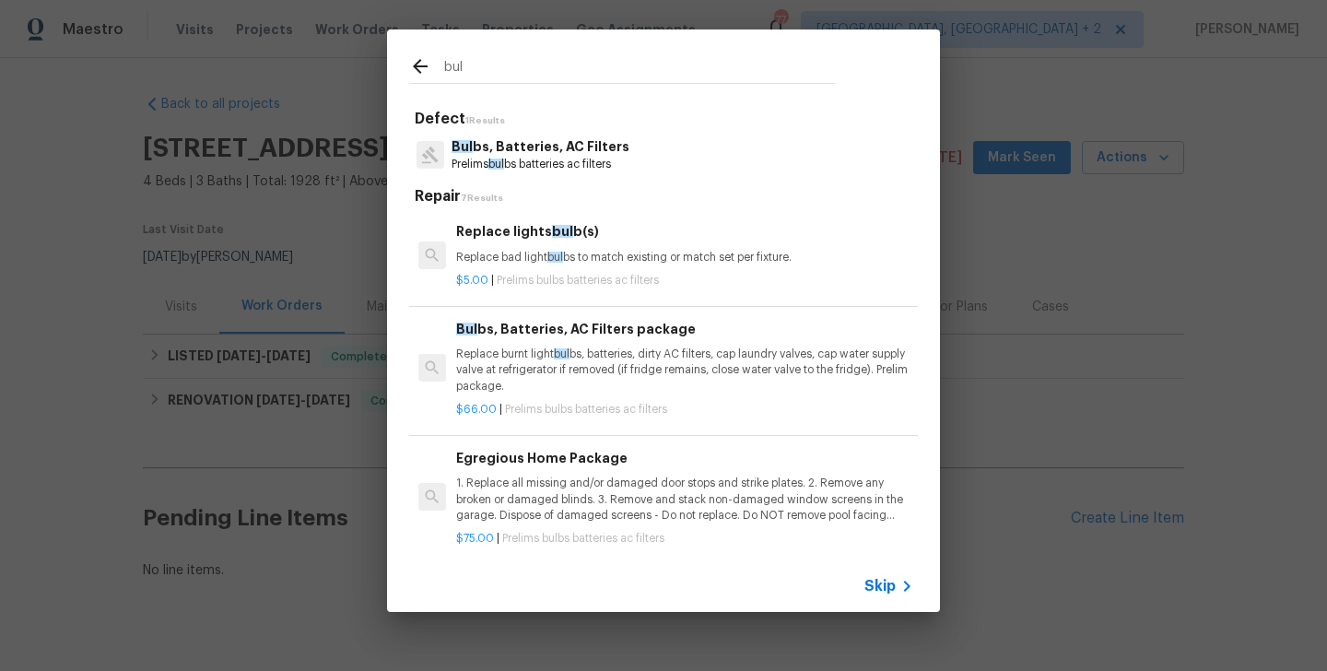
type input "bul"
click at [451, 170] on p "Prelims bul bs batteries ac filters" at bounding box center [540, 165] width 178 height 16
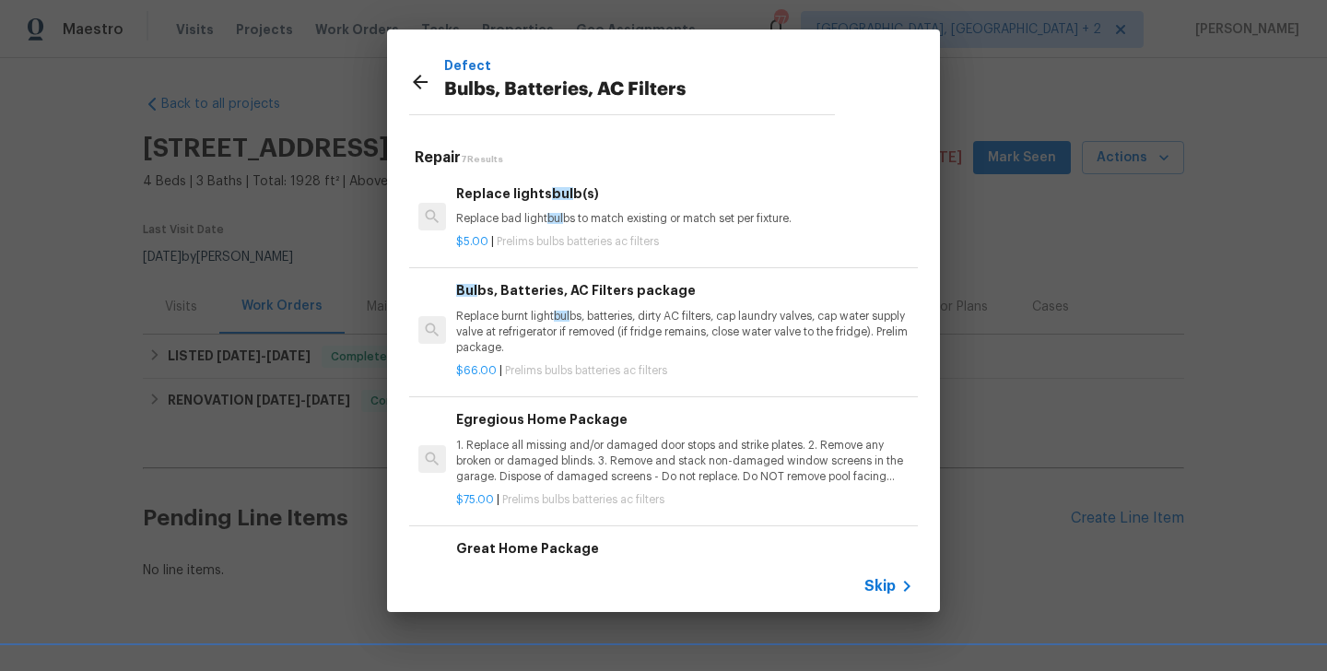
click at [551, 212] on p "Replace bad light bul bs to match existing or match set per fixture." at bounding box center [684, 219] width 457 height 16
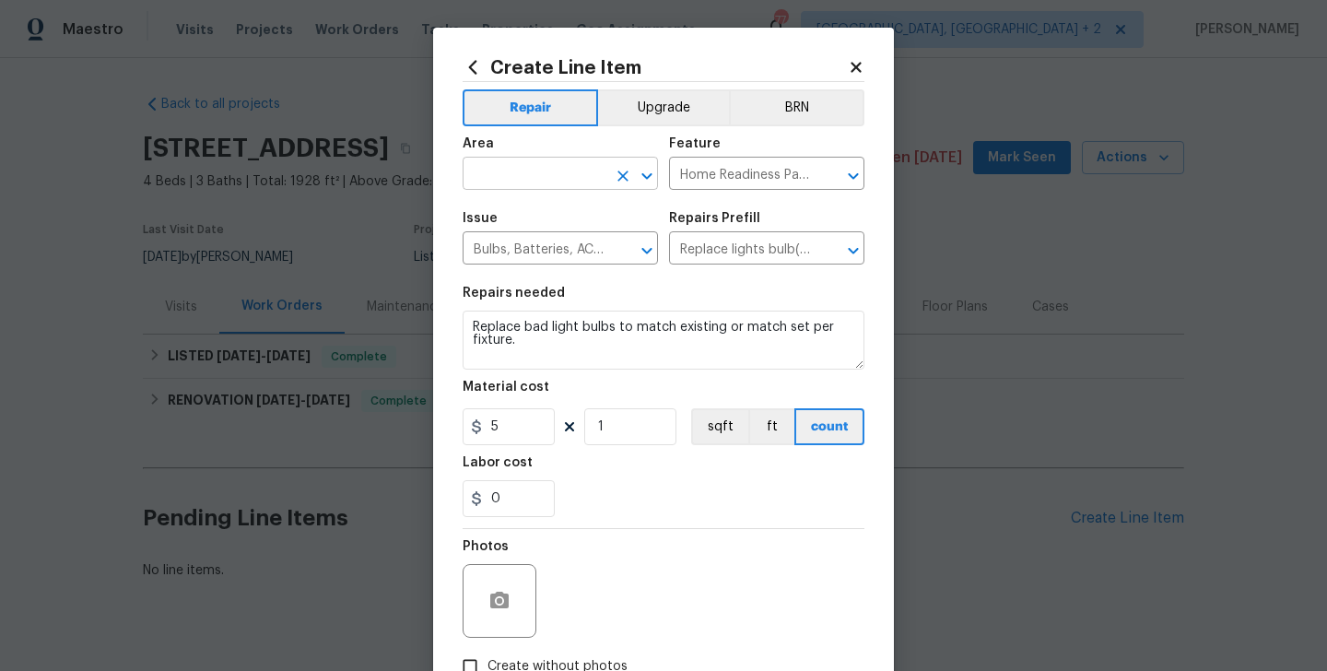
click at [515, 178] on input "text" at bounding box center [534, 175] width 144 height 29
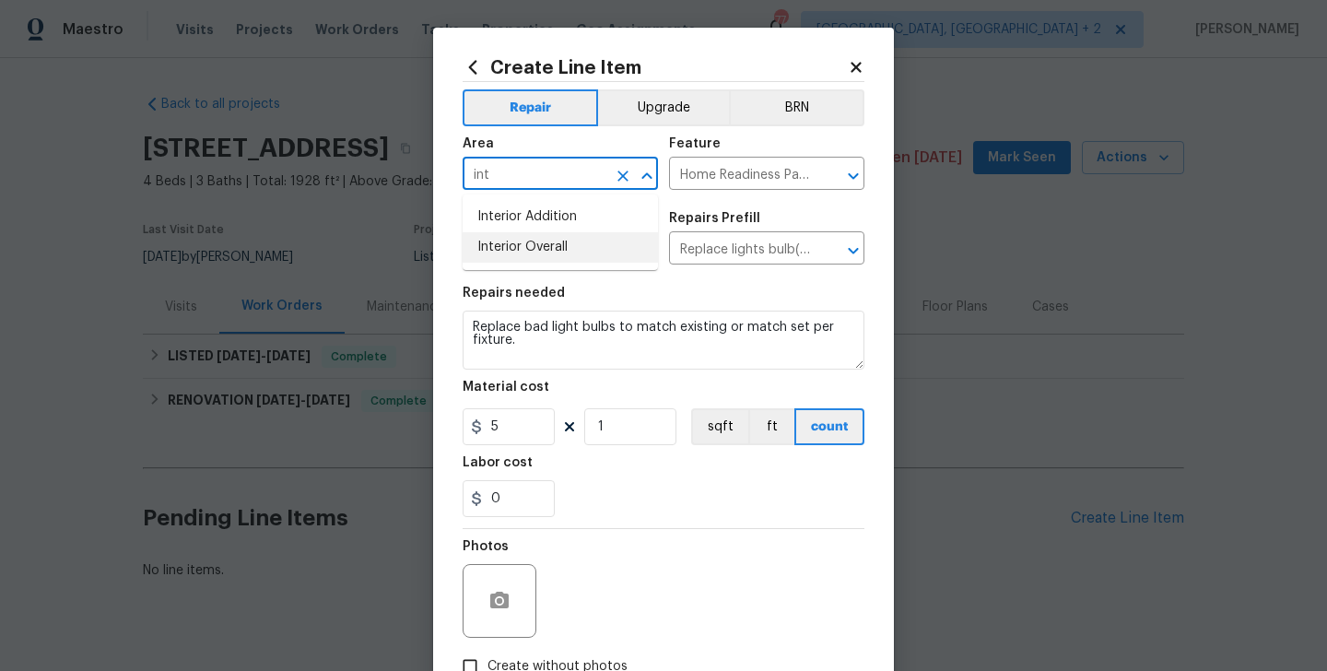
click at [576, 239] on li "Interior Overall" at bounding box center [559, 247] width 195 height 30
type input "Interior Overall"
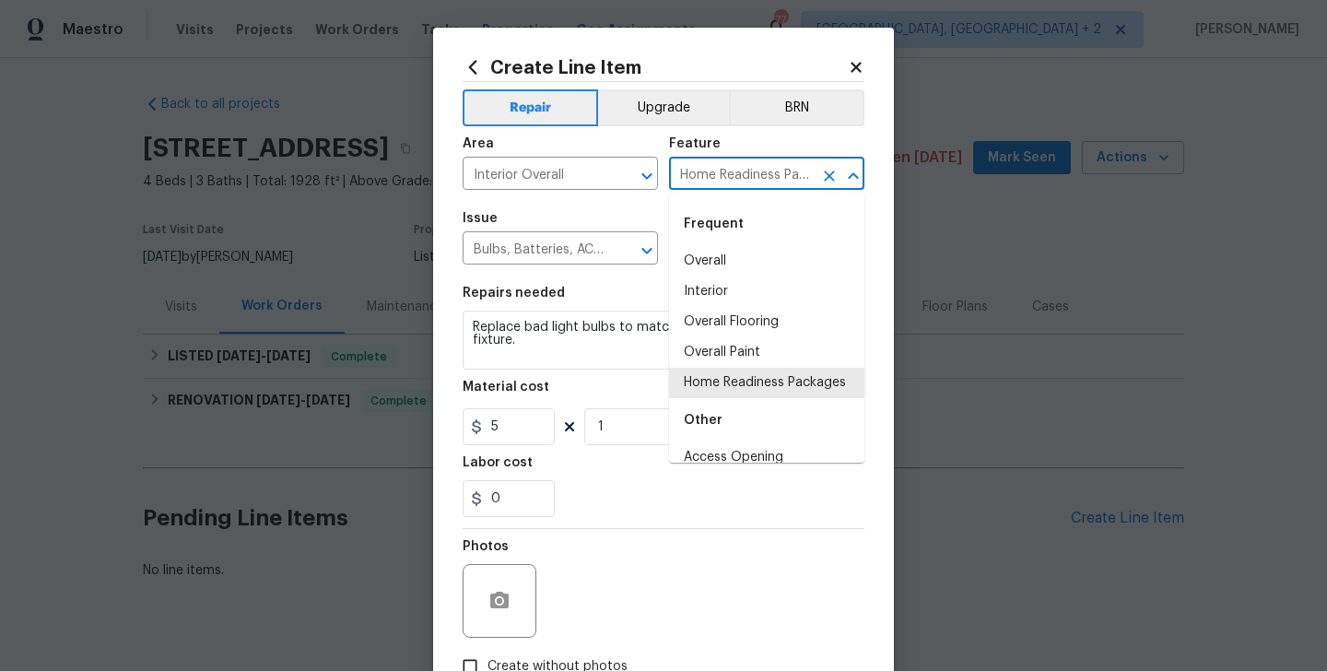
click at [710, 176] on input "Home Readiness Packages" at bounding box center [741, 175] width 144 height 29
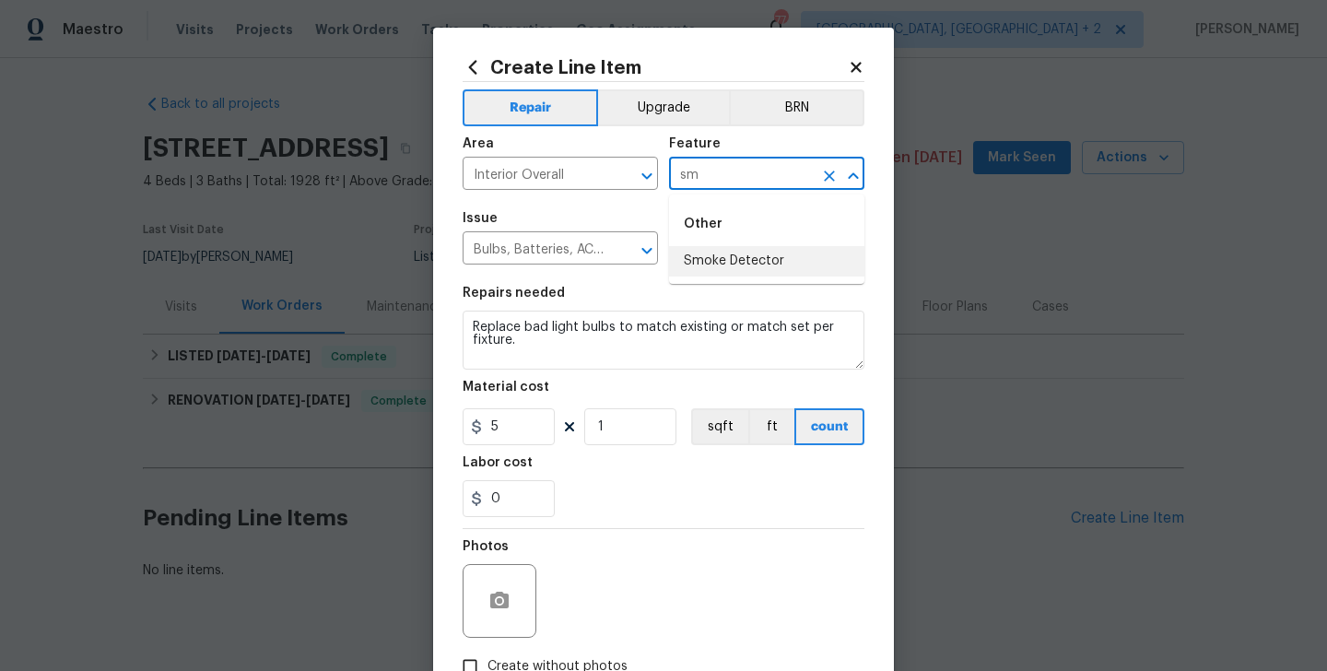
click at [718, 252] on li "Smoke Detector" at bounding box center [766, 261] width 195 height 30
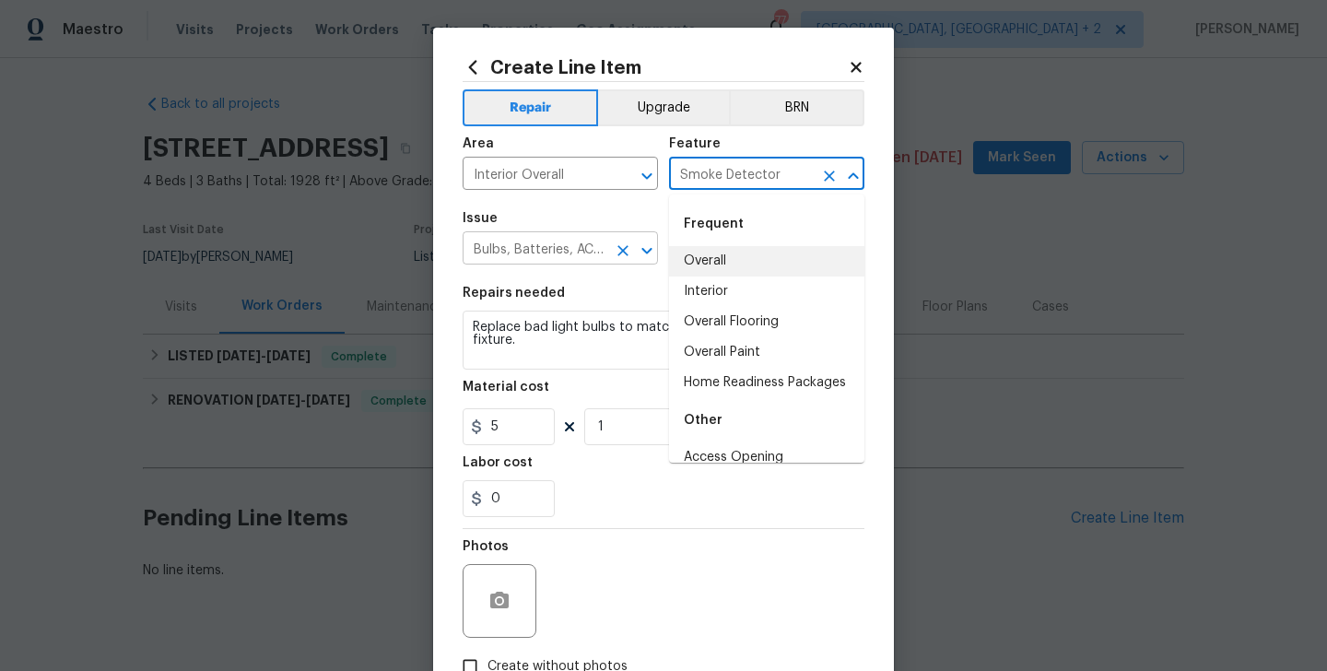
click at [595, 263] on input "Bulbs, Batteries, AC Filters" at bounding box center [534, 250] width 144 height 29
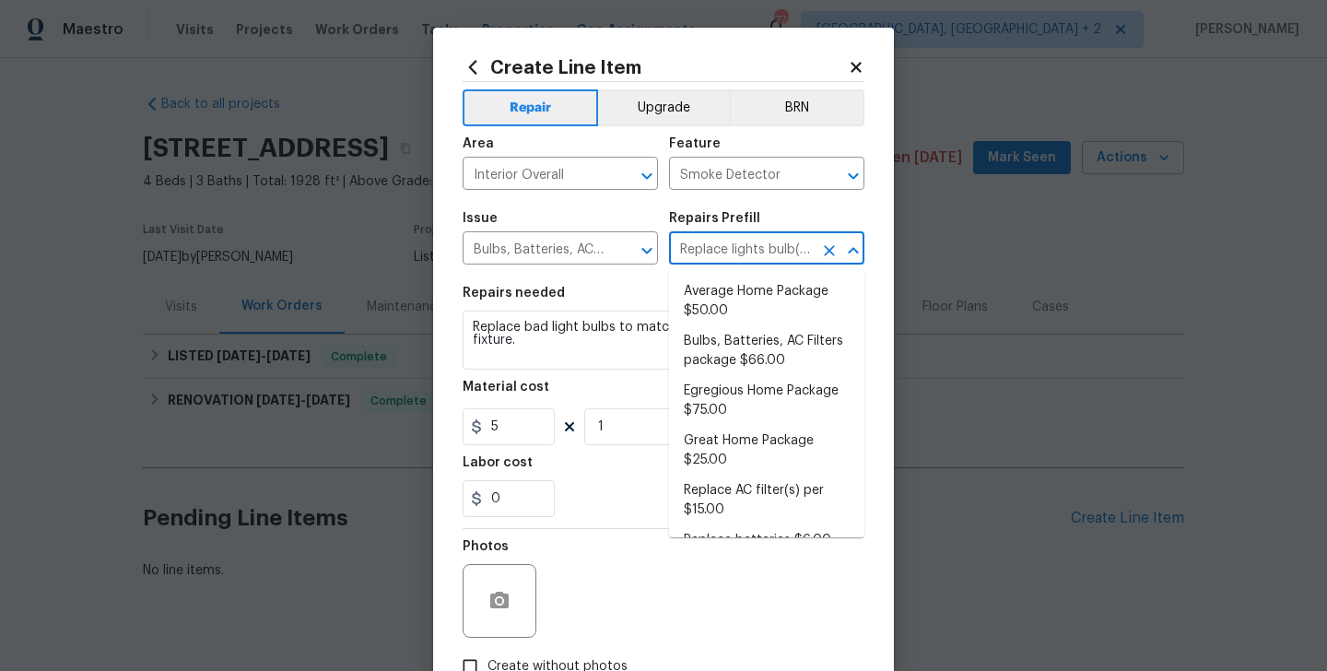
click at [711, 252] on input "Replace lights bulb(s) $5.00" at bounding box center [741, 250] width 144 height 29
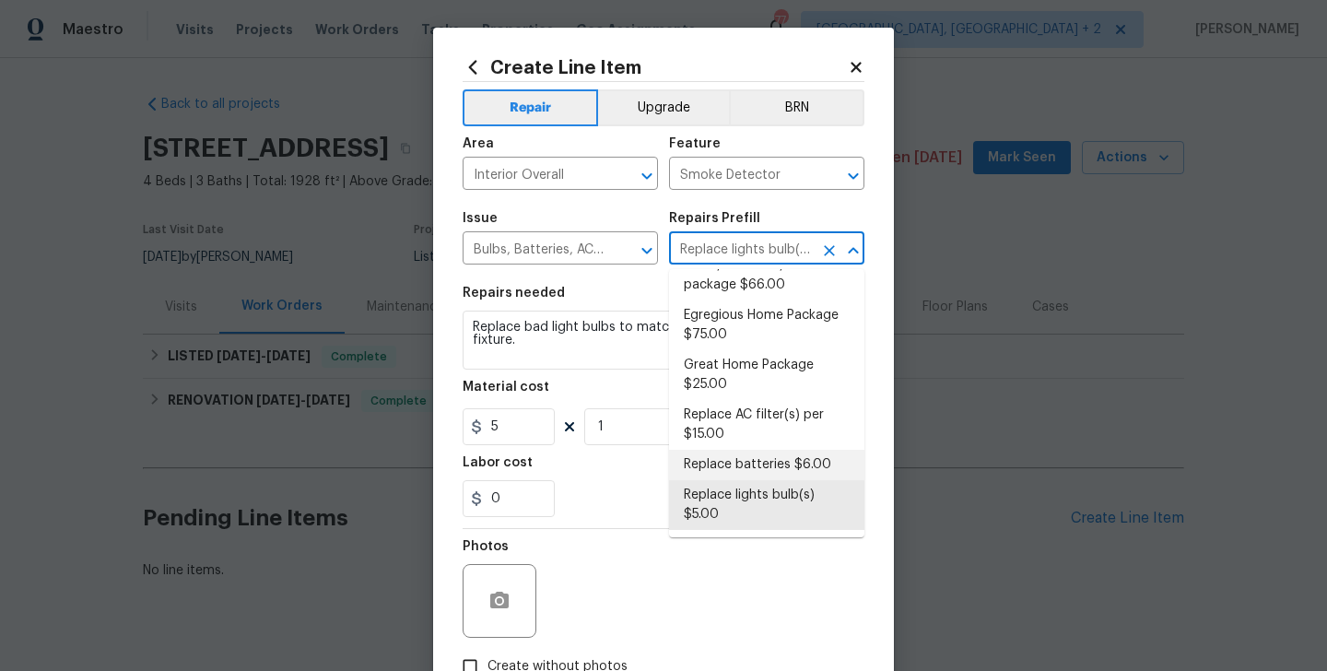
click at [741, 462] on li "Replace batteries $6.00" at bounding box center [766, 465] width 195 height 30
type input "Home Readiness Packages"
type input "Replace batteries $6.00"
type textarea "Replace dead batteries to smoke/CO detector."
type input "6"
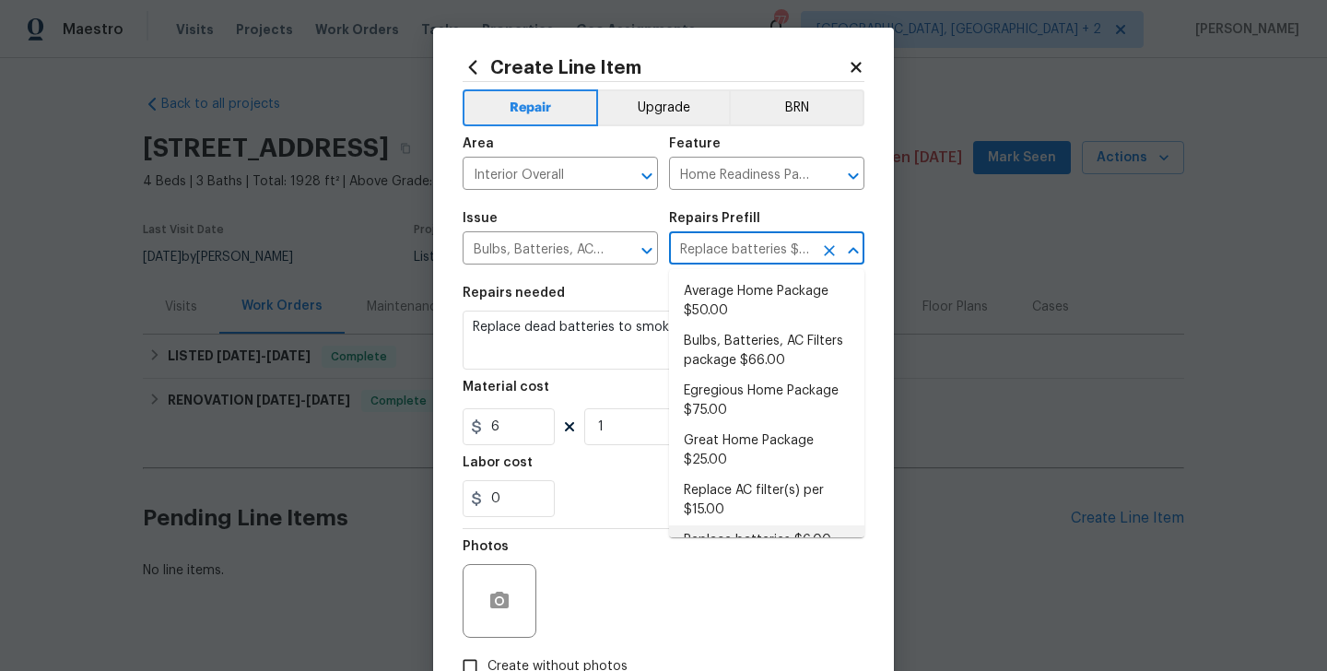
scroll to position [18, 0]
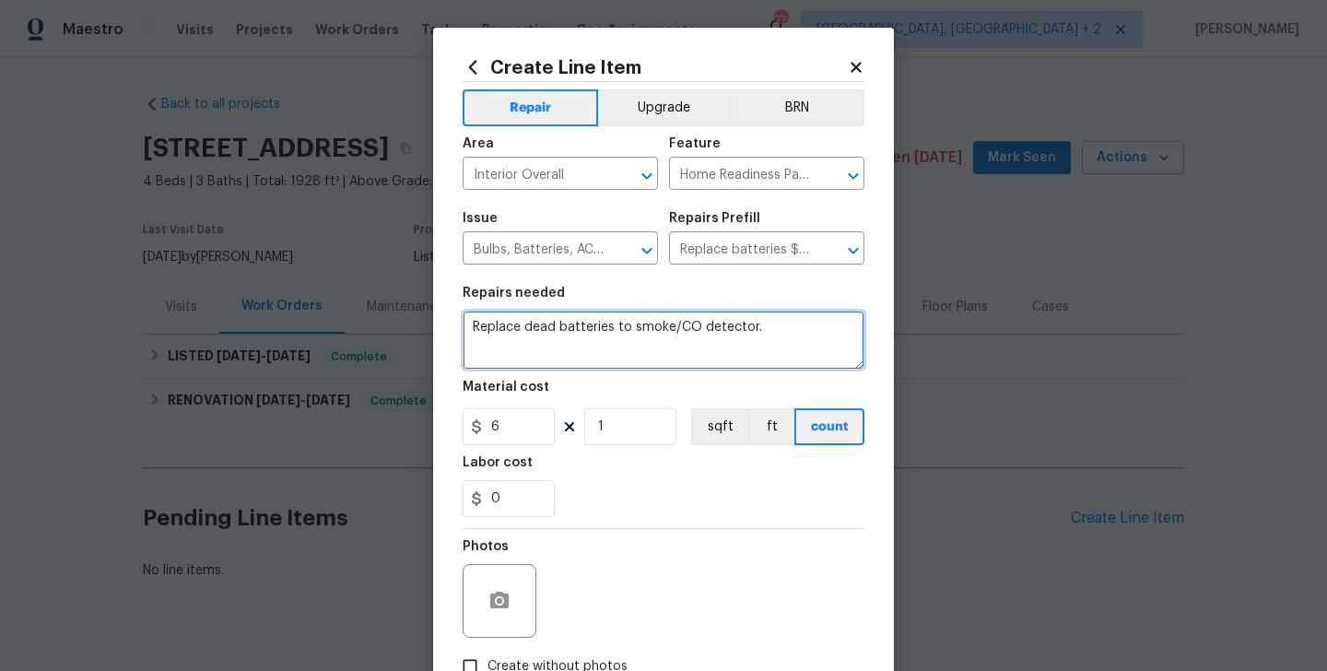
click at [506, 326] on textarea "Replace dead batteries to smoke/CO detector." at bounding box center [663, 339] width 402 height 59
paste textarea "ceived feedback that the smoke detector is beeping. Please inspect the unit, re…"
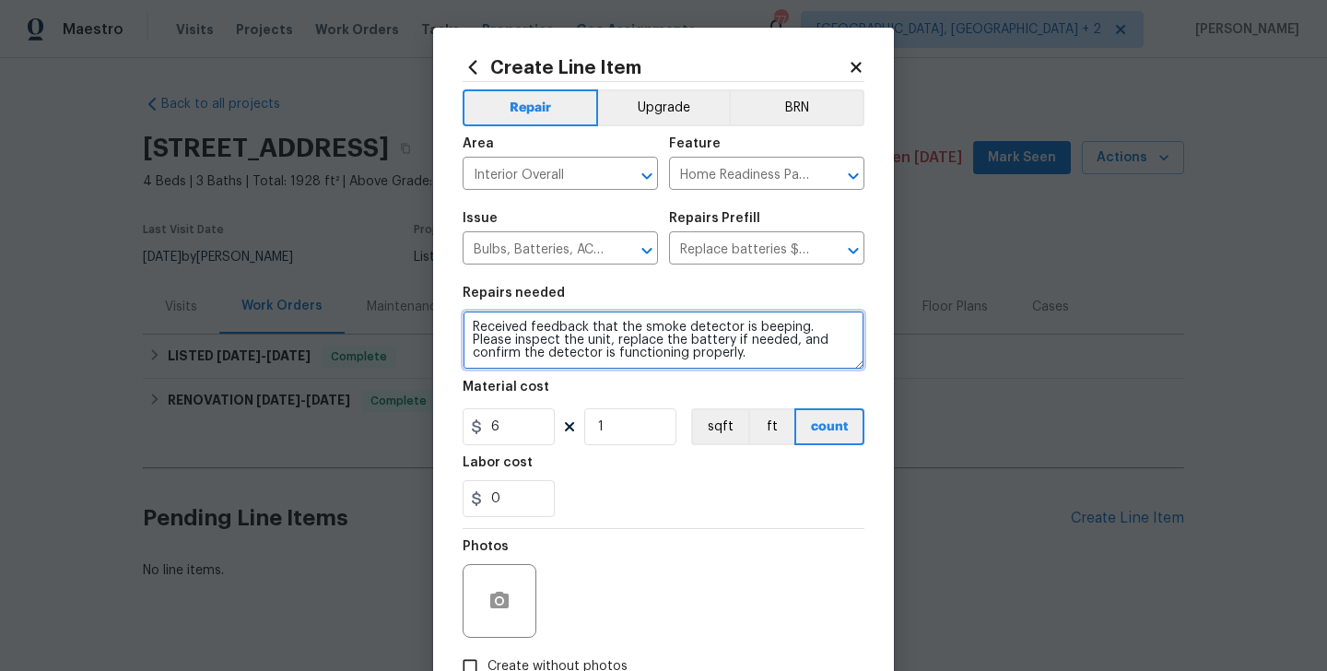
type textarea "Received feedback that the smoke detector is beeping. Please inspect the unit, …"
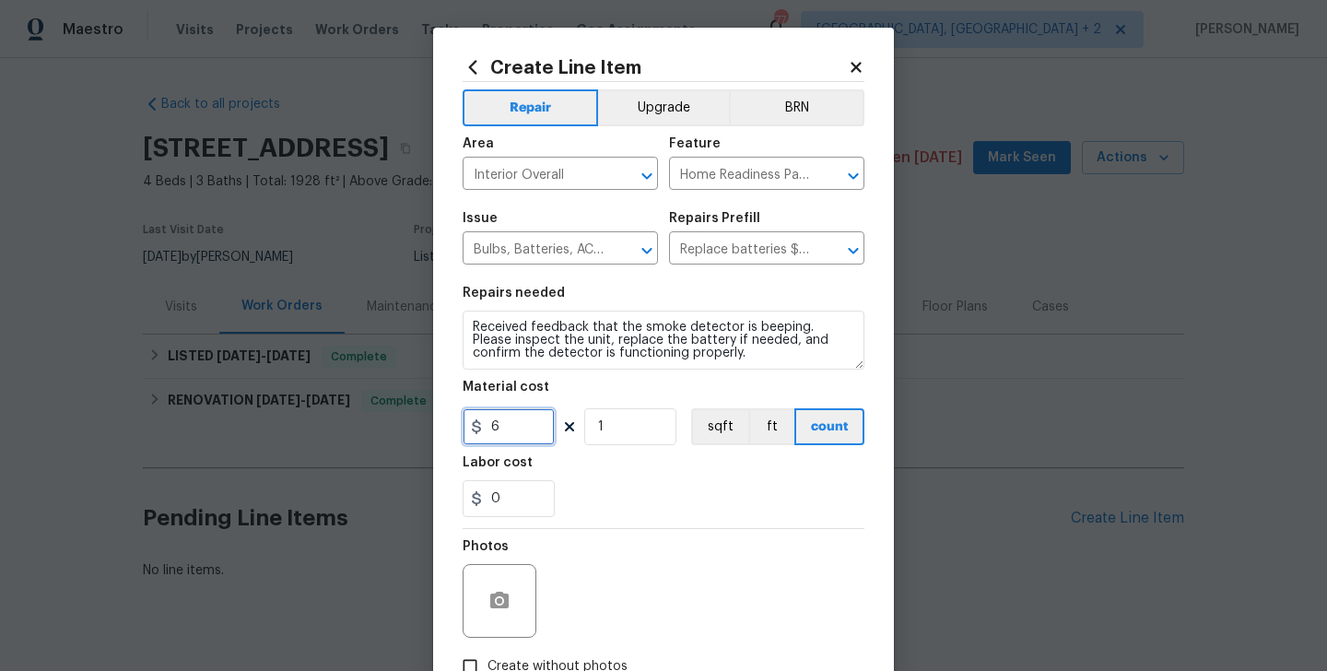
click at [496, 434] on input "6" at bounding box center [508, 426] width 92 height 37
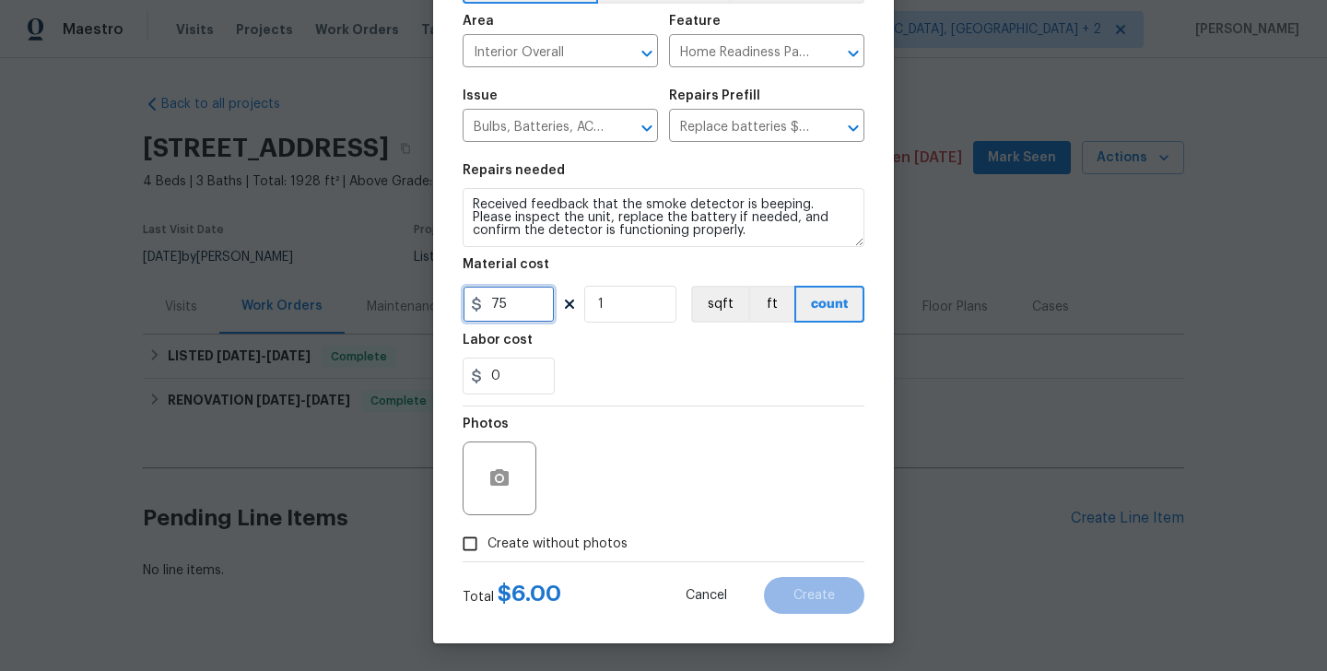
type input "75"
click at [558, 543] on span "Create without photos" at bounding box center [557, 543] width 140 height 19
click at [487, 543] on input "Create without photos" at bounding box center [469, 543] width 35 height 35
checkbox input "true"
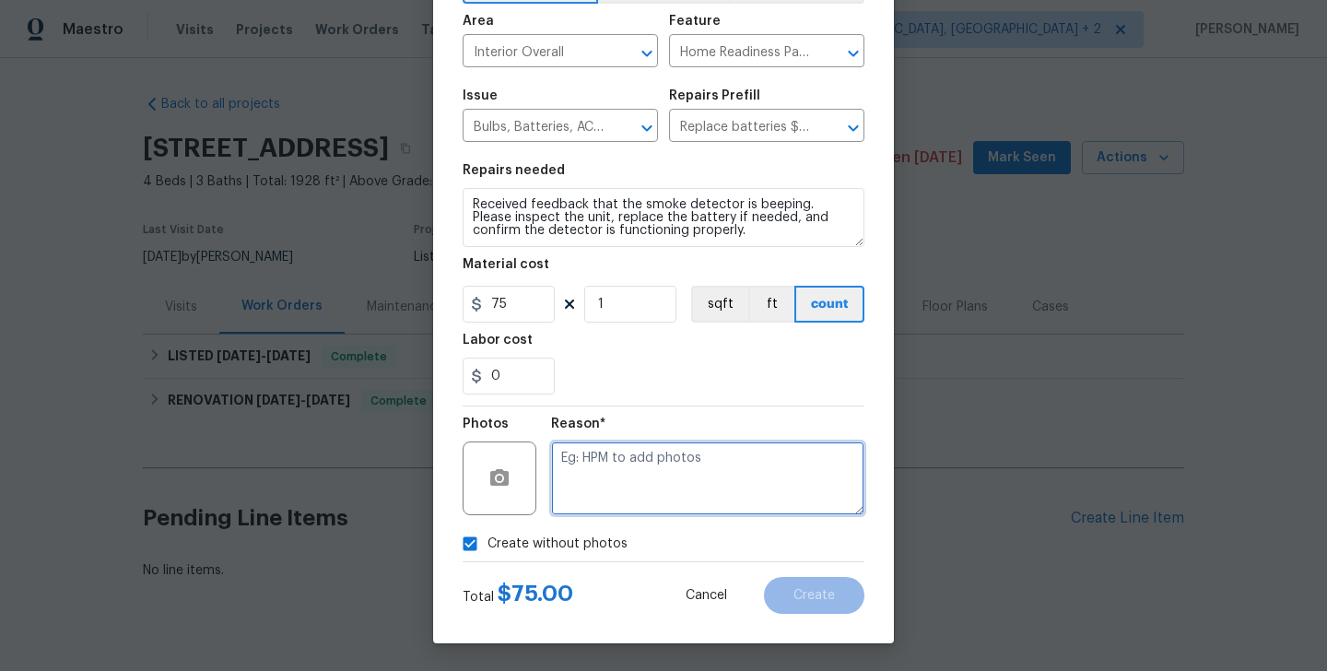
click at [696, 478] on textarea at bounding box center [707, 478] width 313 height 74
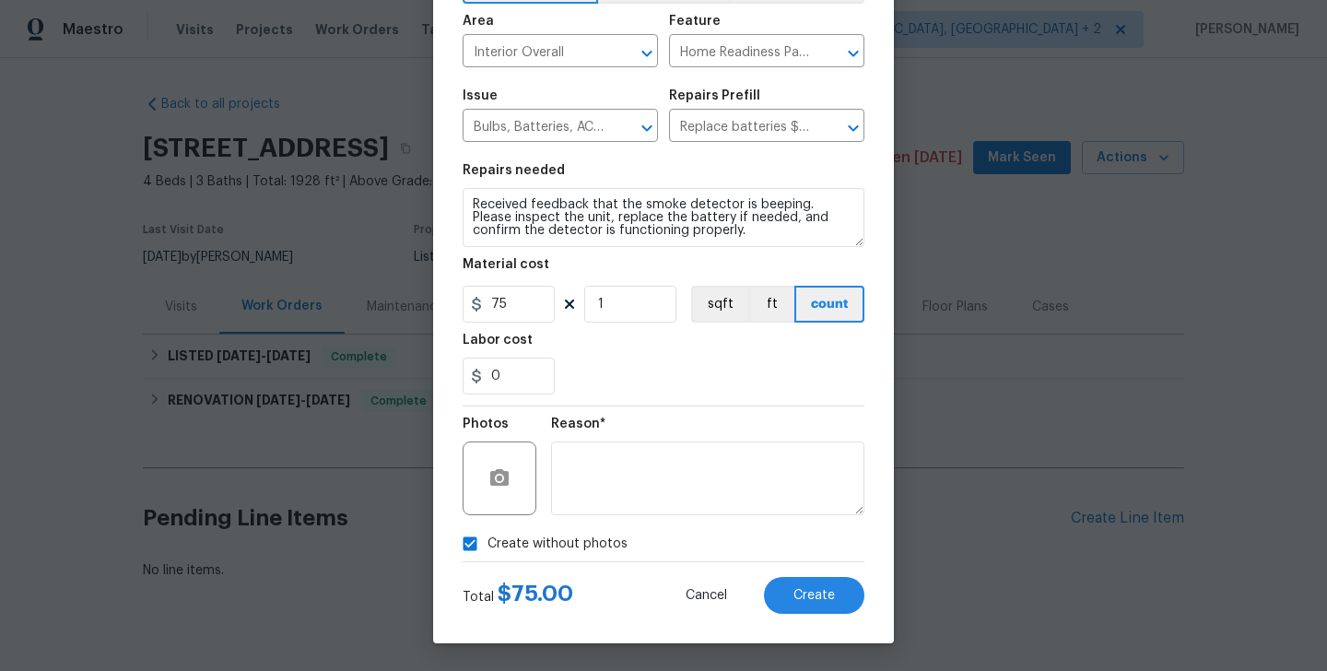
click at [789, 575] on div "Total $ 75.00 Cancel Create" at bounding box center [663, 588] width 402 height 52
click at [791, 590] on button "Create" at bounding box center [814, 595] width 100 height 37
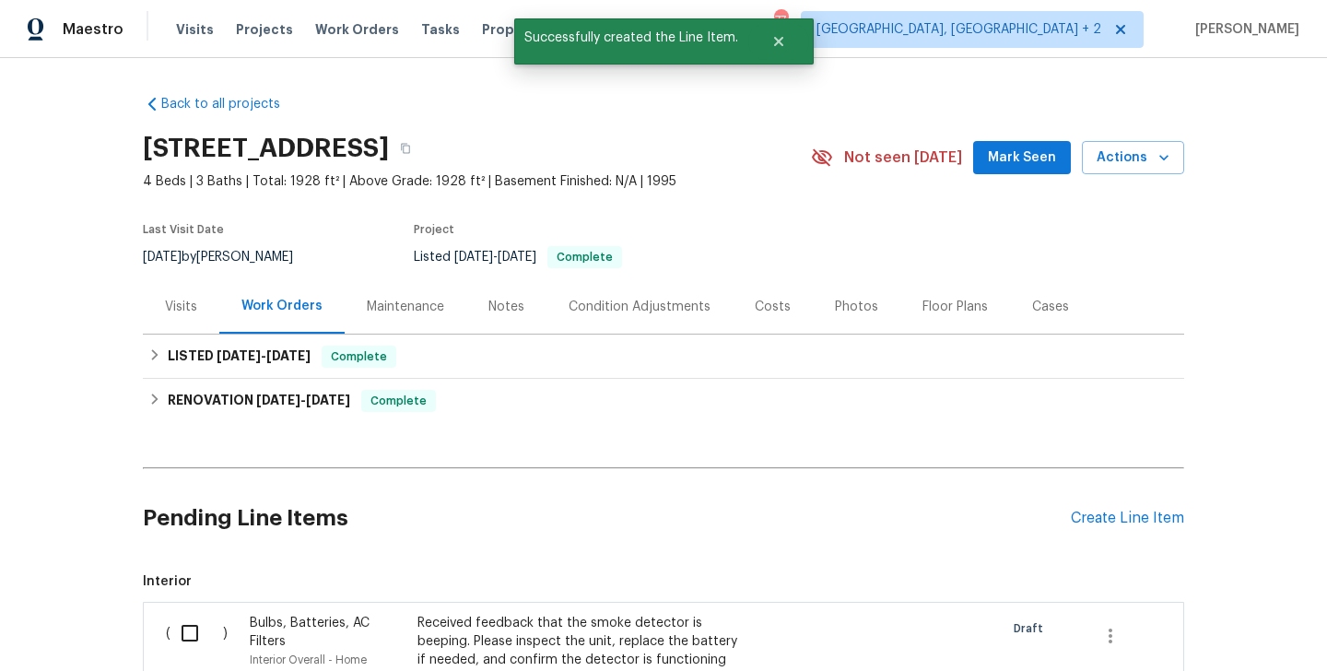
scroll to position [300, 0]
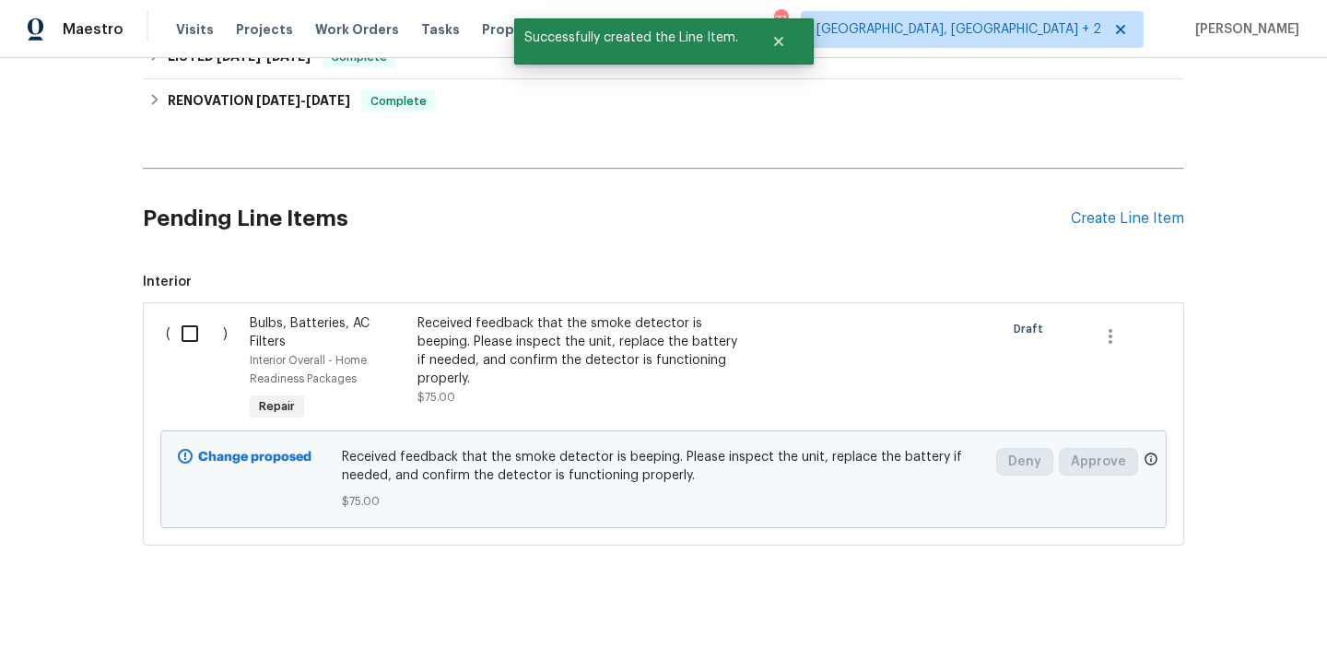
click at [208, 332] on input "checkbox" at bounding box center [196, 333] width 53 height 39
checkbox input "true"
click at [1175, 621] on span "Create Work Order" at bounding box center [1221, 625] width 123 height 23
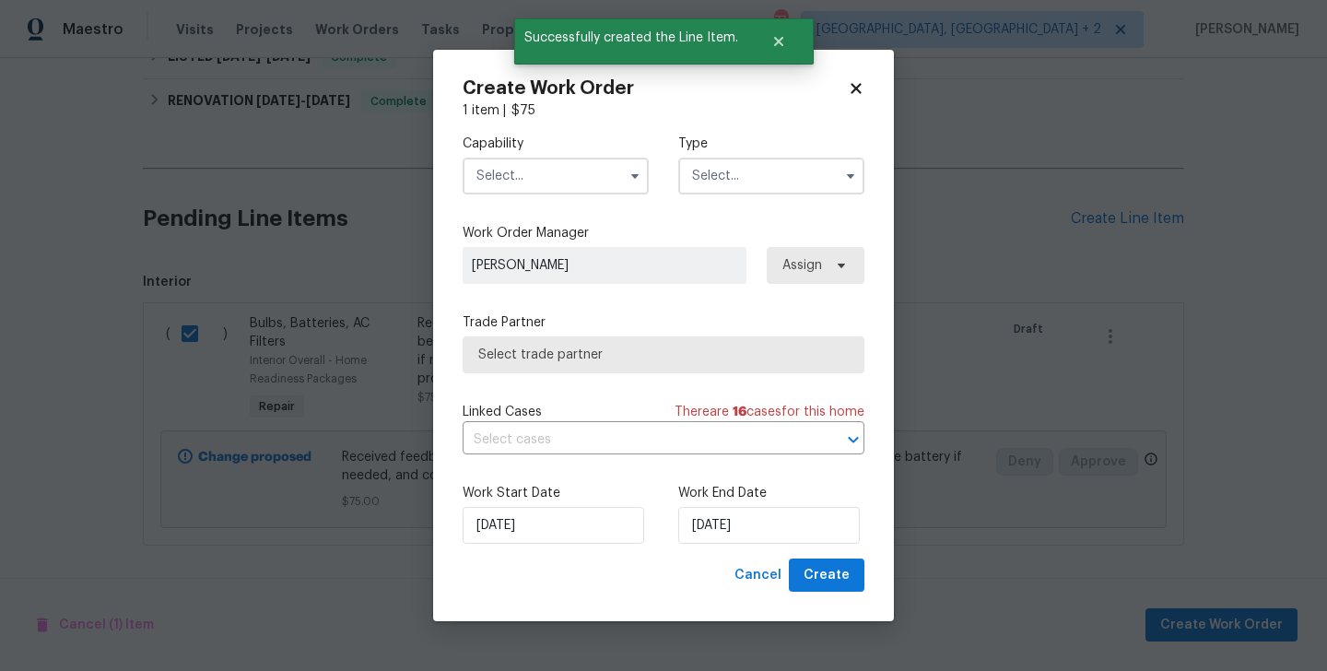
click at [543, 162] on input "text" at bounding box center [555, 176] width 186 height 37
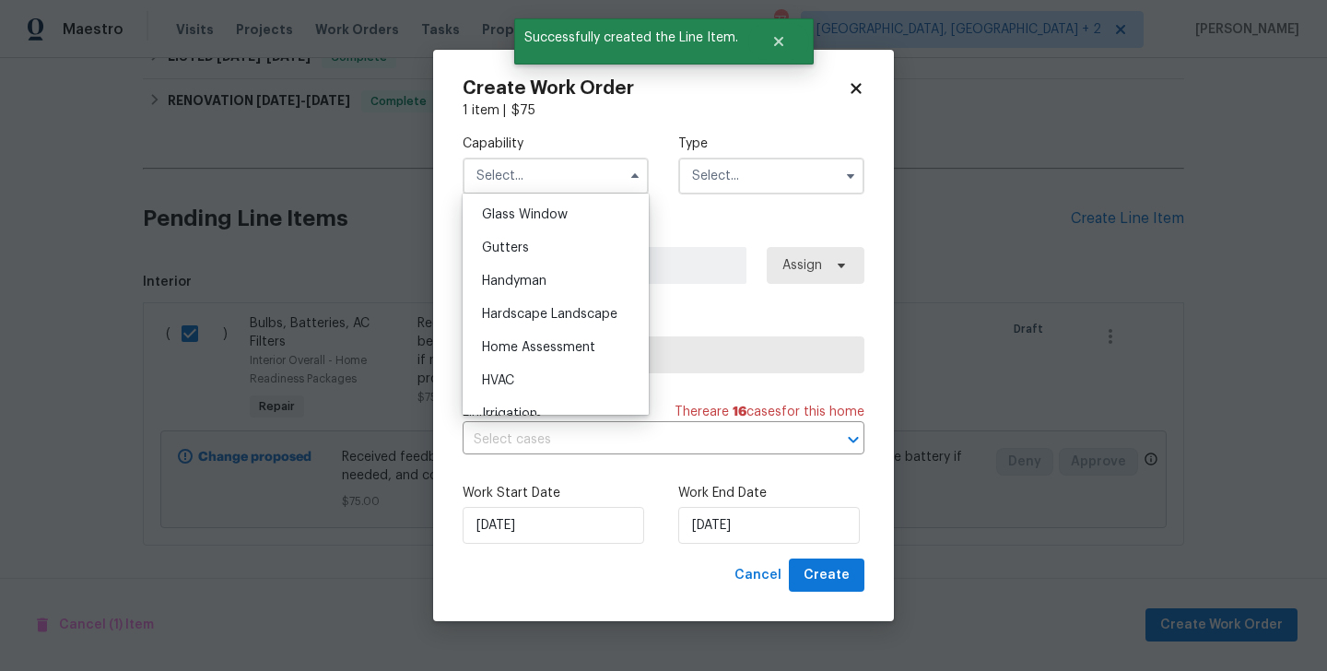
scroll to position [948, 0]
click at [538, 273] on div "Handyman" at bounding box center [555, 279] width 177 height 33
type input "Handyman"
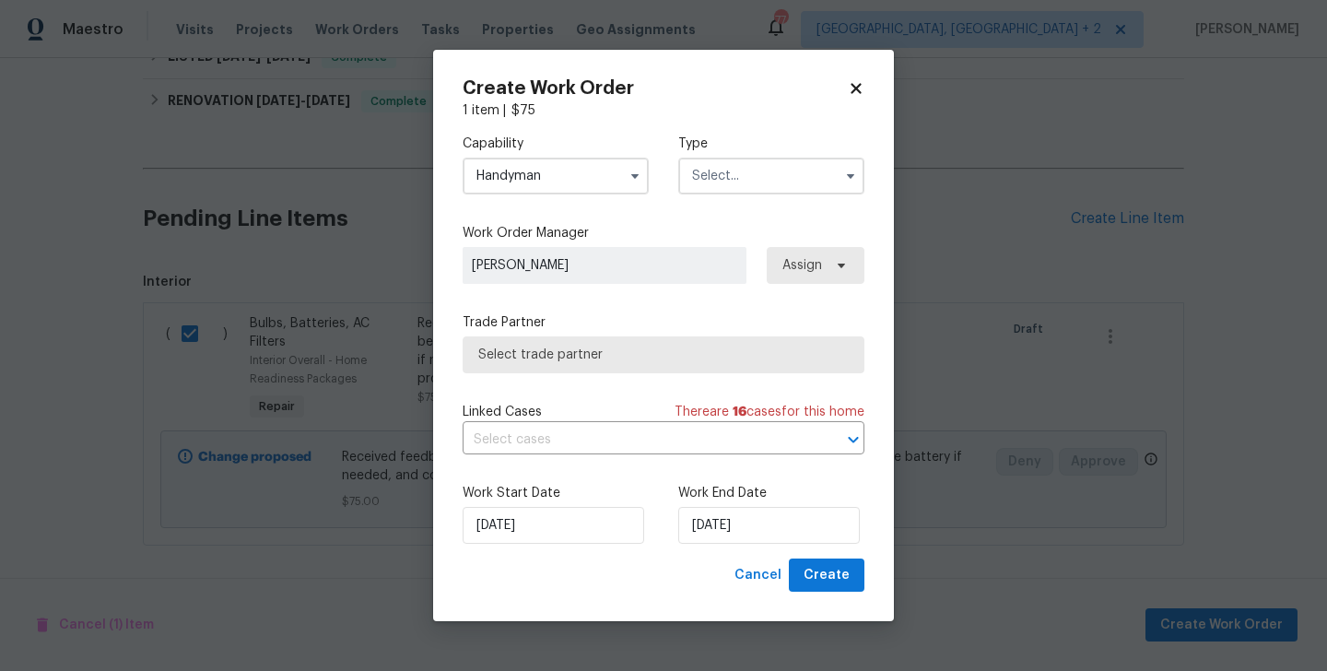
click at [757, 191] on input "text" at bounding box center [771, 176] width 186 height 37
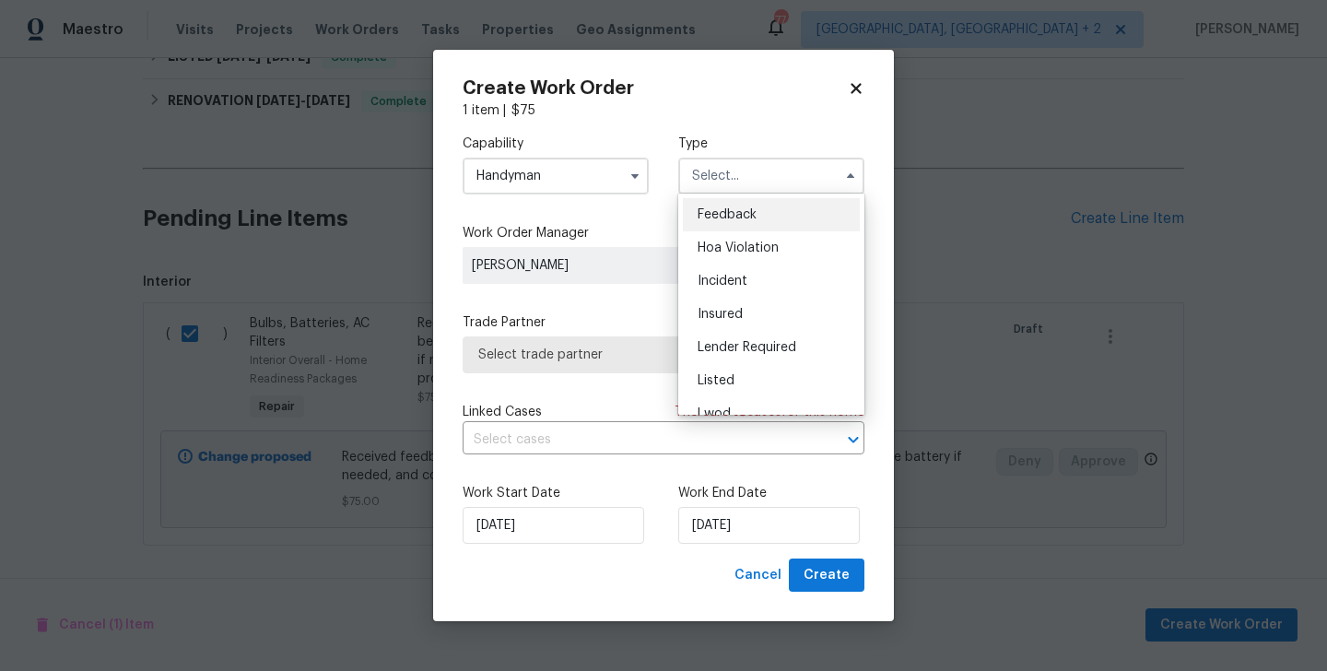
click at [757, 214] on div "Feedback" at bounding box center [771, 214] width 177 height 33
type input "Feedback"
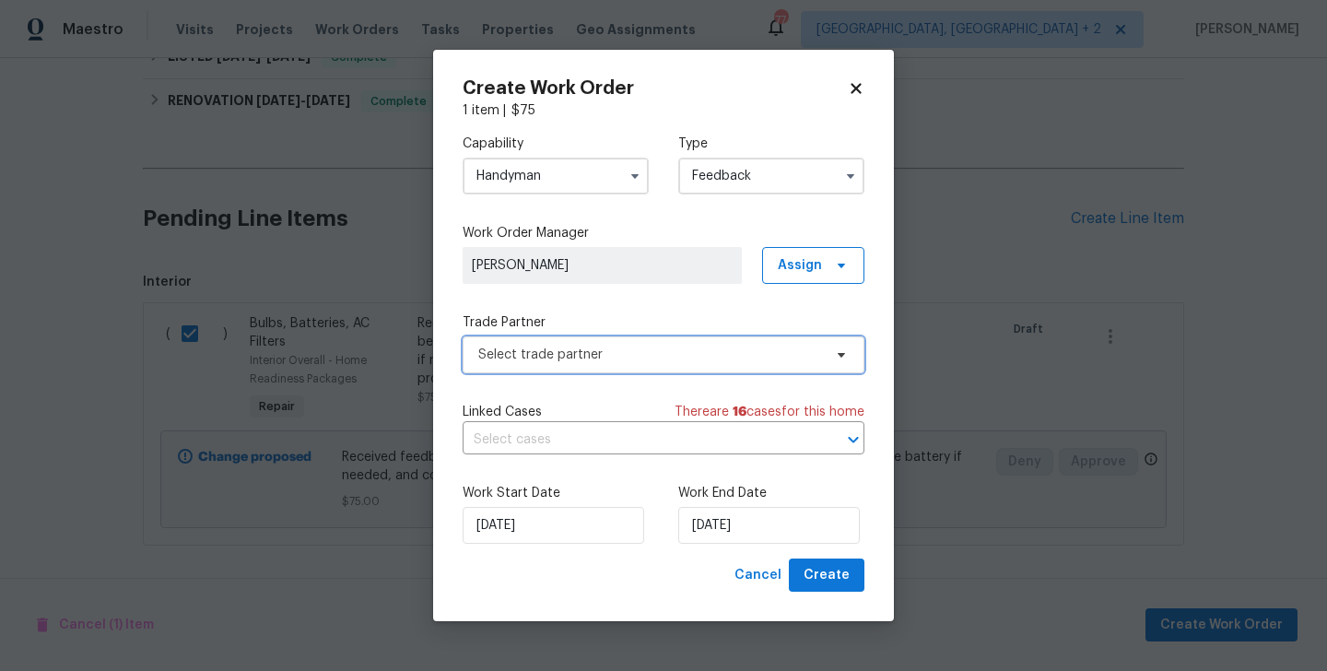
click at [553, 356] on span "Select trade partner" at bounding box center [650, 354] width 344 height 18
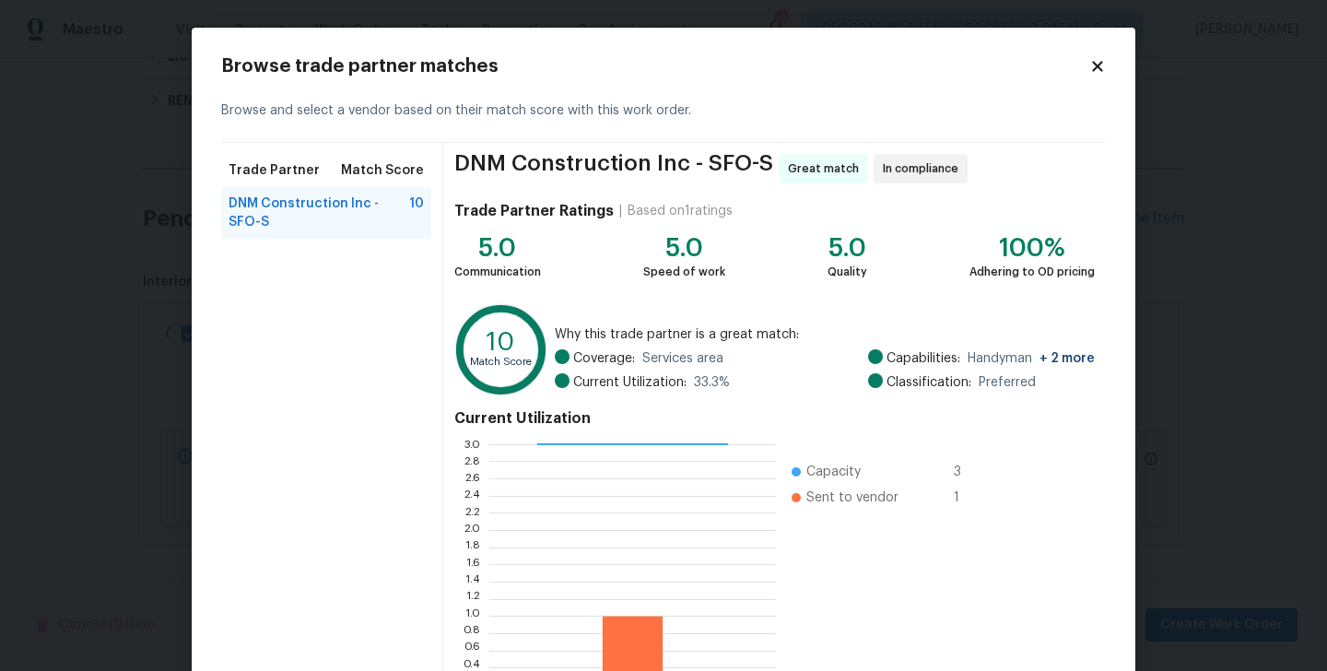
scroll to position [142, 0]
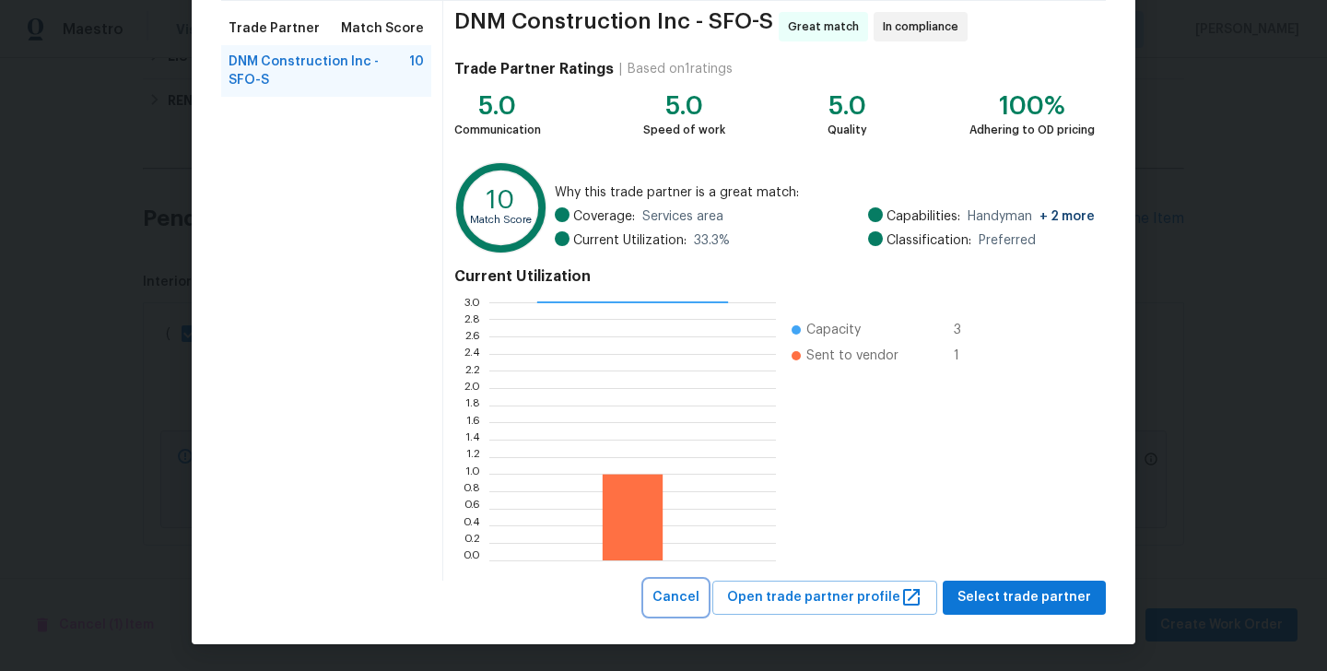
click at [699, 596] on span "Cancel" at bounding box center [675, 597] width 47 height 23
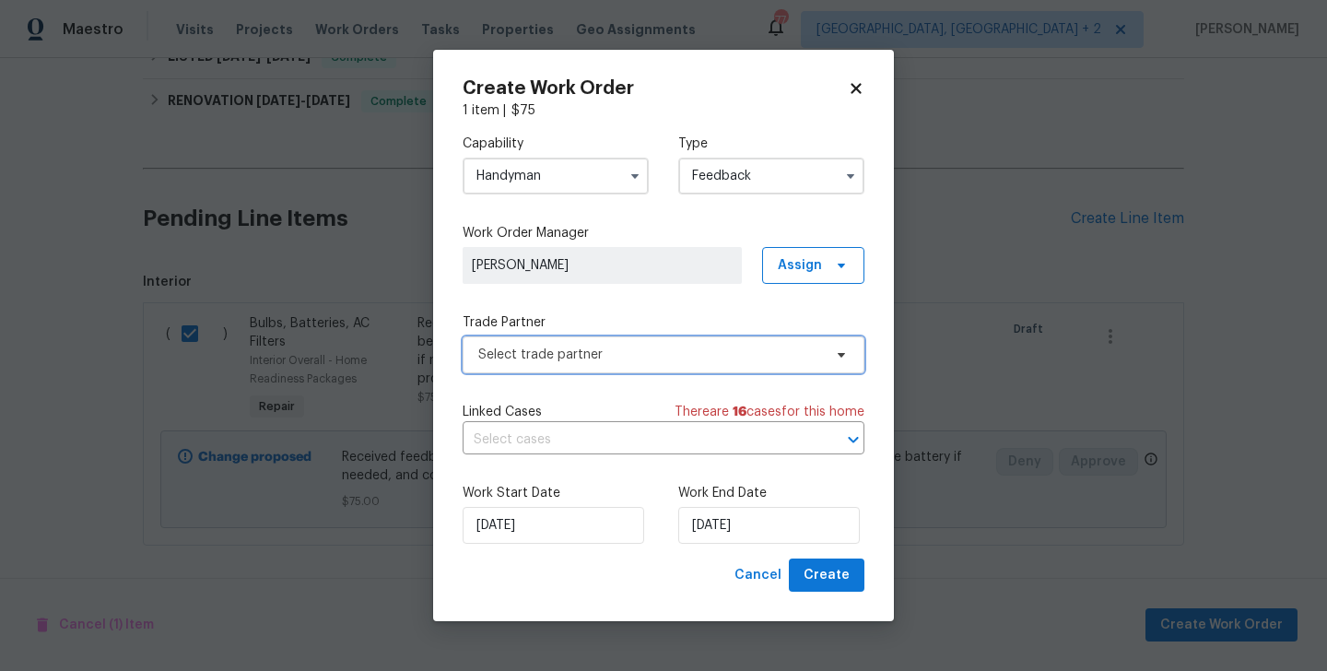
scroll to position [0, 0]
click at [521, 169] on input "Handyman" at bounding box center [555, 176] width 186 height 37
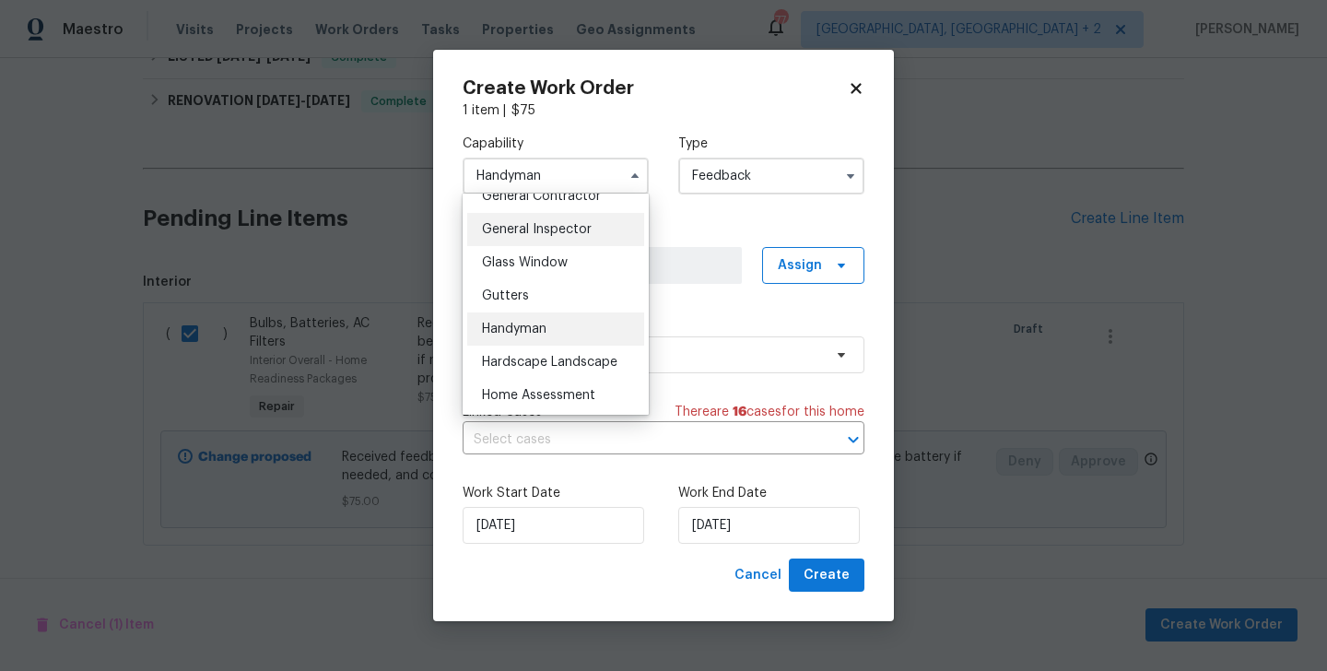
scroll to position [900, 0]
click at [526, 205] on div "General Contractor" at bounding box center [555, 195] width 177 height 33
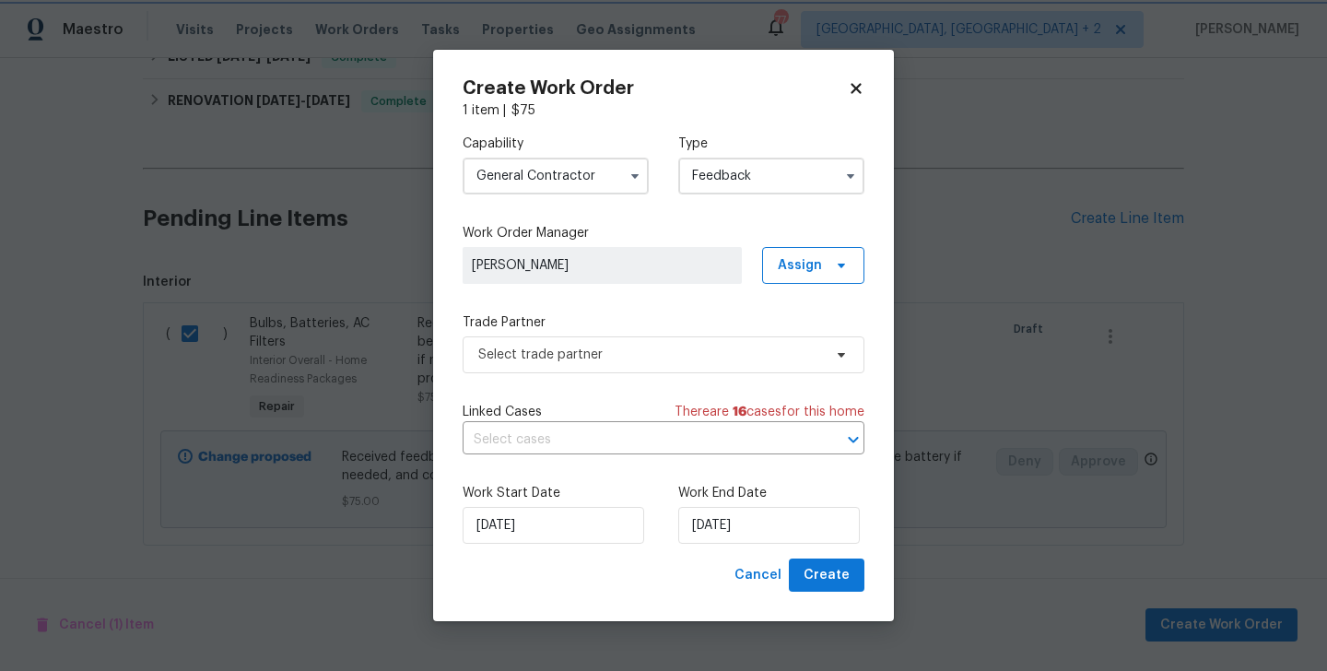
scroll to position [848, 0]
click at [564, 343] on span "Select trade partner" at bounding box center [663, 354] width 402 height 37
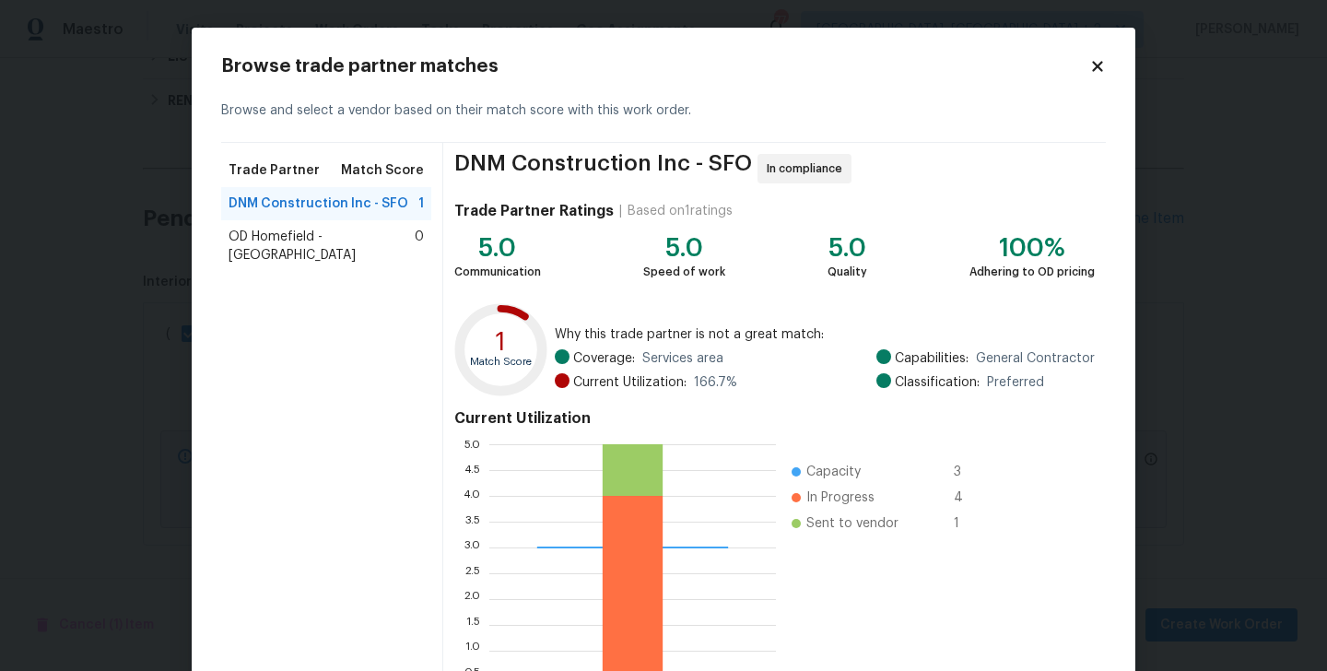
scroll to position [142, 0]
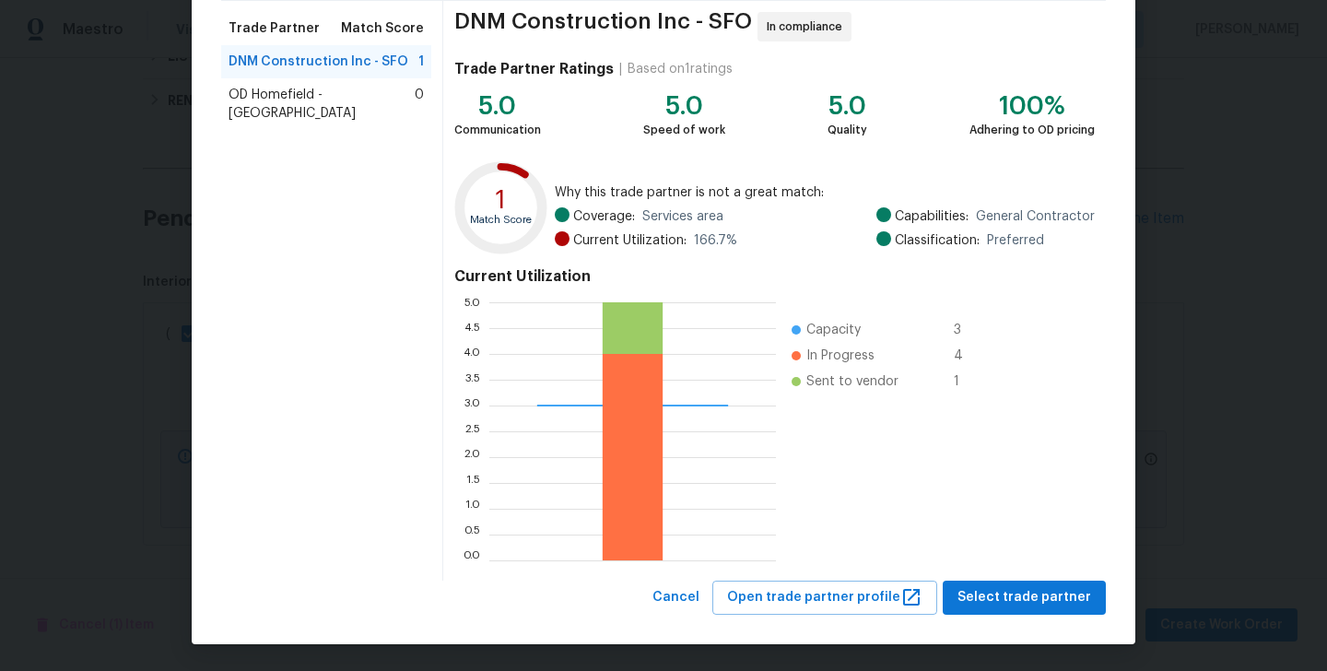
click at [683, 579] on div "DNM Construction Inc - SFO In compliance Trade Partner Ratings | Based on 1 rat…" at bounding box center [774, 290] width 662 height 579
click at [683, 586] on span "Cancel" at bounding box center [675, 597] width 47 height 23
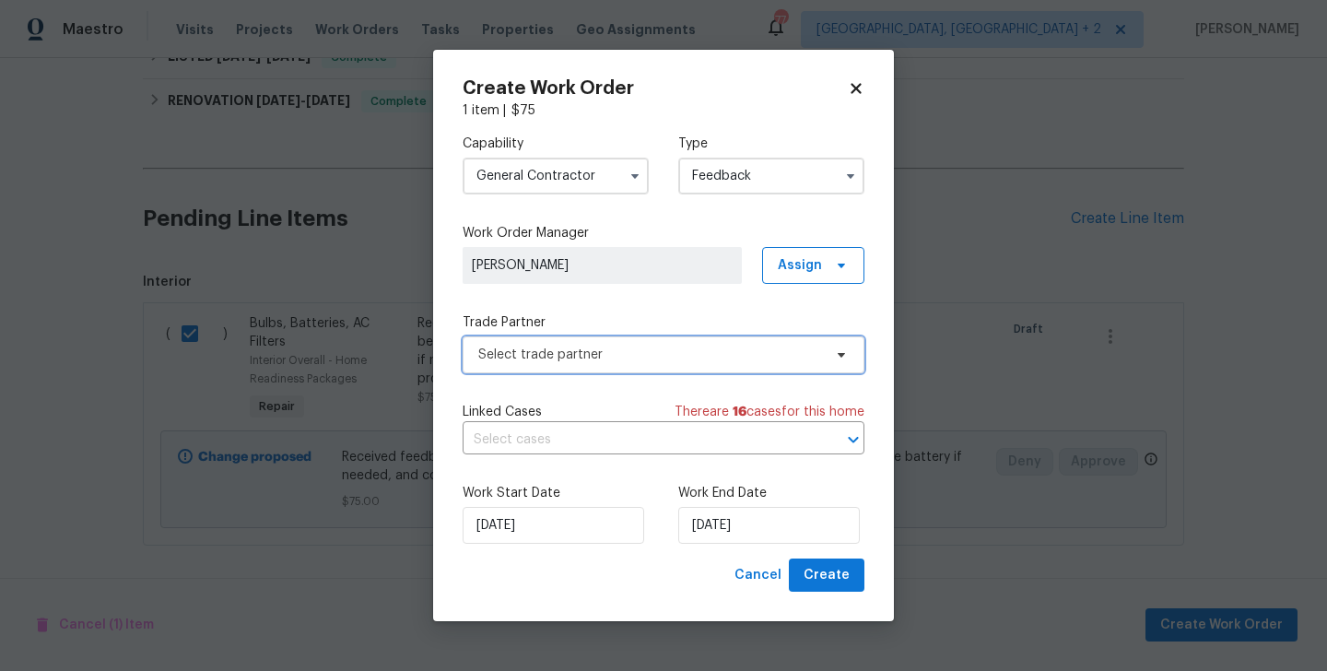
scroll to position [0, 0]
click at [554, 177] on input "General Contractor" at bounding box center [555, 176] width 186 height 37
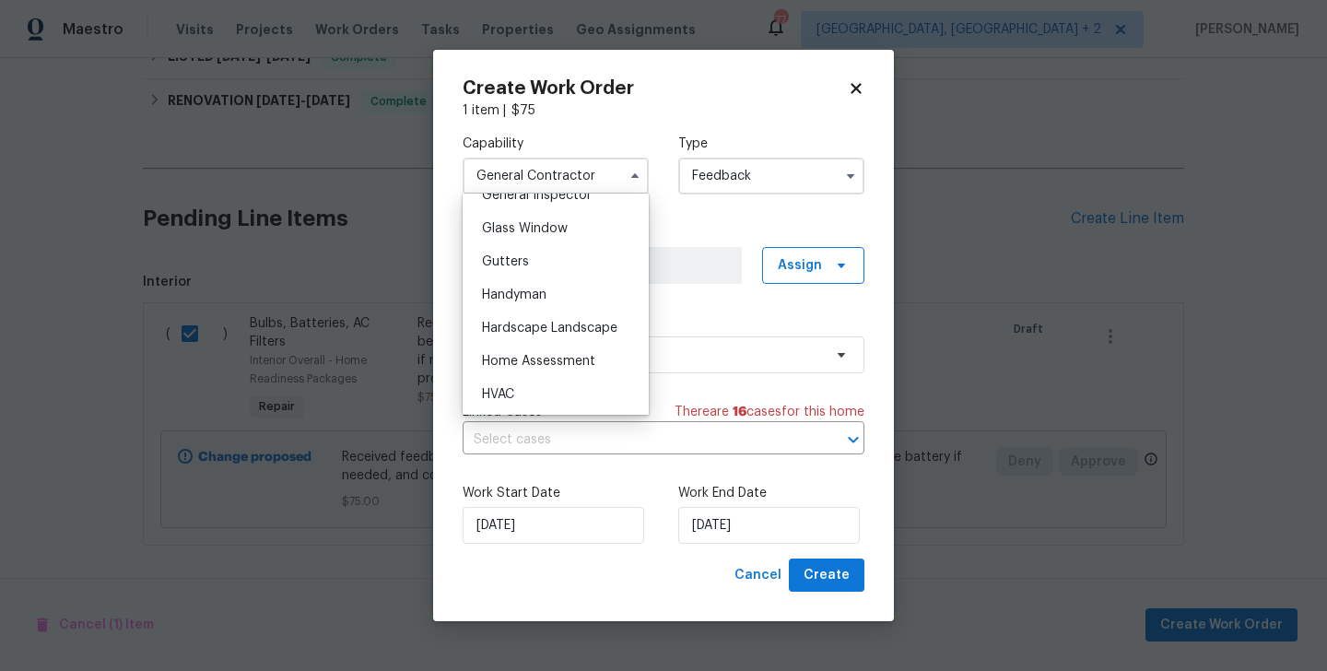
scroll to position [934, 0]
click at [526, 288] on span "Handyman" at bounding box center [514, 293] width 64 height 13
type input "Handyman"
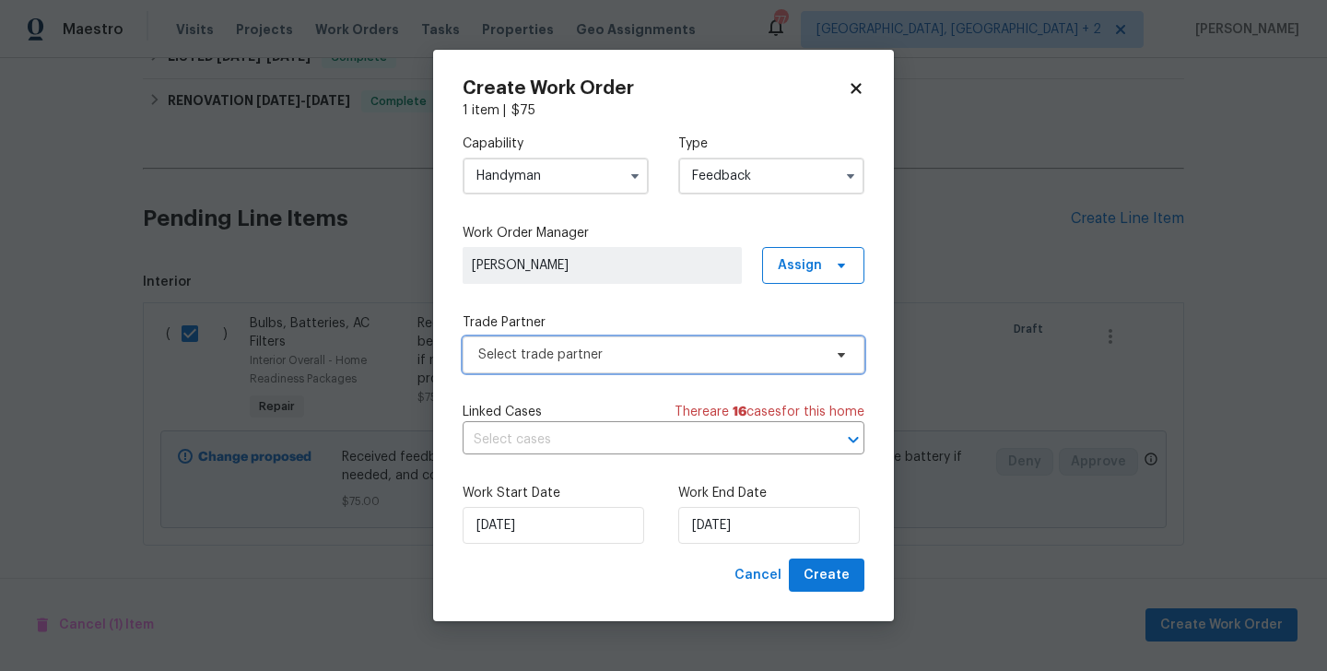
click at [552, 367] on span "Select trade partner" at bounding box center [663, 354] width 402 height 37
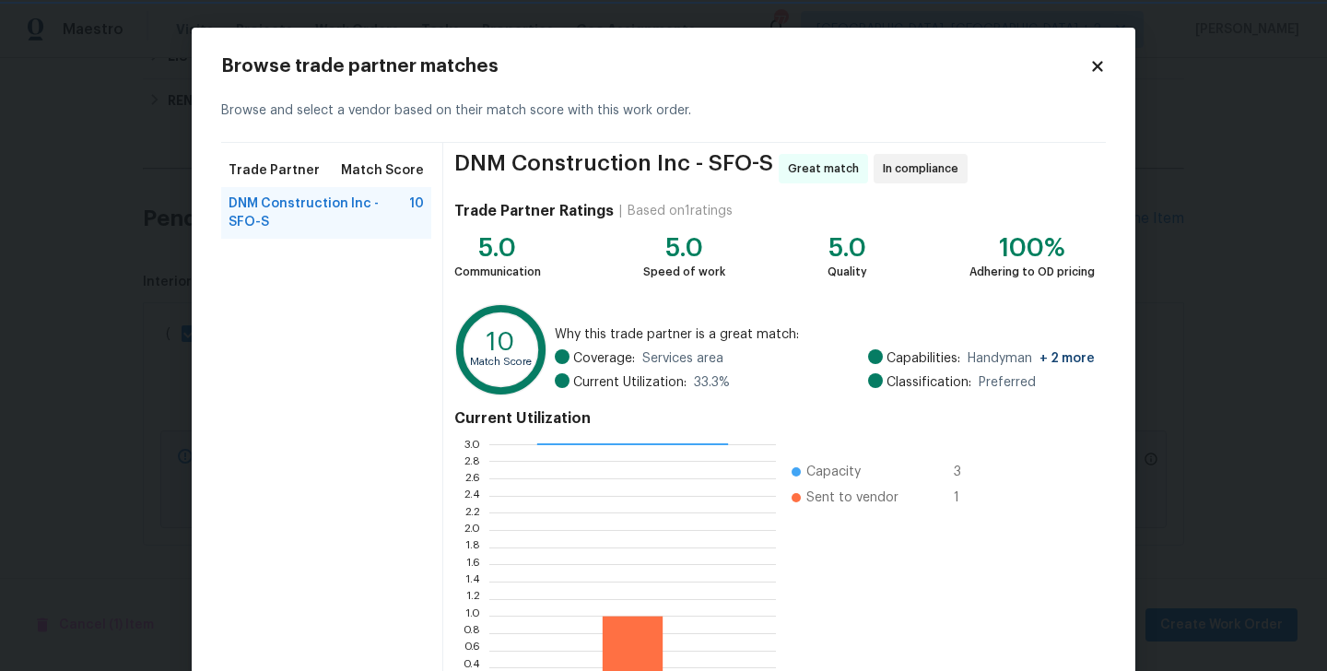
scroll to position [142, 0]
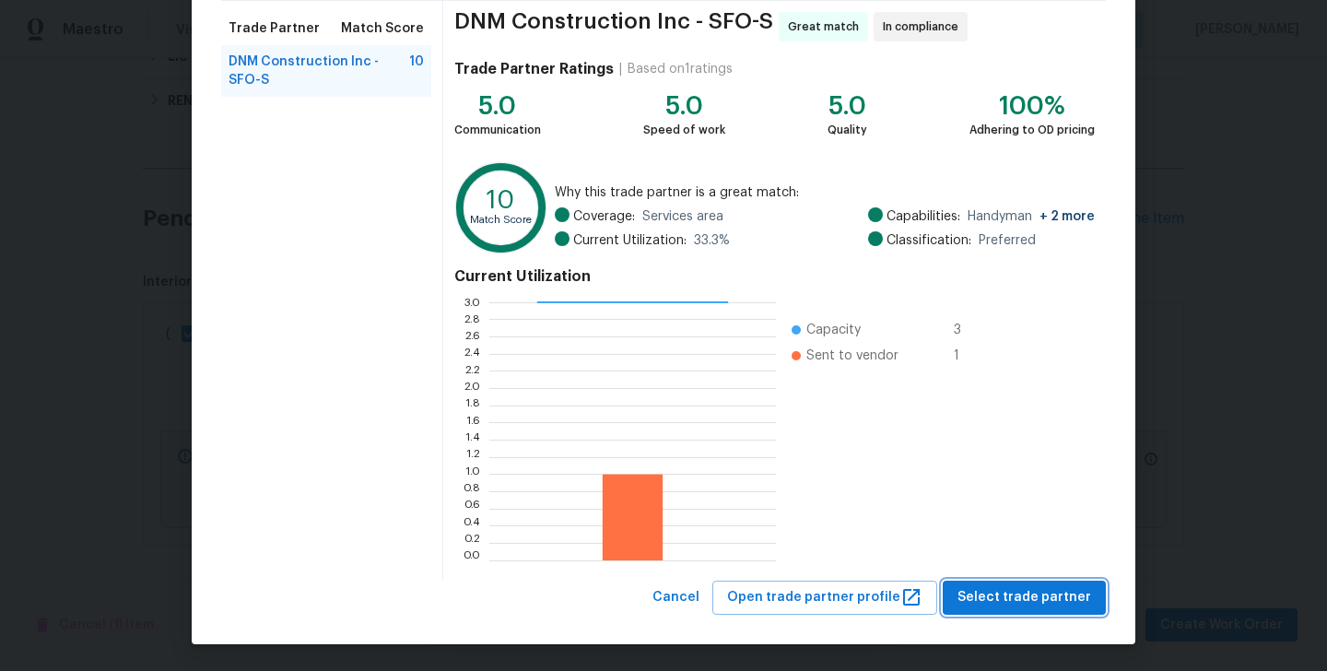
click at [1018, 587] on span "Select trade partner" at bounding box center [1024, 597] width 134 height 23
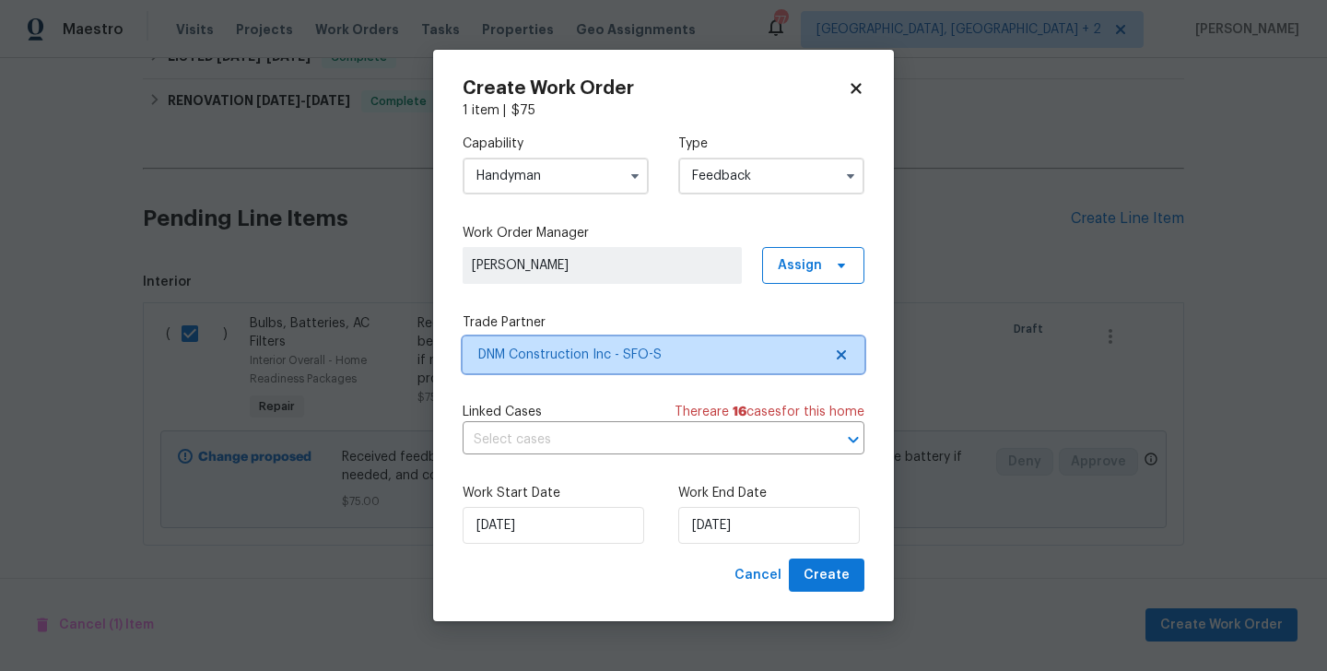
scroll to position [0, 0]
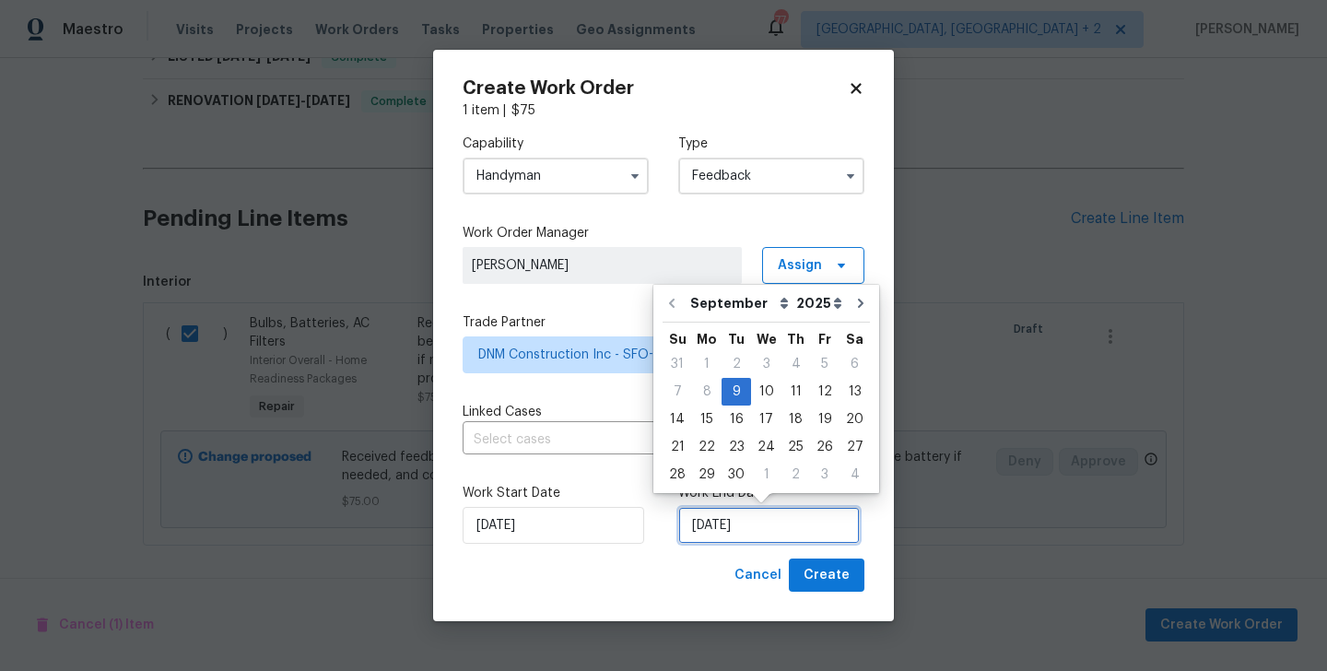
click at [690, 511] on input "09/09/2025" at bounding box center [768, 525] width 181 height 37
click at [810, 391] on div "12" at bounding box center [824, 392] width 29 height 26
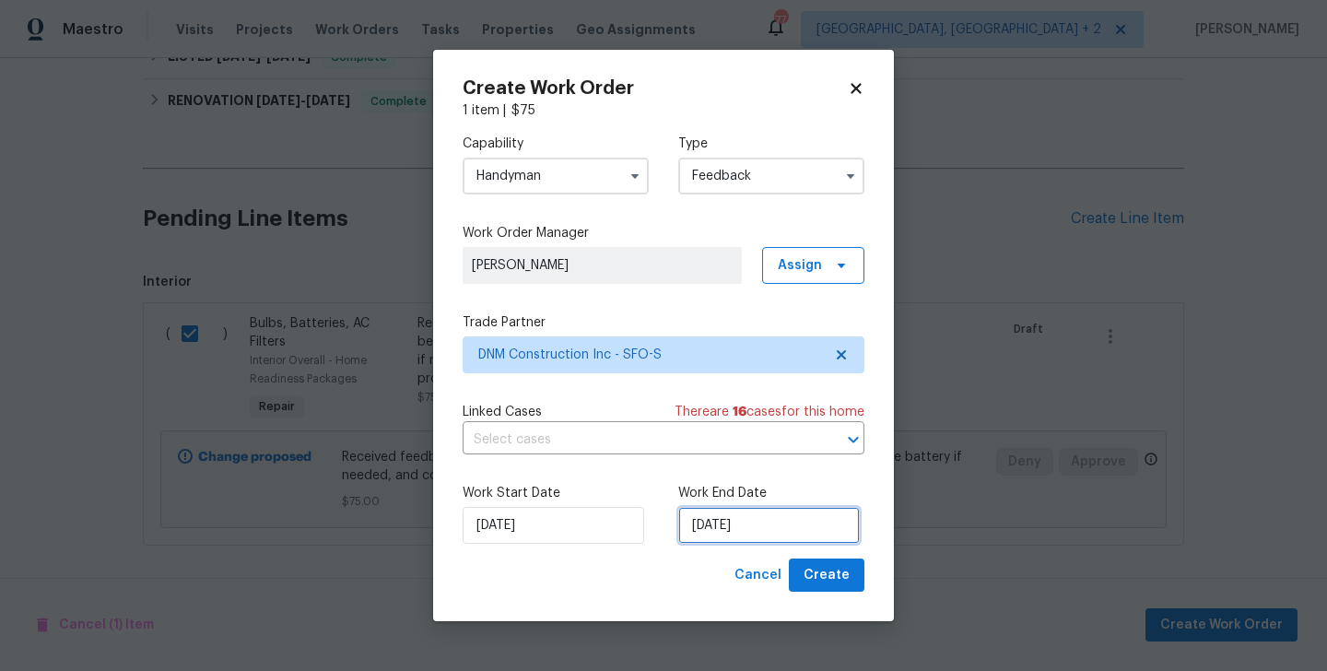
click at [749, 526] on input "12/09/2025" at bounding box center [768, 525] width 181 height 37
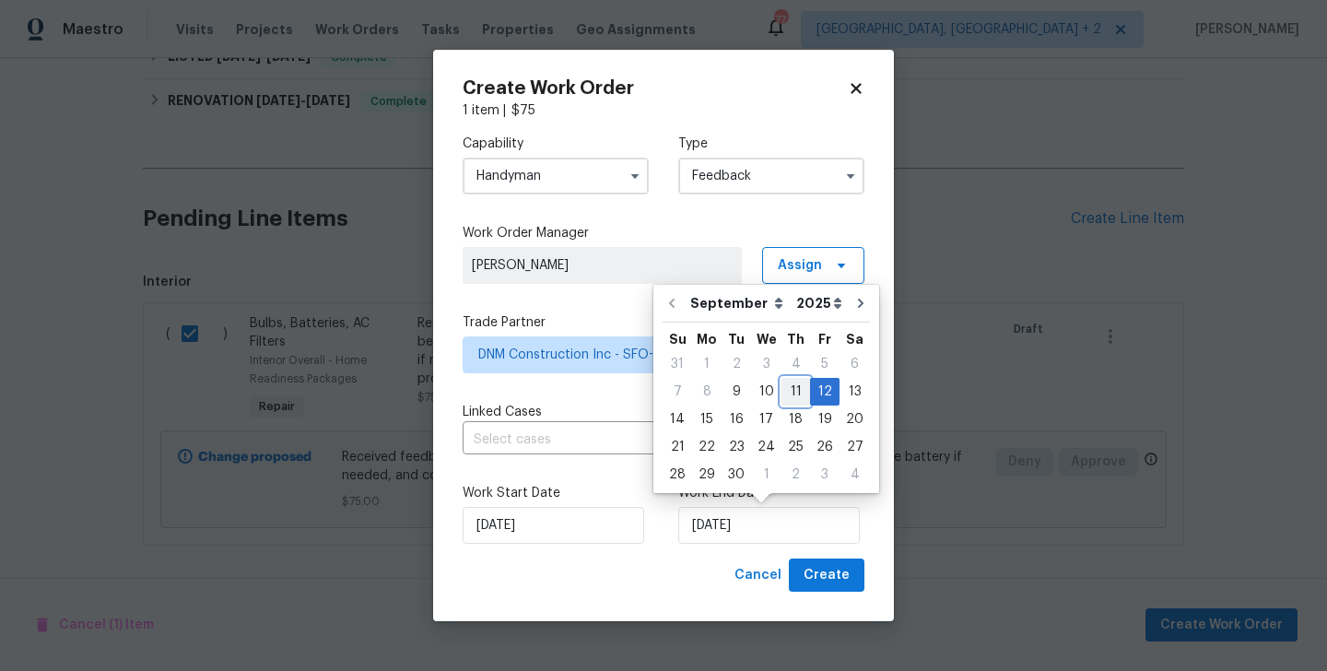
click at [792, 399] on div "11" at bounding box center [795, 392] width 29 height 26
type input "11/09/2025"
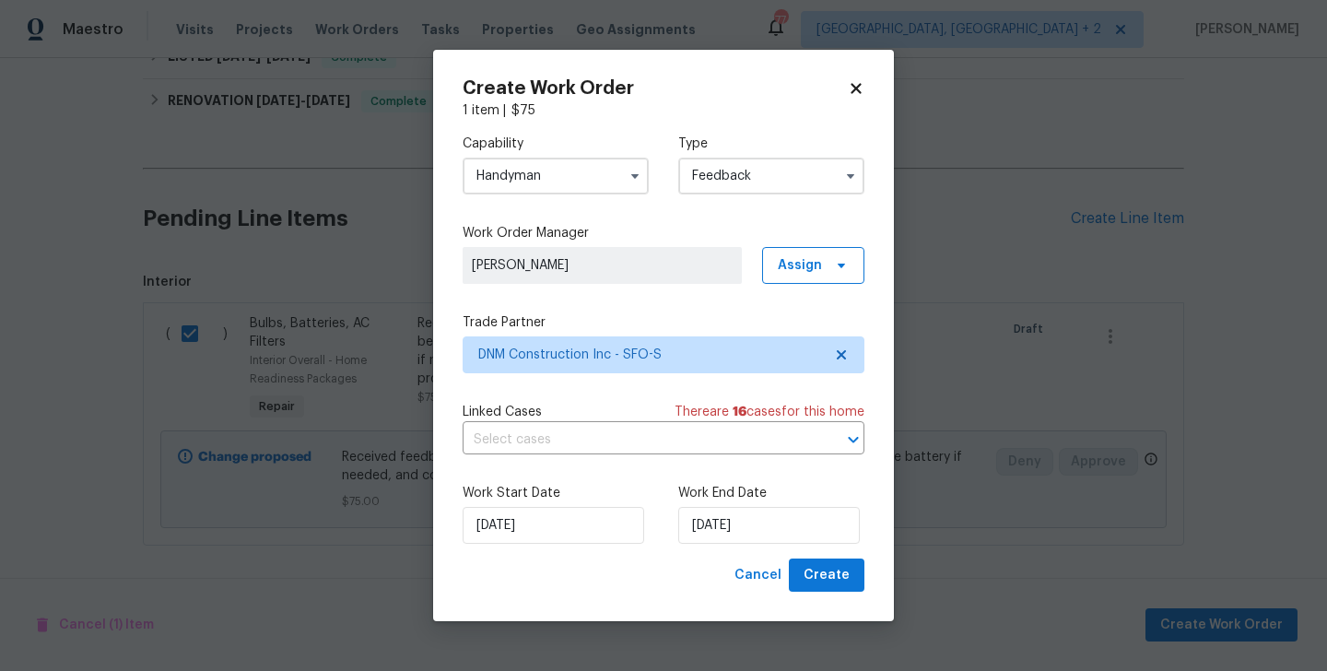
click at [821, 591] on div "Create Work Order 1 item | $ 75 Capability Handyman Type Feedback Work Order Ma…" at bounding box center [663, 336] width 461 height 572
click at [821, 589] on button "Create" at bounding box center [827, 575] width 76 height 34
checkbox input "false"
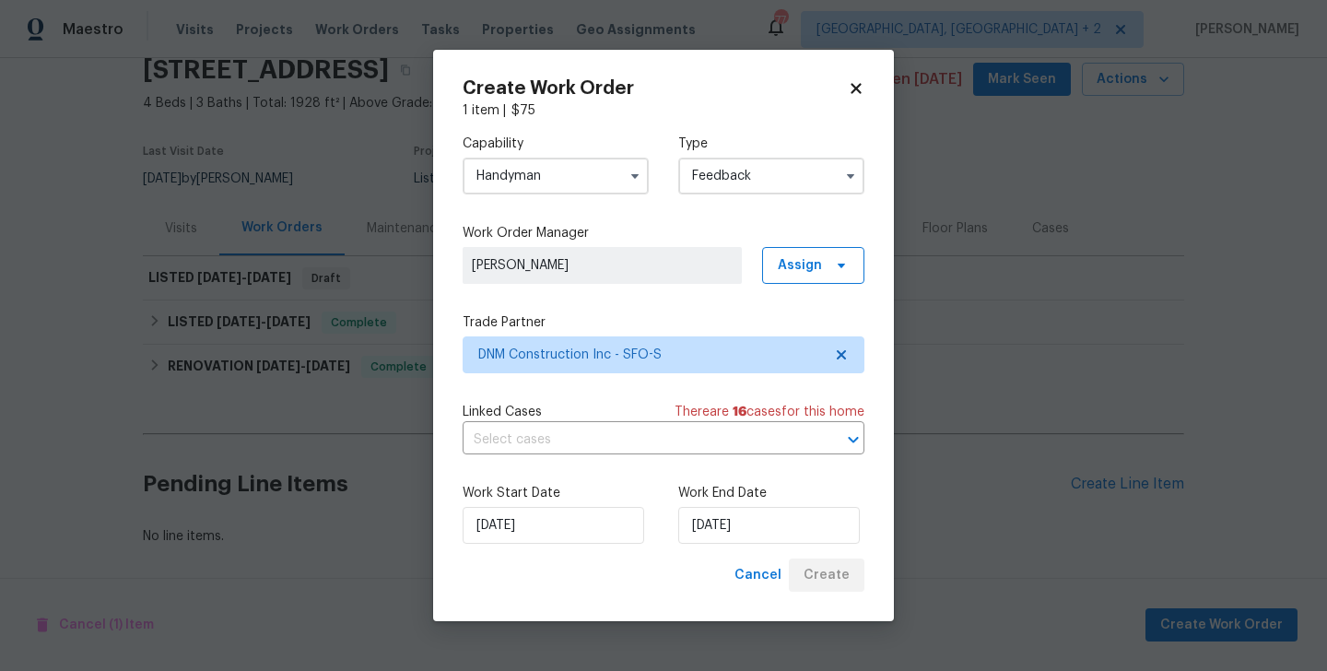
scroll to position [78, 0]
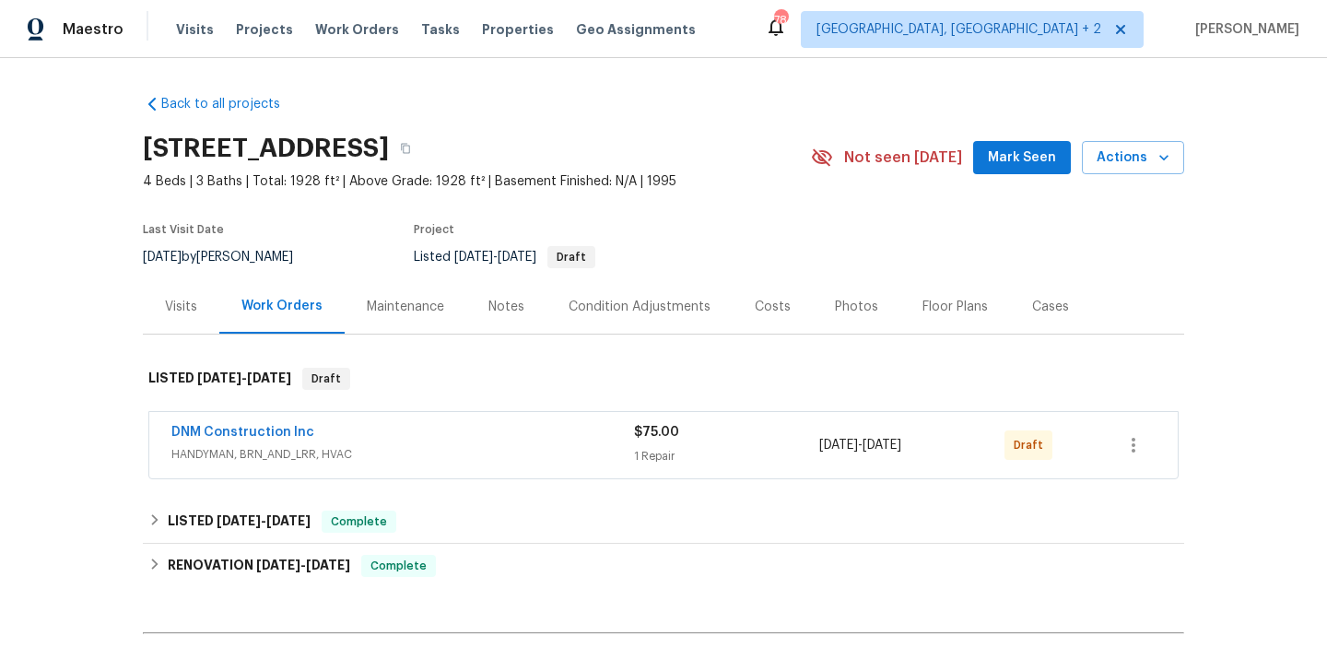
click at [241, 425] on span "DNM Construction Inc" at bounding box center [242, 432] width 143 height 18
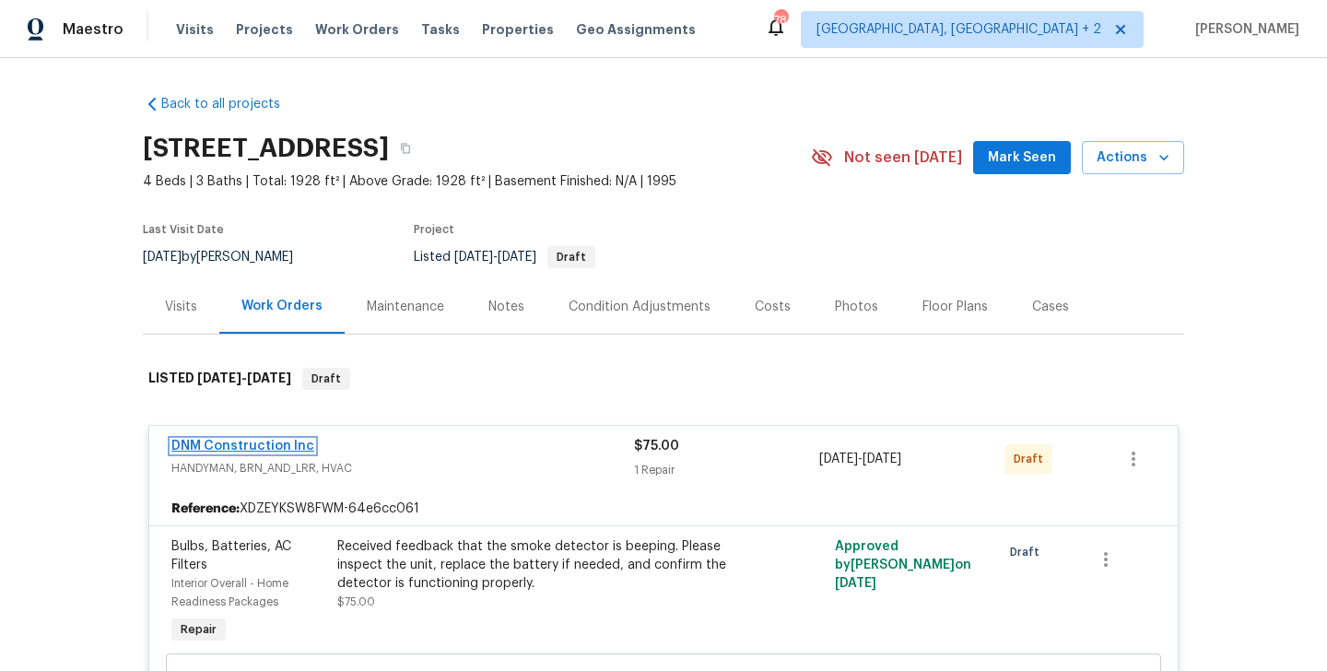
click at [267, 445] on link "DNM Construction Inc" at bounding box center [242, 445] width 143 height 13
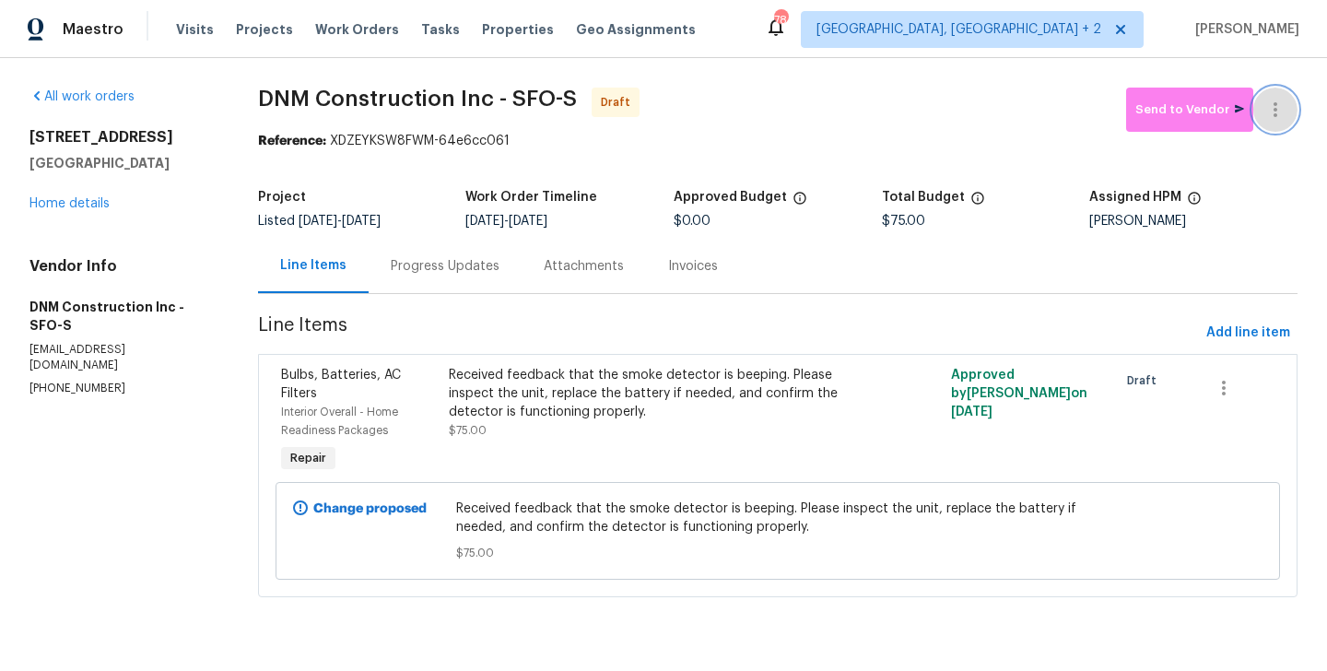
click at [1275, 90] on button "button" at bounding box center [1275, 110] width 44 height 44
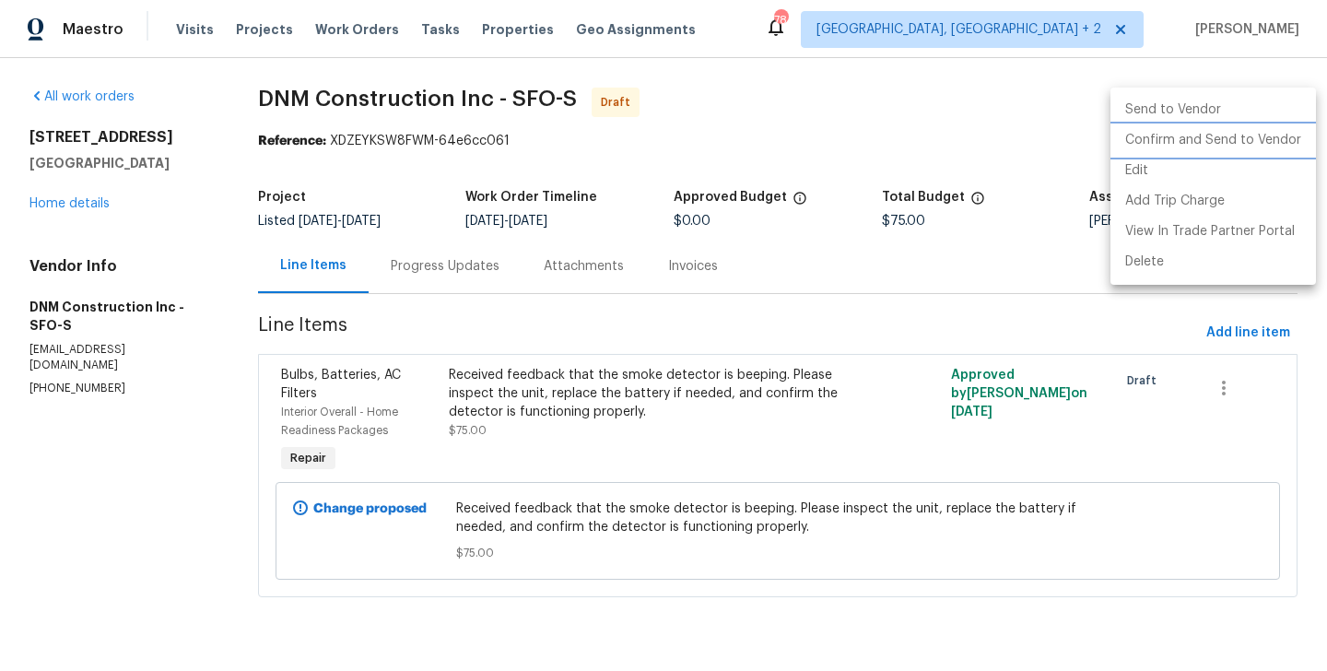
click at [1275, 133] on li "Confirm and Send to Vendor" at bounding box center [1212, 140] width 205 height 30
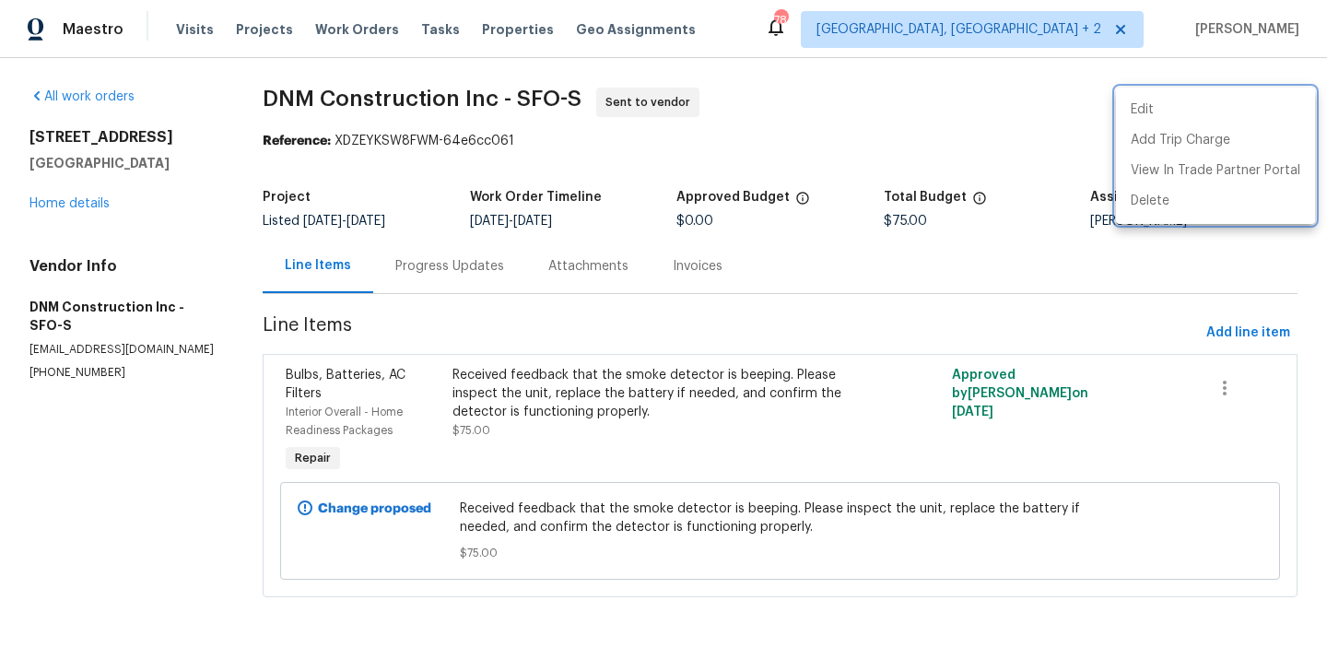
click at [485, 293] on div at bounding box center [663, 335] width 1327 height 671
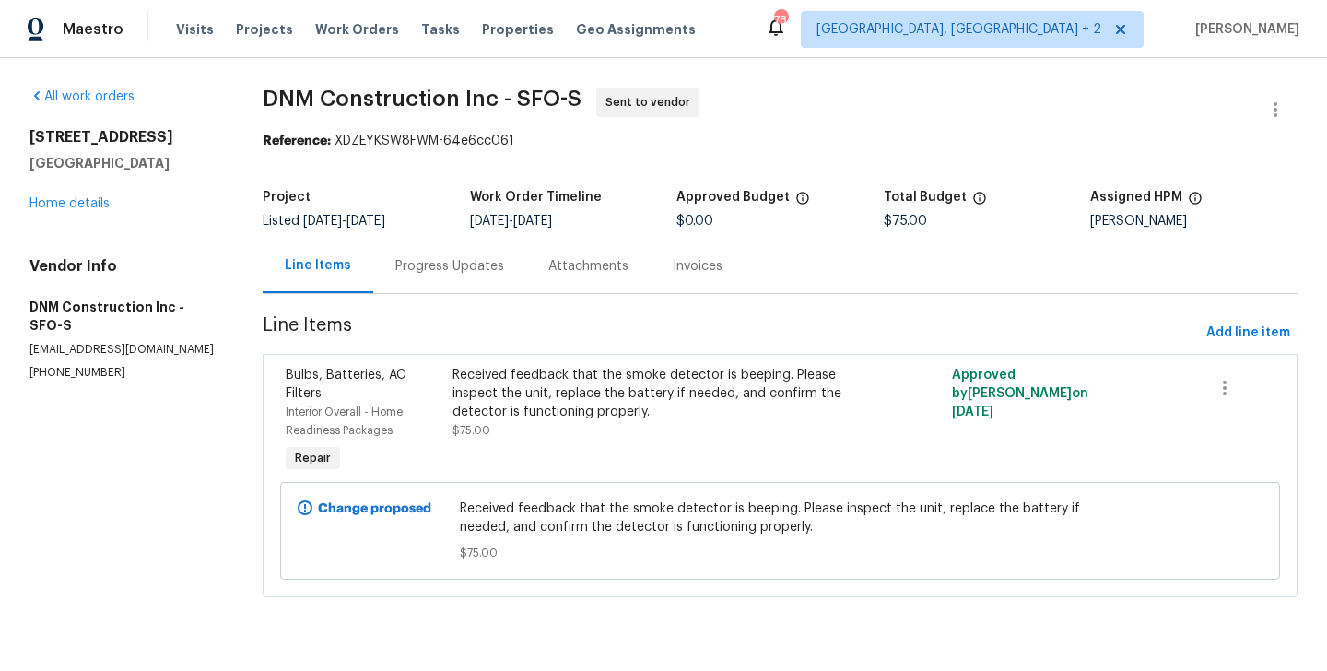
click at [485, 293] on div "Progress Updates" at bounding box center [449, 266] width 153 height 54
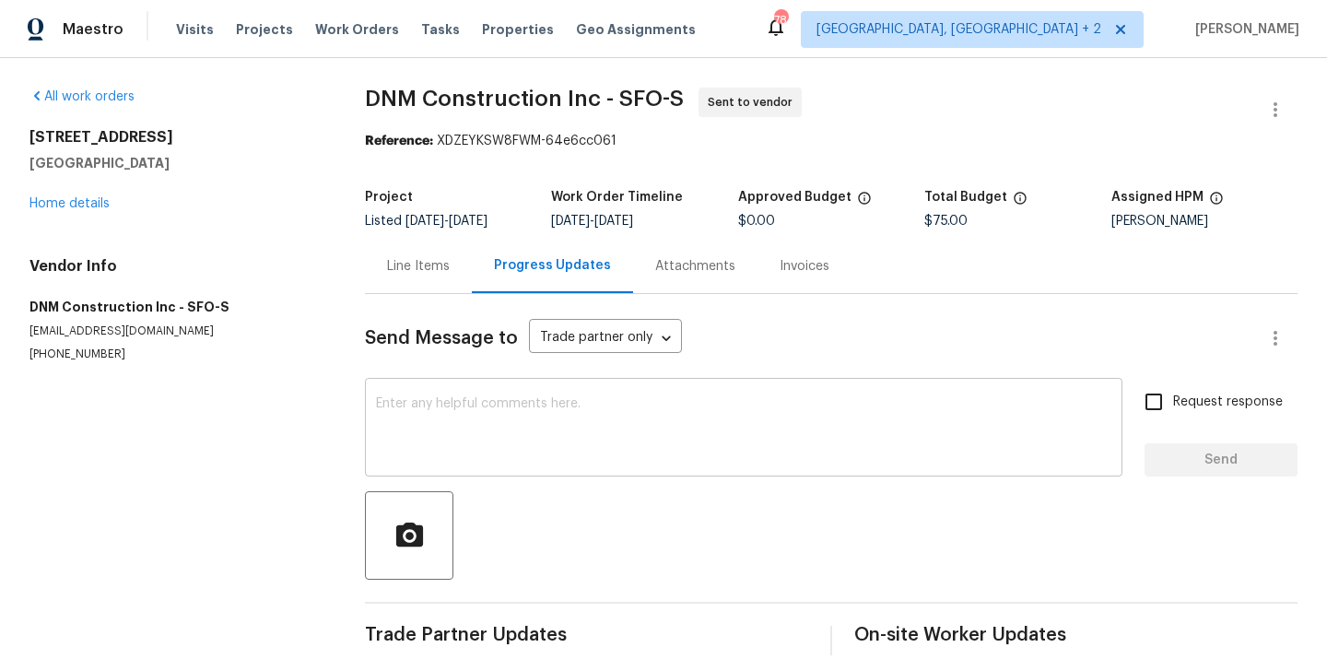
click at [503, 415] on textarea at bounding box center [743, 429] width 735 height 64
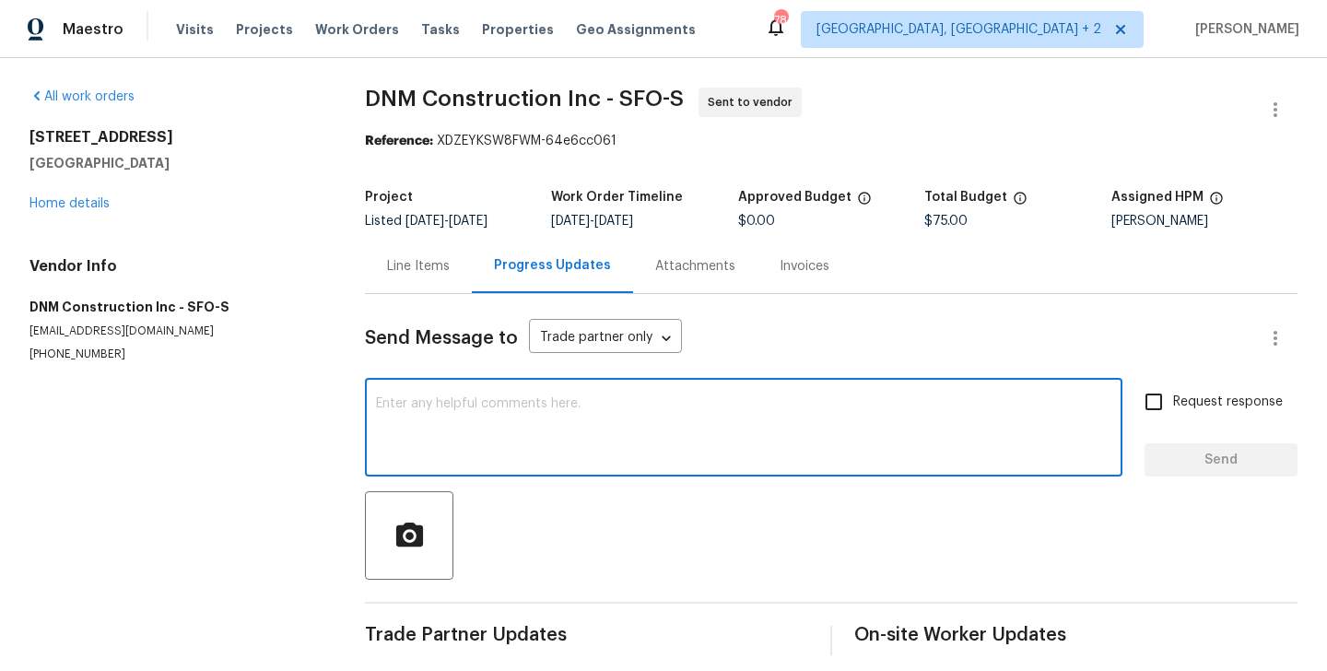
paste textarea "Hi, this is Blessida with Opendoor. I’m confirming you received the WO for the …"
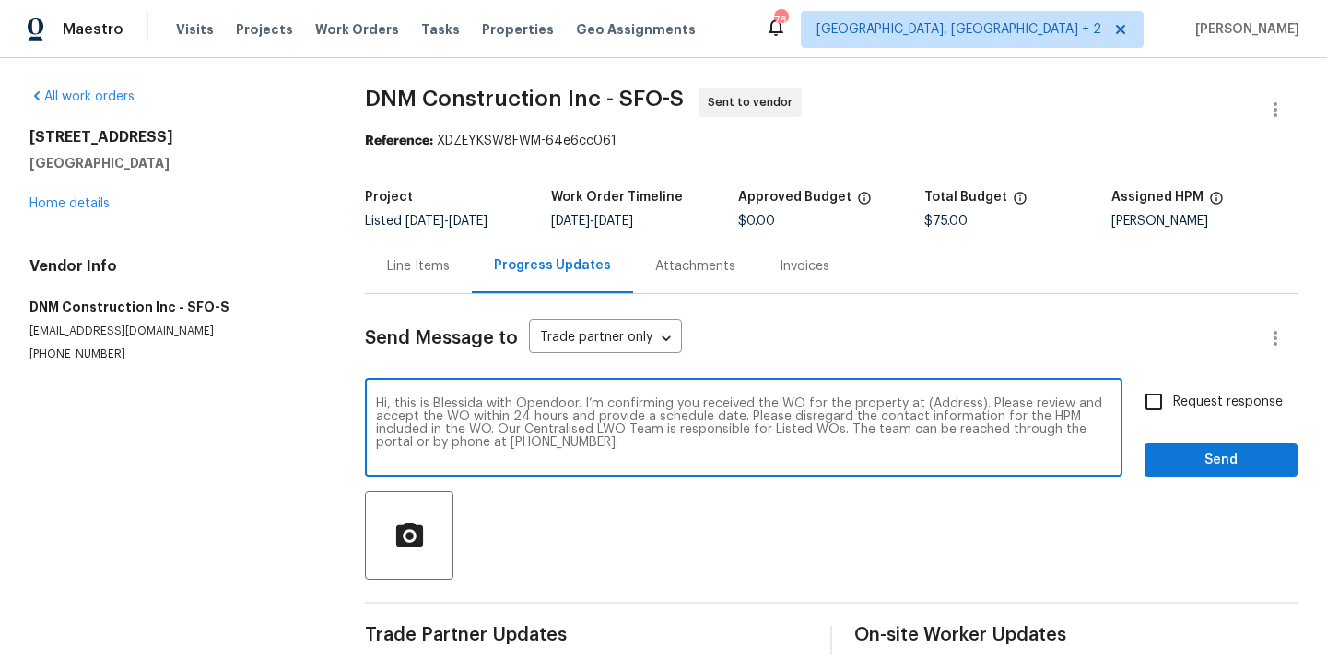
scroll to position [13, 0]
click at [955, 401] on textarea "Hi, this is Blessida with Opendoor. I’m confirming you received the WO for the …" at bounding box center [743, 429] width 735 height 64
paste textarea "5740 Belleza Dr, Pleasanton, CA 94588"
type textarea "Hi, this is Blessida with Opendoor. I’m confirming you received the WO for the …"
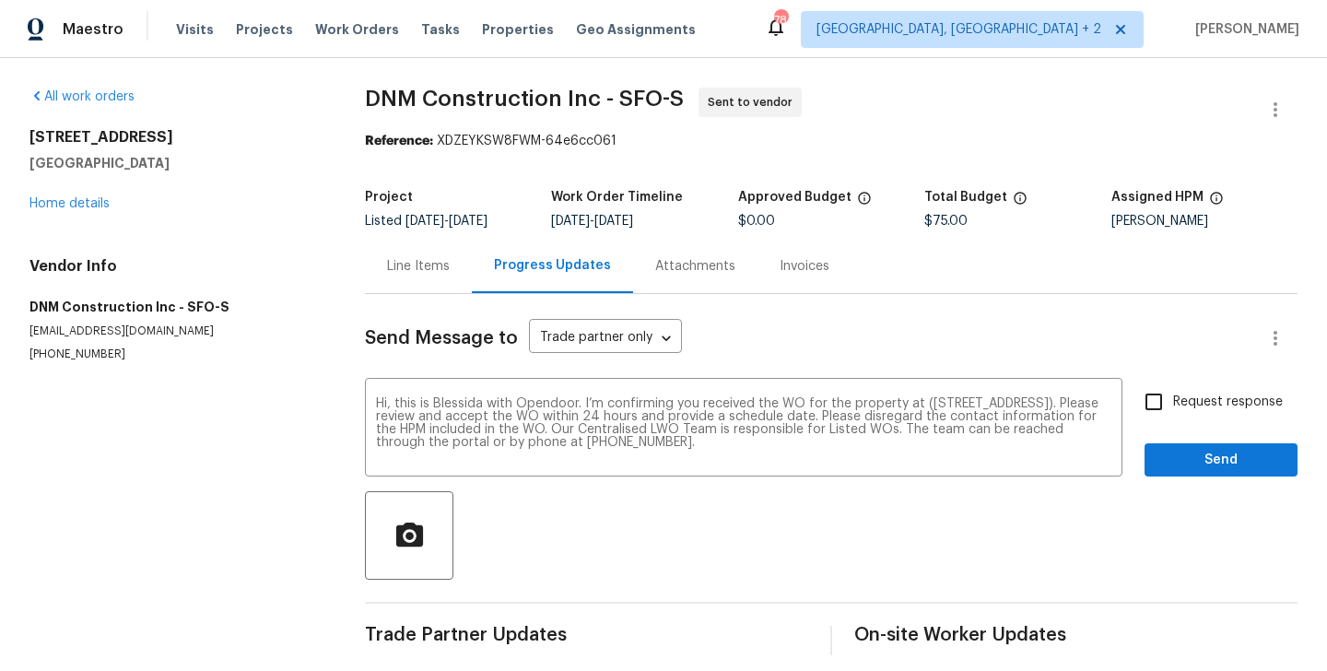
click at [1224, 407] on span "Request response" at bounding box center [1228, 401] width 110 height 19
click at [1173, 407] on input "Request response" at bounding box center [1153, 401] width 39 height 39
checkbox input "true"
click at [1216, 457] on span "Send" at bounding box center [1220, 460] width 123 height 23
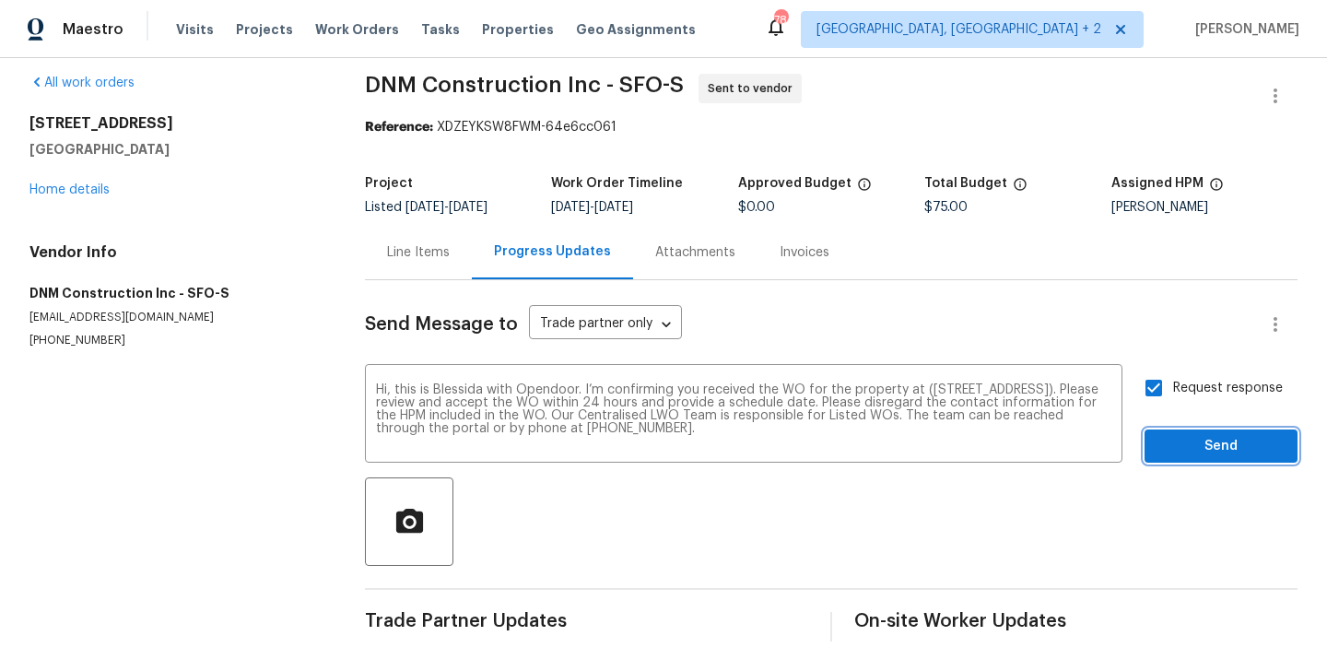
click at [1173, 438] on span "Send" at bounding box center [1220, 446] width 123 height 23
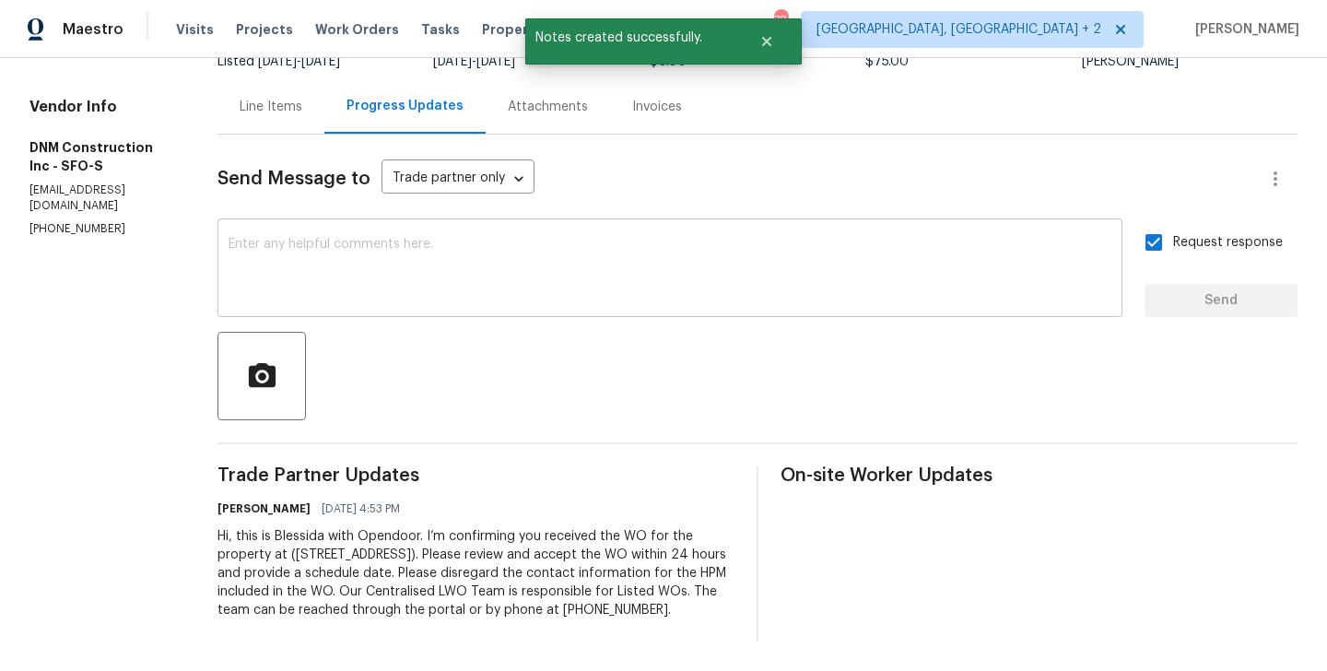
scroll to position [0, 0]
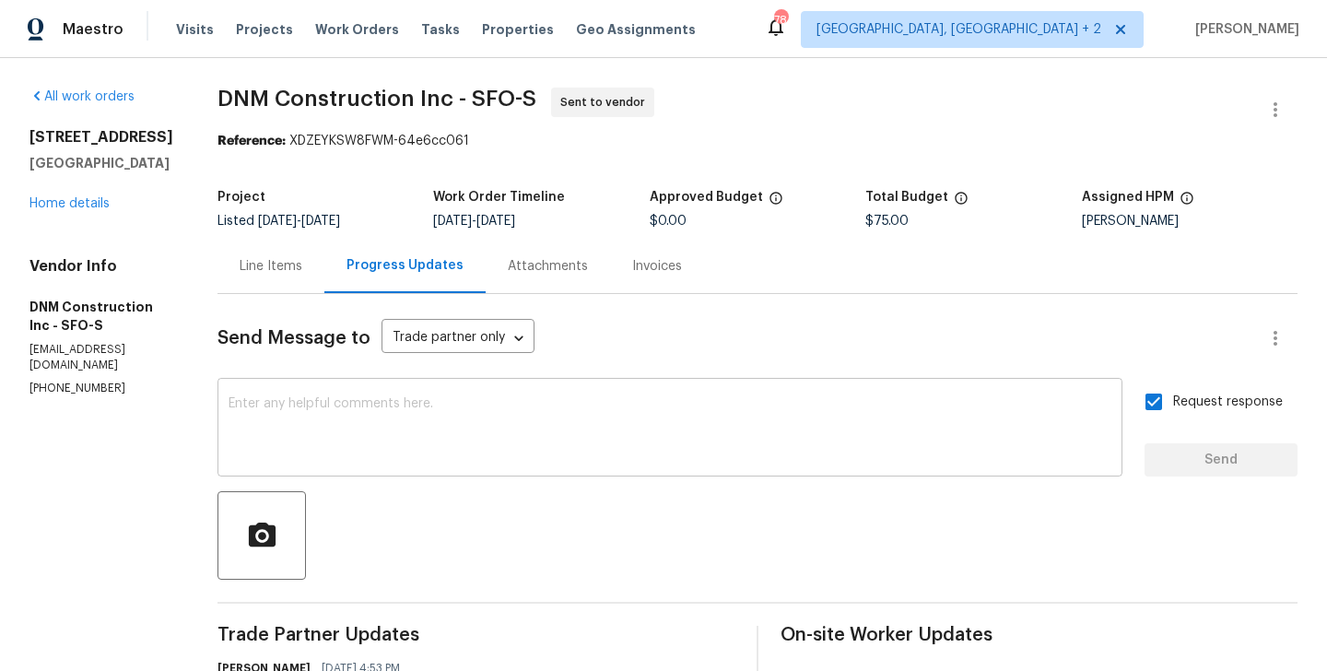
click at [509, 404] on textarea at bounding box center [669, 429] width 883 height 64
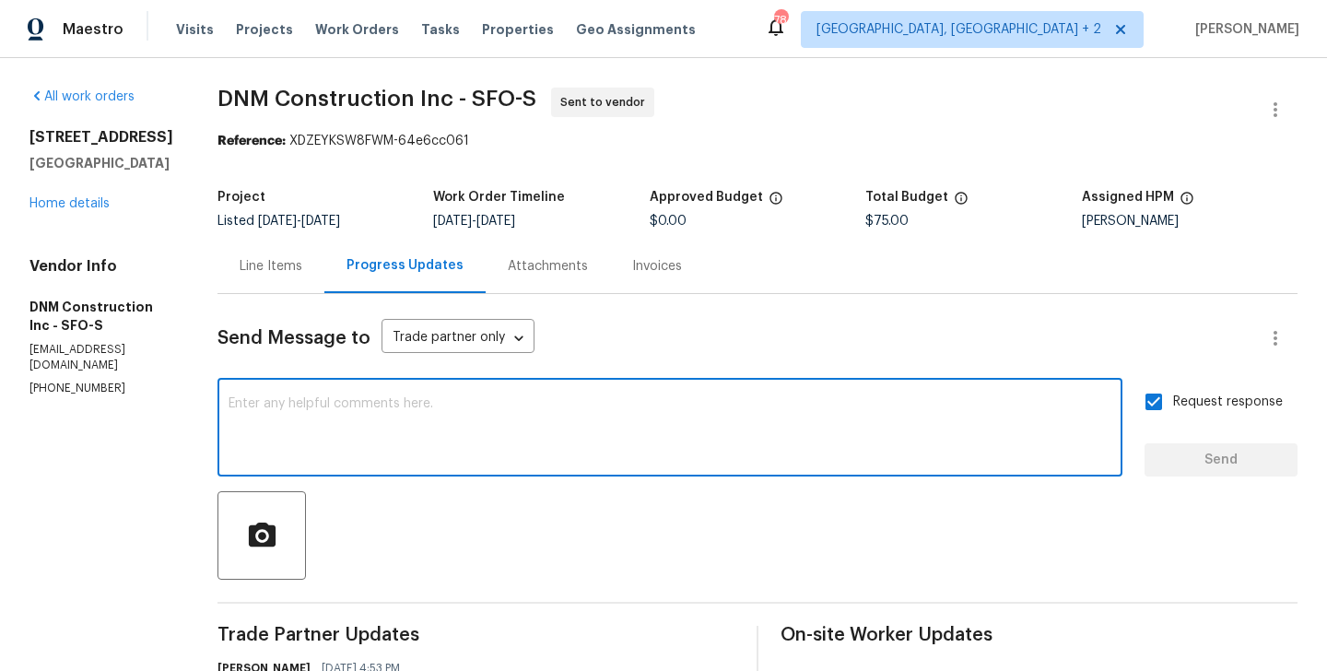
paste textarea "All Work Orders must include before-photos (both close-up and wide-angle) and a…"
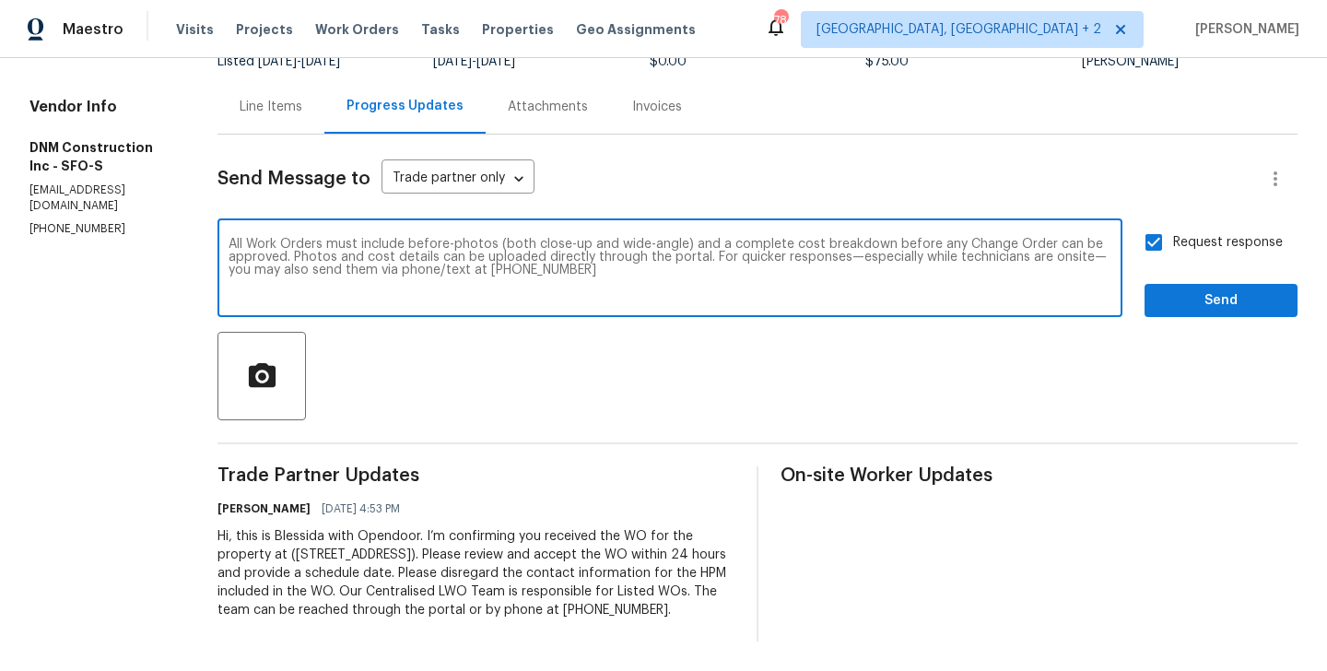
type textarea "All Work Orders must include before-photos (both close-up and wide-angle) and a…"
click at [1204, 289] on span "Send" at bounding box center [1220, 300] width 123 height 23
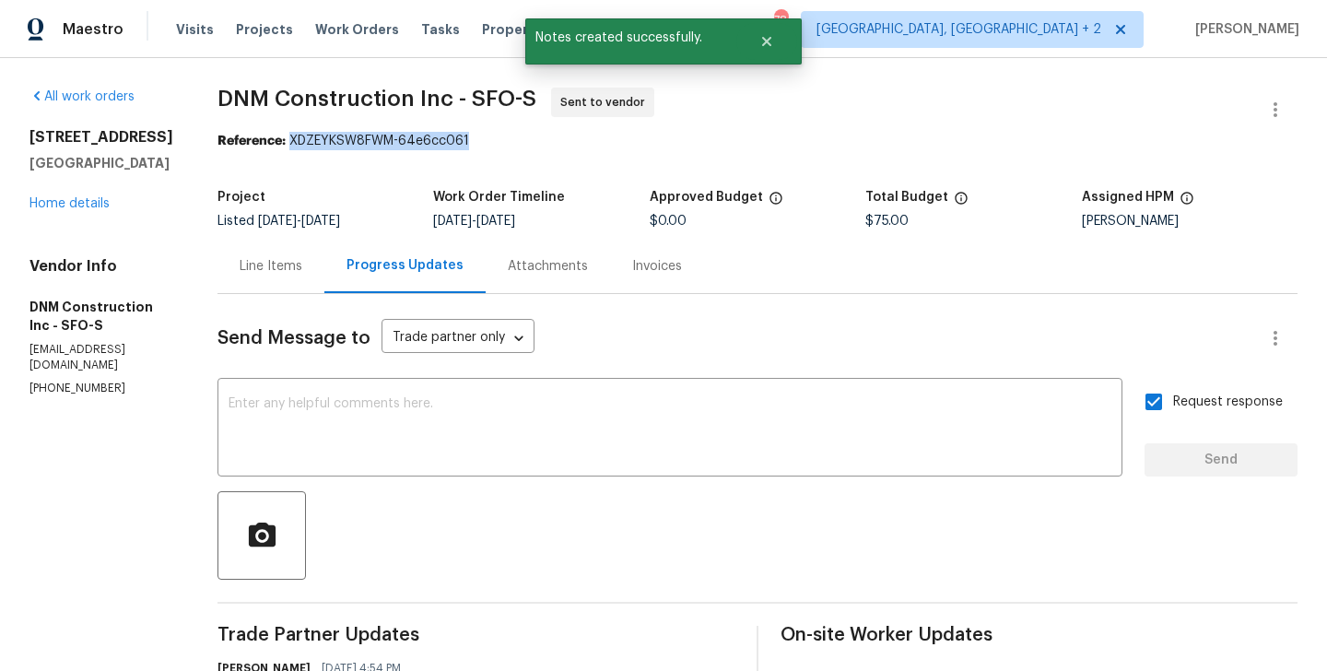
drag, startPoint x: 327, startPoint y: 145, endPoint x: 554, endPoint y: 145, distance: 226.6
click at [554, 145] on div "Reference: XDZEYKSW8FWM-64e6cc061" at bounding box center [757, 141] width 1080 height 18
copy div "XDZEYKSW8FWM-64e6cc061"
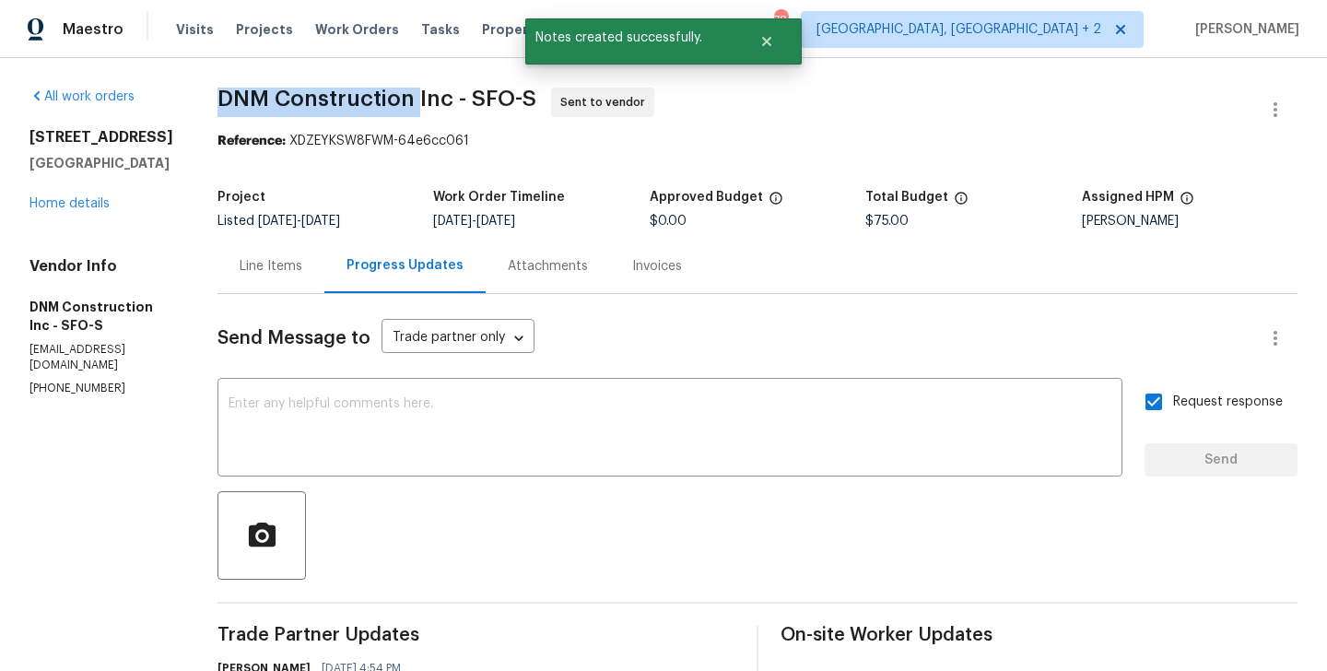
drag, startPoint x: 244, startPoint y: 103, endPoint x: 454, endPoint y: 107, distance: 210.1
click at [454, 107] on div "All work orders 5740 Belleza Dr Pleasanton, CA 94588 Home details Vendor Info D…" at bounding box center [663, 517] width 1327 height 918
copy span "DNM Construction"
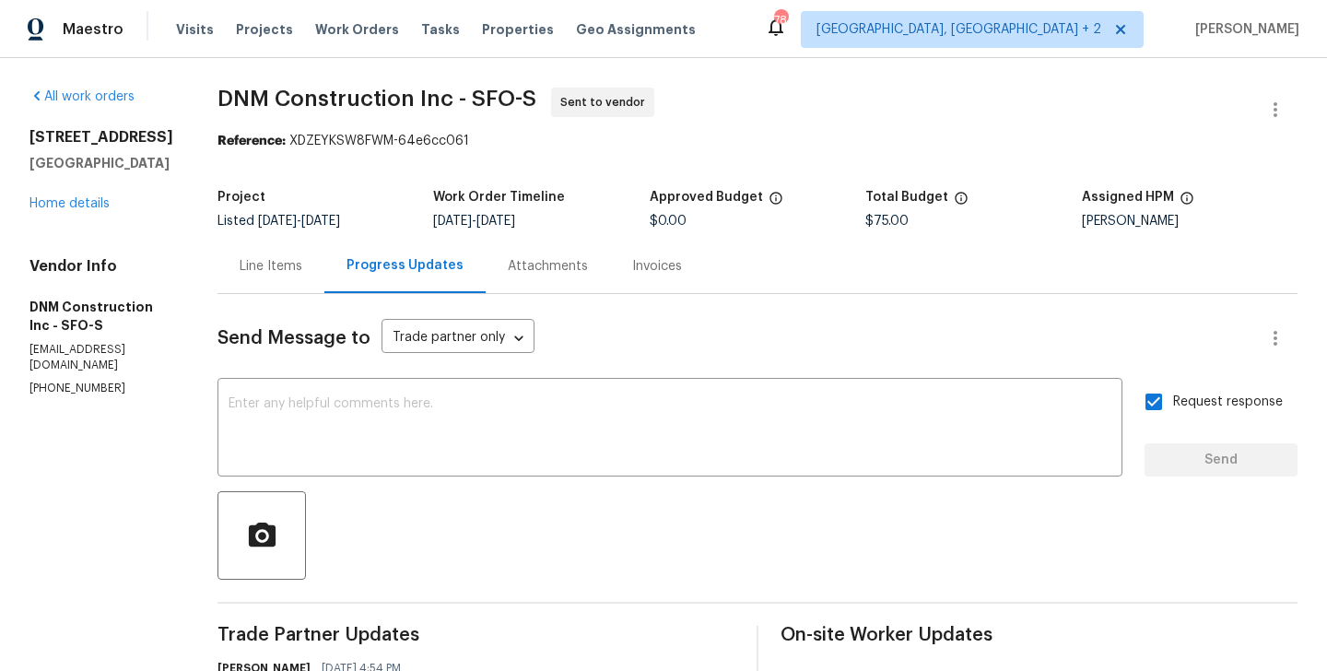
click at [72, 195] on div "5740 Belleza Dr Pleasanton, CA 94588 Home details" at bounding box center [101, 170] width 144 height 85
click at [72, 203] on link "Home details" at bounding box center [69, 203] width 80 height 13
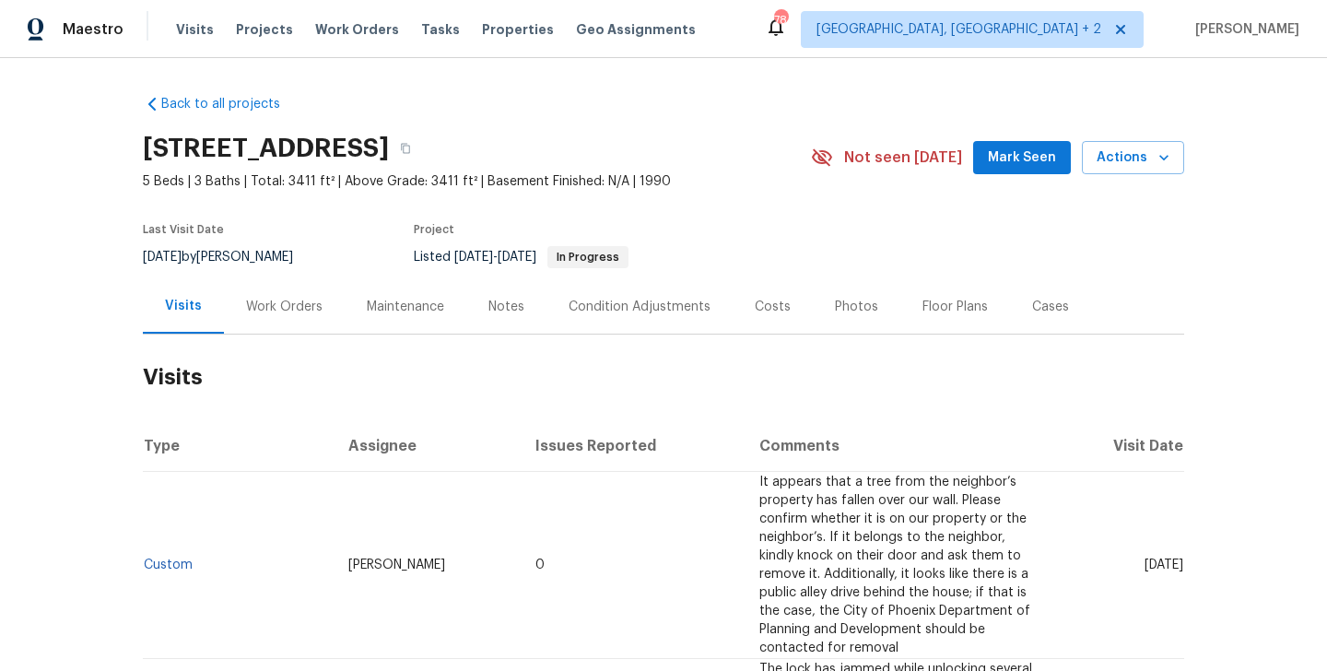
click at [855, 193] on section "[STREET_ADDRESS] 5 Beds | 3 Baths | Total: 3411 ft² | Above Grade: 3411 ft² | B…" at bounding box center [663, 201] width 1041 height 155
click at [287, 308] on div "Work Orders" at bounding box center [284, 307] width 76 height 18
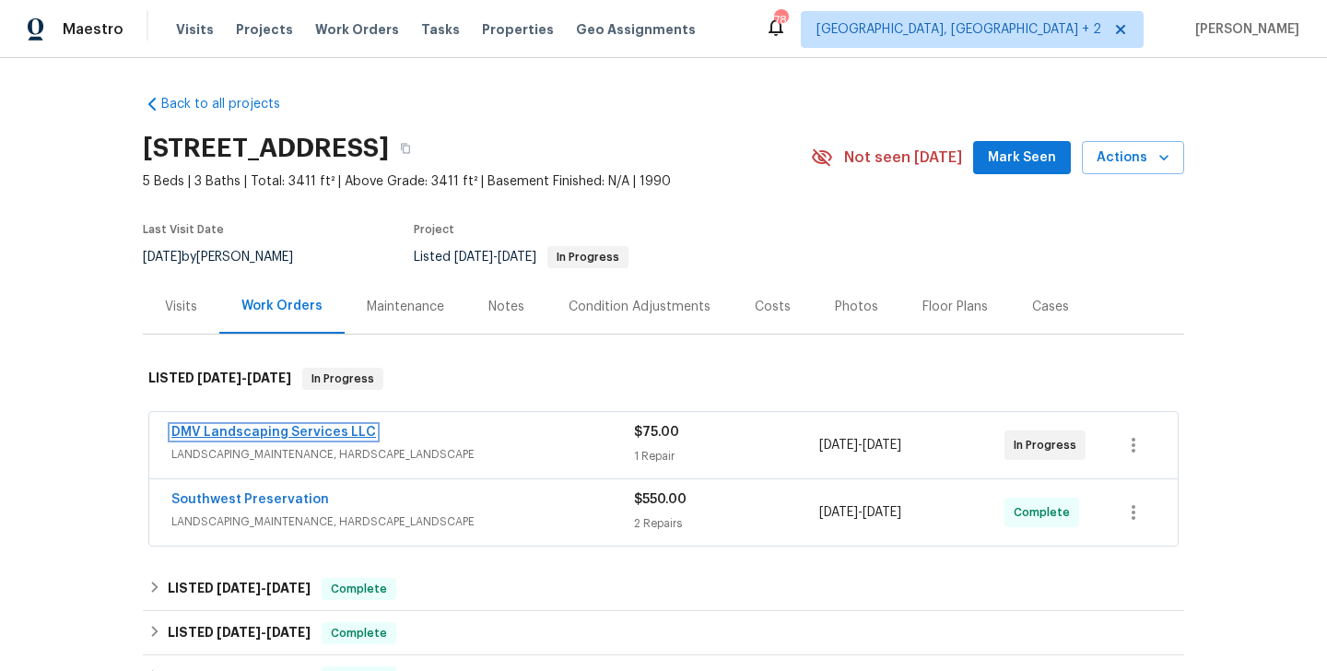
click at [311, 436] on link "DMV Landscaping Services LLC" at bounding box center [273, 432] width 205 height 13
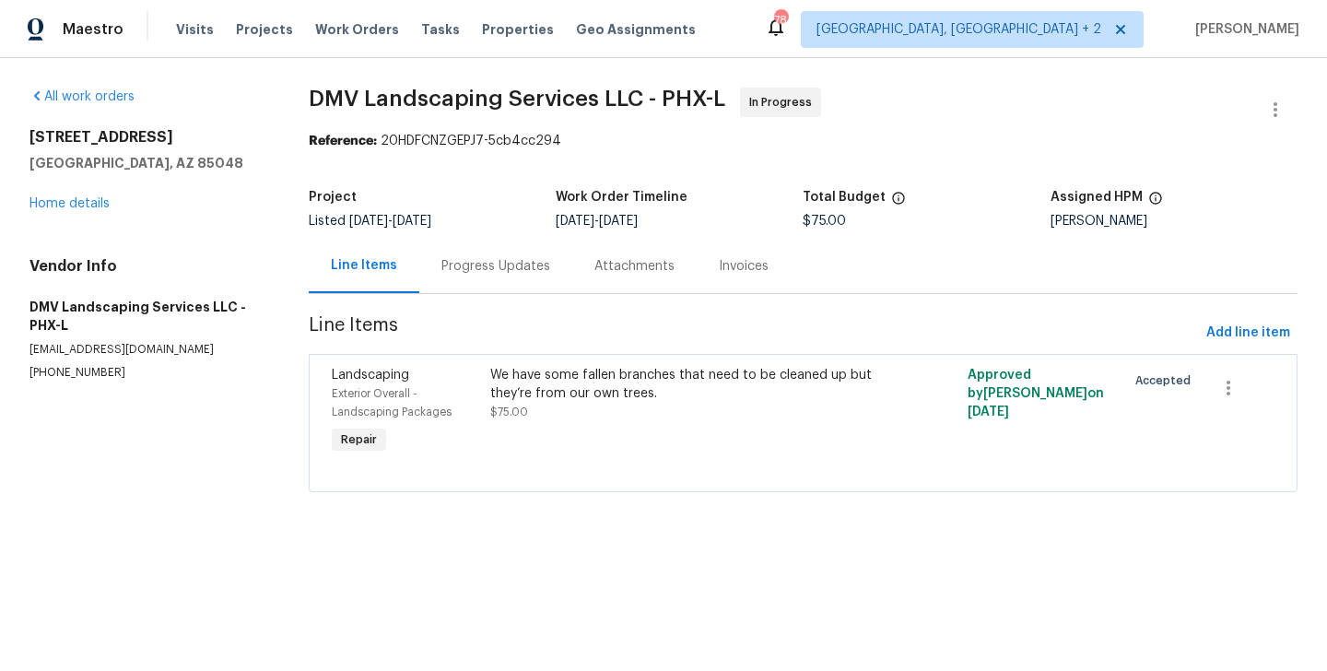
click at [474, 282] on div "Progress Updates" at bounding box center [495, 266] width 153 height 54
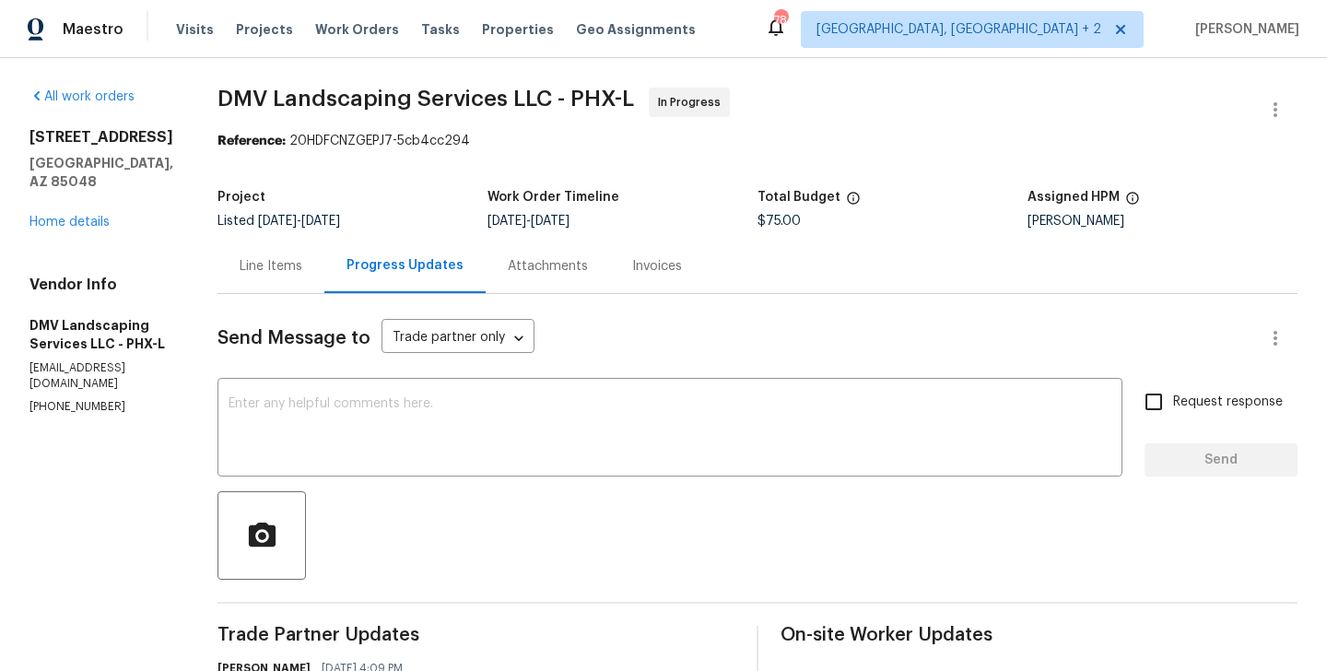
click at [78, 380] on div "Vendor Info DMV Landscaping Services LLC - PHX-L [EMAIL_ADDRESS][DOMAIN_NAME] […" at bounding box center [101, 344] width 144 height 139
copy p "[PHONE_NUMBER]"
click at [275, 260] on div "Line Items" at bounding box center [271, 266] width 63 height 18
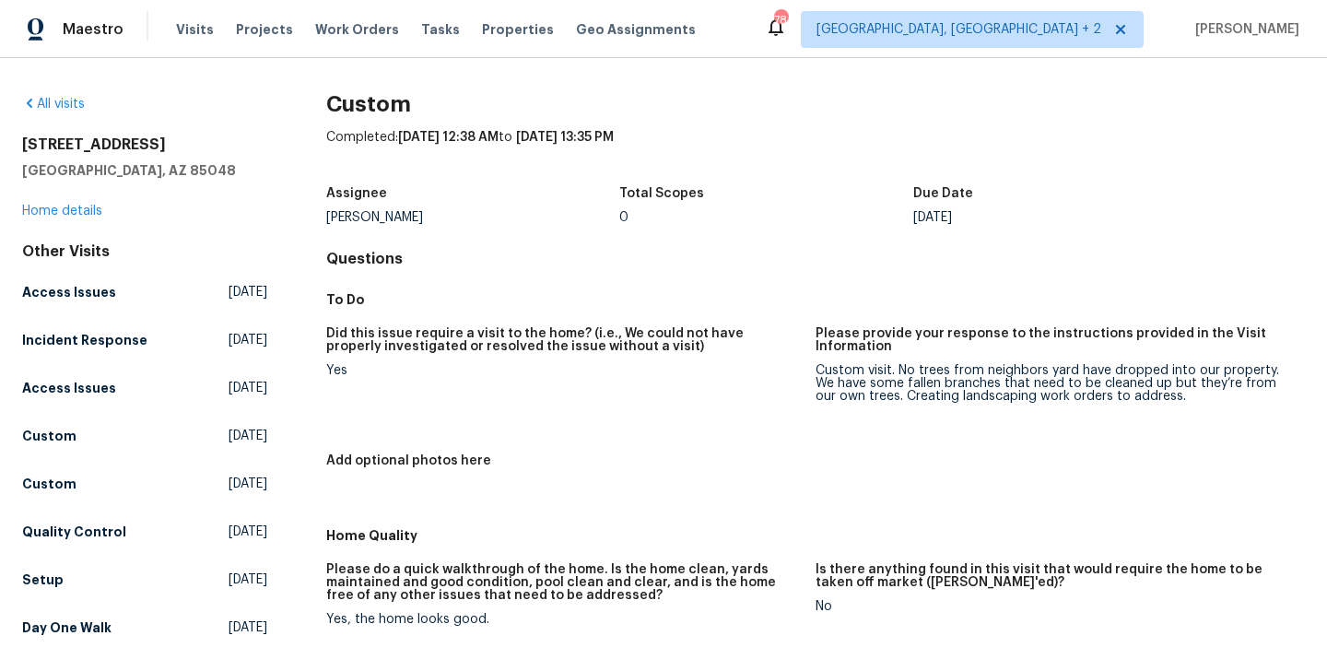
click at [937, 121] on div "Custom Completed: [DATE] 12:38 AM to [DATE] 13:35 PM Assignee [PERSON_NAME] Tot…" at bounding box center [815, 594] width 978 height 999
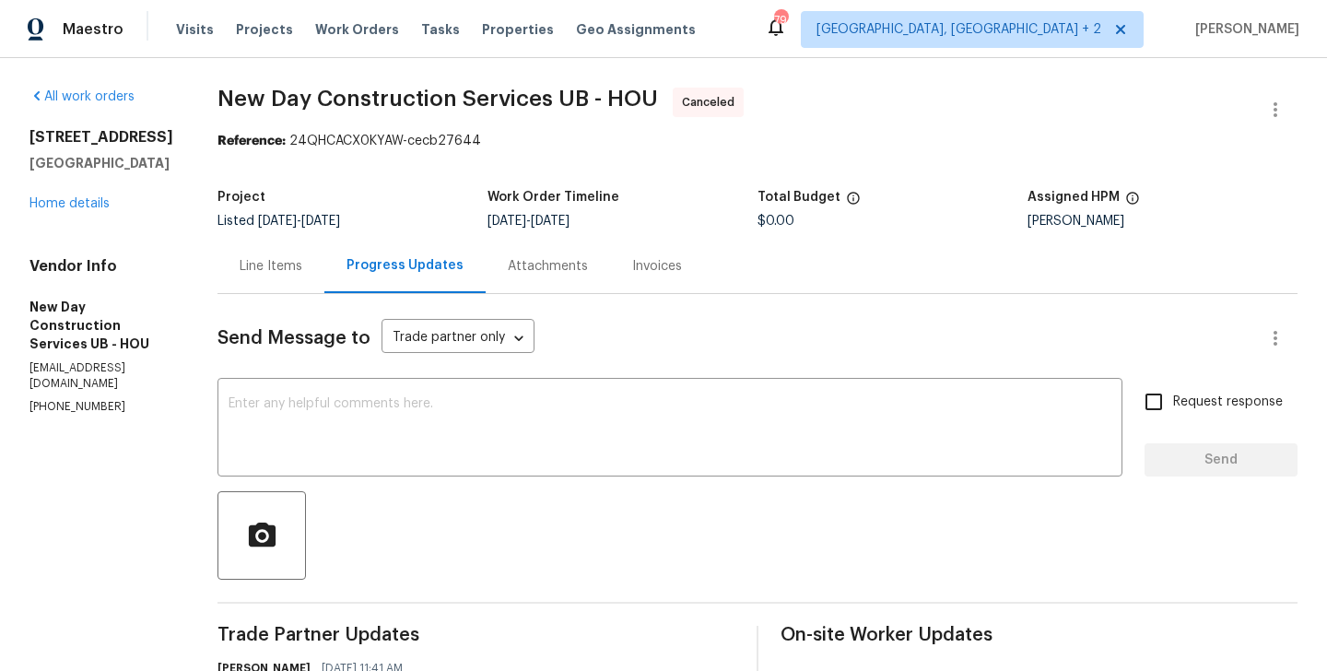
click at [75, 213] on div "[STREET_ADDRESS] Home details" at bounding box center [101, 170] width 144 height 85
click at [65, 213] on div "[STREET_ADDRESS] Home details" at bounding box center [101, 170] width 144 height 85
click at [66, 210] on link "Home details" at bounding box center [69, 203] width 80 height 13
